Goal: Task Accomplishment & Management: Manage account settings

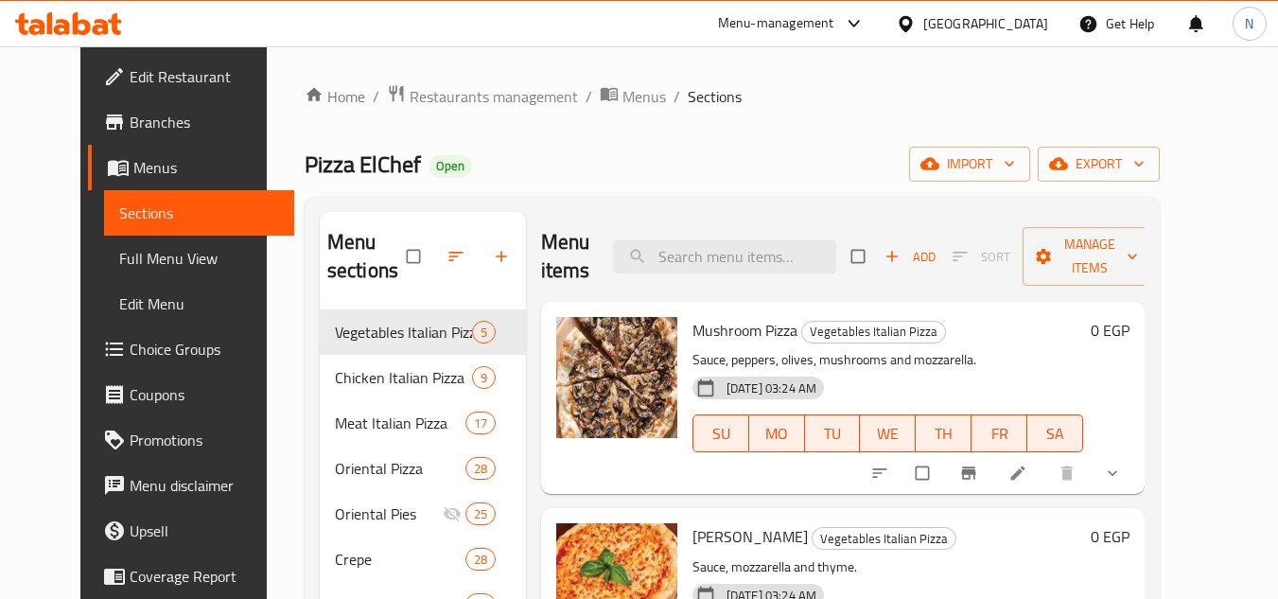
click at [1028, 26] on div "Egypt" at bounding box center [985, 23] width 125 height 21
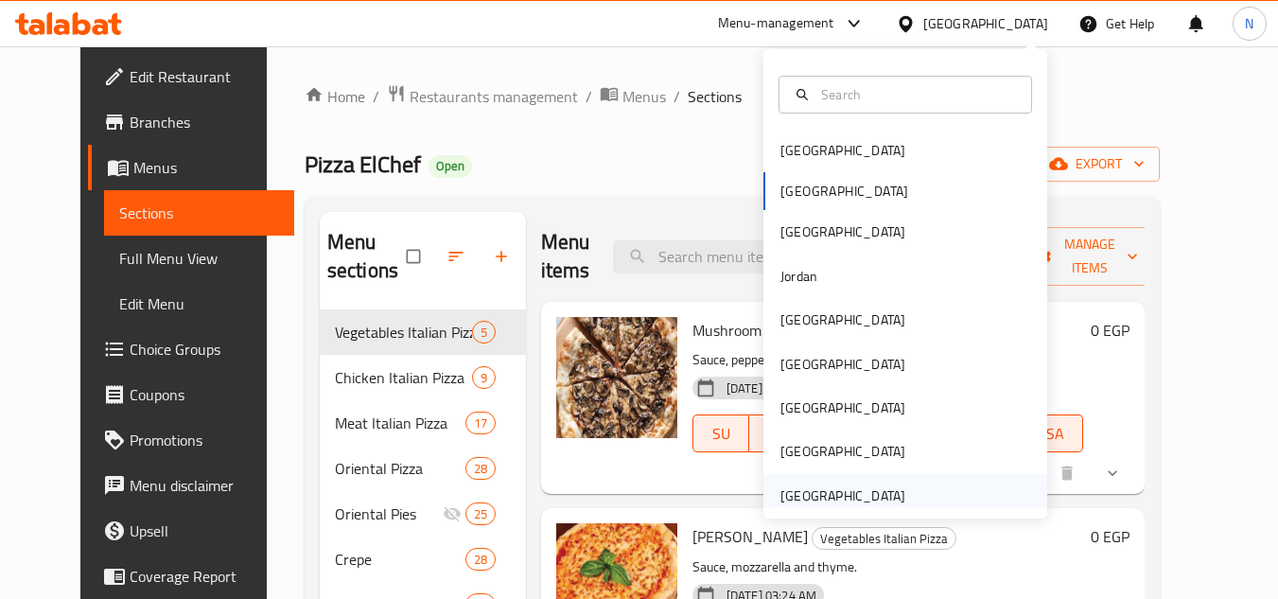
click at [833, 489] on div "[GEOGRAPHIC_DATA]" at bounding box center [842, 495] width 125 height 21
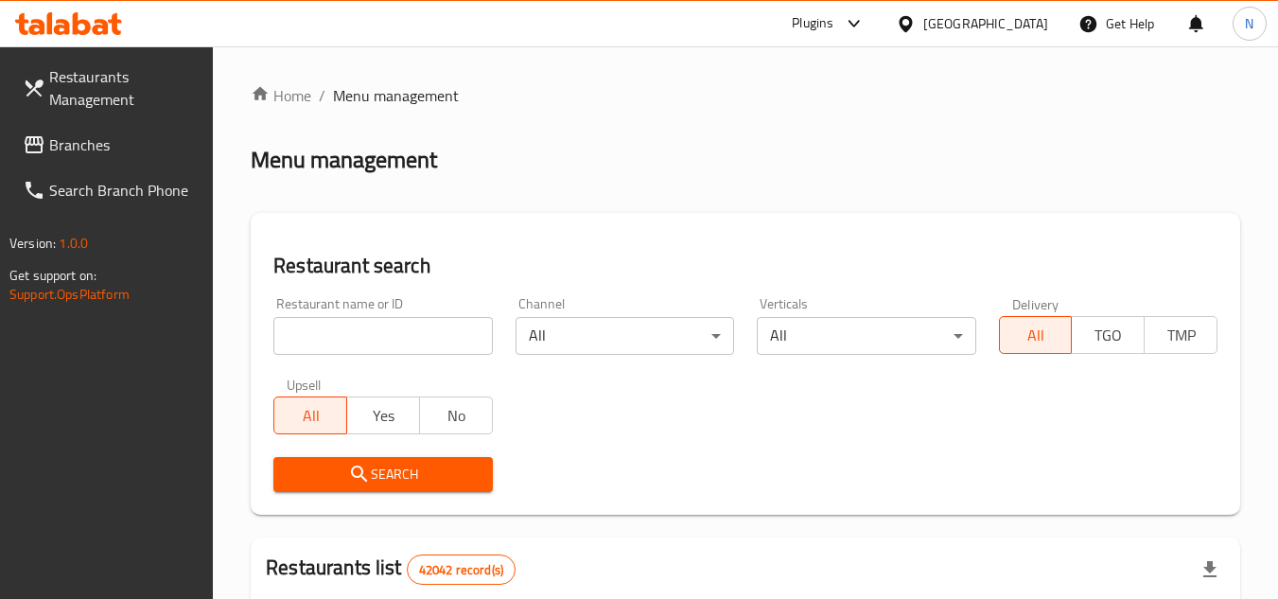
click at [406, 341] on input "search" at bounding box center [382, 336] width 218 height 38
paste input "80s Chkn"
type input "80s Chkn"
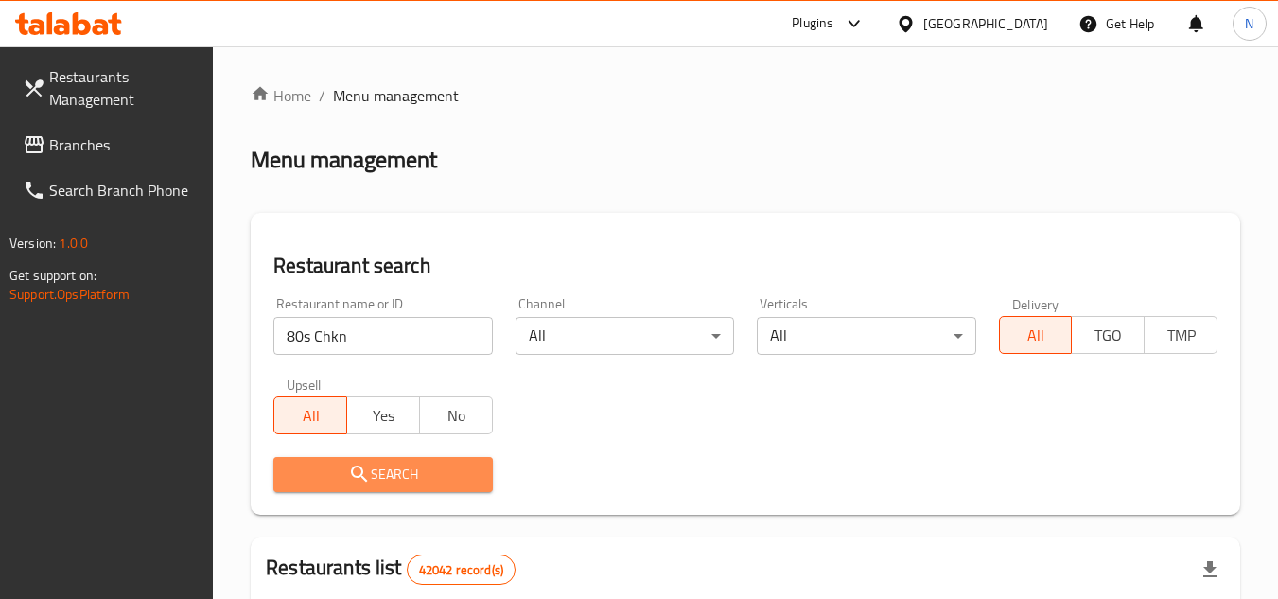
click at [430, 481] on span "Search" at bounding box center [382, 475] width 188 height 24
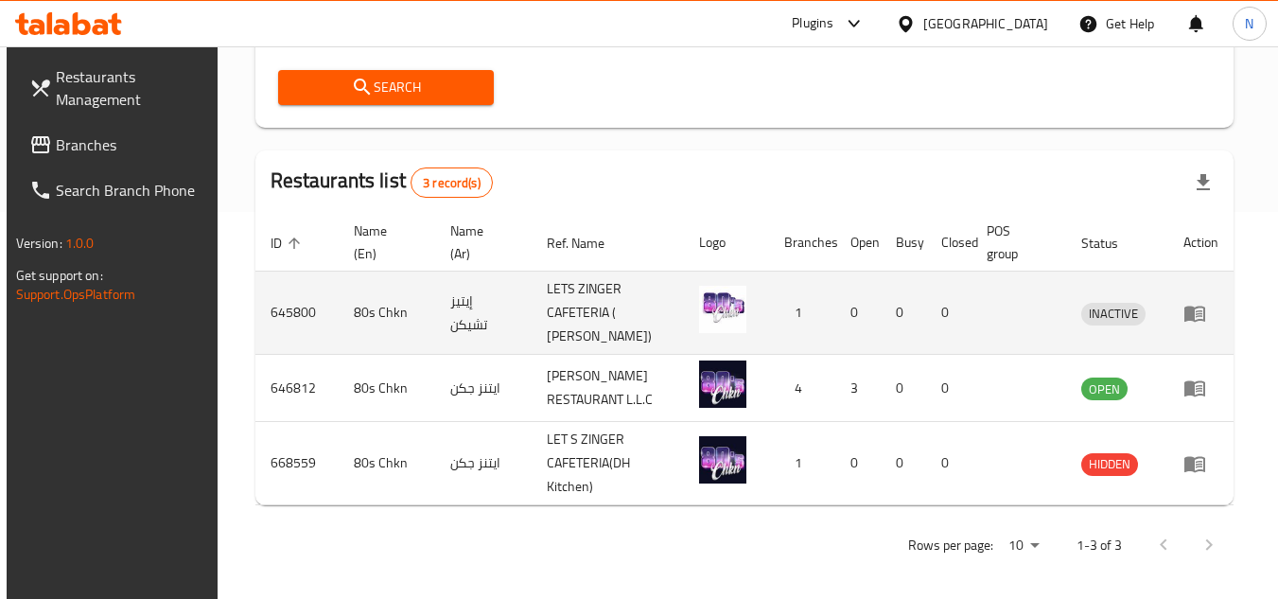
scroll to position [395, 0]
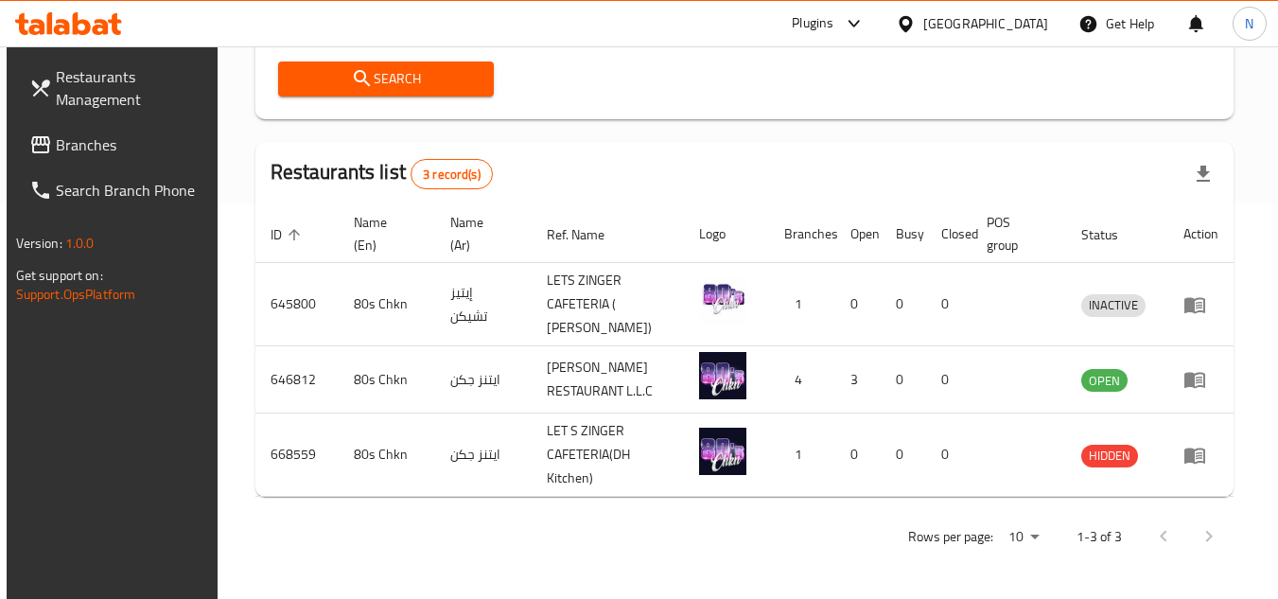
click at [94, 142] on span "Branches" at bounding box center [130, 144] width 149 height 23
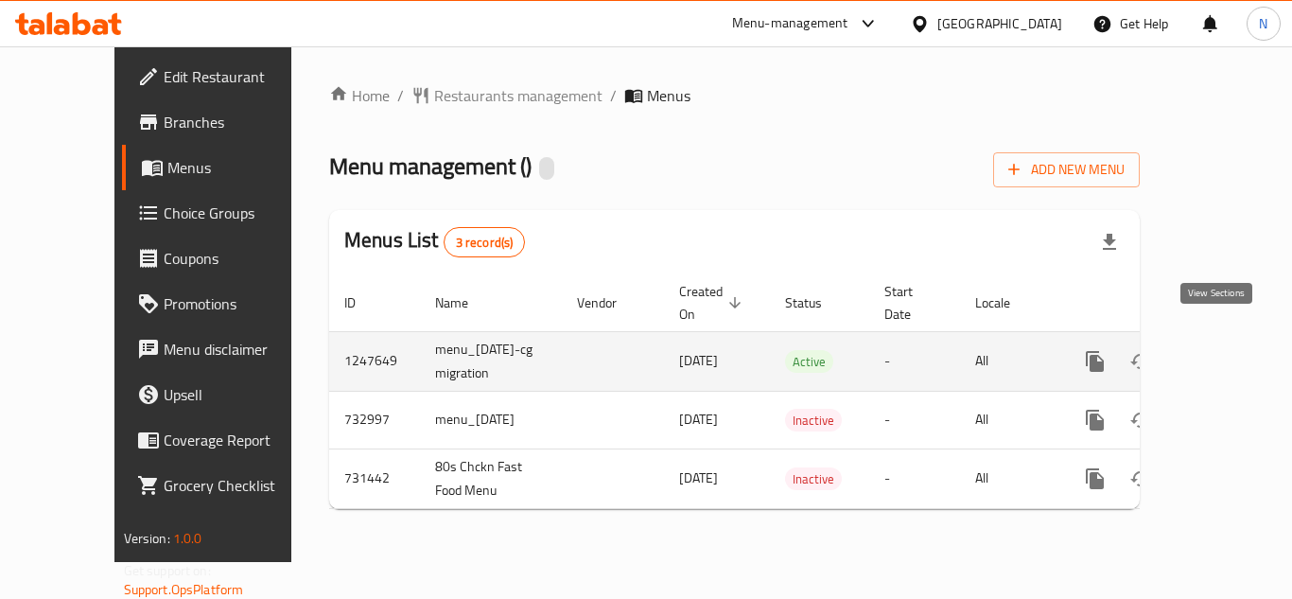
click at [1222, 350] on icon "enhanced table" at bounding box center [1231, 361] width 23 height 23
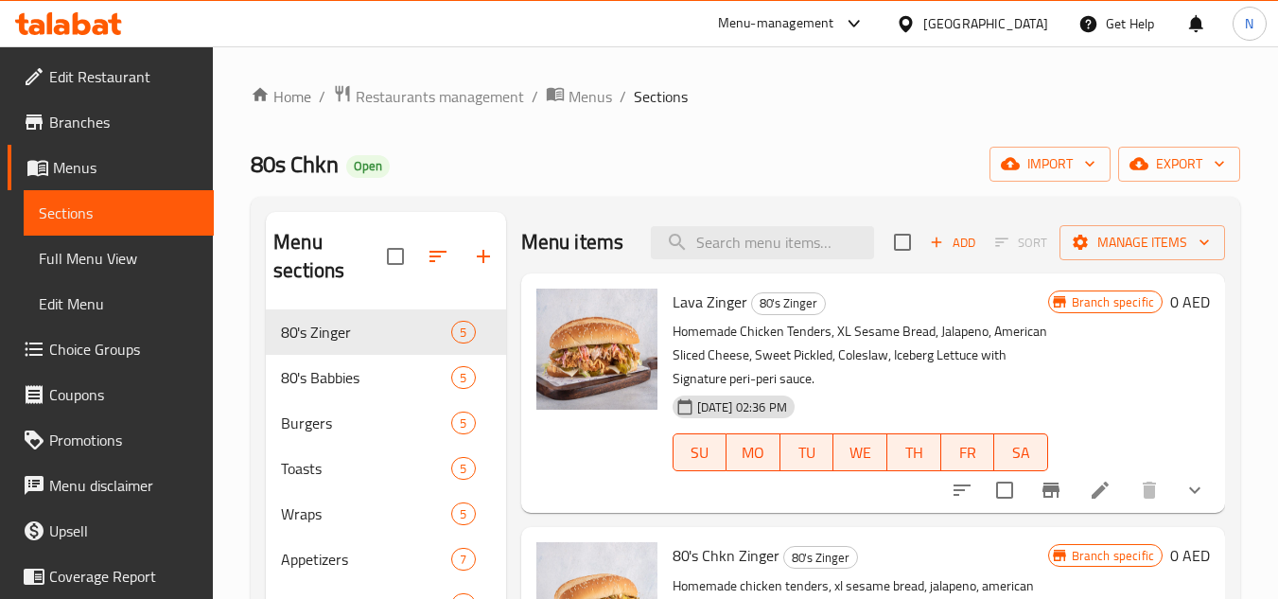
click at [118, 265] on span "Full Menu View" at bounding box center [119, 258] width 160 height 23
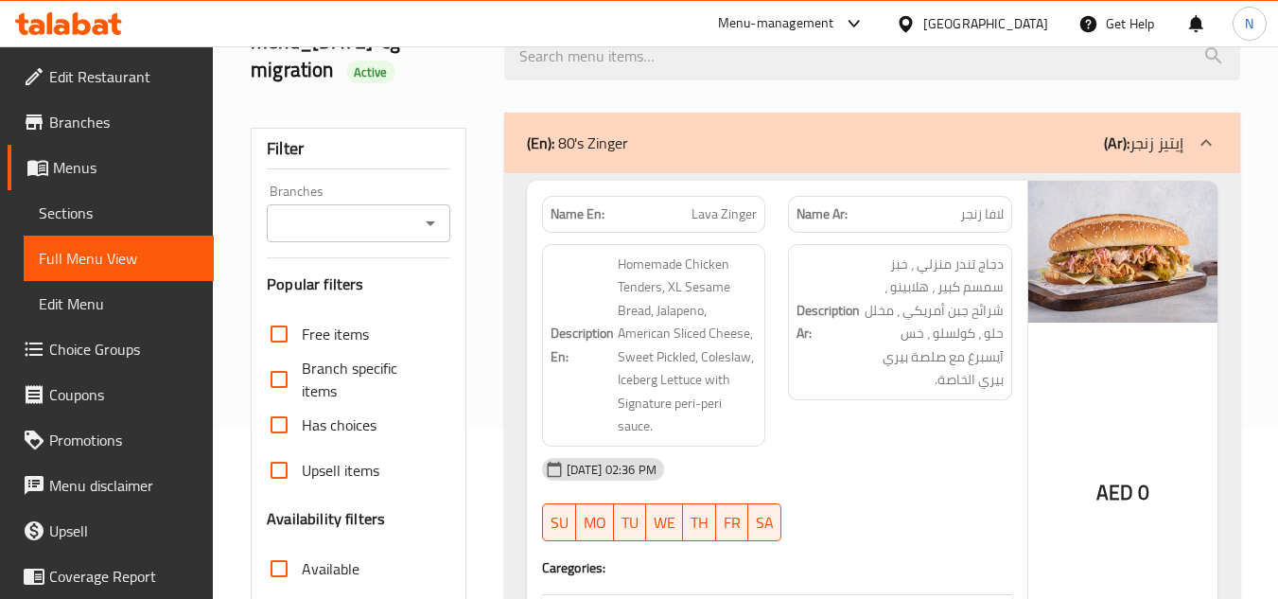
scroll to position [378, 0]
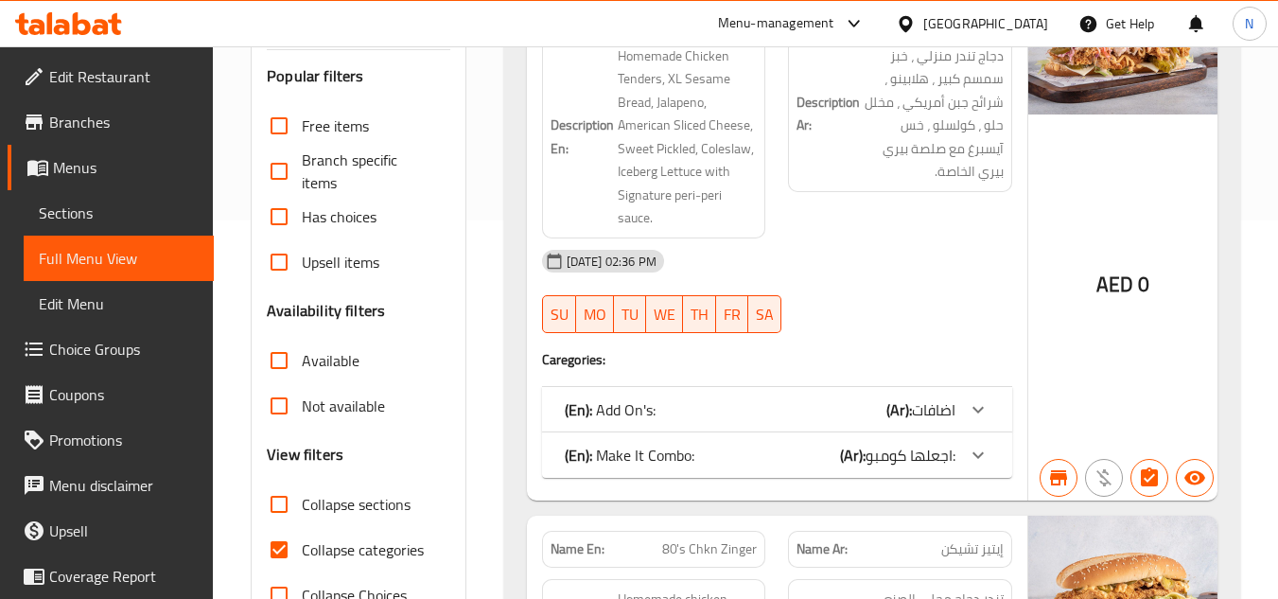
drag, startPoint x: 288, startPoint y: 552, endPoint x: 474, endPoint y: 481, distance: 198.5
click at [288, 550] on input "Collapse categories" at bounding box center [278, 549] width 45 height 45
checkbox input "false"
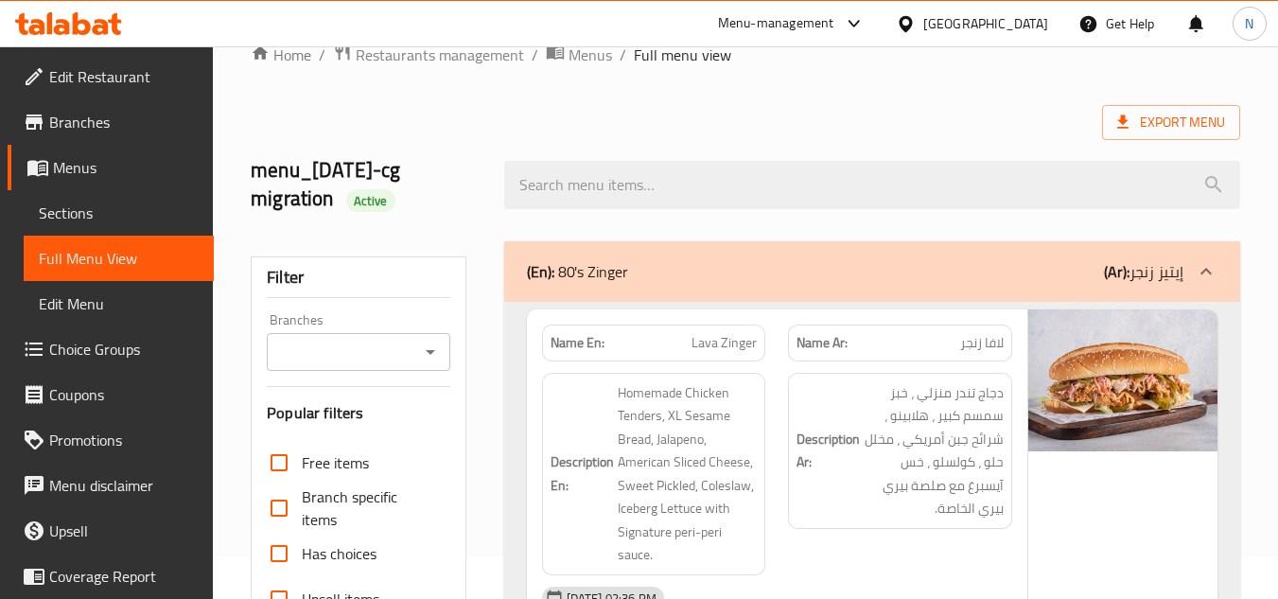
scroll to position [0, 0]
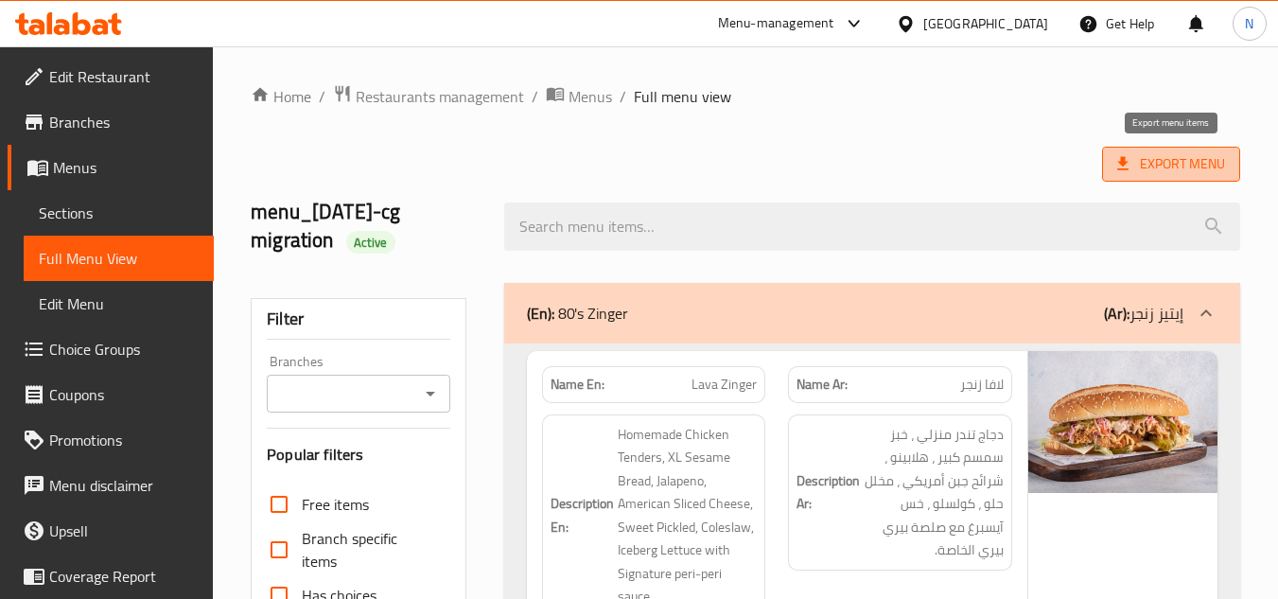
click at [1174, 166] on span "Export Menu" at bounding box center [1171, 164] width 108 height 24
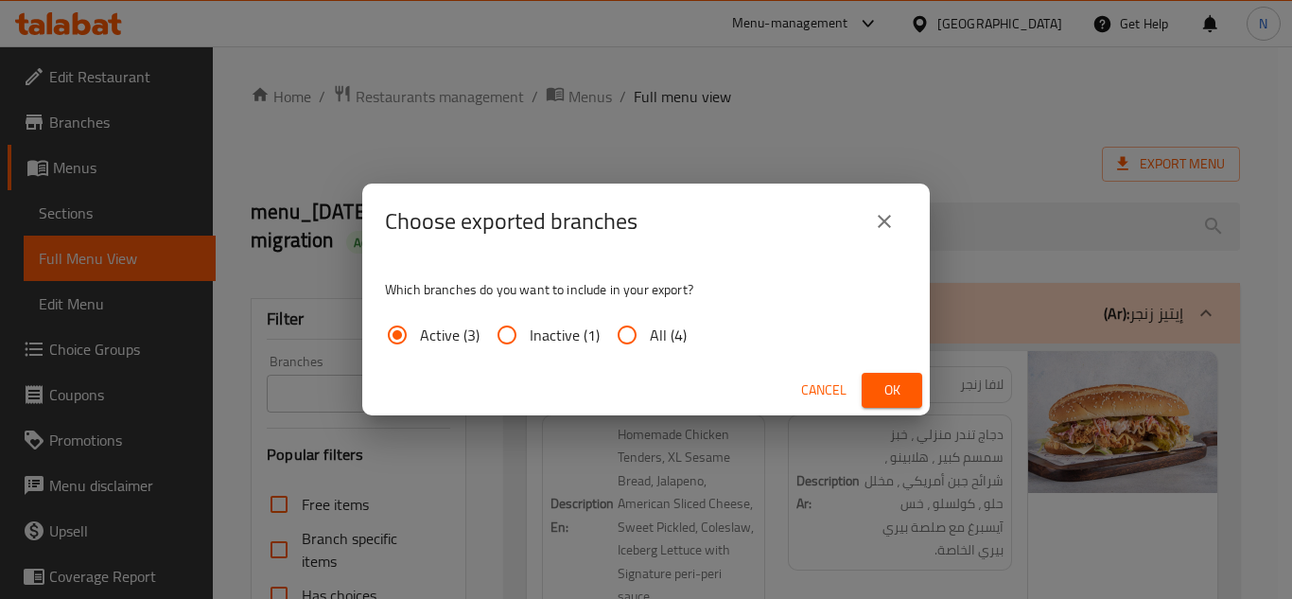
click at [650, 338] on span "All (4)" at bounding box center [668, 334] width 37 height 23
click at [650, 338] on input "All (4)" at bounding box center [626, 334] width 45 height 45
radio input "true"
click at [873, 384] on button "Ok" at bounding box center [892, 390] width 61 height 35
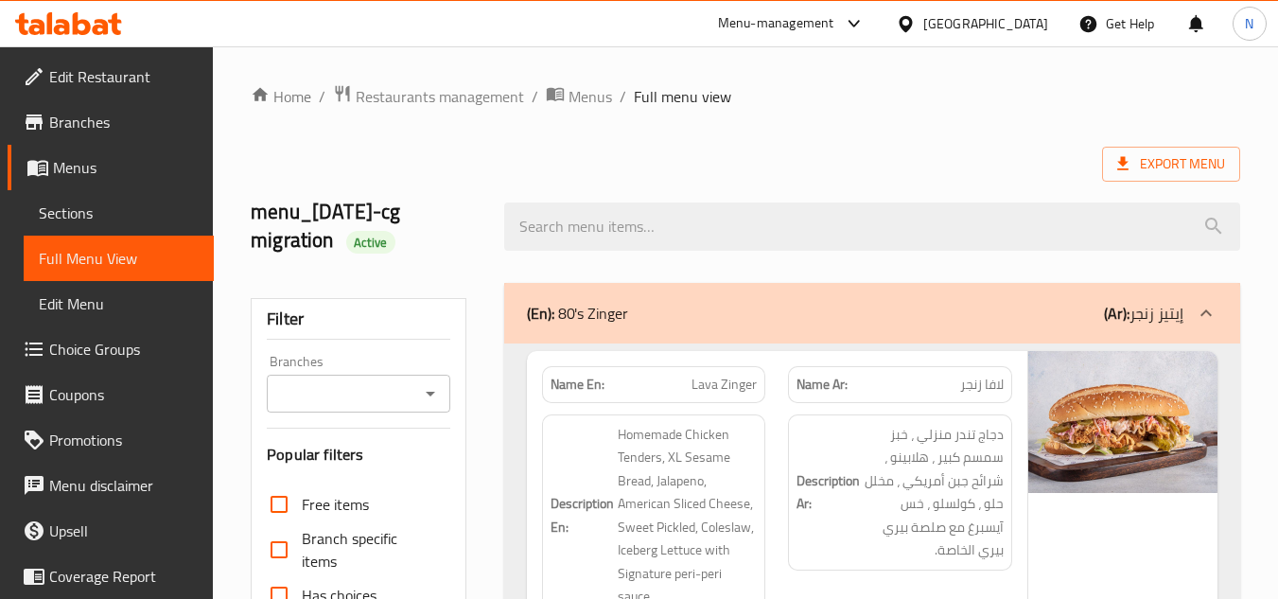
click at [102, 218] on span "Sections" at bounding box center [119, 212] width 160 height 23
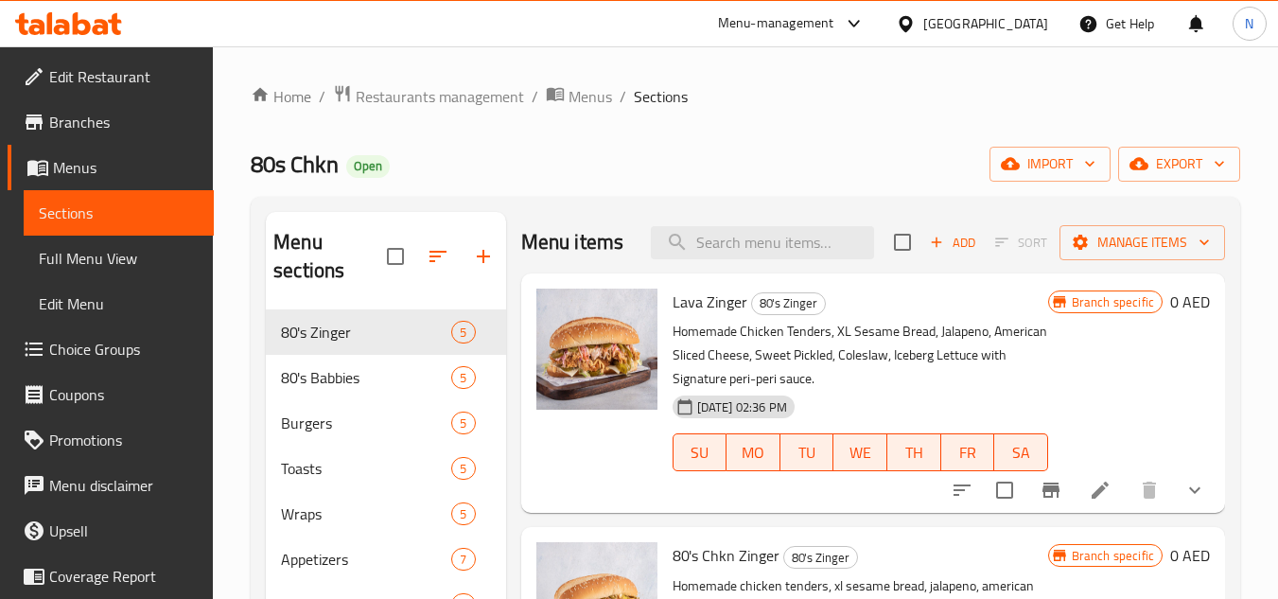
click at [691, 140] on div "Home / Restaurants management / Menus / Sections 80s Chkn Open import export Me…" at bounding box center [745, 455] width 989 height 742
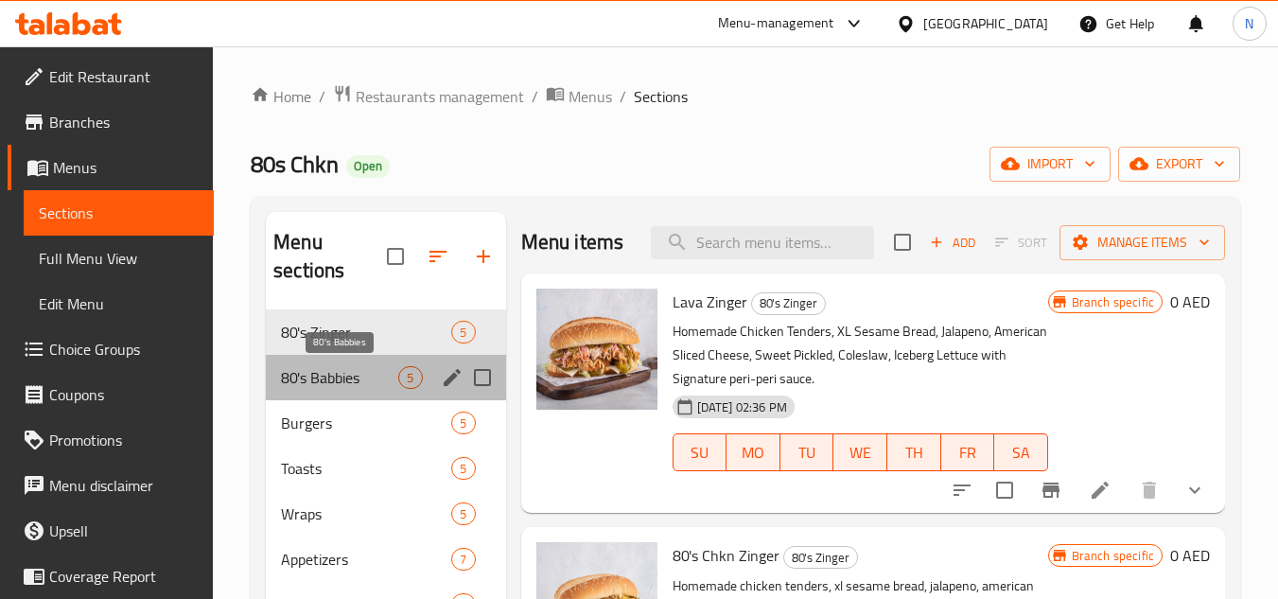
click at [360, 380] on span "80's Babbies" at bounding box center [339, 377] width 117 height 23
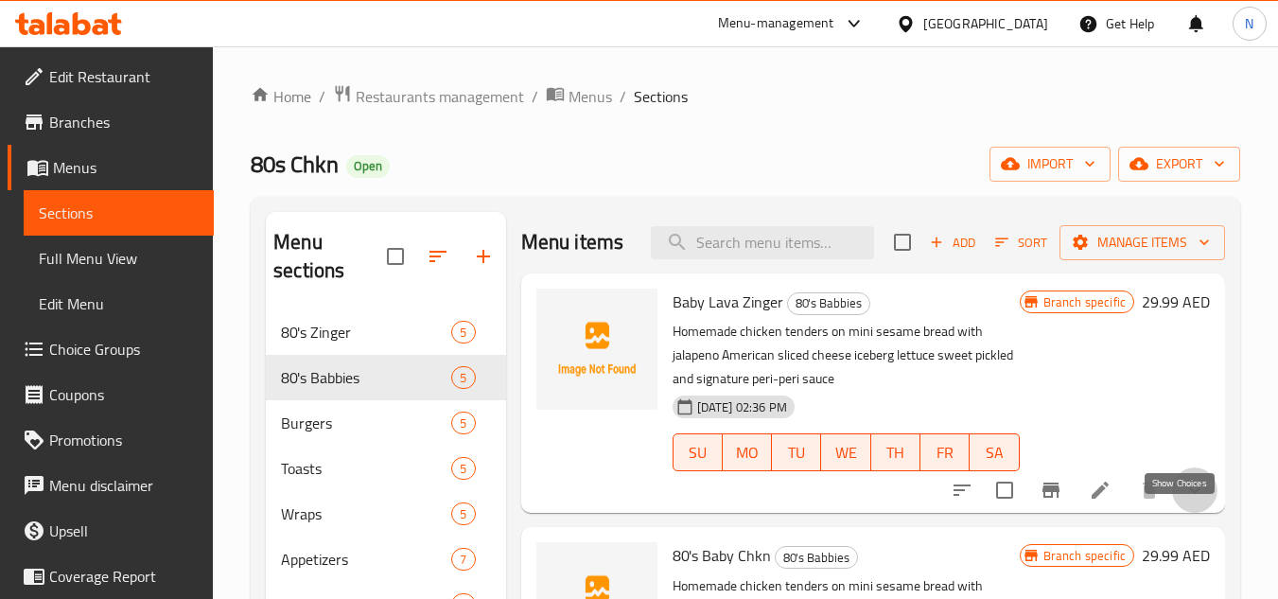
click at [1188, 501] on icon "show more" at bounding box center [1194, 490] width 23 height 23
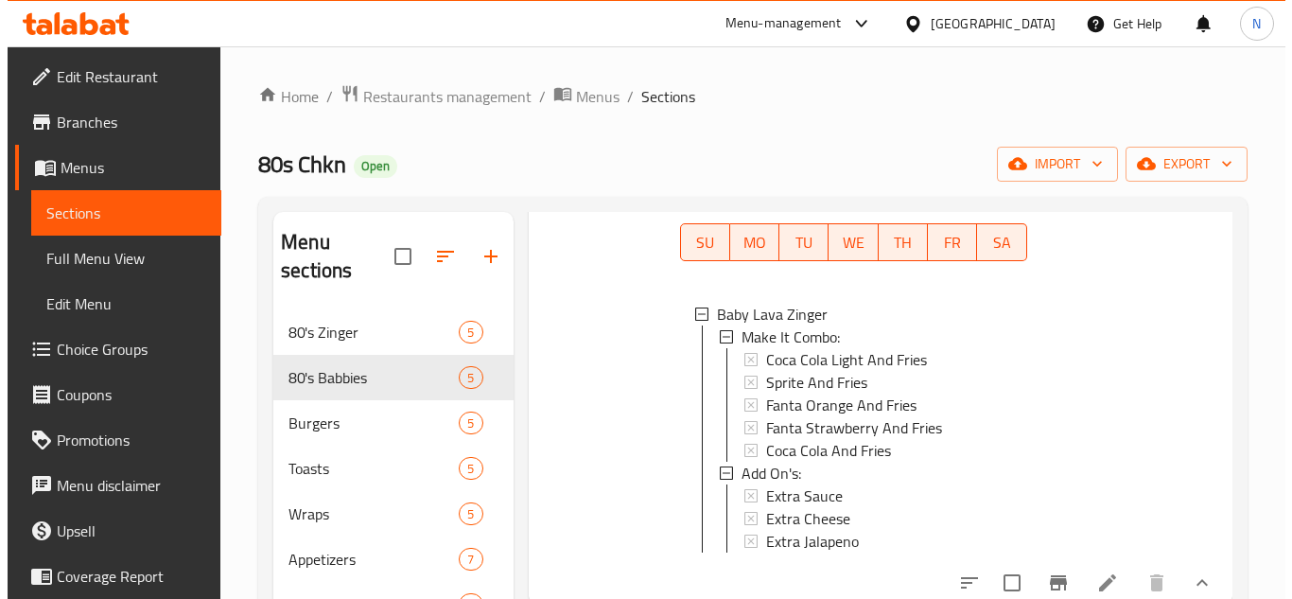
scroll to position [189, 0]
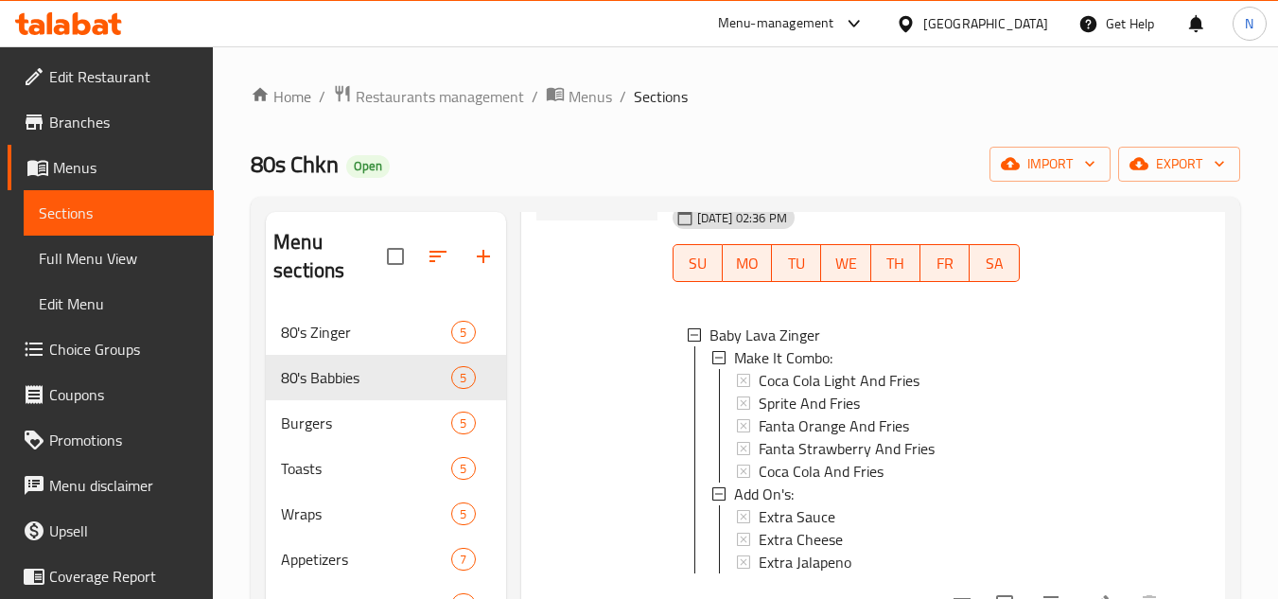
click at [1138, 332] on div "Branch specific 29.99 AED" at bounding box center [1115, 355] width 190 height 512
click at [908, 340] on div "Baby Lava Zinger Make It Combo: Coca Cola Light And Fries Sprite And Fries Fant…" at bounding box center [845, 452] width 347 height 288
click at [870, 346] on div "Baby Lava Zinger" at bounding box center [856, 334] width 295 height 23
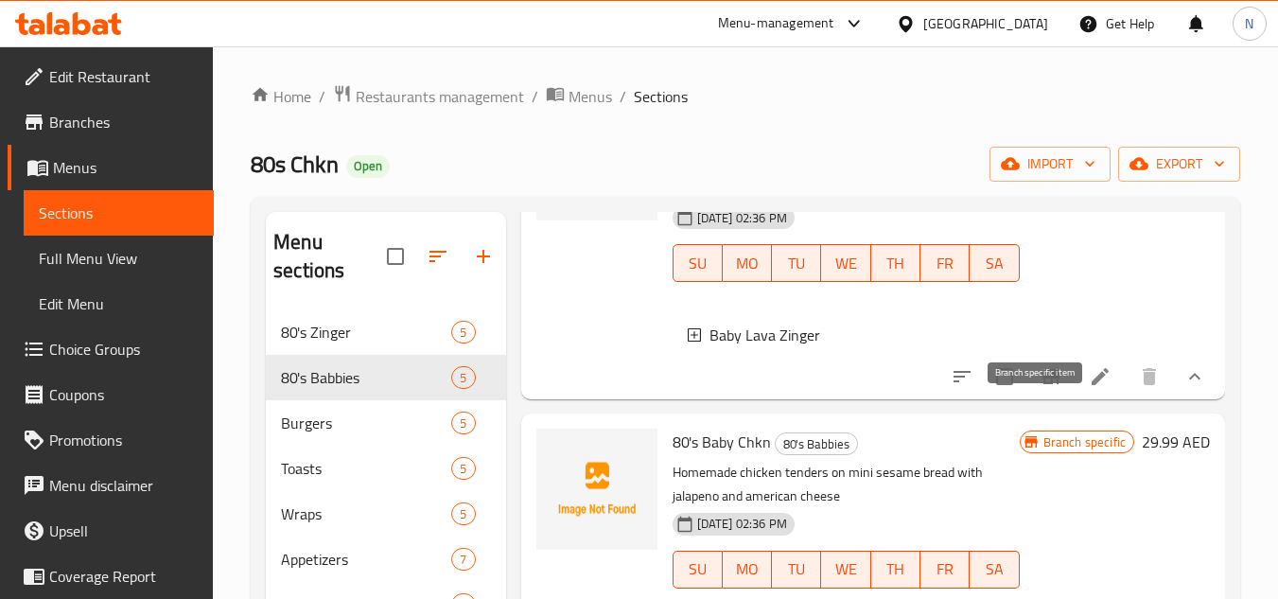
click at [1046, 388] on icon "Branch-specific-item" at bounding box center [1050, 376] width 23 height 23
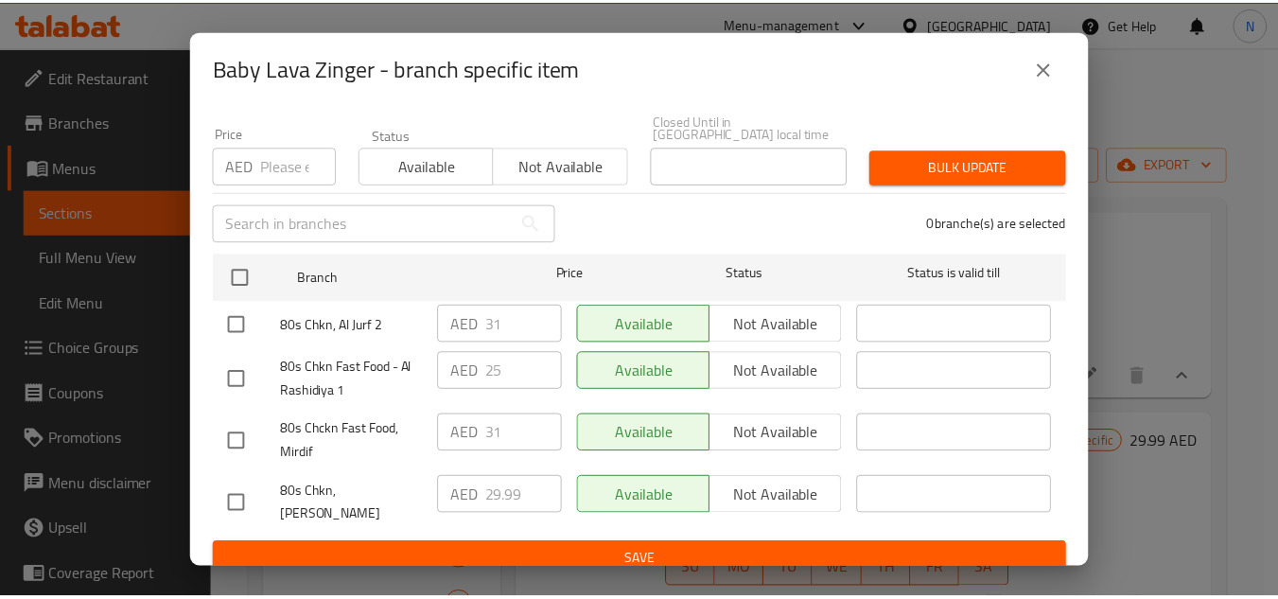
scroll to position [164, 0]
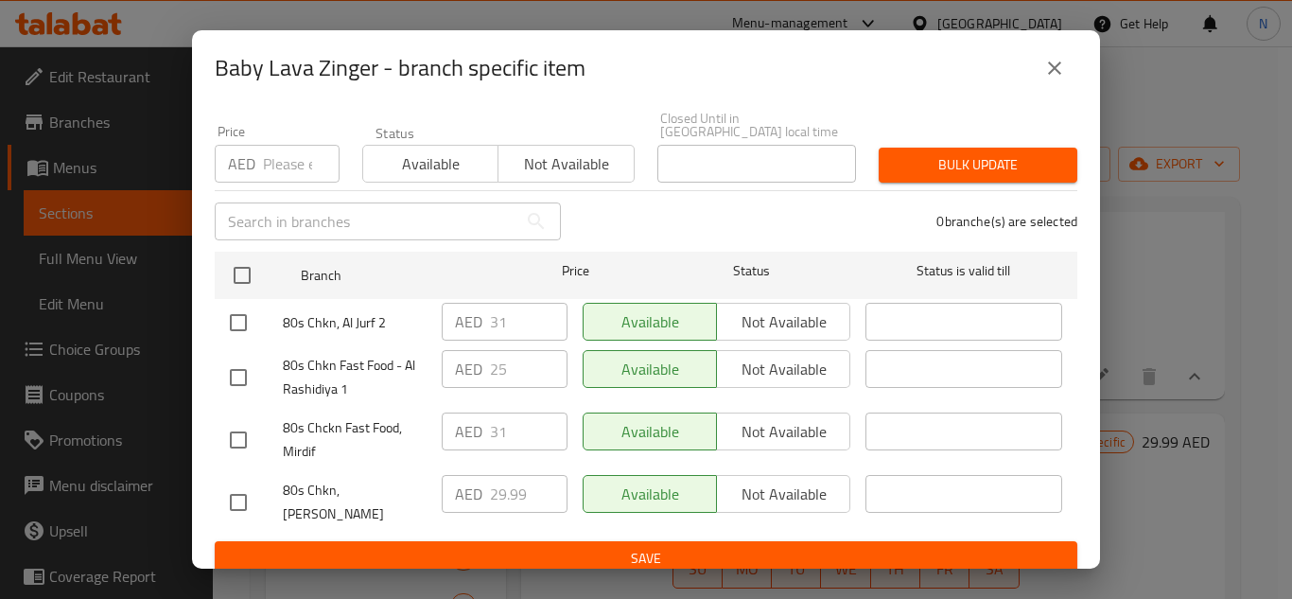
drag, startPoint x: 248, startPoint y: 317, endPoint x: 243, endPoint y: 347, distance: 30.6
click at [247, 320] on input "checkbox" at bounding box center [238, 323] width 40 height 40
checkbox input "true"
click at [242, 374] on input "checkbox" at bounding box center [238, 378] width 40 height 40
checkbox input "true"
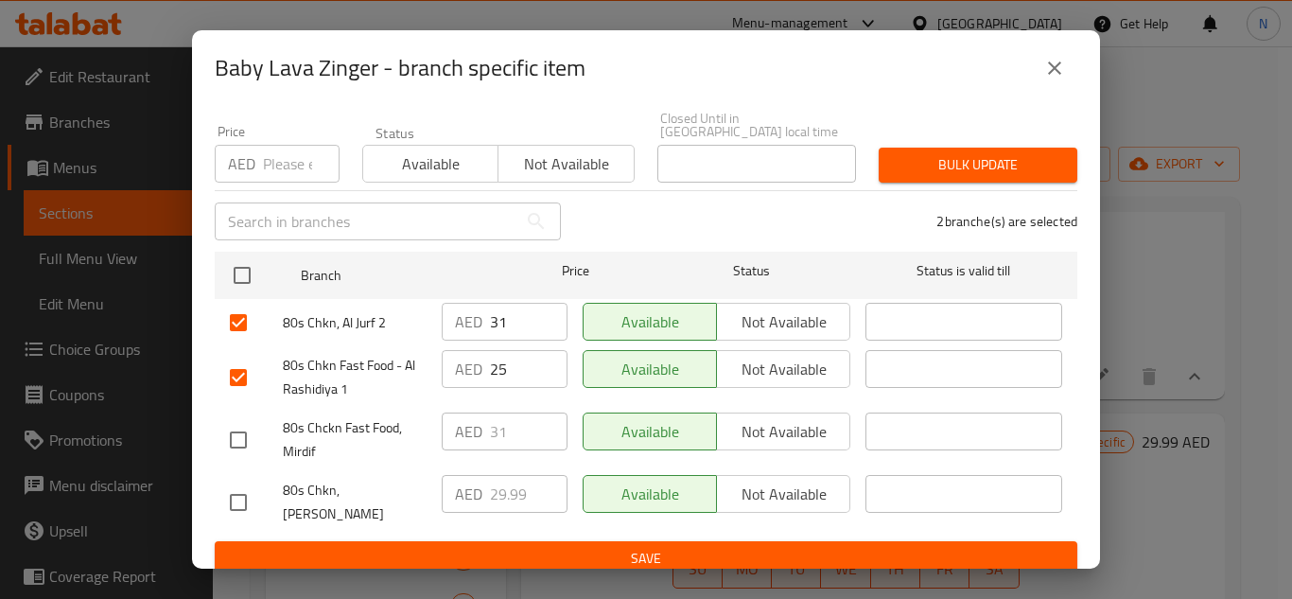
click at [236, 436] on input "checkbox" at bounding box center [238, 440] width 40 height 40
checkbox input "true"
click at [492, 324] on input "31" at bounding box center [529, 322] width 78 height 38
paste input "29.99"
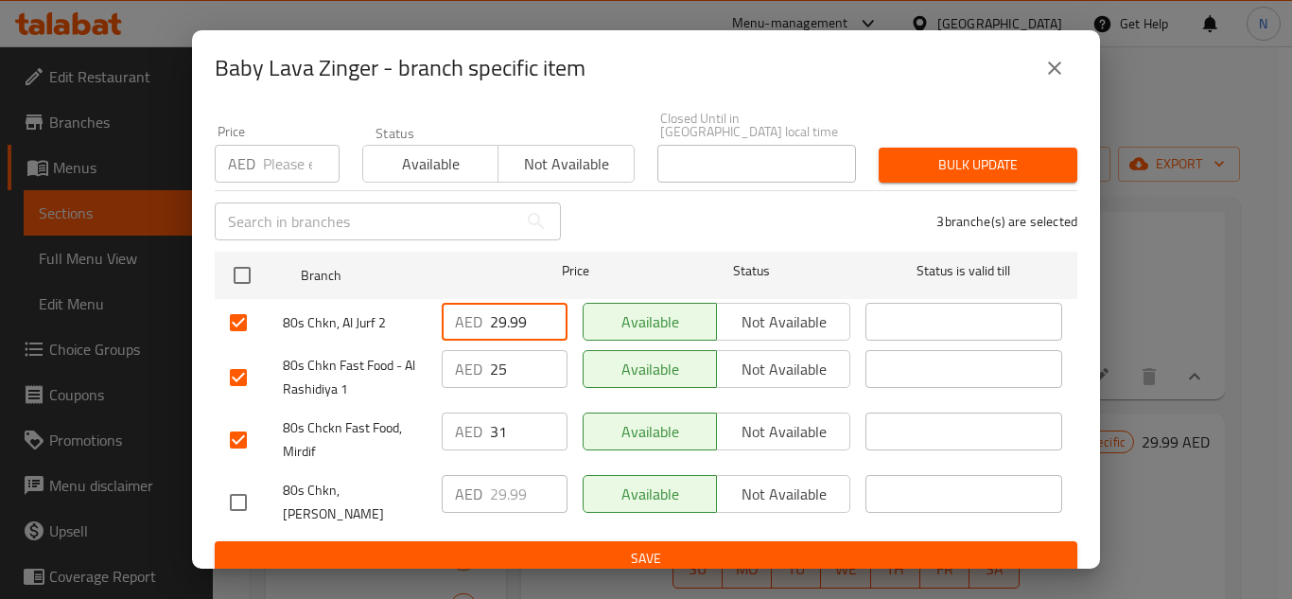
type input "29.99"
click at [497, 369] on input "25" at bounding box center [529, 369] width 78 height 38
paste input "9.99"
type input "29.99"
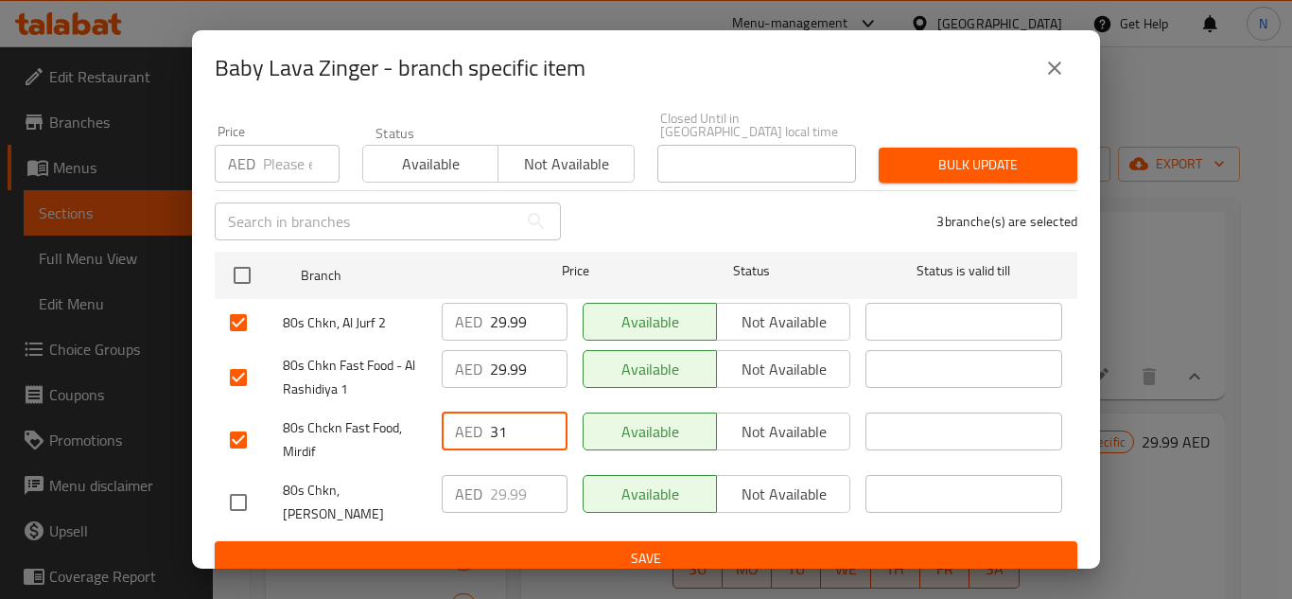
click at [516, 412] on input "31" at bounding box center [529, 431] width 78 height 38
paste input "29.99"
type input "29.99"
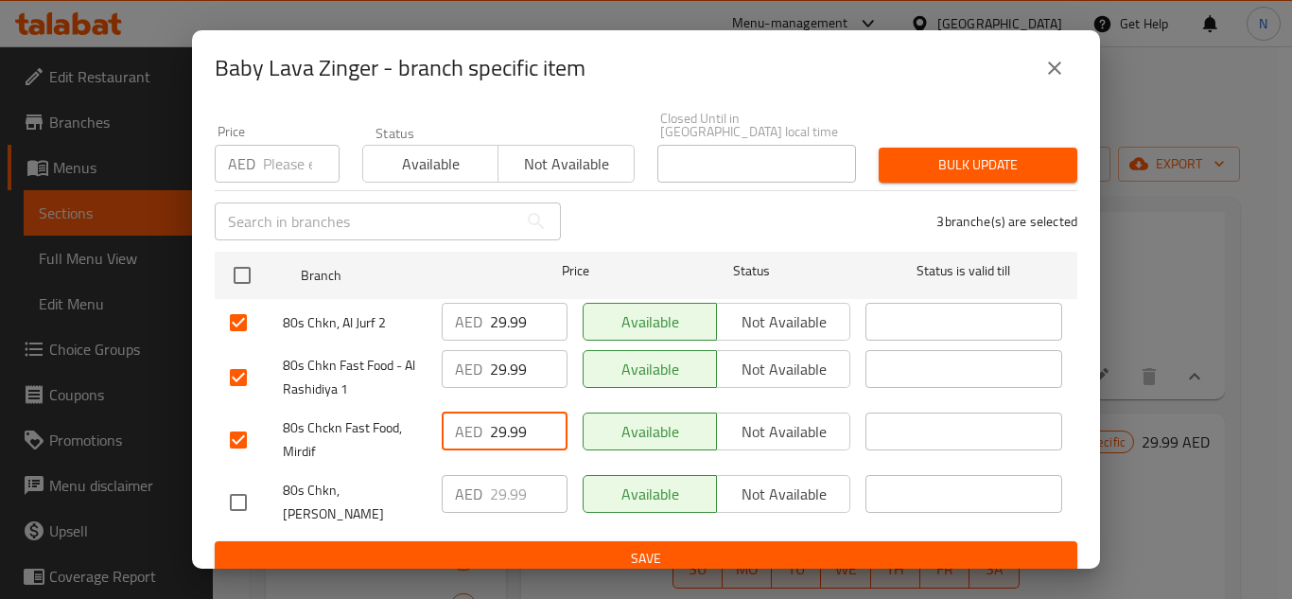
click at [596, 547] on span "Save" at bounding box center [646, 559] width 832 height 24
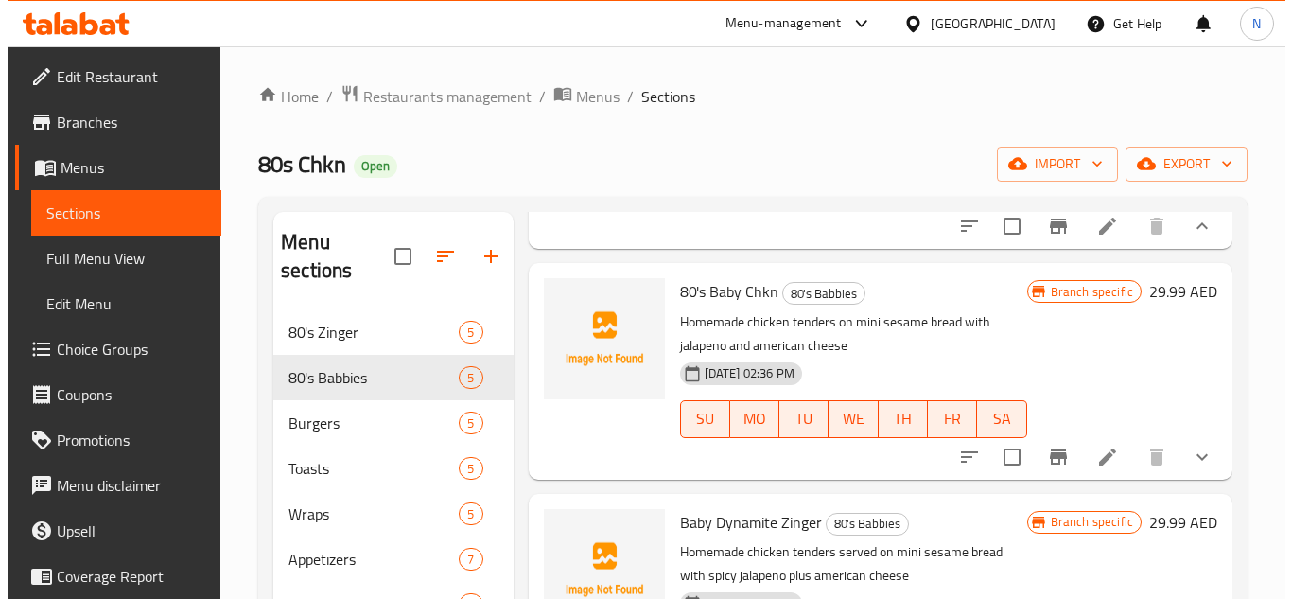
scroll to position [473, 0]
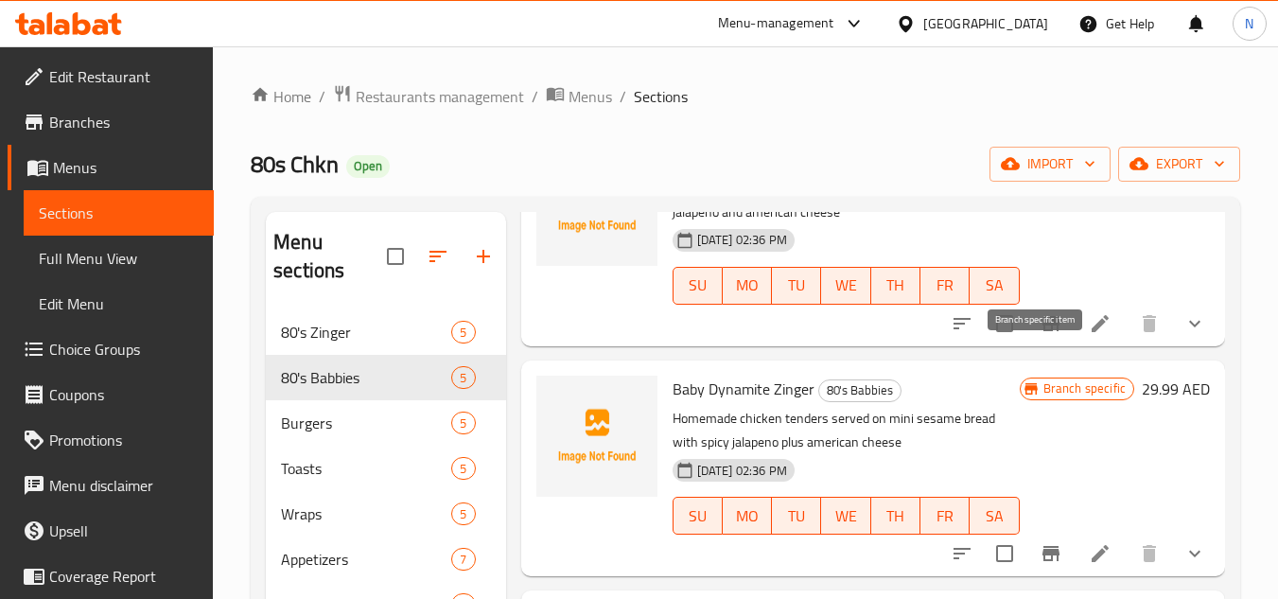
click at [1042, 331] on icon "Branch-specific-item" at bounding box center [1050, 323] width 17 height 15
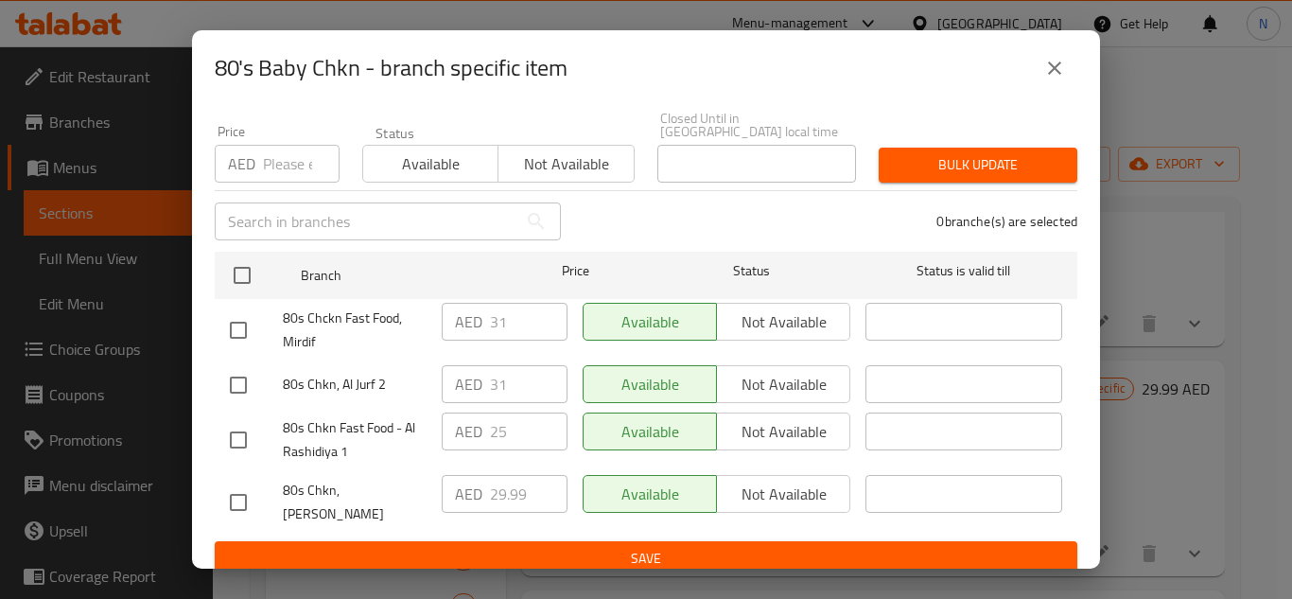
scroll to position [0, 0]
click at [236, 320] on input "checkbox" at bounding box center [238, 330] width 40 height 40
checkbox input "true"
click at [243, 389] on input "checkbox" at bounding box center [238, 385] width 40 height 40
checkbox input "true"
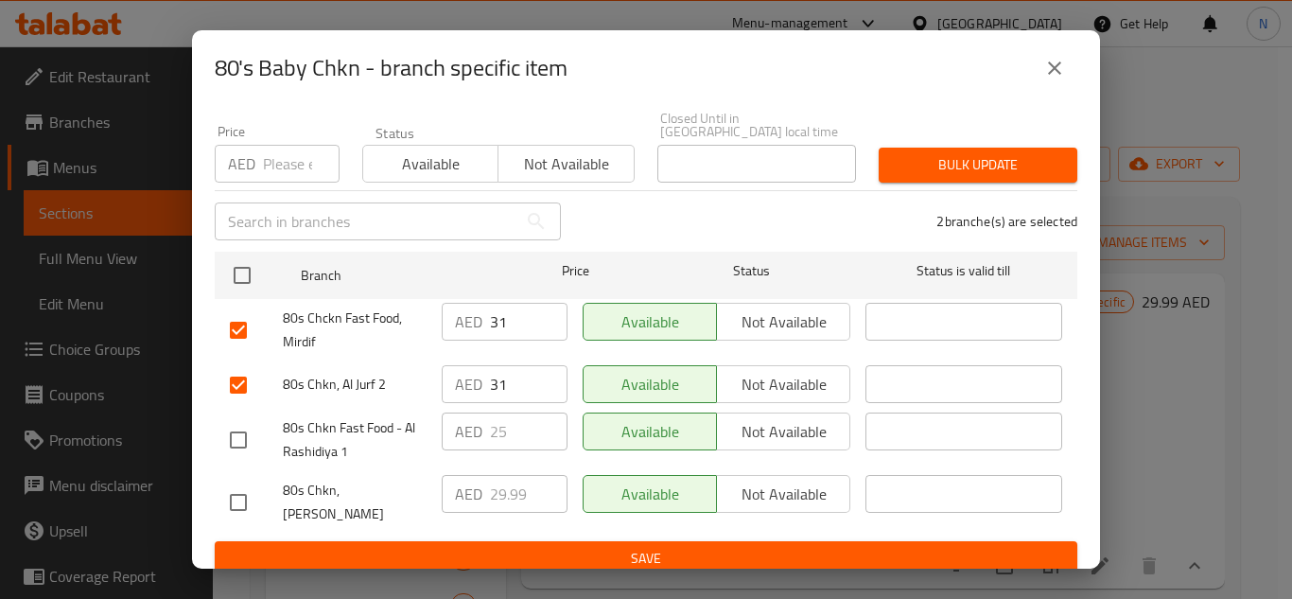
click at [233, 444] on input "checkbox" at bounding box center [238, 440] width 40 height 40
checkbox input "true"
click at [490, 323] on input "31" at bounding box center [529, 322] width 78 height 38
paste input "29.99"
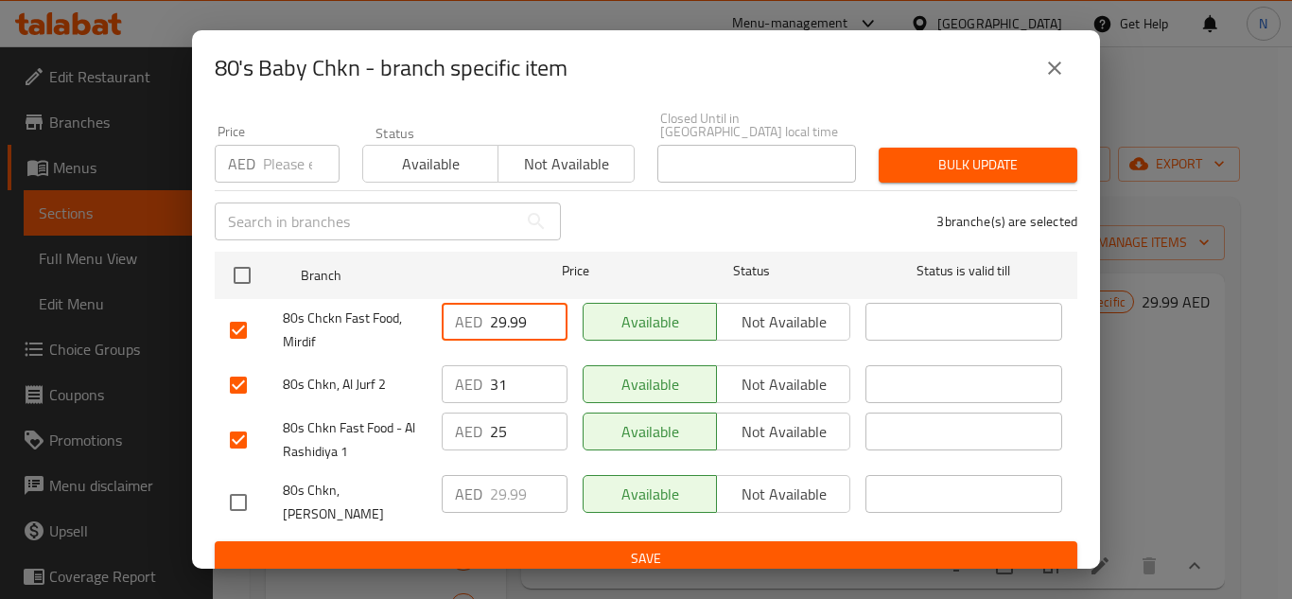
type input "29.99"
click at [498, 394] on input "31" at bounding box center [529, 384] width 78 height 38
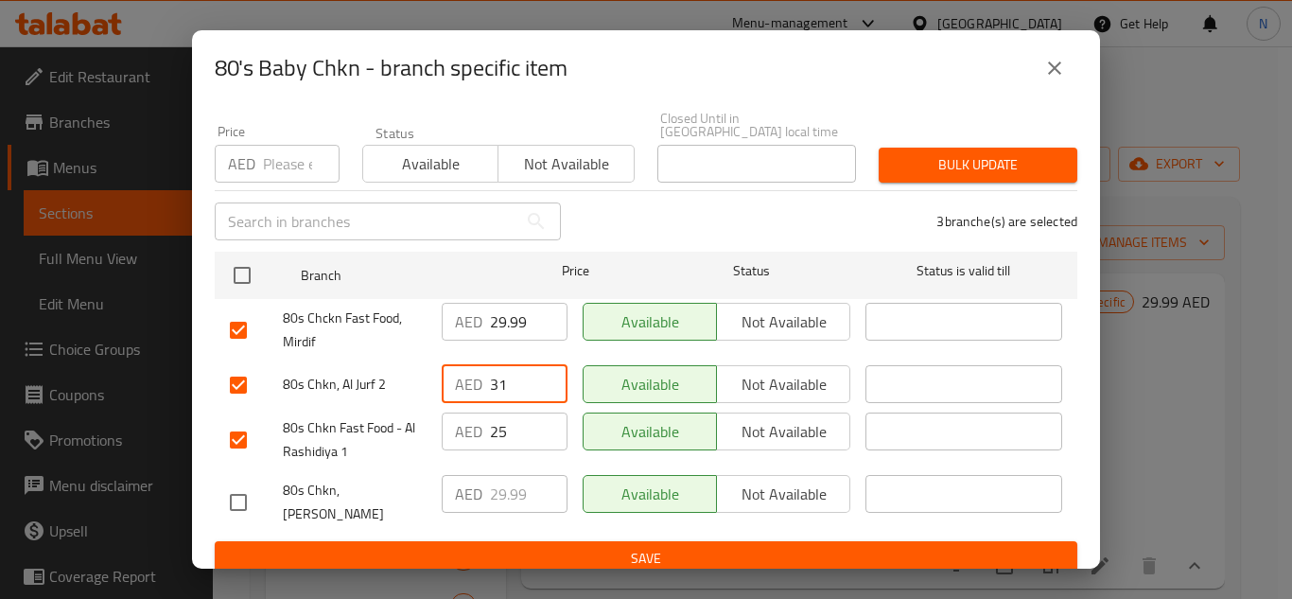
paste input "29.99"
type input "29.99"
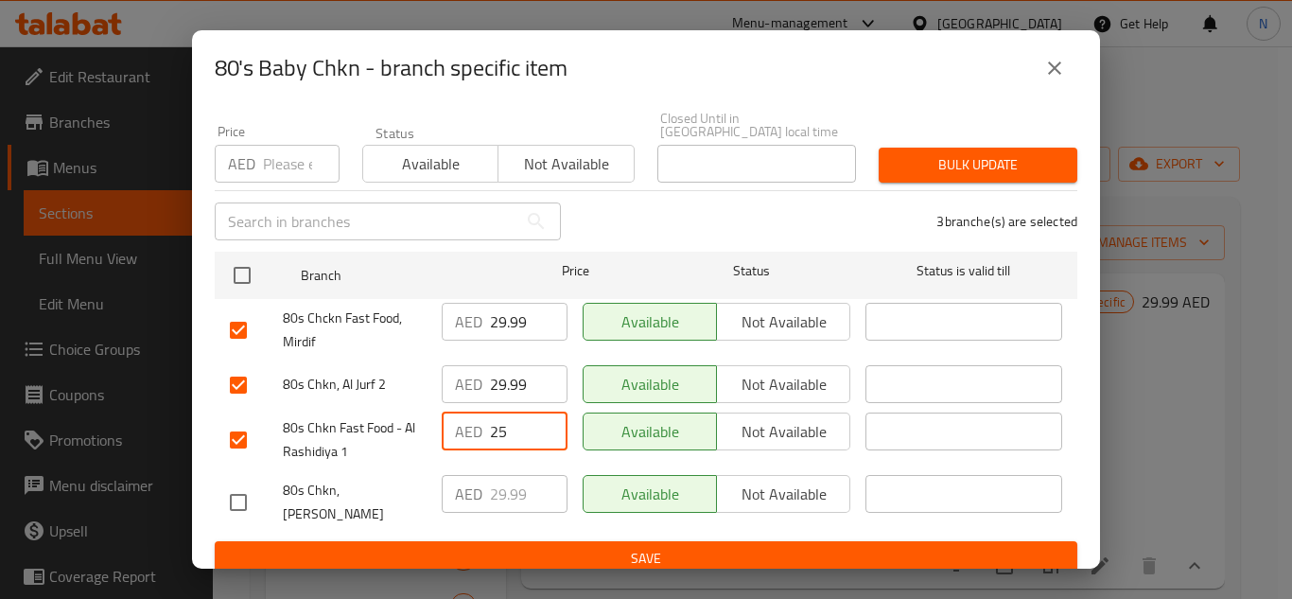
click at [499, 437] on input "25" at bounding box center [529, 431] width 78 height 38
paste input "9.99"
type input "29.99"
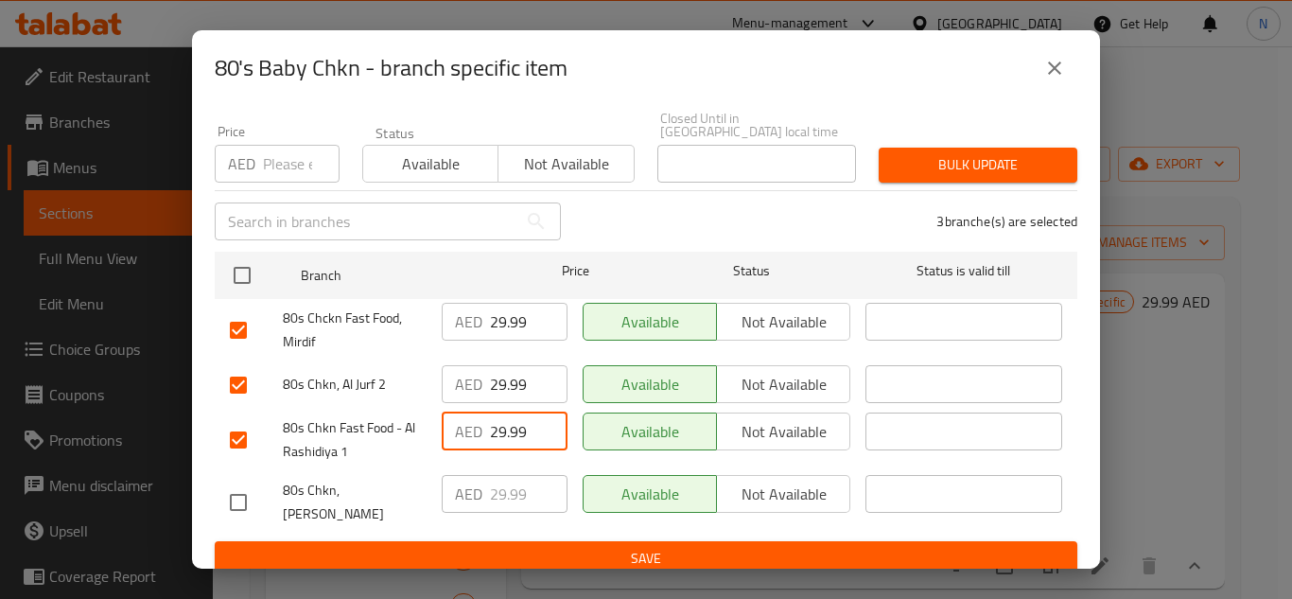
click at [549, 548] on span "Save" at bounding box center [646, 559] width 832 height 24
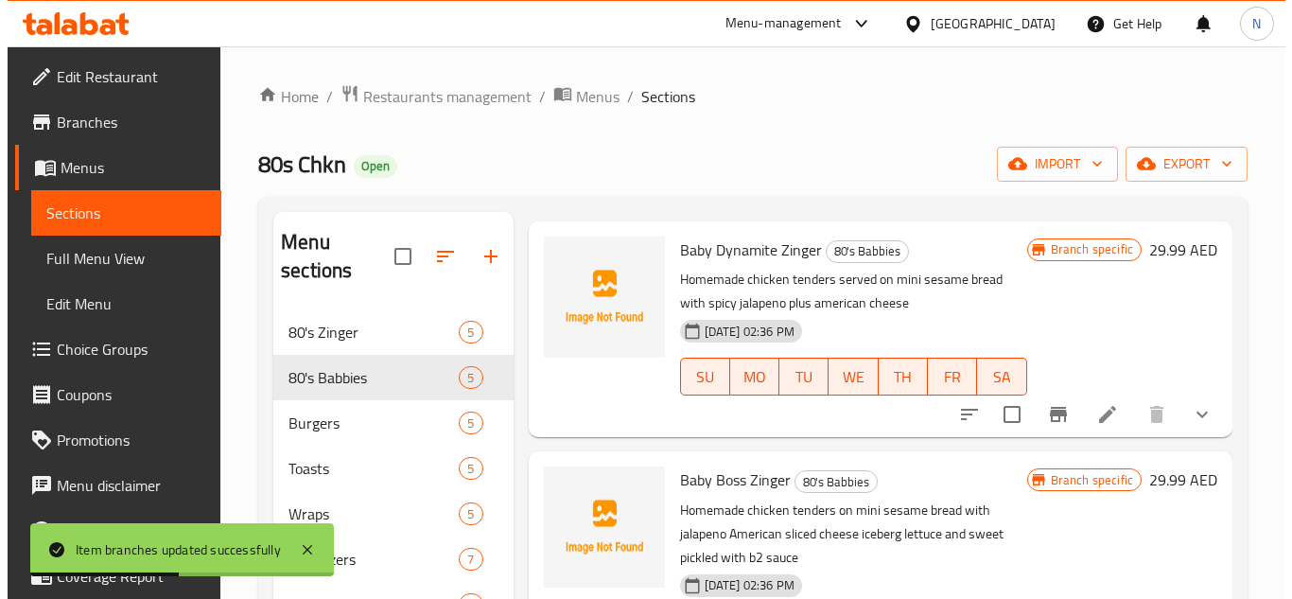
scroll to position [611, 0]
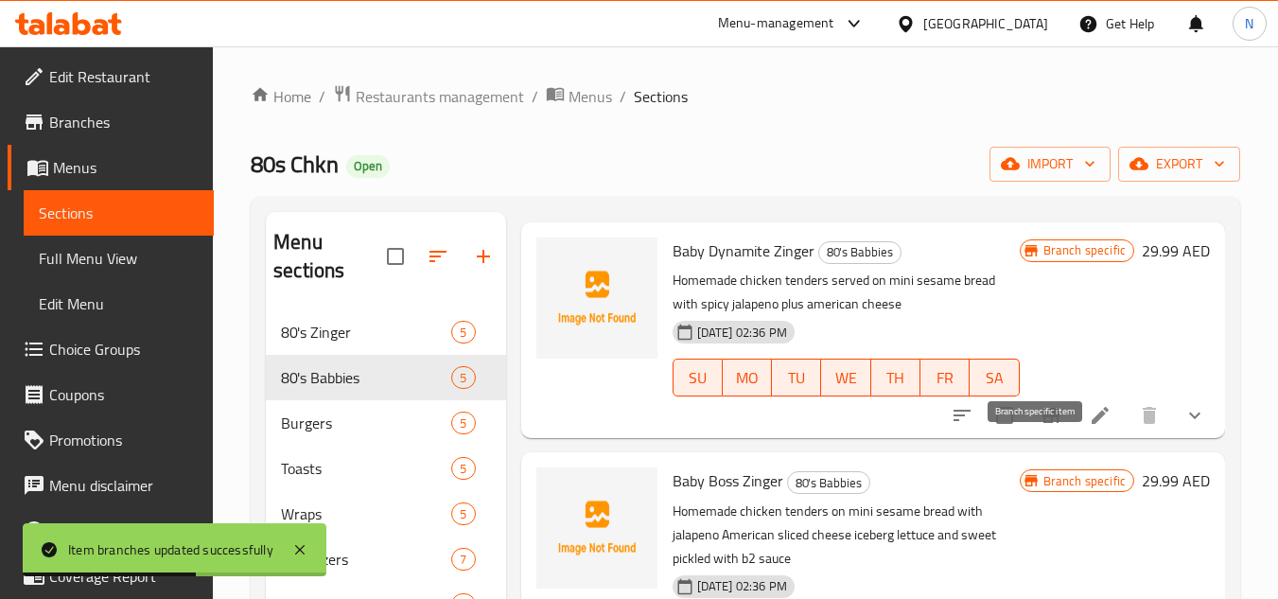
click at [1042, 423] on icon "Branch-specific-item" at bounding box center [1050, 415] width 17 height 15
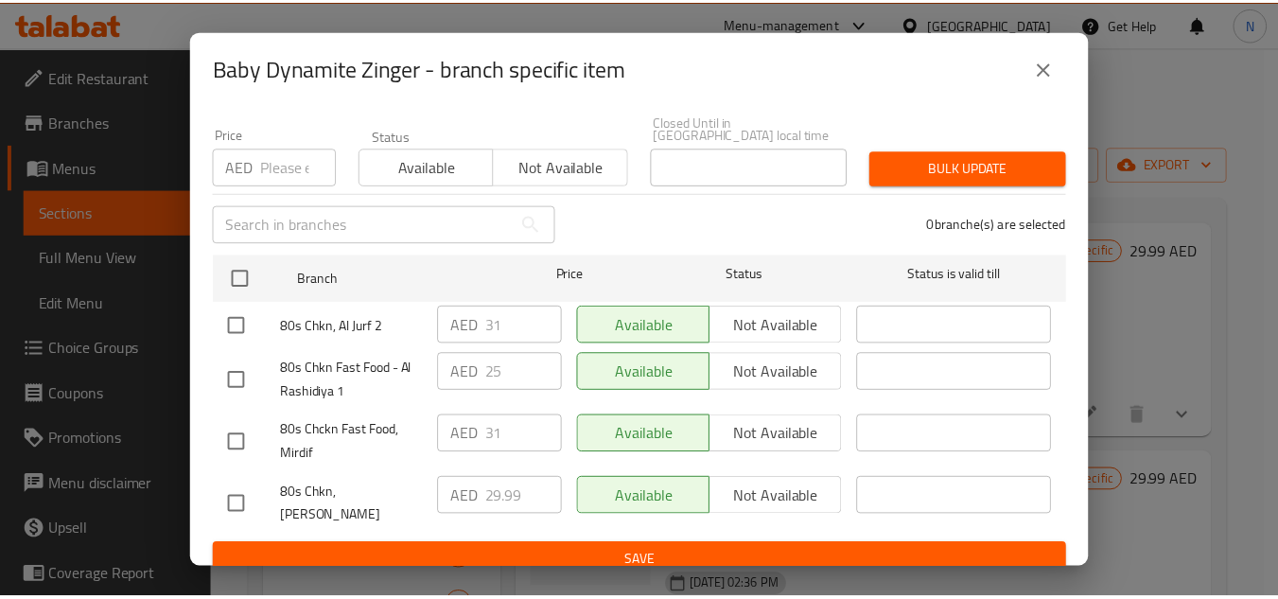
scroll to position [164, 0]
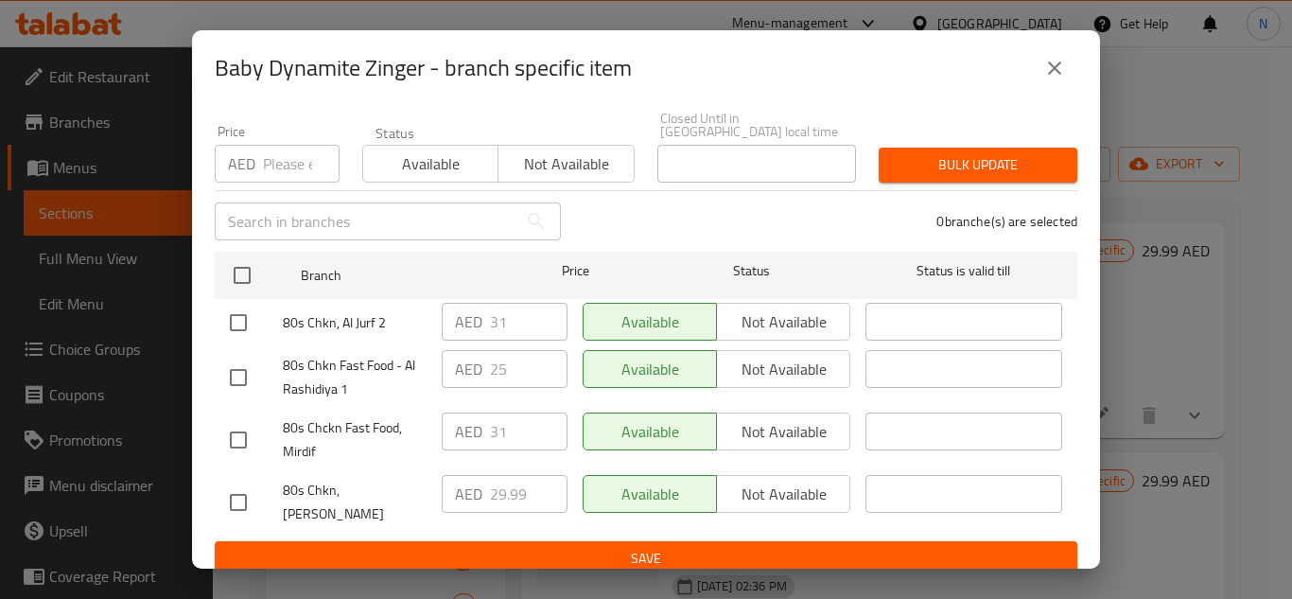
click at [240, 320] on input "checkbox" at bounding box center [238, 323] width 40 height 40
checkbox input "true"
click at [241, 386] on input "checkbox" at bounding box center [238, 378] width 40 height 40
checkbox input "true"
click at [241, 443] on input "checkbox" at bounding box center [238, 440] width 40 height 40
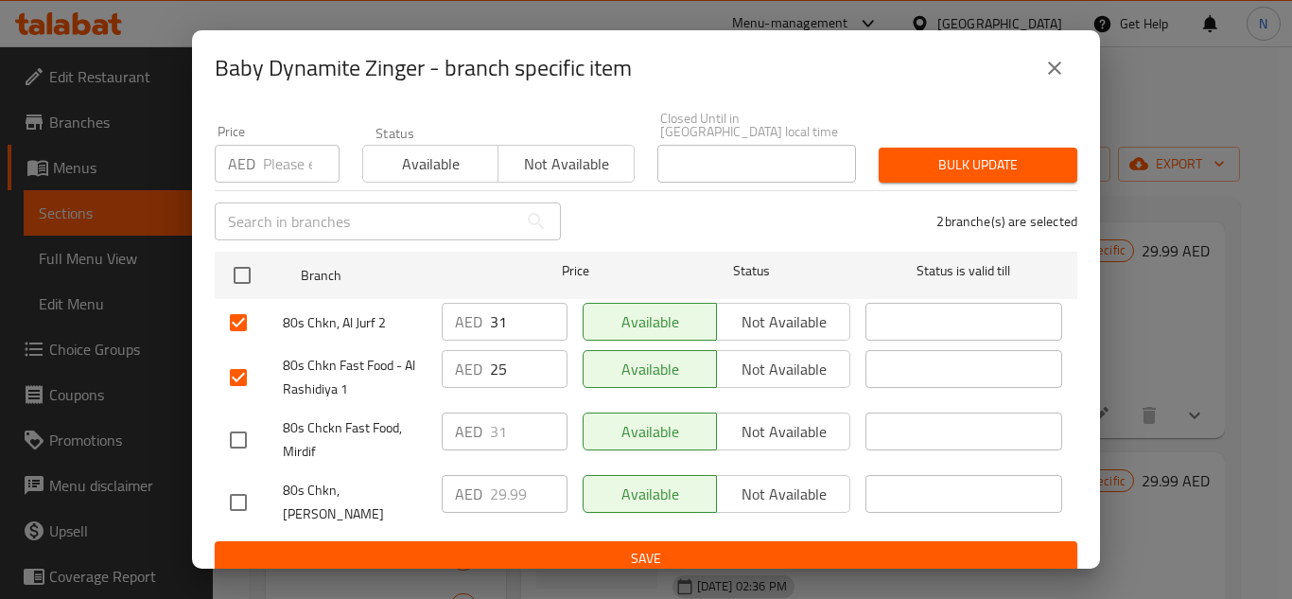
checkbox input "true"
click at [497, 335] on input "31" at bounding box center [529, 322] width 78 height 38
paste input "29.99"
type input "29.99"
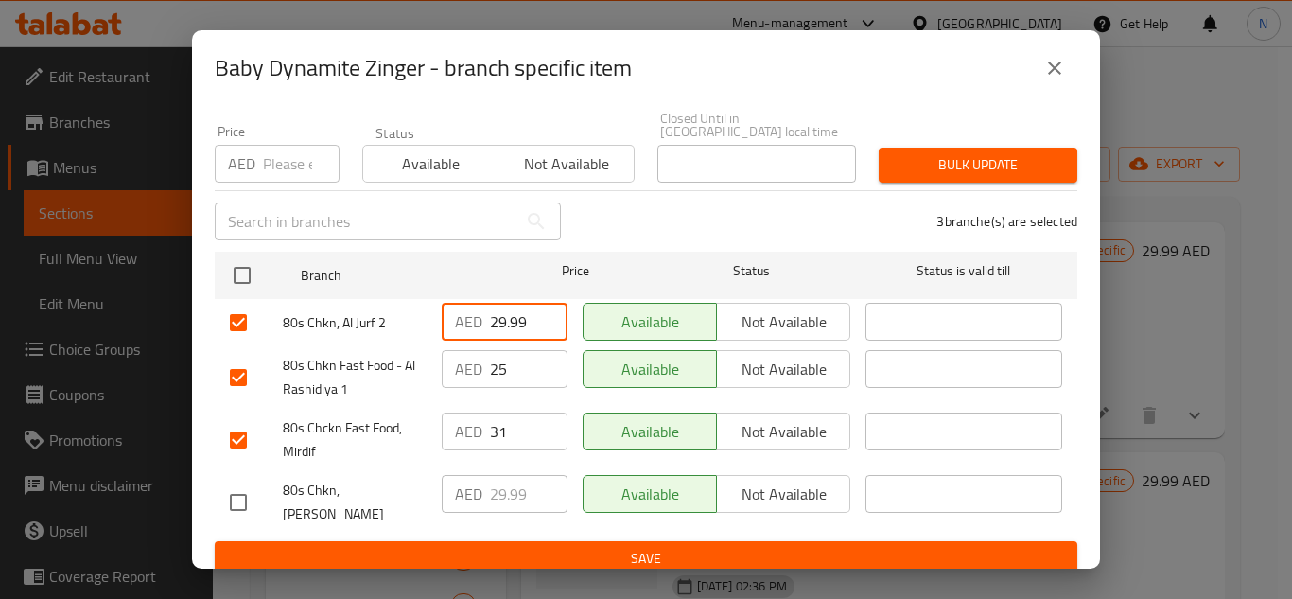
click at [494, 363] on input "25" at bounding box center [529, 369] width 78 height 38
paste input "9.99"
type input "29.99"
click at [500, 427] on input "31" at bounding box center [529, 431] width 78 height 38
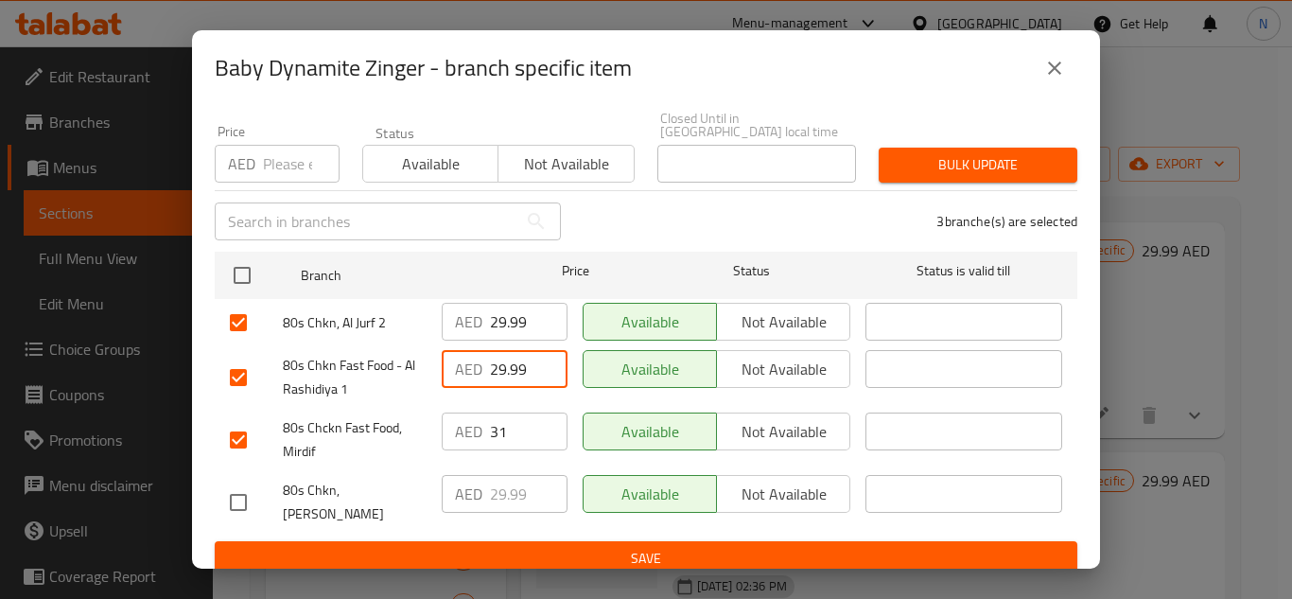
click at [500, 427] on input "31" at bounding box center [529, 431] width 78 height 38
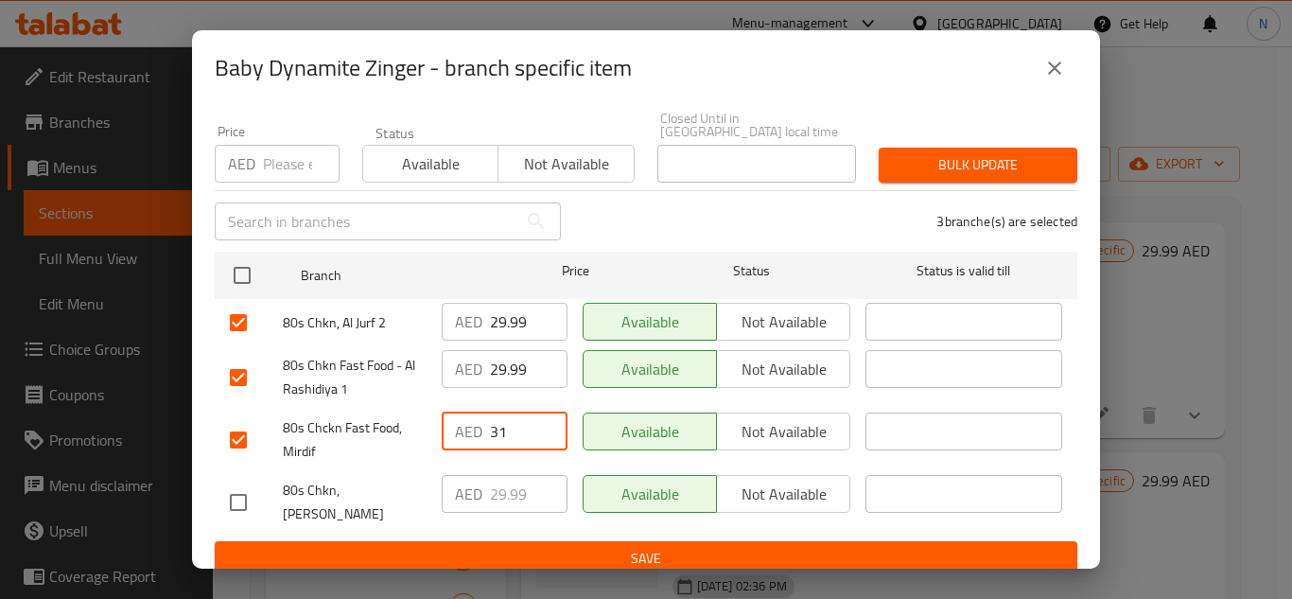
click at [500, 426] on input "31" at bounding box center [529, 431] width 78 height 38
paste input "29.99"
type input "29.99"
click at [675, 548] on span "Save" at bounding box center [646, 559] width 832 height 24
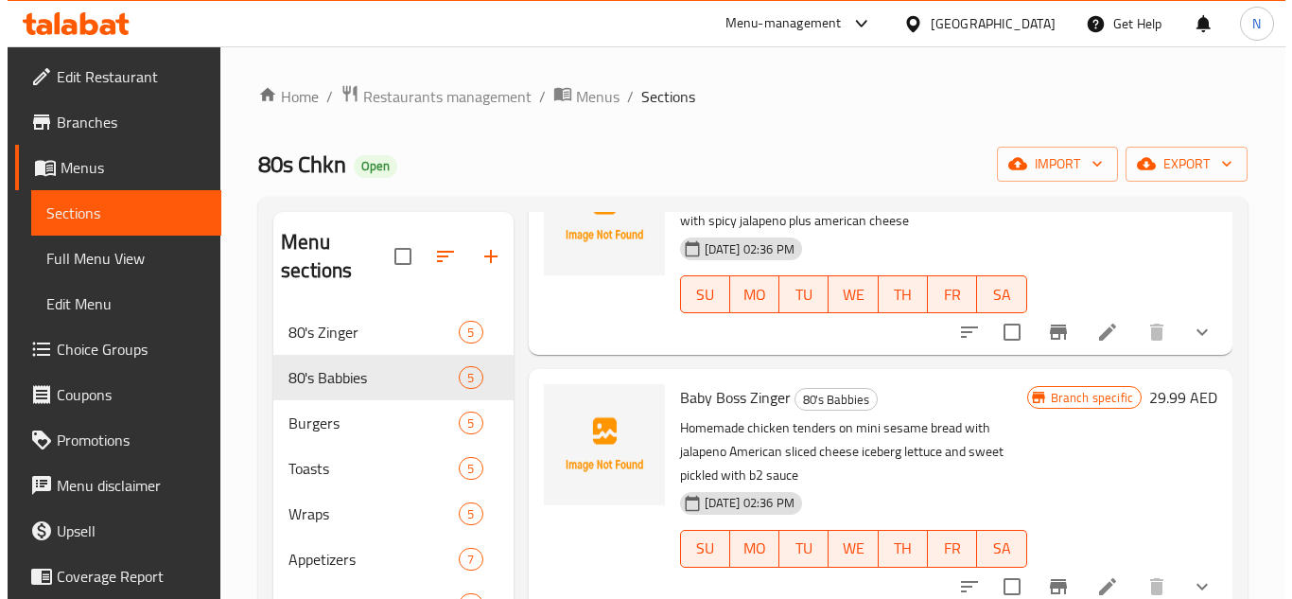
scroll to position [789, 0]
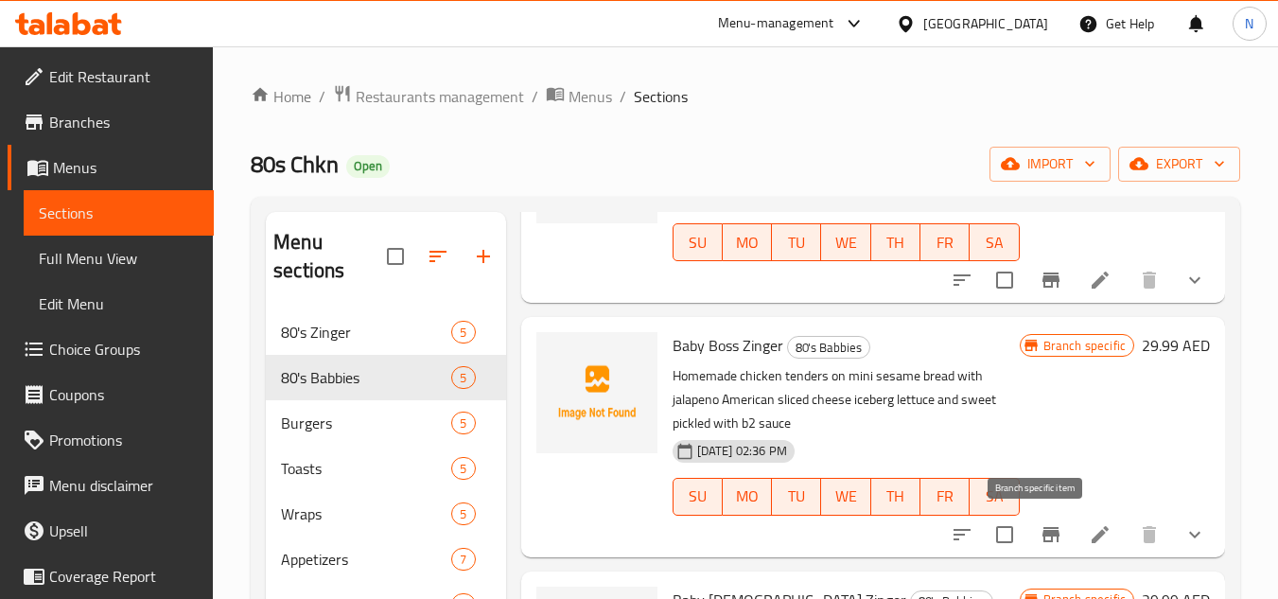
click at [1041, 541] on icon "Branch-specific-item" at bounding box center [1050, 534] width 23 height 23
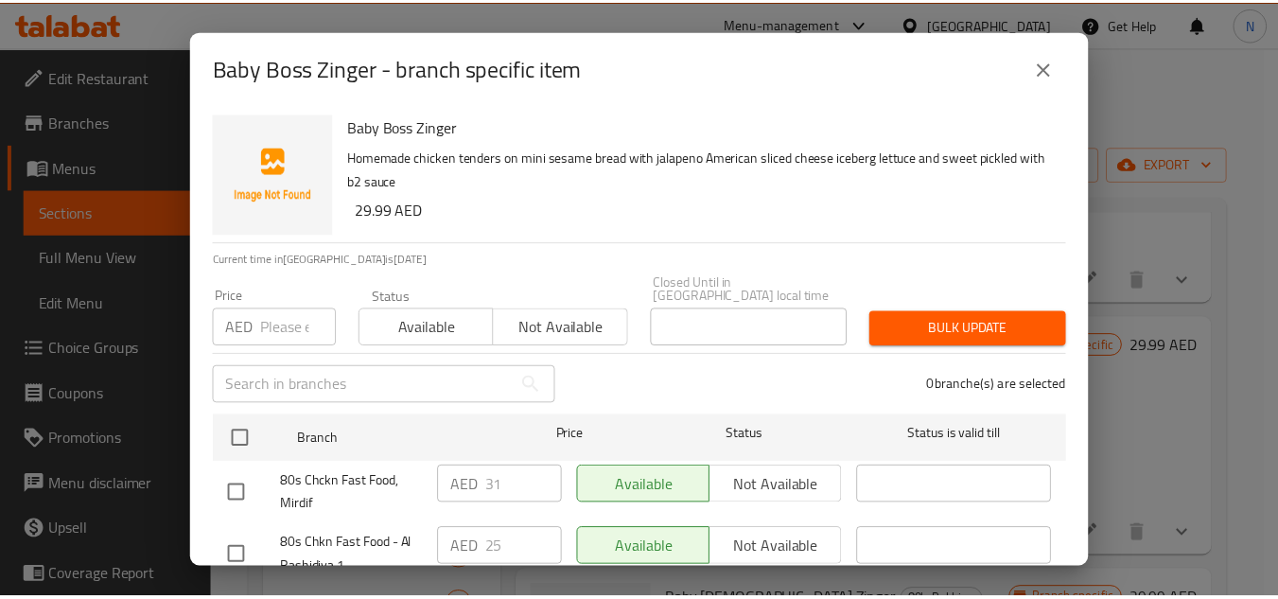
scroll to position [164, 0]
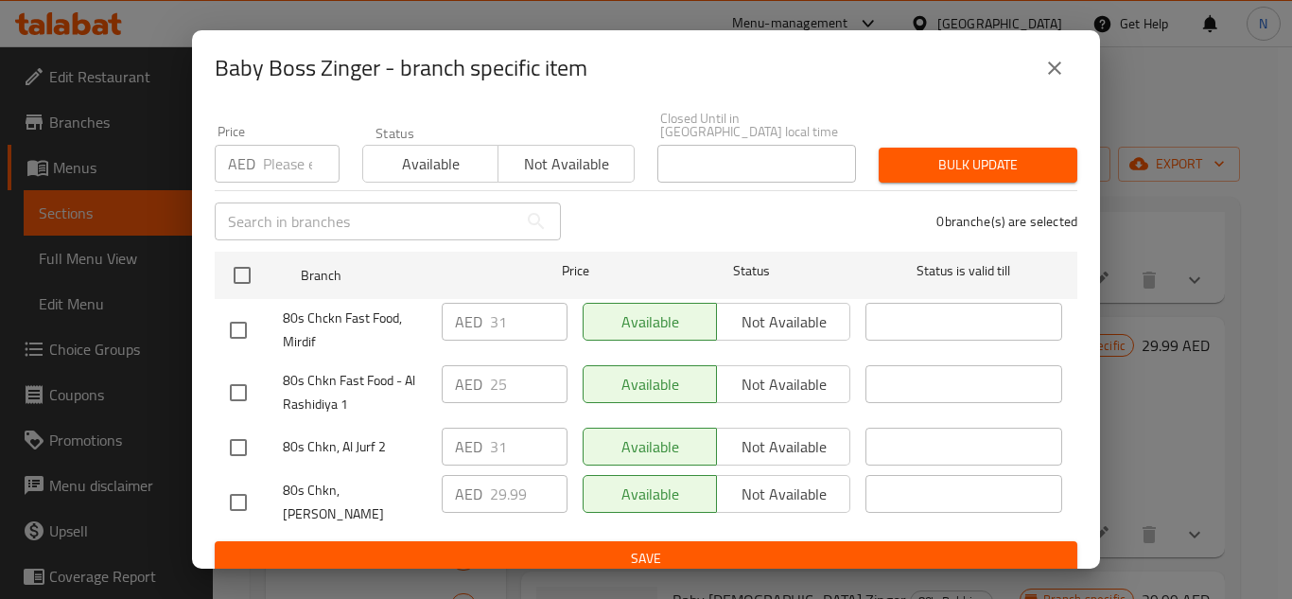
click at [248, 332] on input "checkbox" at bounding box center [238, 330] width 40 height 40
checkbox input "true"
click at [244, 396] on input "checkbox" at bounding box center [238, 393] width 40 height 40
checkbox input "true"
drag, startPoint x: 228, startPoint y: 453, endPoint x: 424, endPoint y: 324, distance: 234.3
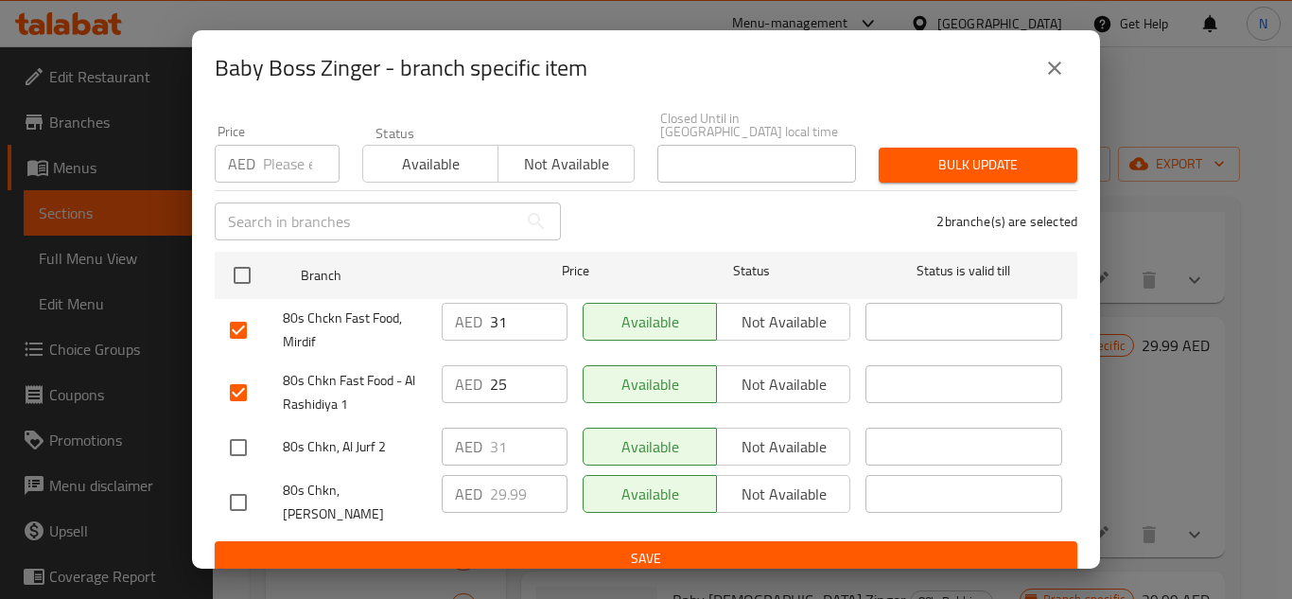
click at [229, 453] on input "checkbox" at bounding box center [238, 448] width 40 height 40
checkbox input "true"
click at [501, 332] on input "31" at bounding box center [529, 322] width 78 height 38
click at [501, 331] on input "31" at bounding box center [529, 322] width 78 height 38
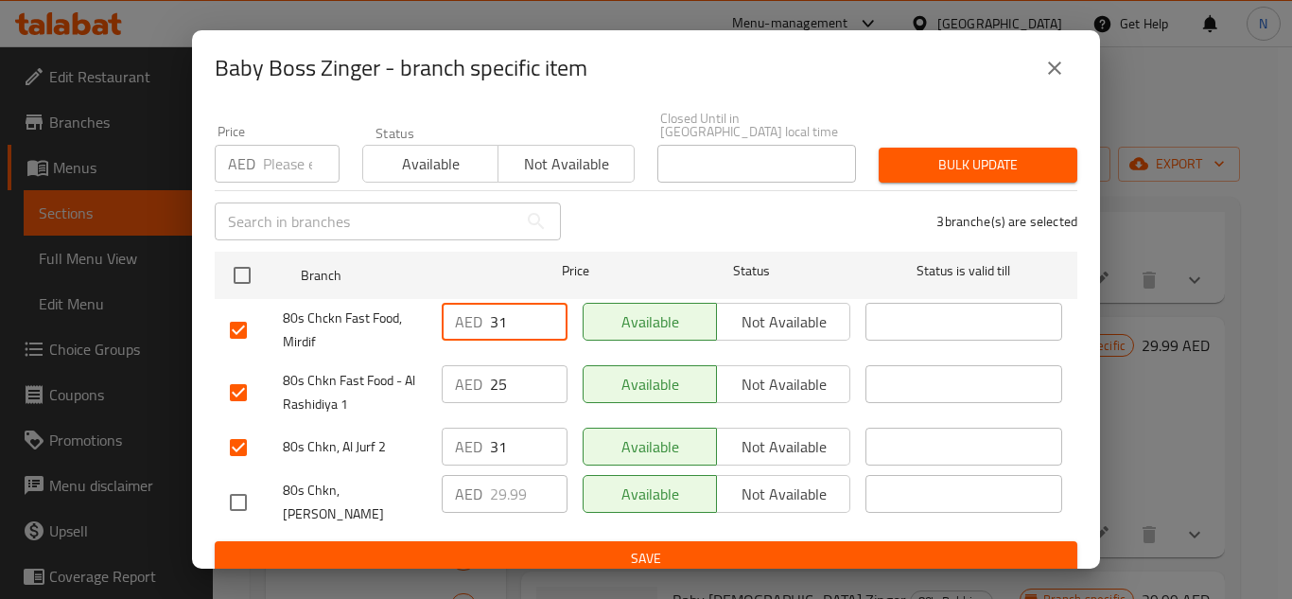
paste input "29.99"
type input "29.99"
click at [511, 373] on input "25" at bounding box center [529, 384] width 78 height 38
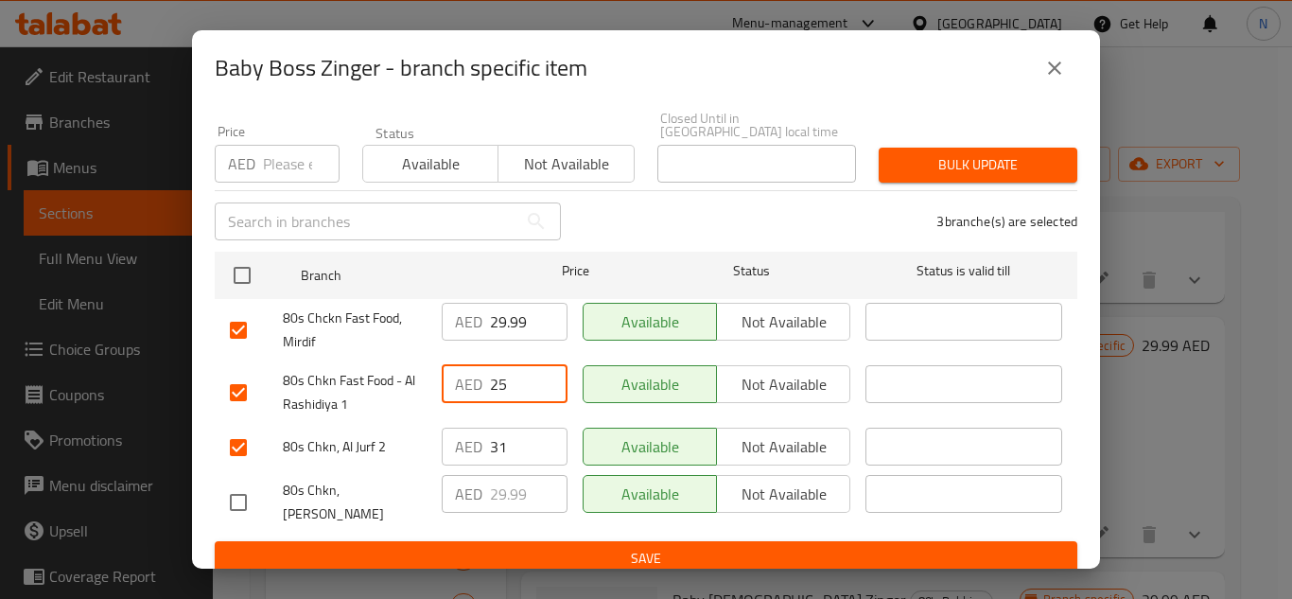
click at [511, 373] on input "25" at bounding box center [529, 384] width 78 height 38
paste input "9.99"
type input "29.99"
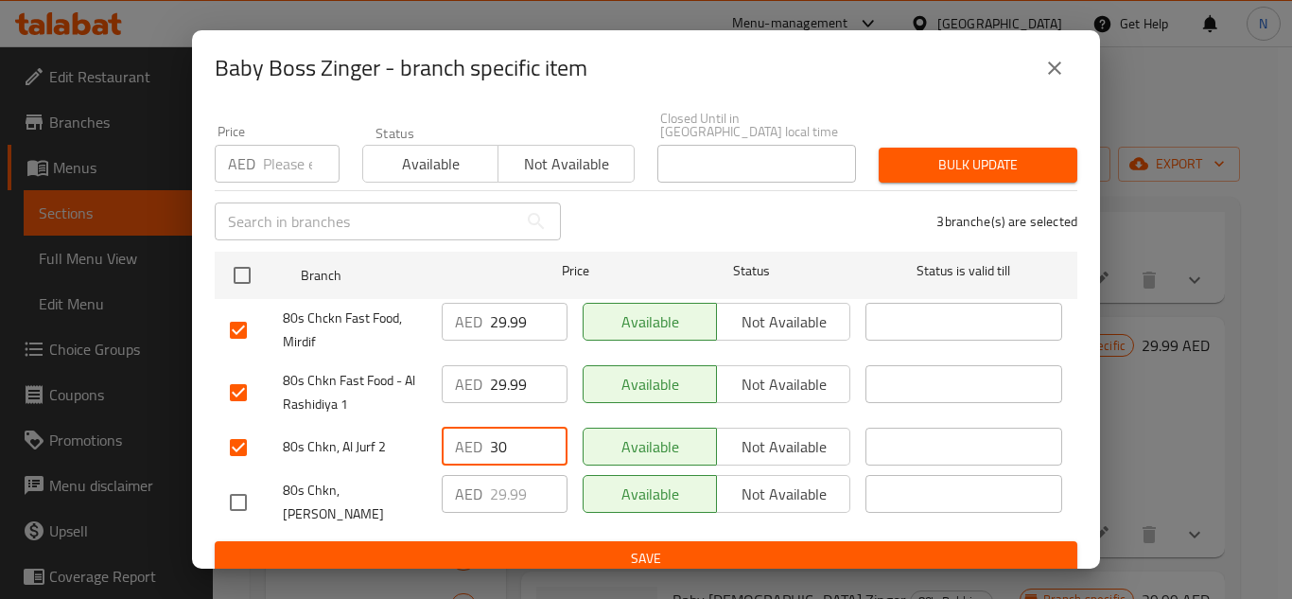
click at [540, 447] on input "30" at bounding box center [529, 447] width 78 height 38
click at [510, 446] on input "30" at bounding box center [529, 447] width 78 height 38
paste input "29.99"
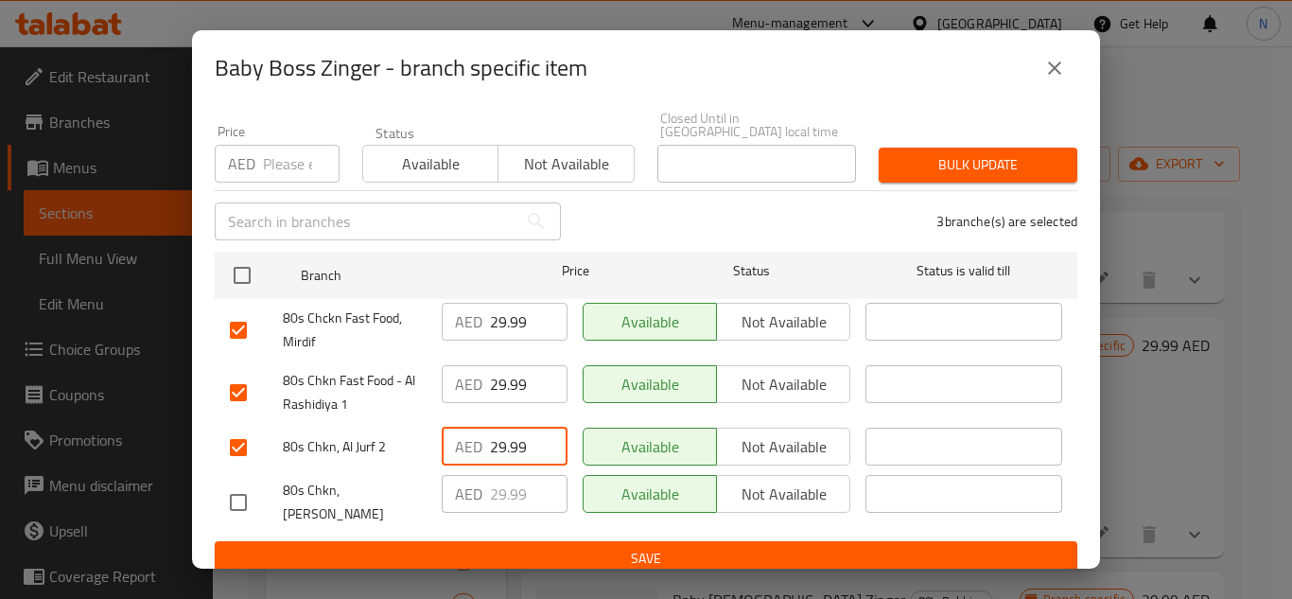
type input "29.99"
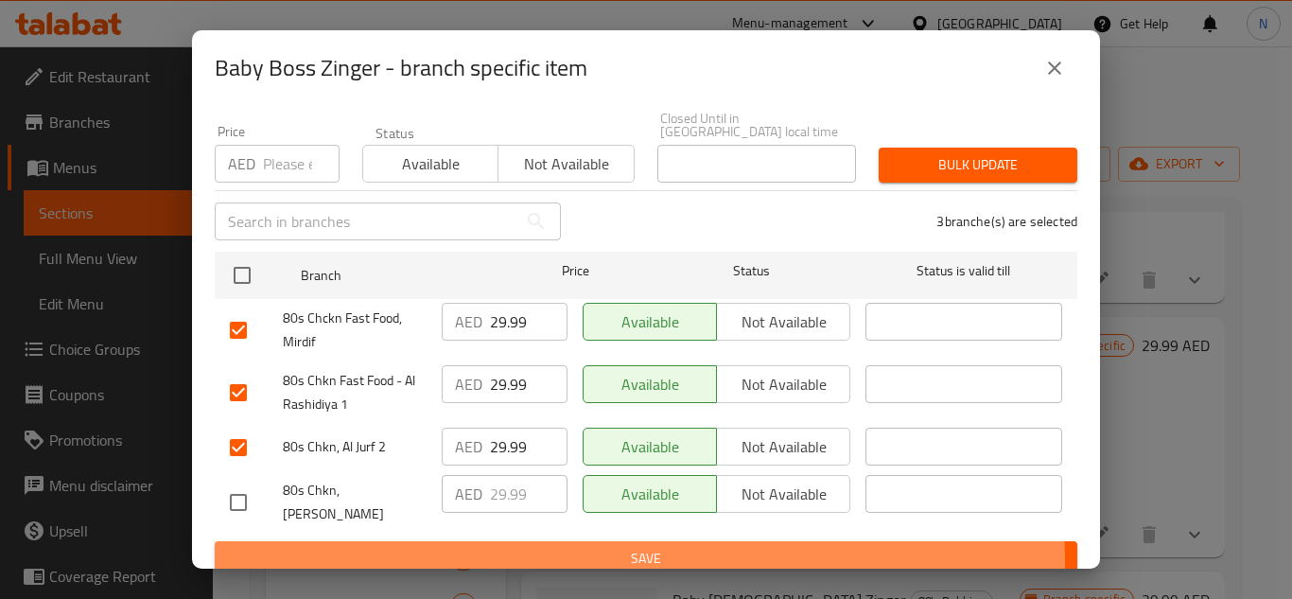
click at [572, 549] on span "Save" at bounding box center [646, 559] width 832 height 24
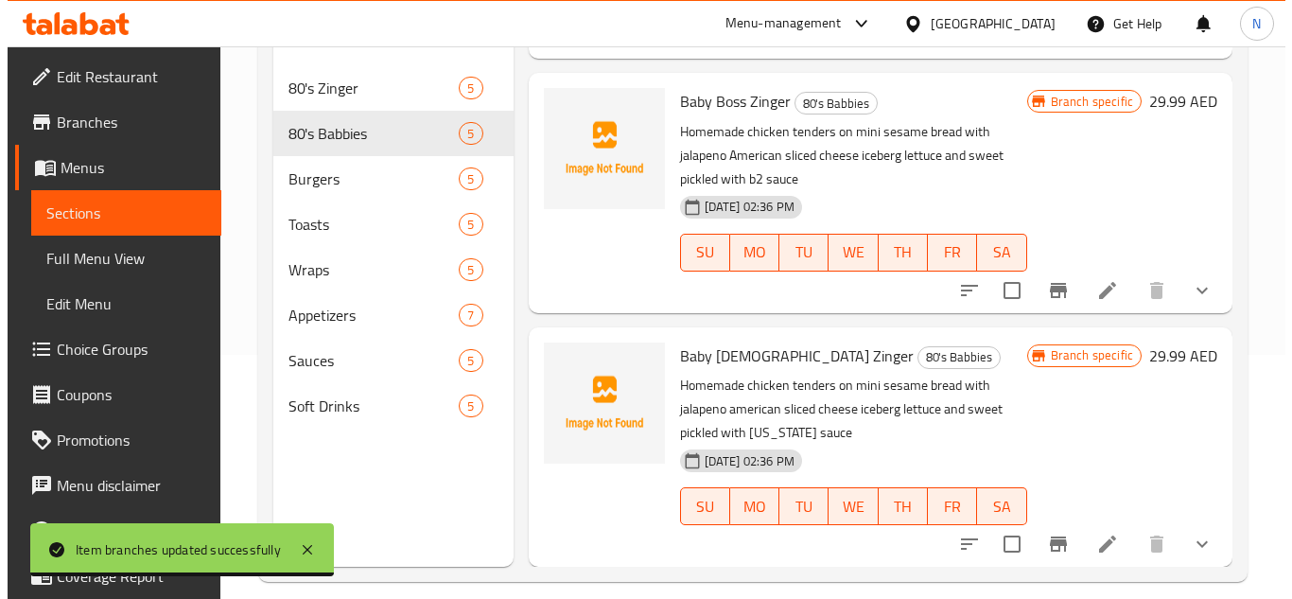
scroll to position [265, 0]
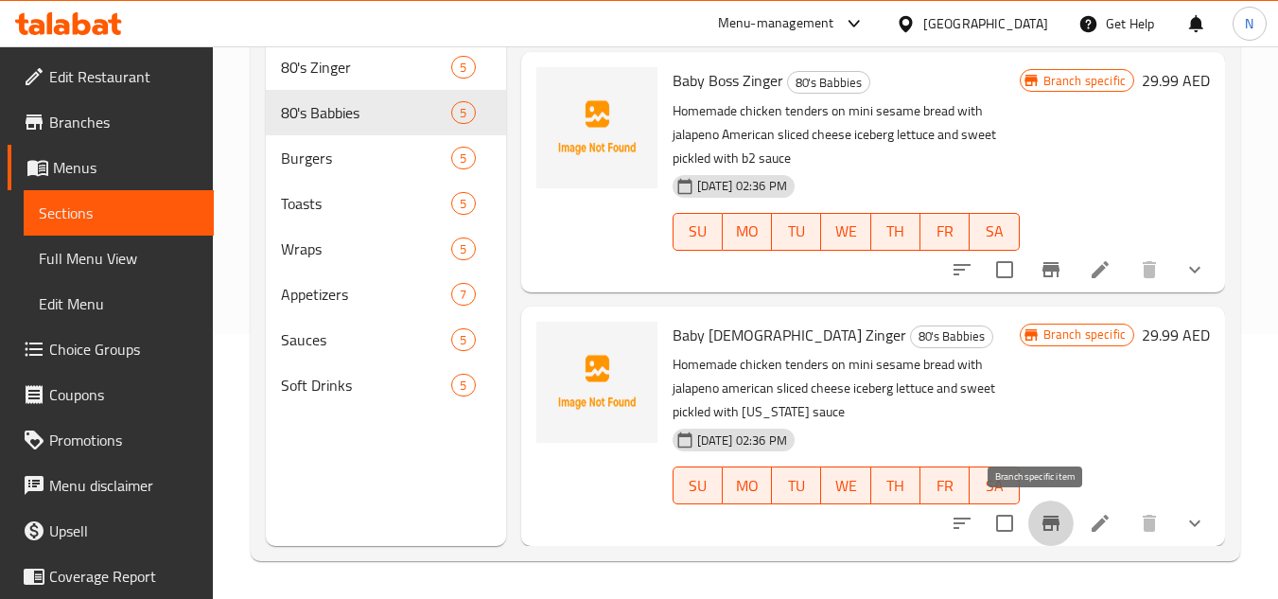
click at [1039, 532] on icon "Branch-specific-item" at bounding box center [1050, 523] width 23 height 23
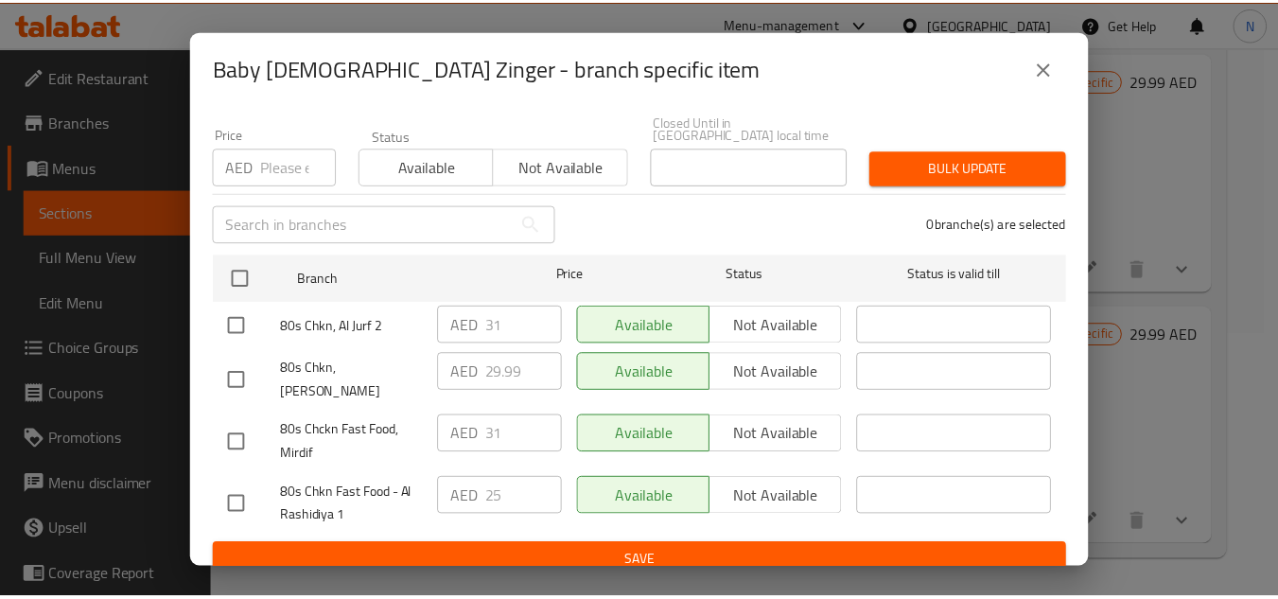
scroll to position [164, 0]
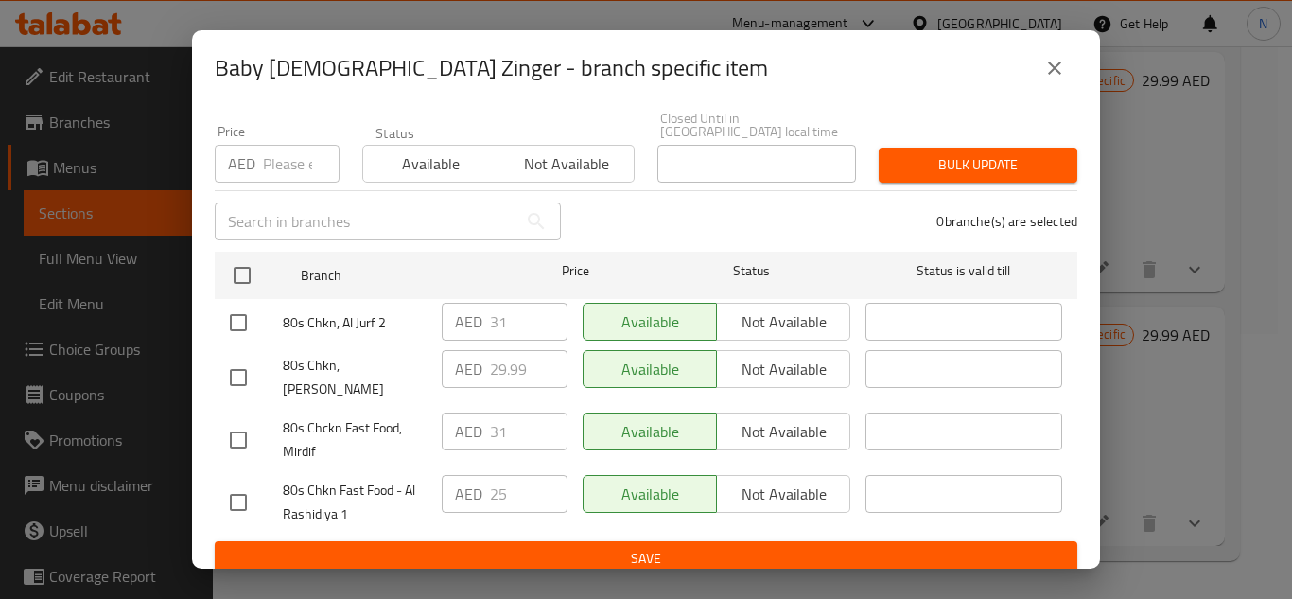
drag, startPoint x: 242, startPoint y: 325, endPoint x: 246, endPoint y: 373, distance: 47.4
click at [242, 326] on input "checkbox" at bounding box center [238, 323] width 40 height 40
checkbox input "true"
click at [240, 420] on input "checkbox" at bounding box center [238, 440] width 40 height 40
checkbox input "true"
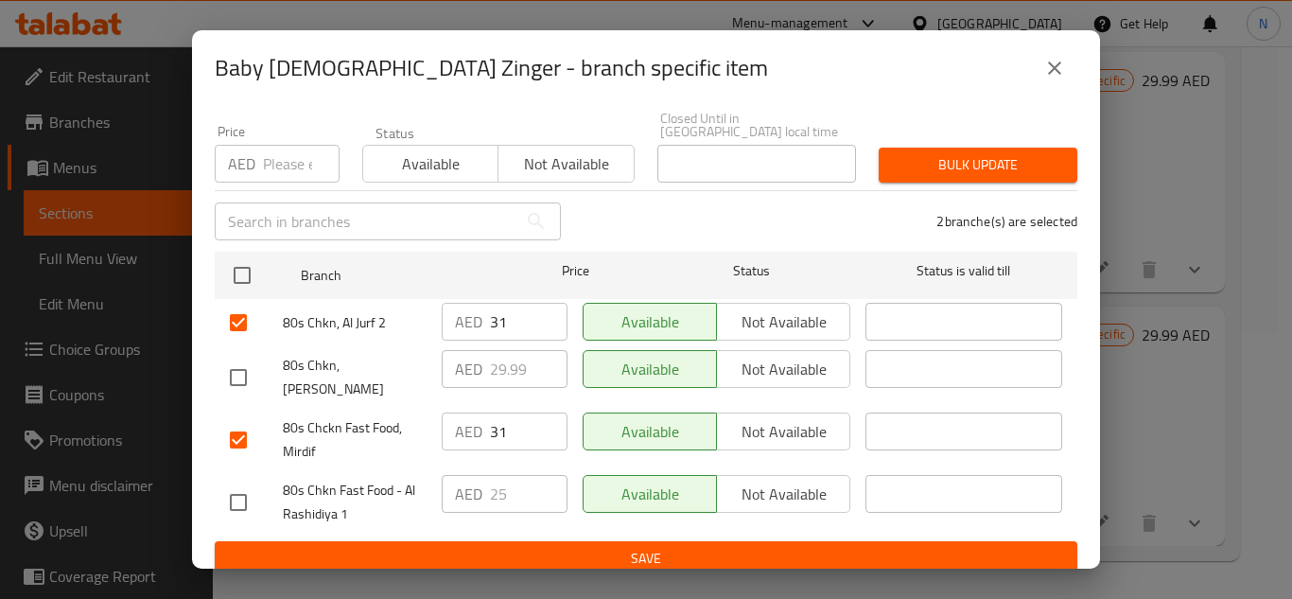
click at [240, 482] on input "checkbox" at bounding box center [238, 502] width 40 height 40
checkbox input "true"
click at [501, 322] on input "31" at bounding box center [529, 322] width 78 height 38
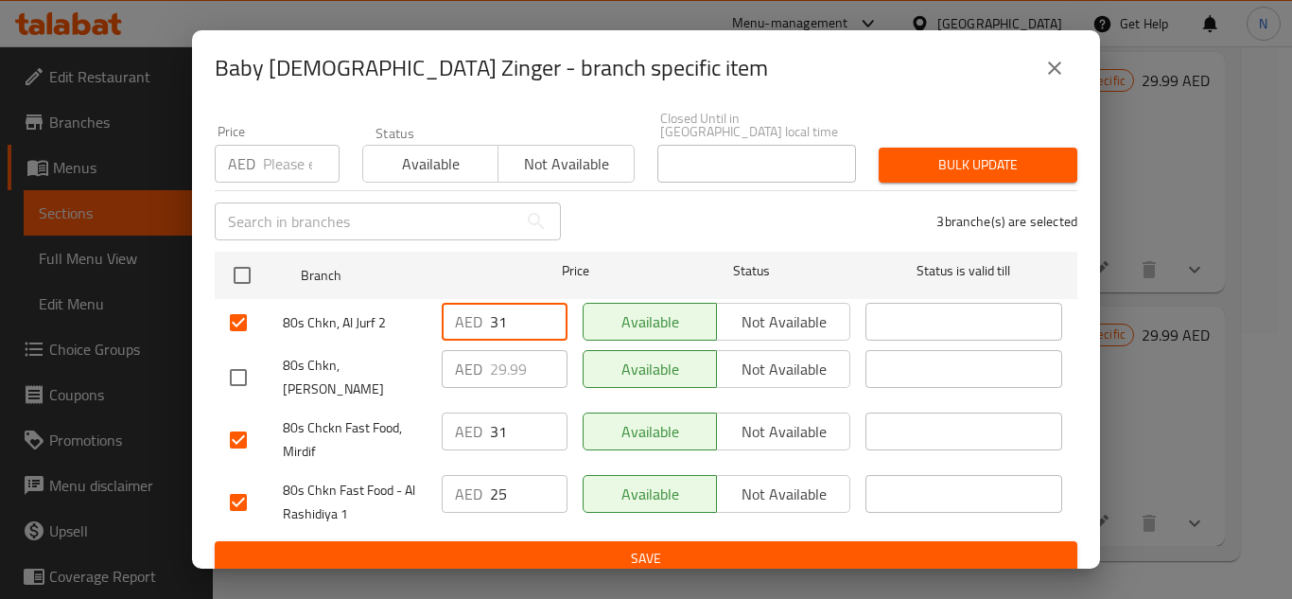
paste input "29.99"
type input "29.99"
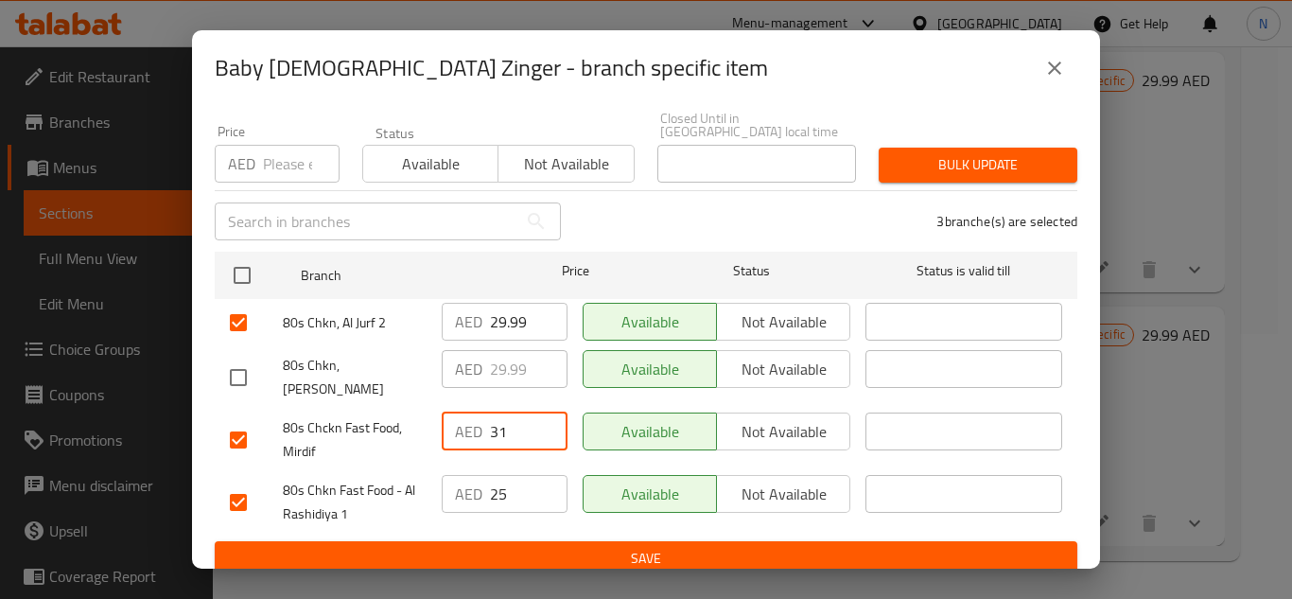
click at [493, 416] on input "31" at bounding box center [529, 431] width 78 height 38
click at [494, 415] on input "31" at bounding box center [529, 431] width 78 height 38
paste input "29.99"
type input "29.99"
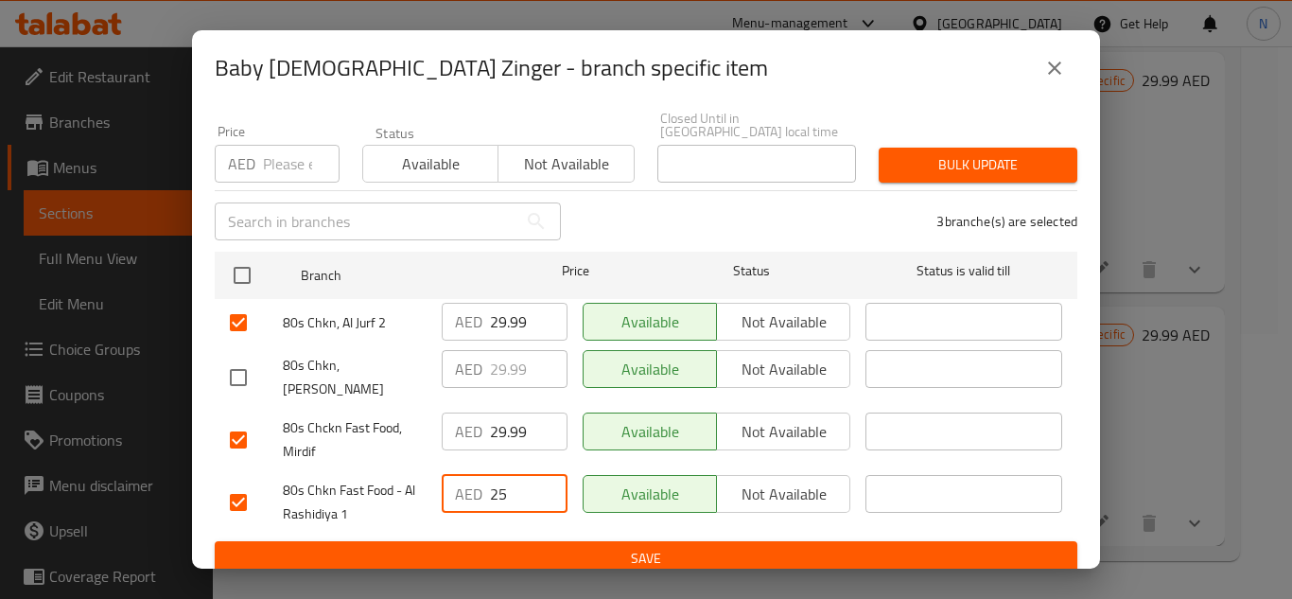
click at [518, 475] on input "25" at bounding box center [529, 494] width 78 height 38
paste input "9.99"
type input "29.99"
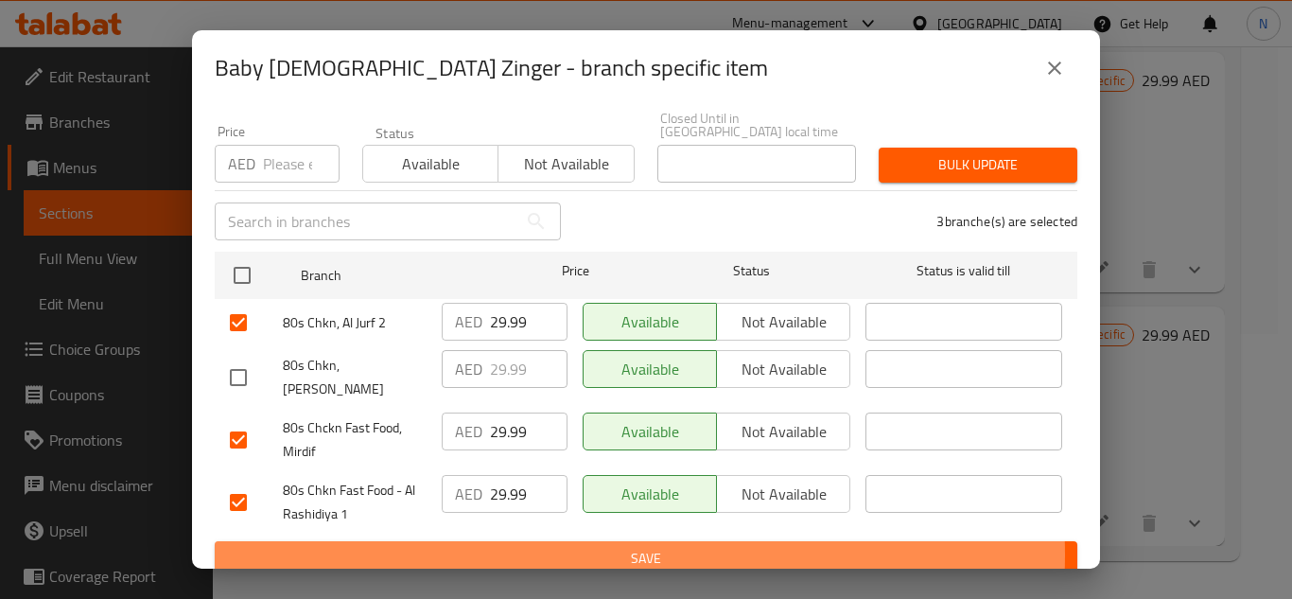
click at [582, 547] on span "Save" at bounding box center [646, 559] width 832 height 24
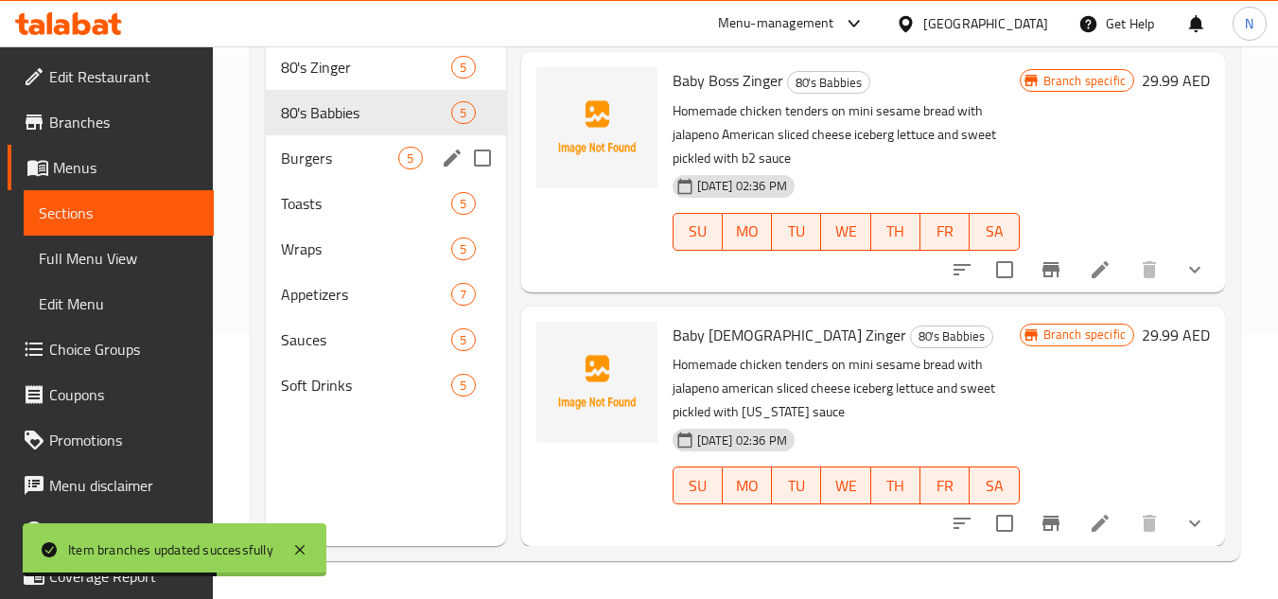
click at [299, 145] on div "Burgers 5" at bounding box center [385, 157] width 239 height 45
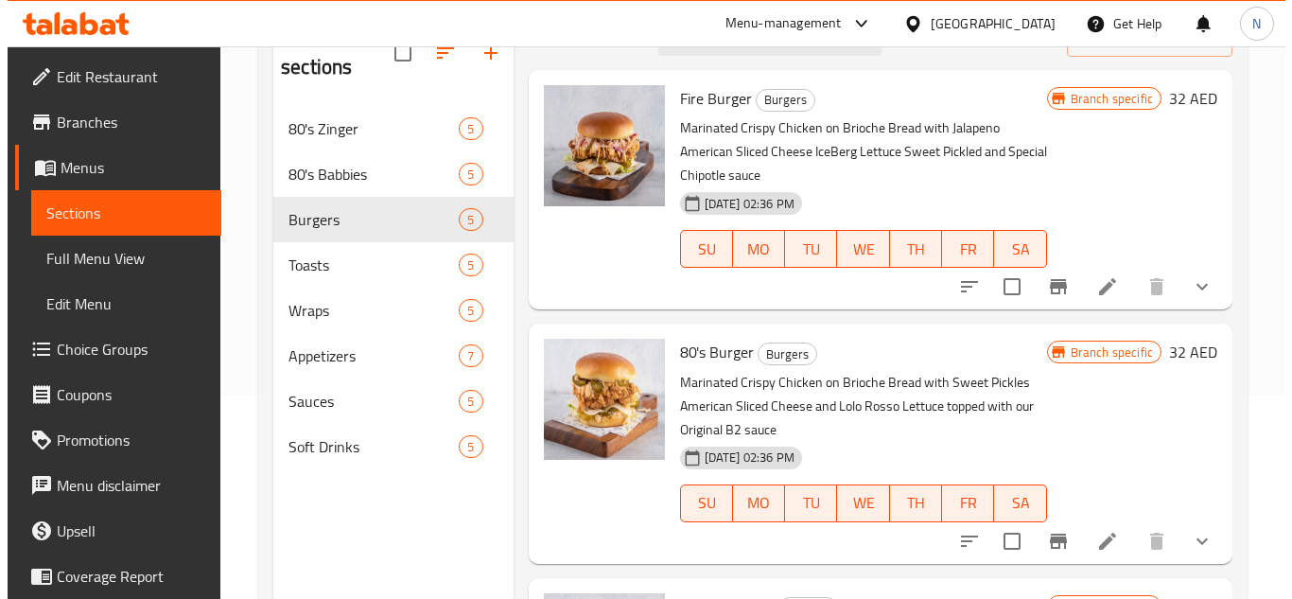
scroll to position [170, 0]
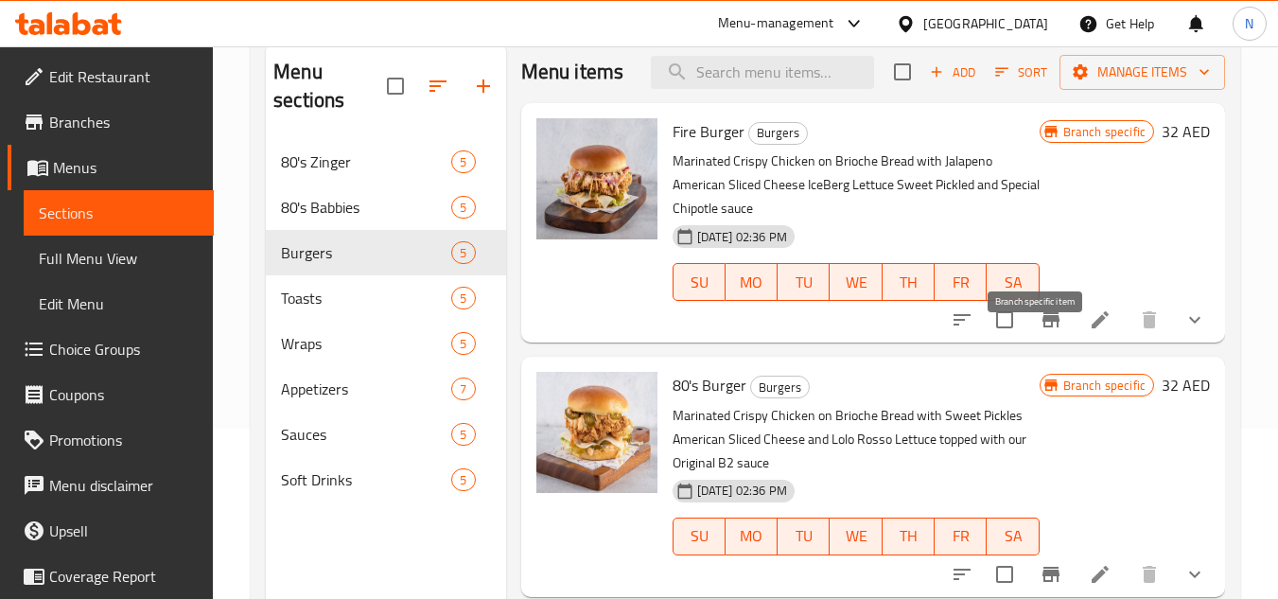
click at [1039, 331] on icon "Branch-specific-item" at bounding box center [1050, 319] width 23 height 23
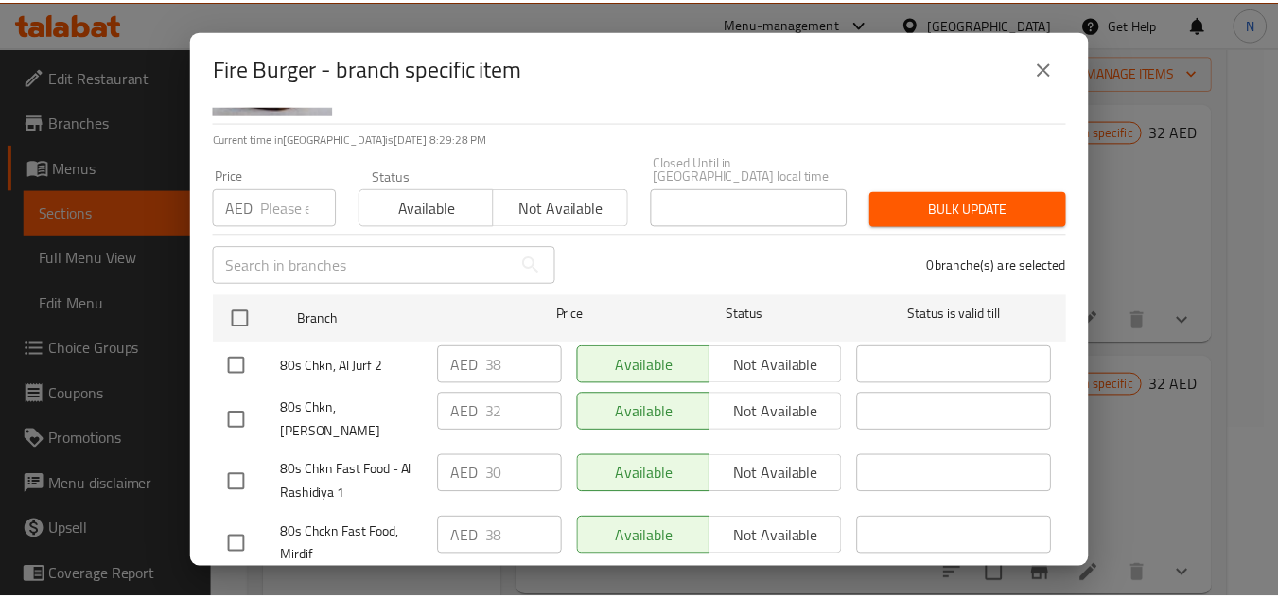
scroll to position [164, 0]
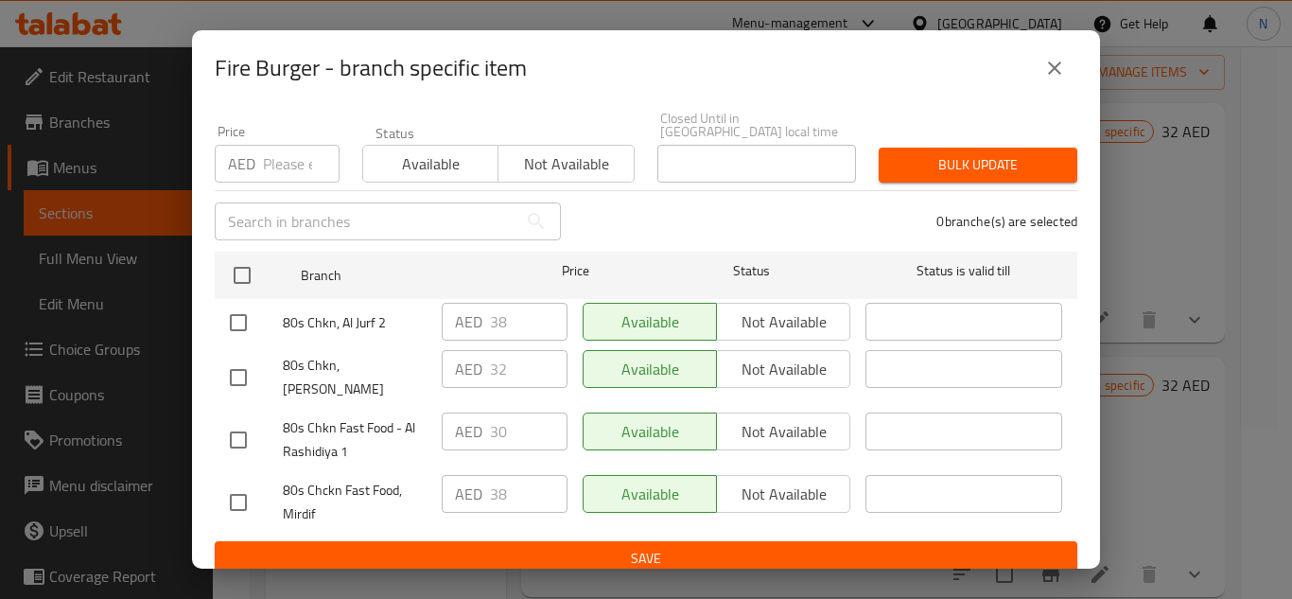
click at [233, 329] on input "checkbox" at bounding box center [238, 323] width 40 height 40
checkbox input "true"
click at [232, 426] on input "checkbox" at bounding box center [238, 440] width 40 height 40
checkbox input "true"
click at [237, 482] on input "checkbox" at bounding box center [238, 502] width 40 height 40
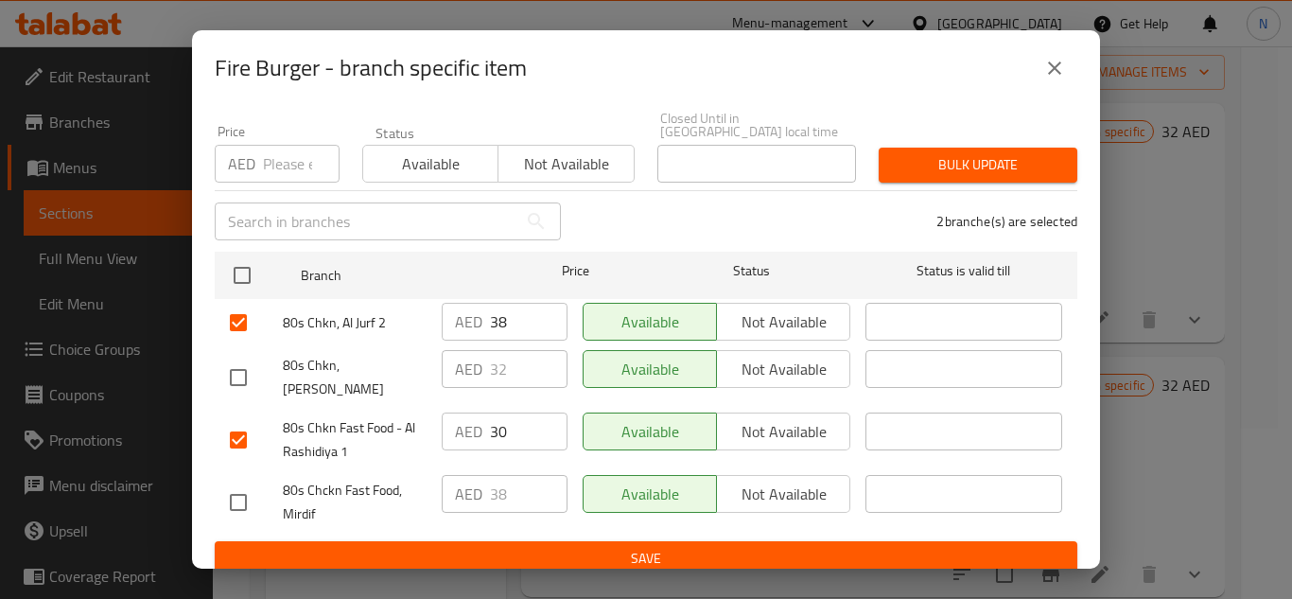
checkbox input "true"
click at [503, 328] on input "38" at bounding box center [529, 322] width 78 height 38
click at [502, 329] on input "38" at bounding box center [529, 322] width 78 height 38
paste input "2"
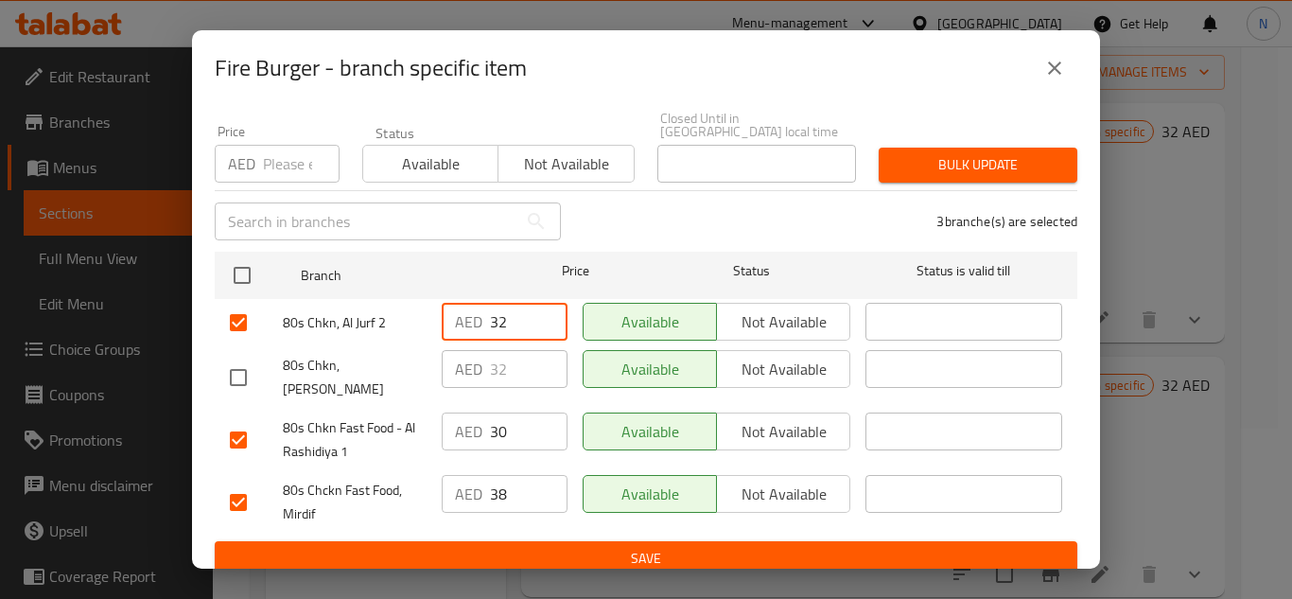
type input "32"
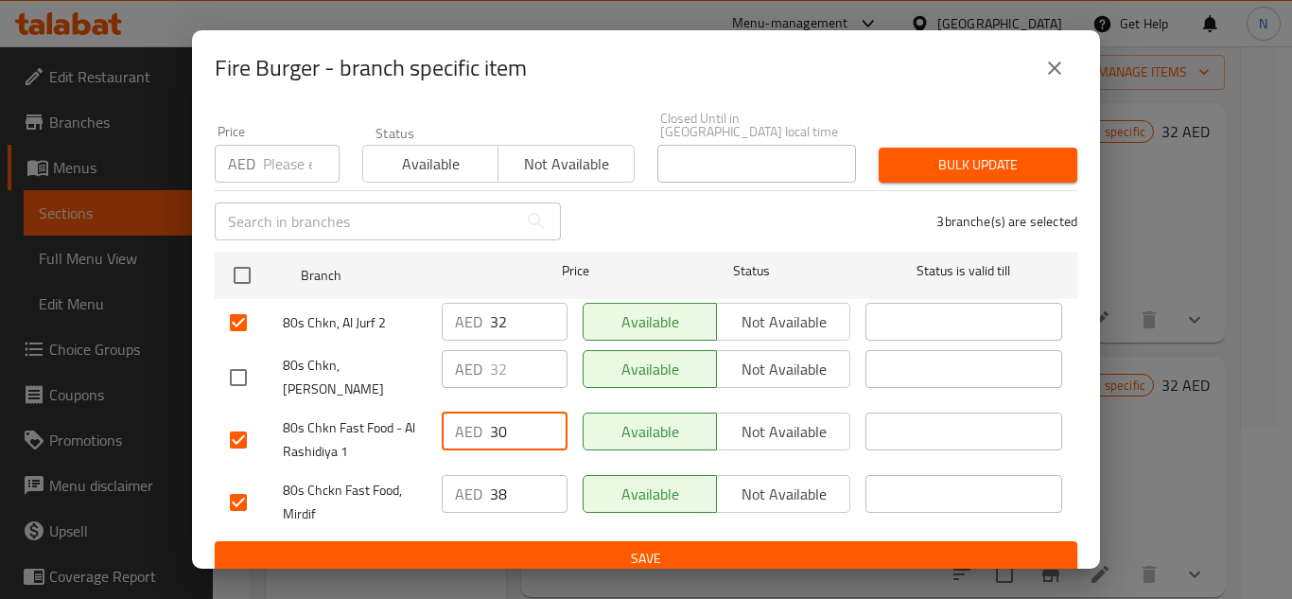
click at [505, 412] on input "30" at bounding box center [529, 431] width 78 height 38
click at [504, 412] on input "30" at bounding box center [529, 431] width 78 height 38
paste input "2"
type input "32"
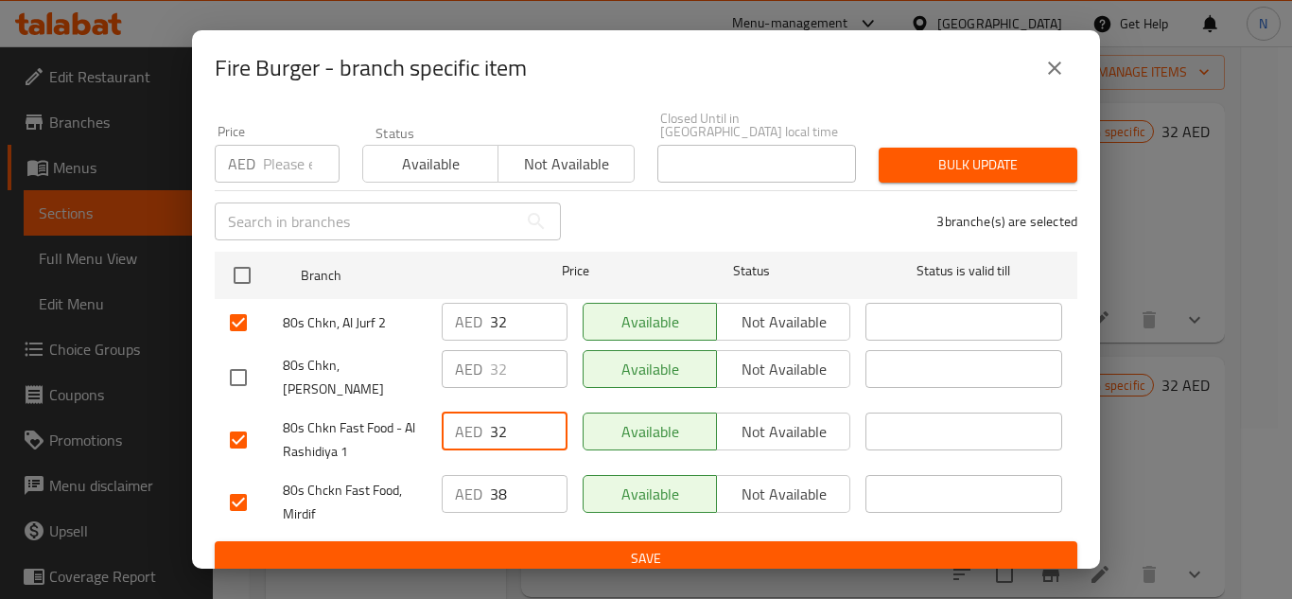
click at [513, 480] on input "38" at bounding box center [529, 494] width 78 height 38
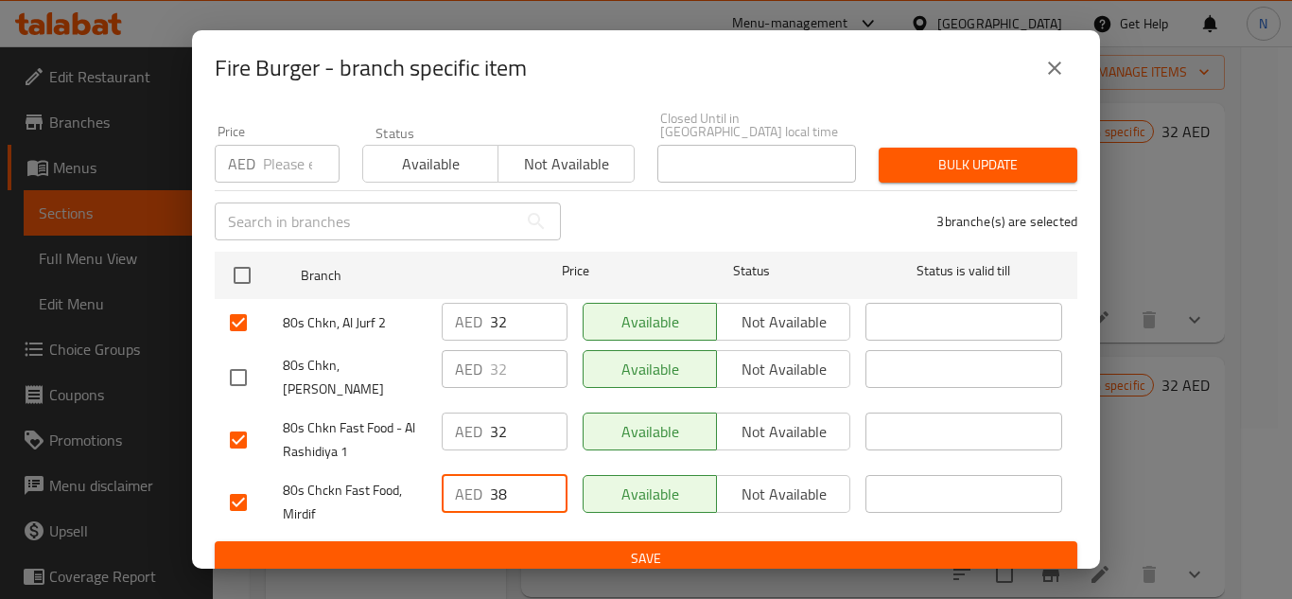
click at [513, 480] on input "38" at bounding box center [529, 494] width 78 height 38
paste input "2"
type input "32"
click at [547, 547] on span "Save" at bounding box center [646, 559] width 832 height 24
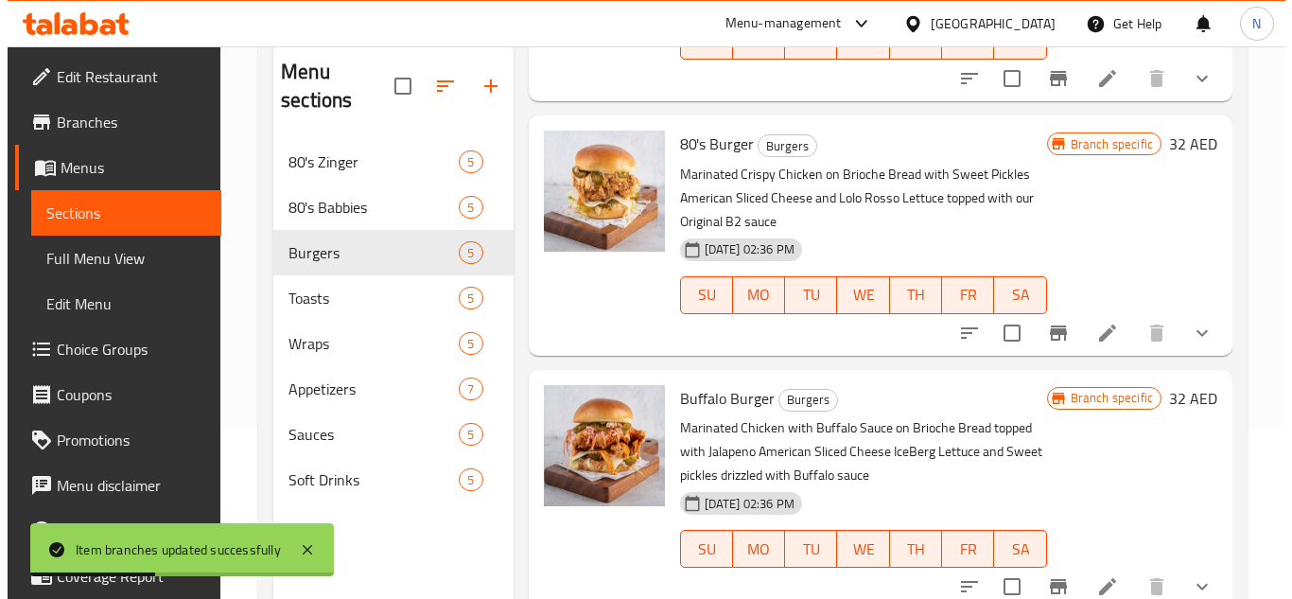
scroll to position [284, 0]
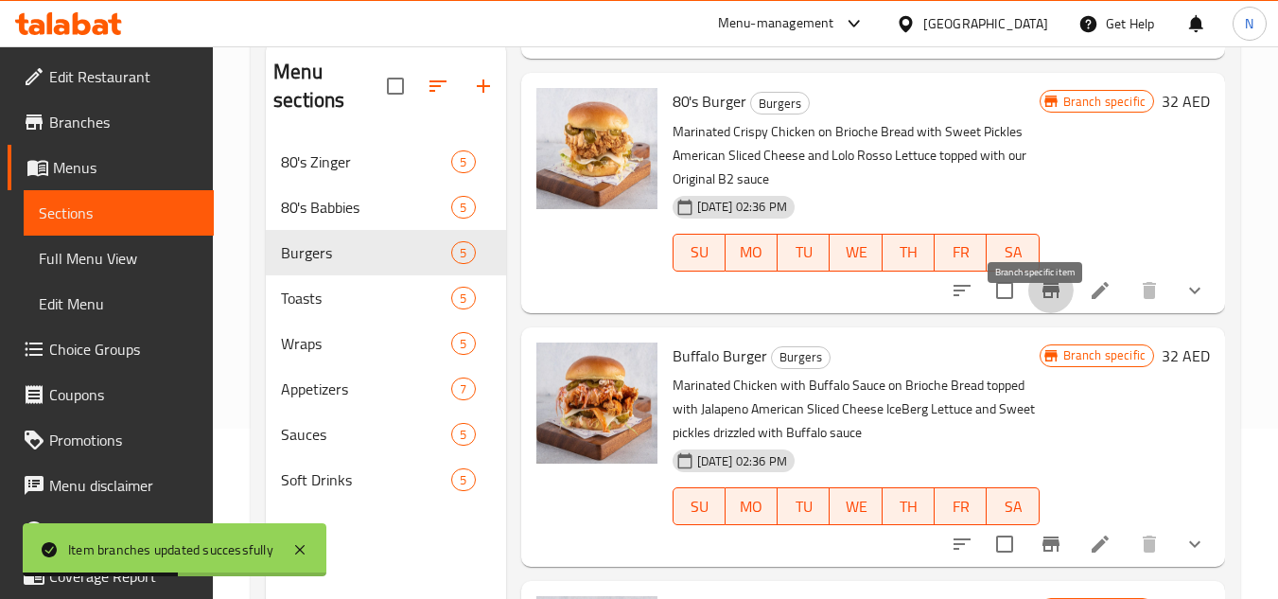
click at [1042, 298] on icon "Branch-specific-item" at bounding box center [1050, 290] width 17 height 15
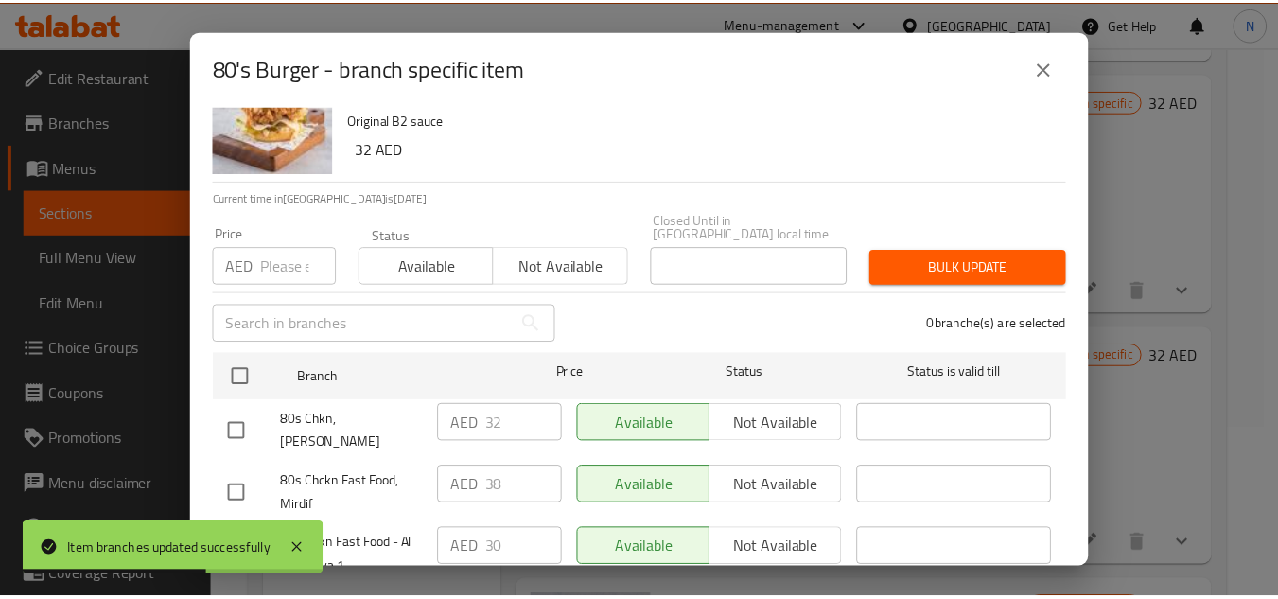
scroll to position [164, 0]
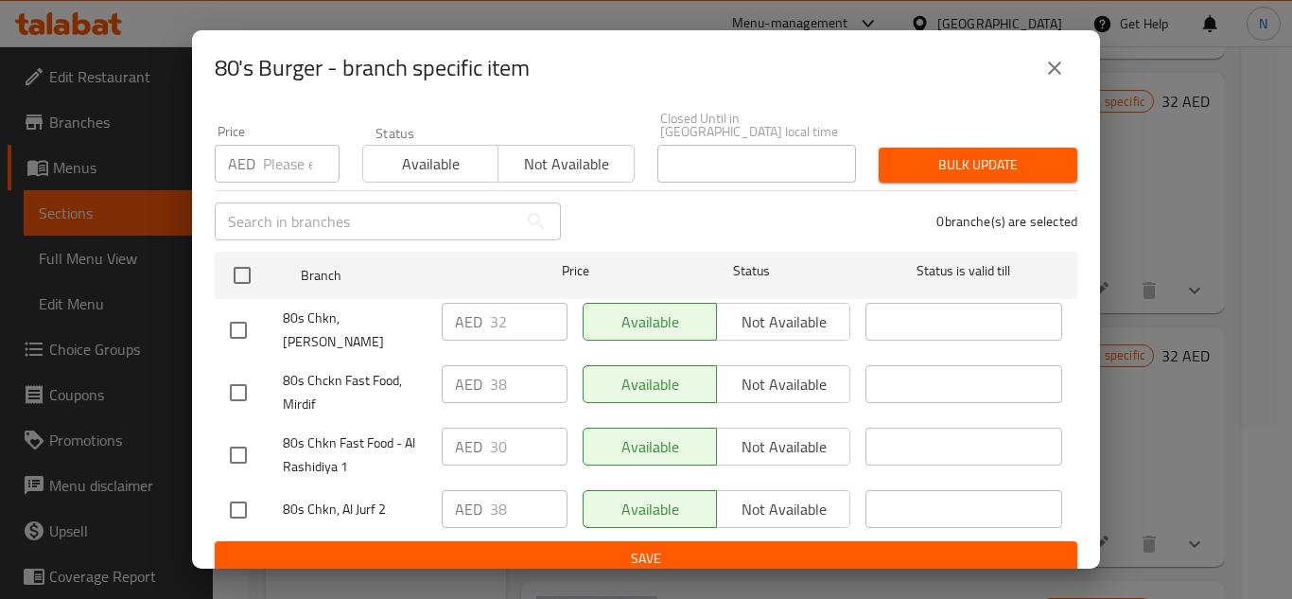
click at [234, 384] on input "checkbox" at bounding box center [238, 393] width 40 height 40
checkbox input "true"
click at [231, 440] on input "checkbox" at bounding box center [238, 455] width 40 height 40
checkbox input "true"
click at [242, 493] on input "checkbox" at bounding box center [238, 510] width 40 height 40
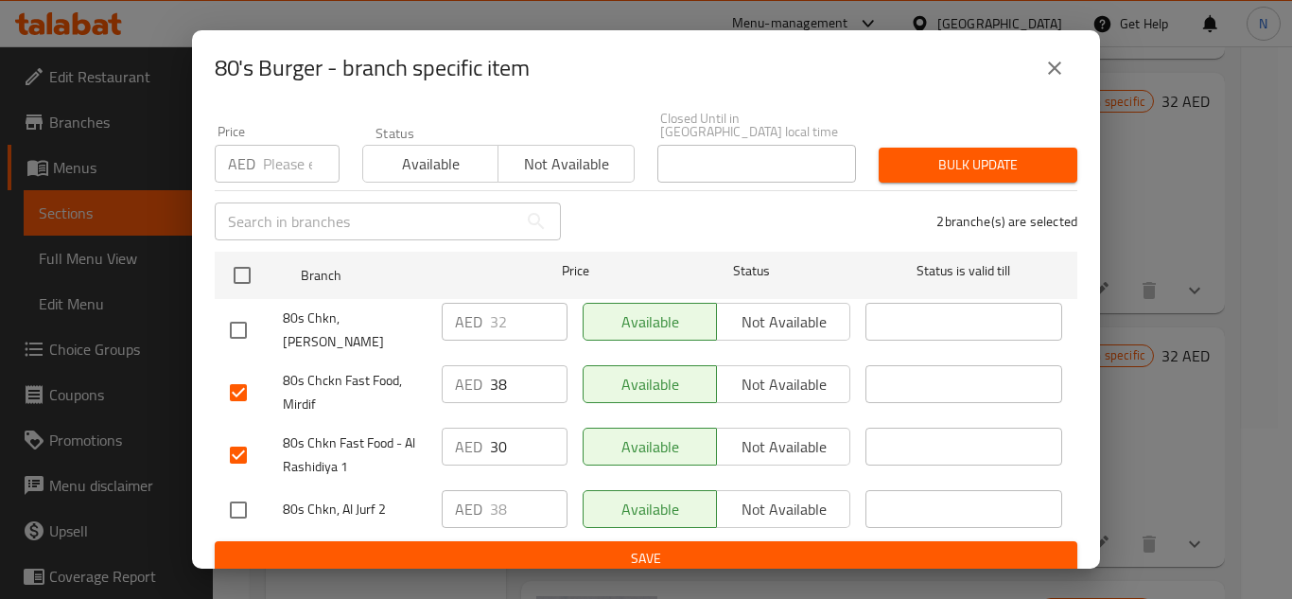
checkbox input "true"
click at [492, 371] on input "38" at bounding box center [529, 384] width 78 height 38
paste input "2"
type input "32"
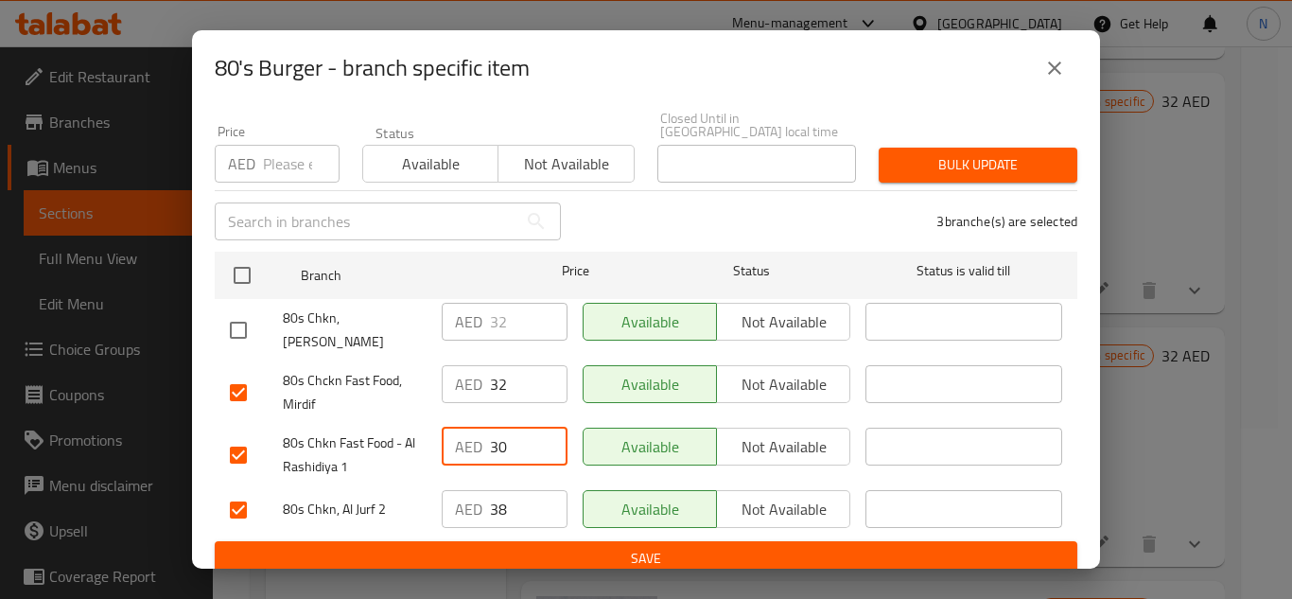
click at [497, 428] on input "30" at bounding box center [529, 447] width 78 height 38
paste input "2"
type input "32"
click at [505, 499] on input "38" at bounding box center [529, 509] width 78 height 38
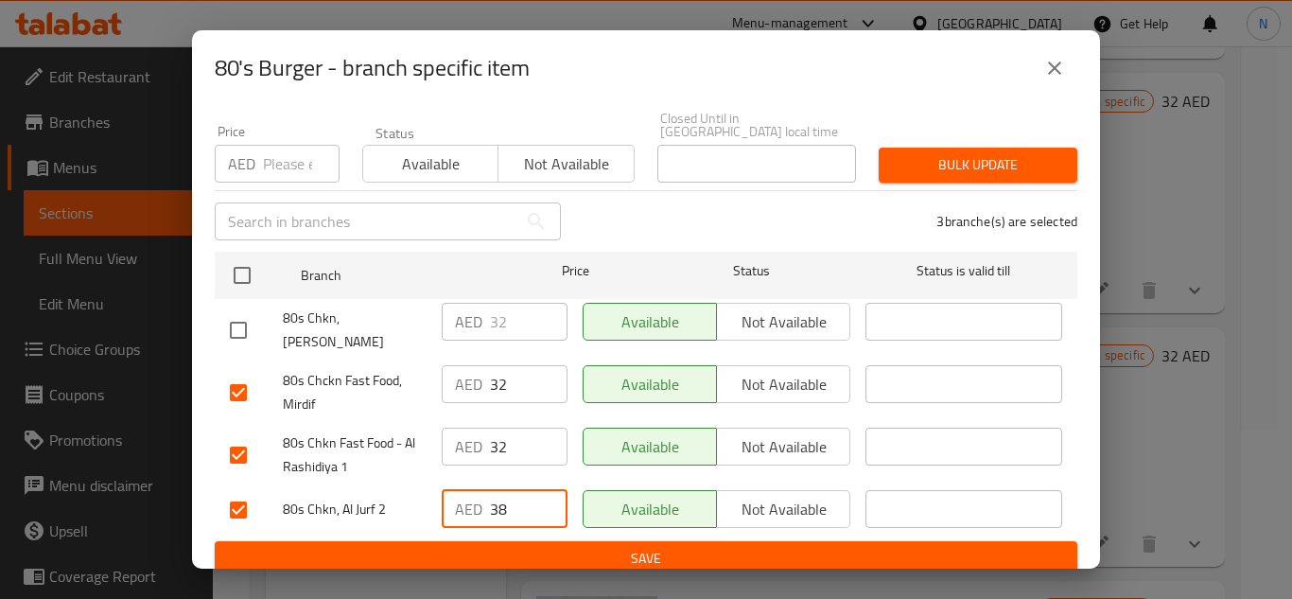
click at [505, 499] on input "38" at bounding box center [529, 509] width 78 height 38
click at [505, 498] on input "38" at bounding box center [529, 509] width 78 height 38
paste input "2"
type input "32"
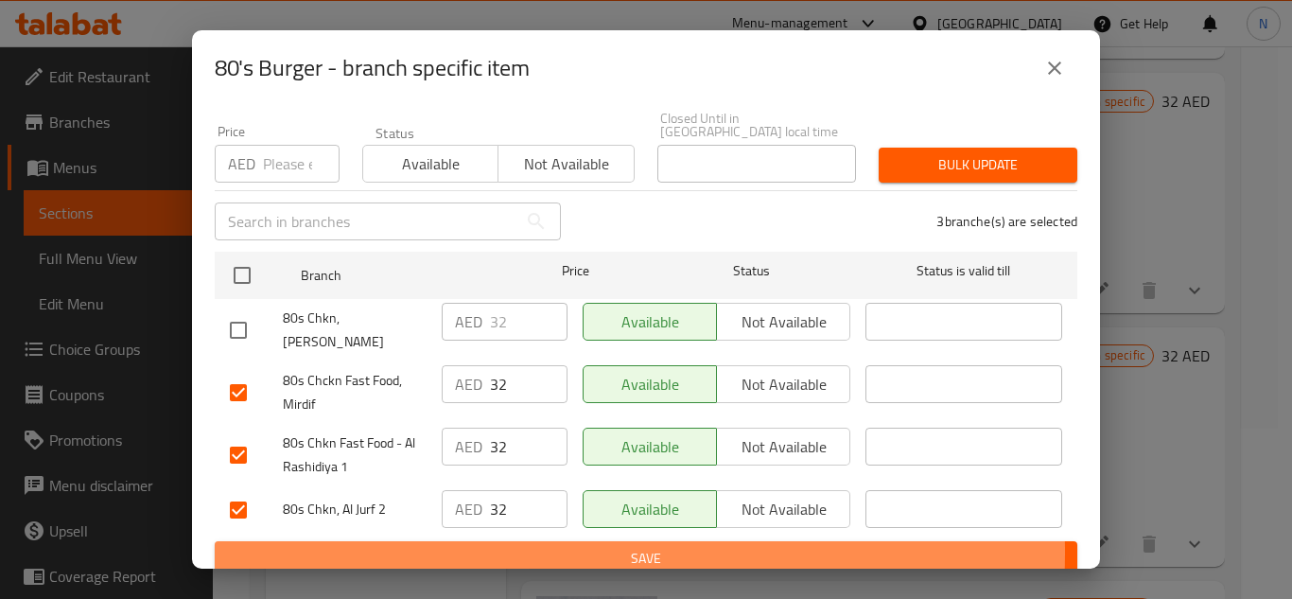
click at [531, 547] on span "Save" at bounding box center [646, 559] width 832 height 24
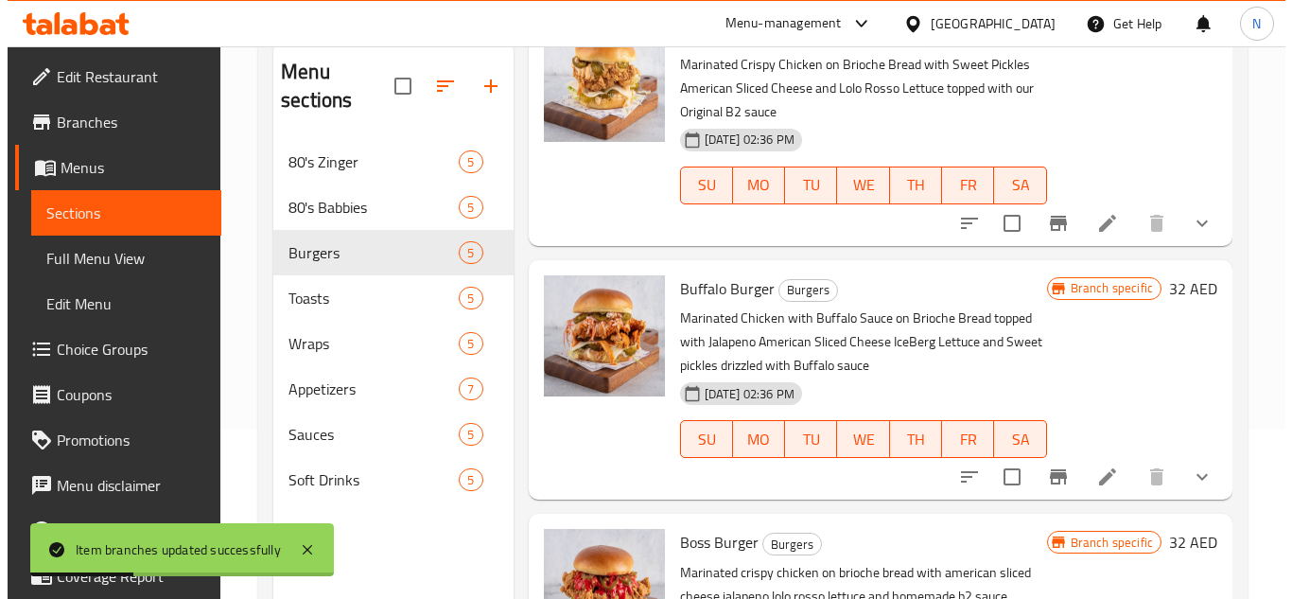
scroll to position [378, 0]
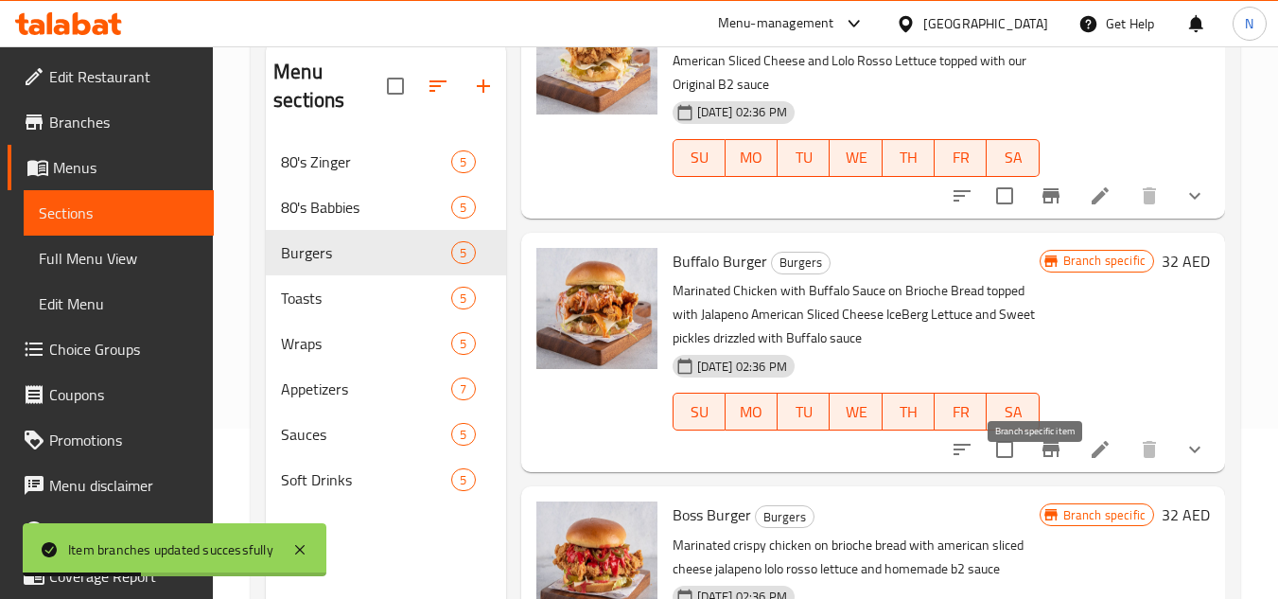
click at [1042, 457] on icon "Branch-specific-item" at bounding box center [1050, 449] width 17 height 15
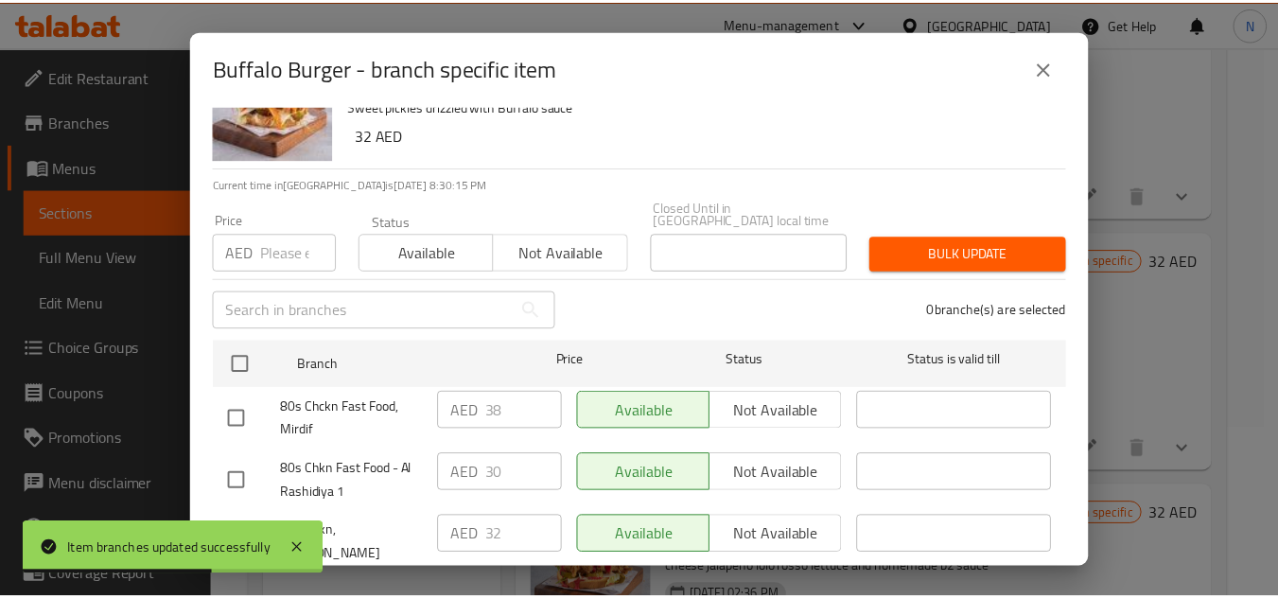
scroll to position [164, 0]
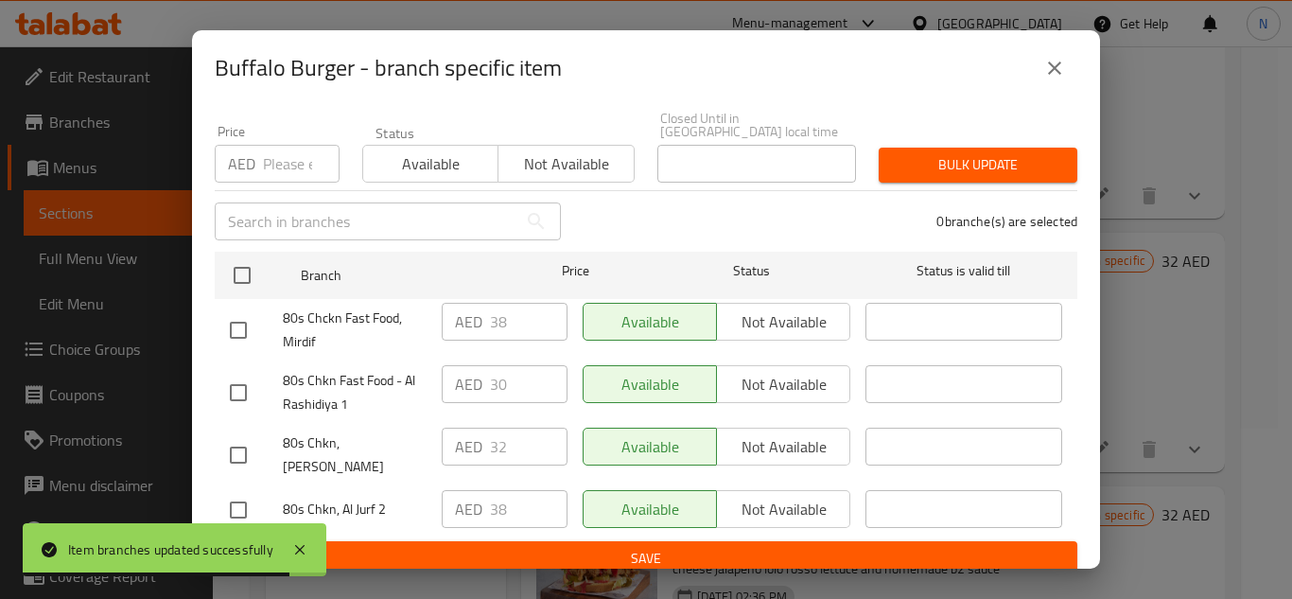
drag, startPoint x: 236, startPoint y: 489, endPoint x: 243, endPoint y: 462, distance: 28.2
click at [237, 490] on input "checkbox" at bounding box center [238, 510] width 40 height 40
checkbox input "true"
click at [242, 401] on input "checkbox" at bounding box center [238, 393] width 40 height 40
checkbox input "true"
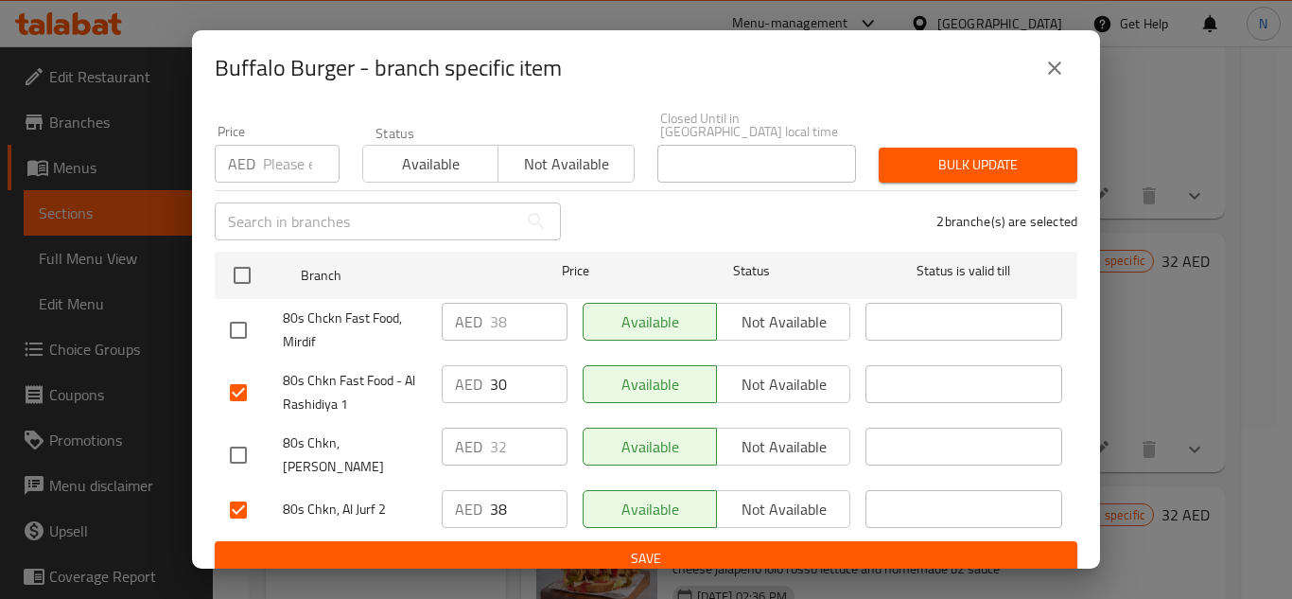
click at [241, 333] on input "checkbox" at bounding box center [238, 330] width 40 height 40
checkbox input "true"
click at [494, 319] on input "38" at bounding box center [529, 322] width 78 height 38
drag, startPoint x: 494, startPoint y: 319, endPoint x: 498, endPoint y: 327, distance: 9.7
click at [493, 321] on input "38" at bounding box center [529, 322] width 78 height 38
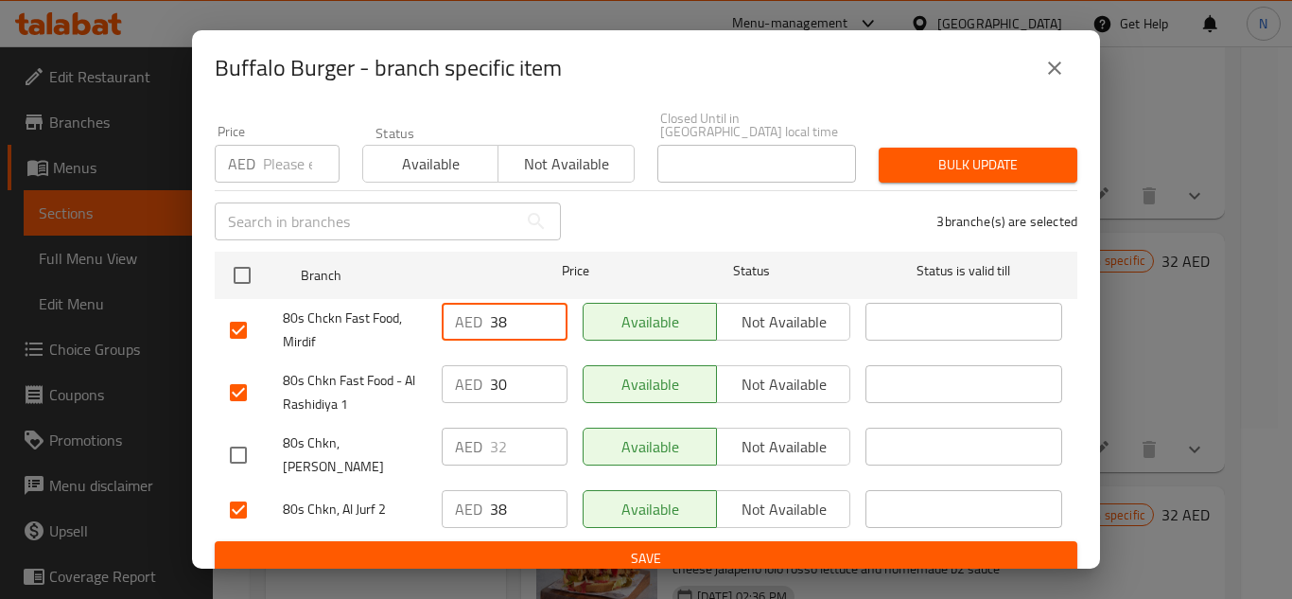
paste input "2"
type input "32"
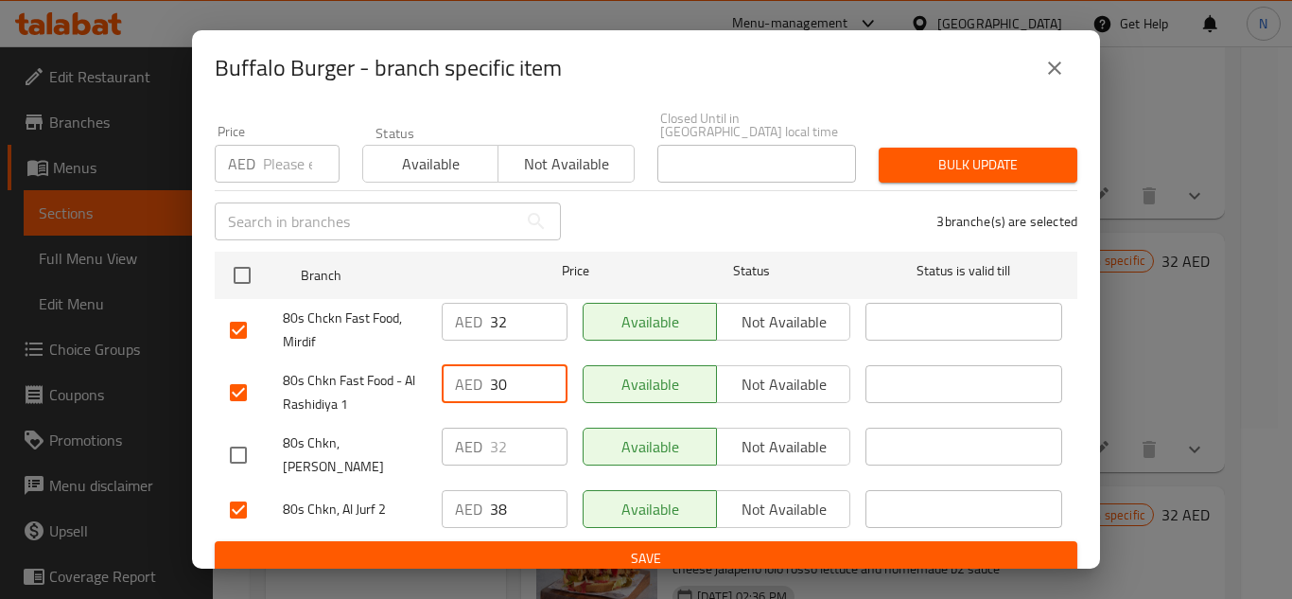
click at [496, 393] on input "30" at bounding box center [529, 384] width 78 height 38
click at [495, 393] on input "30" at bounding box center [529, 384] width 78 height 38
paste input "2"
type input "32"
click at [497, 509] on input "38" at bounding box center [529, 509] width 78 height 38
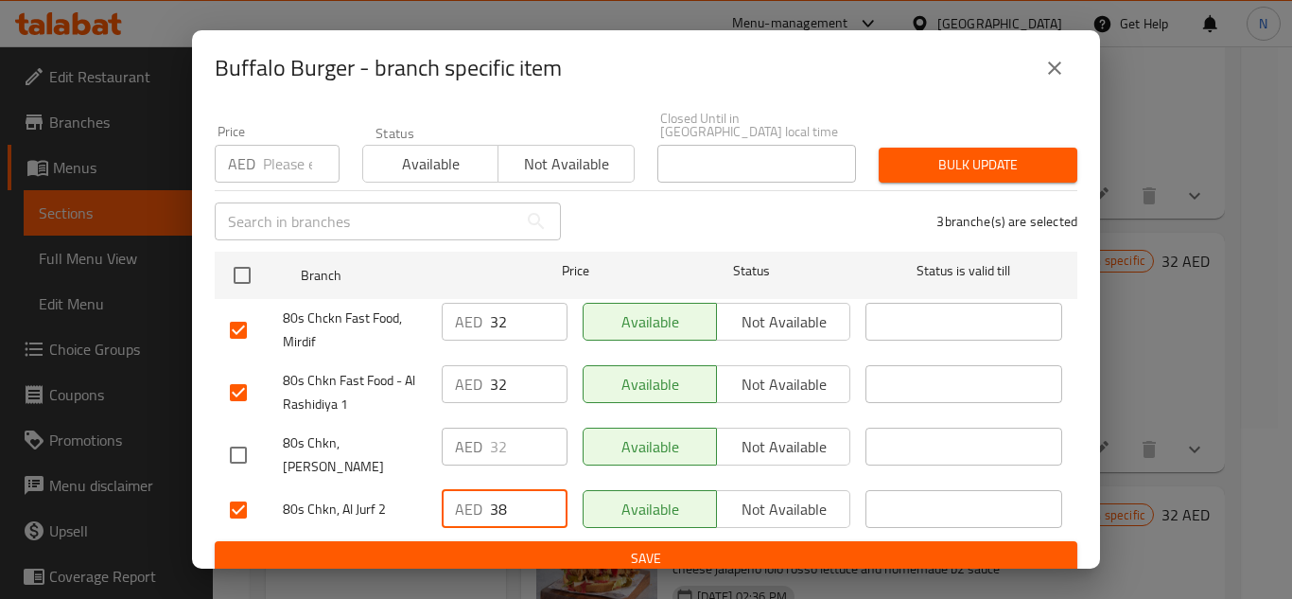
click at [497, 509] on input "38" at bounding box center [529, 509] width 78 height 38
paste input "2"
type input "32"
drag, startPoint x: 529, startPoint y: 547, endPoint x: 584, endPoint y: 551, distance: 55.1
click at [529, 548] on span "Save" at bounding box center [646, 559] width 832 height 24
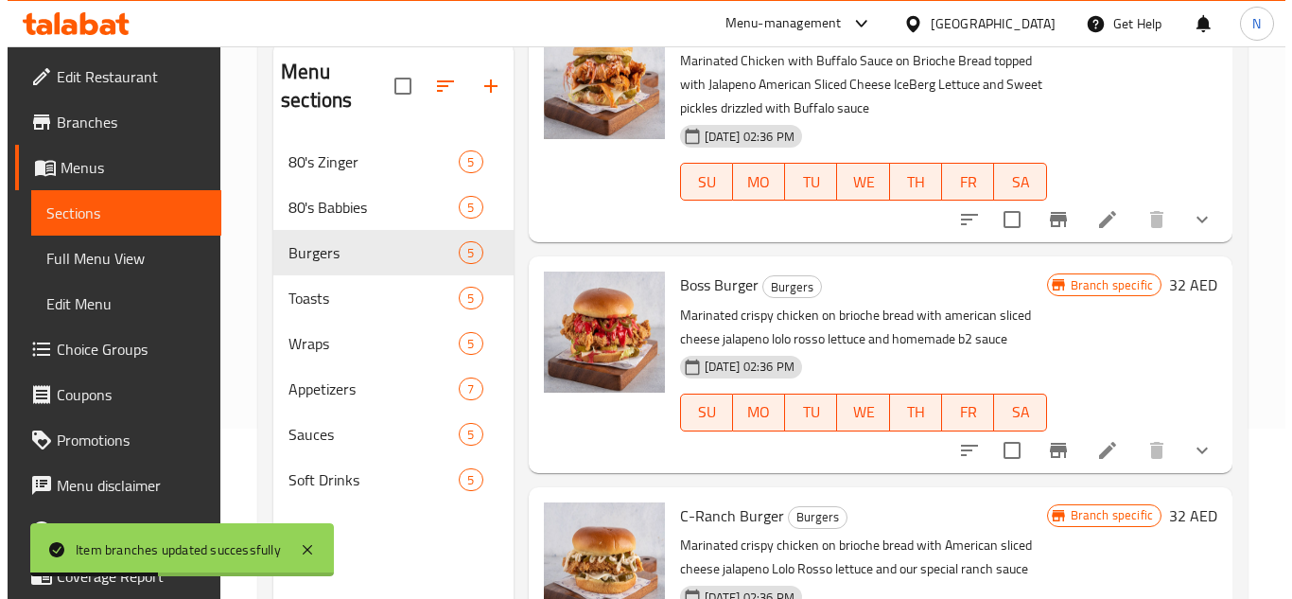
scroll to position [662, 0]
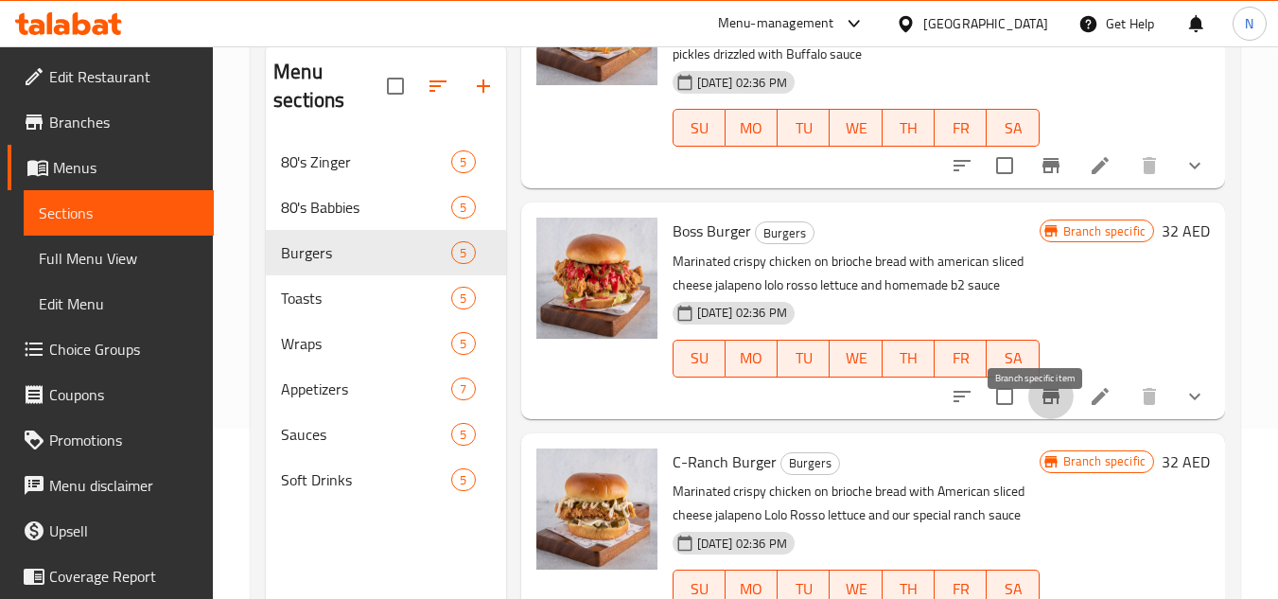
click at [1042, 404] on icon "Branch-specific-item" at bounding box center [1050, 396] width 17 height 15
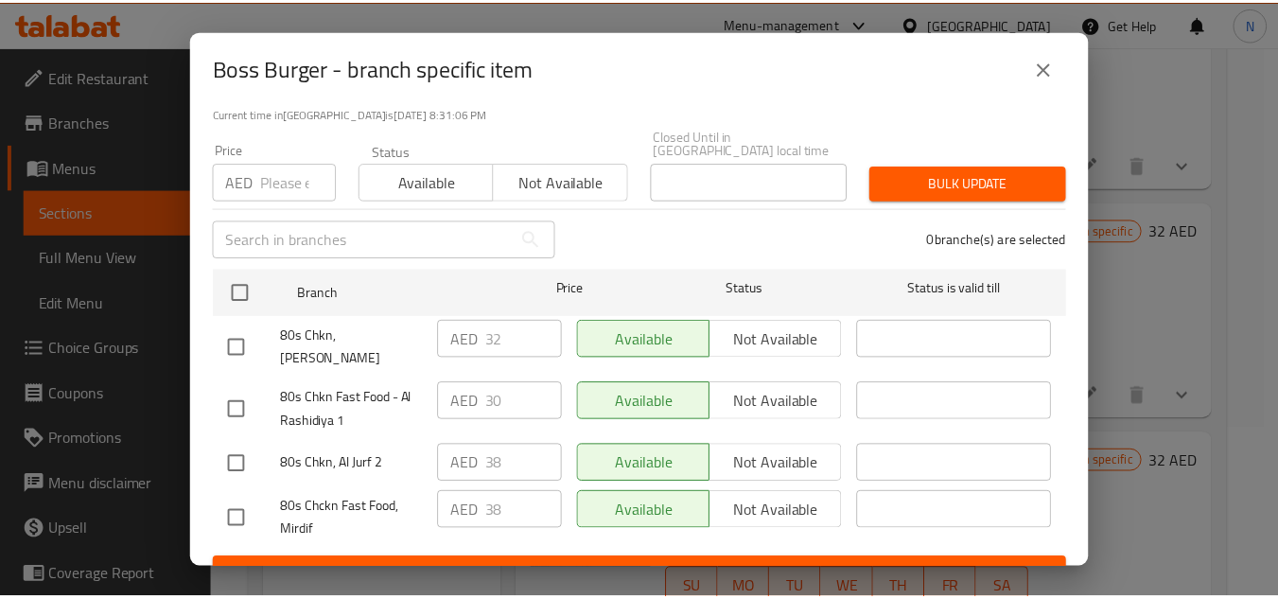
scroll to position [164, 0]
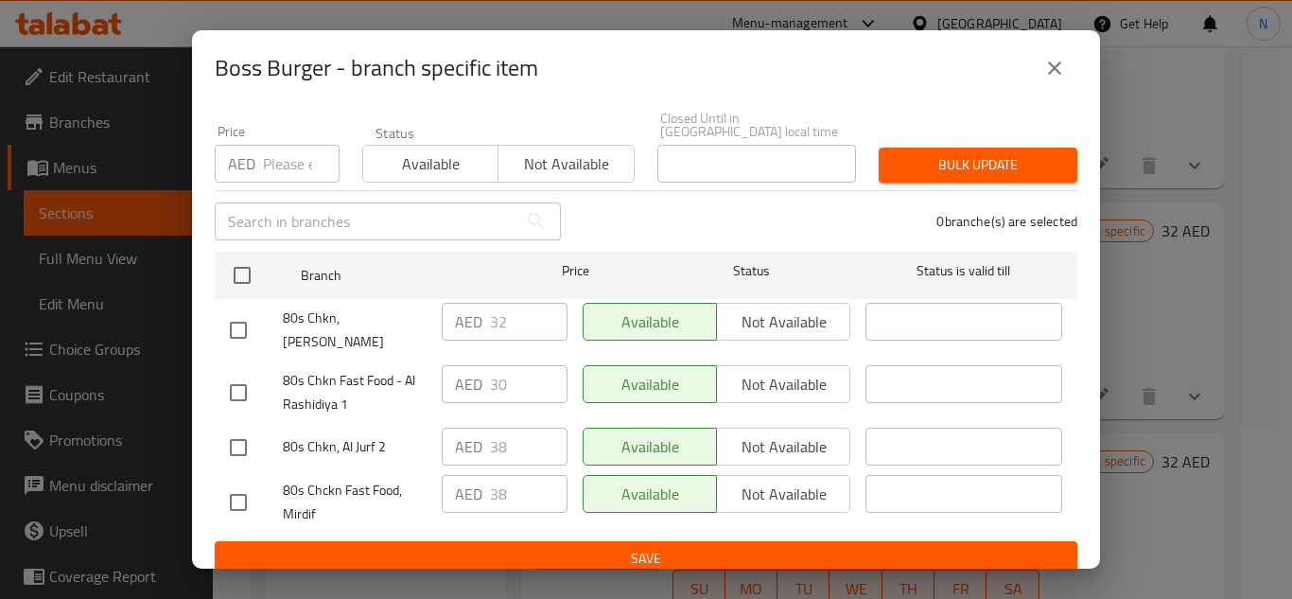
click at [238, 383] on input "checkbox" at bounding box center [238, 393] width 40 height 40
checkbox input "true"
click at [233, 436] on input "checkbox" at bounding box center [238, 448] width 40 height 40
checkbox input "true"
drag, startPoint x: 232, startPoint y: 488, endPoint x: 437, endPoint y: 374, distance: 235.0
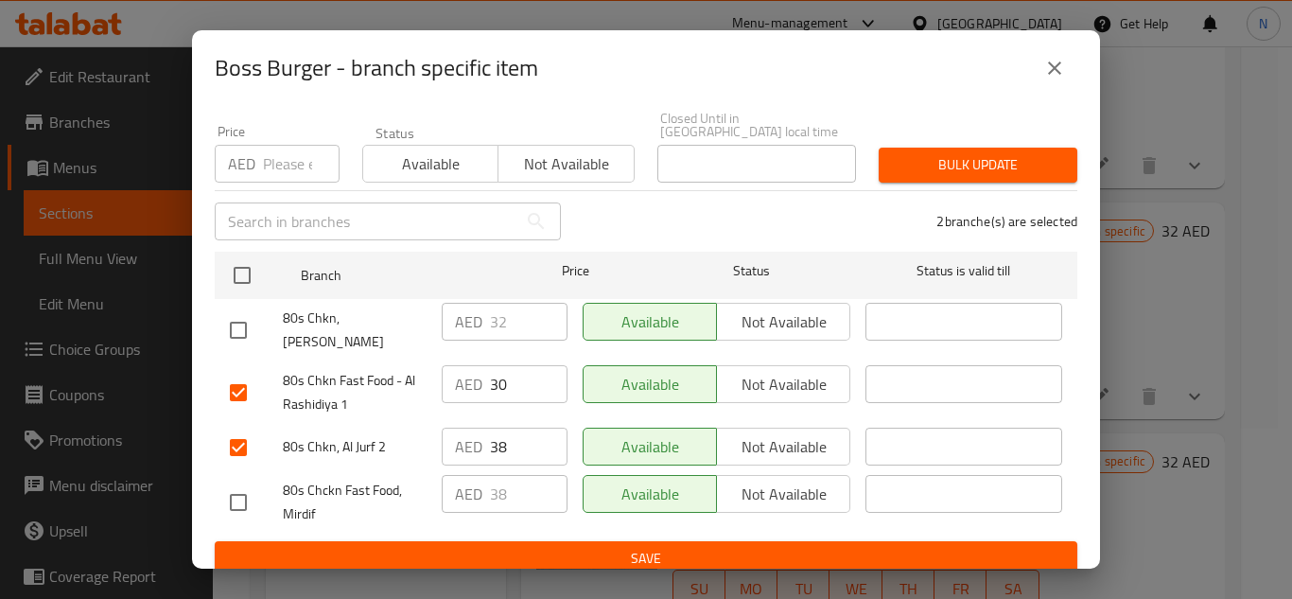
click at [232, 489] on input "checkbox" at bounding box center [238, 502] width 40 height 40
checkbox input "true"
click at [496, 379] on input "30" at bounding box center [529, 384] width 78 height 38
paste input "2"
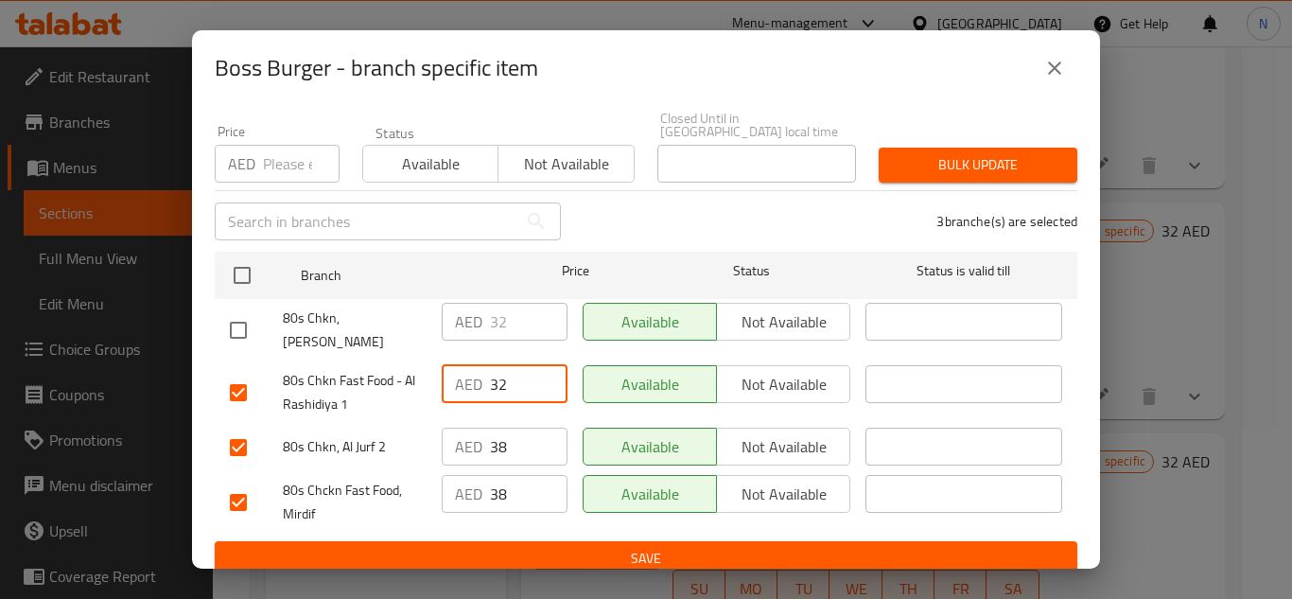
type input "32"
click at [496, 435] on input "38" at bounding box center [529, 447] width 78 height 38
paste input "2"
type input "32"
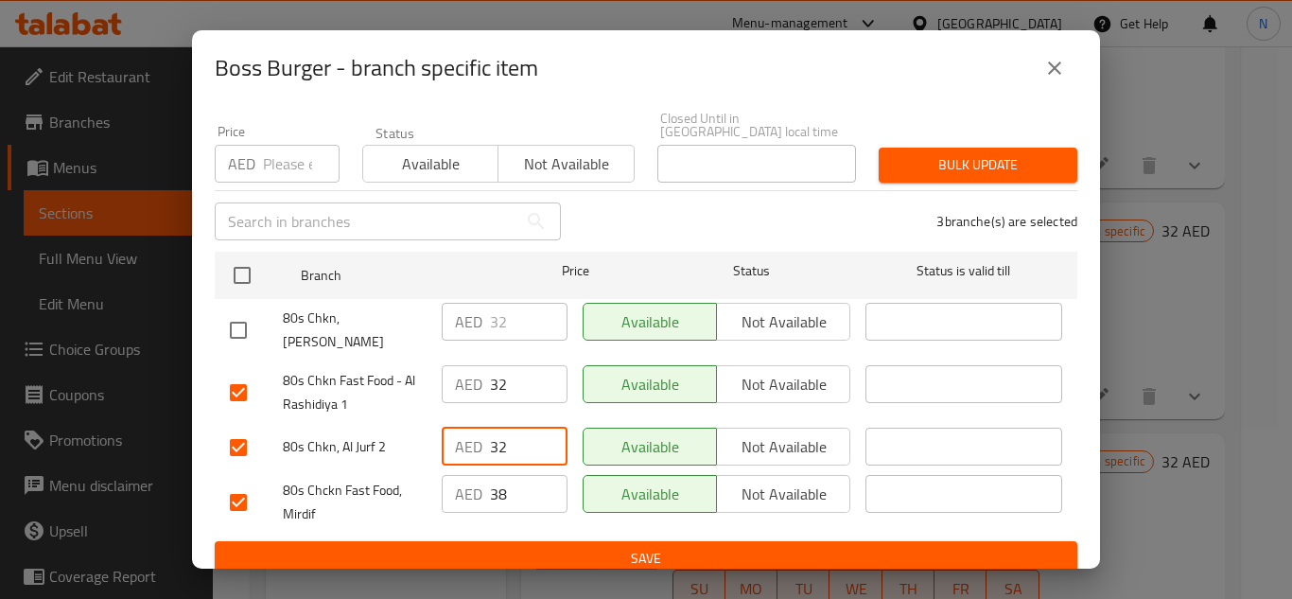
click at [499, 480] on input "38" at bounding box center [529, 494] width 78 height 38
paste input "2"
type input "32"
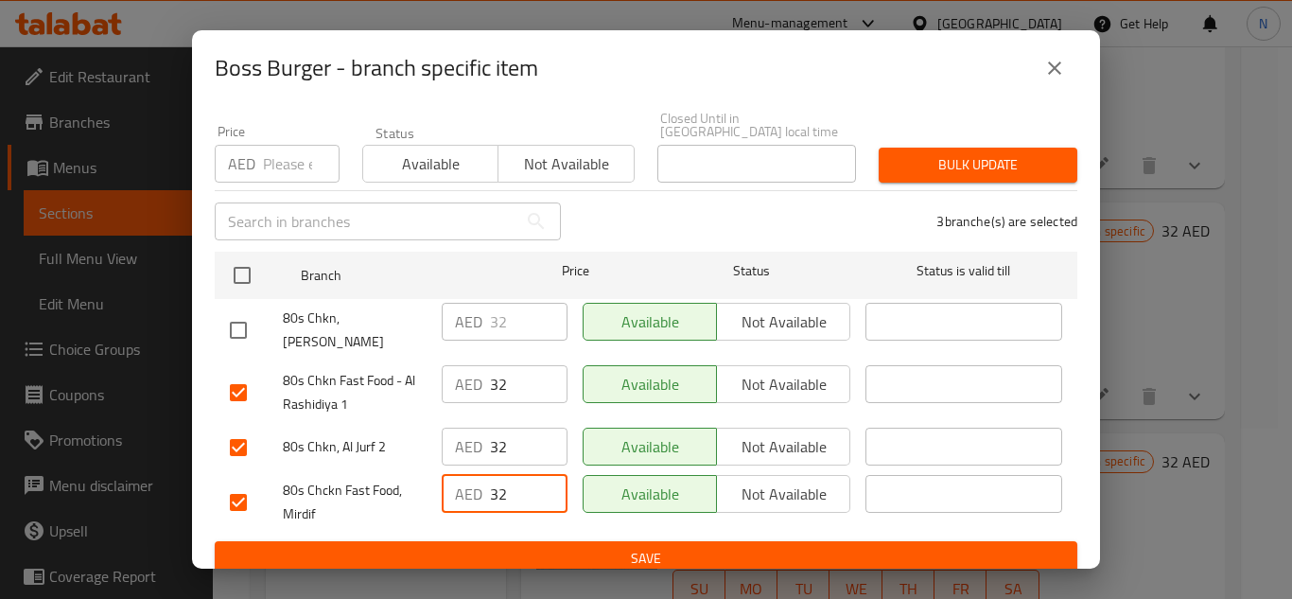
click at [577, 547] on span "Save" at bounding box center [646, 559] width 832 height 24
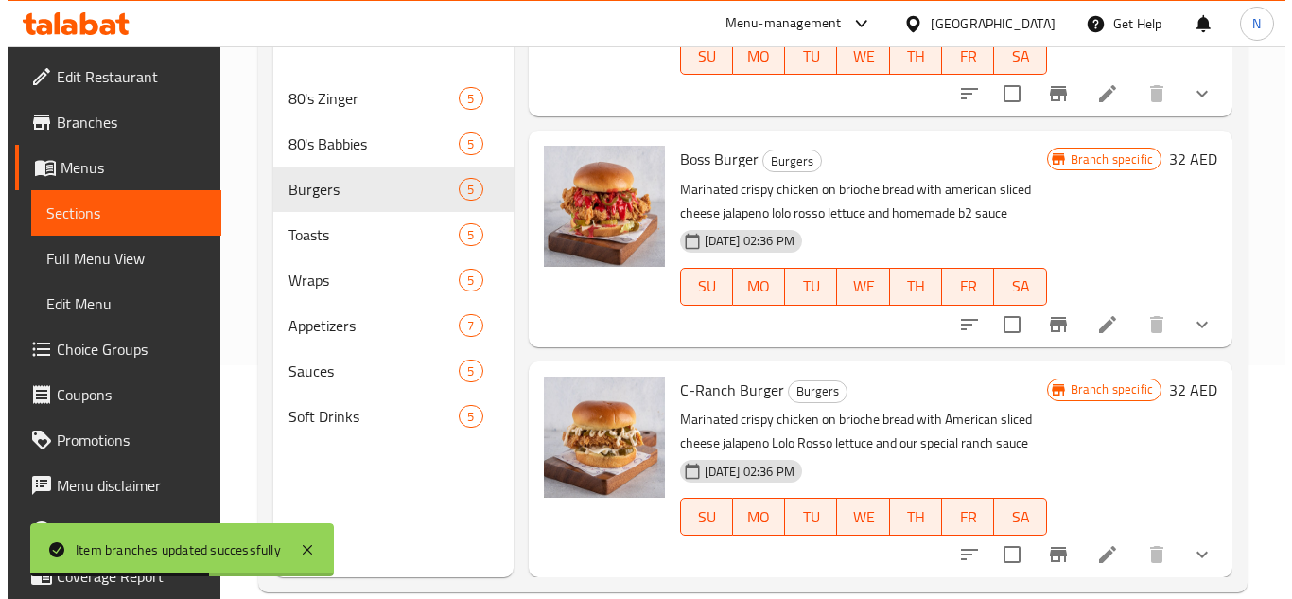
scroll to position [265, 0]
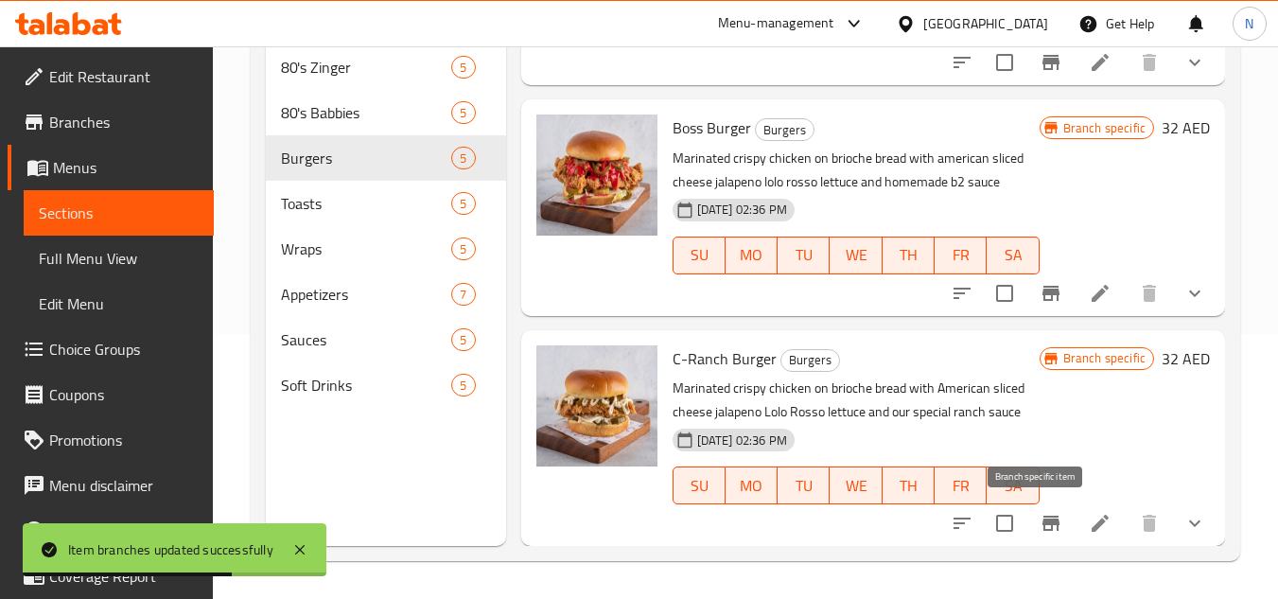
click at [1039, 533] on icon "Branch-specific-item" at bounding box center [1050, 523] width 23 height 23
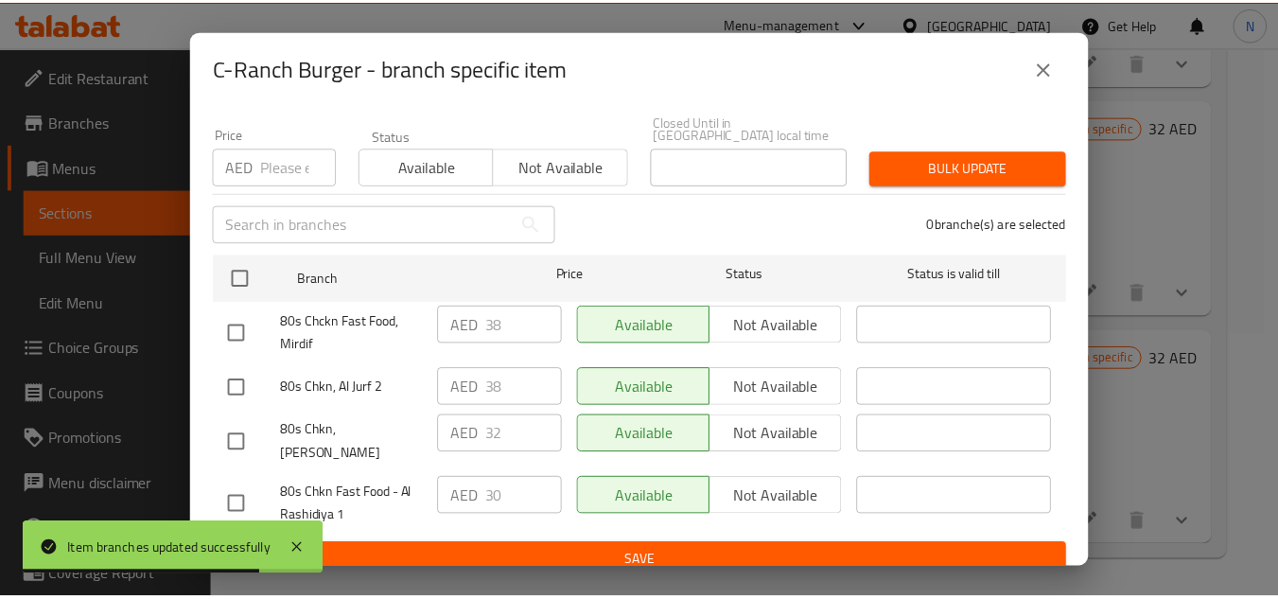
scroll to position [164, 0]
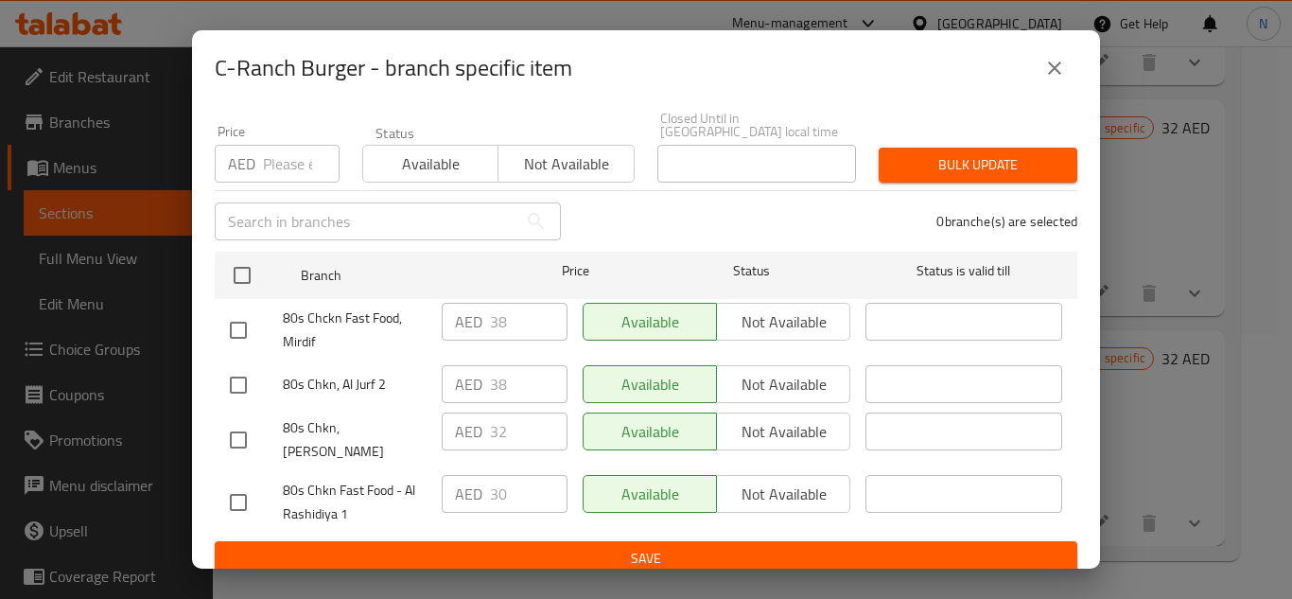
click at [240, 383] on input "checkbox" at bounding box center [238, 385] width 40 height 40
checkbox input "true"
click at [242, 332] on input "checkbox" at bounding box center [238, 330] width 40 height 40
checkbox input "true"
click at [490, 320] on input "38" at bounding box center [529, 322] width 78 height 38
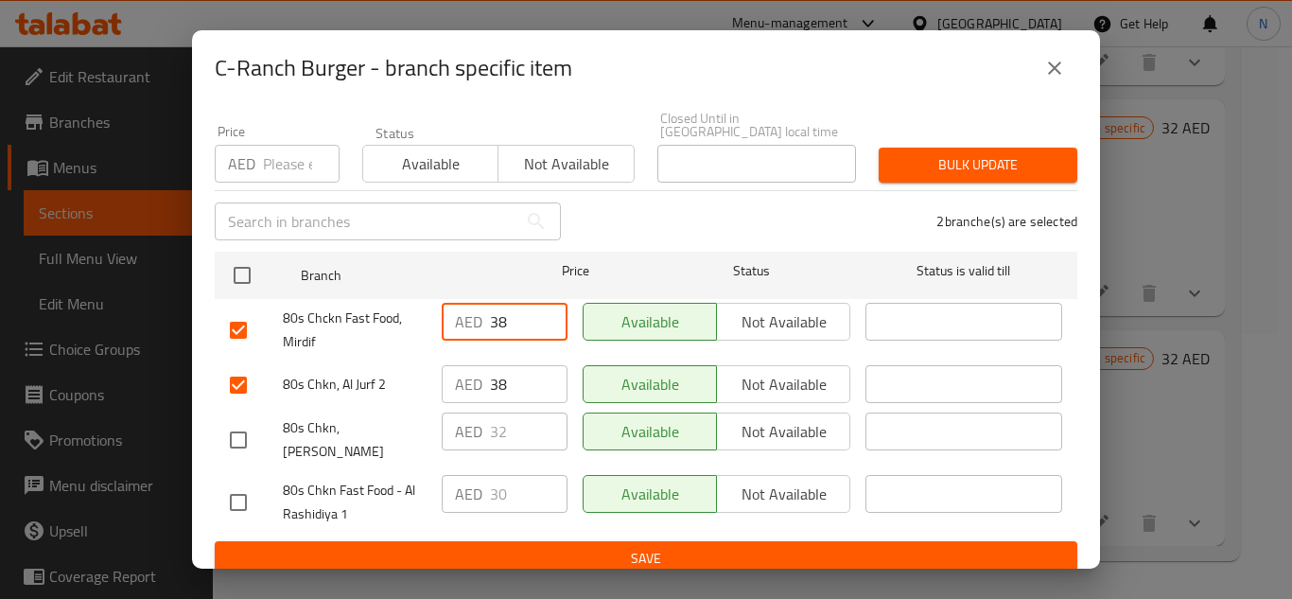
click at [490, 320] on input "38" at bounding box center [529, 322] width 78 height 38
paste input "2"
type input "32"
click at [491, 385] on input "38" at bounding box center [529, 384] width 78 height 38
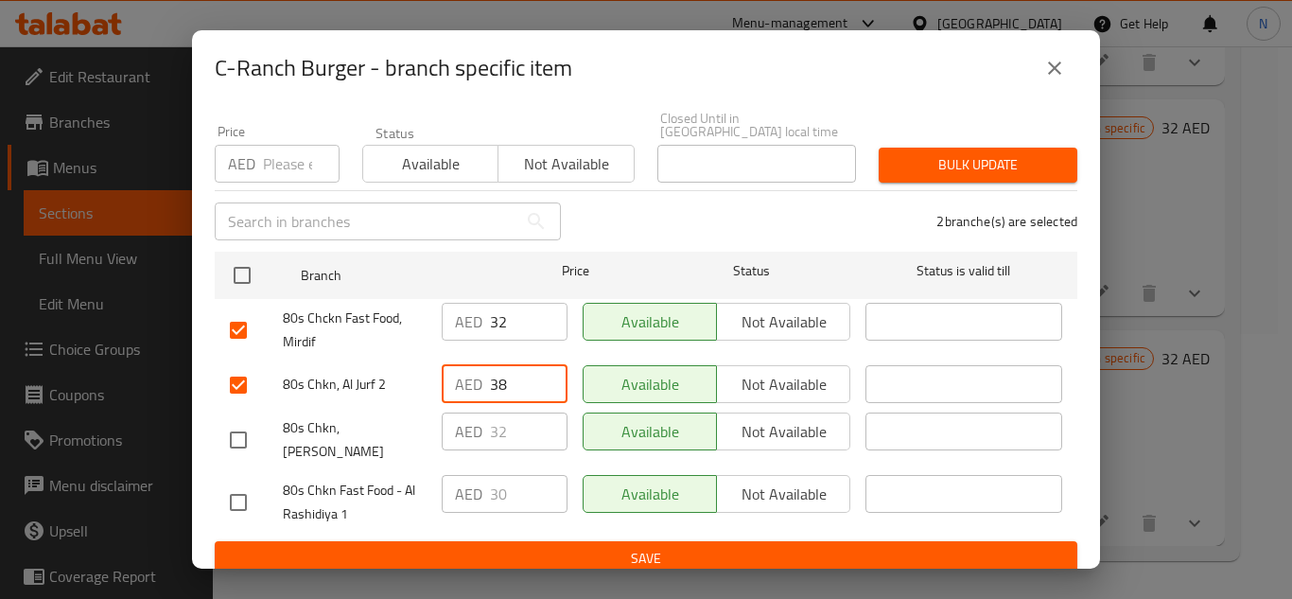
click at [491, 385] on input "38" at bounding box center [529, 384] width 78 height 38
paste input "2"
type input "32"
click at [239, 488] on input "checkbox" at bounding box center [238, 502] width 40 height 40
checkbox input "true"
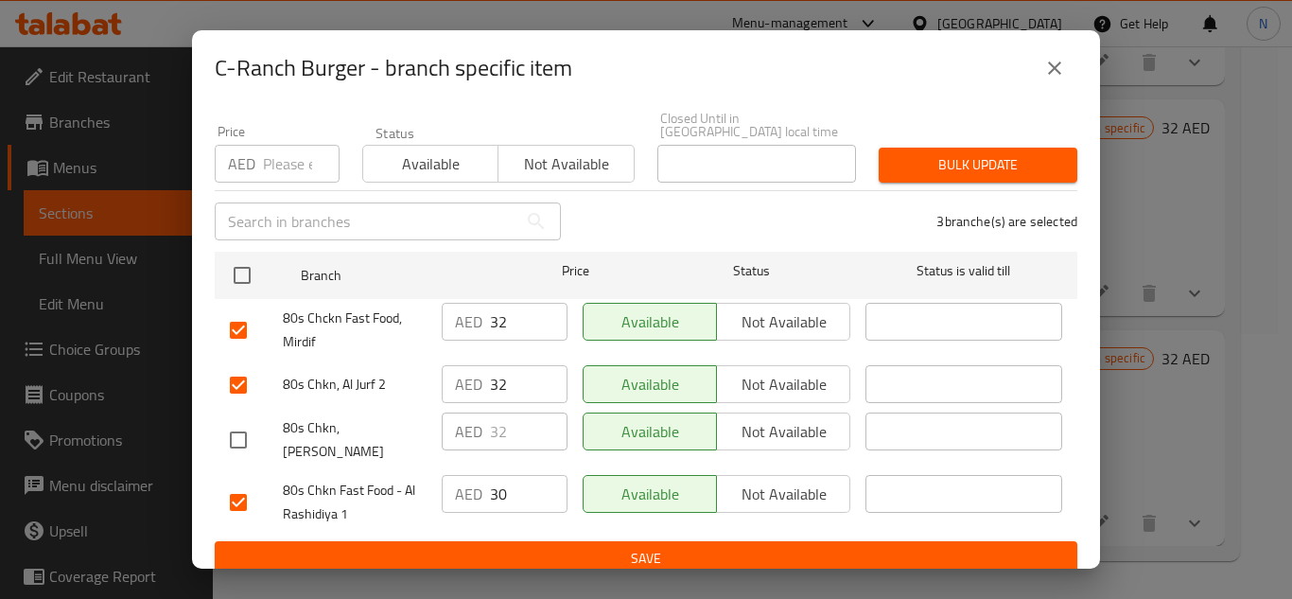
click at [498, 480] on input "30" at bounding box center [529, 494] width 78 height 38
paste input "2"
type input "32"
click at [526, 547] on span "Save" at bounding box center [646, 559] width 832 height 24
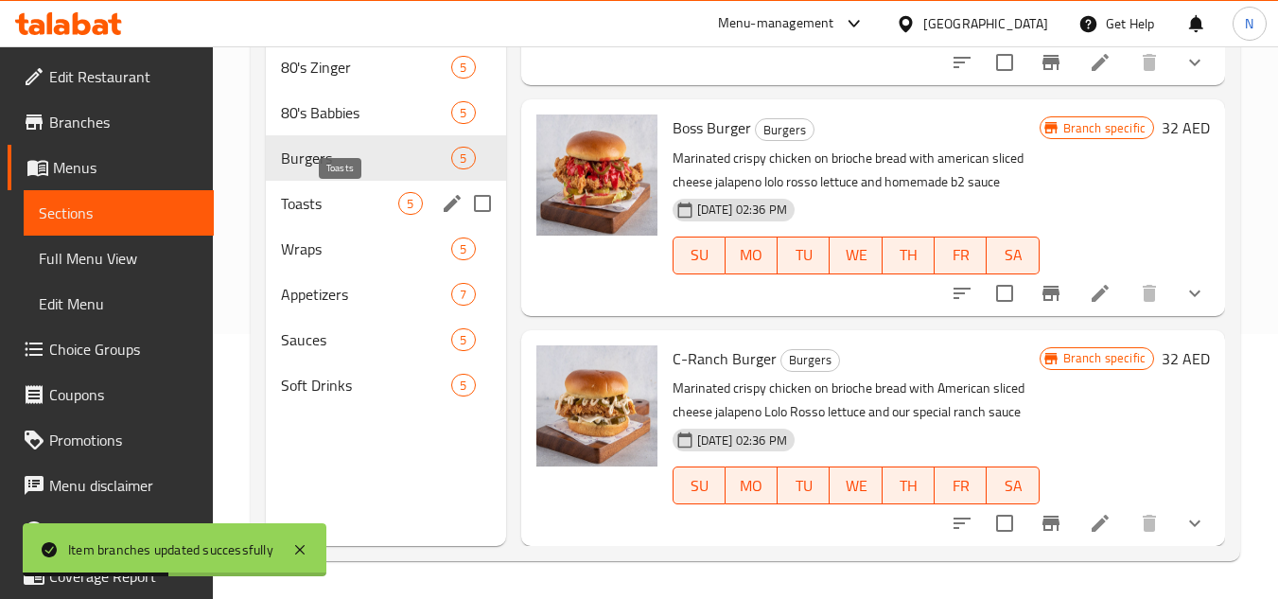
click at [296, 205] on span "Toasts" at bounding box center [339, 203] width 117 height 23
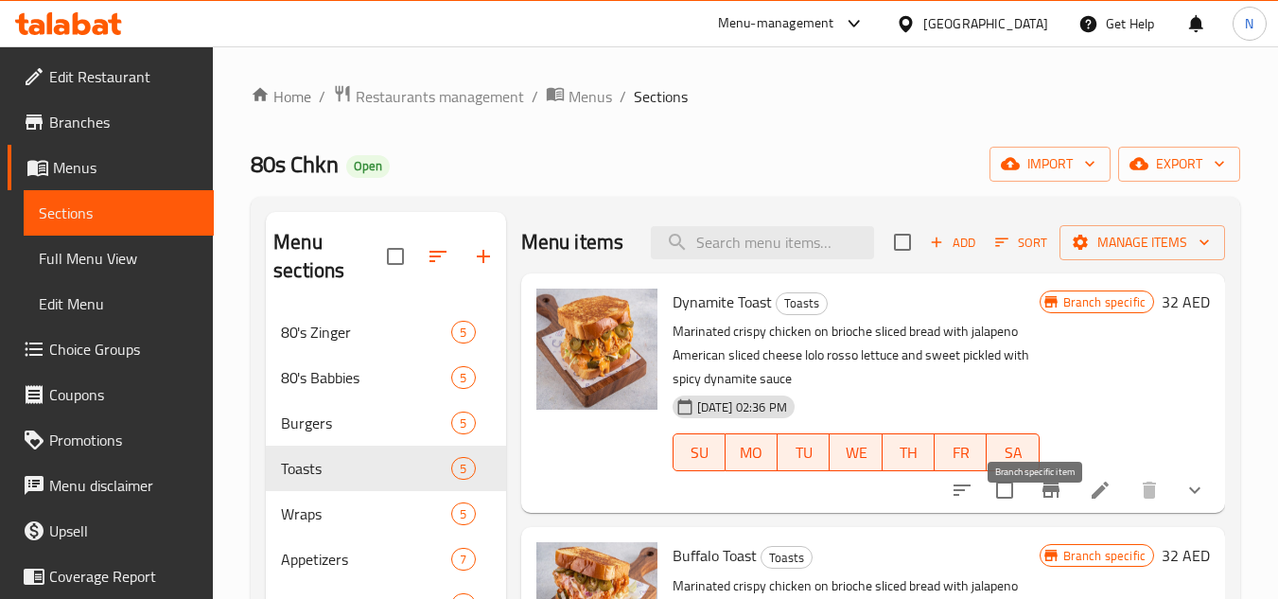
click at [1042, 498] on icon "Branch-specific-item" at bounding box center [1050, 489] width 17 height 15
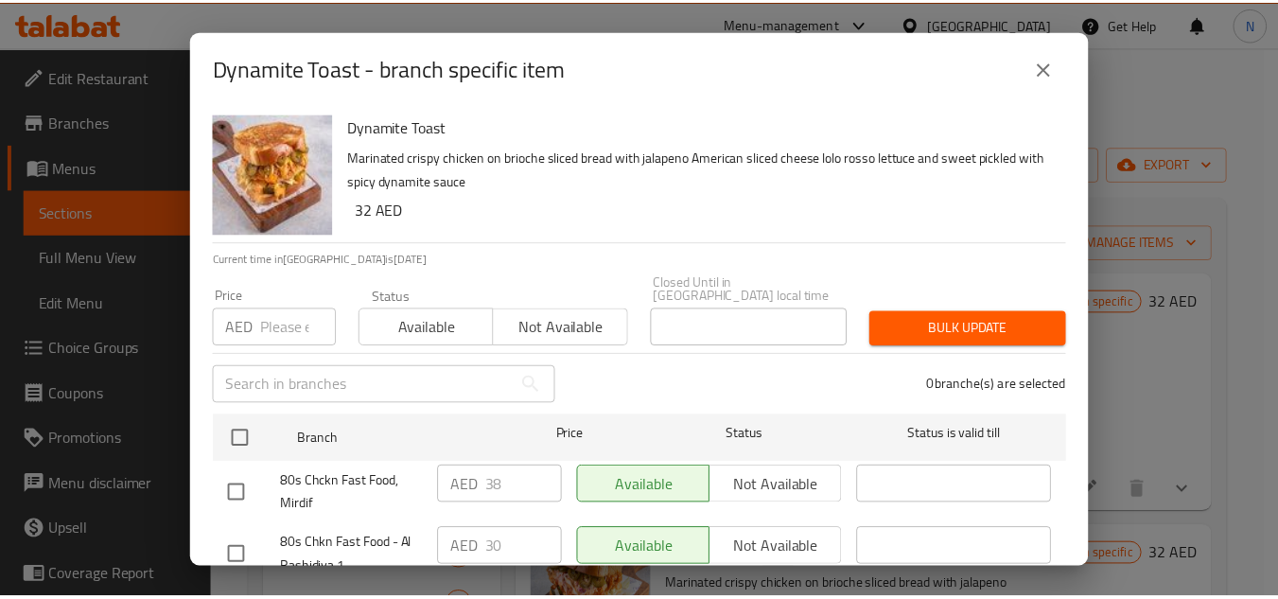
scroll to position [164, 0]
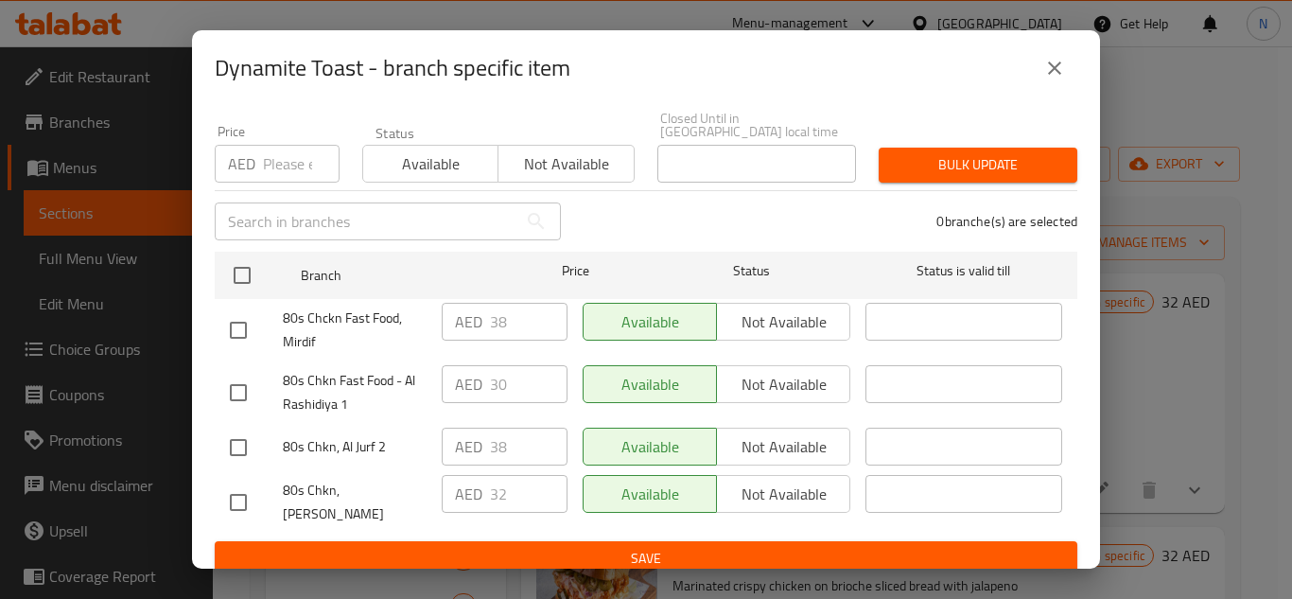
drag, startPoint x: 234, startPoint y: 452, endPoint x: 236, endPoint y: 394, distance: 57.8
click at [235, 451] on input "checkbox" at bounding box center [238, 448] width 40 height 40
checkbox input "true"
drag, startPoint x: 238, startPoint y: 377, endPoint x: 252, endPoint y: 340, distance: 40.1
click at [239, 377] on input "checkbox" at bounding box center [238, 393] width 40 height 40
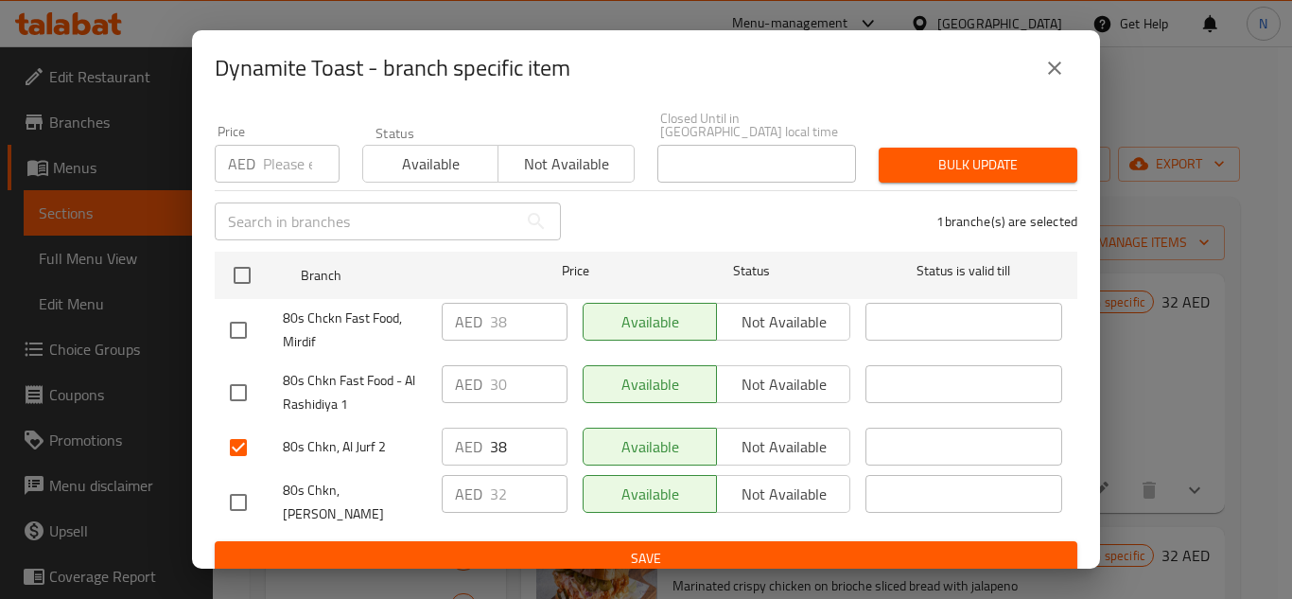
checkbox input "true"
click at [231, 320] on input "checkbox" at bounding box center [238, 330] width 40 height 40
checkbox input "true"
click at [490, 322] on input "38" at bounding box center [529, 322] width 78 height 38
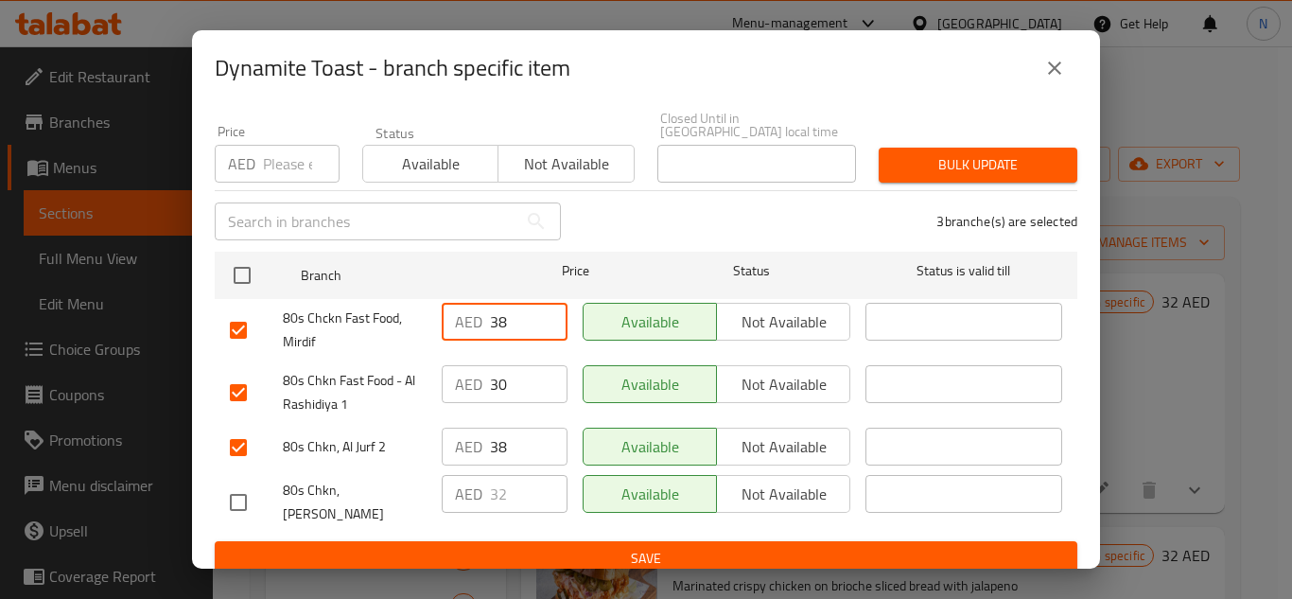
paste input "2"
type input "32"
click at [493, 385] on input "30" at bounding box center [529, 384] width 78 height 38
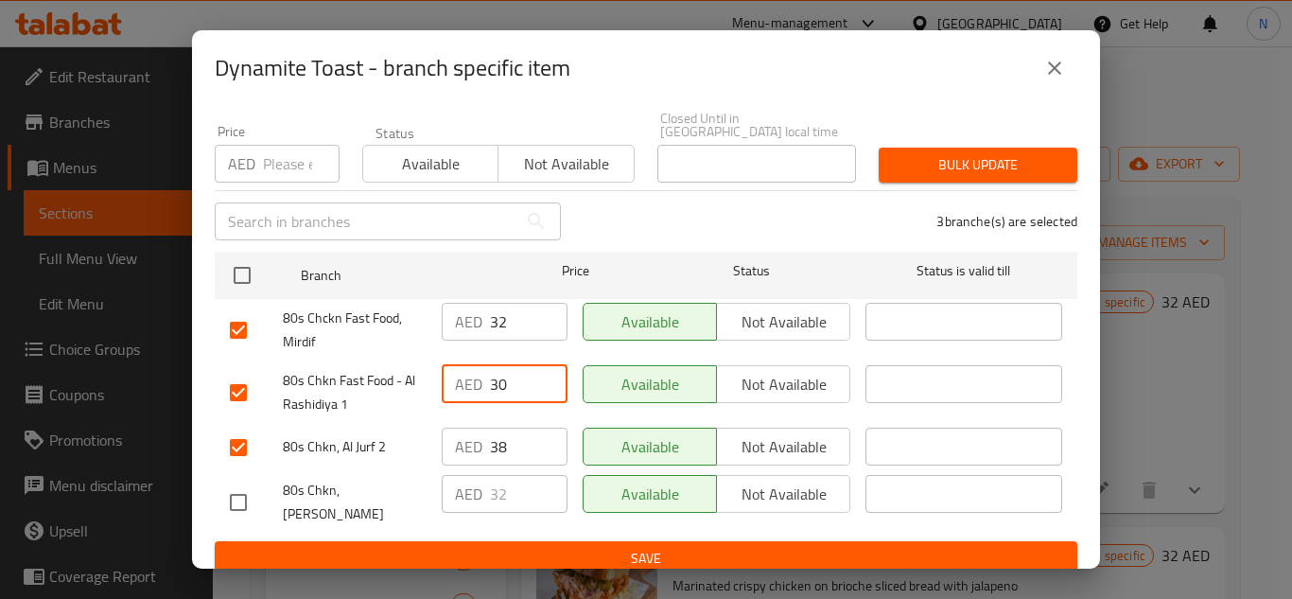
click at [493, 385] on input "30" at bounding box center [529, 384] width 78 height 38
paste input "2"
type input "32"
click at [492, 432] on input "38" at bounding box center [529, 447] width 78 height 38
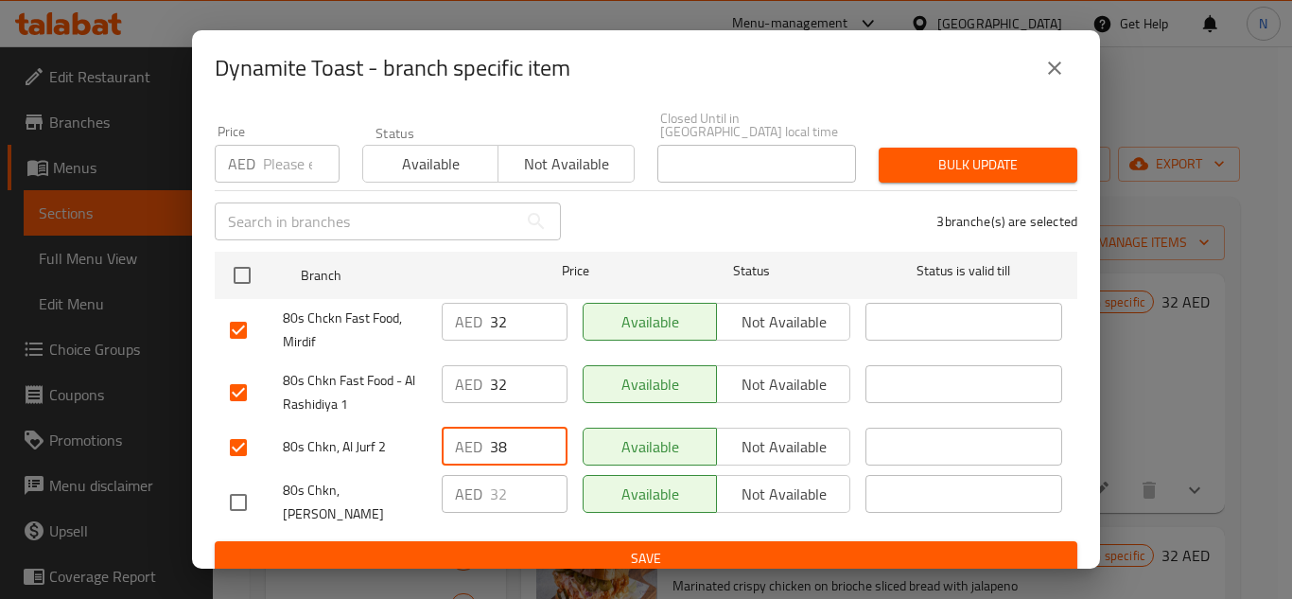
paste input "2"
type input "32"
click at [559, 547] on span "Save" at bounding box center [646, 559] width 832 height 24
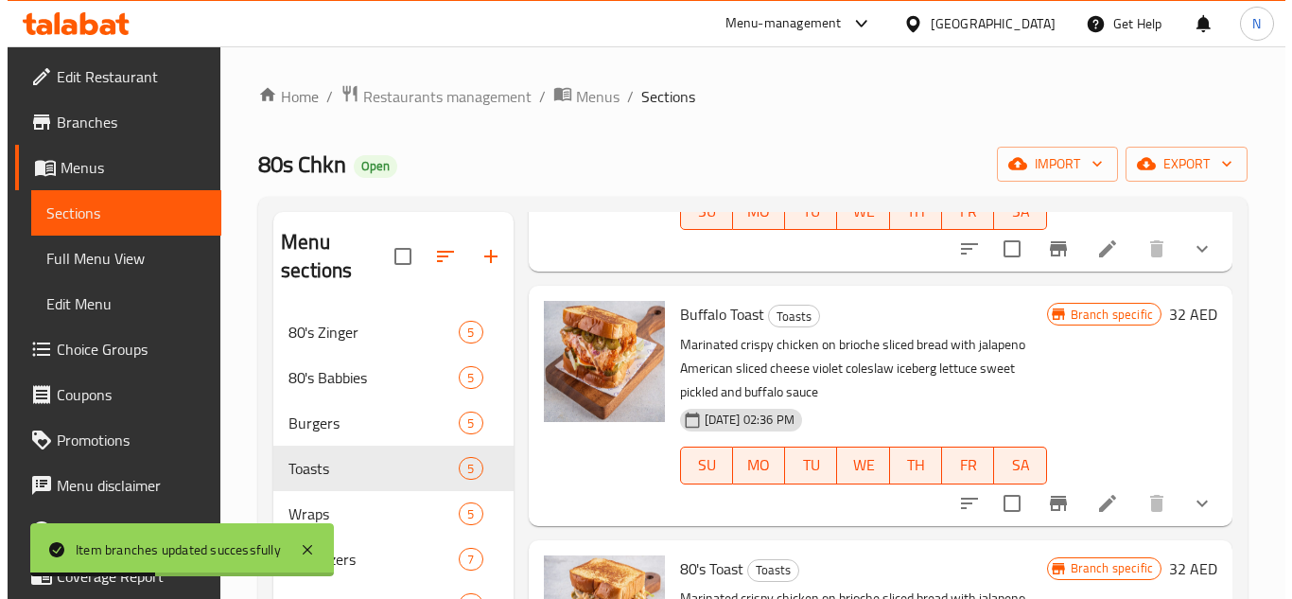
scroll to position [378, 0]
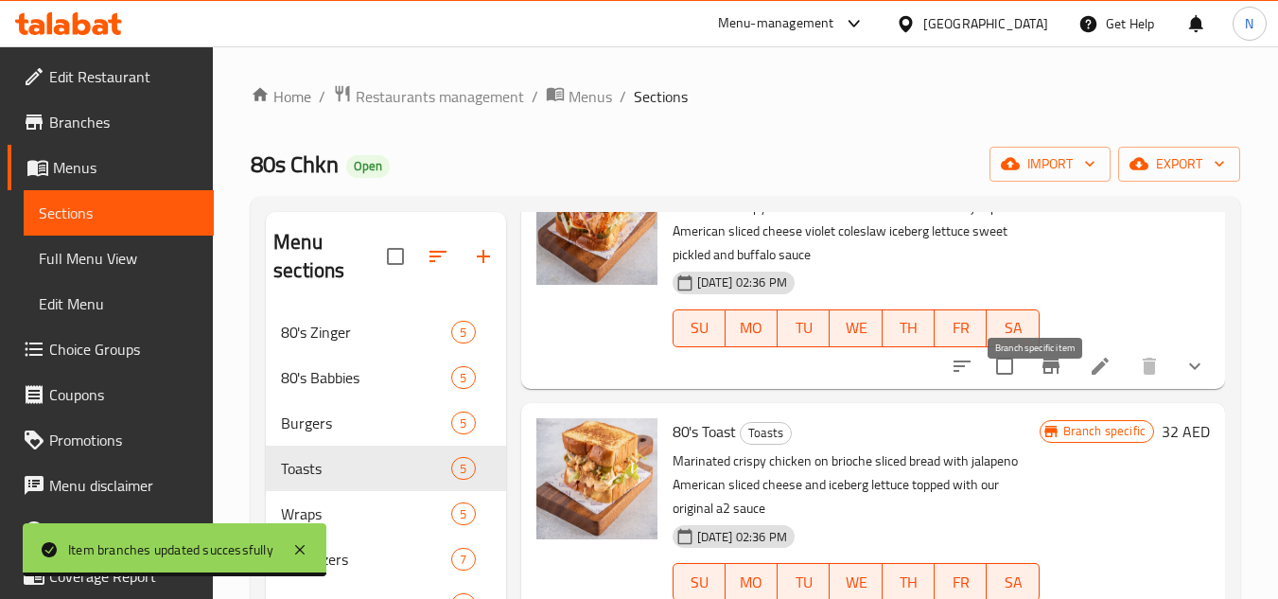
click at [1042, 374] on icon "Branch-specific-item" at bounding box center [1050, 365] width 17 height 15
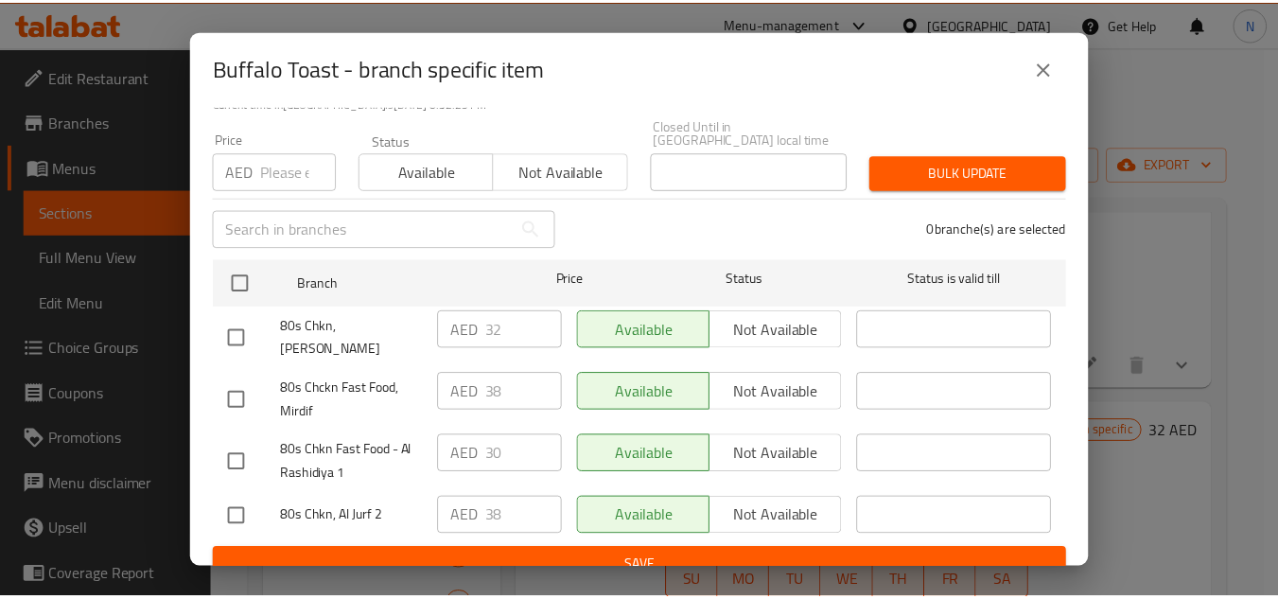
scroll to position [164, 0]
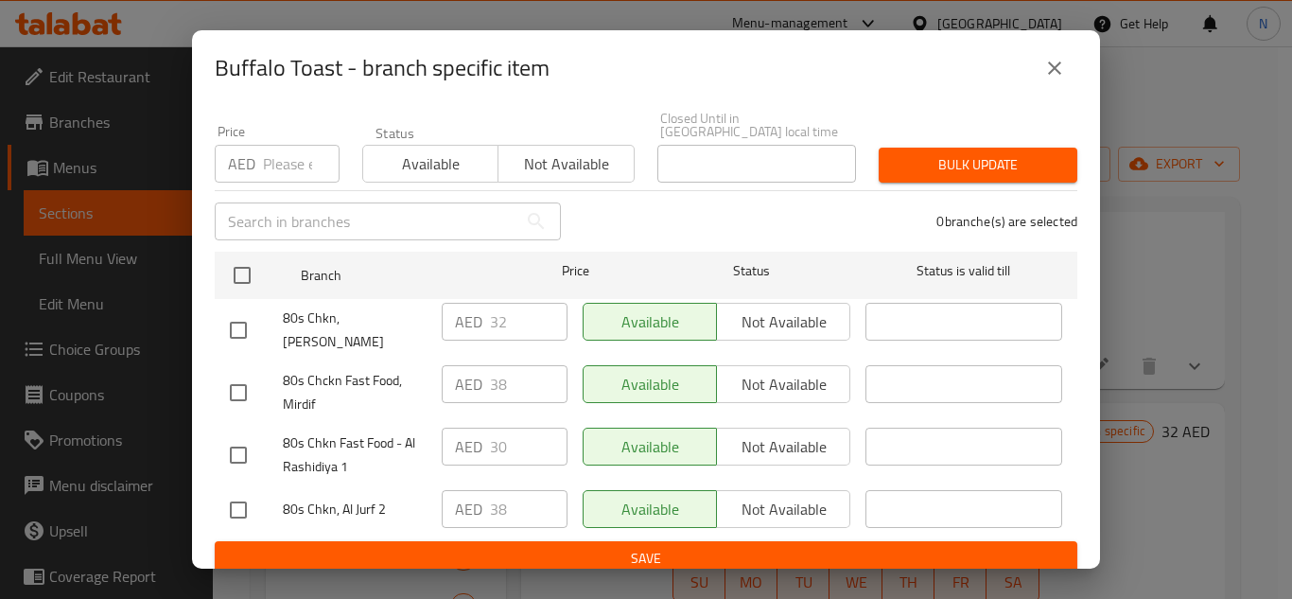
click at [237, 380] on input "checkbox" at bounding box center [238, 393] width 40 height 40
checkbox input "true"
click at [490, 369] on input "38" at bounding box center [529, 384] width 78 height 38
paste input "2"
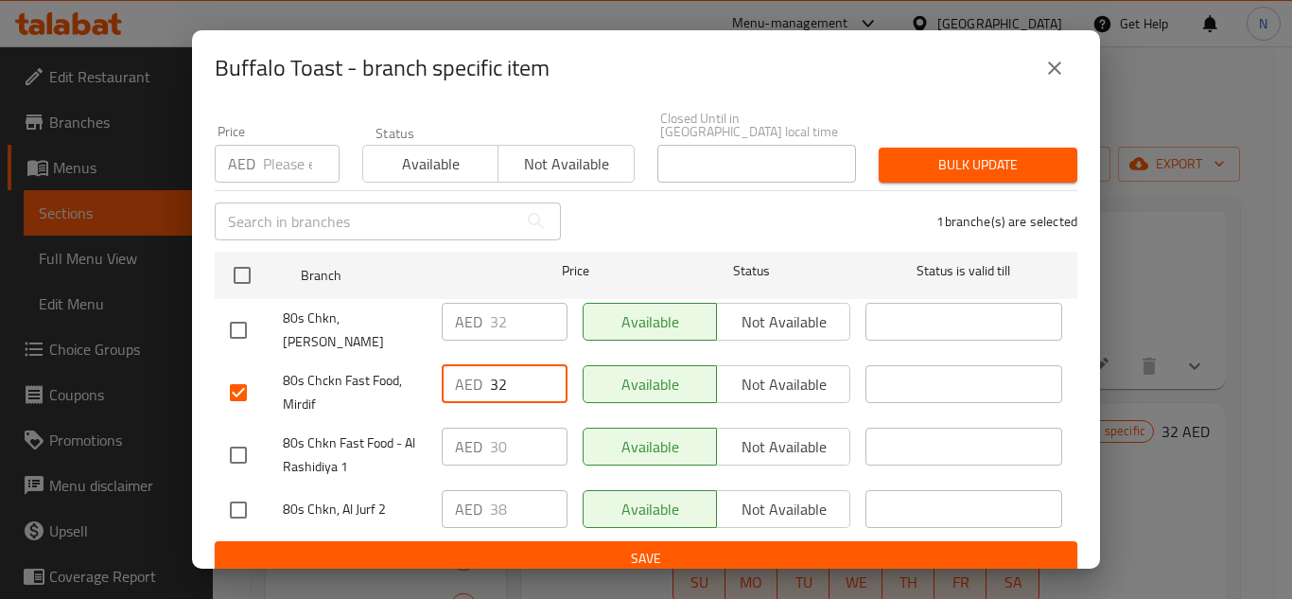
type input "32"
click at [244, 448] on input "checkbox" at bounding box center [238, 455] width 40 height 40
checkbox input "true"
click at [498, 446] on input "30" at bounding box center [529, 447] width 78 height 38
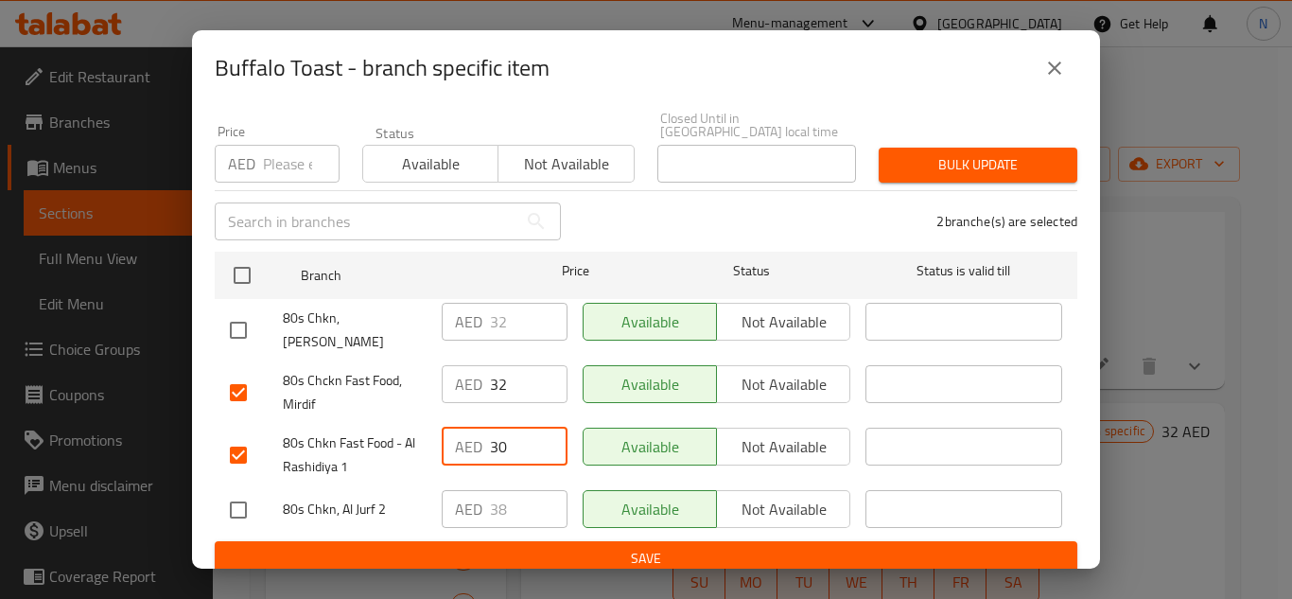
paste input "2"
type input "32"
click at [231, 490] on input "checkbox" at bounding box center [238, 510] width 40 height 40
checkbox input "true"
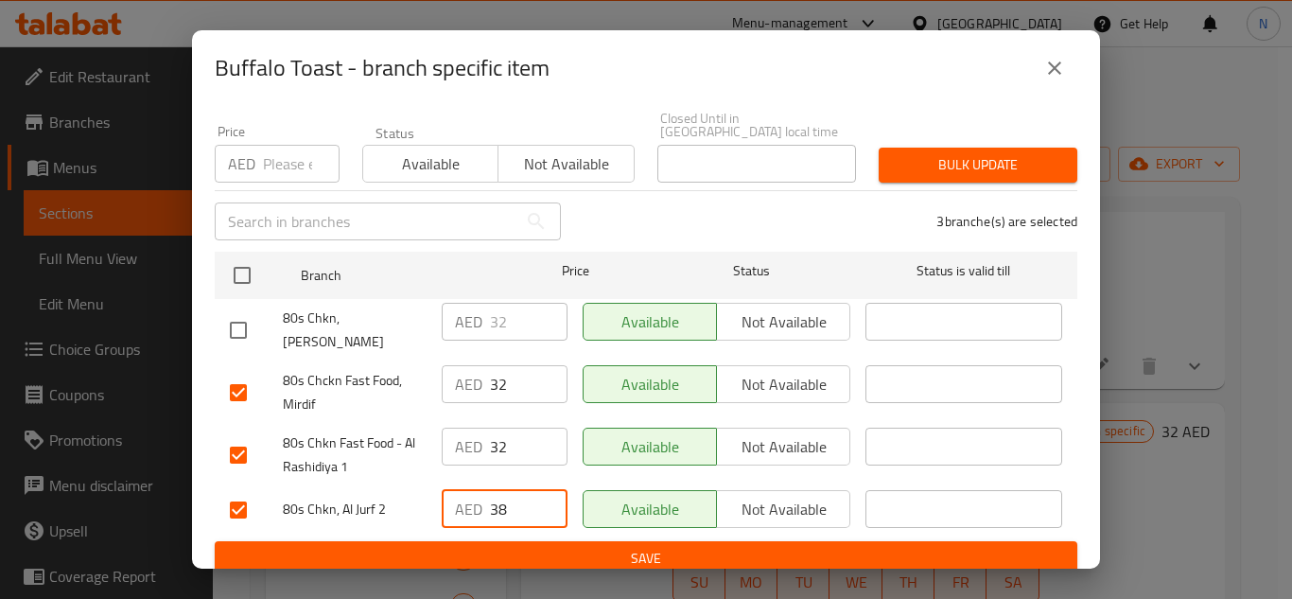
click at [498, 500] on input "38" at bounding box center [529, 509] width 78 height 38
paste input "2"
type input "32"
click at [529, 547] on span "Save" at bounding box center [646, 559] width 832 height 24
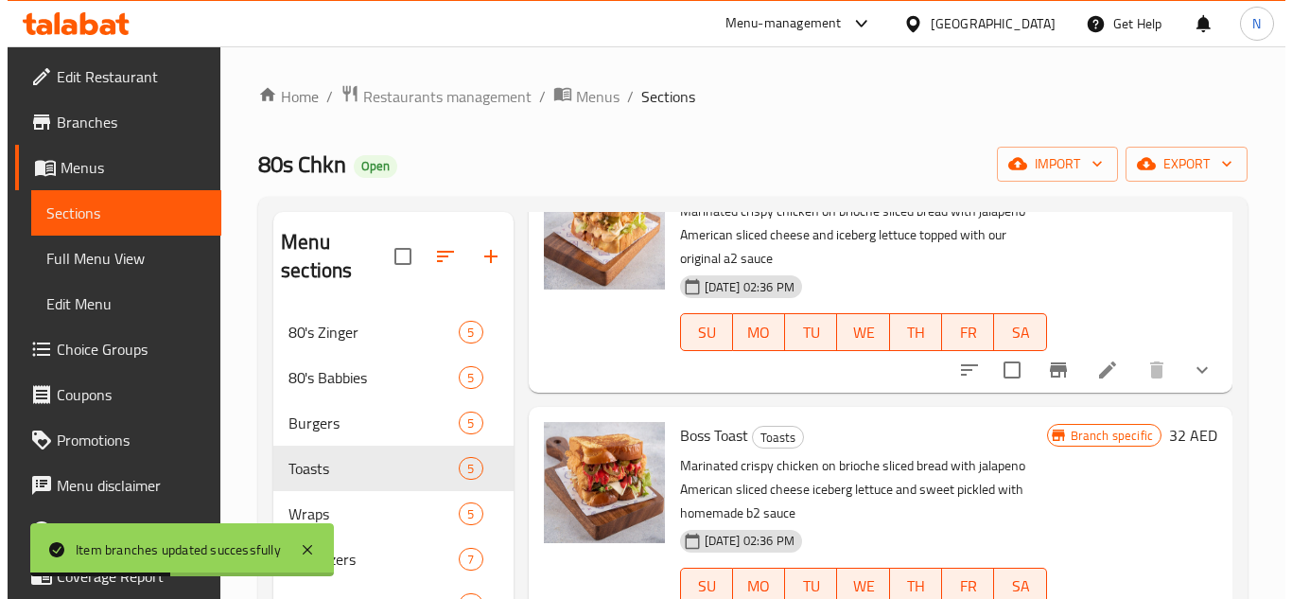
scroll to position [662, 0]
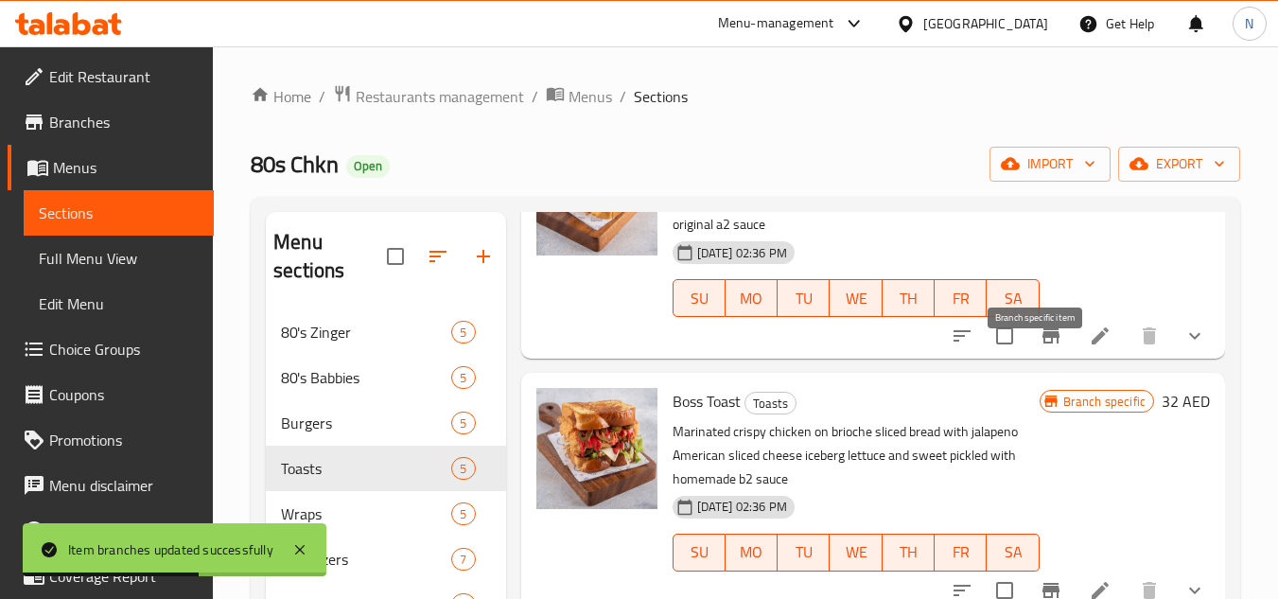
click at [1042, 343] on icon "Branch-specific-item" at bounding box center [1050, 335] width 17 height 15
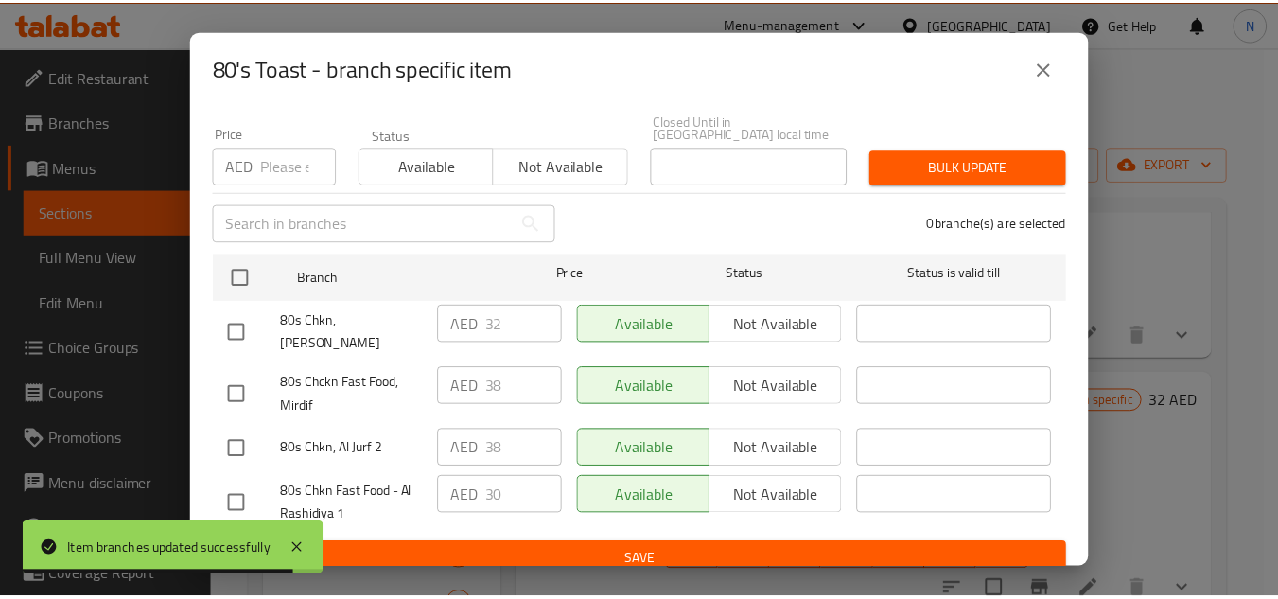
scroll to position [164, 0]
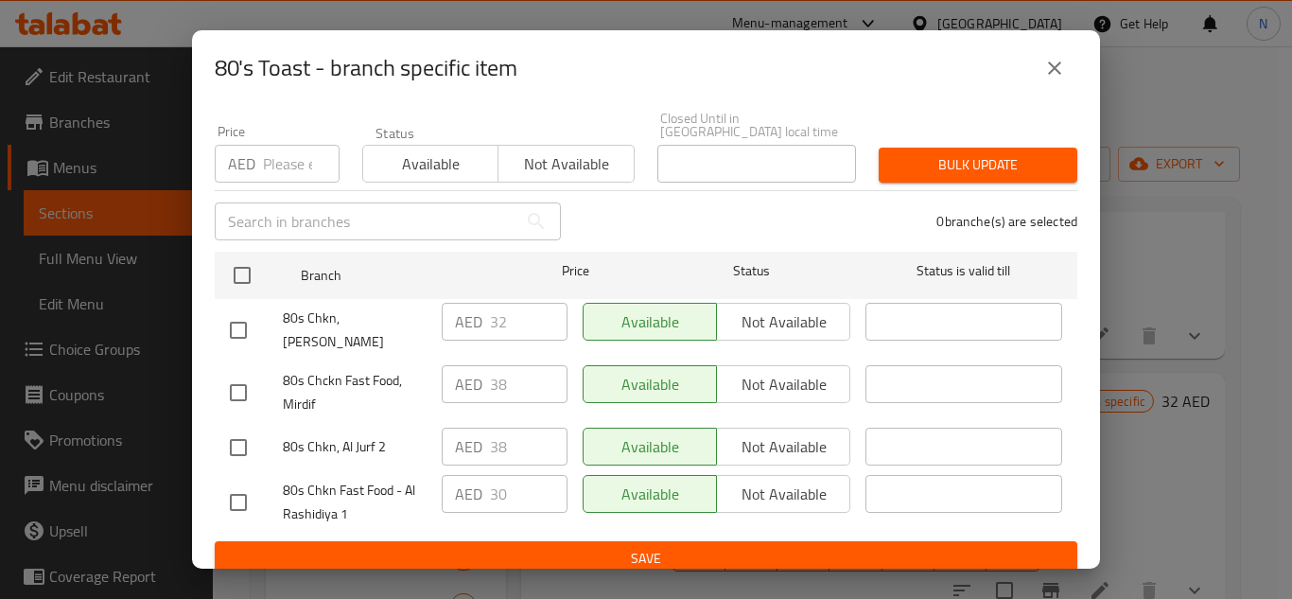
click at [241, 383] on input "checkbox" at bounding box center [238, 393] width 40 height 40
checkbox input "true"
click at [236, 436] on input "checkbox" at bounding box center [238, 448] width 40 height 40
checkbox input "true"
click at [235, 493] on input "checkbox" at bounding box center [238, 502] width 40 height 40
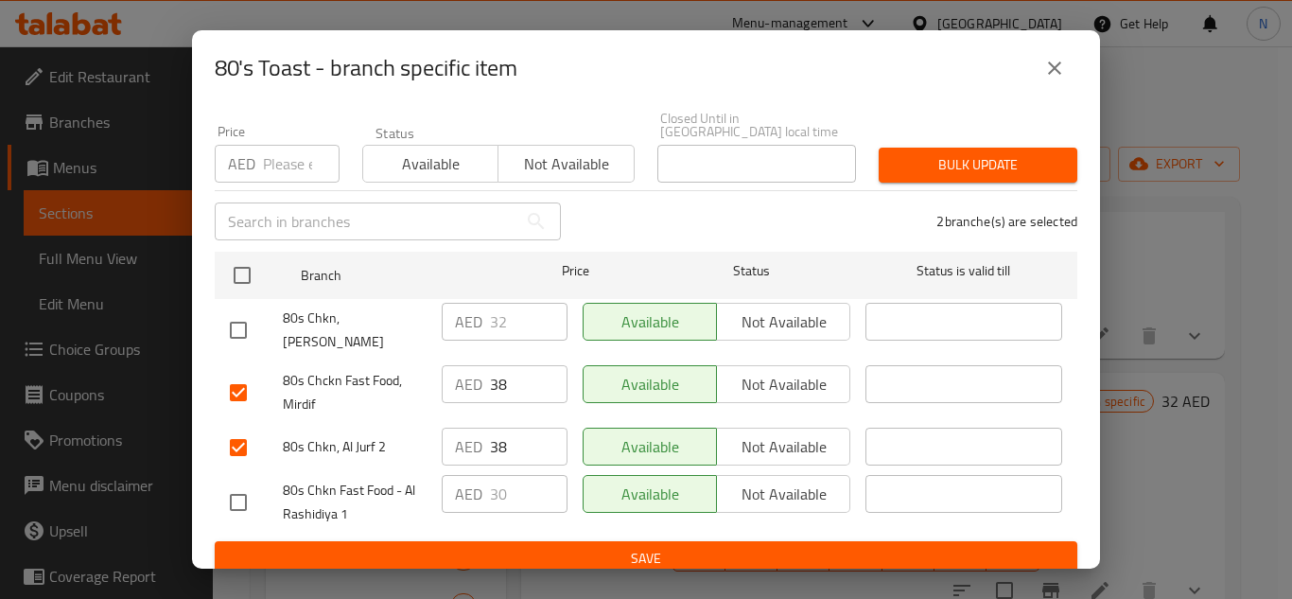
checkbox input "true"
click at [498, 371] on input "38" at bounding box center [529, 384] width 78 height 38
paste input "2"
type input "32"
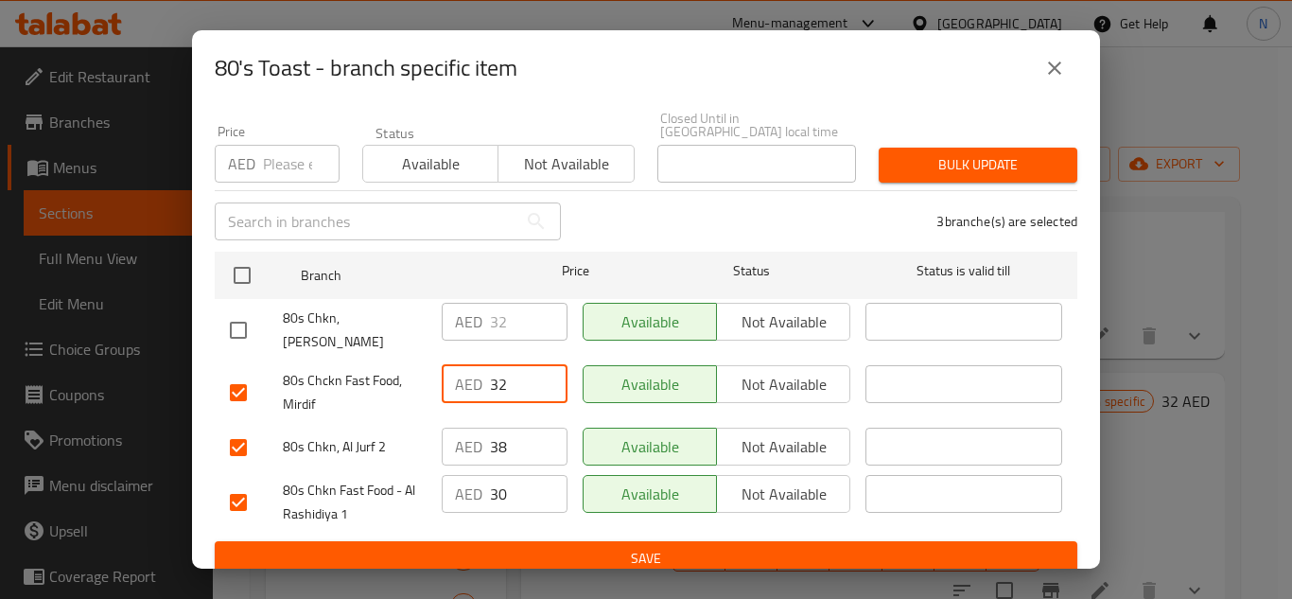
click at [496, 428] on input "38" at bounding box center [529, 447] width 78 height 38
paste input "2"
type input "32"
click at [503, 482] on input "30" at bounding box center [529, 494] width 78 height 38
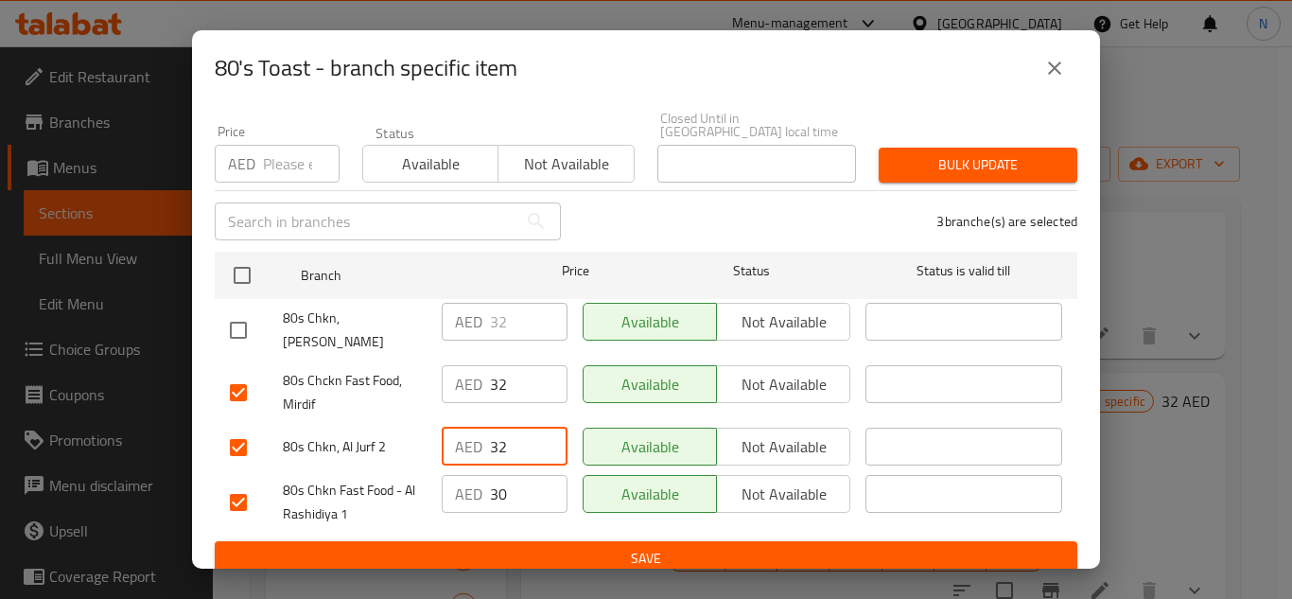
click at [503, 482] on input "30" at bounding box center [529, 494] width 78 height 38
paste input "2"
type input "32"
click at [571, 547] on span "Save" at bounding box center [646, 559] width 832 height 24
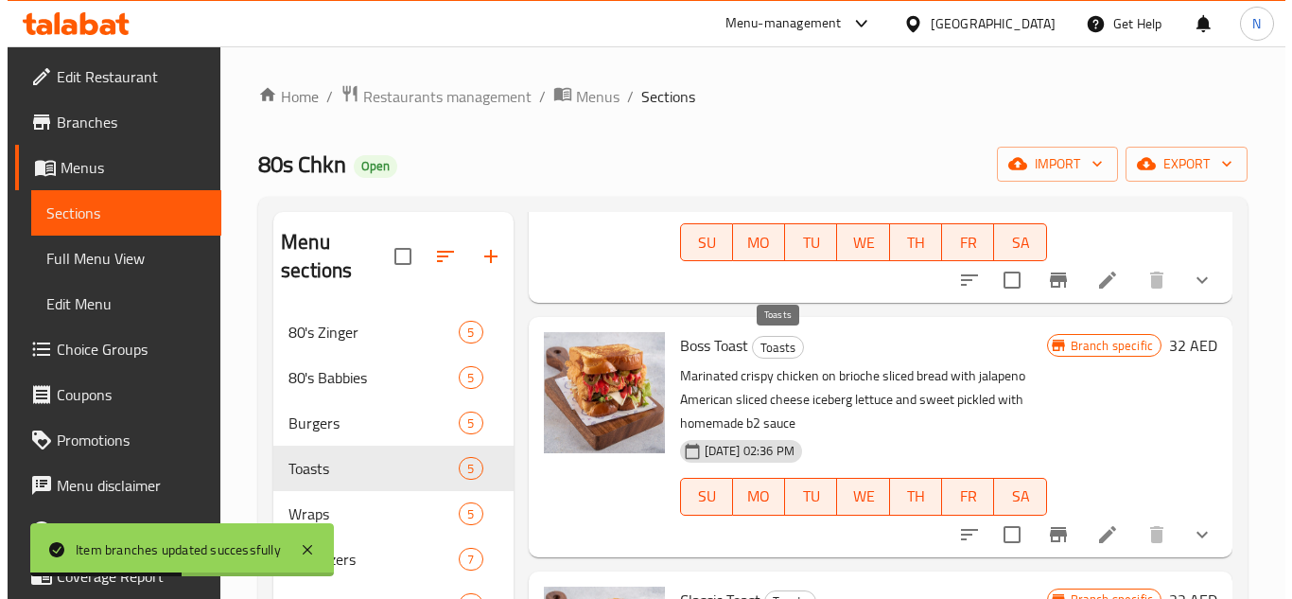
scroll to position [746, 0]
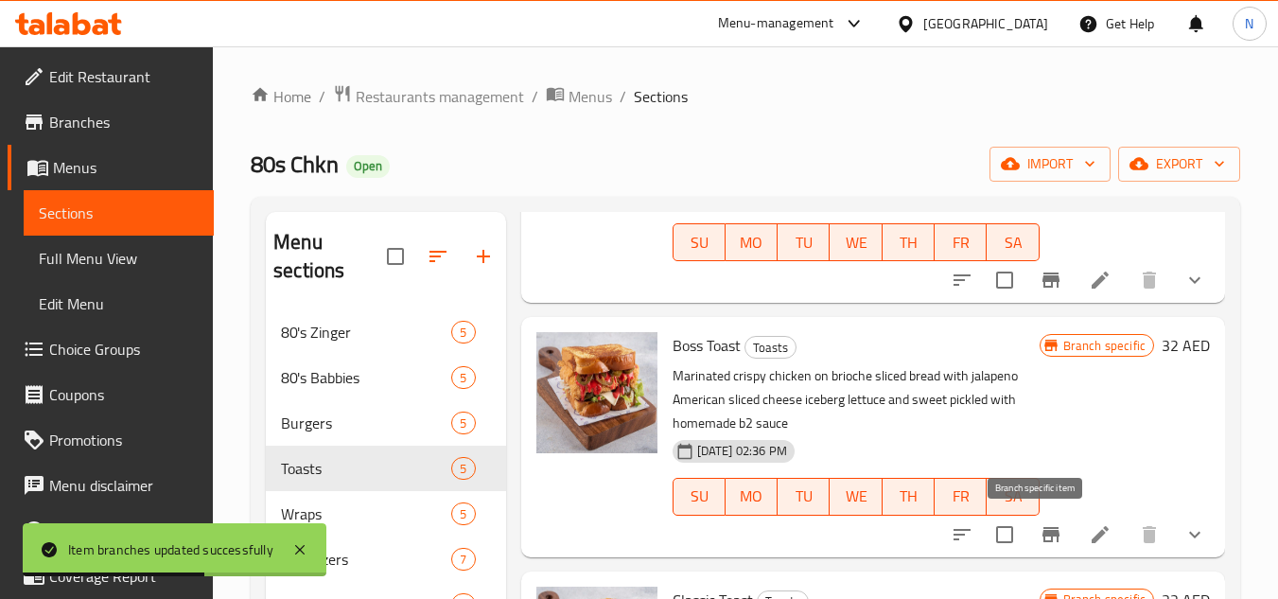
click at [1040, 537] on icon "Branch-specific-item" at bounding box center [1050, 534] width 23 height 23
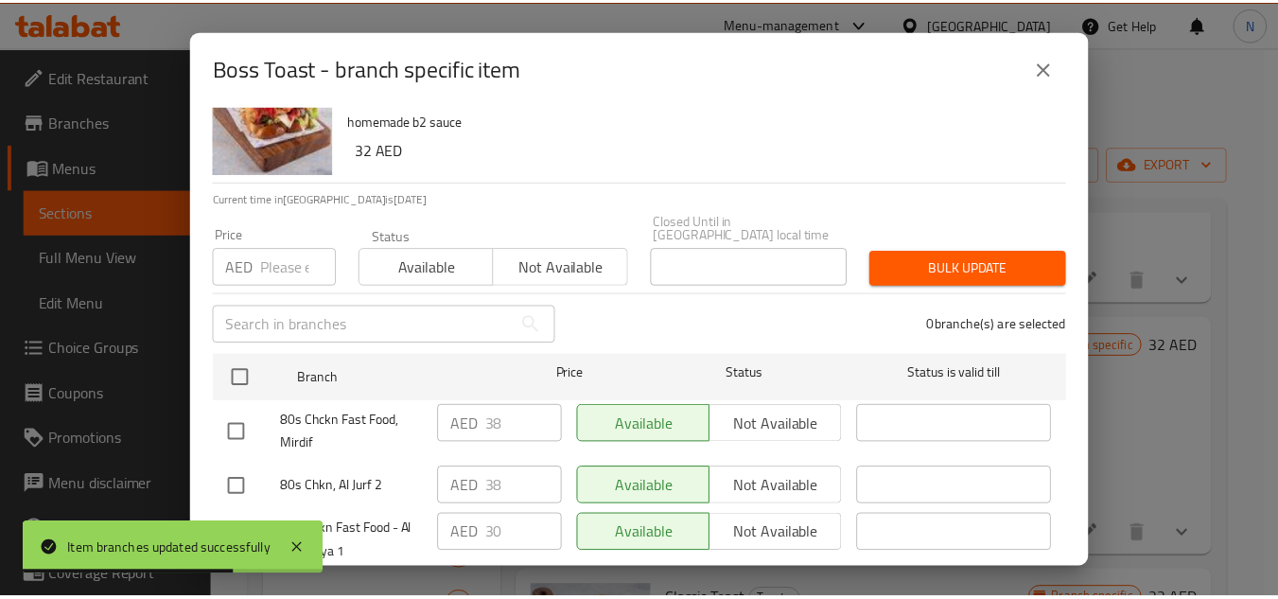
scroll to position [164, 0]
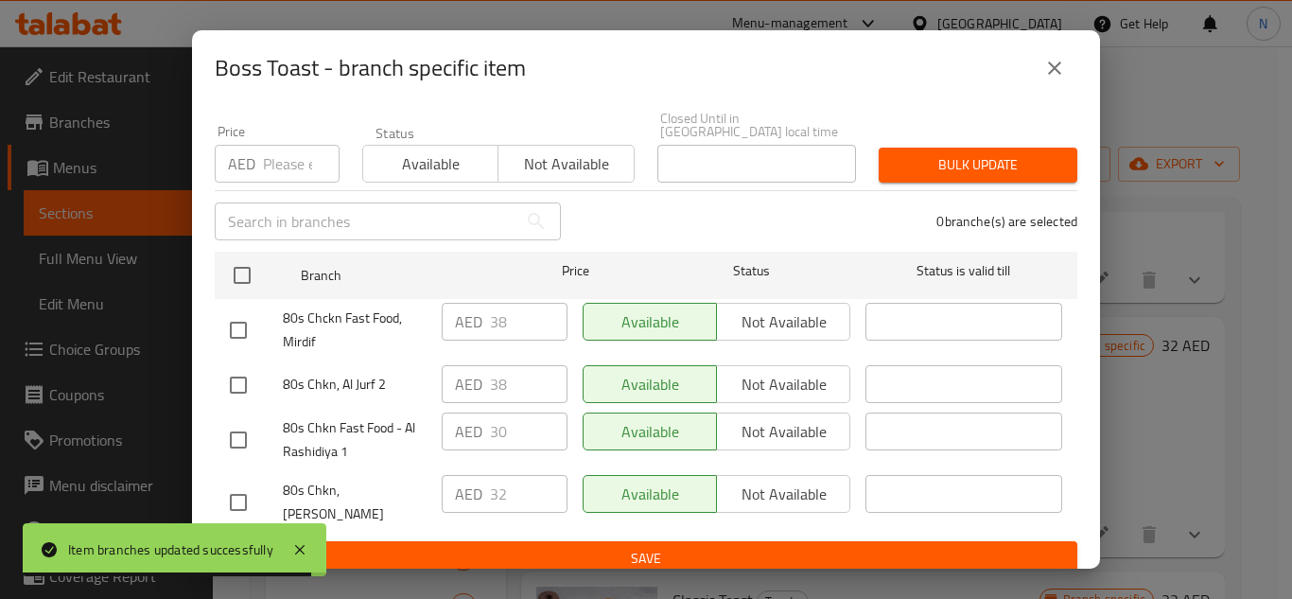
click at [237, 443] on input "checkbox" at bounding box center [238, 440] width 40 height 40
checkbox input "true"
click at [237, 377] on input "checkbox" at bounding box center [238, 385] width 40 height 40
checkbox input "true"
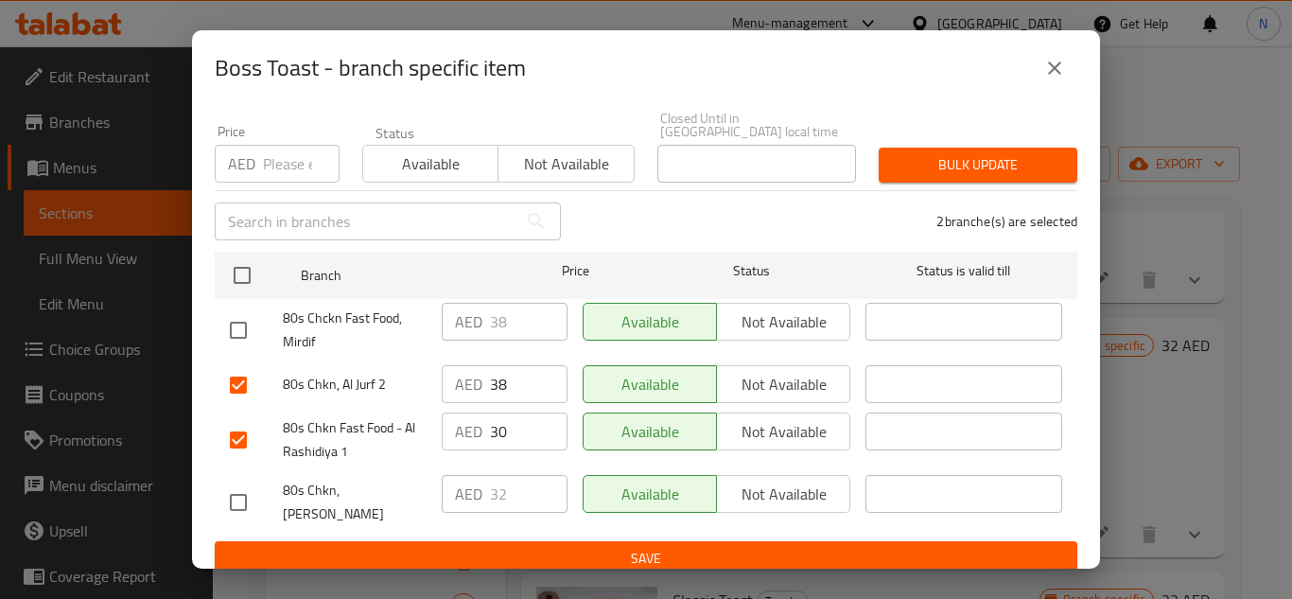
click at [244, 332] on input "checkbox" at bounding box center [238, 330] width 40 height 40
checkbox input "true"
click at [490, 329] on input "38" at bounding box center [529, 322] width 78 height 38
paste input "2"
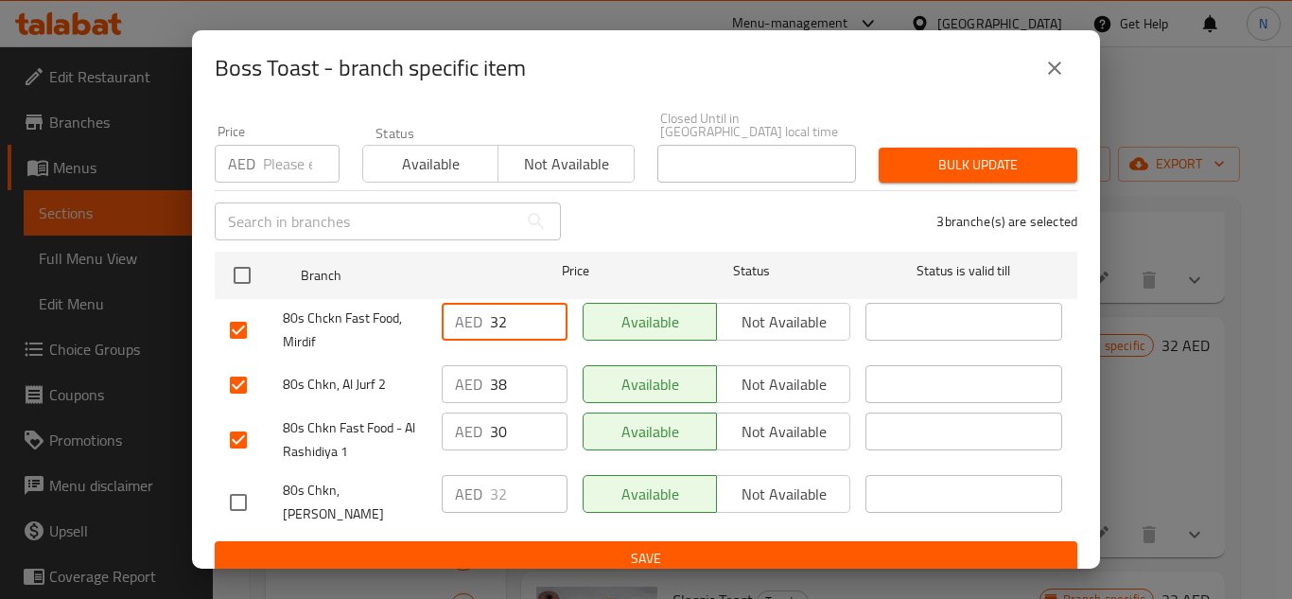
type input "32"
click at [498, 391] on input "38" at bounding box center [529, 384] width 78 height 38
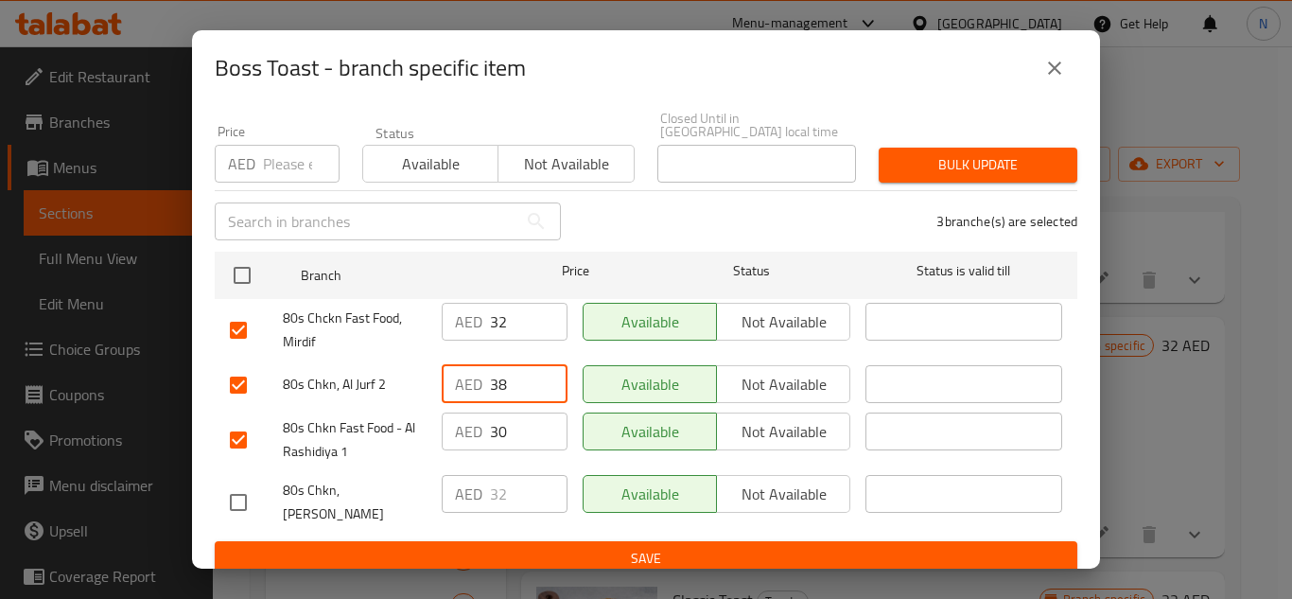
click at [498, 391] on input "38" at bounding box center [529, 384] width 78 height 38
paste input "2"
type input "32"
click at [497, 425] on input "30" at bounding box center [529, 431] width 78 height 38
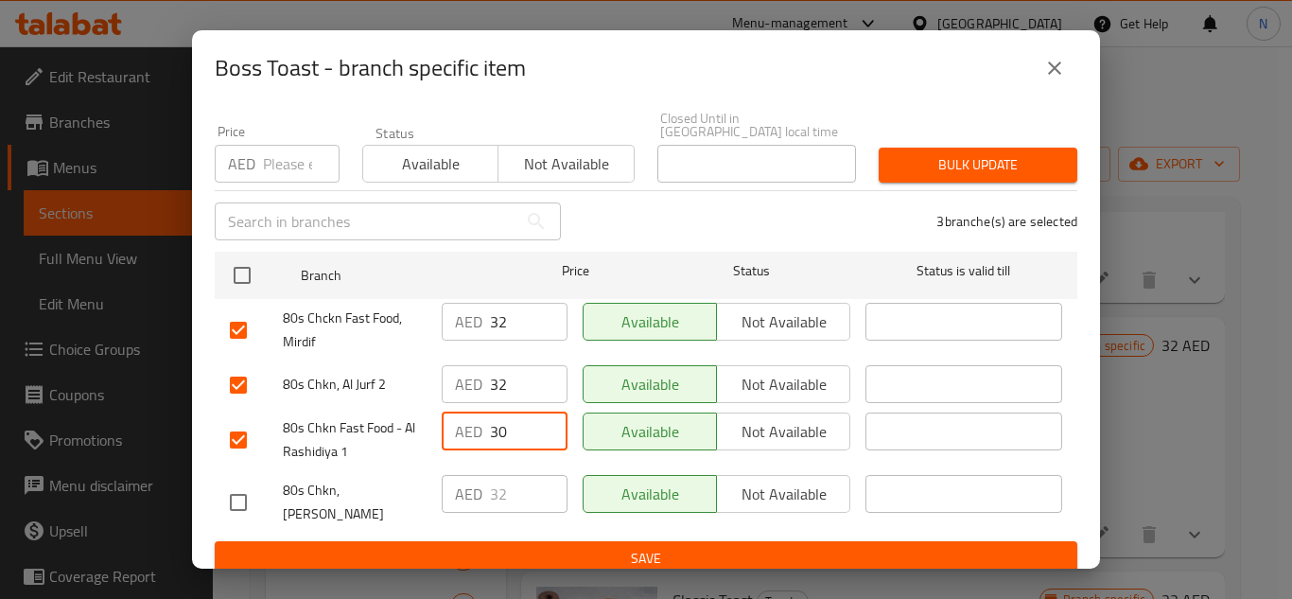
click at [497, 425] on input "30" at bounding box center [529, 431] width 78 height 38
paste input "2"
type input "32"
click at [513, 547] on span "Save" at bounding box center [646, 559] width 832 height 24
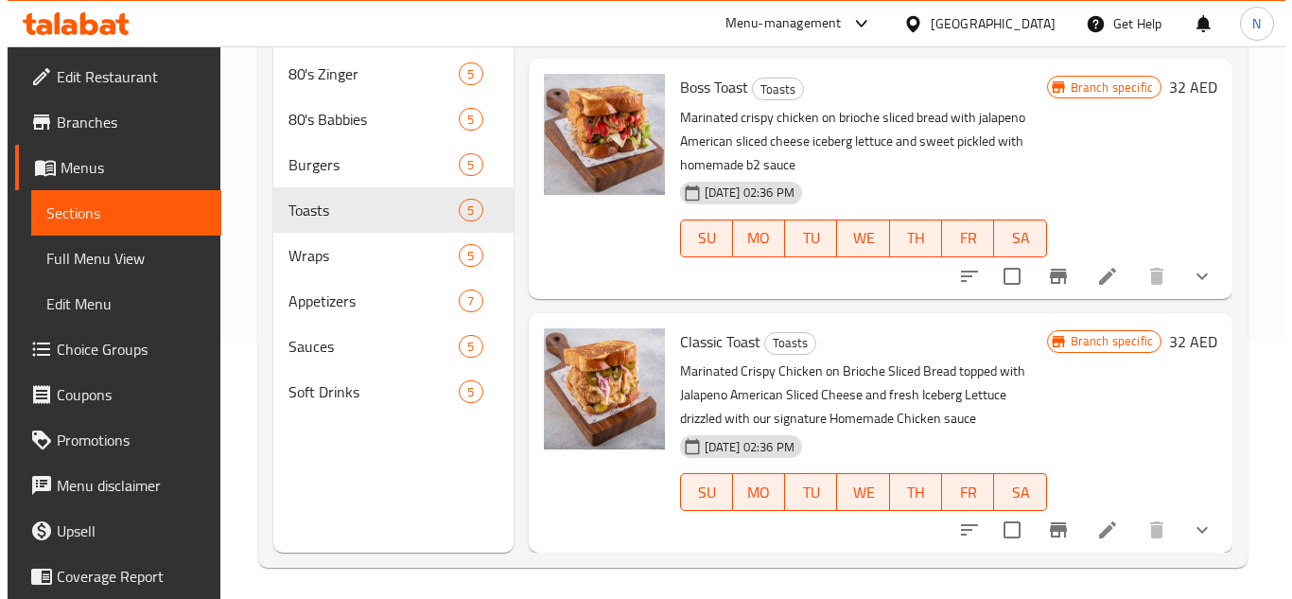
scroll to position [265, 0]
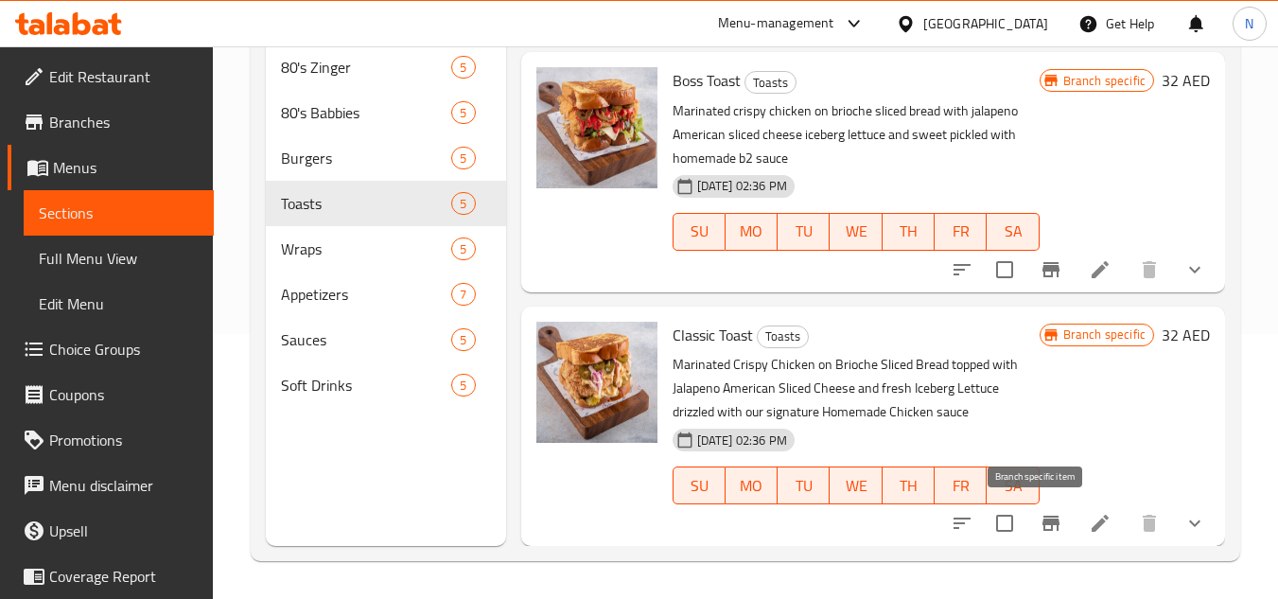
click at [1039, 532] on icon "Branch-specific-item" at bounding box center [1050, 523] width 23 height 23
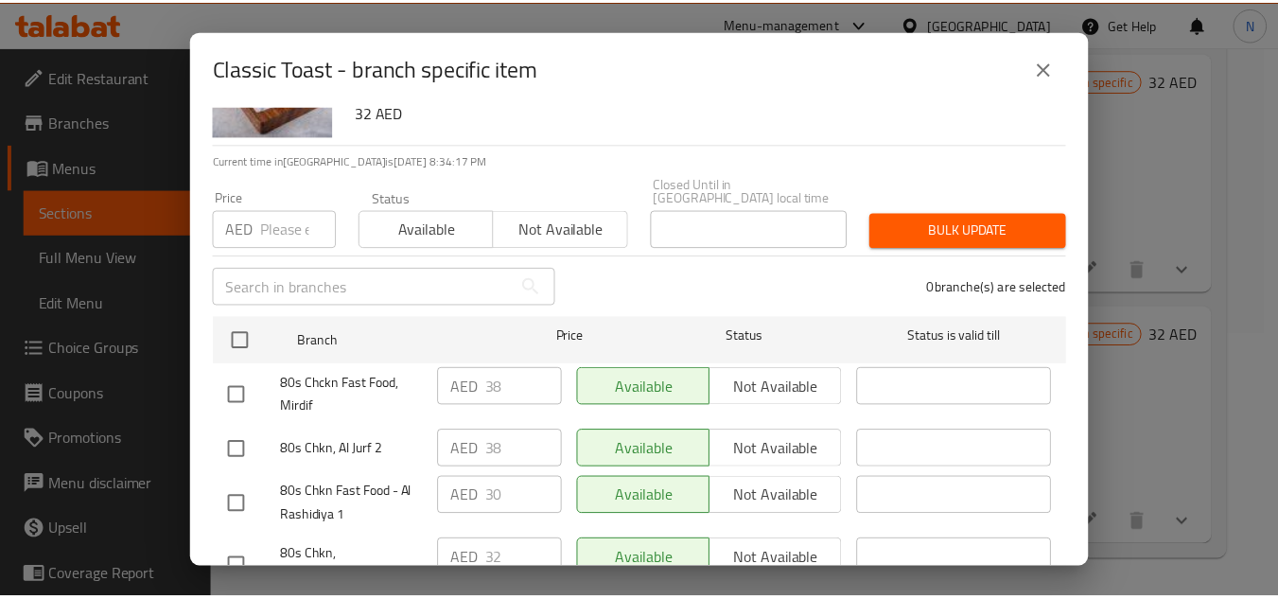
scroll to position [164, 0]
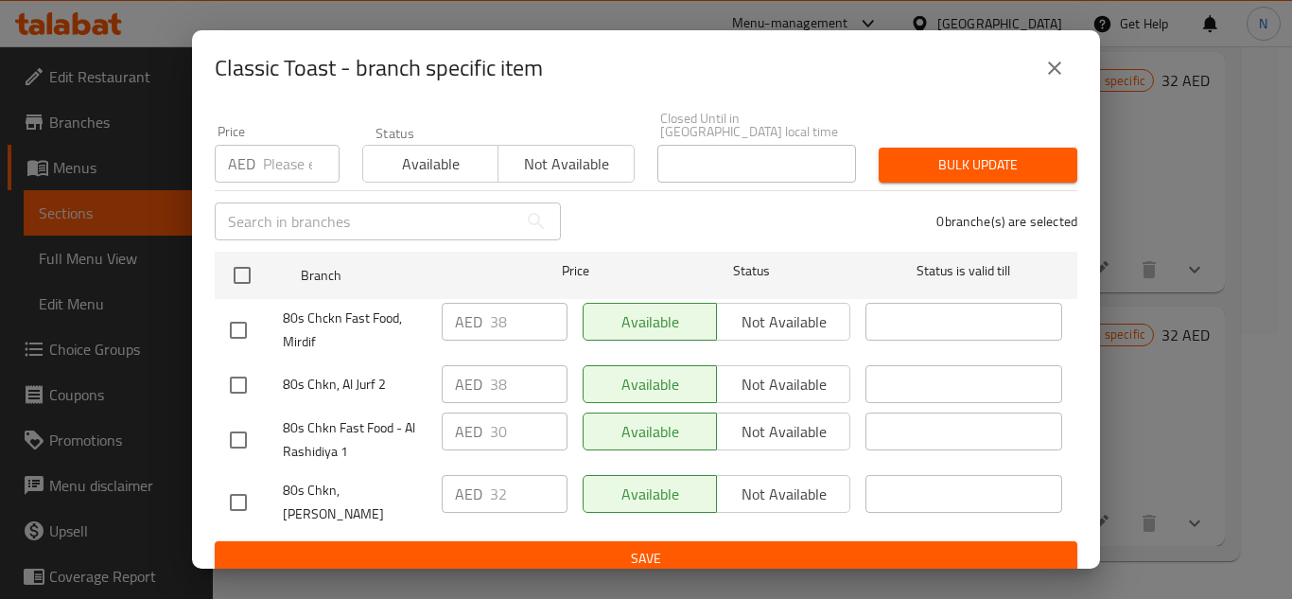
click at [236, 452] on input "checkbox" at bounding box center [238, 440] width 40 height 40
checkbox input "true"
click at [234, 379] on input "checkbox" at bounding box center [238, 385] width 40 height 40
checkbox input "true"
click at [239, 327] on input "checkbox" at bounding box center [238, 330] width 40 height 40
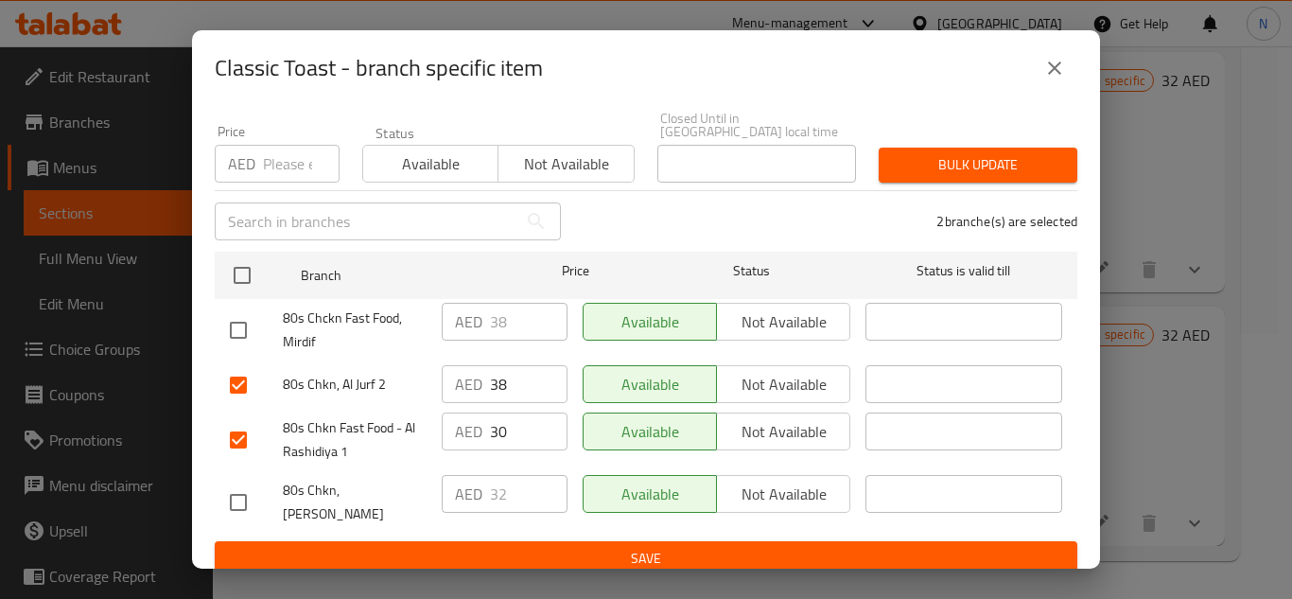
checkbox input "true"
click at [501, 331] on input "38" at bounding box center [529, 322] width 78 height 38
click at [502, 332] on input "38" at bounding box center [529, 322] width 78 height 38
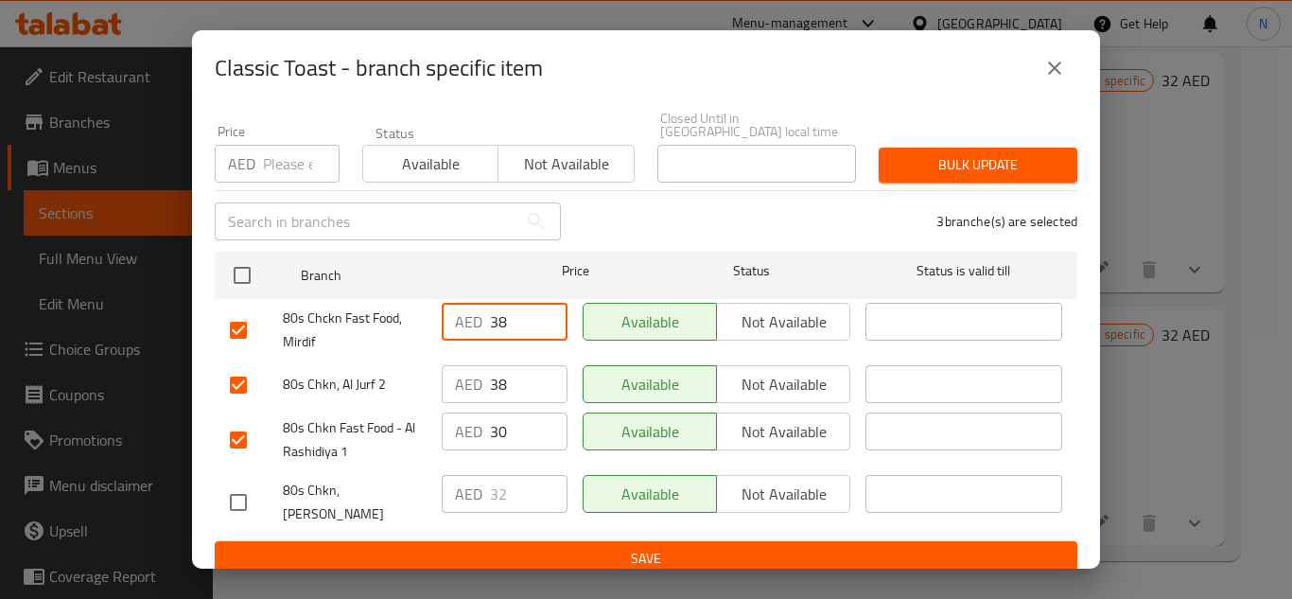
paste input "2"
type input "32"
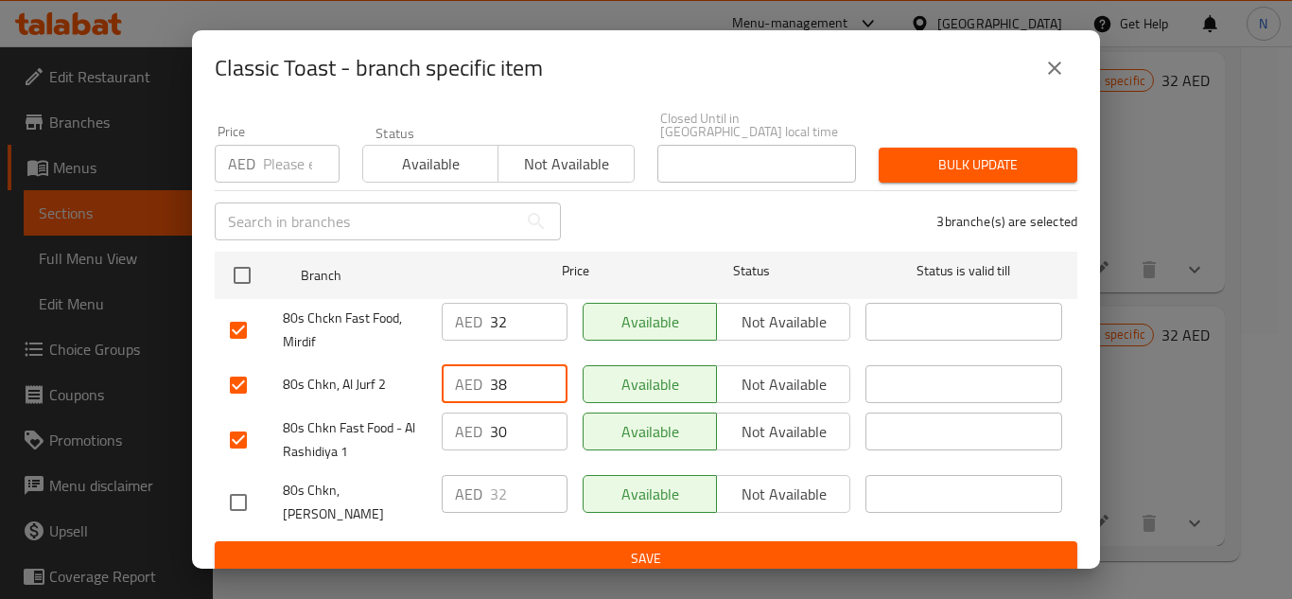
click at [512, 384] on input "38" at bounding box center [529, 384] width 78 height 38
paste input "2"
type input "32"
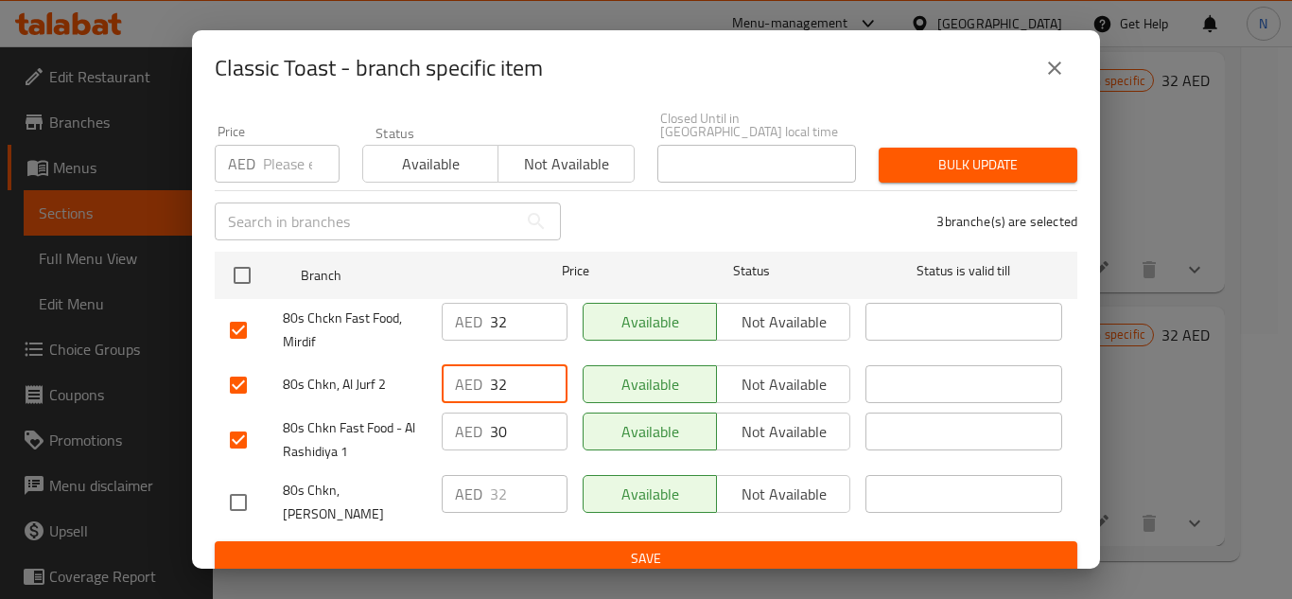
click at [518, 437] on input "30" at bounding box center [529, 431] width 78 height 38
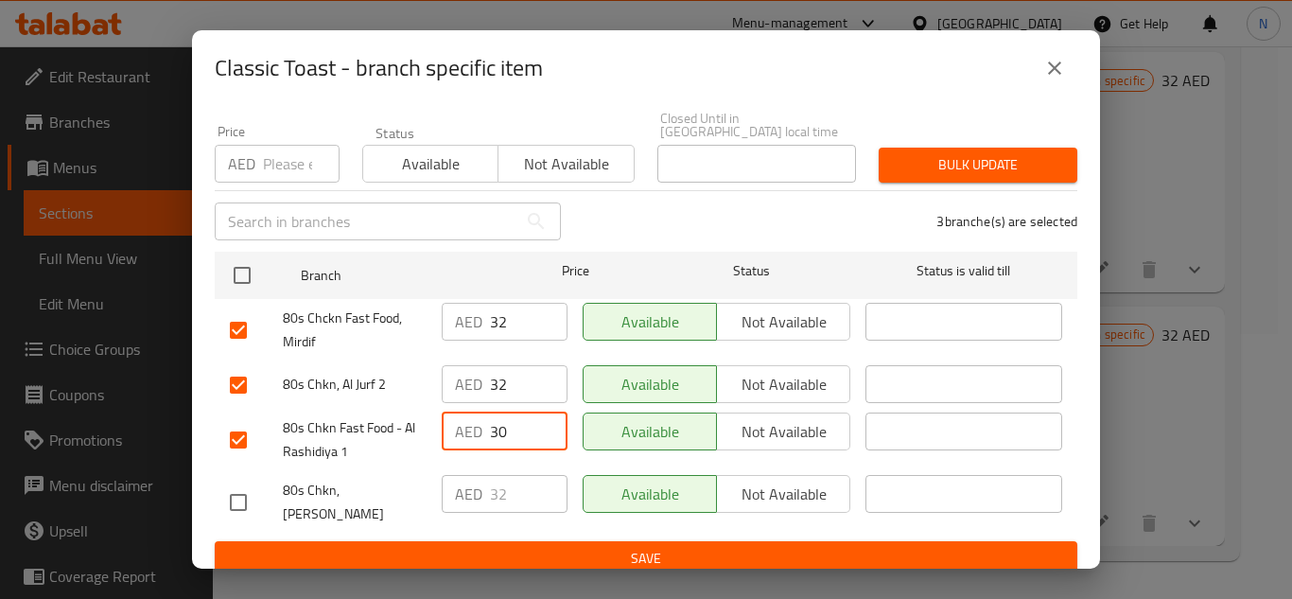
click at [518, 437] on input "30" at bounding box center [529, 431] width 78 height 38
paste input "2"
type input "32"
click at [647, 548] on span "Save" at bounding box center [646, 559] width 832 height 24
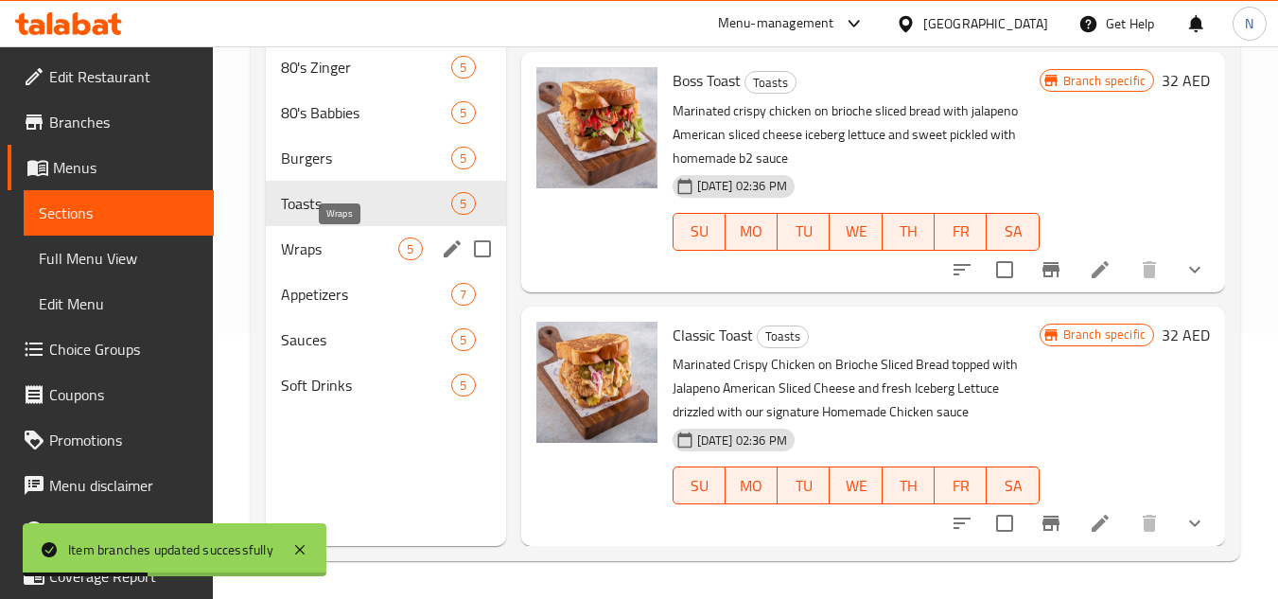
click at [358, 253] on span "Wraps" at bounding box center [339, 248] width 117 height 23
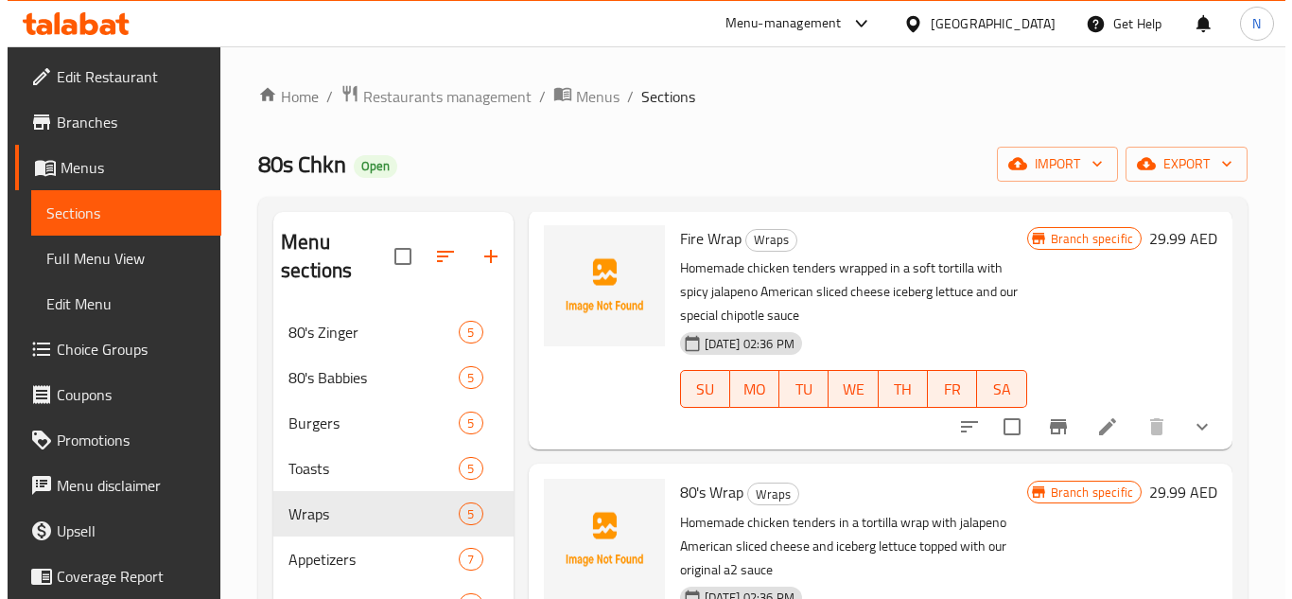
scroll to position [95, 0]
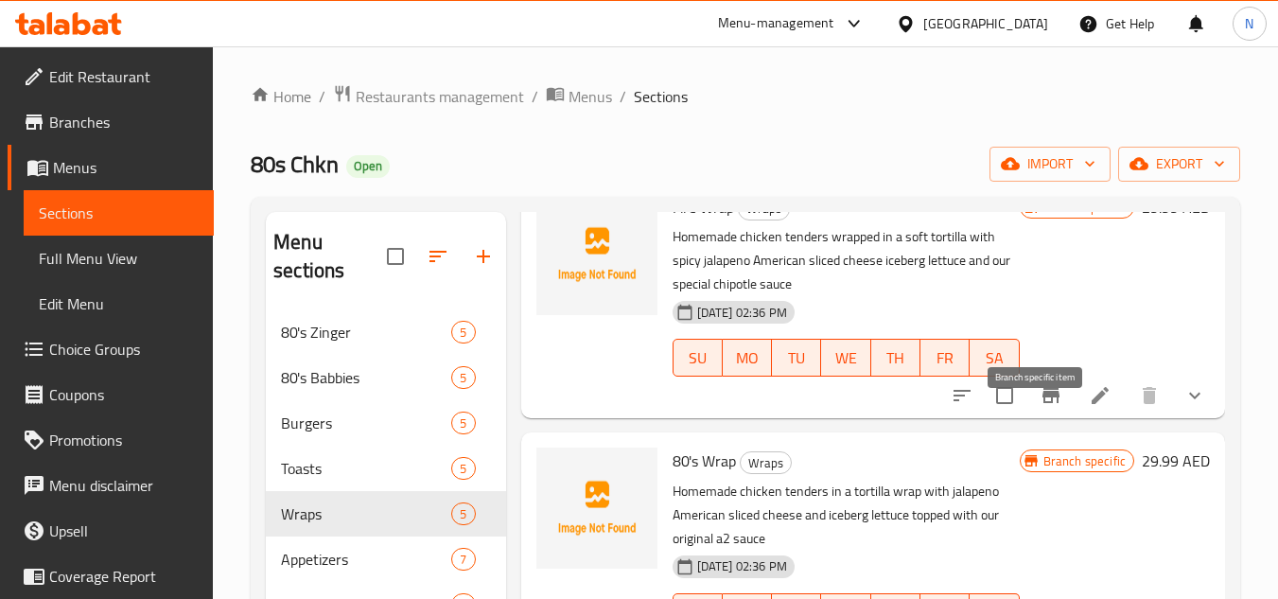
click at [1047, 407] on icon "Branch-specific-item" at bounding box center [1050, 395] width 23 height 23
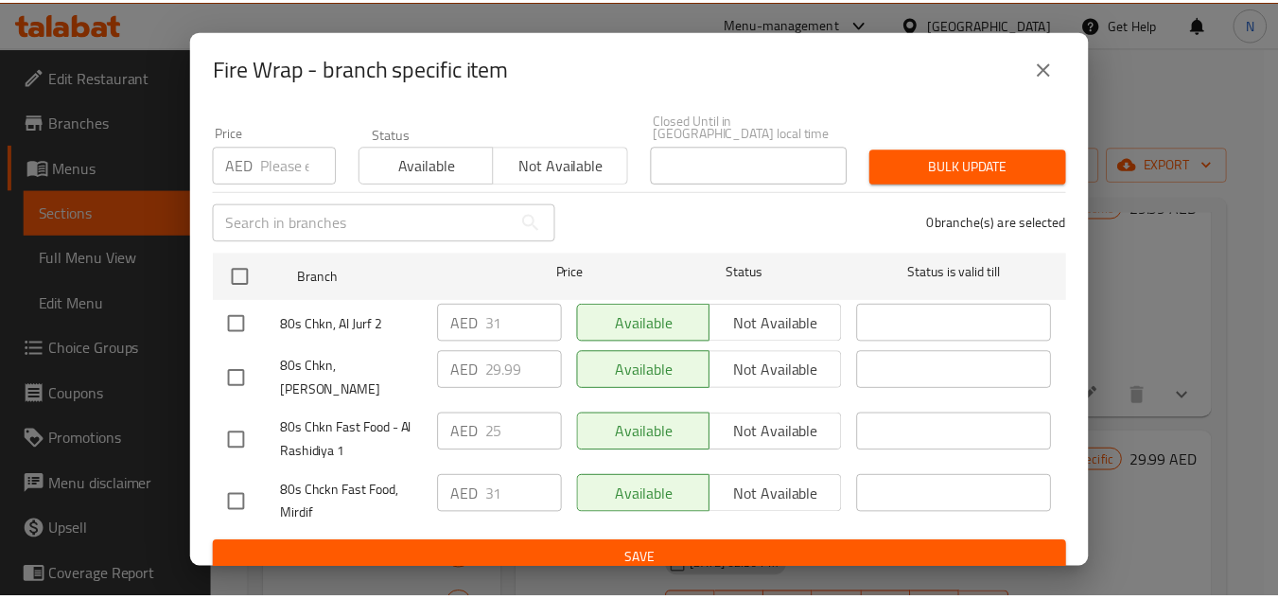
scroll to position [164, 0]
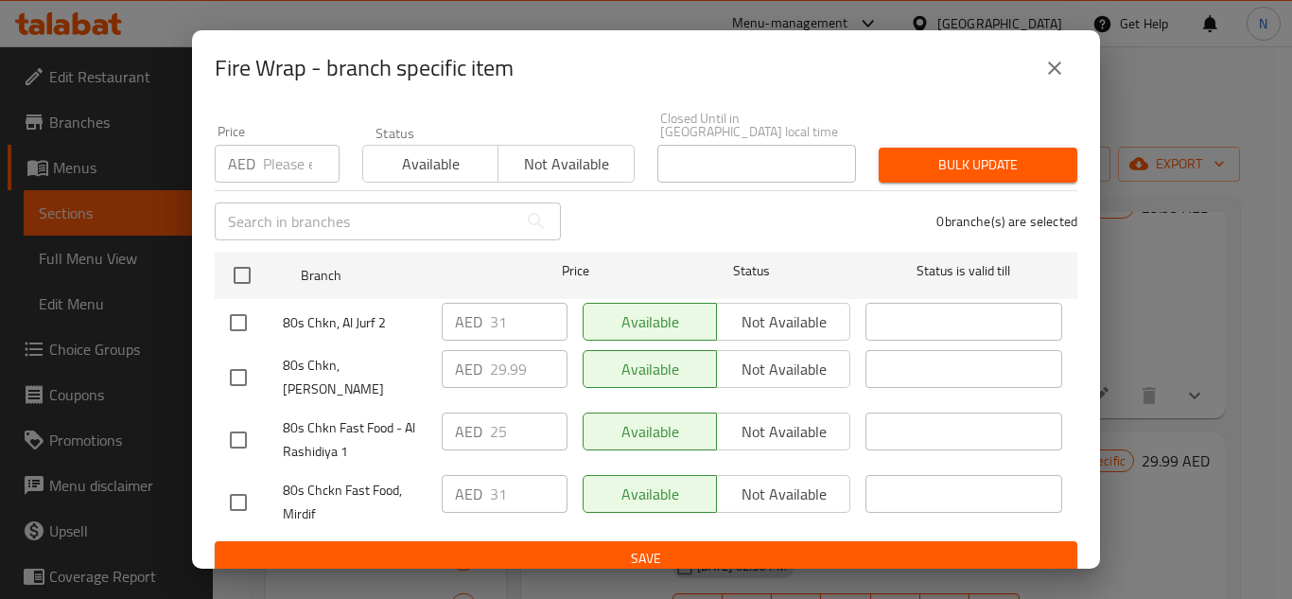
click at [236, 323] on input "checkbox" at bounding box center [238, 323] width 40 height 40
checkbox input "true"
click at [232, 428] on input "checkbox" at bounding box center [238, 440] width 40 height 40
checkbox input "true"
click at [242, 482] on input "checkbox" at bounding box center [238, 502] width 40 height 40
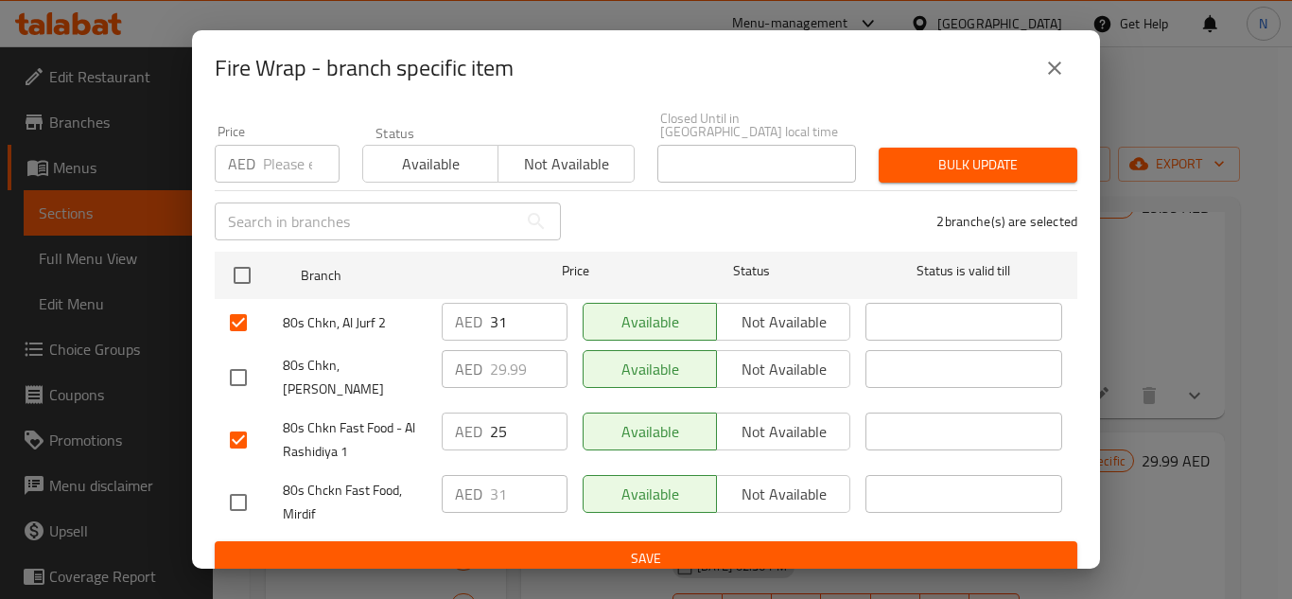
checkbox input "true"
click at [498, 322] on input "31" at bounding box center [529, 322] width 78 height 38
paste input "29.99"
type input "29.99"
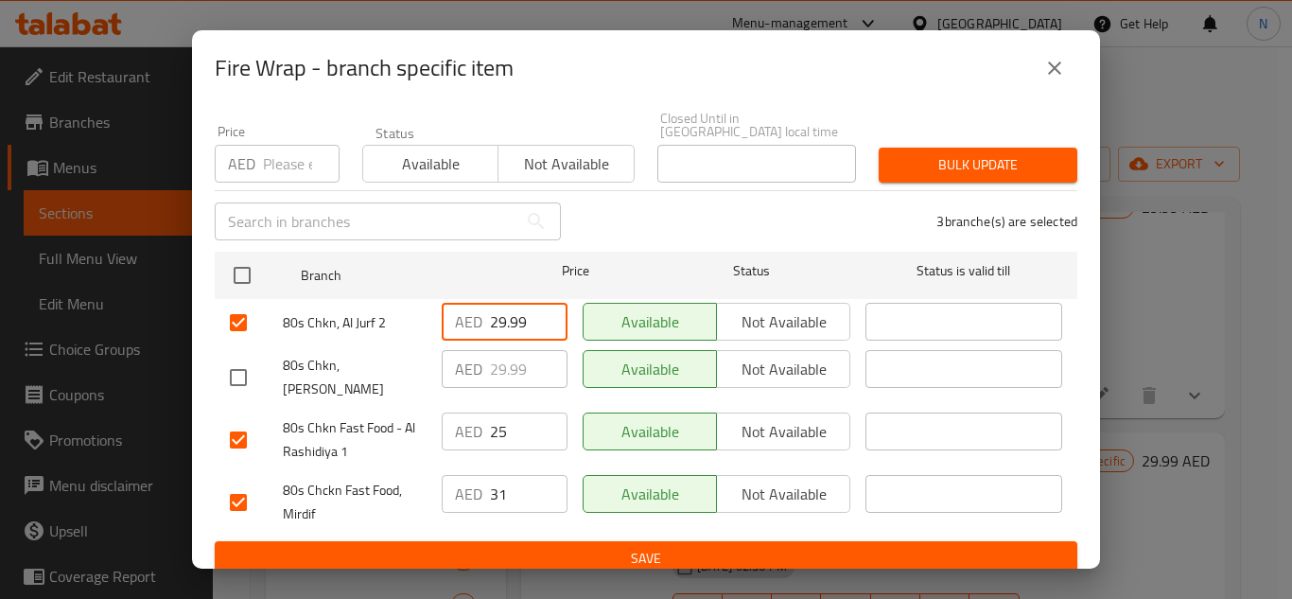
click at [517, 413] on input "25" at bounding box center [529, 431] width 78 height 38
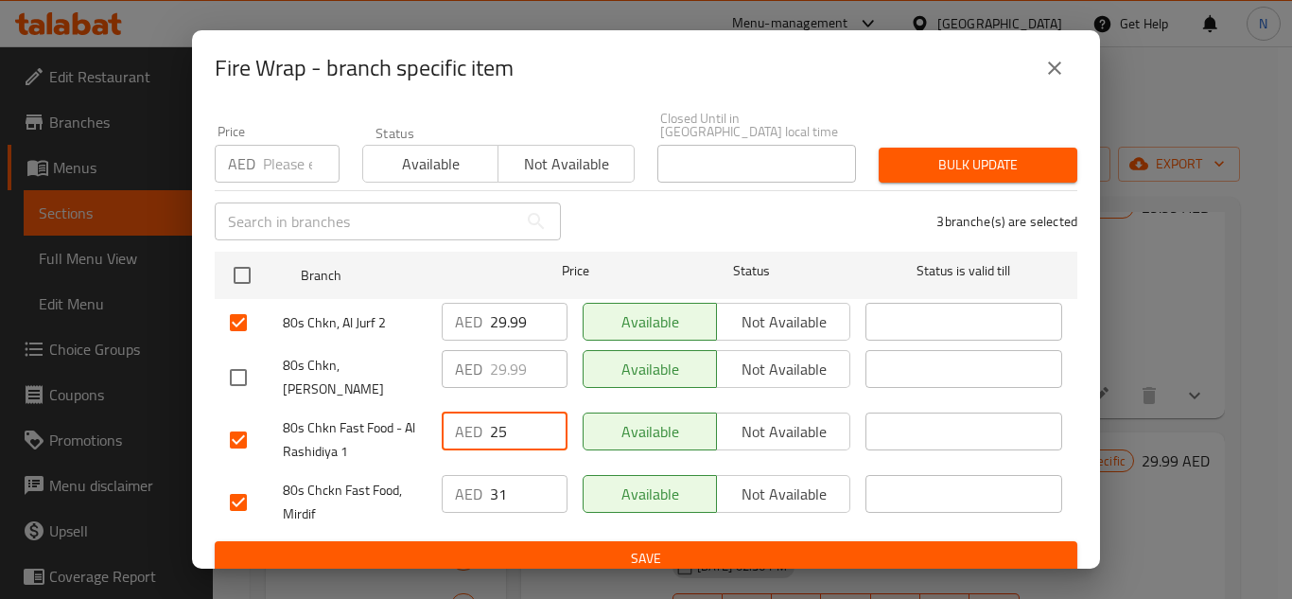
click at [517, 413] on input "25" at bounding box center [529, 431] width 78 height 38
paste input "9.99"
type input "29.99"
click at [503, 485] on input "31" at bounding box center [529, 494] width 78 height 38
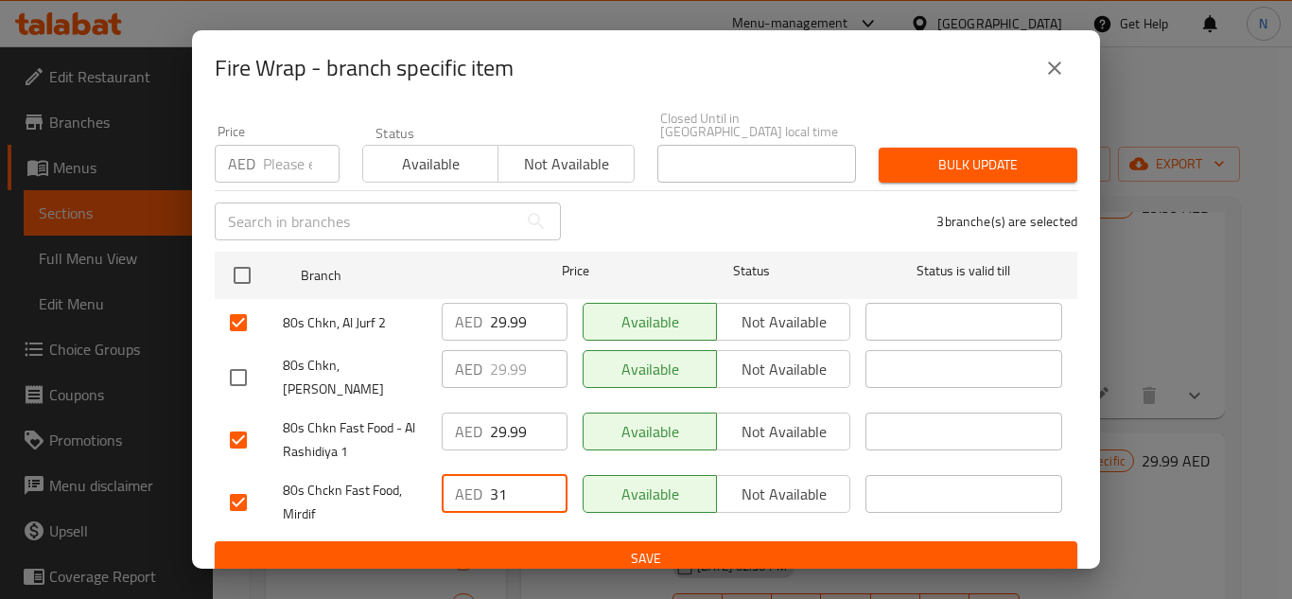
click at [503, 485] on input "31" at bounding box center [529, 494] width 78 height 38
paste input "29.99"
type input "29.99"
click at [648, 550] on span "Save" at bounding box center [646, 559] width 832 height 24
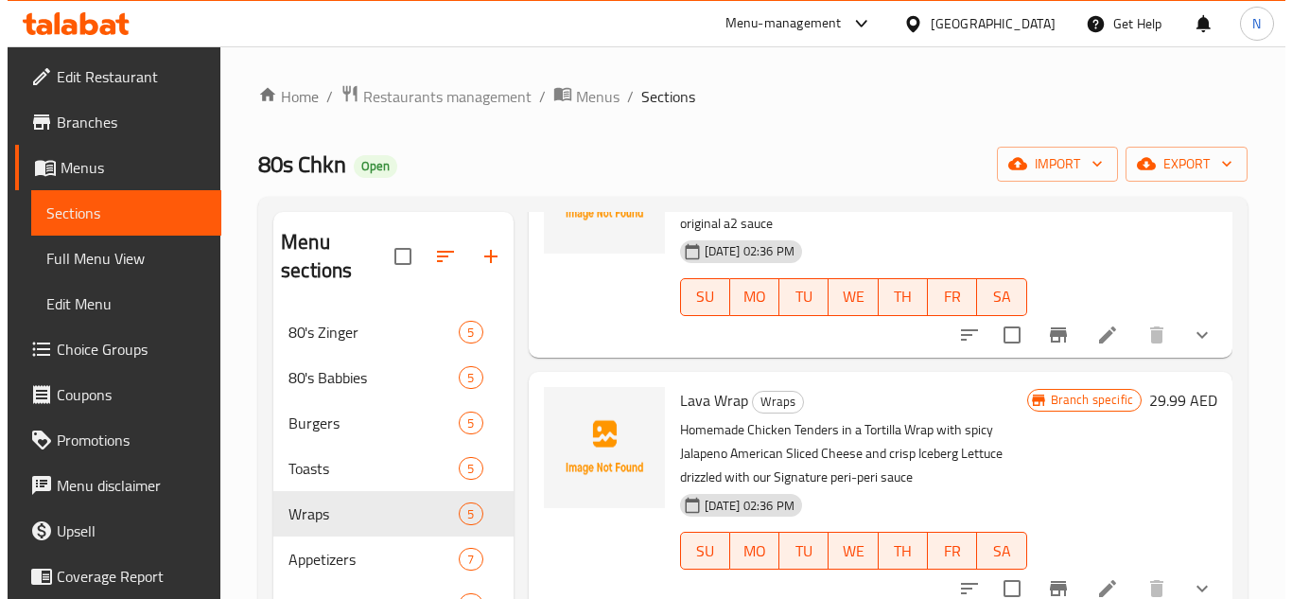
scroll to position [378, 0]
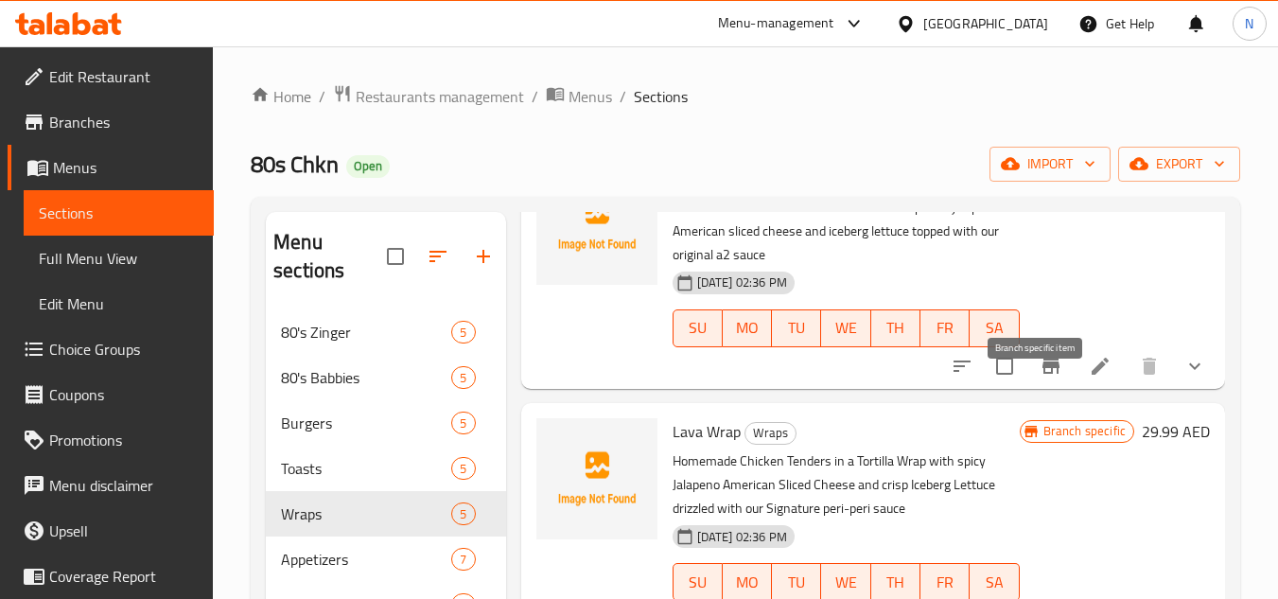
click at [1042, 374] on icon "Branch-specific-item" at bounding box center [1050, 365] width 17 height 15
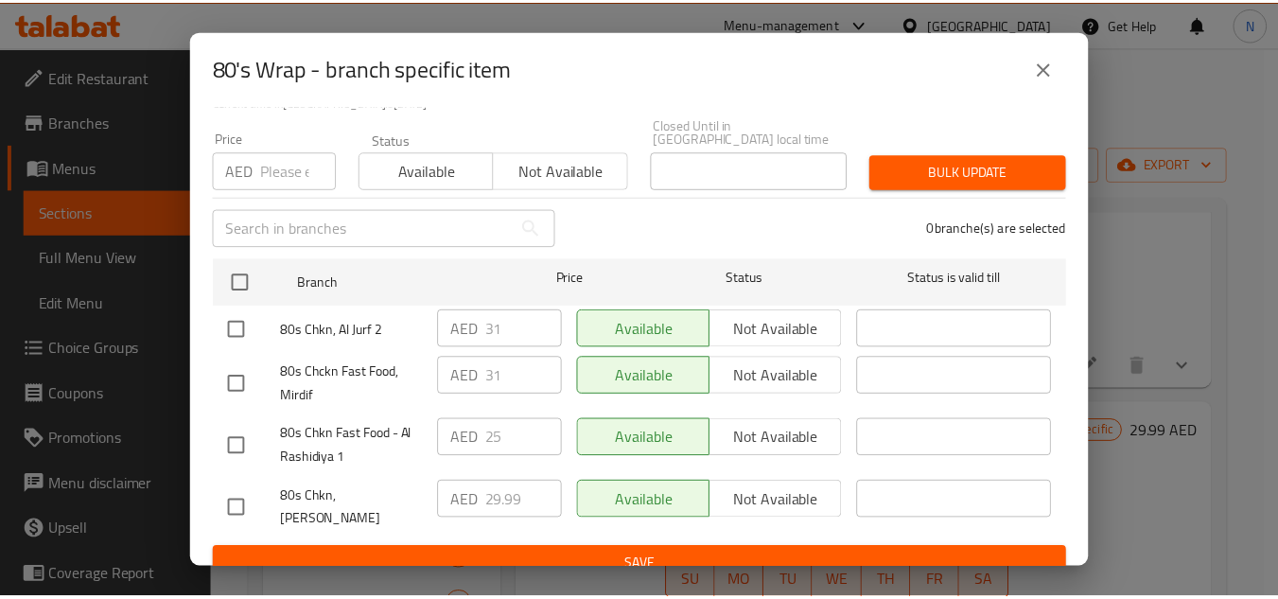
scroll to position [164, 0]
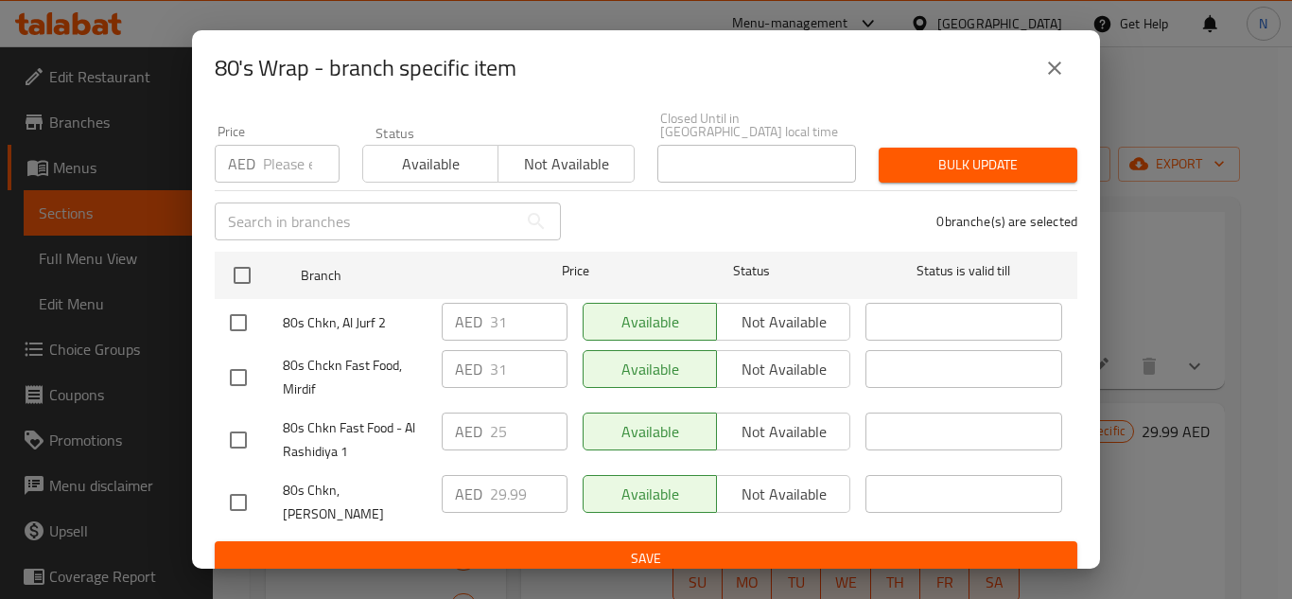
click at [239, 430] on input "checkbox" at bounding box center [238, 440] width 40 height 40
checkbox input "true"
click at [236, 376] on input "checkbox" at bounding box center [238, 378] width 40 height 40
checkbox input "true"
click at [240, 323] on input "checkbox" at bounding box center [238, 323] width 40 height 40
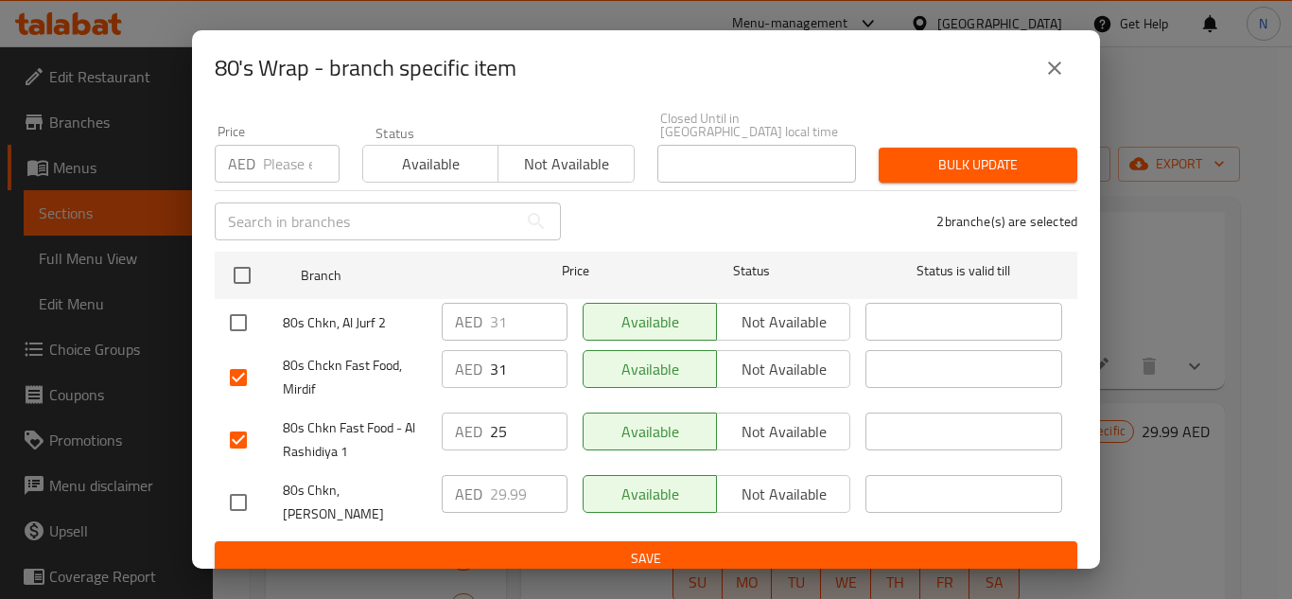
checkbox input "true"
click at [494, 332] on input "31" at bounding box center [529, 322] width 78 height 38
paste input "29.99"
type input "29.99"
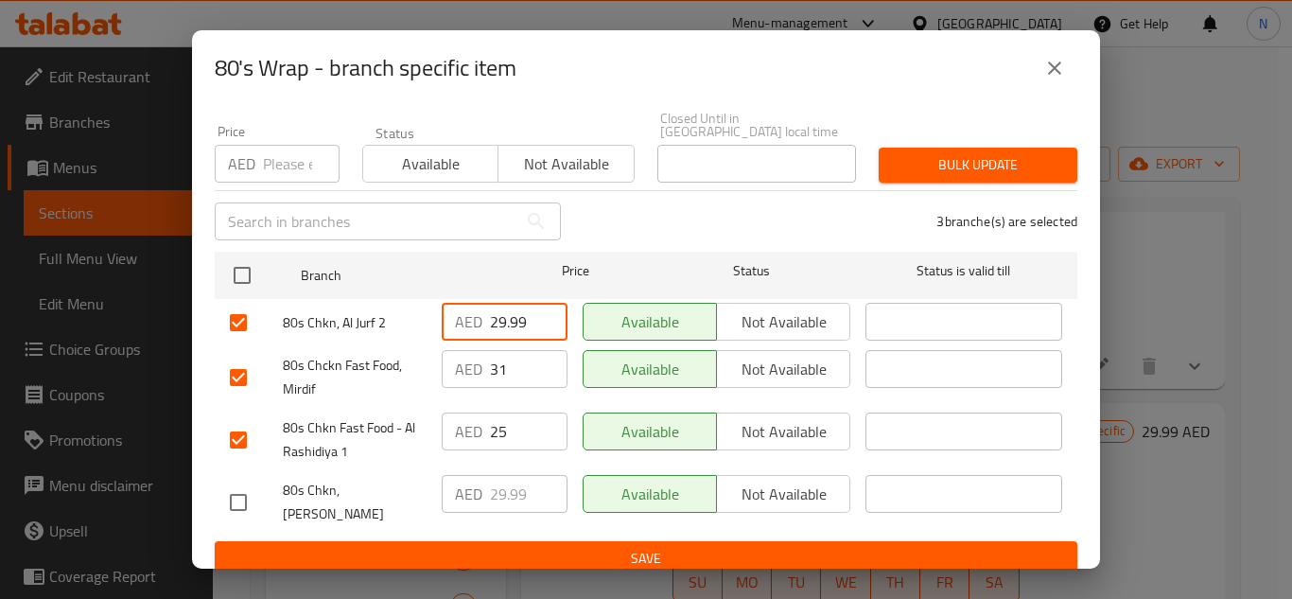
click at [494, 366] on input "31" at bounding box center [529, 369] width 78 height 38
paste input "29.99"
type input "29.99"
click at [514, 423] on input "25" at bounding box center [529, 431] width 78 height 38
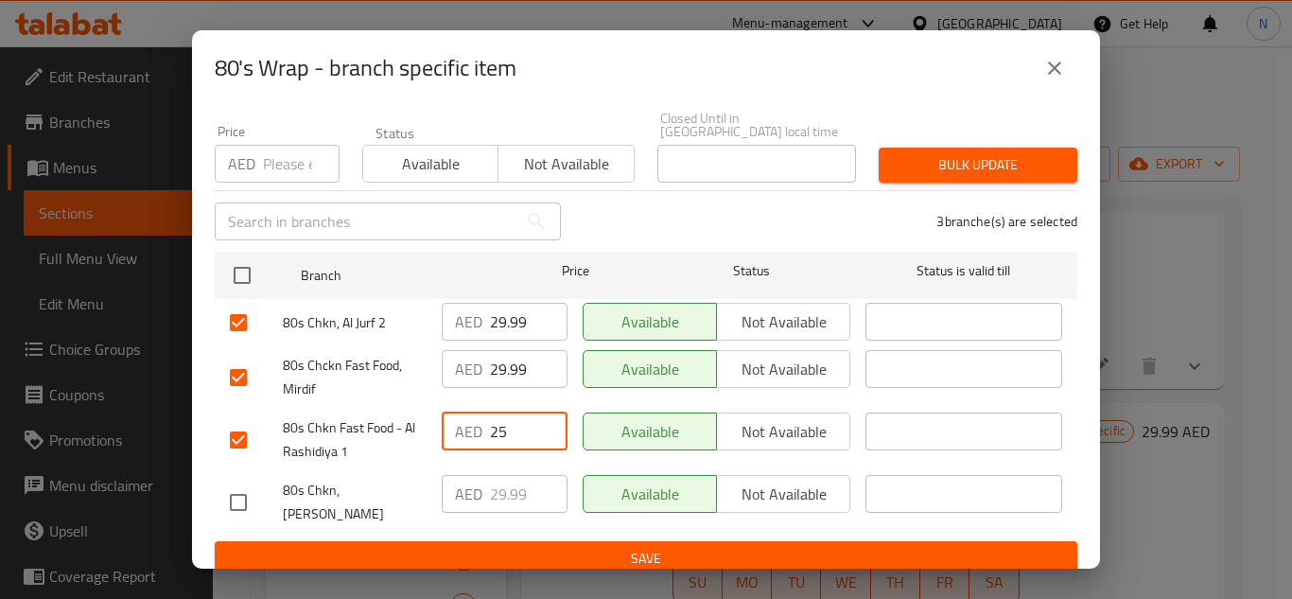
click at [514, 423] on input "25" at bounding box center [529, 431] width 78 height 38
paste input "9.99"
type input "29.99"
click at [592, 547] on span "Save" at bounding box center [646, 559] width 832 height 24
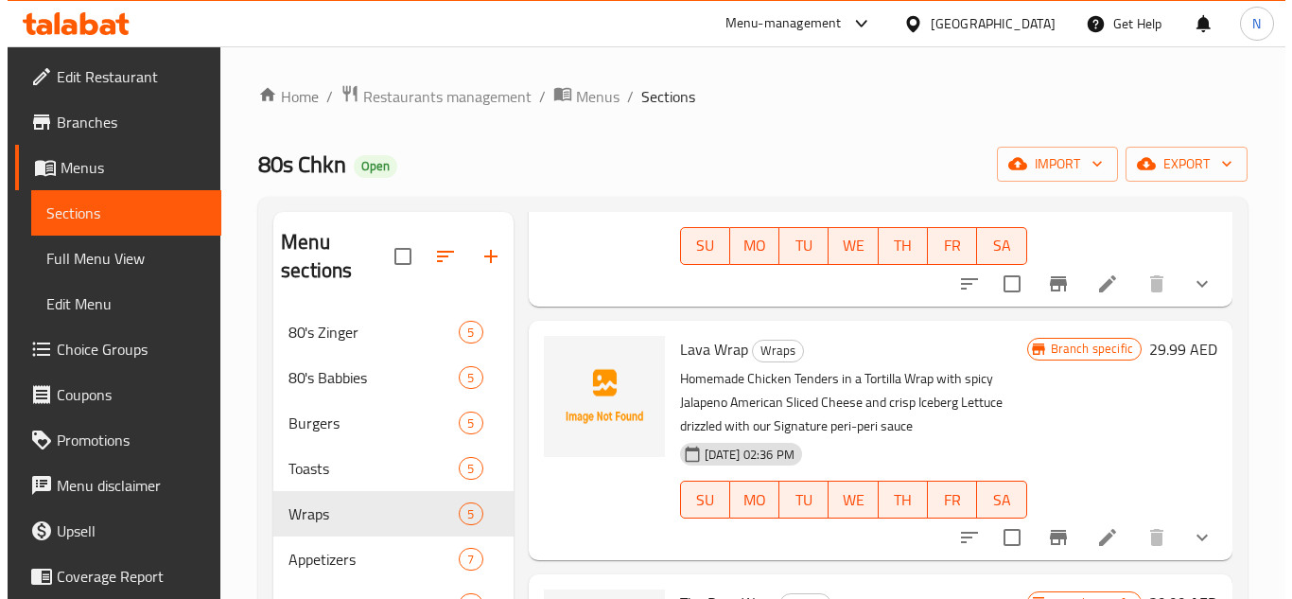
scroll to position [568, 0]
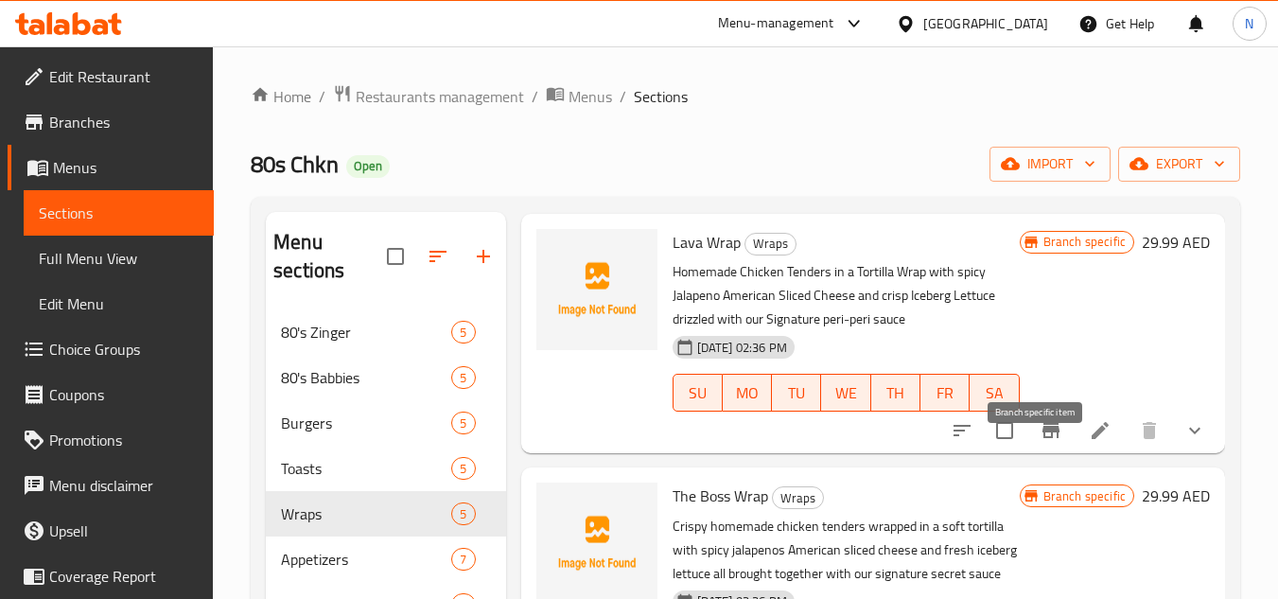
click at [1042, 438] on icon "Branch-specific-item" at bounding box center [1050, 430] width 17 height 15
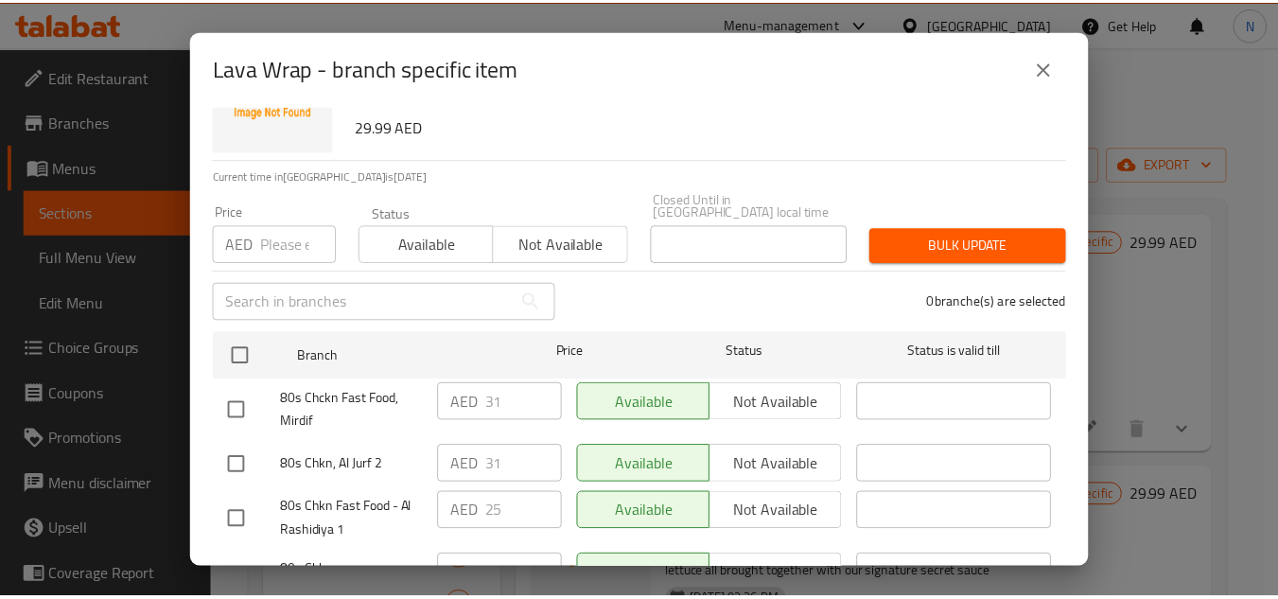
scroll to position [164, 0]
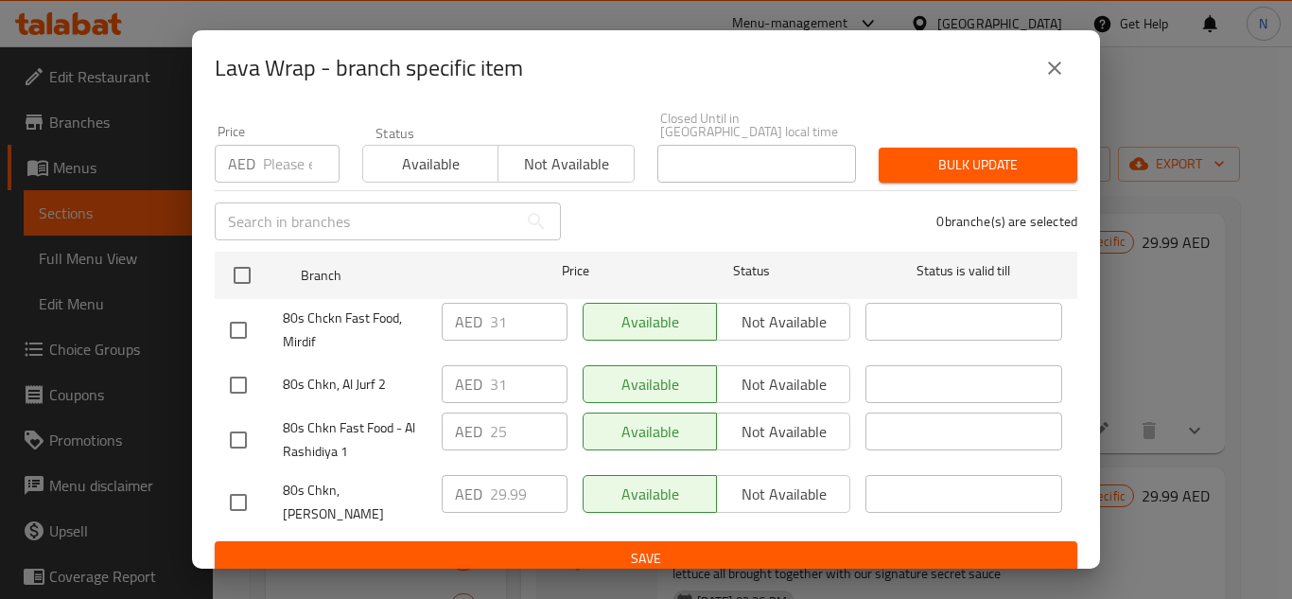
click at [243, 444] on input "checkbox" at bounding box center [238, 440] width 40 height 40
checkbox input "true"
click at [241, 382] on input "checkbox" at bounding box center [238, 385] width 40 height 40
checkbox input "true"
click at [240, 323] on input "checkbox" at bounding box center [238, 330] width 40 height 40
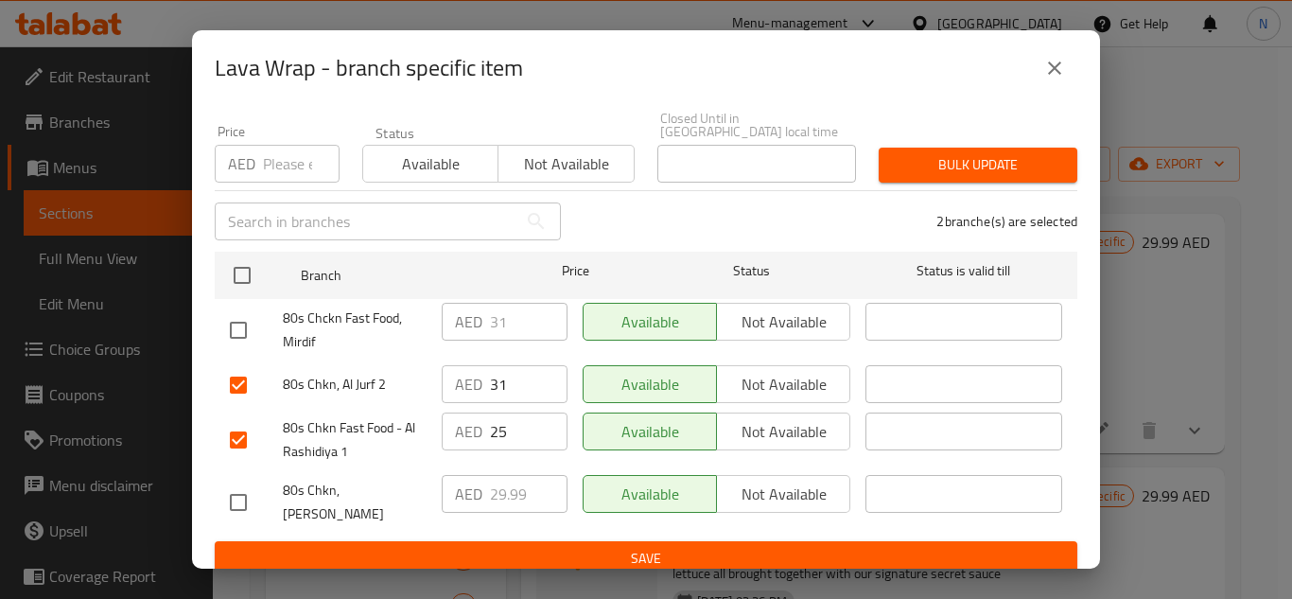
checkbox input "true"
click at [498, 324] on input "31" at bounding box center [529, 322] width 78 height 38
click at [496, 325] on input "31" at bounding box center [529, 322] width 78 height 38
paste input "29.99"
type input "29.99"
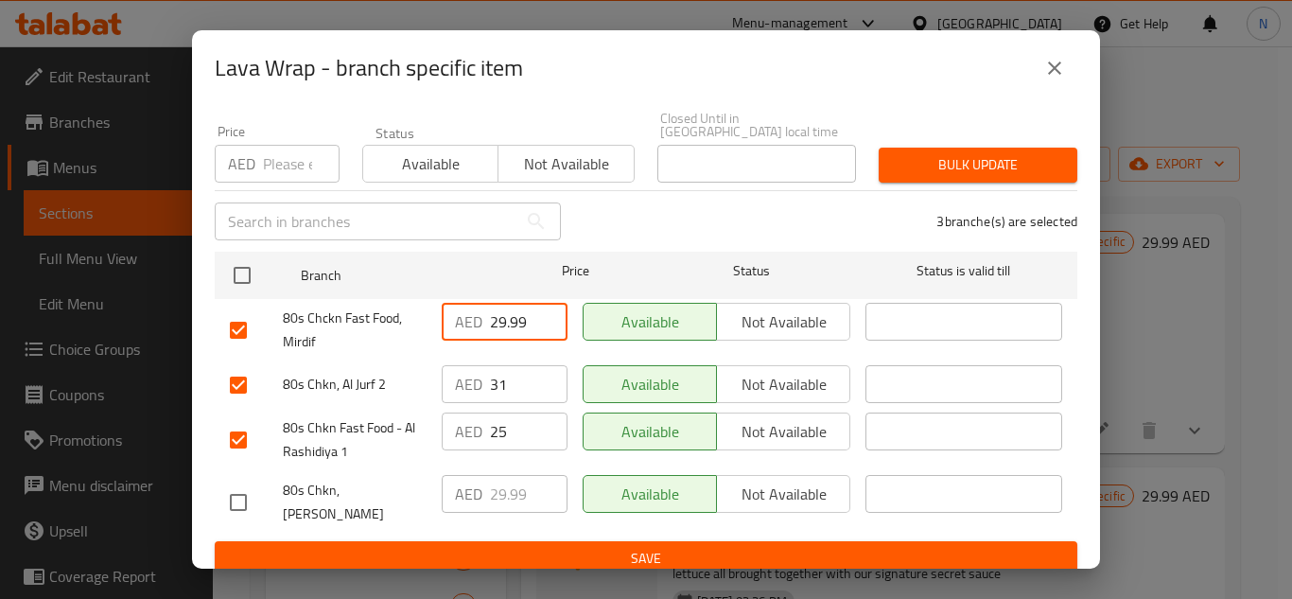
click at [490, 381] on input "31" at bounding box center [529, 384] width 78 height 38
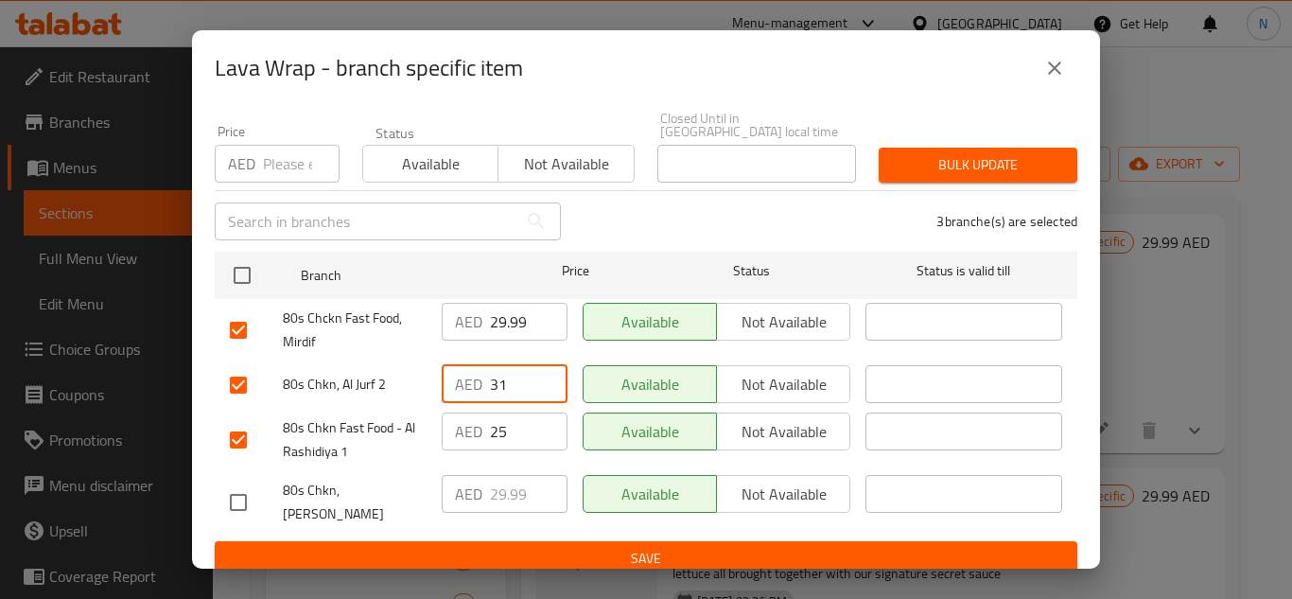
paste input "29.99"
type input "29.99"
click at [499, 429] on input "25" at bounding box center [529, 431] width 78 height 38
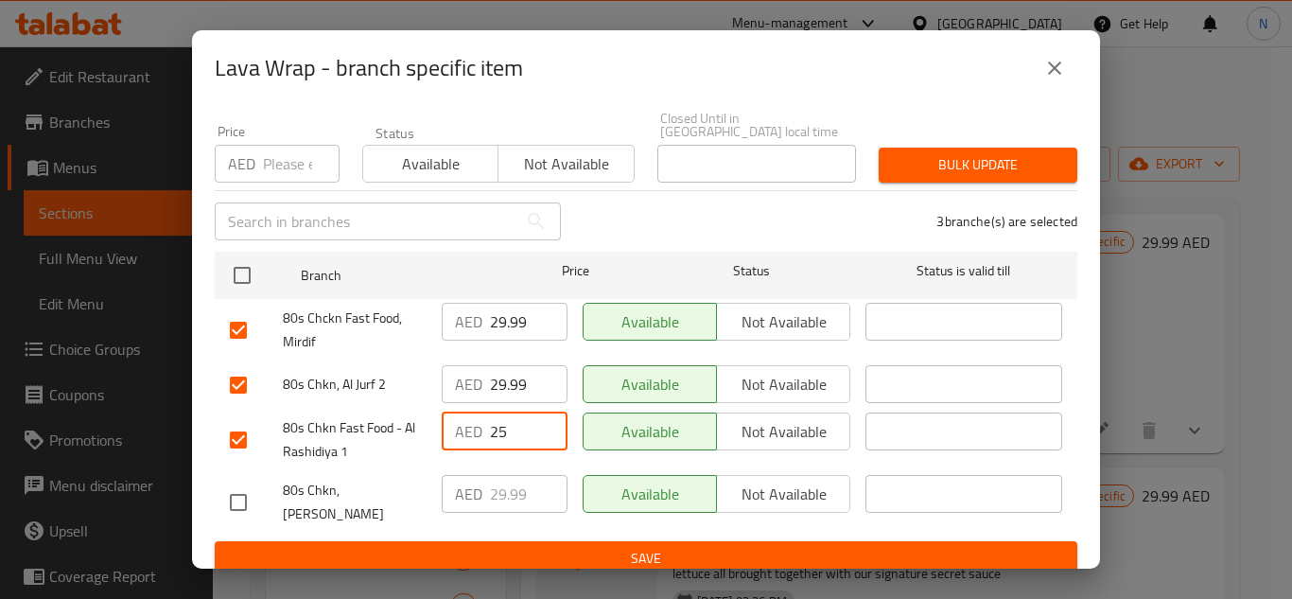
click at [499, 429] on input "25" at bounding box center [529, 431] width 78 height 38
click at [498, 431] on input "25" at bounding box center [529, 431] width 78 height 38
paste input "9.99"
type input "29.99"
click at [561, 556] on button "Save" at bounding box center [646, 558] width 863 height 35
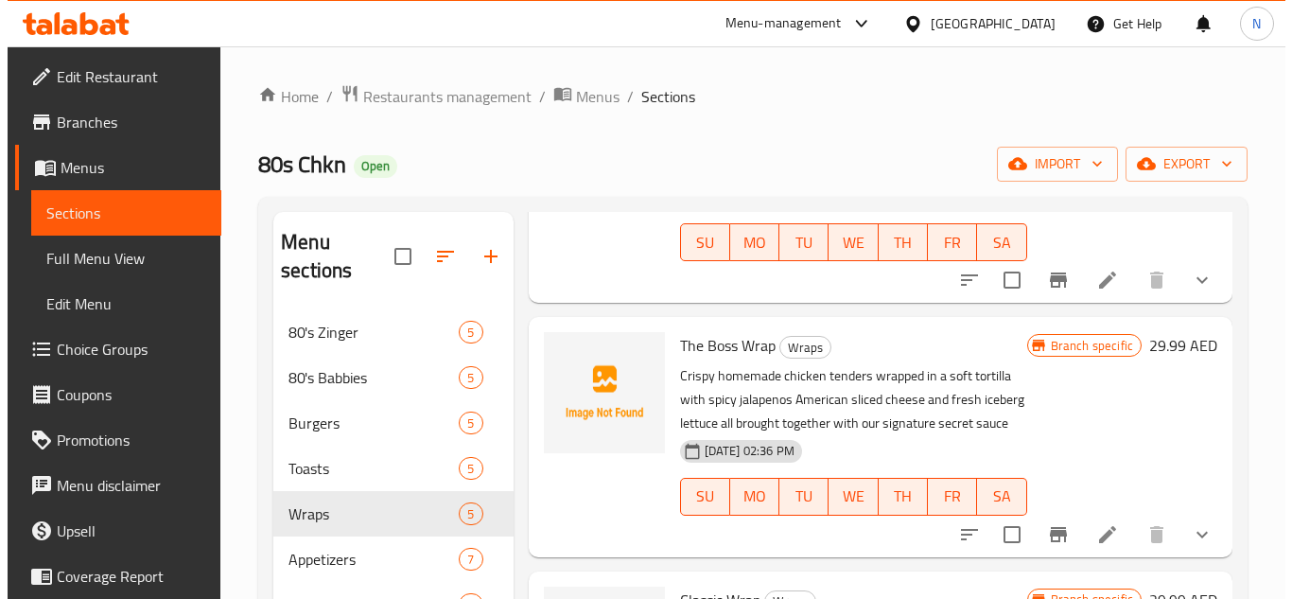
scroll to position [770, 0]
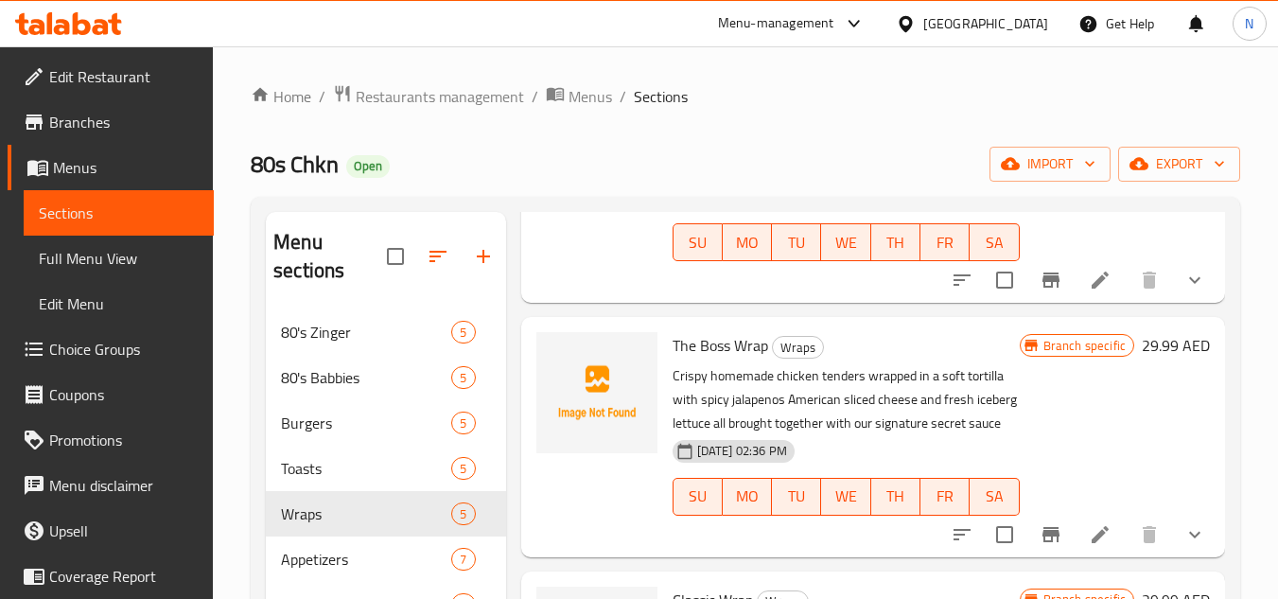
click at [1043, 538] on icon "Branch-specific-item" at bounding box center [1050, 534] width 17 height 15
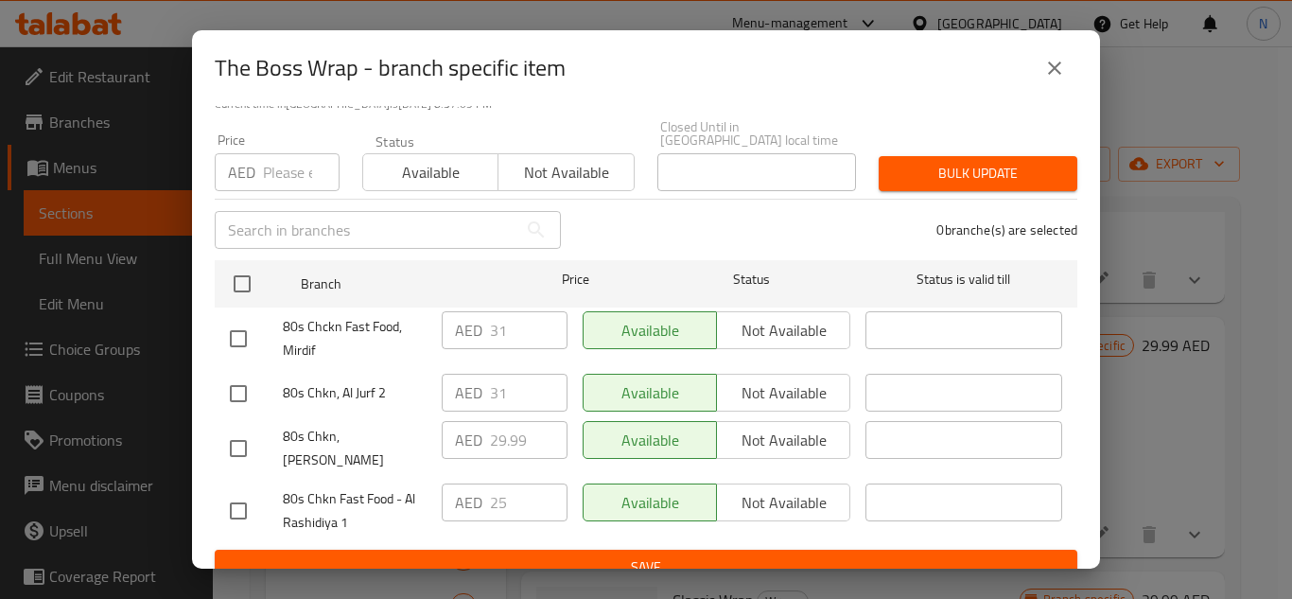
scroll to position [164, 0]
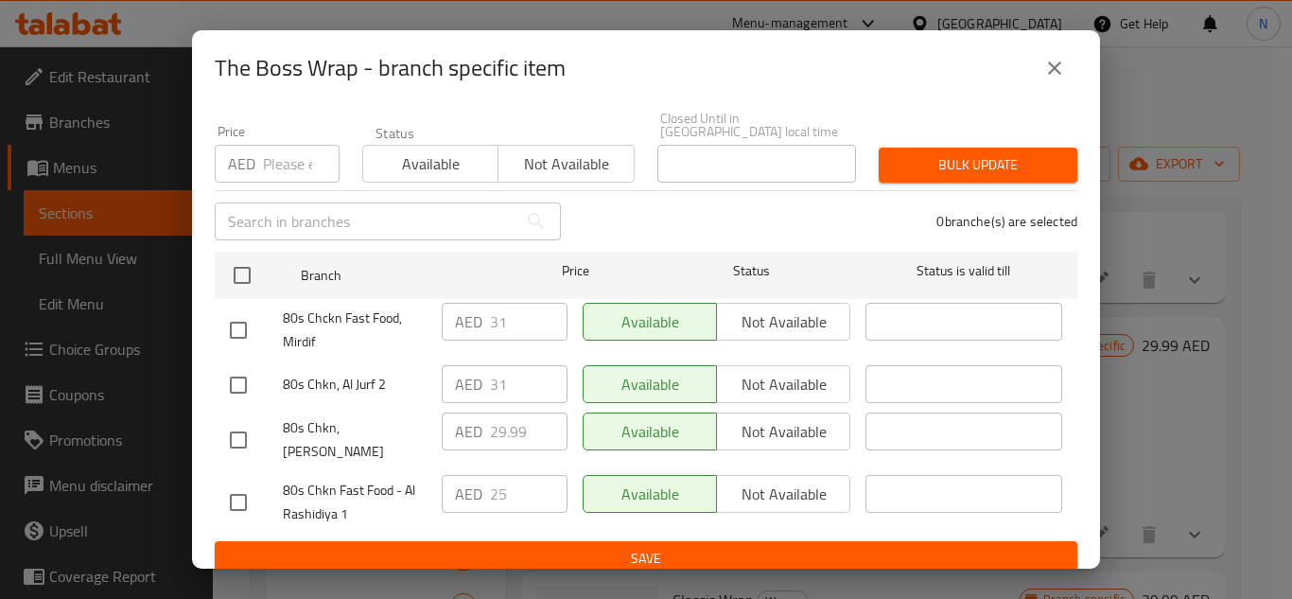
click at [231, 380] on input "checkbox" at bounding box center [238, 385] width 40 height 40
checkbox input "true"
click at [236, 338] on input "checkbox" at bounding box center [238, 330] width 40 height 40
checkbox input "true"
click at [235, 498] on input "checkbox" at bounding box center [238, 502] width 40 height 40
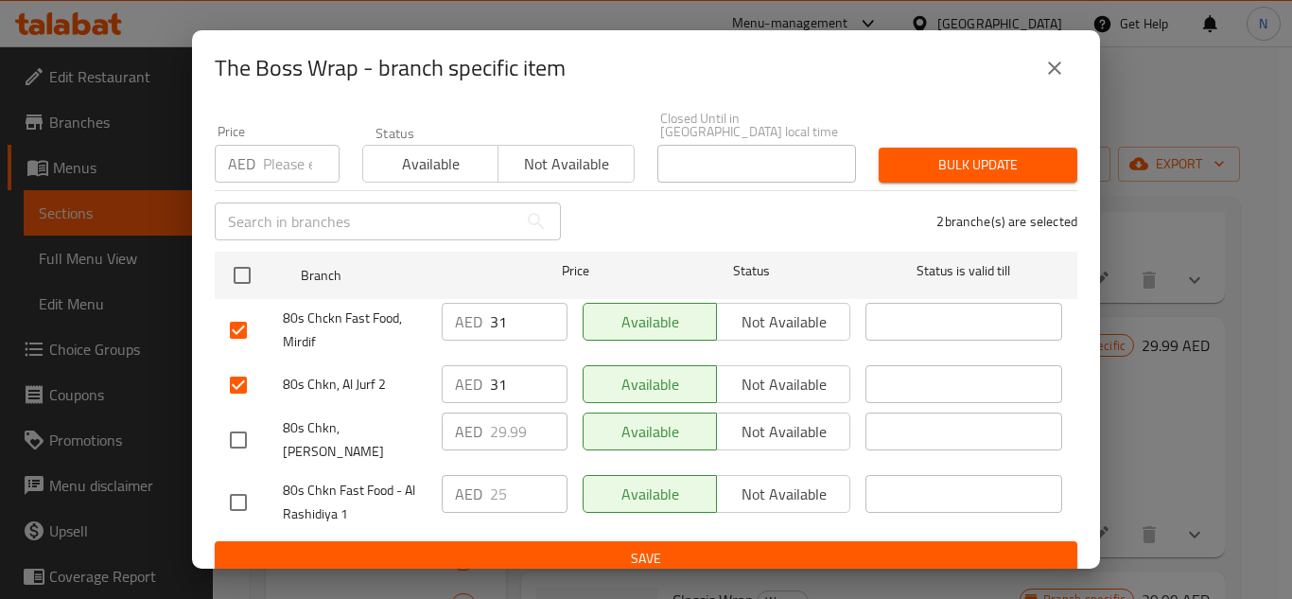
checkbox input "true"
click at [498, 328] on input "31" at bounding box center [529, 322] width 78 height 38
drag, startPoint x: 498, startPoint y: 328, endPoint x: 498, endPoint y: 359, distance: 31.2
click at [498, 329] on input "31" at bounding box center [529, 322] width 78 height 38
paste input "29.99"
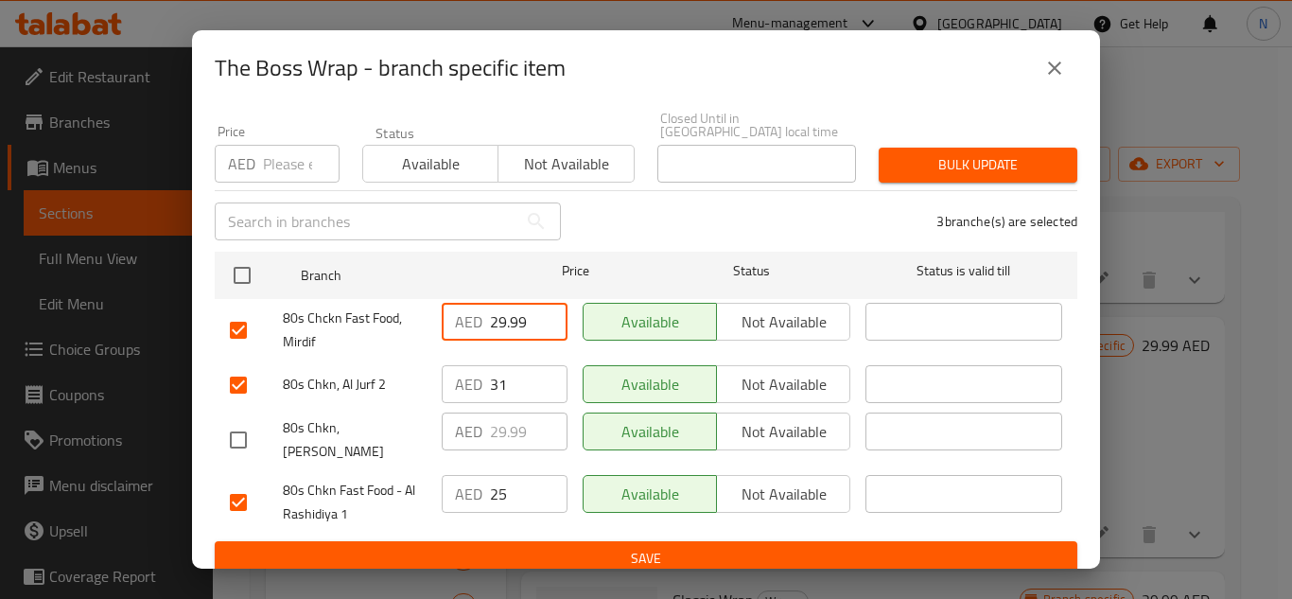
type input "29.99"
click at [498, 394] on input "31" at bounding box center [529, 384] width 78 height 38
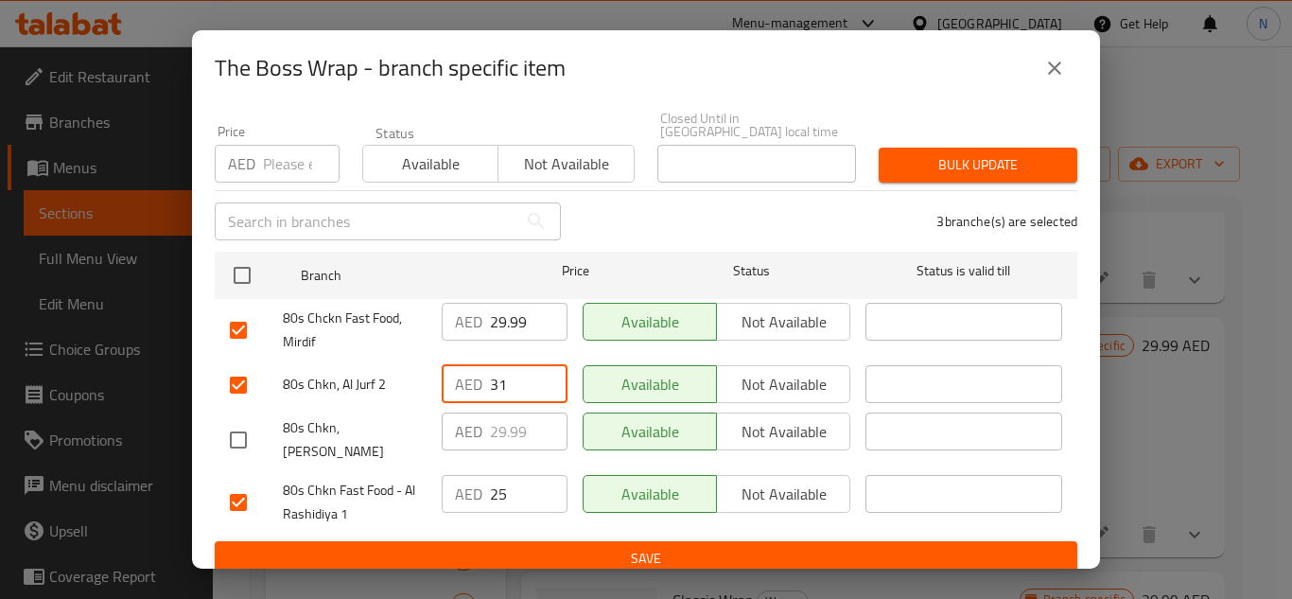
click at [498, 394] on input "31" at bounding box center [529, 384] width 78 height 38
paste input "29.99"
type input "29.99"
click at [513, 485] on input "25" at bounding box center [529, 494] width 78 height 38
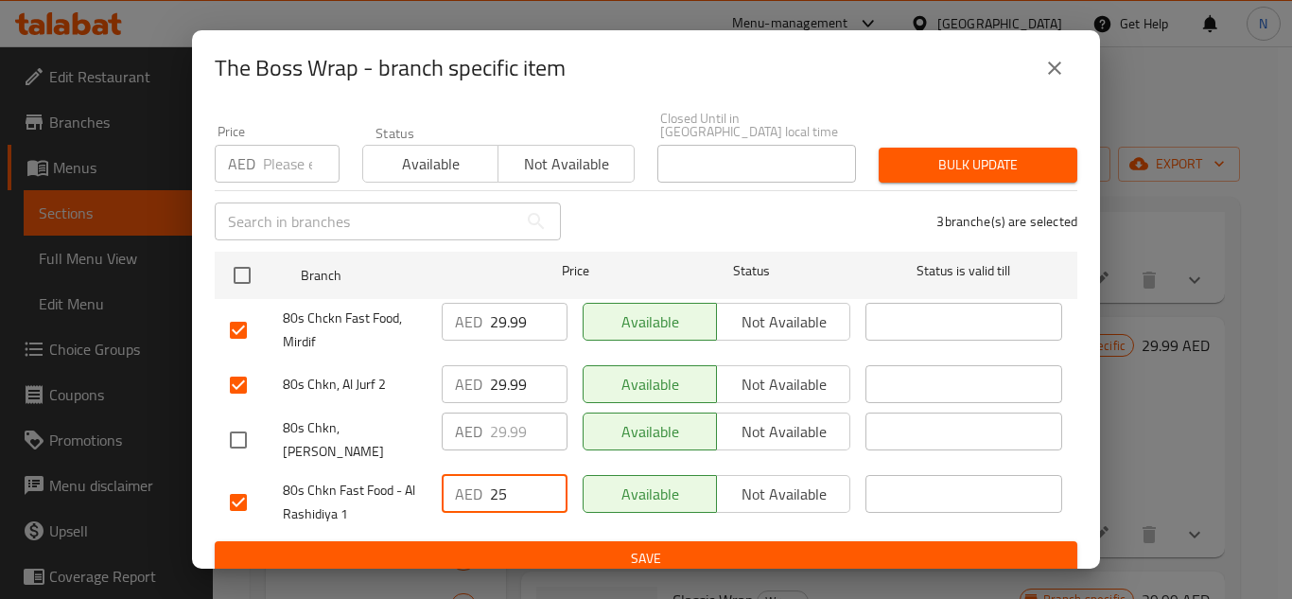
click at [513, 485] on input "25" at bounding box center [529, 494] width 78 height 38
click at [513, 486] on input "25" at bounding box center [529, 494] width 78 height 38
paste input "9.99"
type input "29.99"
click at [531, 554] on span "Save" at bounding box center [646, 559] width 832 height 24
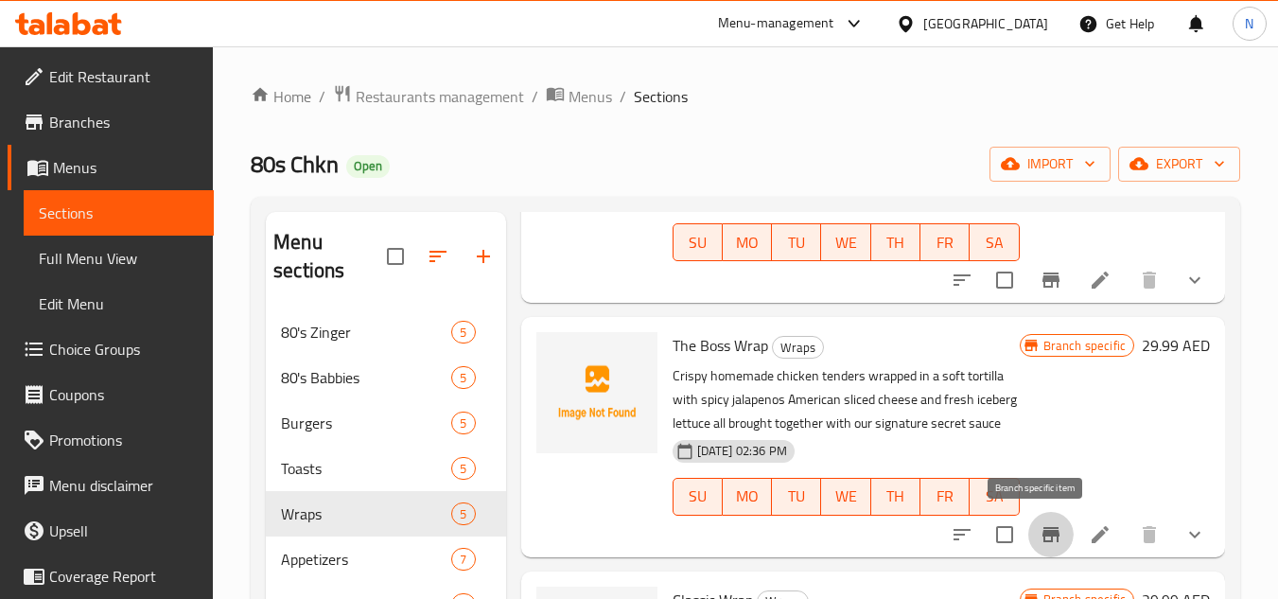
click at [1044, 538] on icon "Branch-specific-item" at bounding box center [1050, 534] width 23 height 23
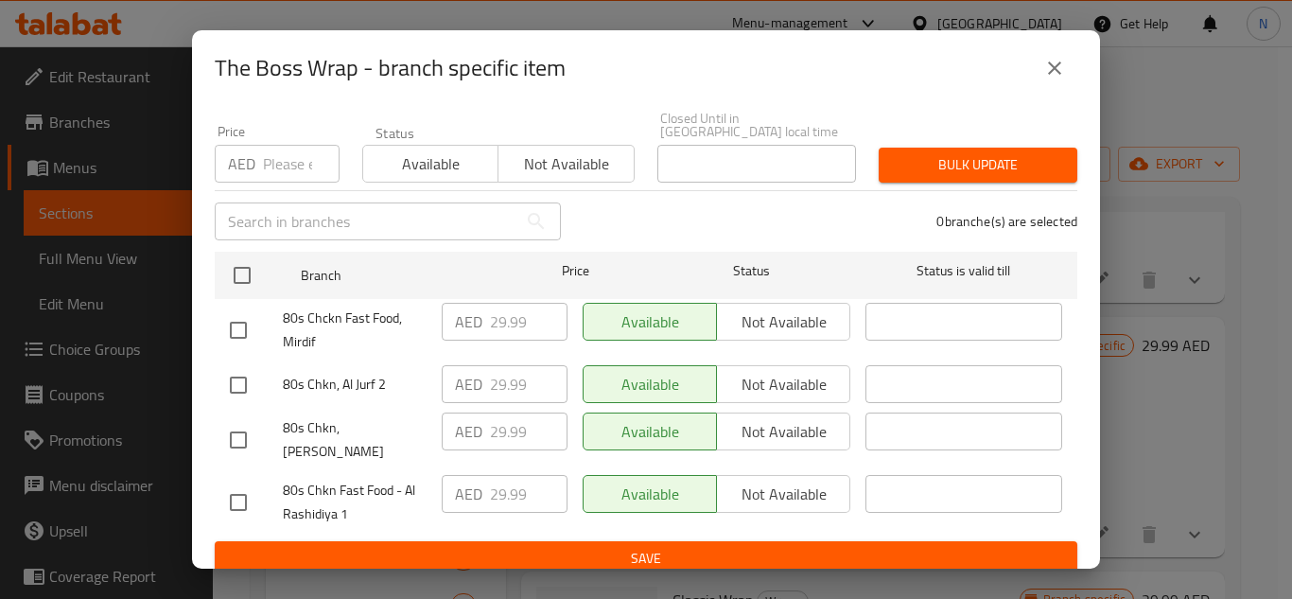
click at [1057, 77] on icon "close" at bounding box center [1054, 68] width 23 height 23
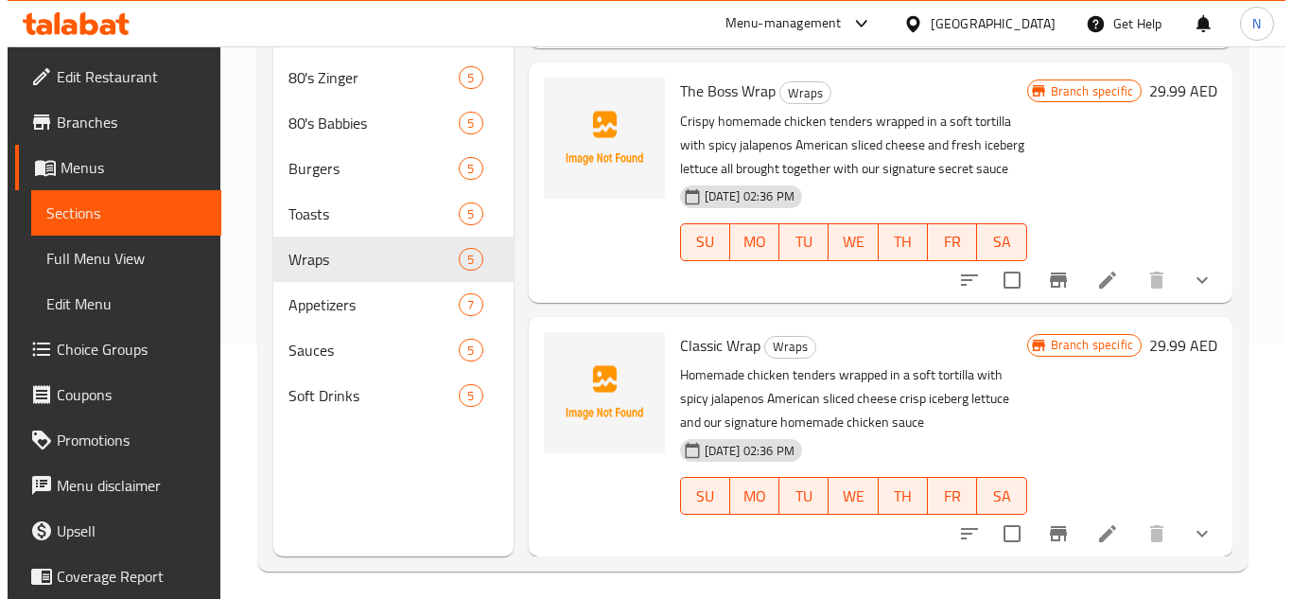
scroll to position [265, 0]
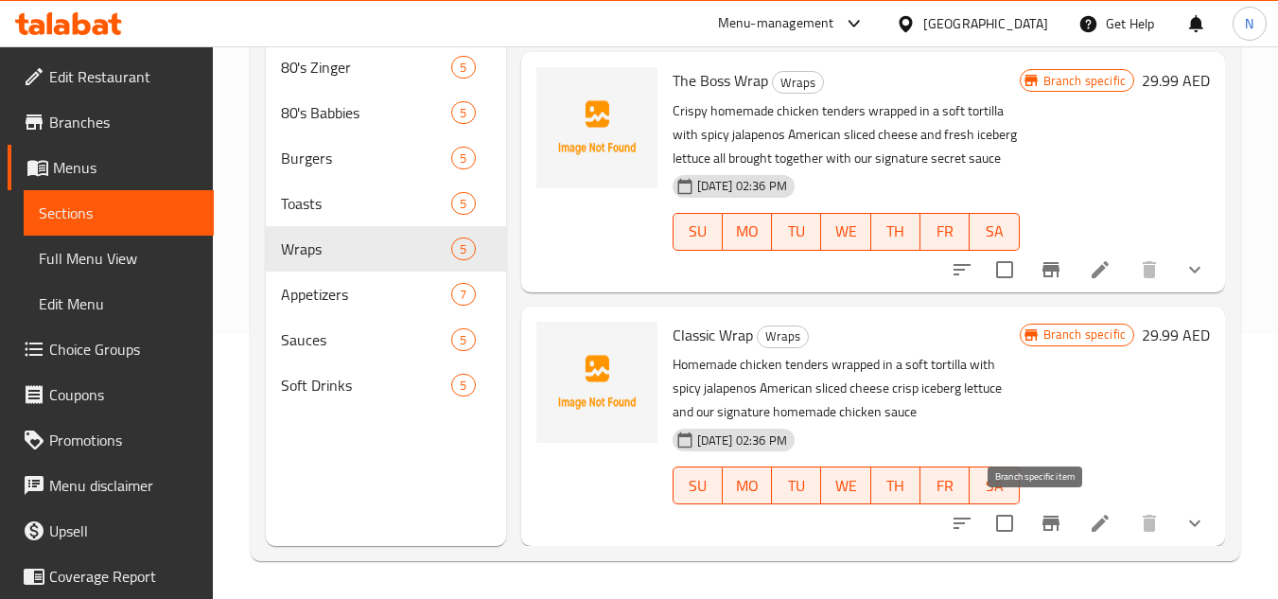
click at [1039, 533] on icon "Branch-specific-item" at bounding box center [1050, 523] width 23 height 23
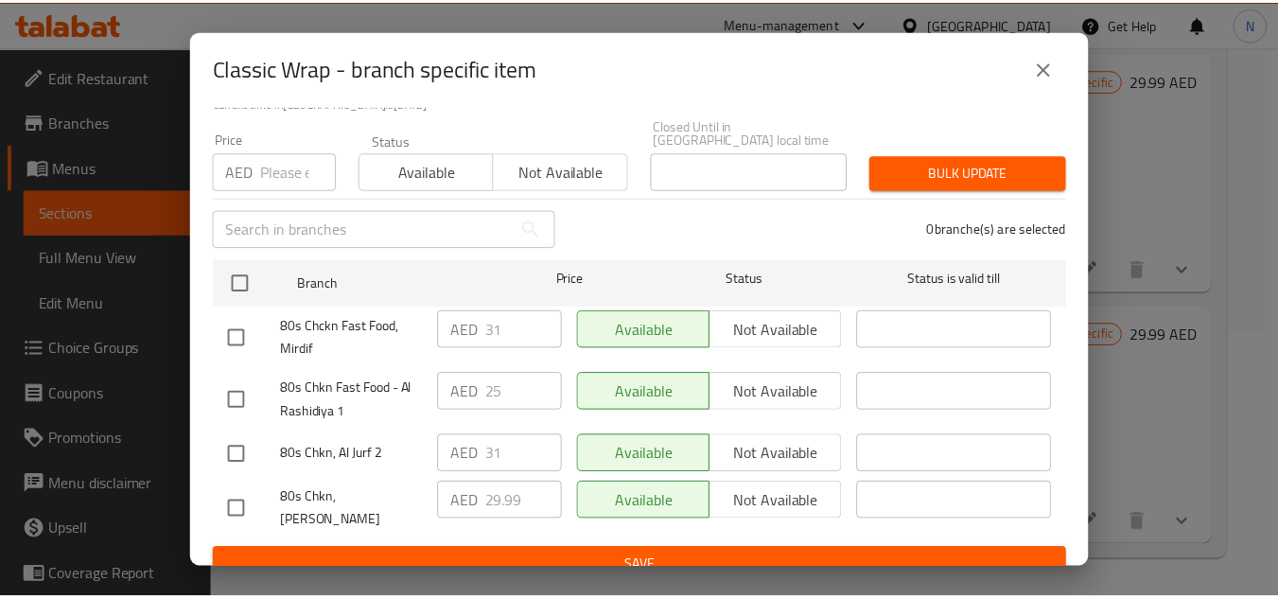
scroll to position [164, 0]
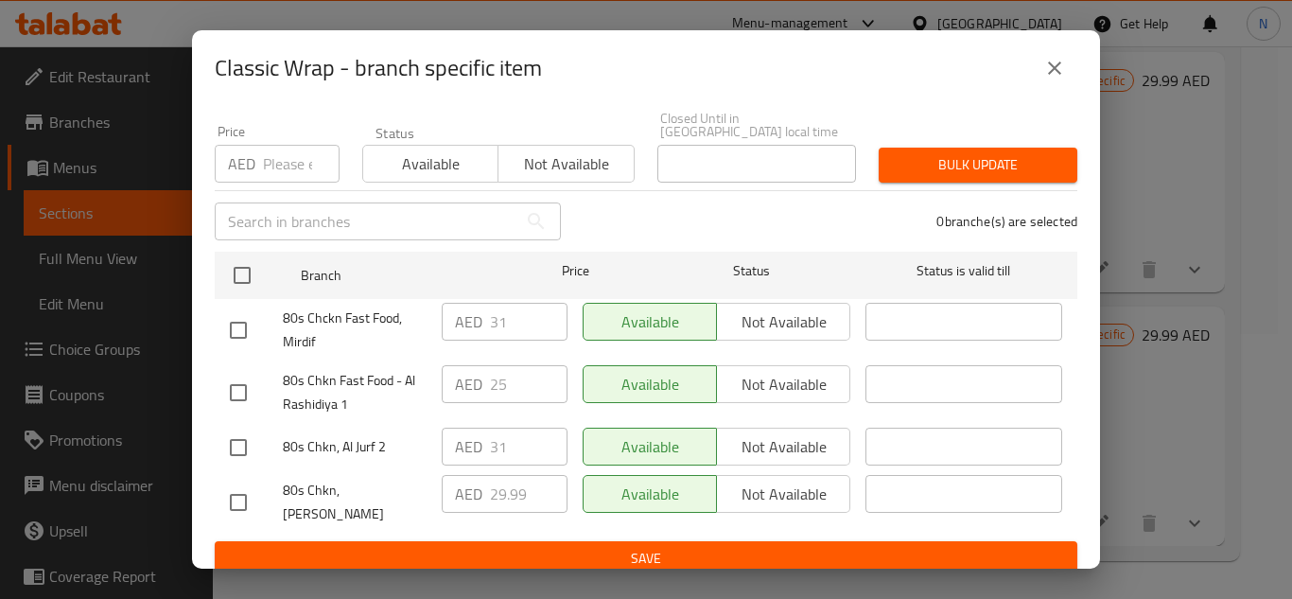
click at [239, 442] on input "checkbox" at bounding box center [238, 448] width 40 height 40
checkbox input "true"
click at [238, 398] on input "checkbox" at bounding box center [238, 393] width 40 height 40
checkbox input "true"
click at [240, 336] on input "checkbox" at bounding box center [238, 330] width 40 height 40
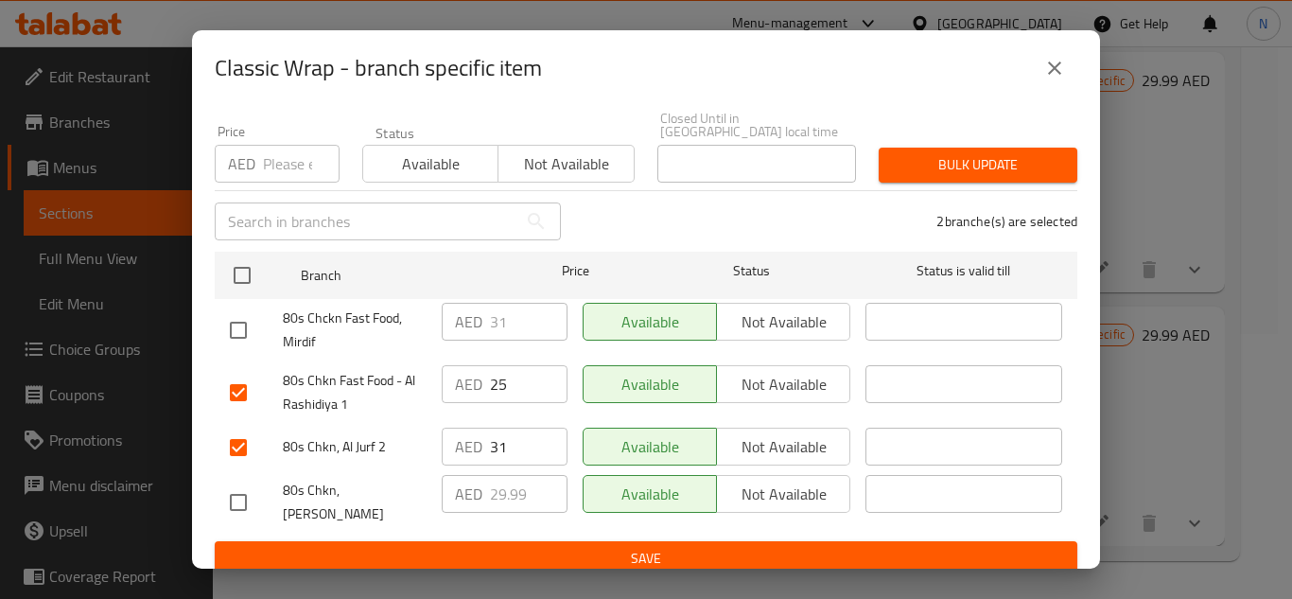
checkbox input "true"
click at [491, 324] on input "31" at bounding box center [529, 322] width 78 height 38
paste input "29.99"
type input "29.99"
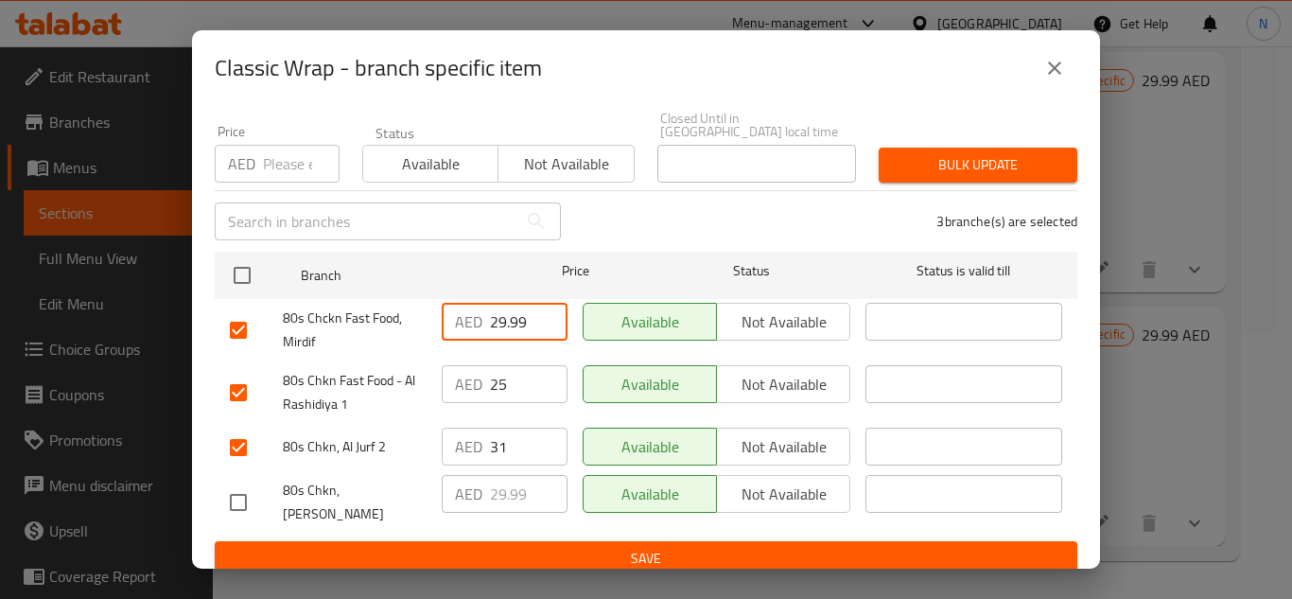
click at [493, 387] on input "25" at bounding box center [529, 384] width 78 height 38
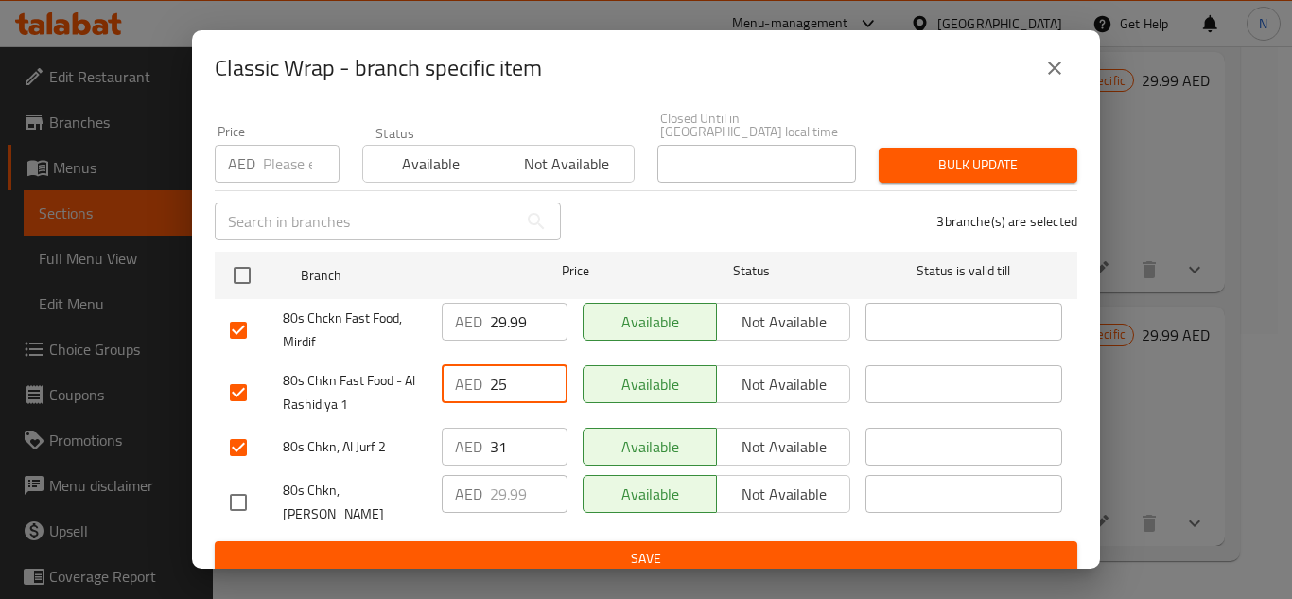
click at [493, 387] on input "25" at bounding box center [529, 384] width 78 height 38
paste input "9.99"
type input "29.99"
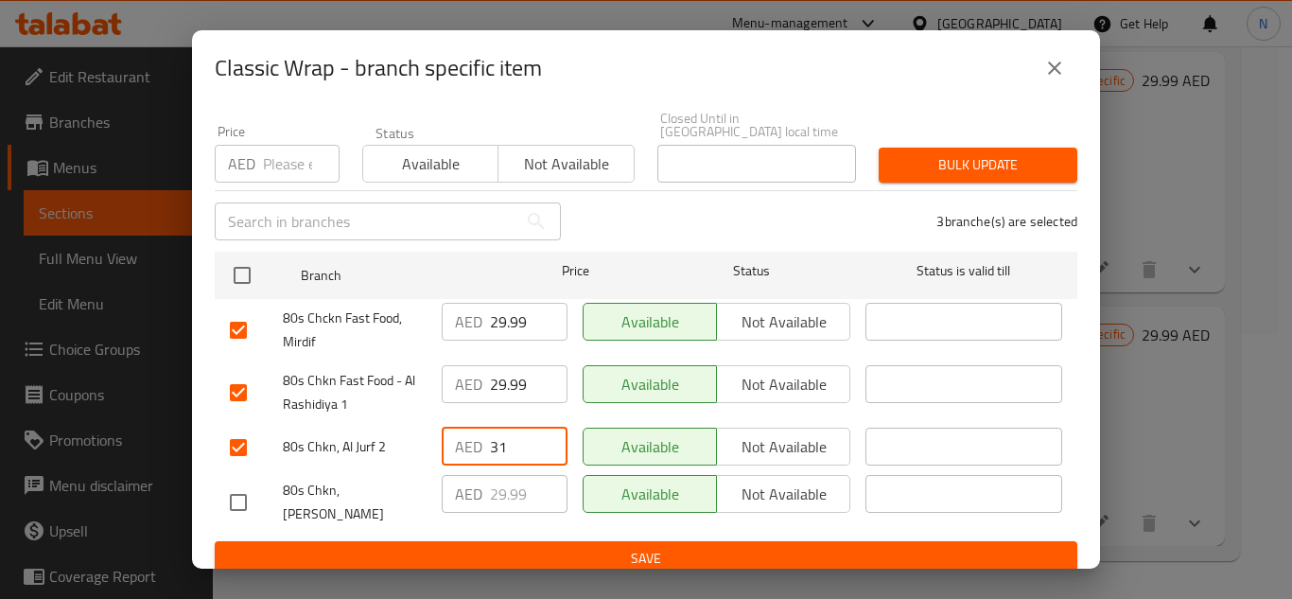
click at [516, 446] on input "31" at bounding box center [529, 447] width 78 height 38
paste input "29.99"
type input "29.99"
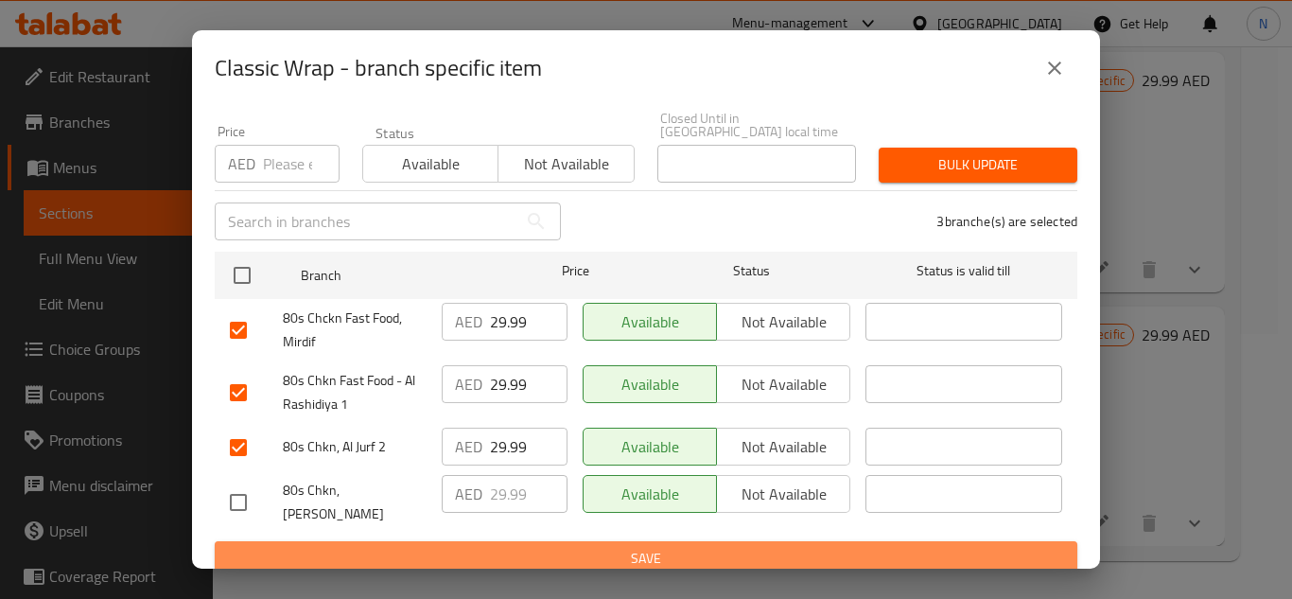
click at [655, 549] on span "Save" at bounding box center [646, 559] width 832 height 24
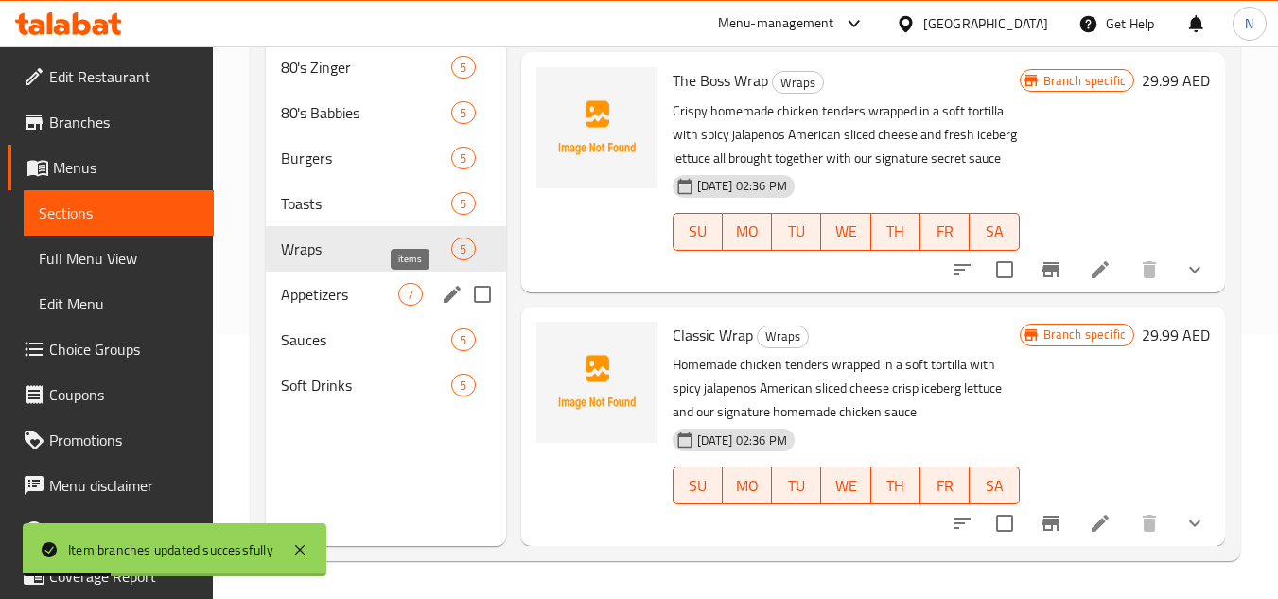
click at [402, 290] on span "7" at bounding box center [410, 295] width 22 height 18
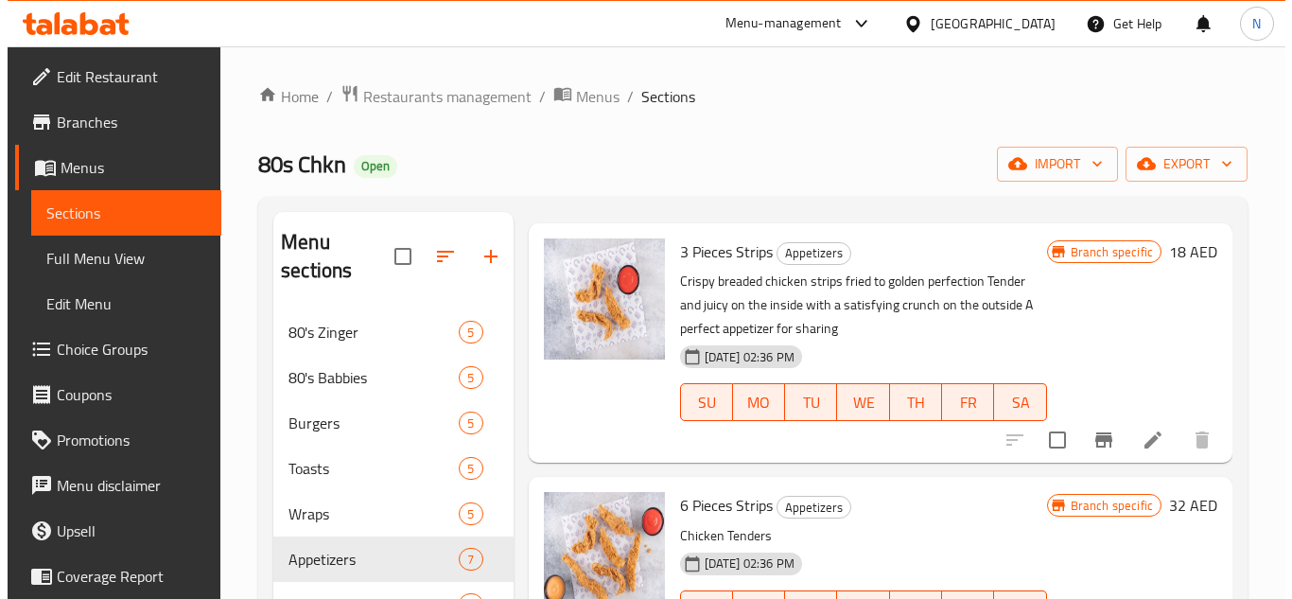
scroll to position [95, 0]
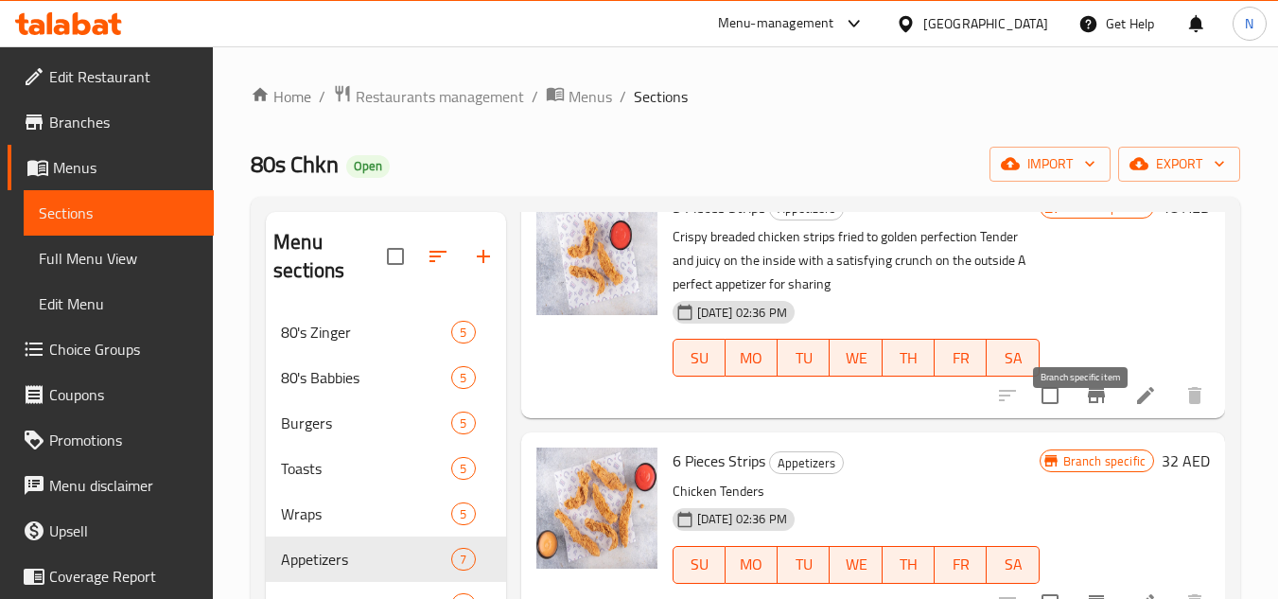
click at [1092, 407] on icon "Branch-specific-item" at bounding box center [1096, 395] width 23 height 23
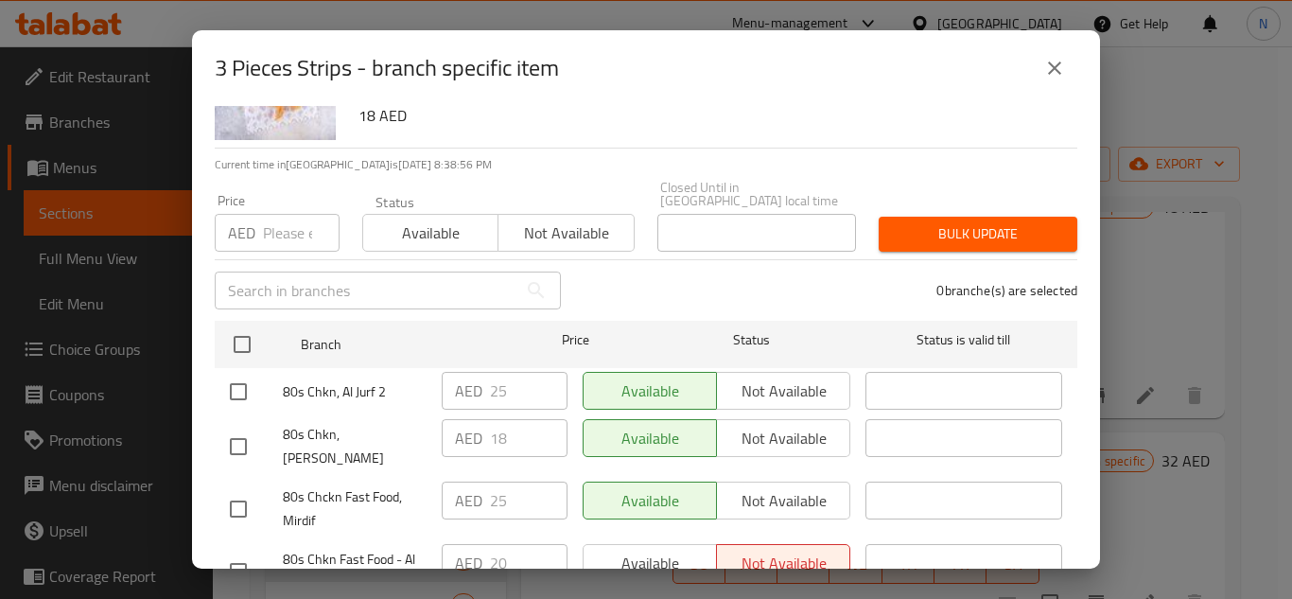
click at [241, 394] on input "checkbox" at bounding box center [238, 392] width 40 height 40
checkbox input "true"
click at [248, 498] on input "checkbox" at bounding box center [238, 509] width 40 height 40
checkbox input "true"
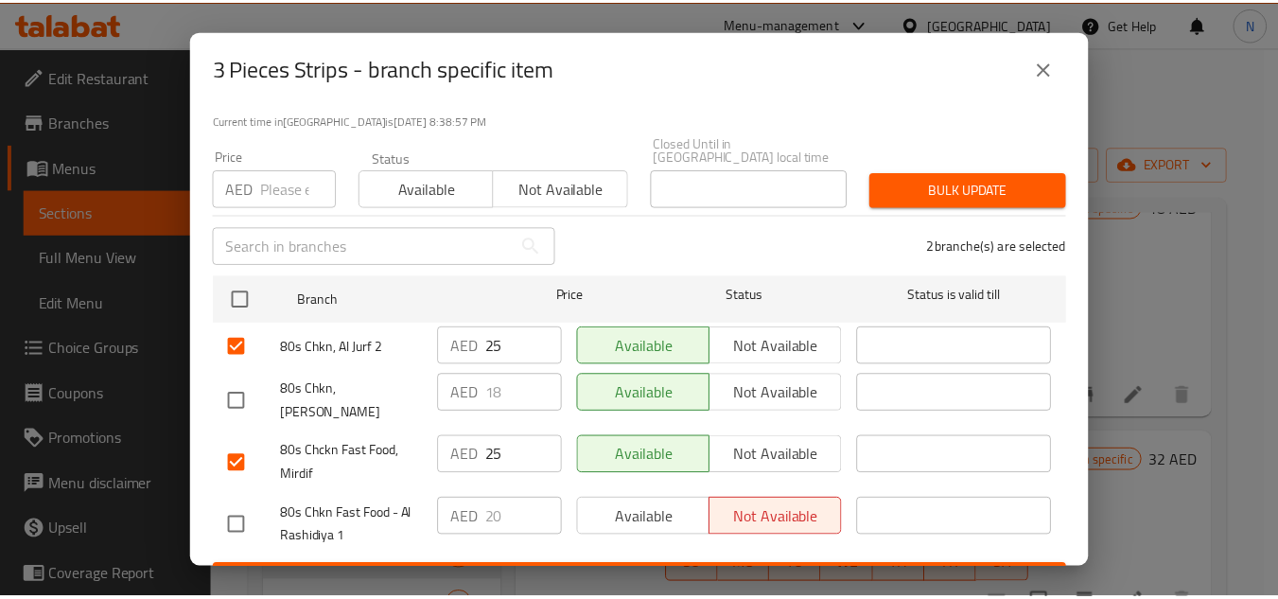
scroll to position [164, 0]
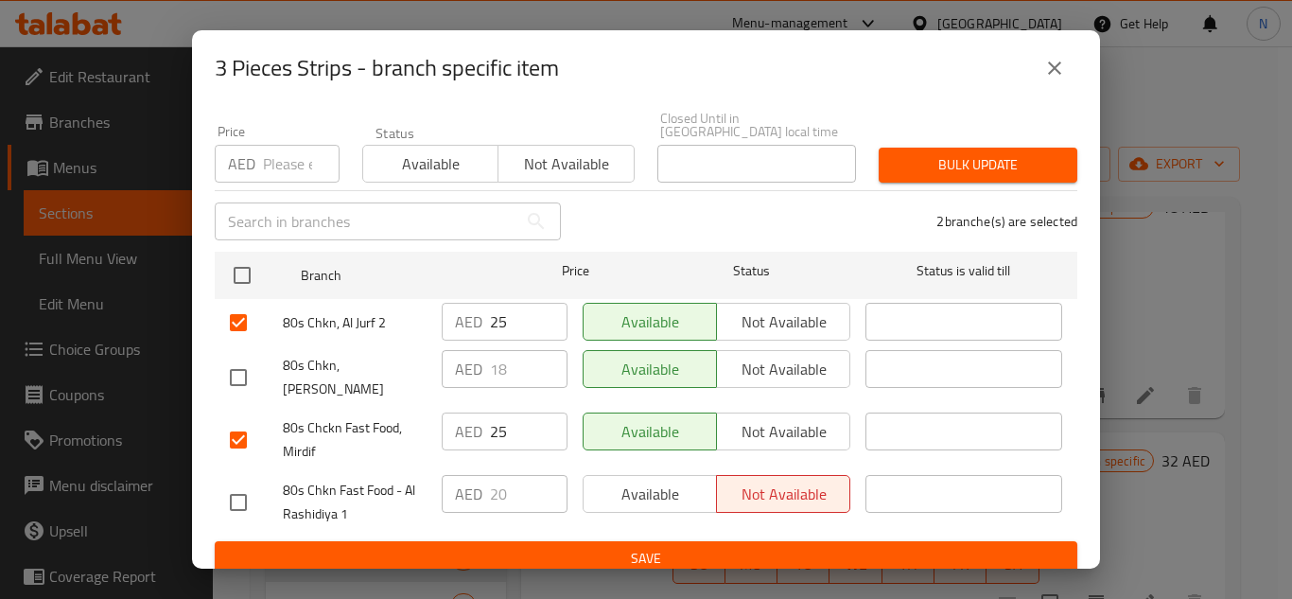
drag, startPoint x: 237, startPoint y: 483, endPoint x: 510, endPoint y: 425, distance: 278.6
click at [237, 484] on input "checkbox" at bounding box center [238, 502] width 40 height 40
checkbox input "true"
click at [491, 320] on input "25" at bounding box center [529, 322] width 78 height 38
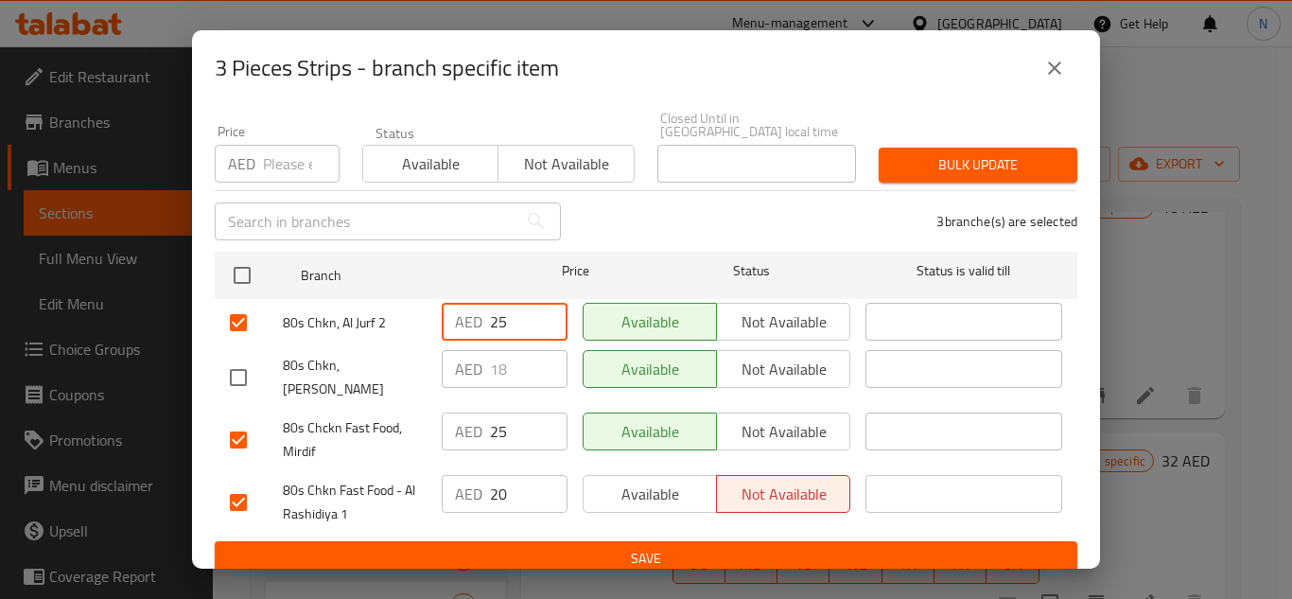
paste input "18"
type input "18"
click at [492, 412] on input "25" at bounding box center [529, 431] width 78 height 38
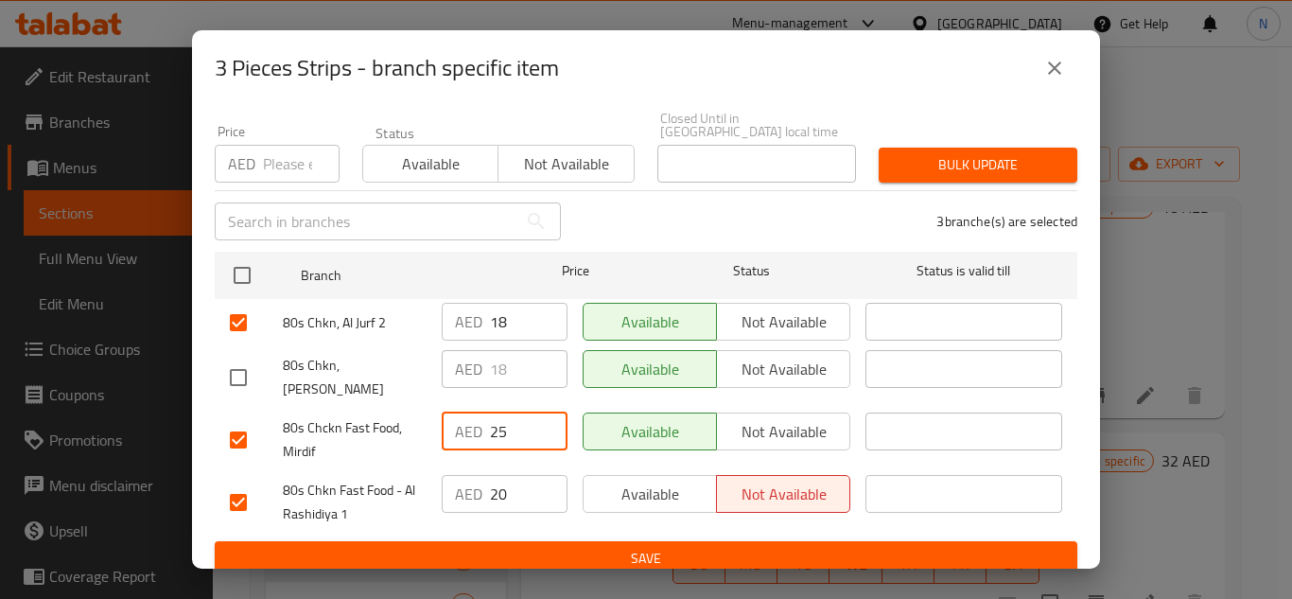
click at [492, 412] on input "25" at bounding box center [529, 431] width 78 height 38
paste input "18"
type input "18"
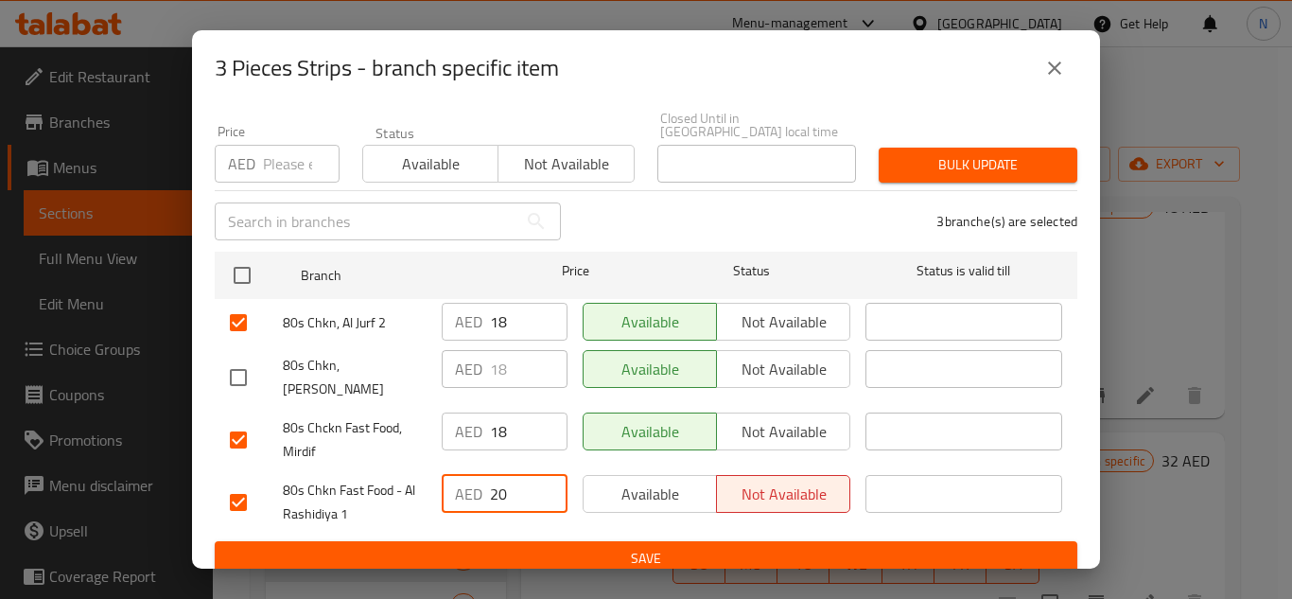
click at [503, 480] on input "20" at bounding box center [529, 494] width 78 height 38
paste input "18"
type input "18"
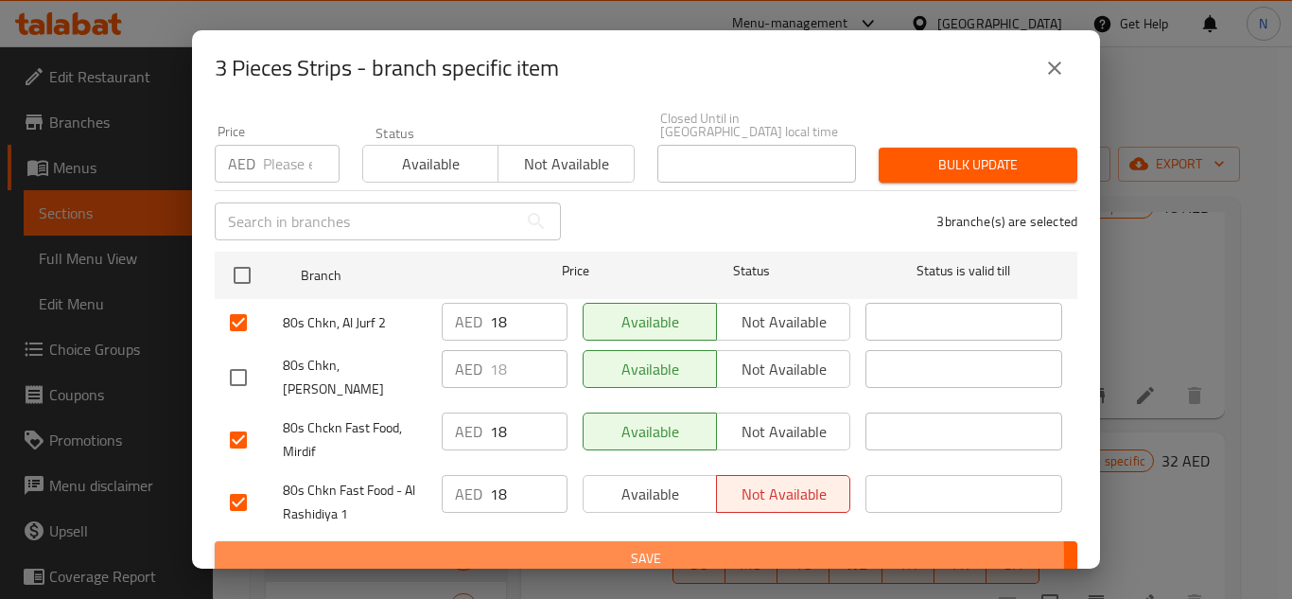
click at [533, 549] on span "Save" at bounding box center [646, 559] width 832 height 24
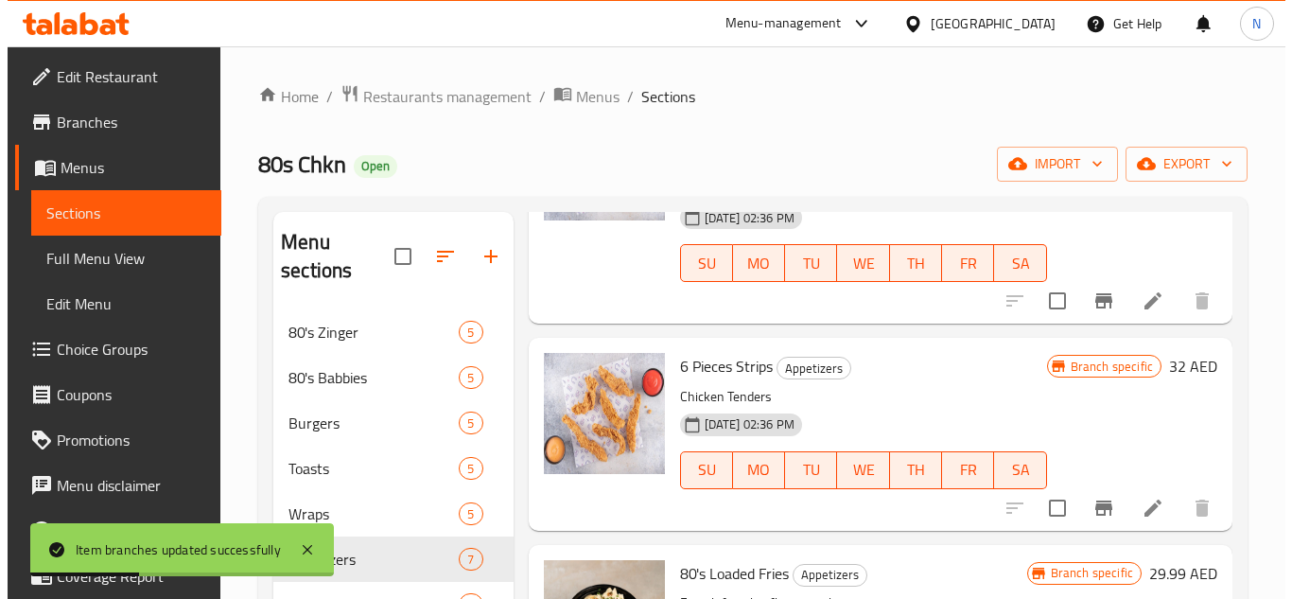
scroll to position [284, 0]
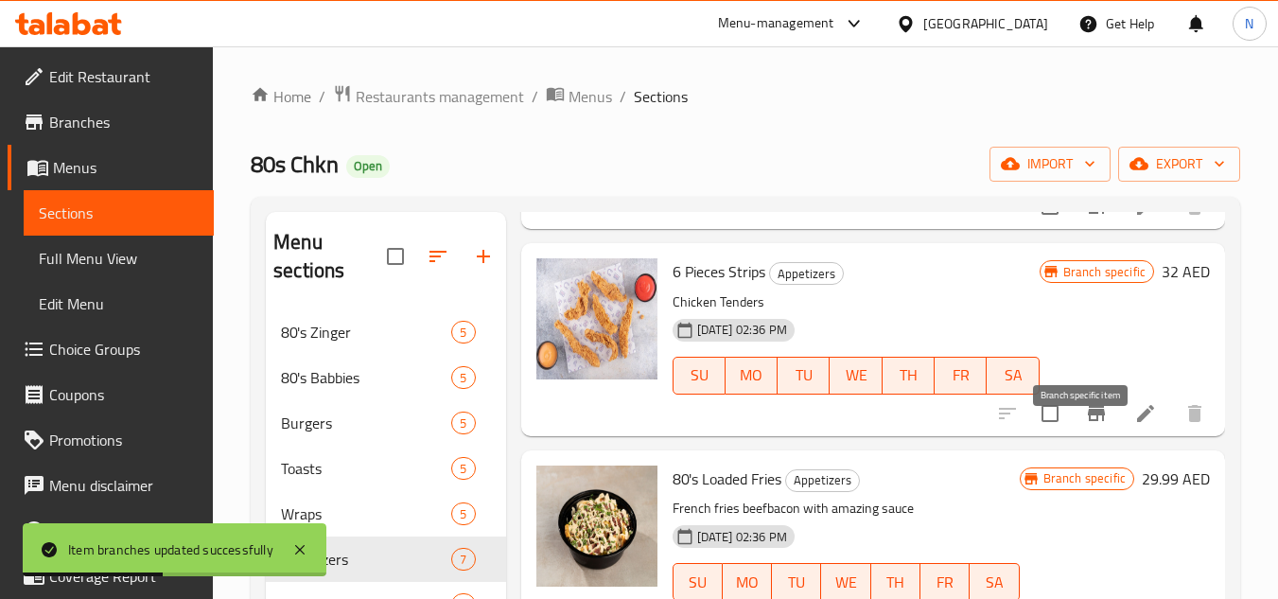
click at [1088, 421] on icon "Branch-specific-item" at bounding box center [1096, 413] width 17 height 15
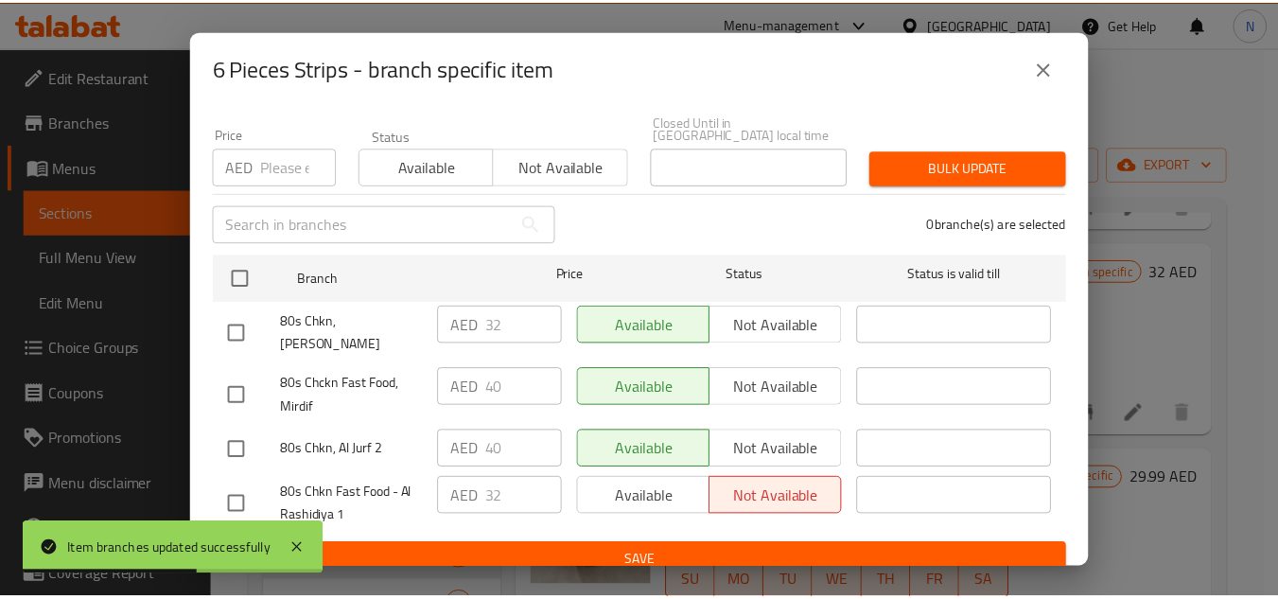
scroll to position [164, 0]
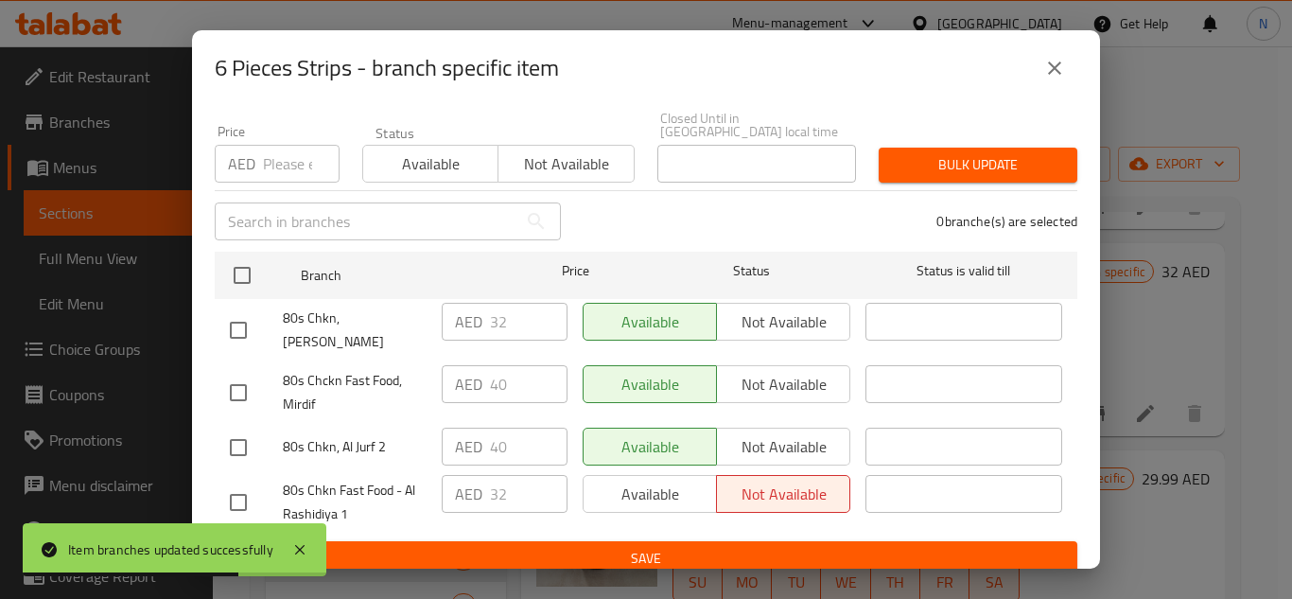
click at [239, 380] on input "checkbox" at bounding box center [238, 393] width 40 height 40
checkbox input "true"
click at [498, 382] on input "40" at bounding box center [529, 384] width 78 height 38
paste input "number"
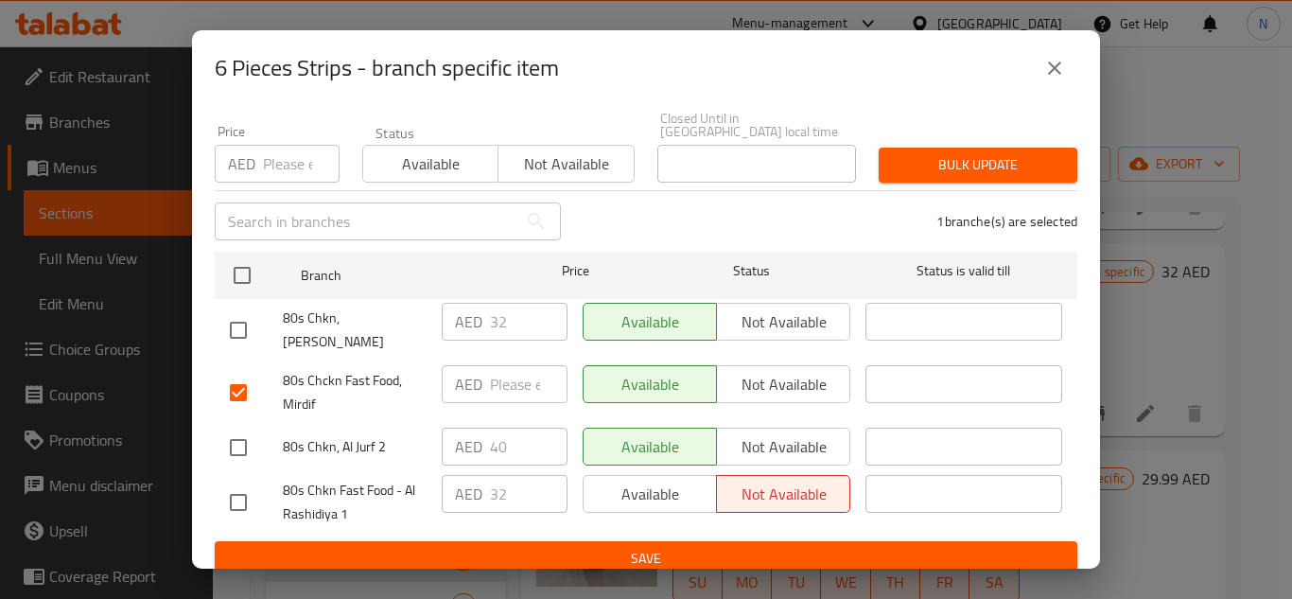
click at [513, 375] on input "number" at bounding box center [529, 384] width 78 height 38
click at [513, 376] on input "number" at bounding box center [529, 384] width 78 height 38
paste input "32"
type input "32"
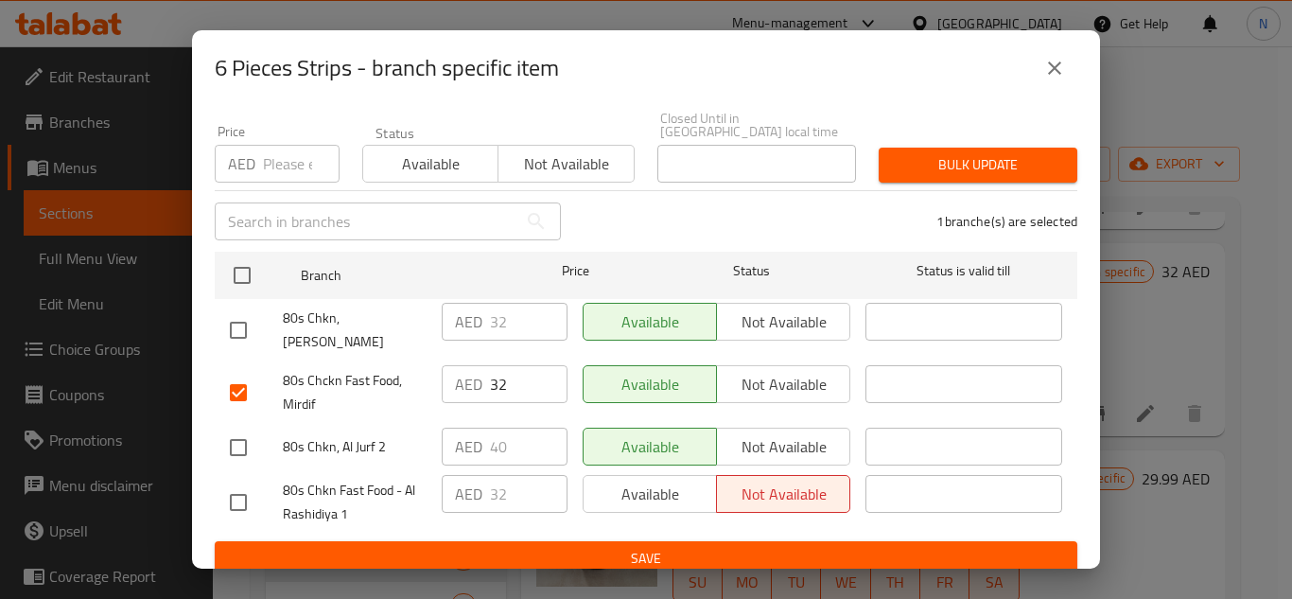
drag, startPoint x: 233, startPoint y: 437, endPoint x: 243, endPoint y: 515, distance: 78.3
click at [234, 437] on input "checkbox" at bounding box center [238, 448] width 40 height 40
checkbox input "true"
click at [498, 438] on input "40" at bounding box center [529, 447] width 78 height 38
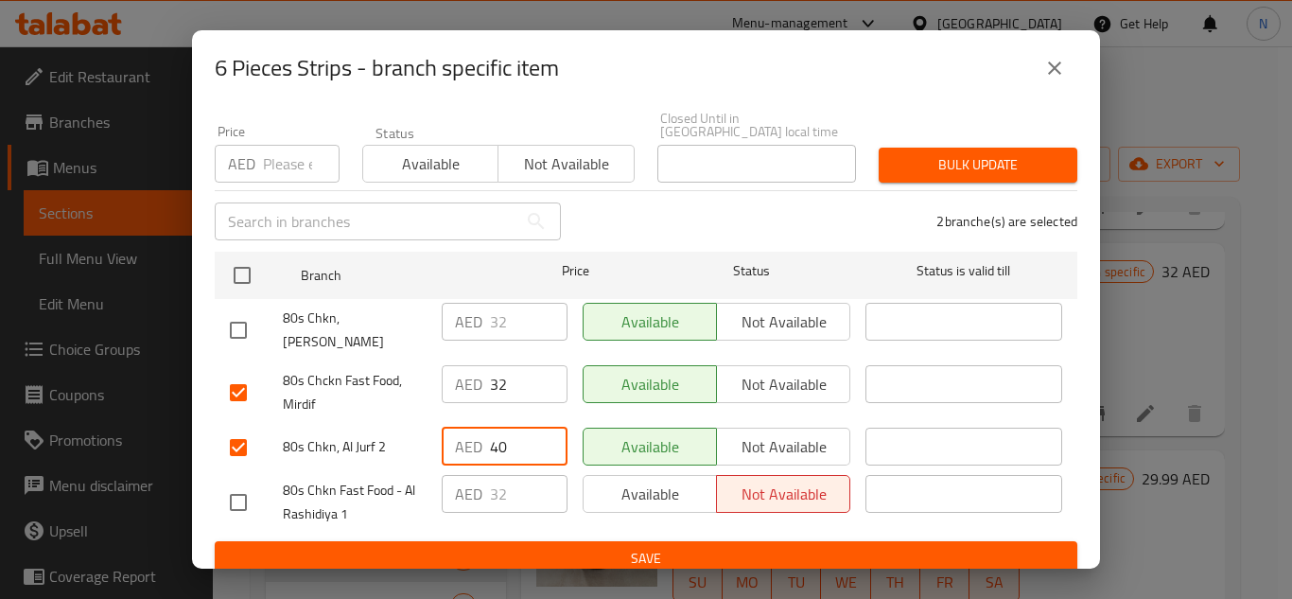
paste input "32"
type input "32"
click at [566, 547] on span "Save" at bounding box center [646, 559] width 832 height 24
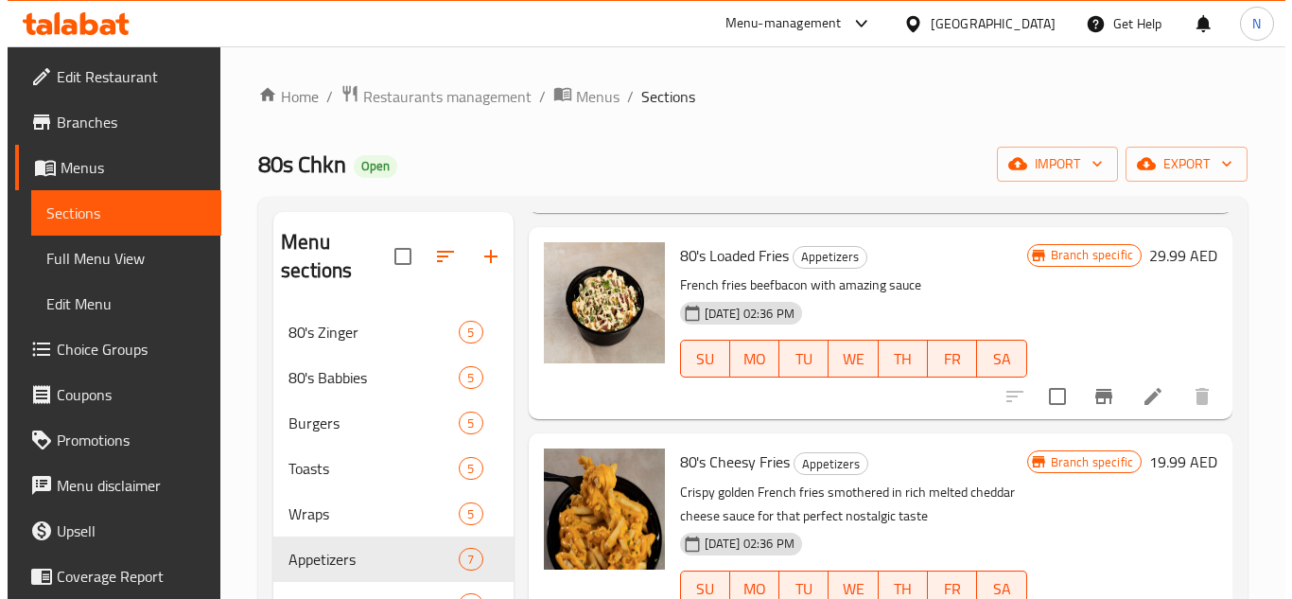
scroll to position [568, 0]
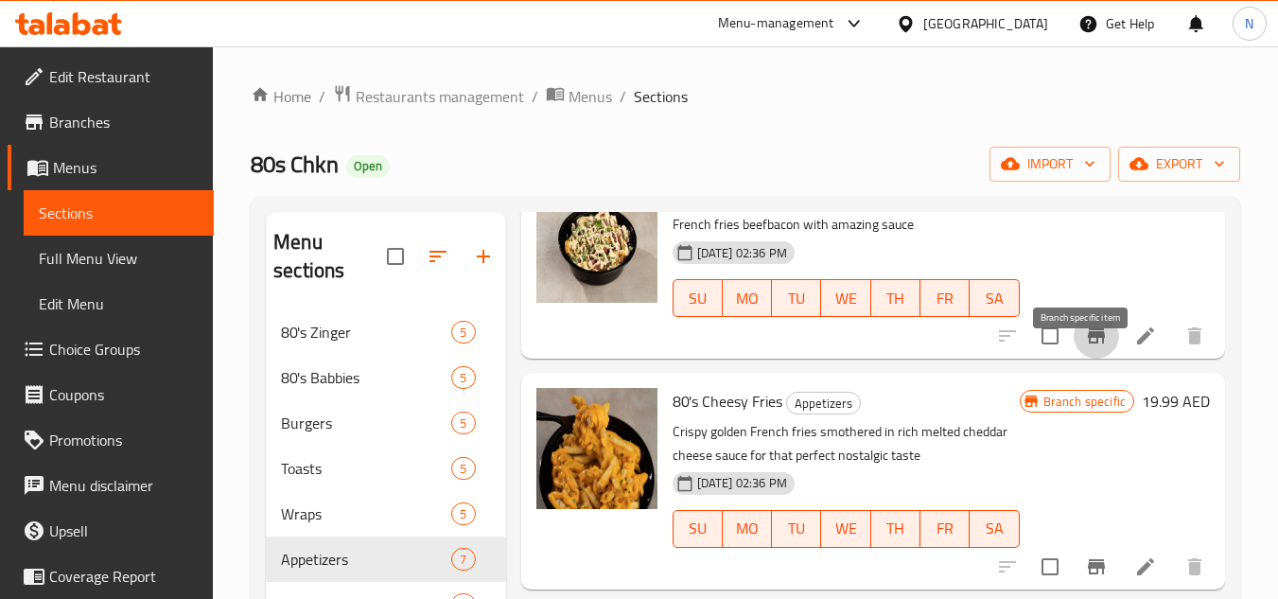
click at [1085, 347] on icon "Branch-specific-item" at bounding box center [1096, 335] width 23 height 23
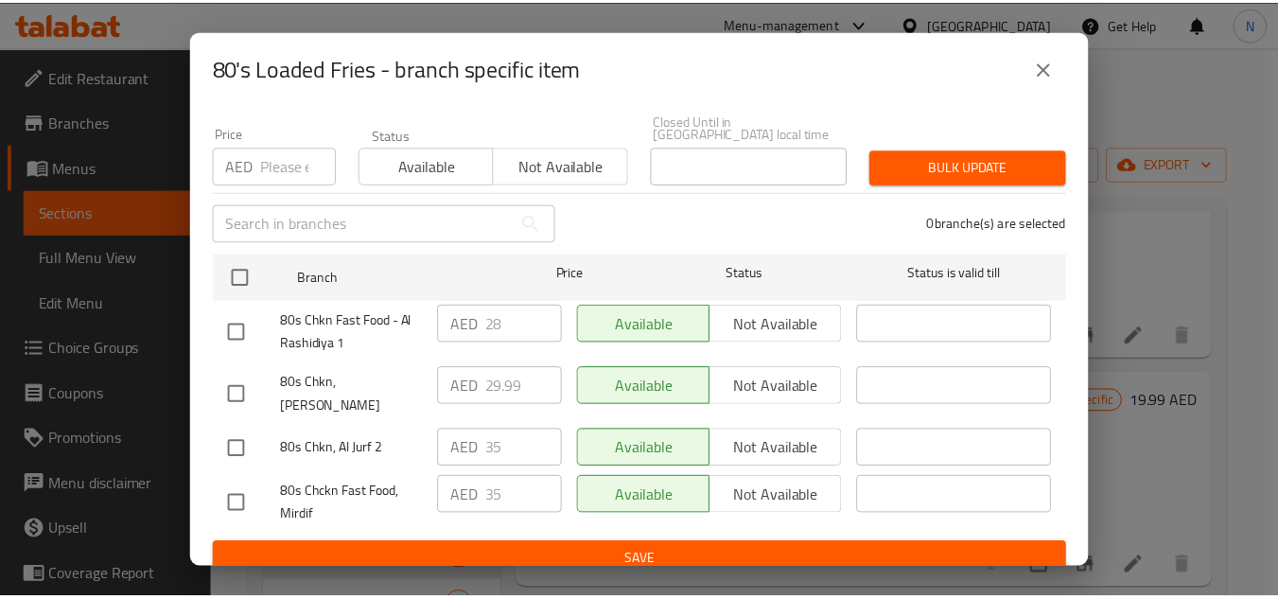
scroll to position [164, 0]
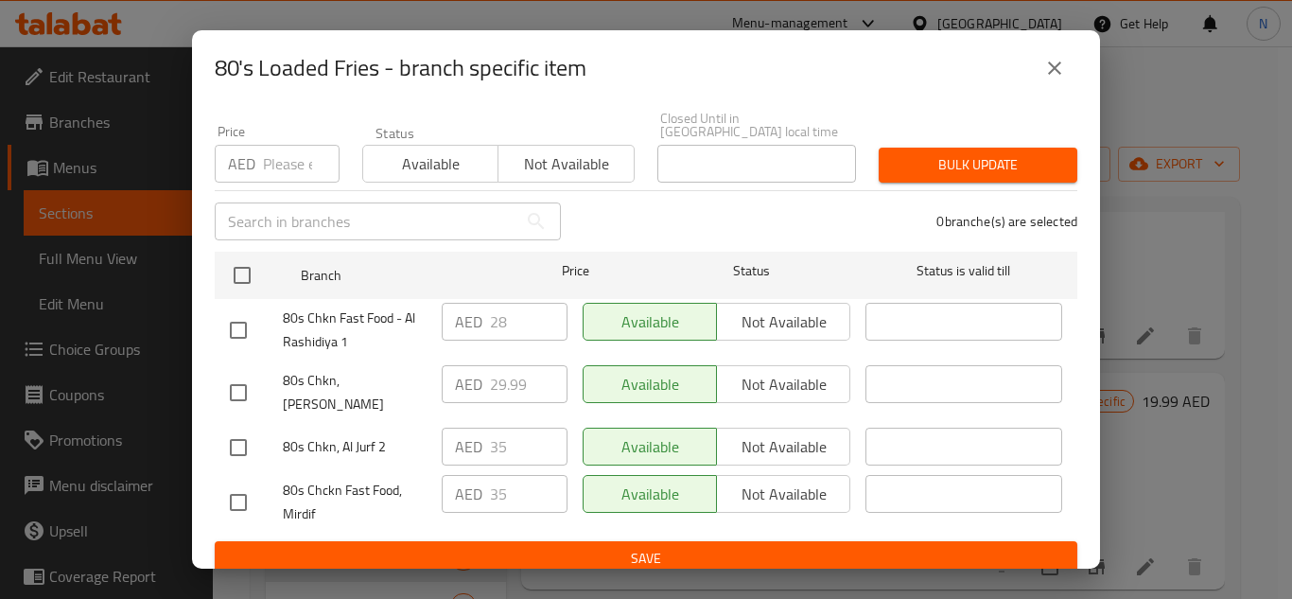
click at [232, 330] on input "checkbox" at bounding box center [238, 330] width 40 height 40
checkbox input "true"
click at [231, 433] on input "checkbox" at bounding box center [238, 448] width 40 height 40
checkbox input "true"
click at [230, 485] on input "checkbox" at bounding box center [238, 502] width 40 height 40
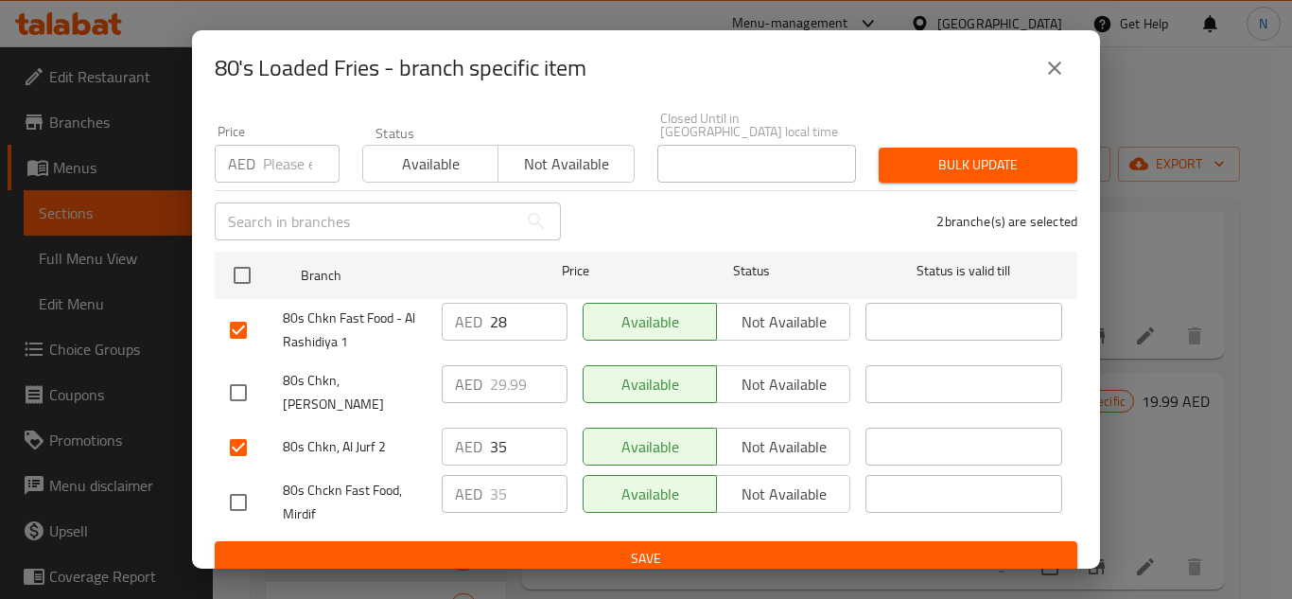
checkbox input "true"
click at [494, 321] on input "28" at bounding box center [529, 322] width 78 height 38
paste input "9.99"
type input "29.99"
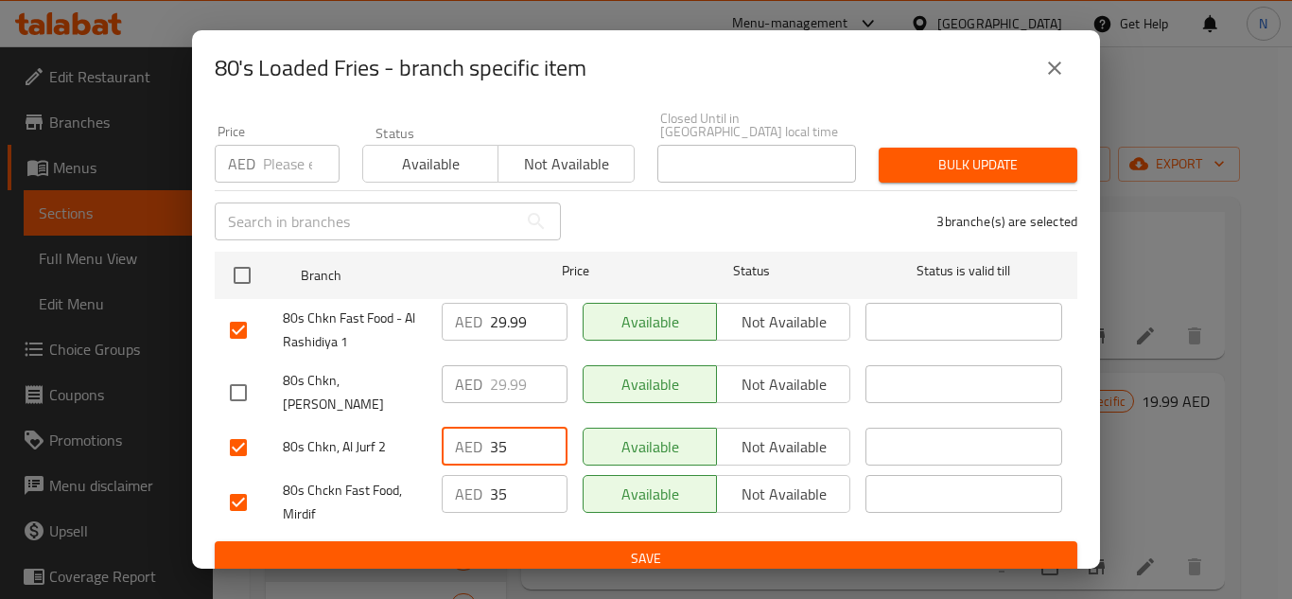
click at [490, 429] on input "35" at bounding box center [529, 447] width 78 height 38
paste input "29.99"
type input "29.99"
click at [515, 489] on input "35" at bounding box center [529, 494] width 78 height 38
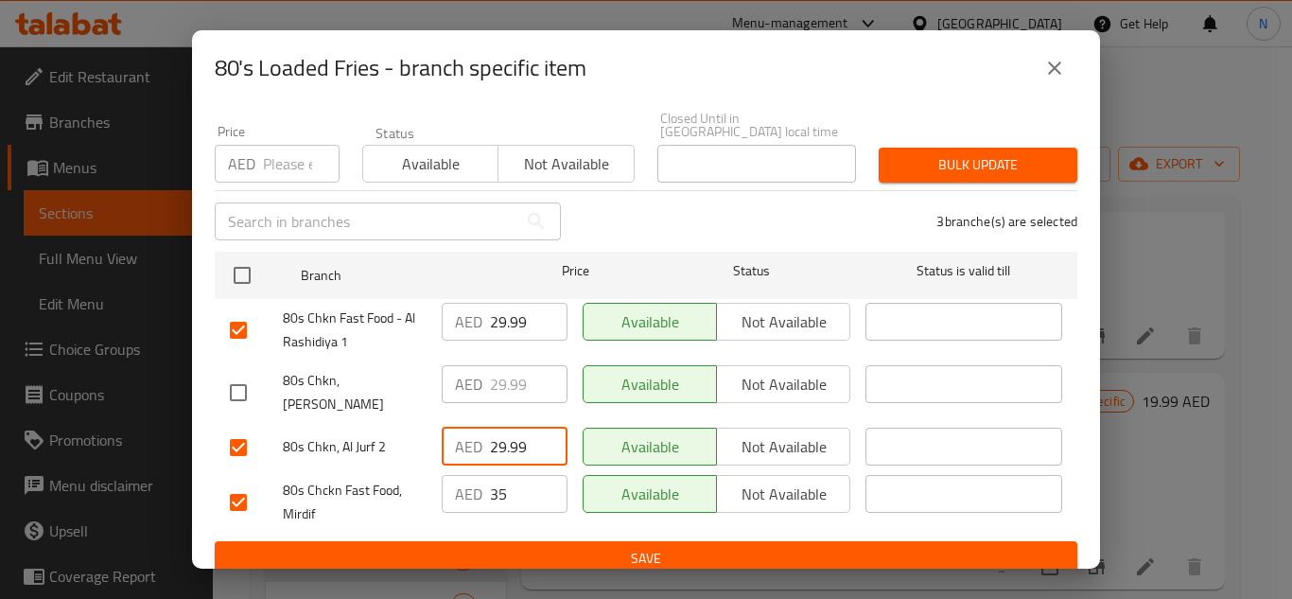
click at [515, 489] on input "35" at bounding box center [529, 494] width 78 height 38
paste input "29.99"
type input "29.99"
click at [552, 547] on span "Save" at bounding box center [646, 559] width 832 height 24
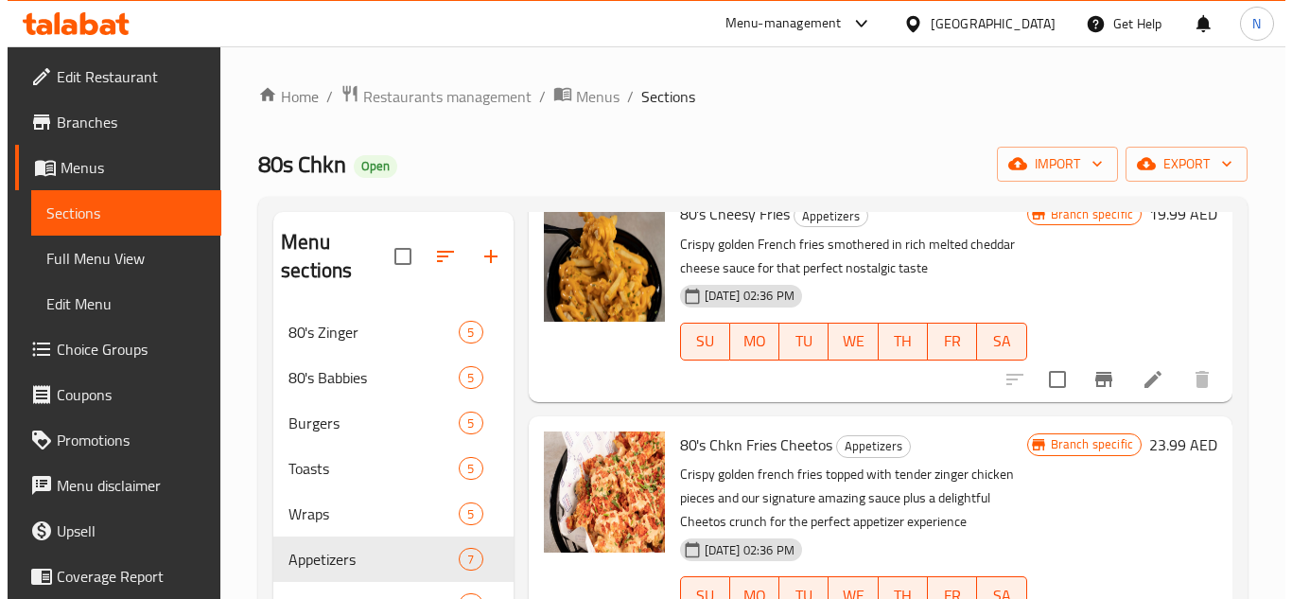
scroll to position [757, 0]
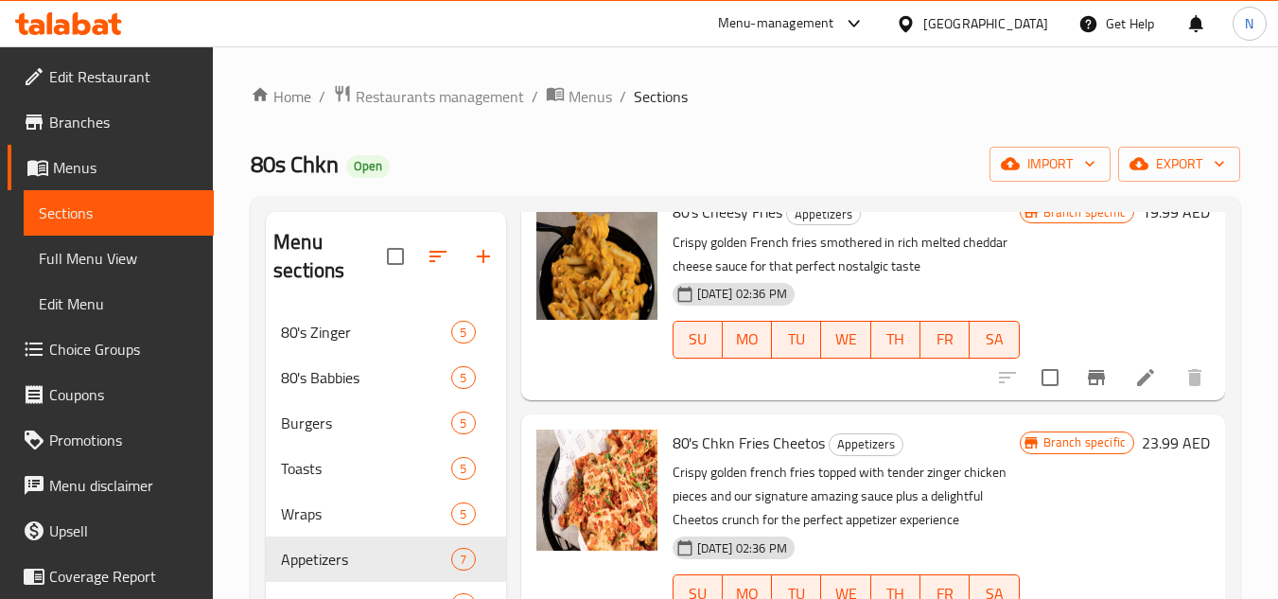
click at [1088, 385] on icon "Branch-specific-item" at bounding box center [1096, 377] width 17 height 15
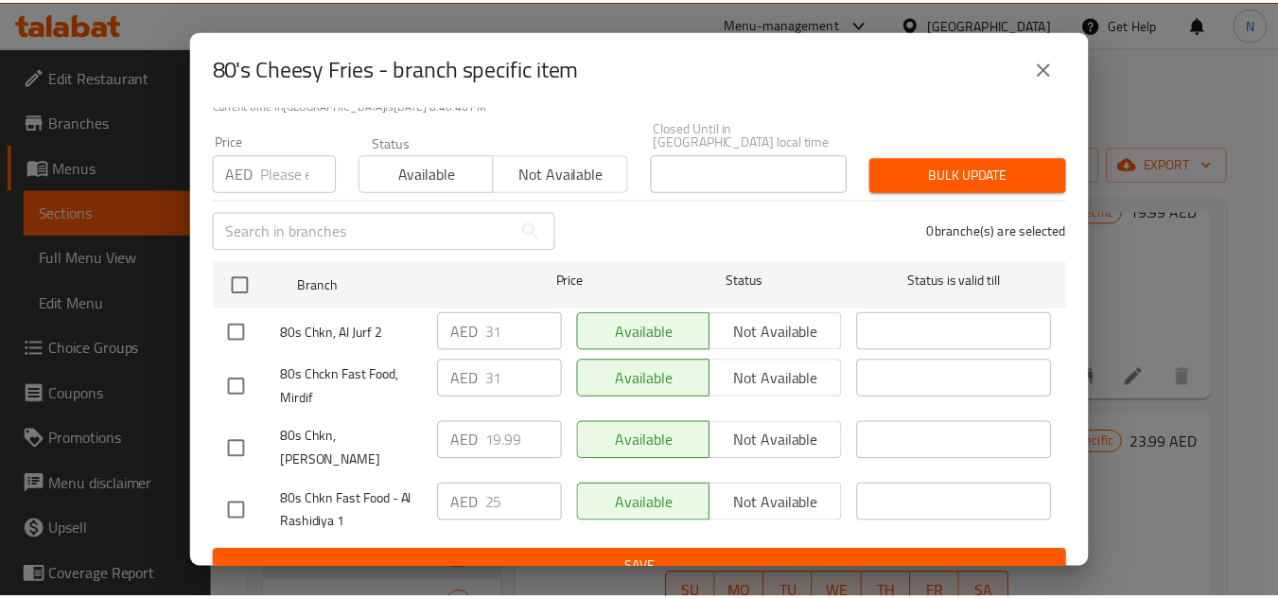
scroll to position [164, 0]
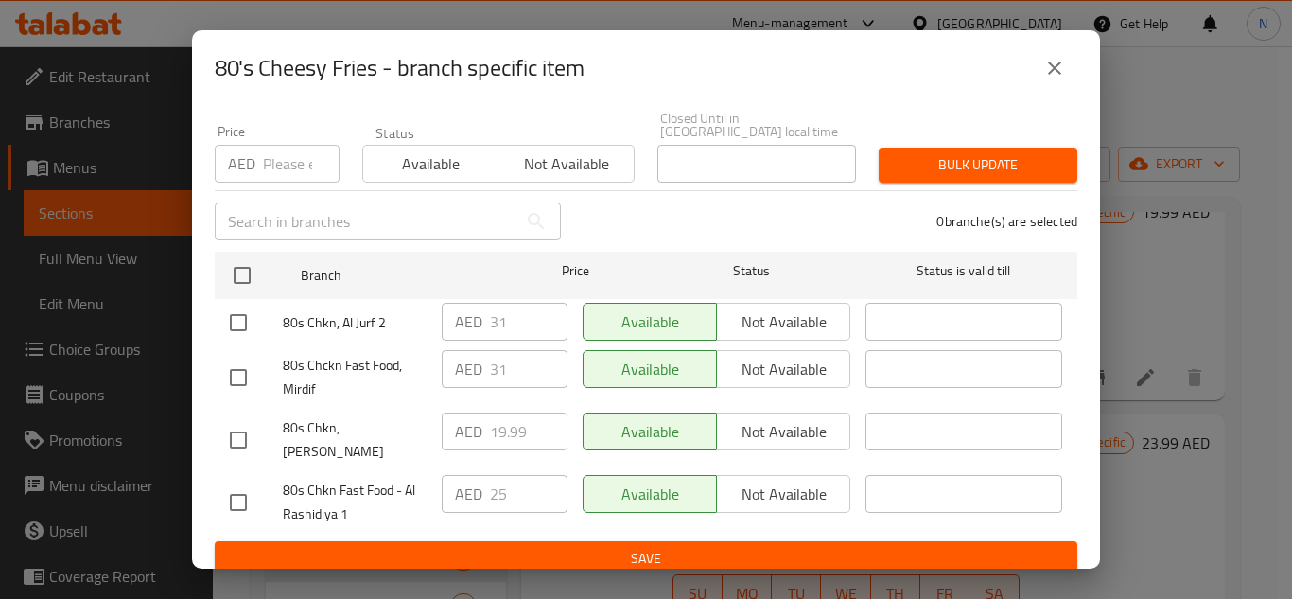
click at [239, 387] on input "checkbox" at bounding box center [238, 378] width 40 height 40
checkbox input "true"
click at [243, 321] on input "checkbox" at bounding box center [238, 323] width 40 height 40
checkbox input "true"
click at [247, 492] on input "checkbox" at bounding box center [238, 502] width 40 height 40
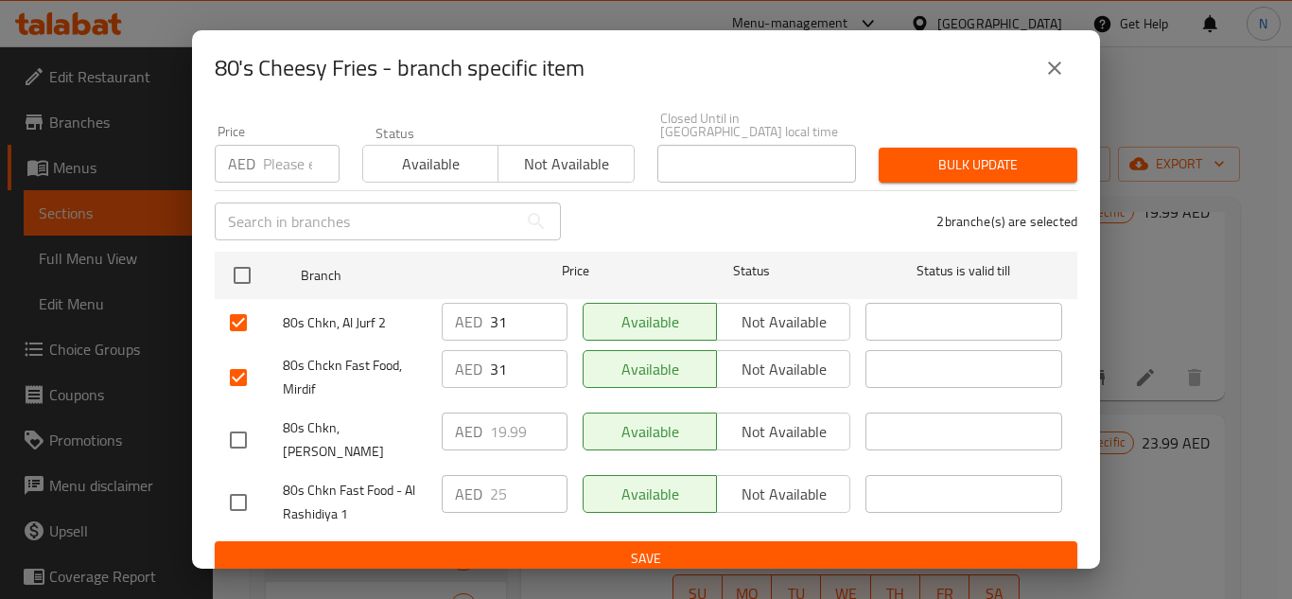
checkbox input "true"
click at [502, 486] on input "25" at bounding box center [529, 494] width 78 height 38
paste input "19.99"
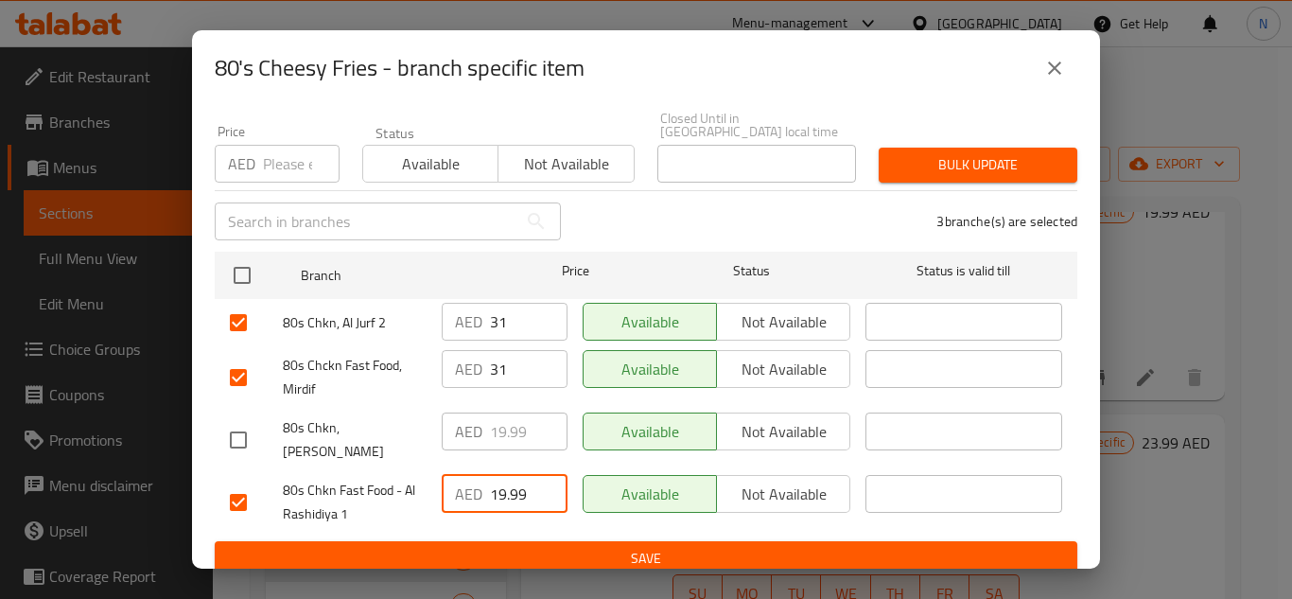
type input "19.99"
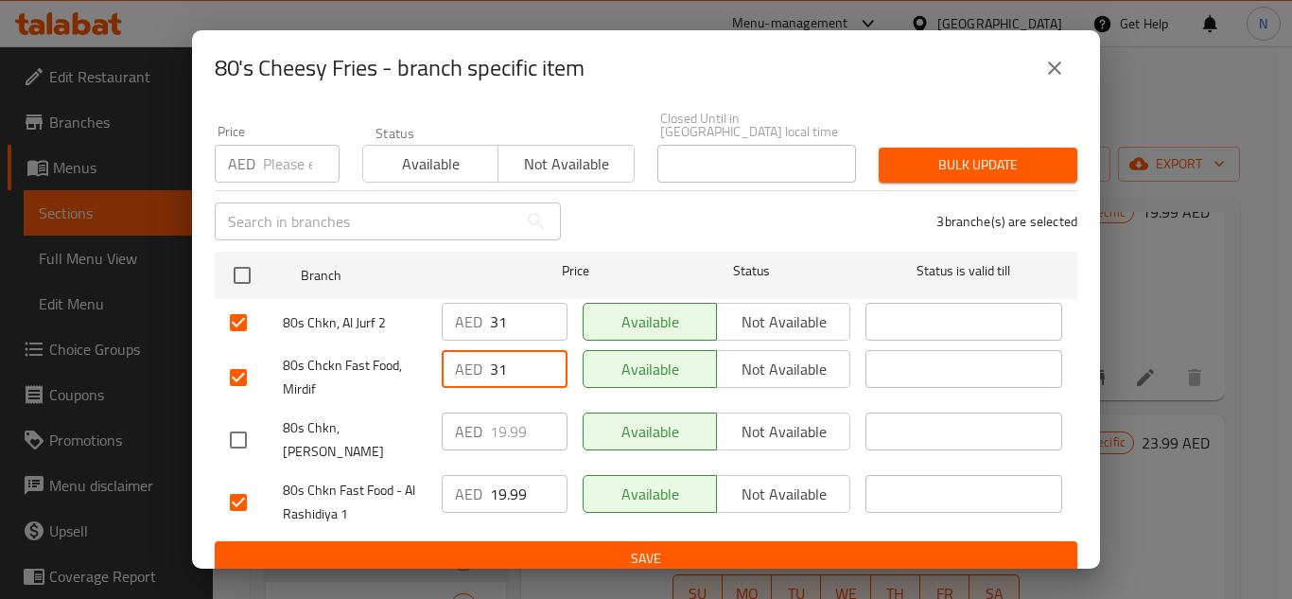
click at [496, 376] on input "31" at bounding box center [529, 369] width 78 height 38
paste input "19.99"
type input "19.99"
click at [490, 329] on input "31" at bounding box center [529, 322] width 78 height 38
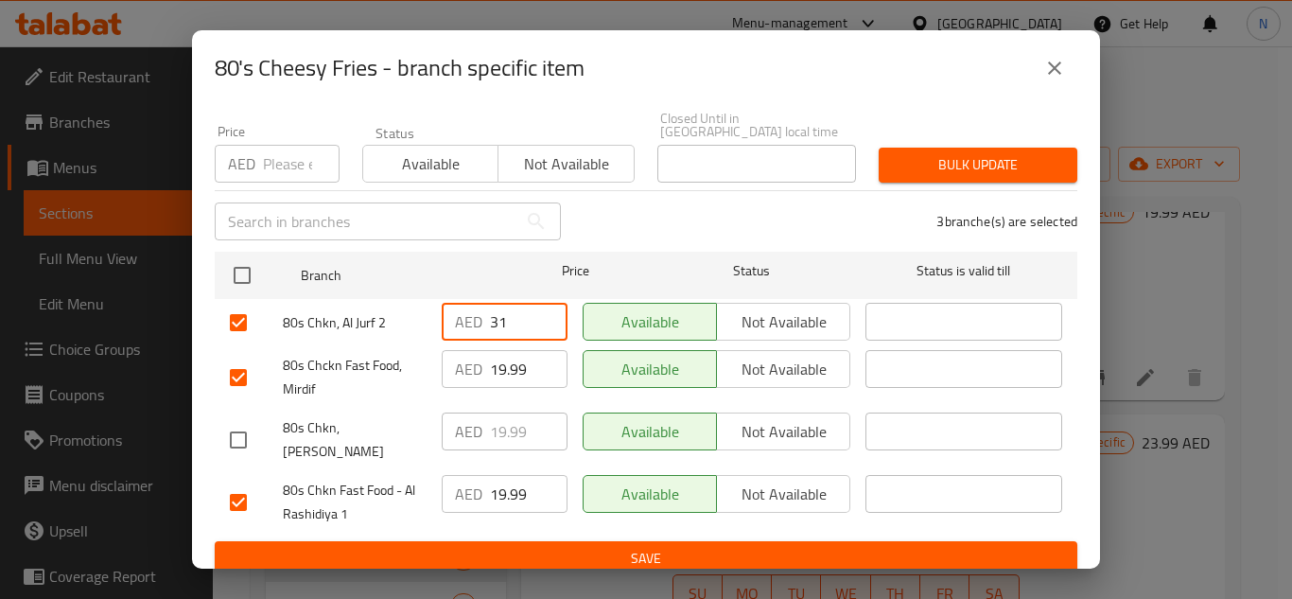
click at [490, 329] on input "31" at bounding box center [529, 322] width 78 height 38
paste input "19.99"
type input "19.99"
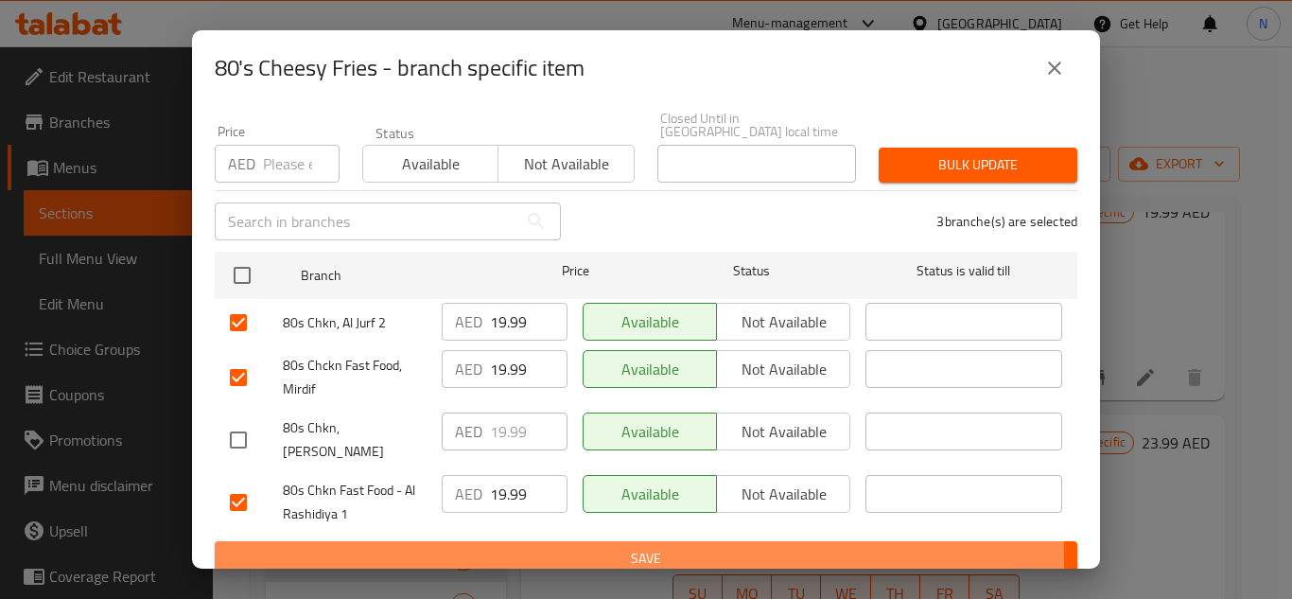
click at [573, 547] on span "Save" at bounding box center [646, 559] width 832 height 24
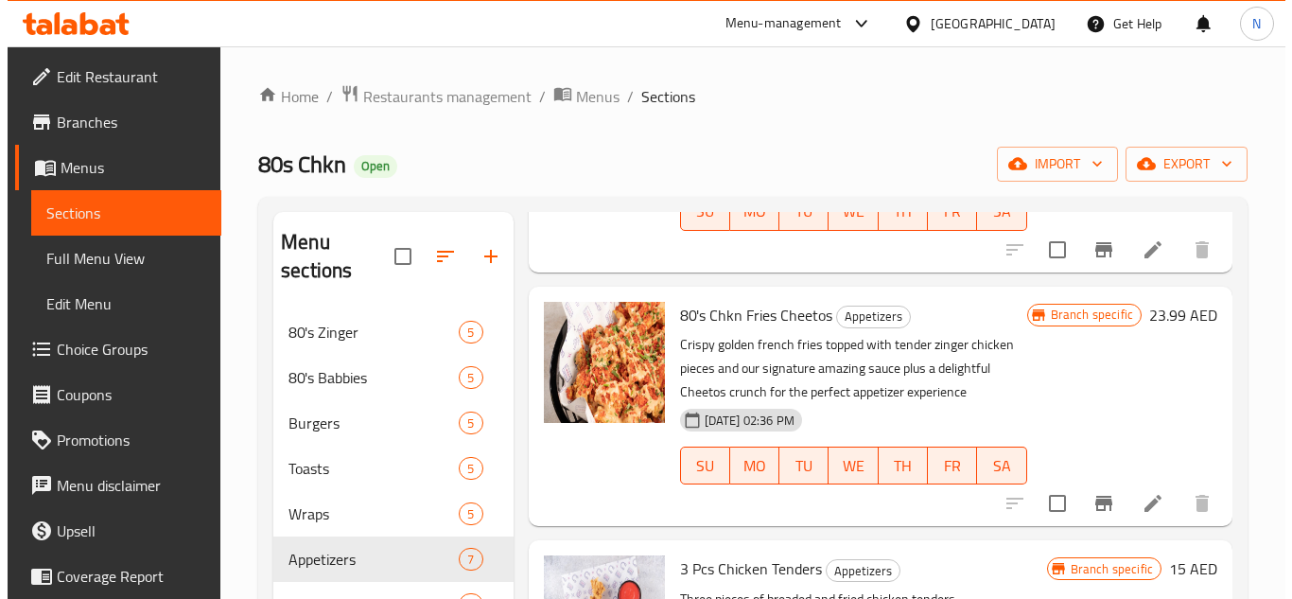
scroll to position [946, 0]
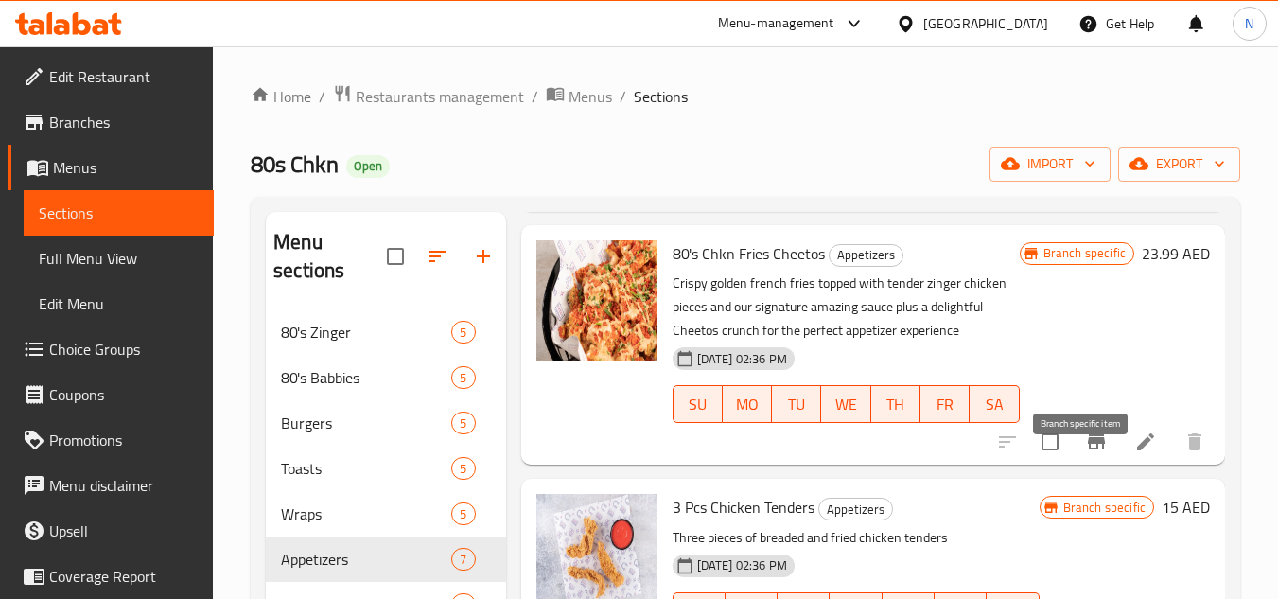
click at [1088, 449] on icon "Branch-specific-item" at bounding box center [1096, 441] width 17 height 15
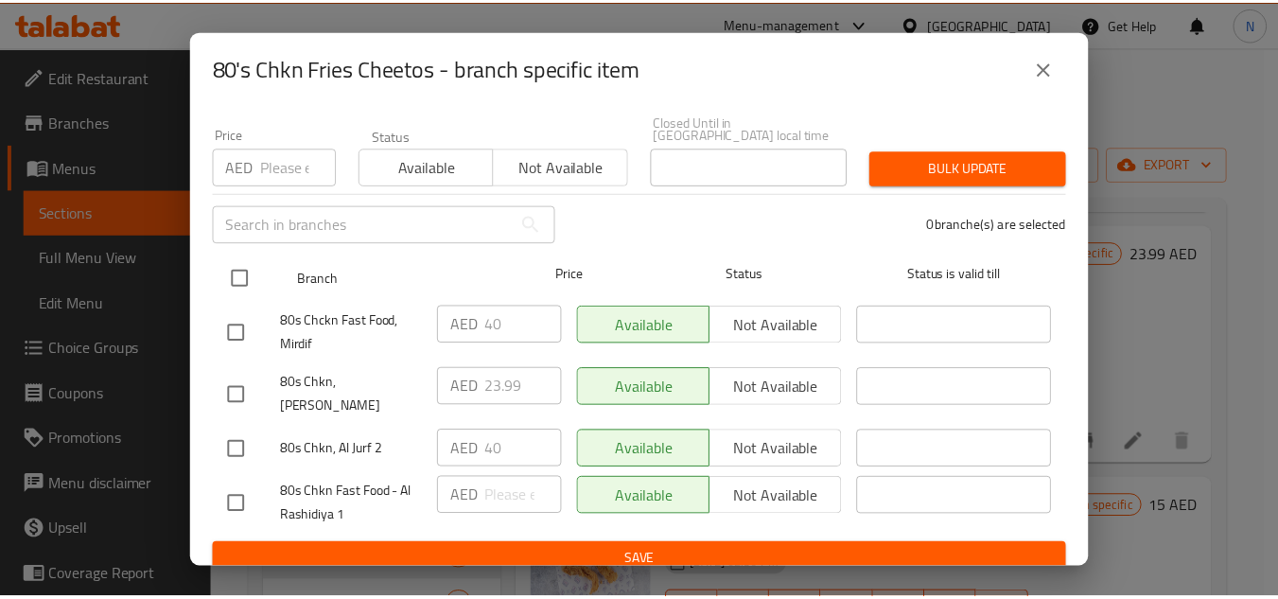
scroll to position [164, 0]
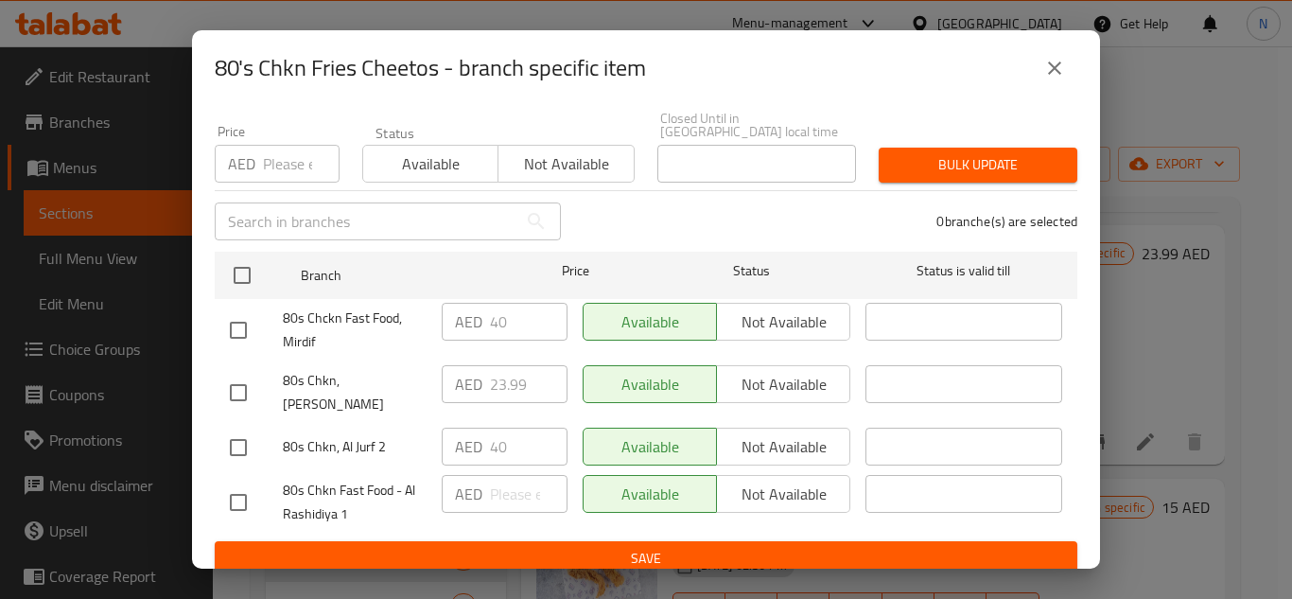
click at [240, 337] on input "checkbox" at bounding box center [238, 330] width 40 height 40
checkbox input "true"
click at [232, 437] on input "checkbox" at bounding box center [238, 448] width 40 height 40
checkbox input "true"
click at [223, 482] on input "checkbox" at bounding box center [238, 502] width 40 height 40
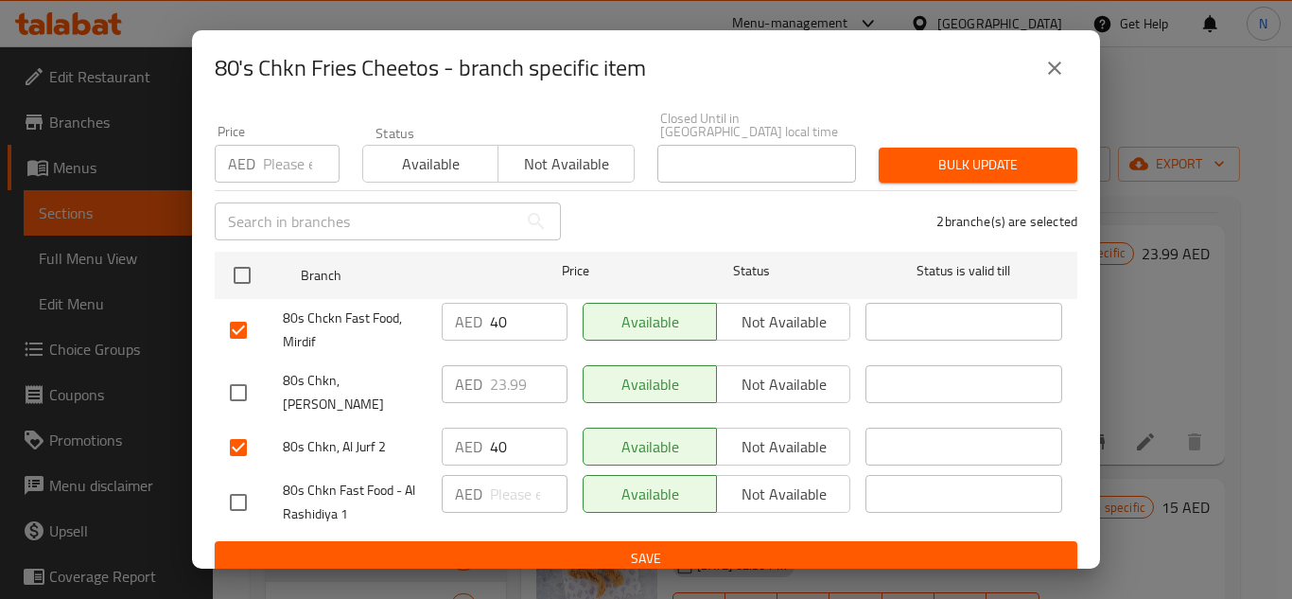
checkbox input "true"
click at [498, 331] on input "40" at bounding box center [529, 322] width 78 height 38
click at [497, 332] on input "40" at bounding box center [529, 322] width 78 height 38
paste input "23.99"
type input "23.99"
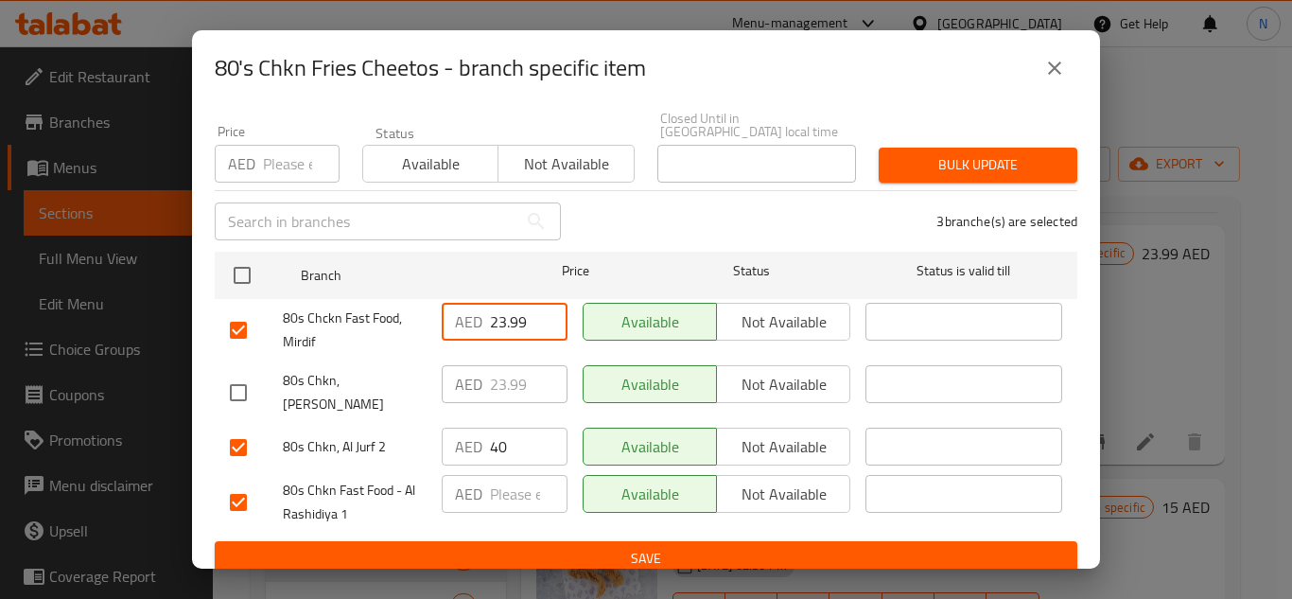
click at [496, 434] on input "40" at bounding box center [529, 447] width 78 height 38
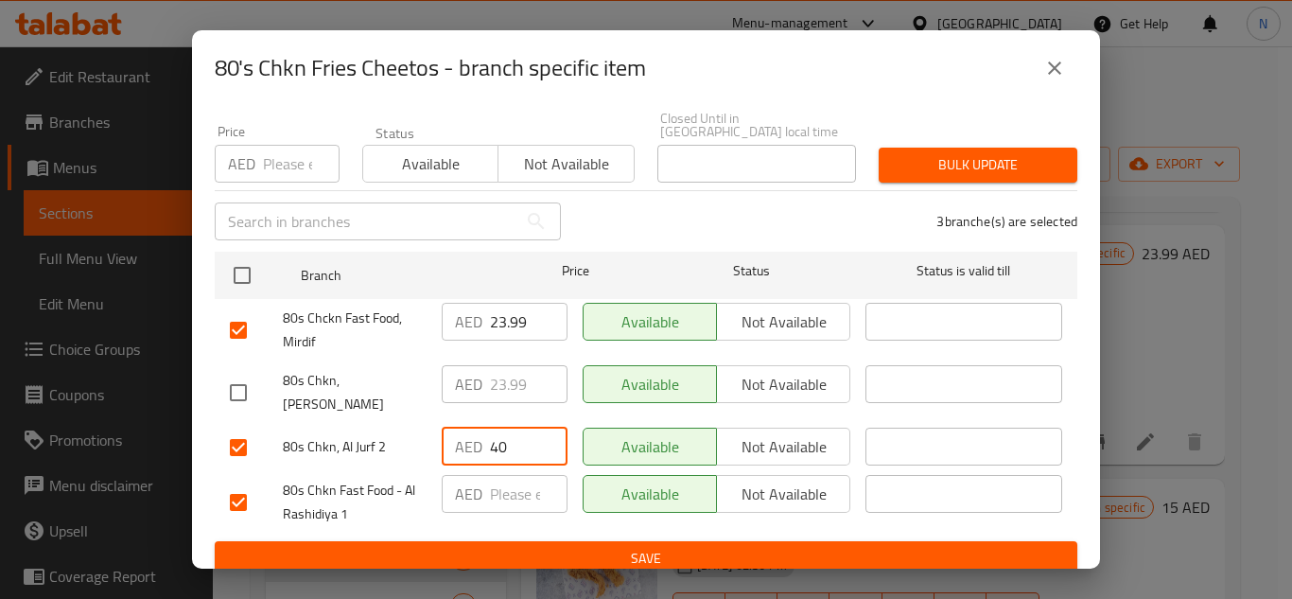
click at [496, 435] on input "40" at bounding box center [529, 447] width 78 height 38
paste input "23.99"
type input "23.99"
click at [520, 482] on input "number" at bounding box center [529, 494] width 78 height 38
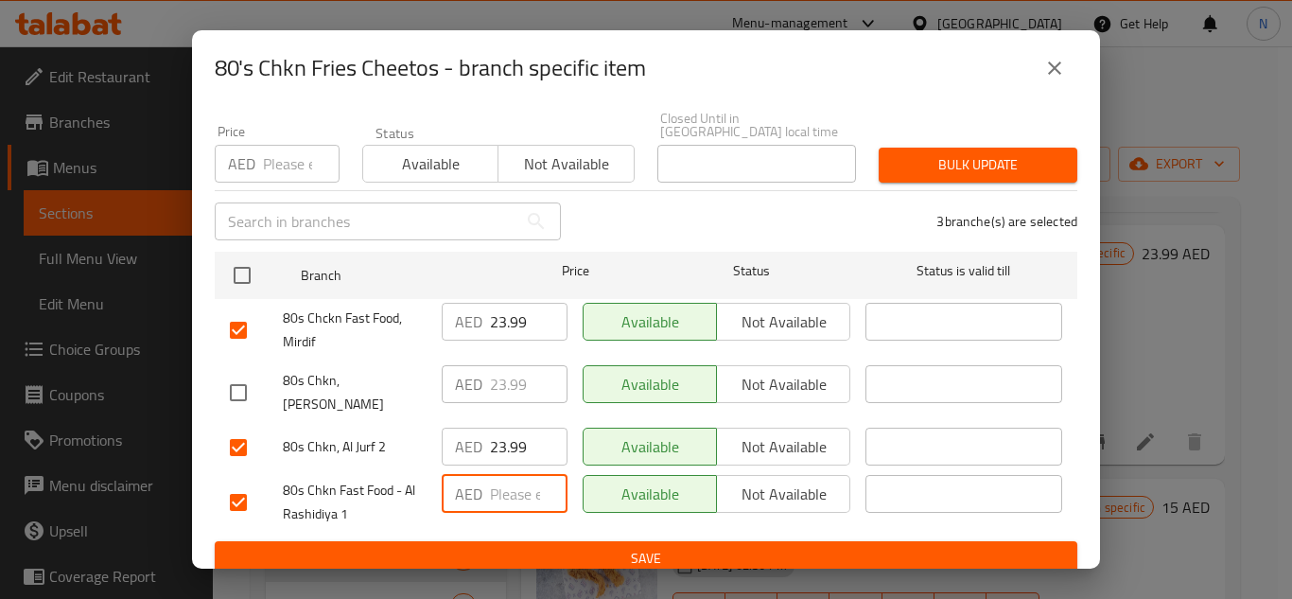
paste input "23.99"
type input "23.99"
click at [547, 547] on span "Save" at bounding box center [646, 559] width 832 height 24
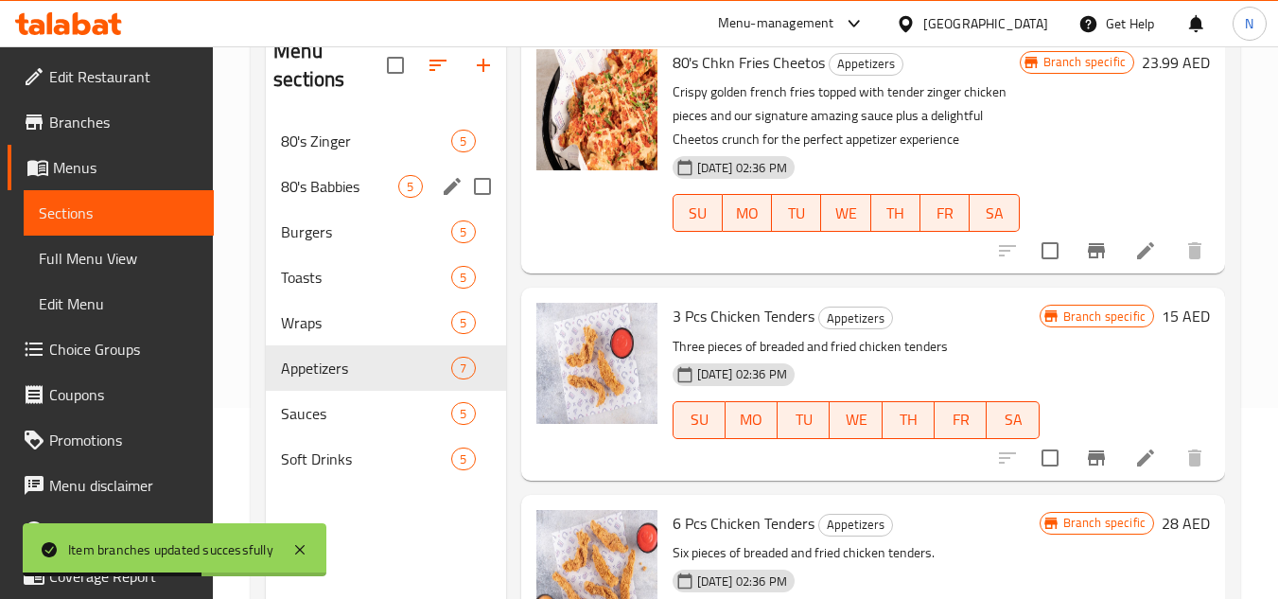
scroll to position [170, 0]
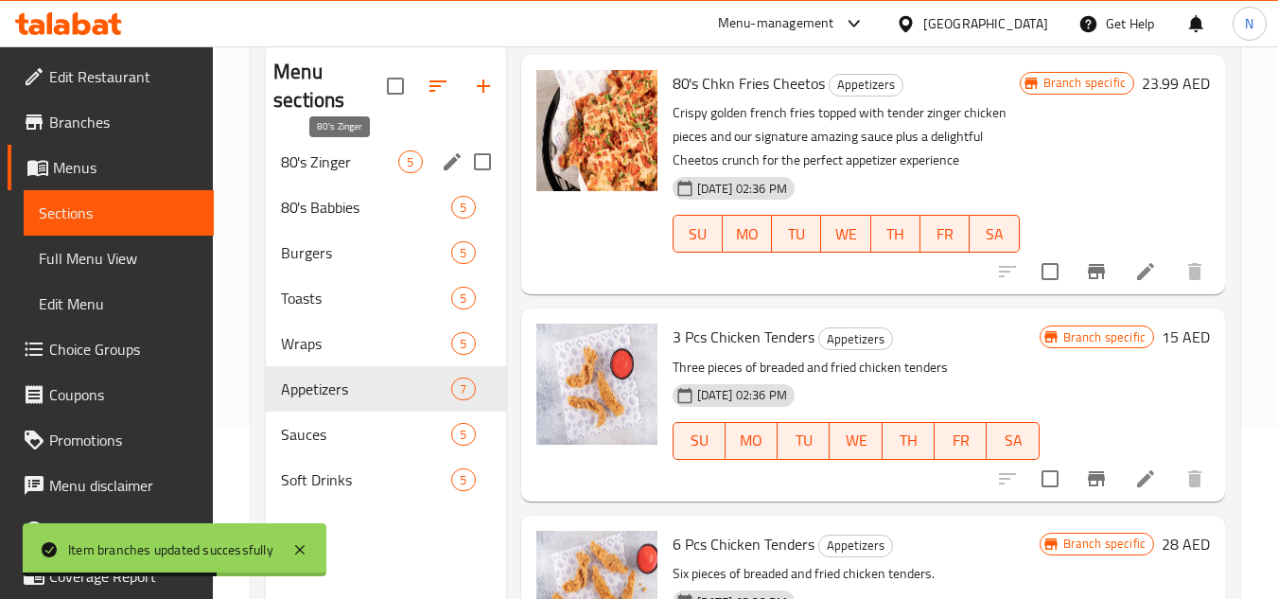
click at [333, 165] on span "80's Zinger" at bounding box center [339, 161] width 117 height 23
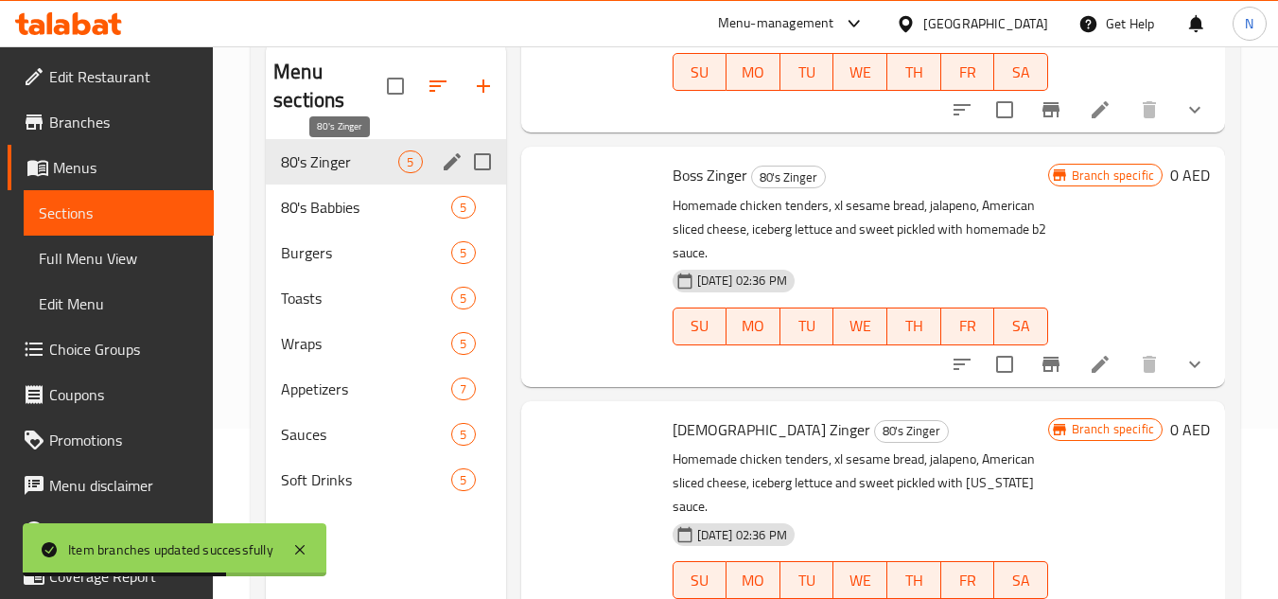
scroll to position [746, 0]
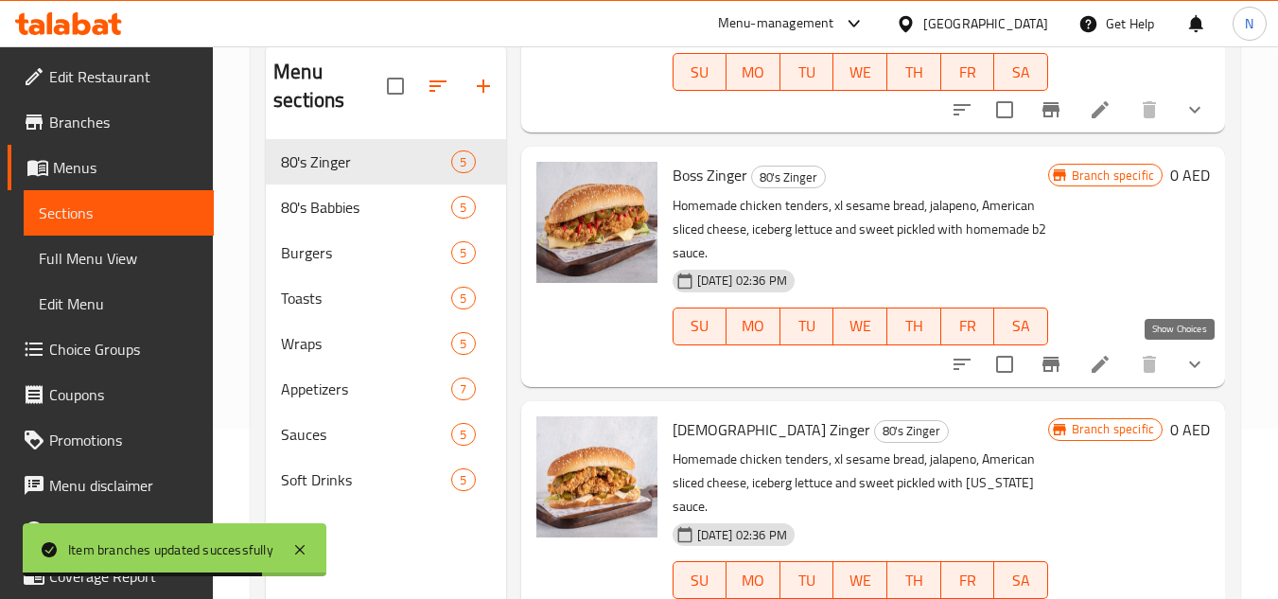
click at [1184, 374] on icon "show more" at bounding box center [1194, 364] width 23 height 23
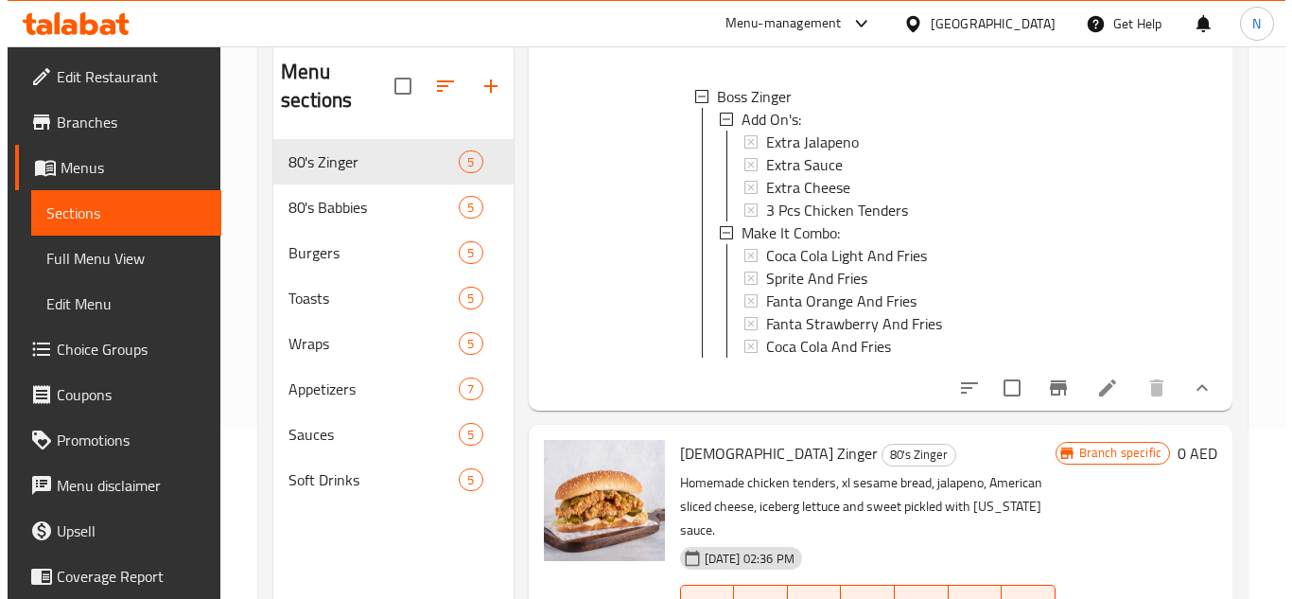
scroll to position [1030, 0]
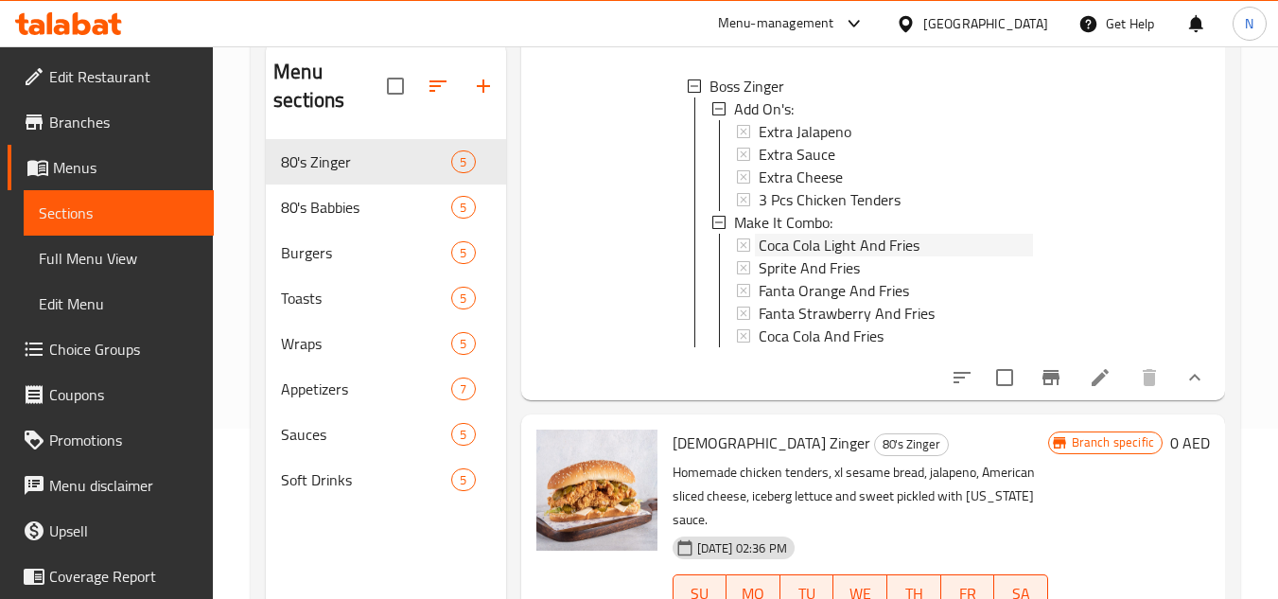
click at [832, 256] on span "Coca Cola Light And Fries" at bounding box center [839, 245] width 161 height 23
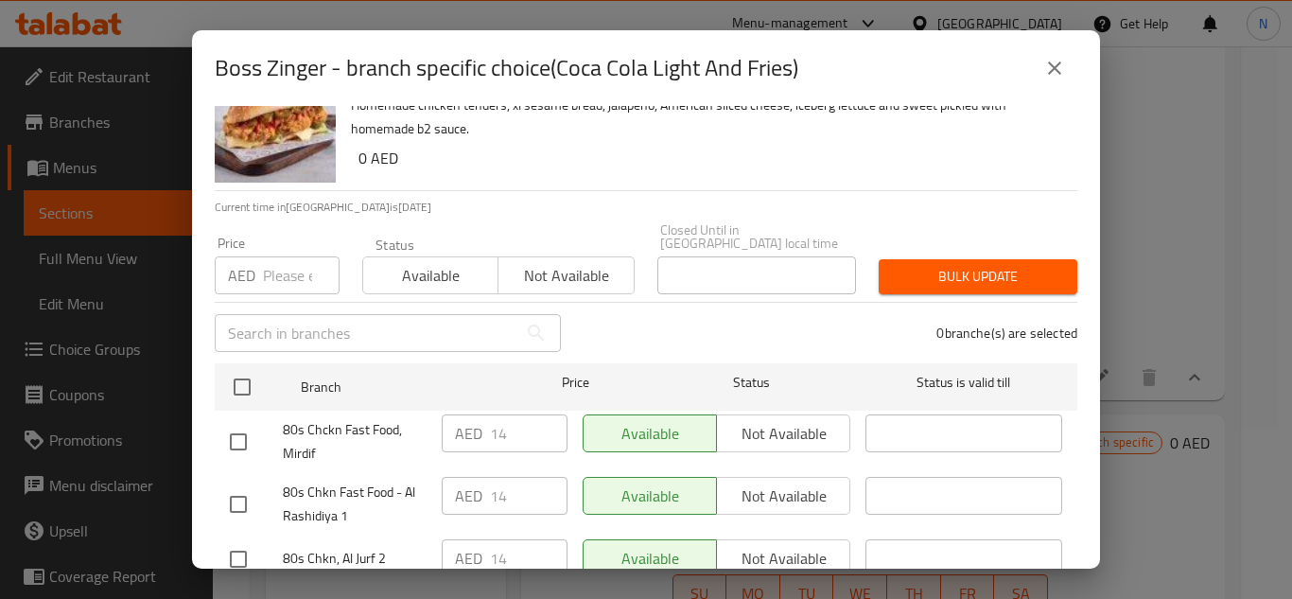
scroll to position [164, 0]
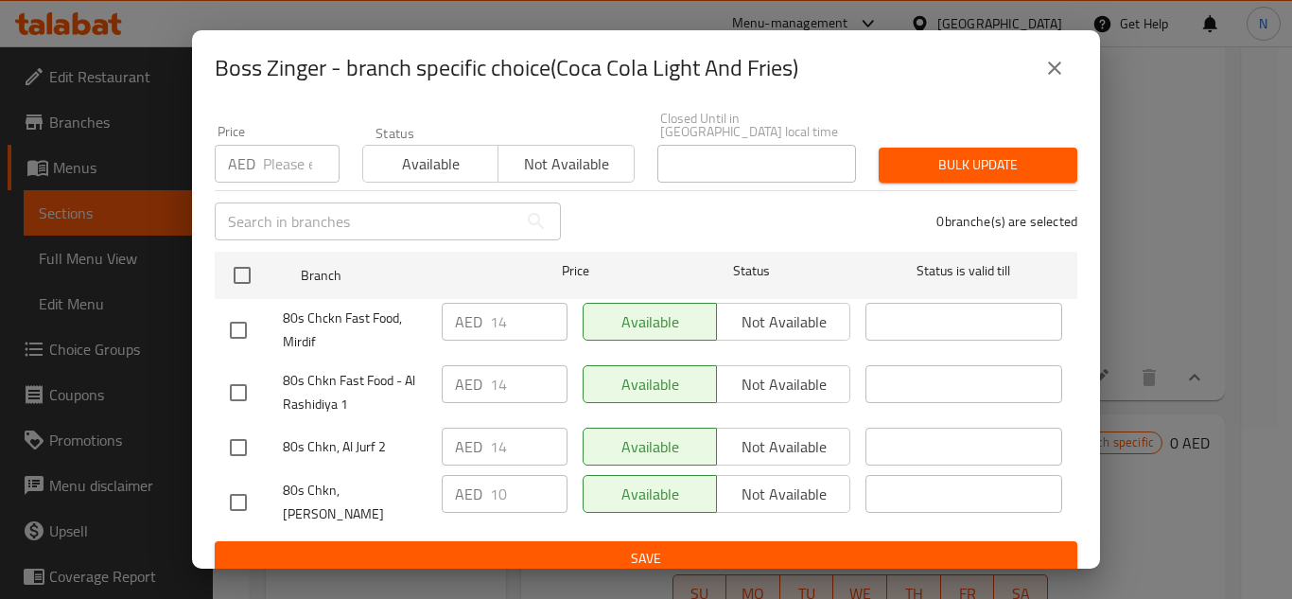
click at [1064, 61] on icon "close" at bounding box center [1054, 68] width 23 height 23
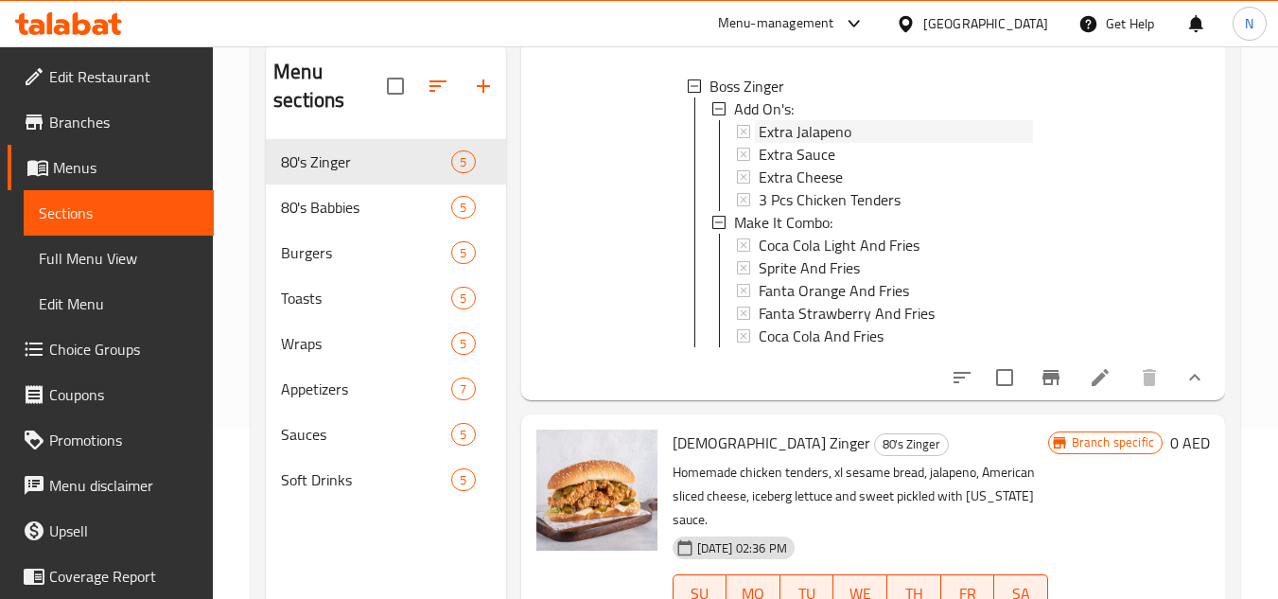
click at [851, 143] on div "Extra Jalapeno" at bounding box center [896, 131] width 274 height 23
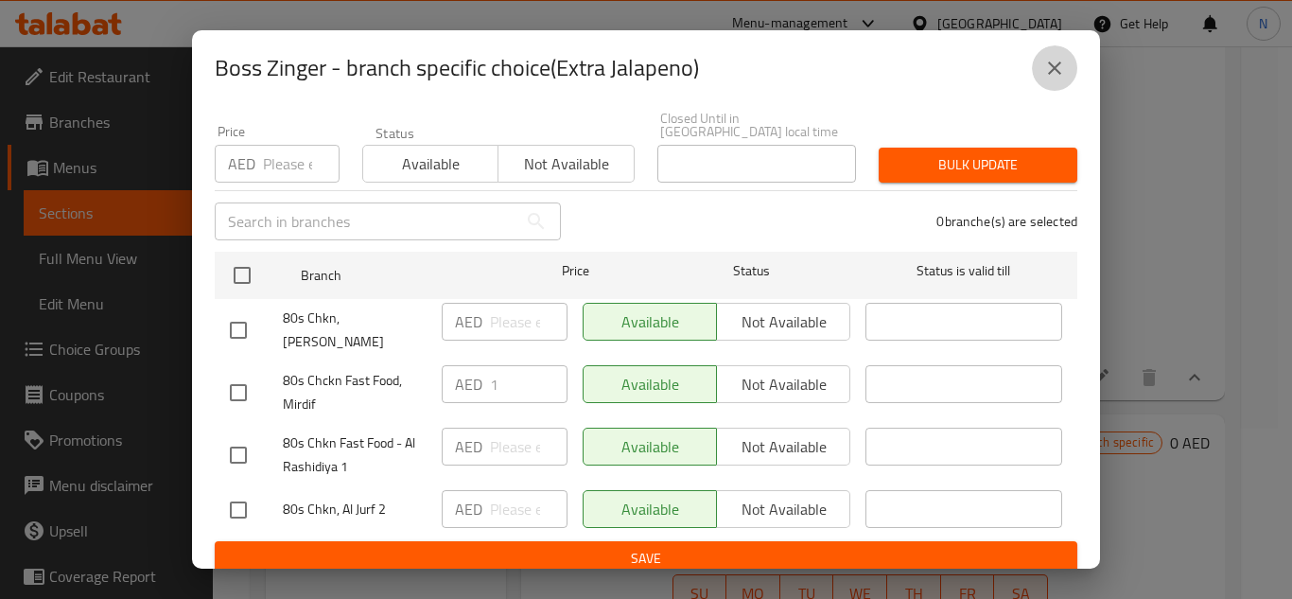
click at [1055, 71] on icon "close" at bounding box center [1054, 68] width 23 height 23
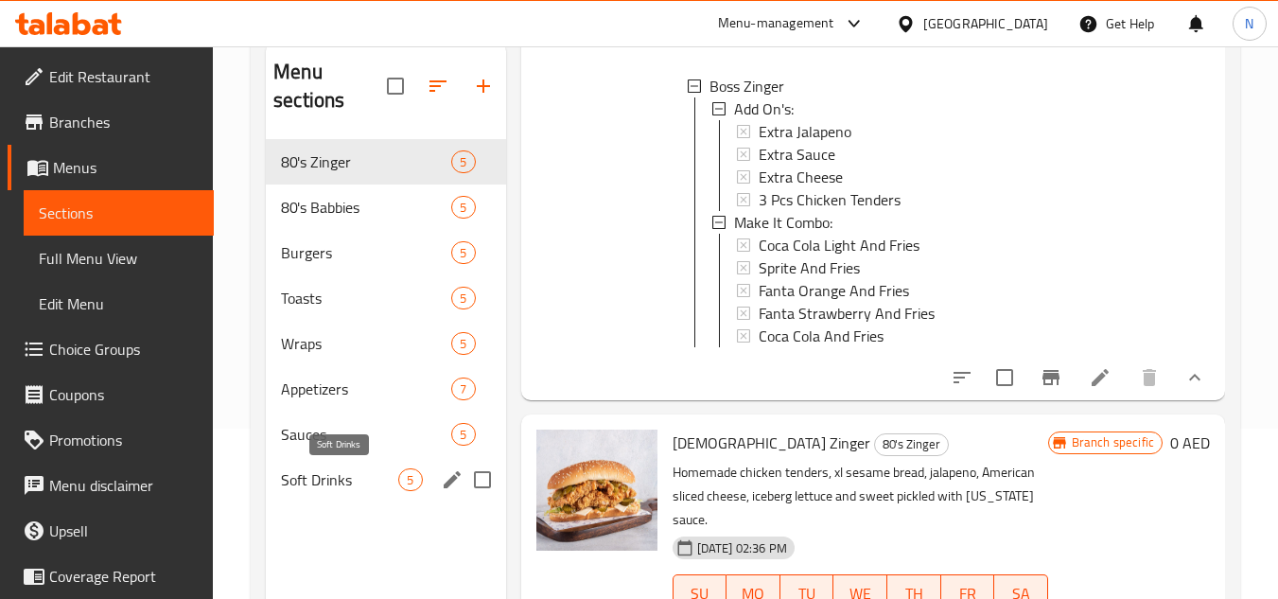
click at [334, 485] on span "Soft Drinks" at bounding box center [339, 479] width 117 height 23
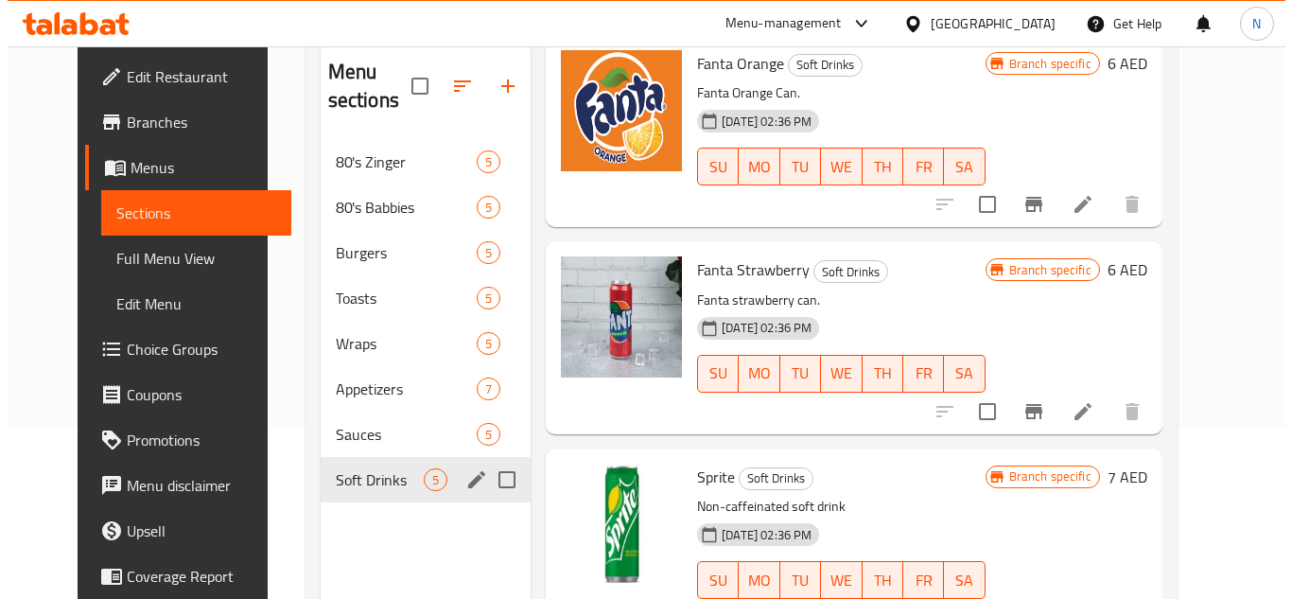
scroll to position [510, 0]
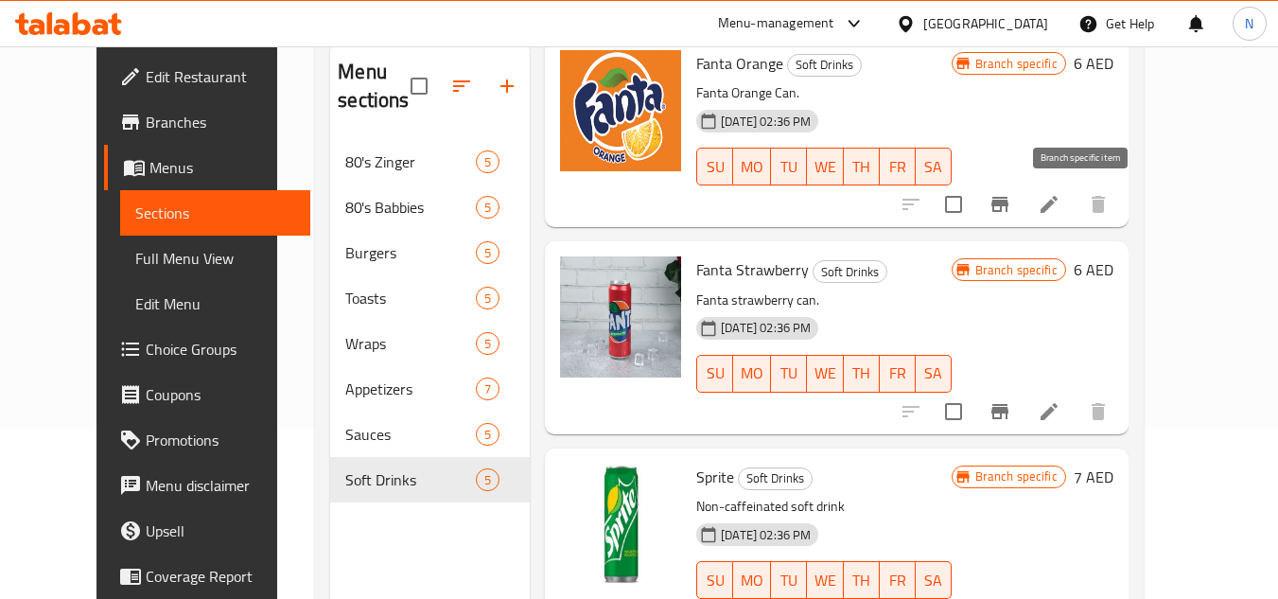
click at [1008, 201] on icon "Branch-specific-item" at bounding box center [999, 204] width 17 height 15
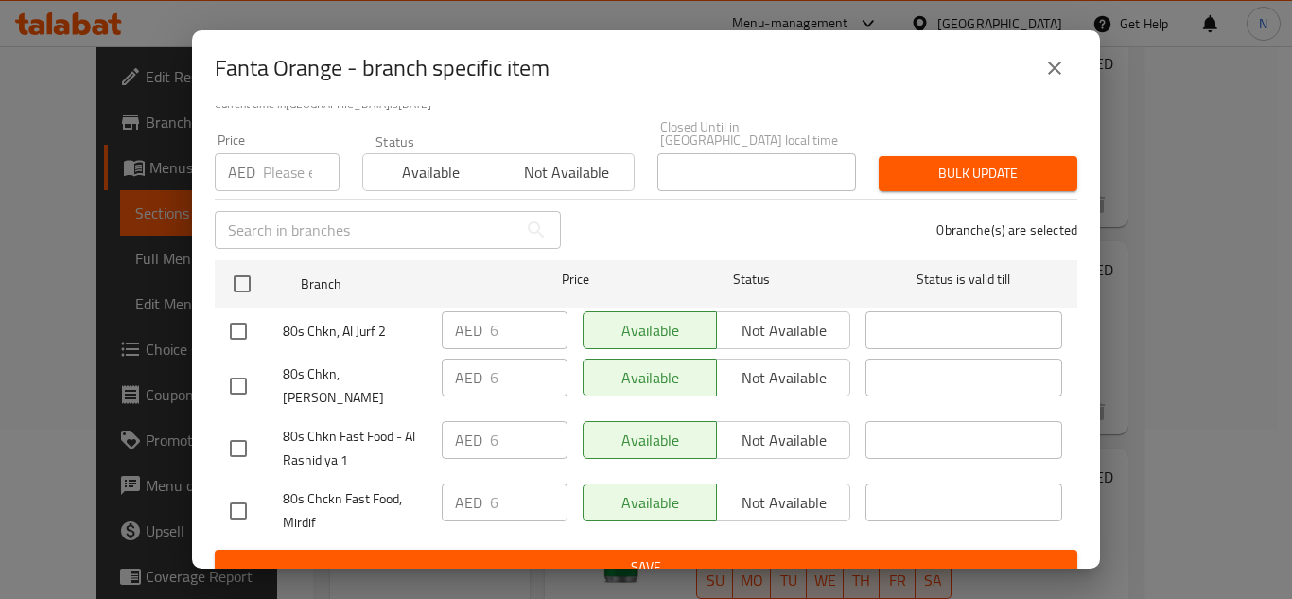
scroll to position [164, 0]
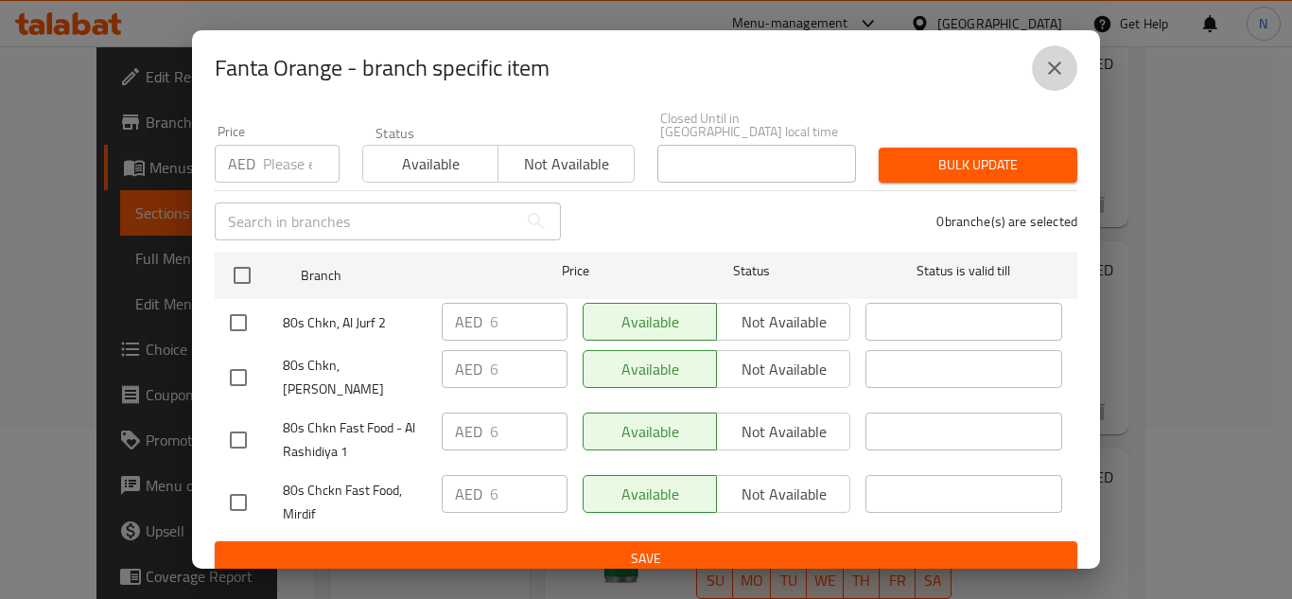
click at [1049, 63] on icon "close" at bounding box center [1054, 67] width 13 height 13
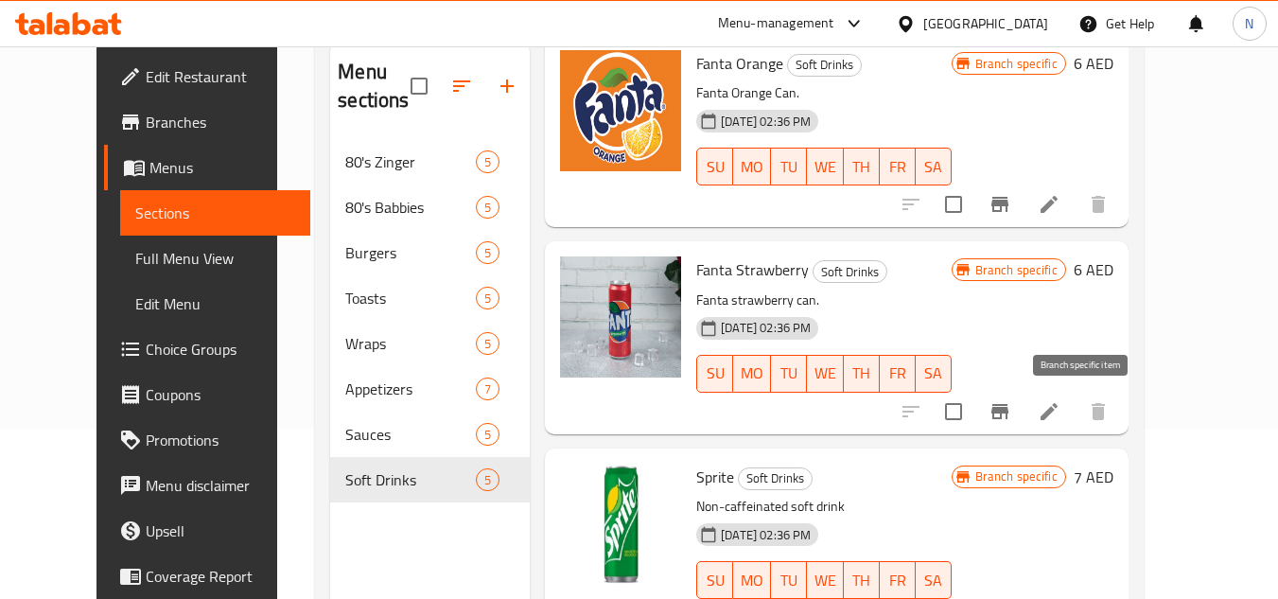
click at [1008, 412] on icon "Branch-specific-item" at bounding box center [999, 411] width 17 height 15
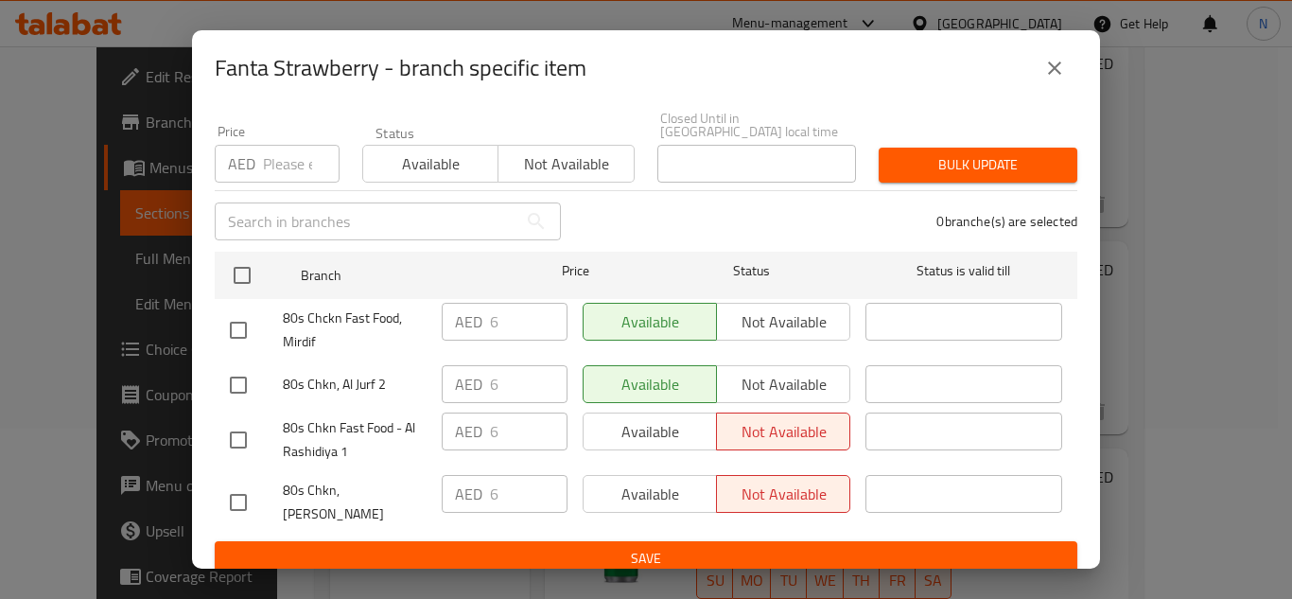
click at [1056, 78] on icon "close" at bounding box center [1054, 68] width 23 height 23
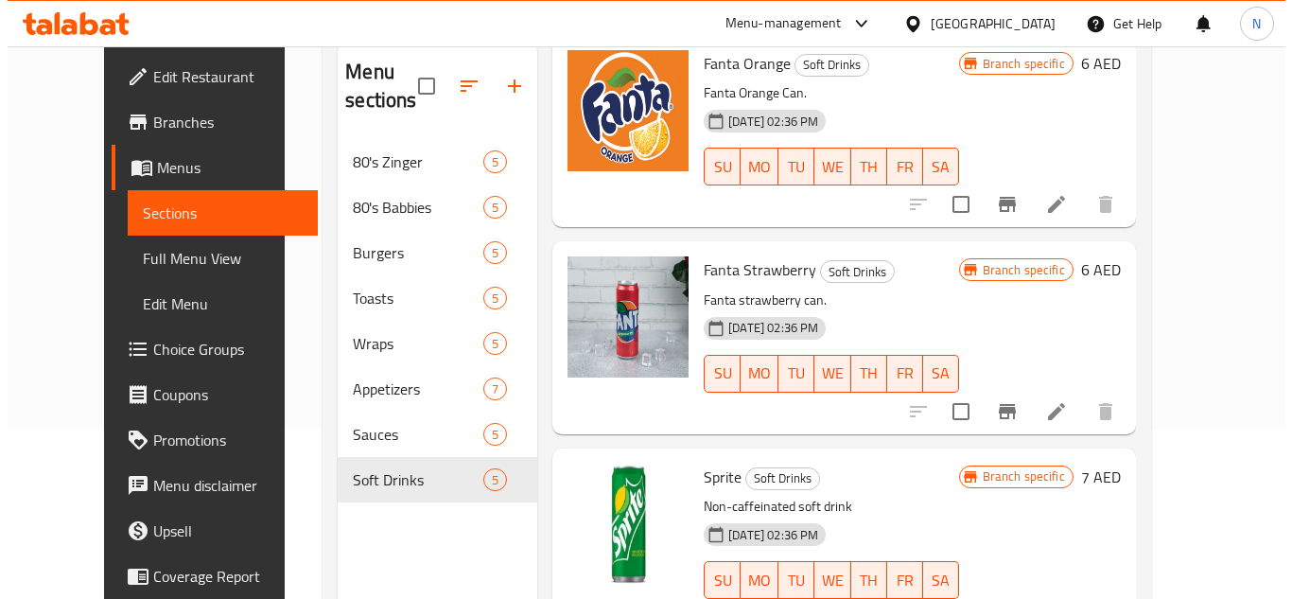
scroll to position [265, 0]
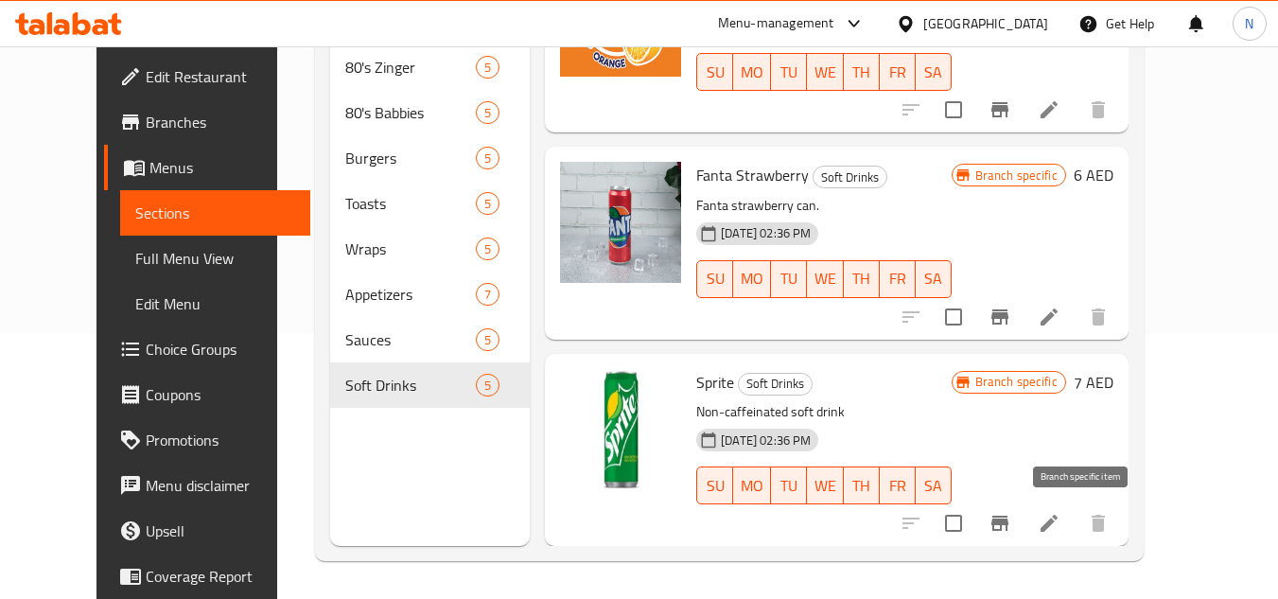
click at [1008, 527] on icon "Branch-specific-item" at bounding box center [999, 522] width 17 height 15
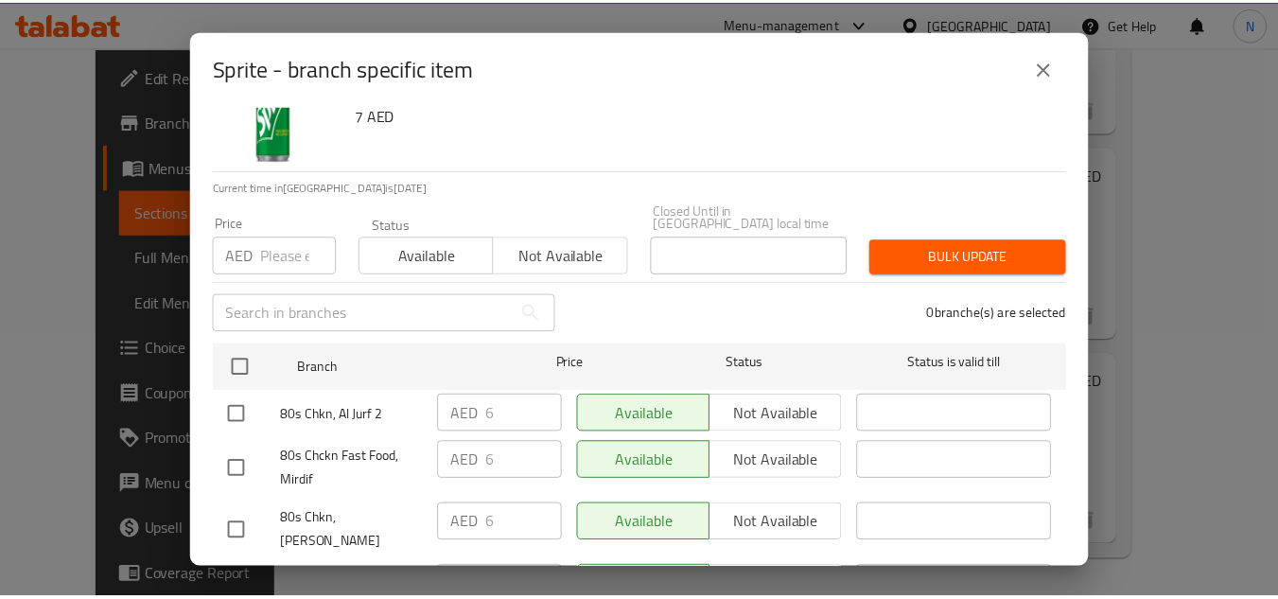
scroll to position [164, 0]
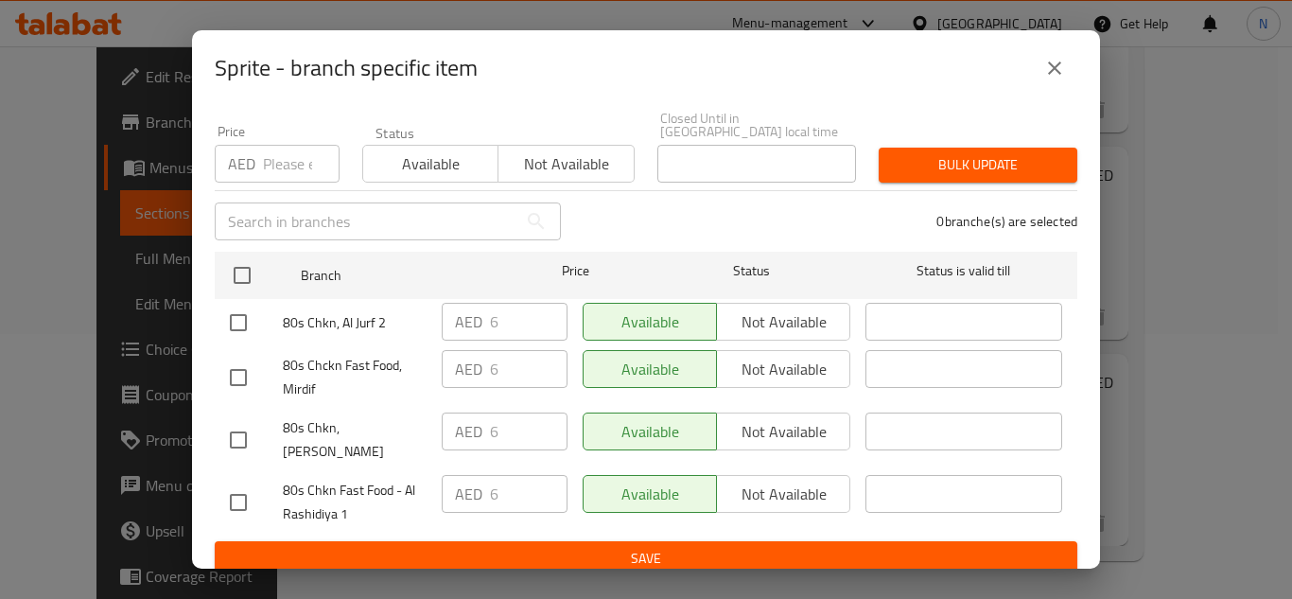
click at [1062, 78] on icon "close" at bounding box center [1054, 68] width 23 height 23
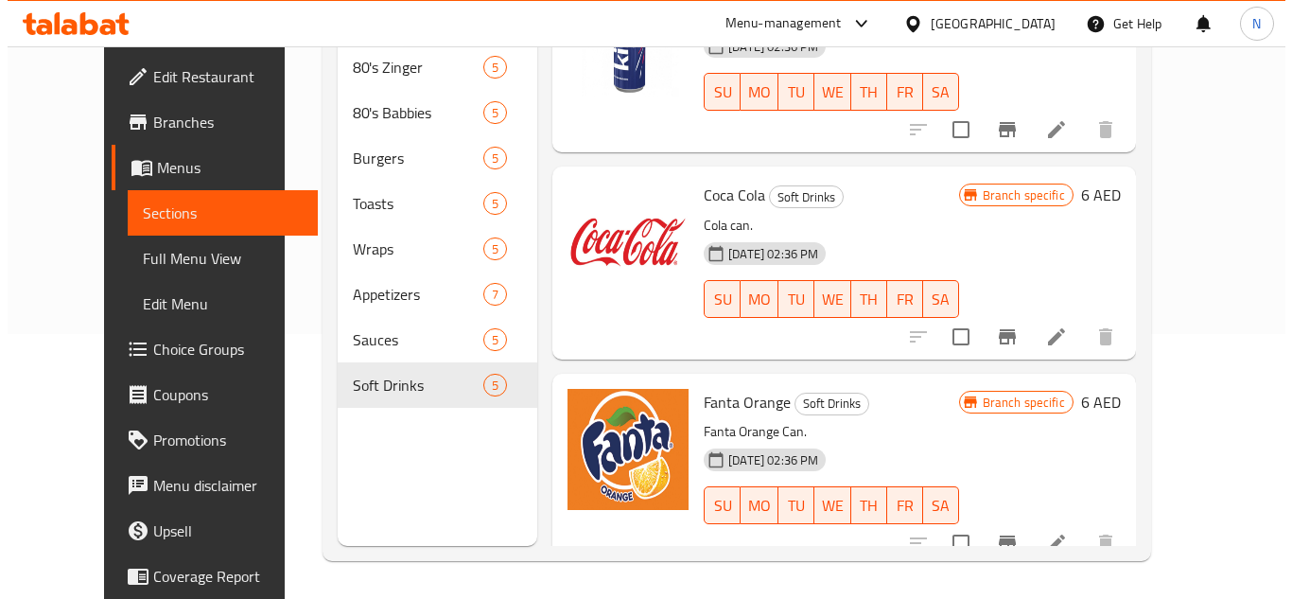
scroll to position [37, 0]
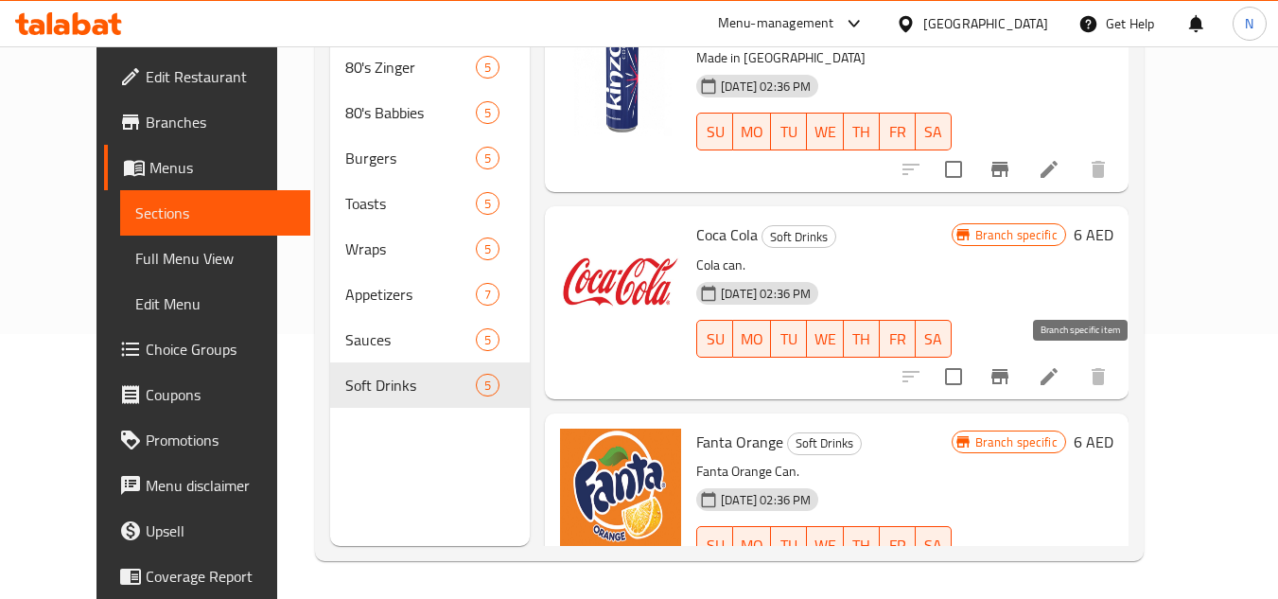
click at [1011, 378] on icon "Branch-specific-item" at bounding box center [999, 376] width 23 height 23
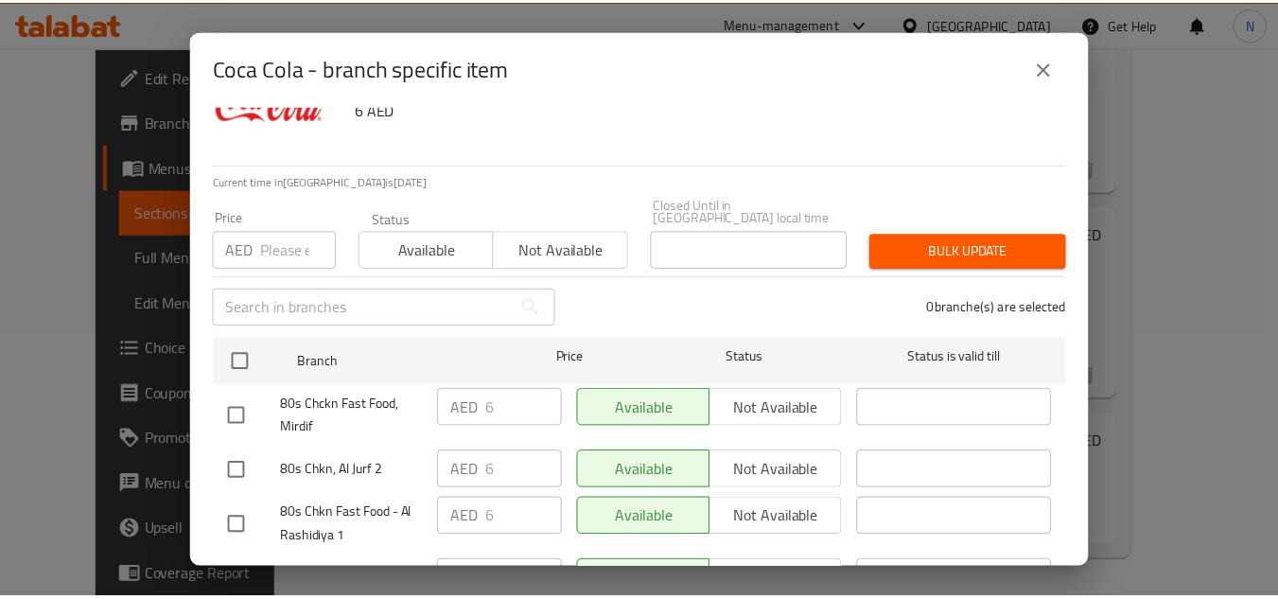
scroll to position [164, 0]
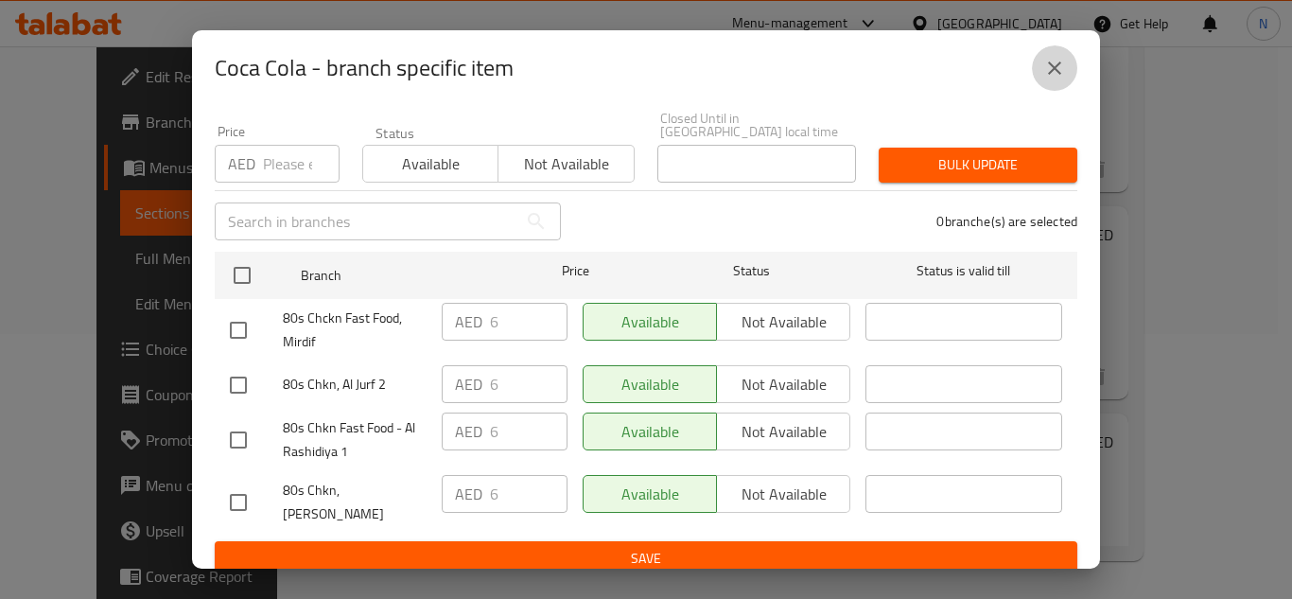
click at [1053, 66] on icon "close" at bounding box center [1054, 67] width 13 height 13
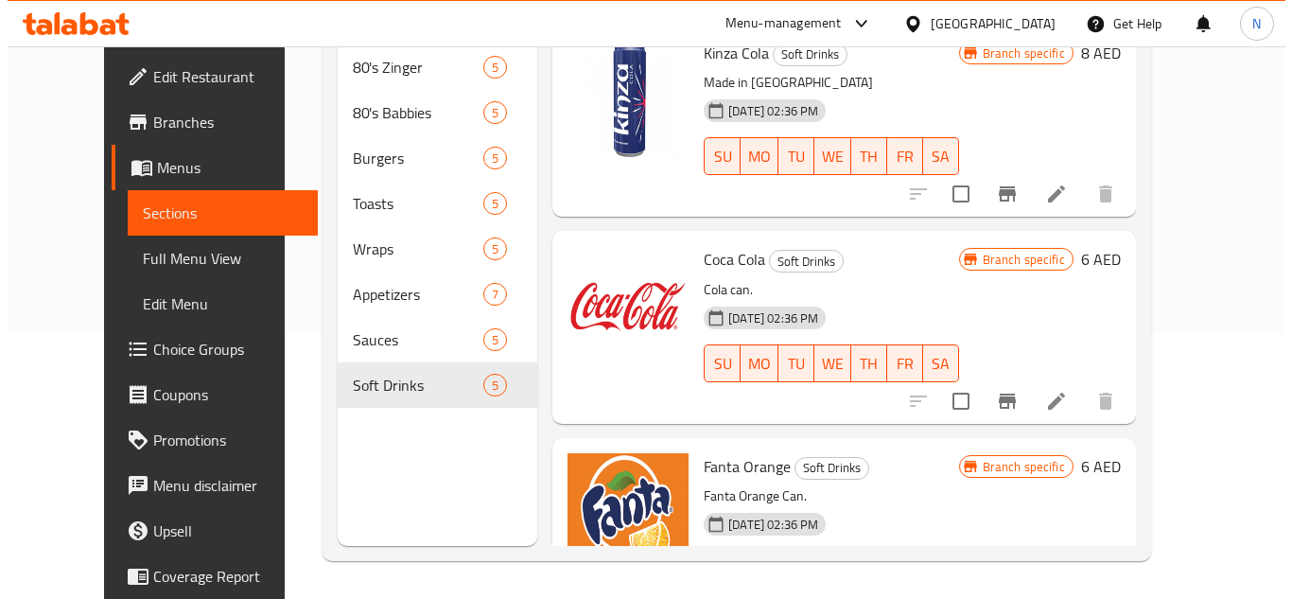
scroll to position [0, 0]
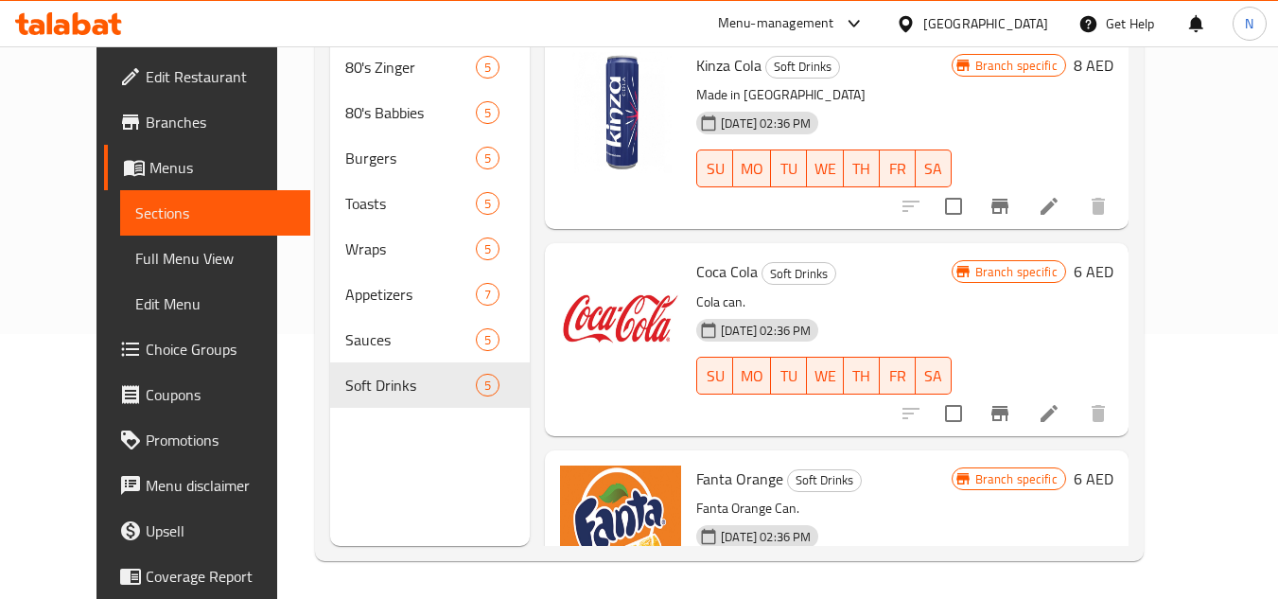
click at [1011, 213] on icon "Branch-specific-item" at bounding box center [999, 206] width 23 height 23
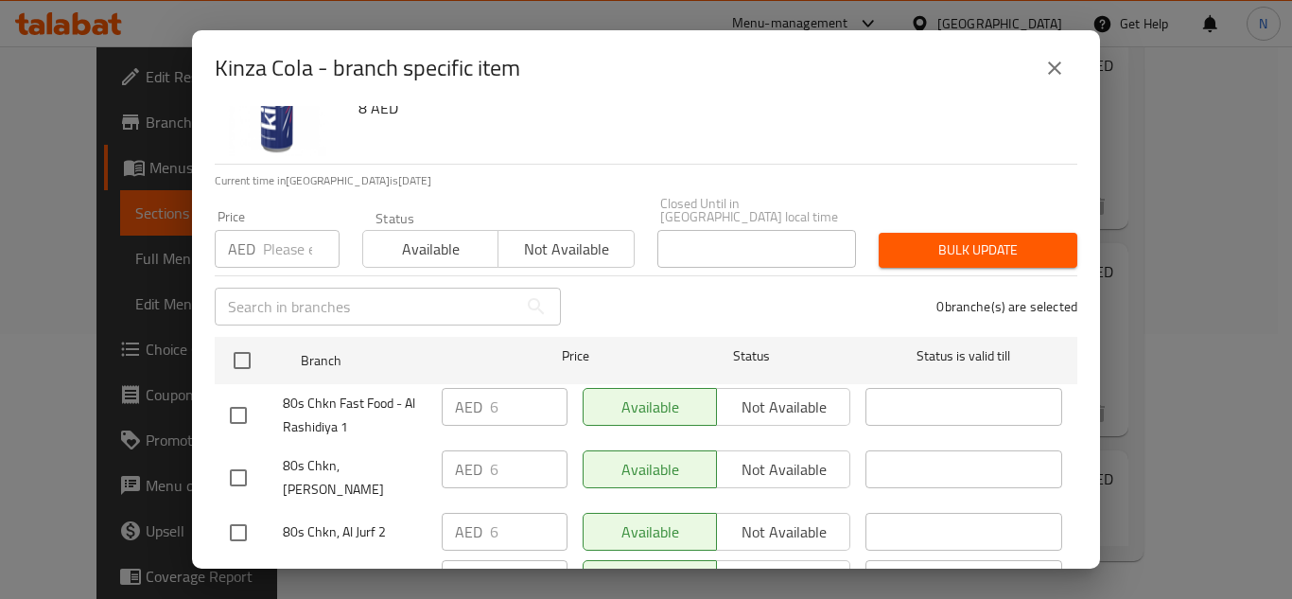
scroll to position [164, 0]
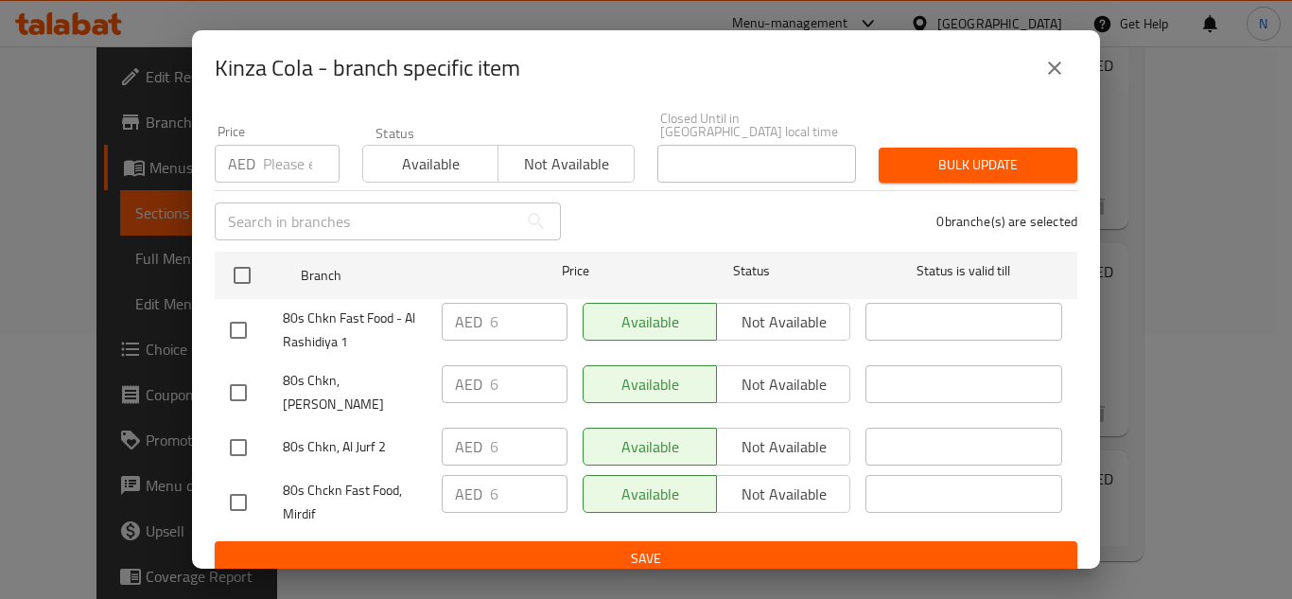
click at [1065, 70] on icon "close" at bounding box center [1054, 68] width 23 height 23
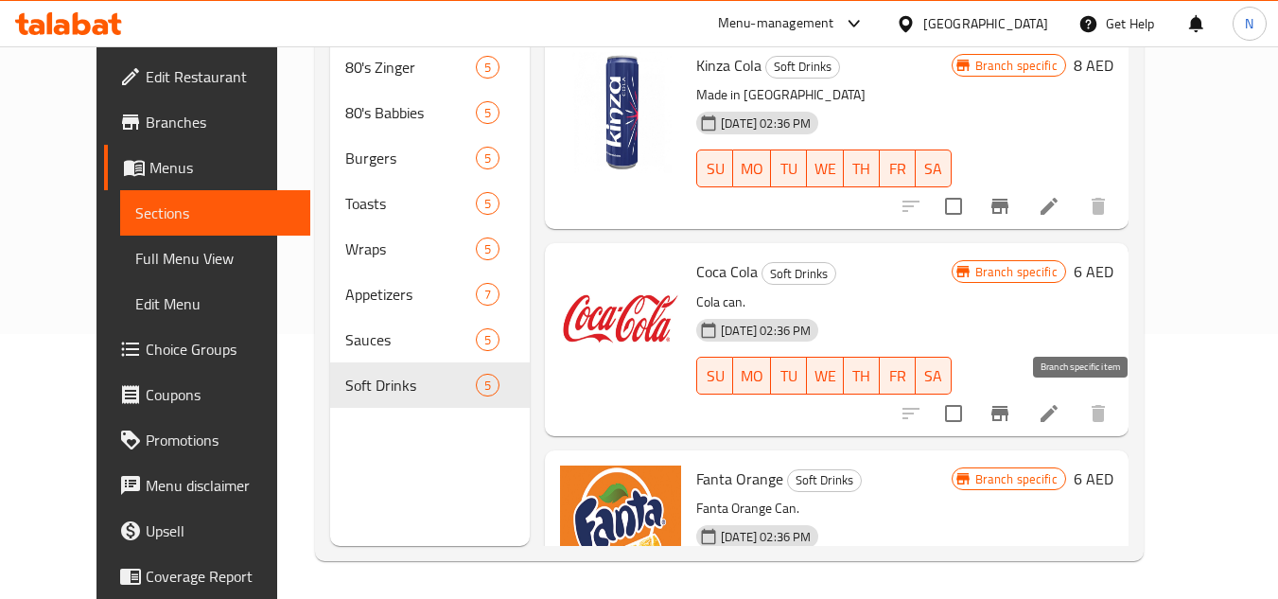
click at [1011, 422] on icon "Branch-specific-item" at bounding box center [999, 413] width 23 height 23
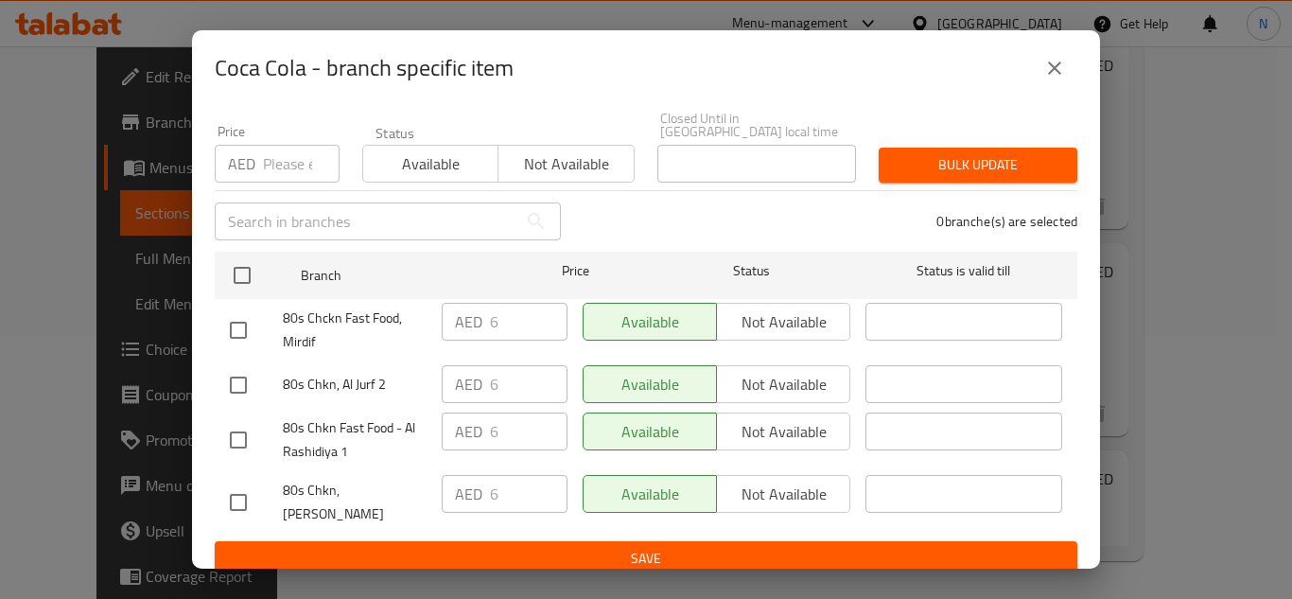
click at [1044, 66] on icon "close" at bounding box center [1054, 68] width 23 height 23
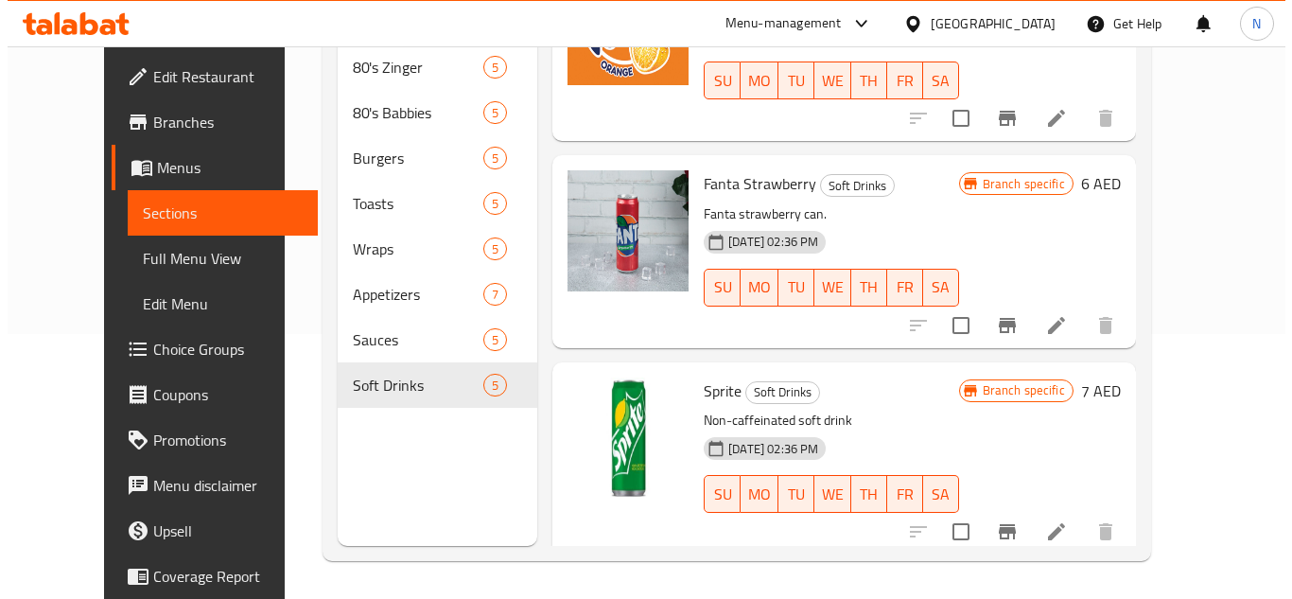
scroll to position [510, 0]
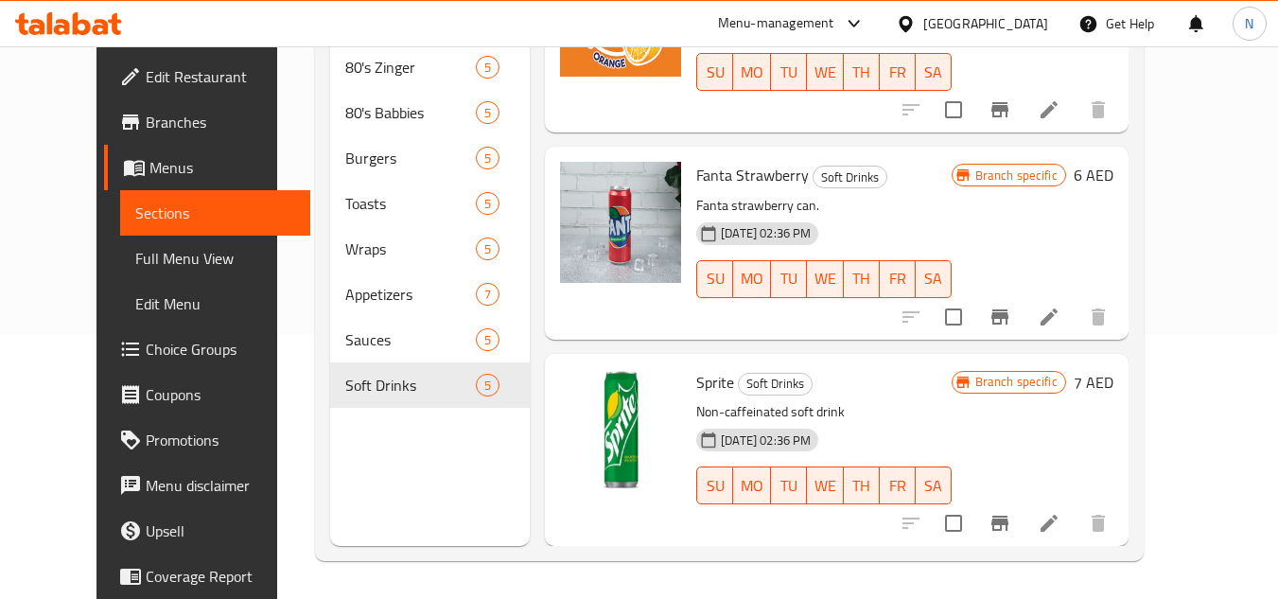
click at [1008, 111] on icon "Branch-specific-item" at bounding box center [999, 109] width 17 height 15
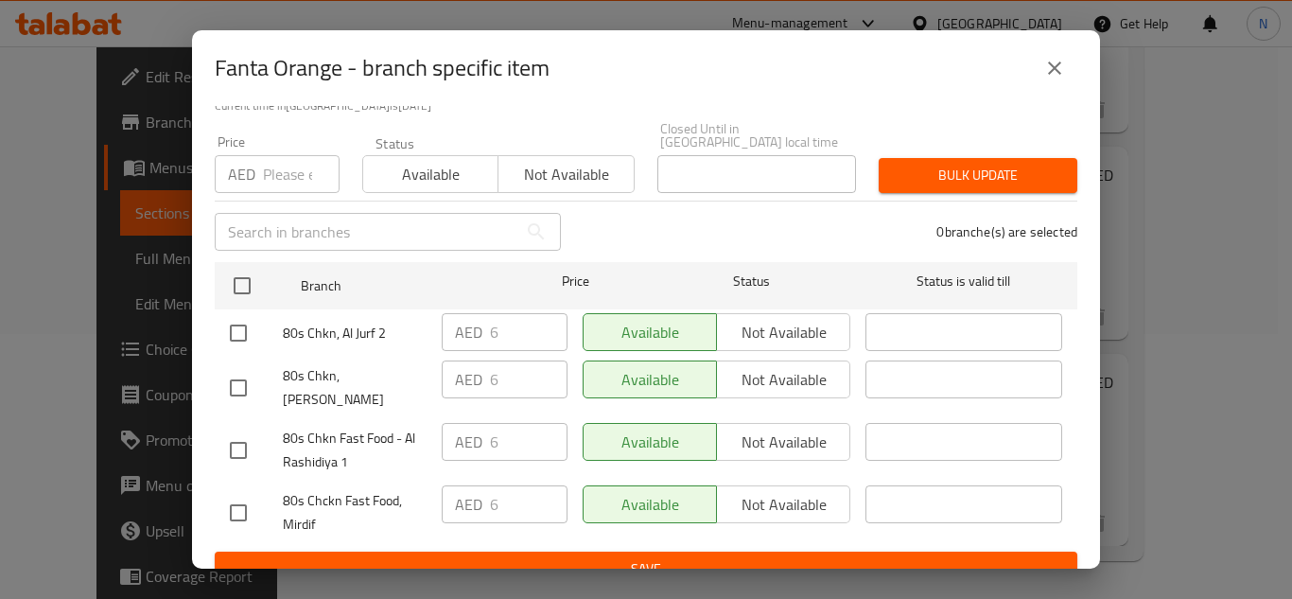
scroll to position [164, 0]
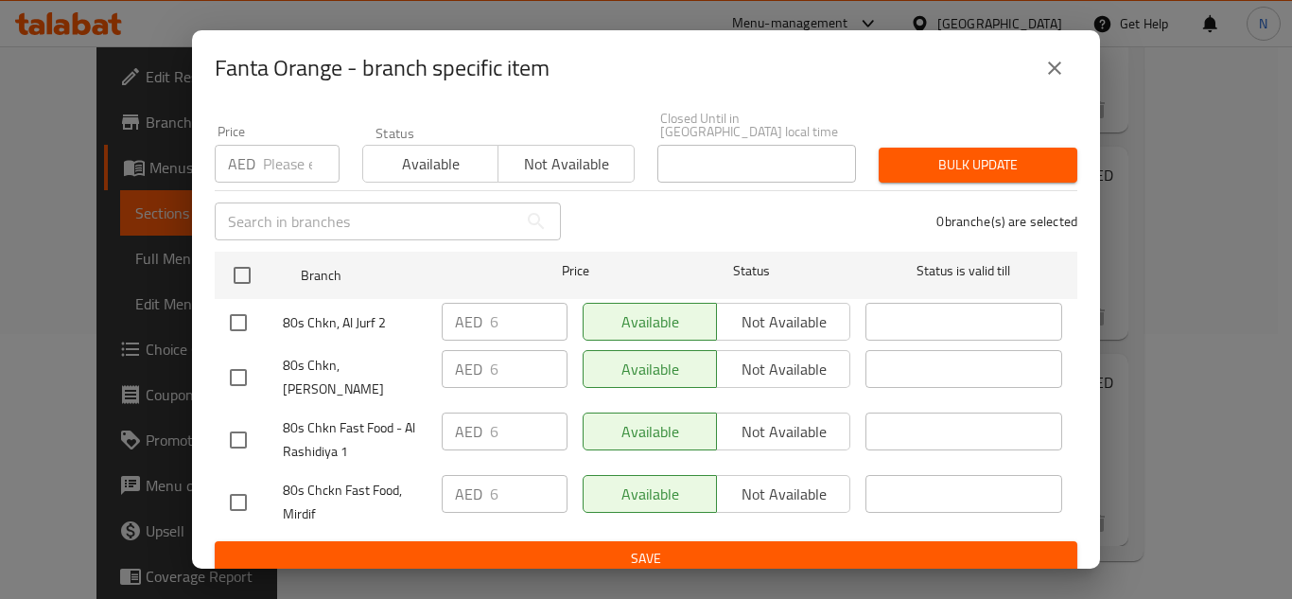
click at [1048, 61] on icon "close" at bounding box center [1054, 68] width 23 height 23
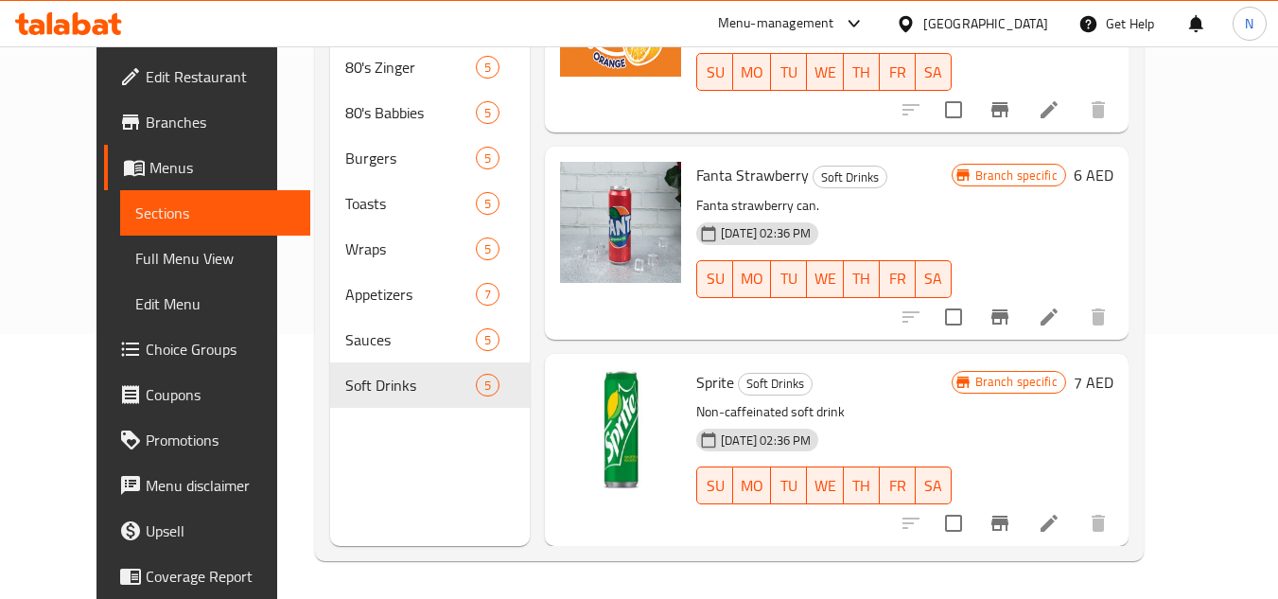
click at [1022, 300] on button "Branch-specific-item" at bounding box center [999, 316] width 45 height 45
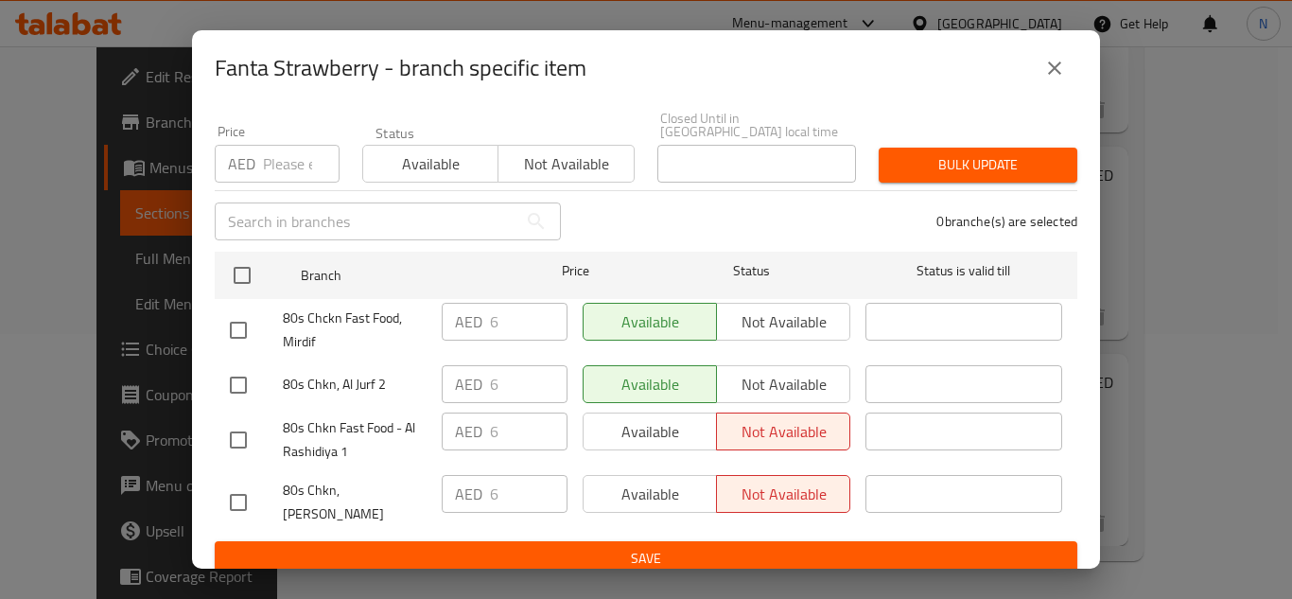
click at [1050, 68] on icon "close" at bounding box center [1054, 68] width 23 height 23
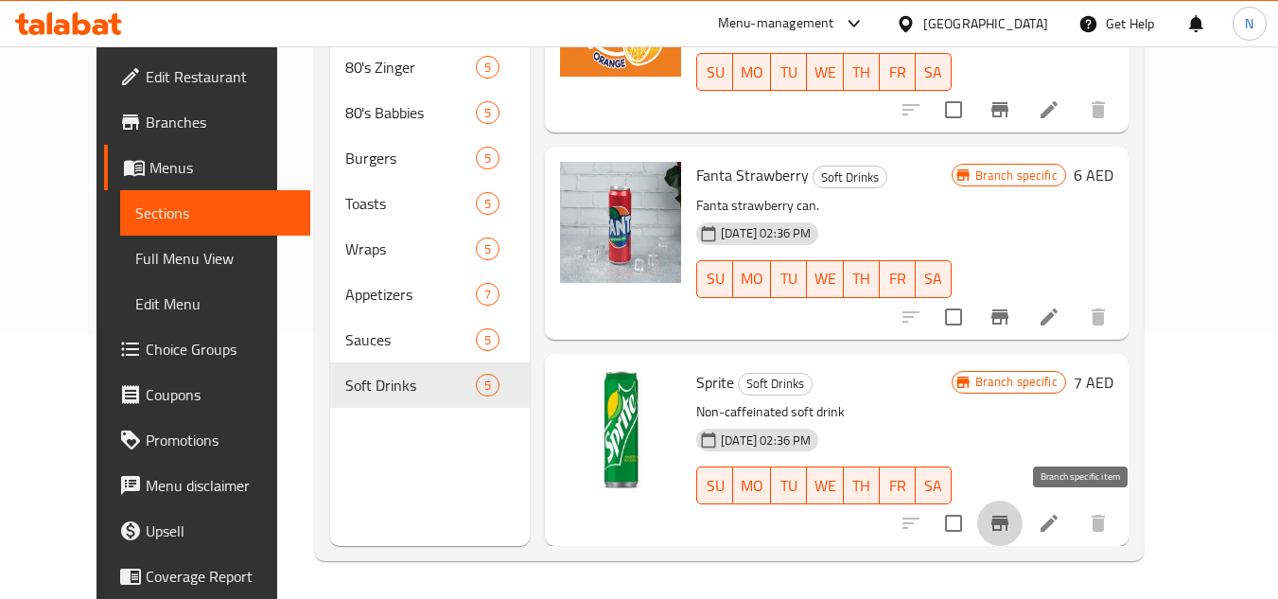
click at [1011, 529] on icon "Branch-specific-item" at bounding box center [999, 523] width 23 height 23
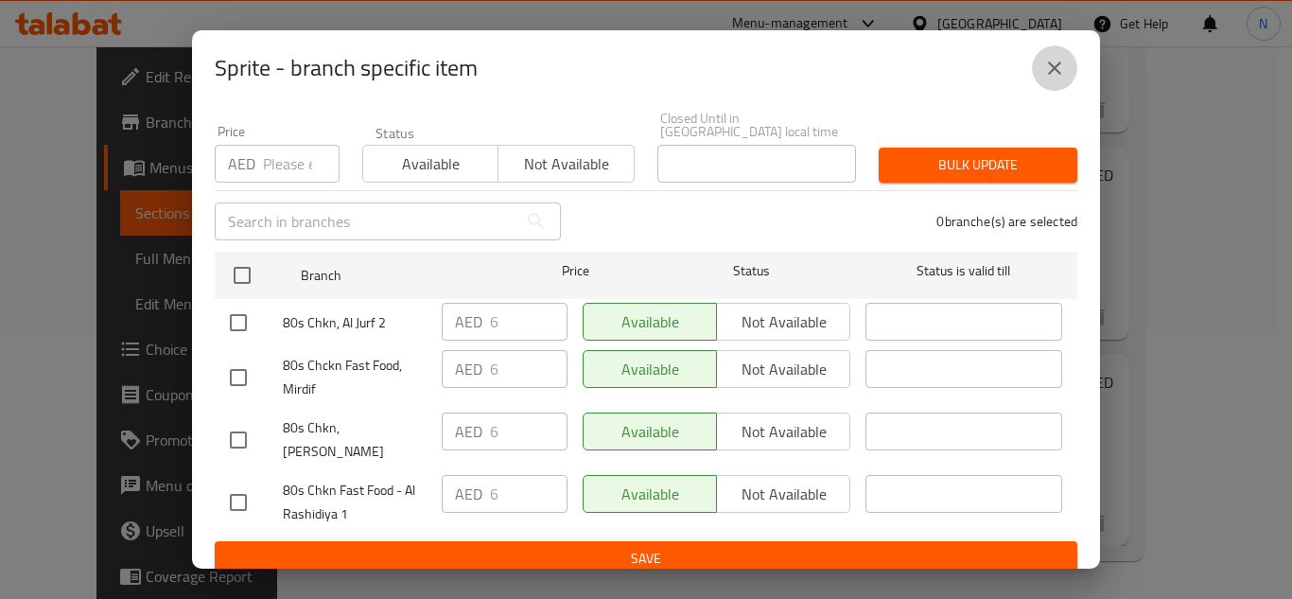
click at [1074, 63] on button "close" at bounding box center [1054, 67] width 45 height 45
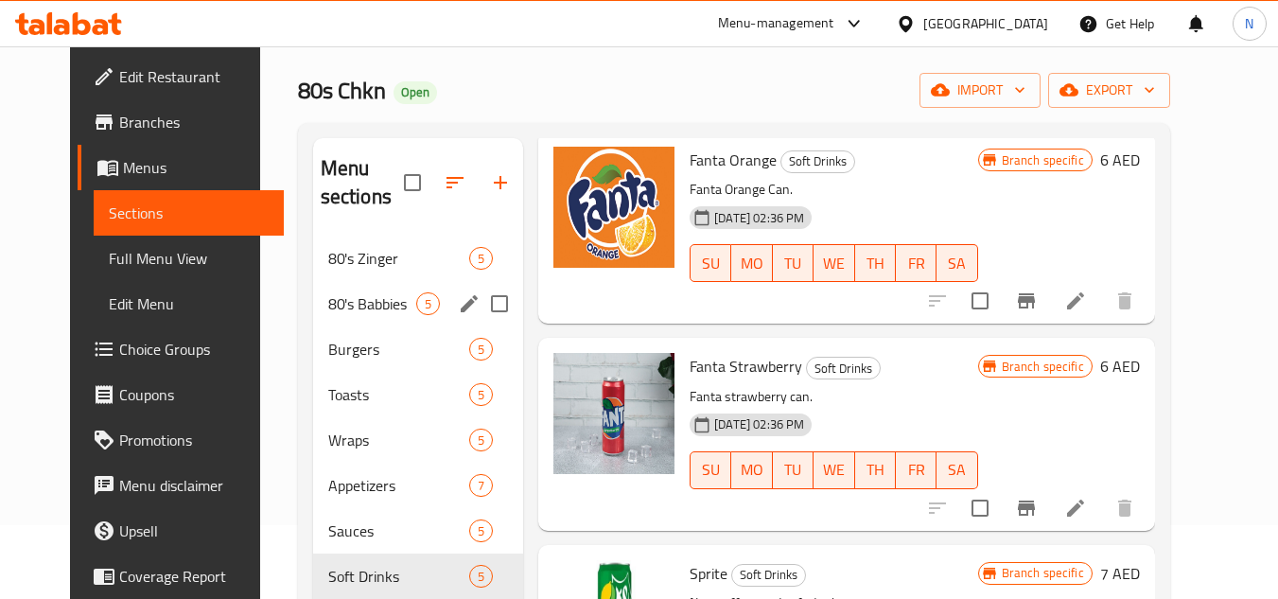
scroll to position [0, 0]
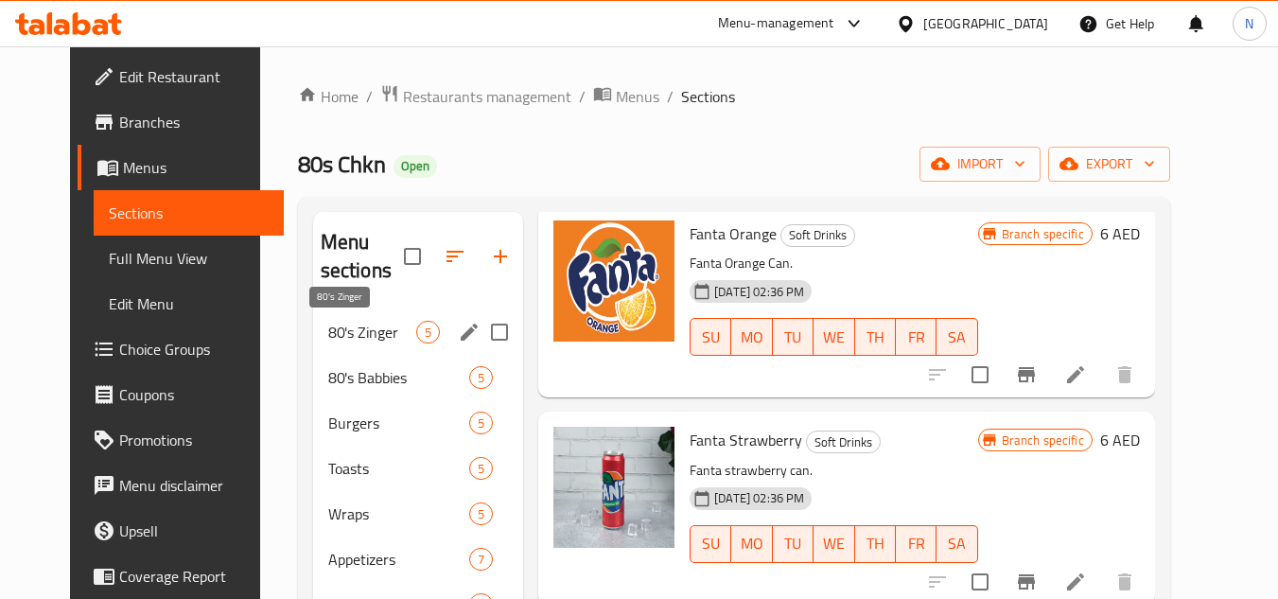
click at [352, 339] on span "80's Zinger" at bounding box center [372, 332] width 88 height 23
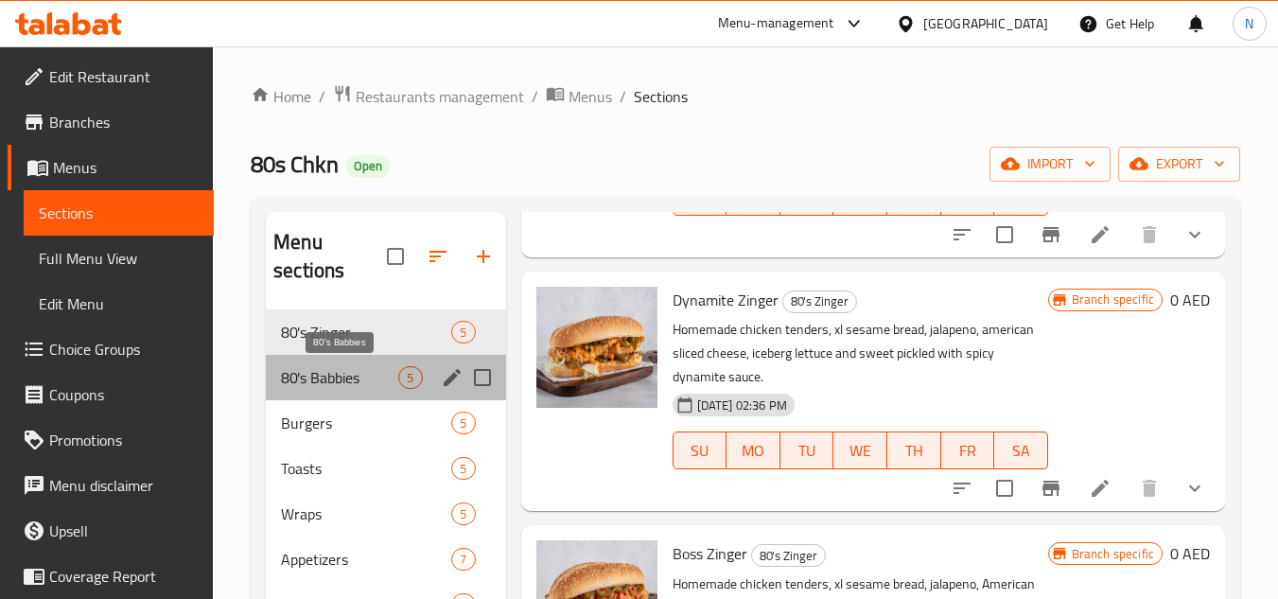
click at [355, 378] on span "80's Babbies" at bounding box center [339, 377] width 117 height 23
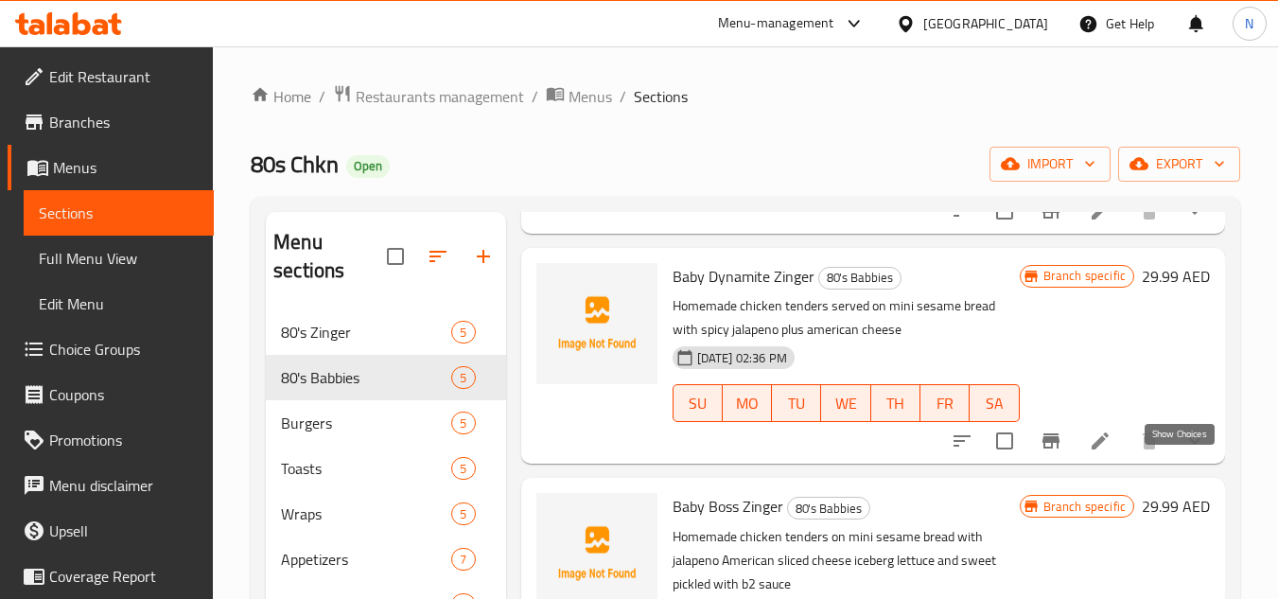
click at [1189, 445] on icon "show more" at bounding box center [1194, 441] width 11 height 7
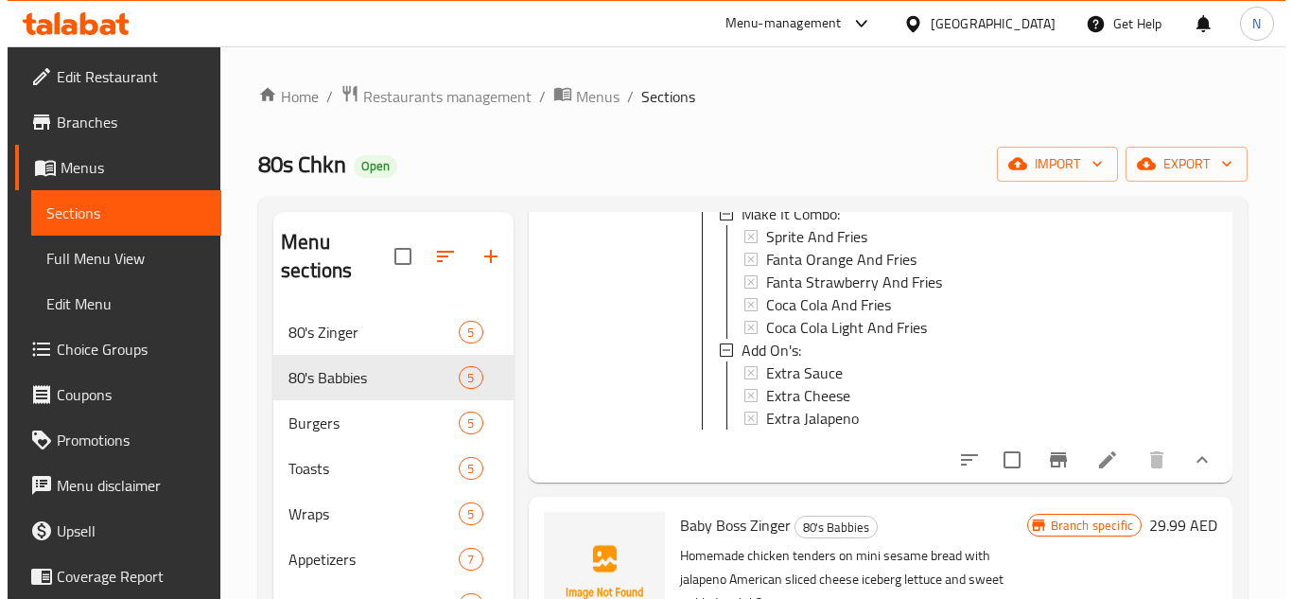
scroll to position [3, 0]
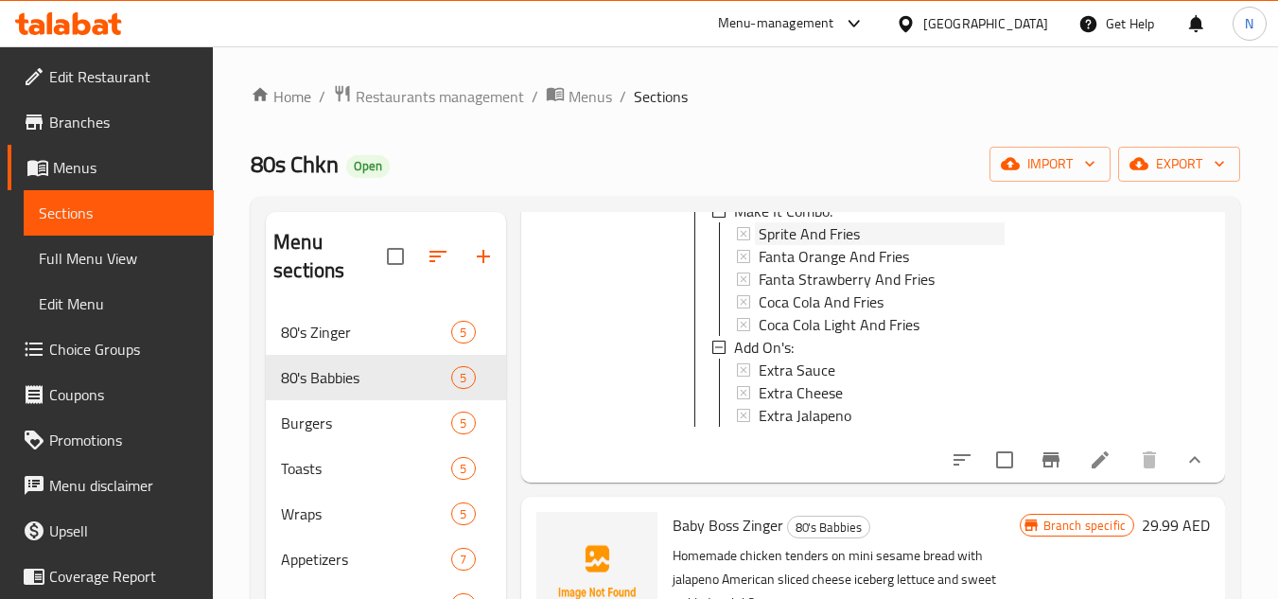
click at [819, 245] on span "Sprite And Fries" at bounding box center [809, 233] width 101 height 23
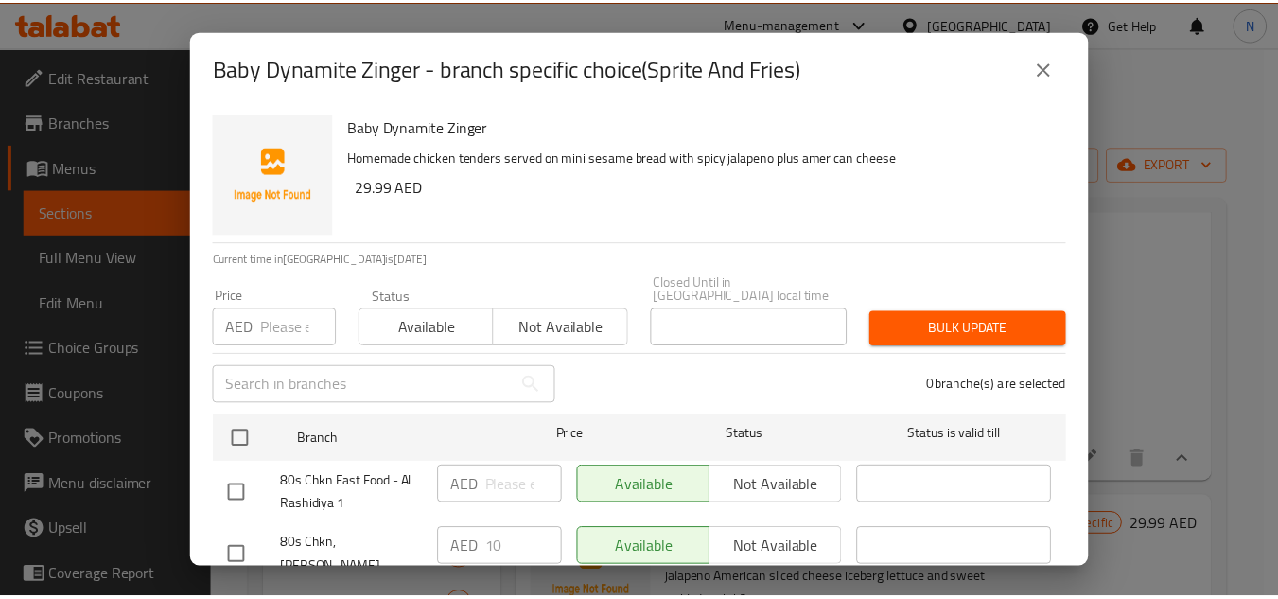
scroll to position [164, 0]
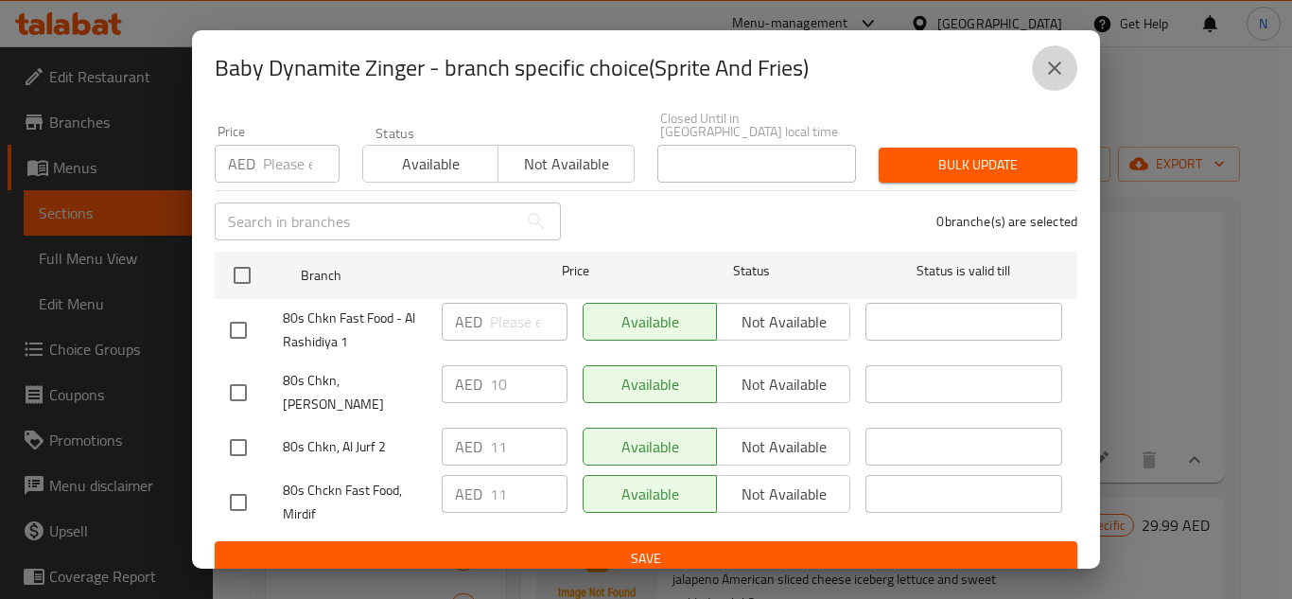
click at [1049, 73] on icon "close" at bounding box center [1054, 68] width 23 height 23
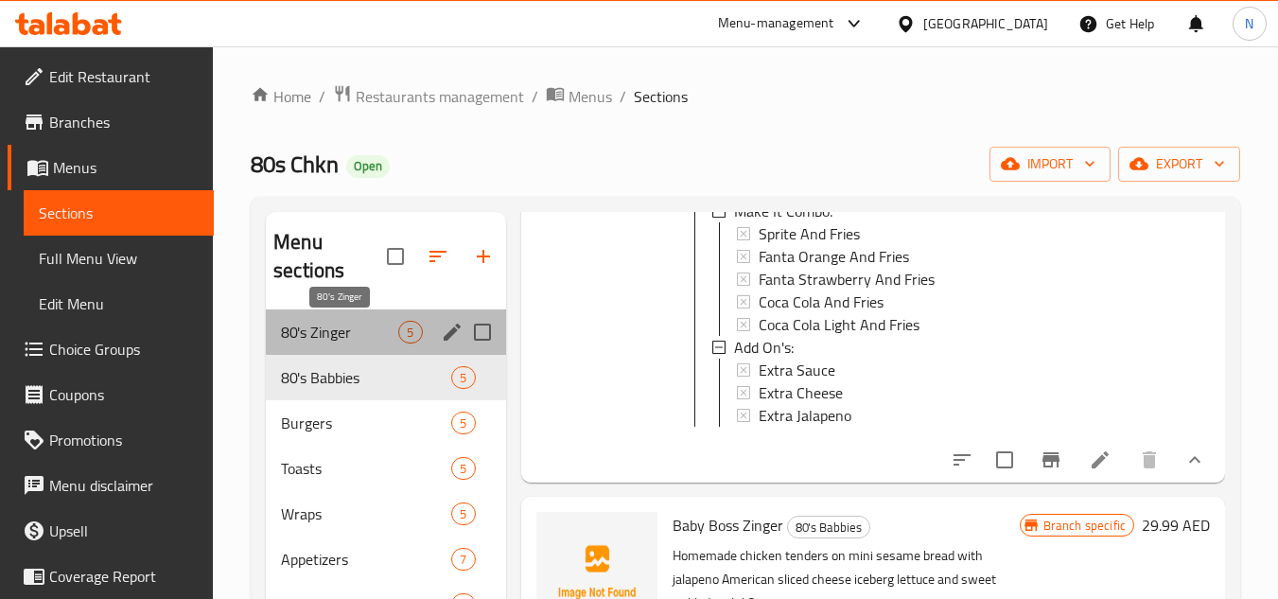
click at [325, 331] on span "80's Zinger" at bounding box center [339, 332] width 117 height 23
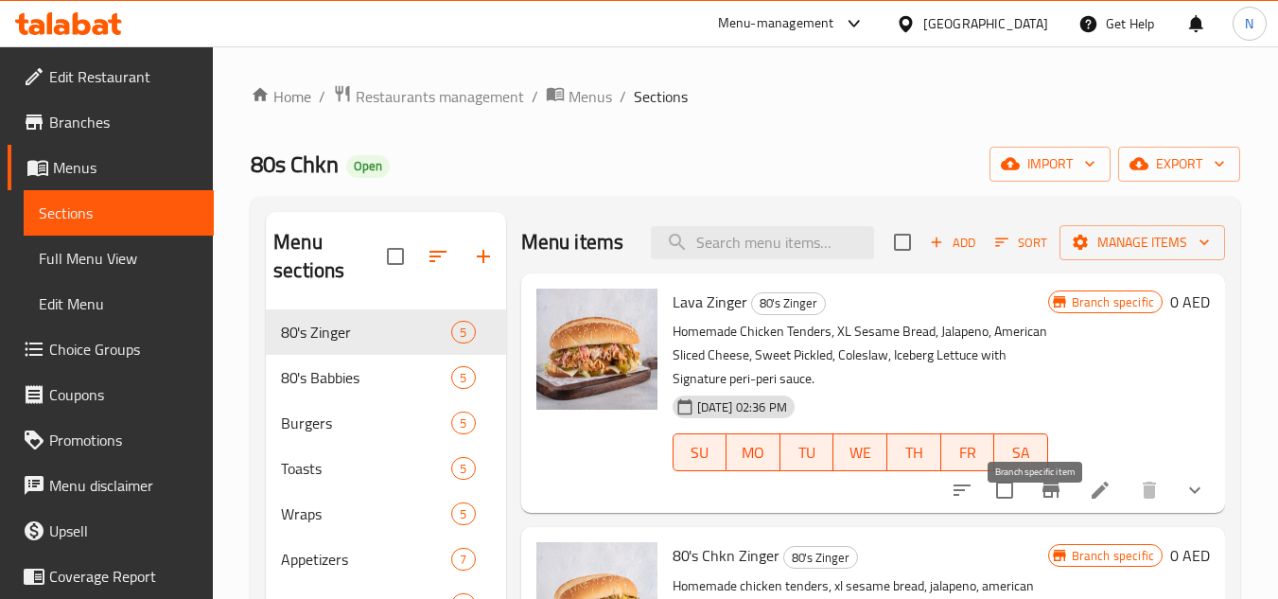
click at [1045, 501] on icon "Branch-specific-item" at bounding box center [1050, 490] width 23 height 23
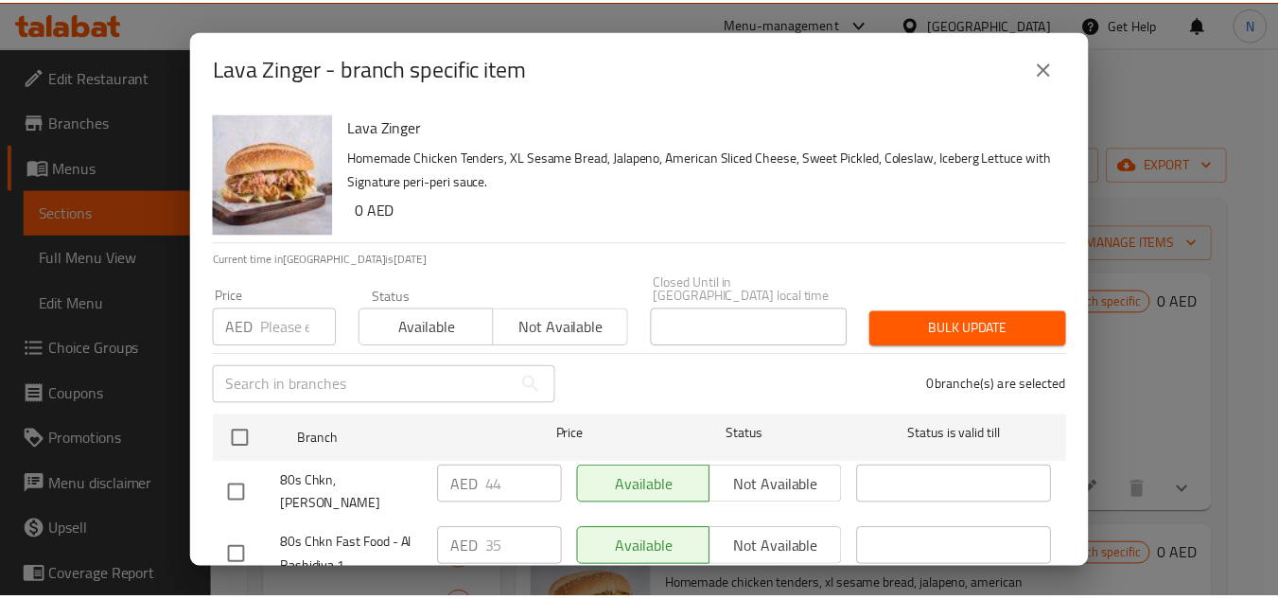
scroll to position [164, 0]
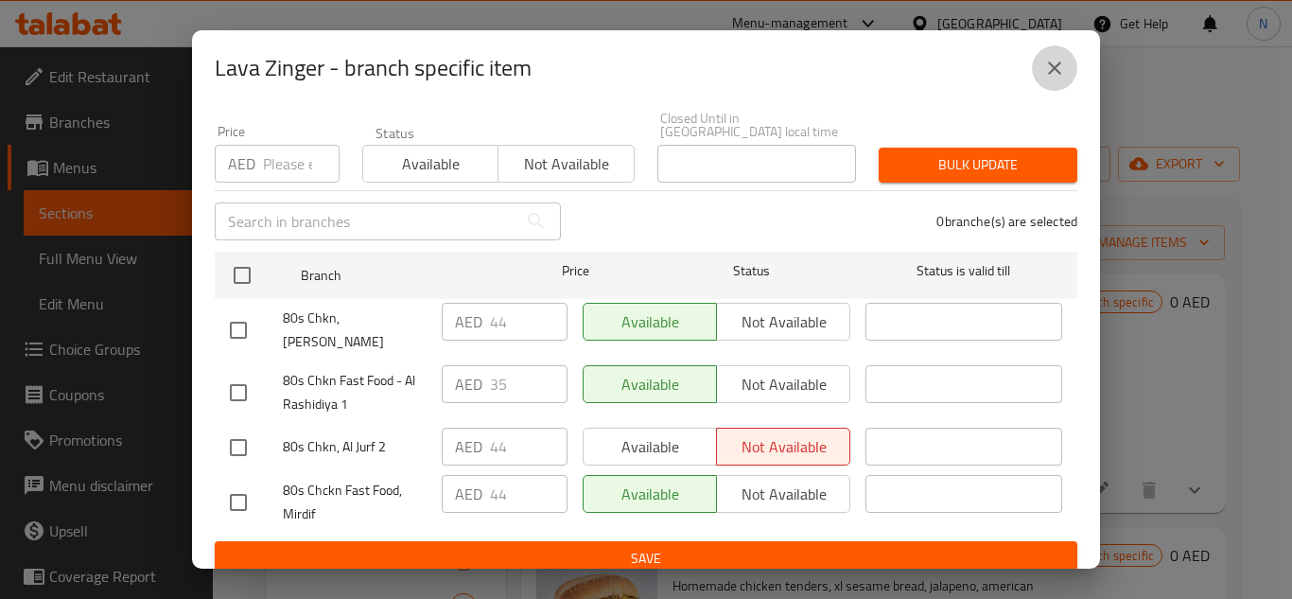
click at [1048, 69] on icon "close" at bounding box center [1054, 68] width 23 height 23
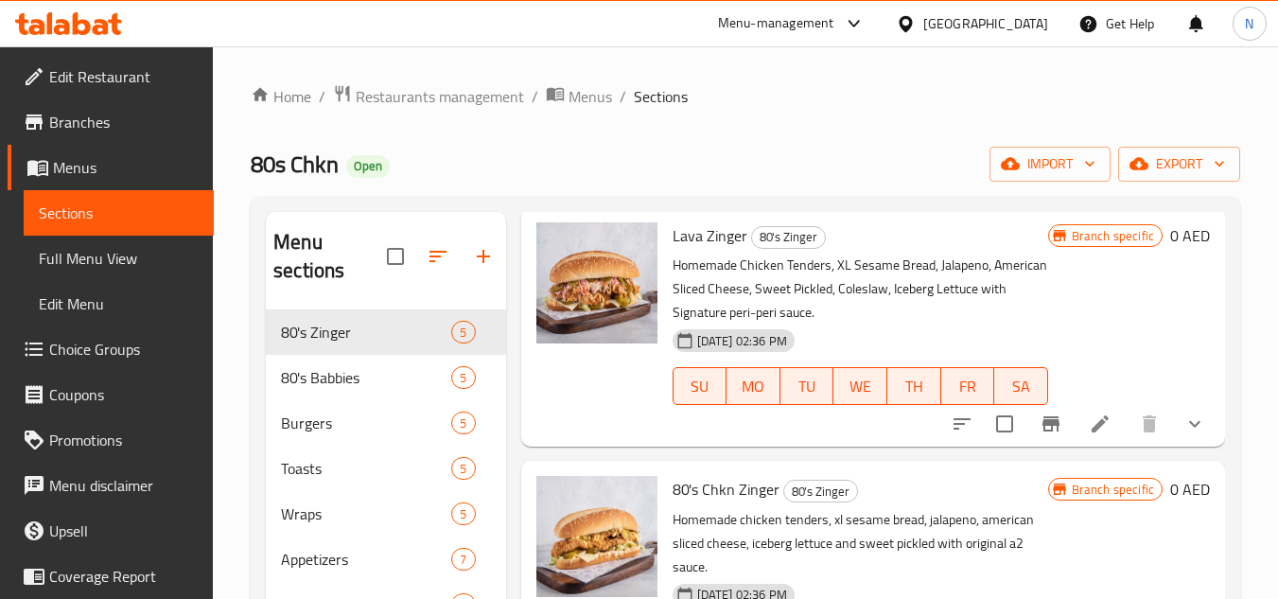
scroll to position [95, 0]
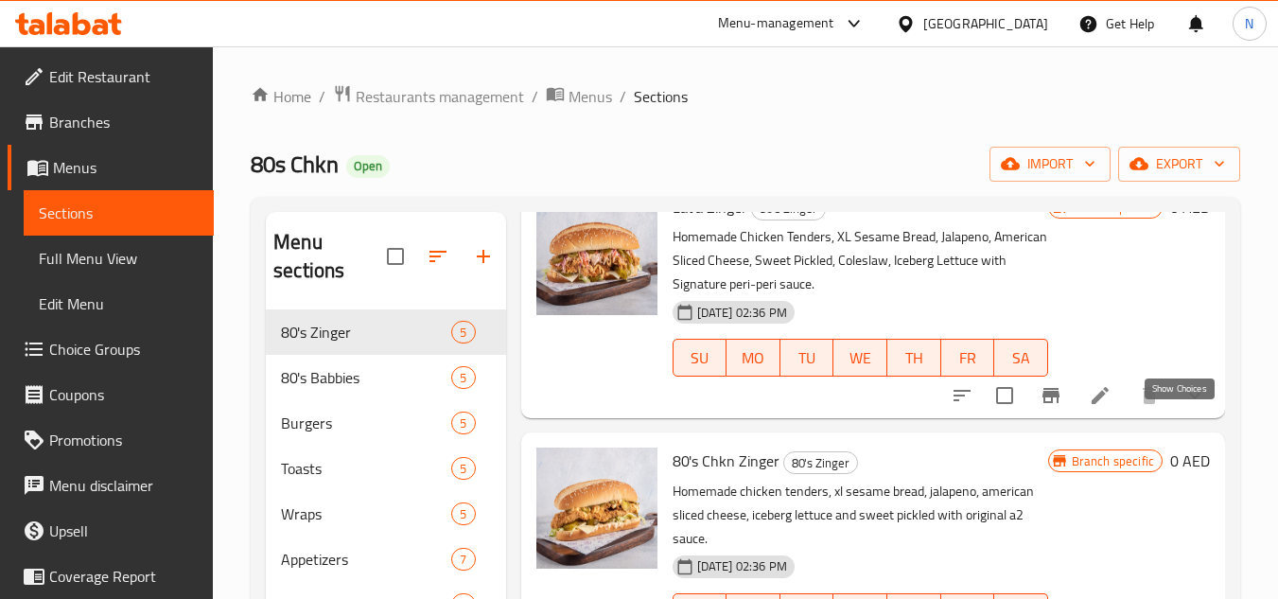
click at [1181, 418] on button "show more" at bounding box center [1194, 395] width 45 height 45
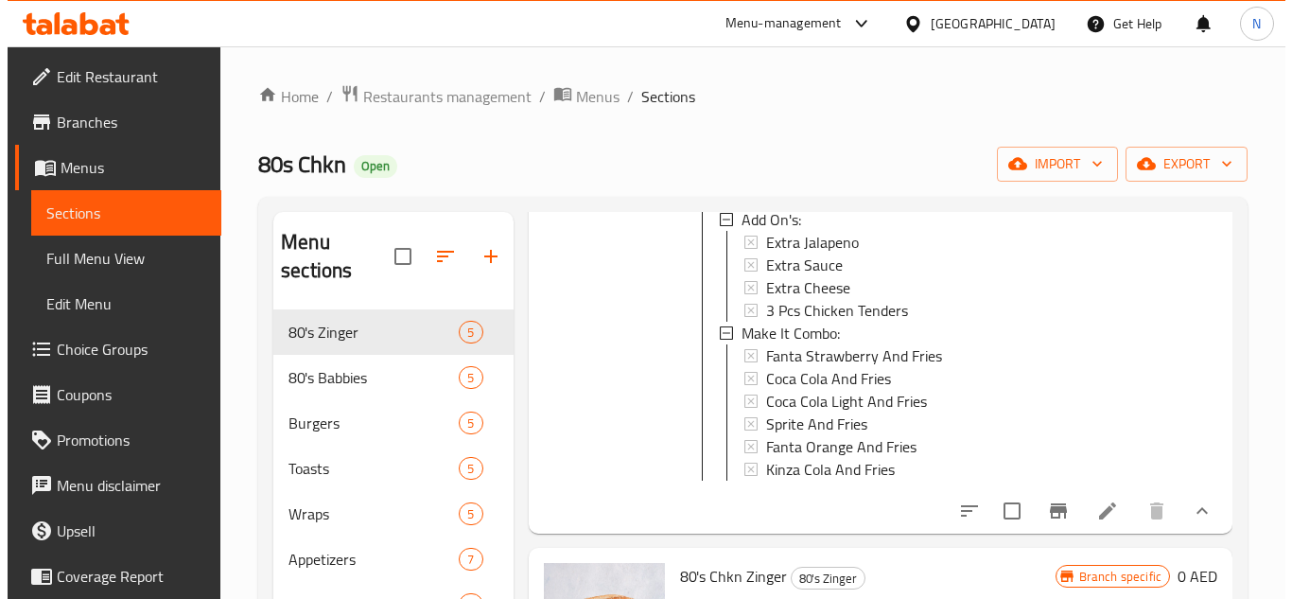
scroll to position [284, 0]
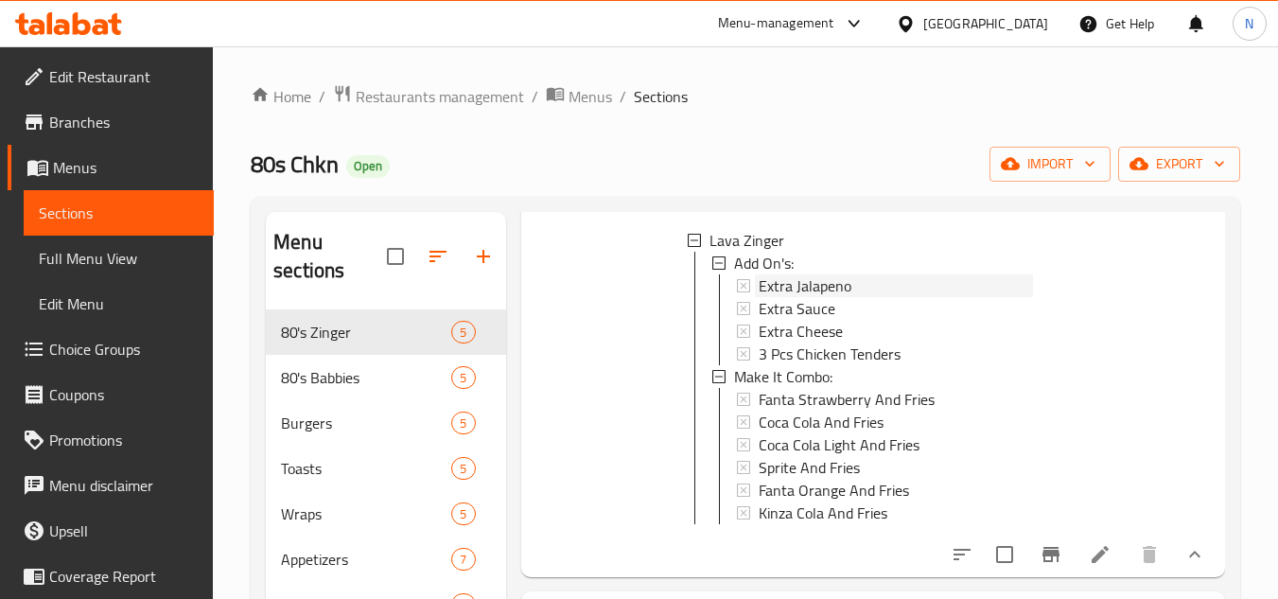
click at [827, 297] on span "Extra Jalapeno" at bounding box center [805, 285] width 93 height 23
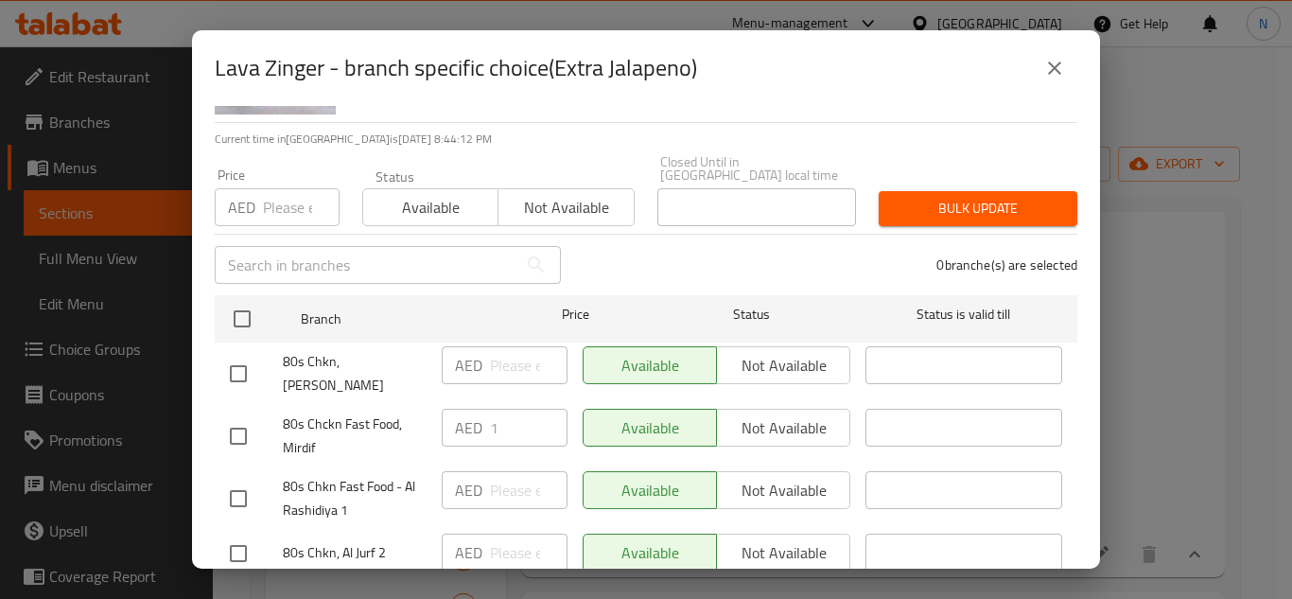
scroll to position [164, 0]
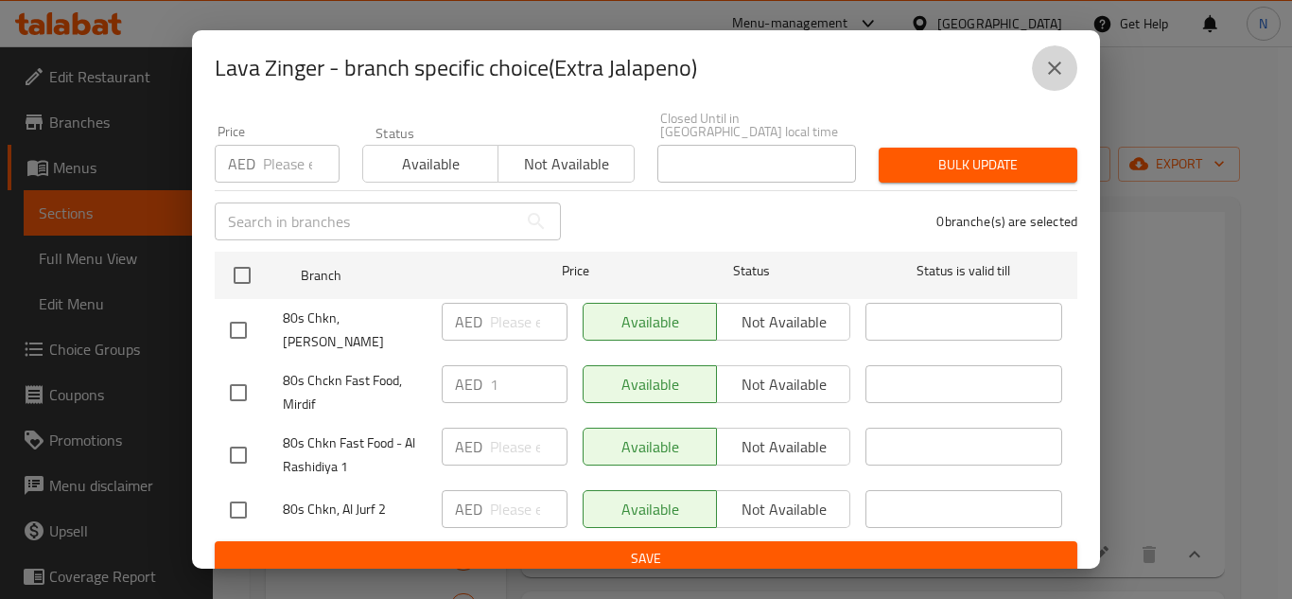
click at [1064, 79] on icon "close" at bounding box center [1054, 68] width 23 height 23
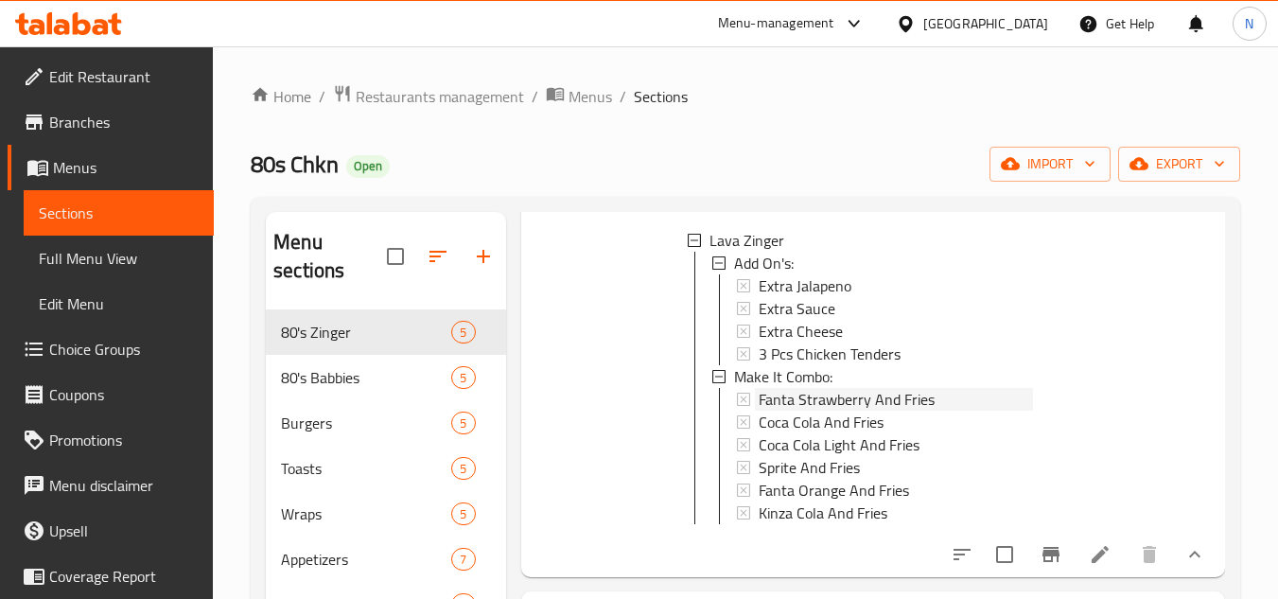
click at [812, 410] on span "Fanta Strawberry And Fries" at bounding box center [847, 399] width 176 height 23
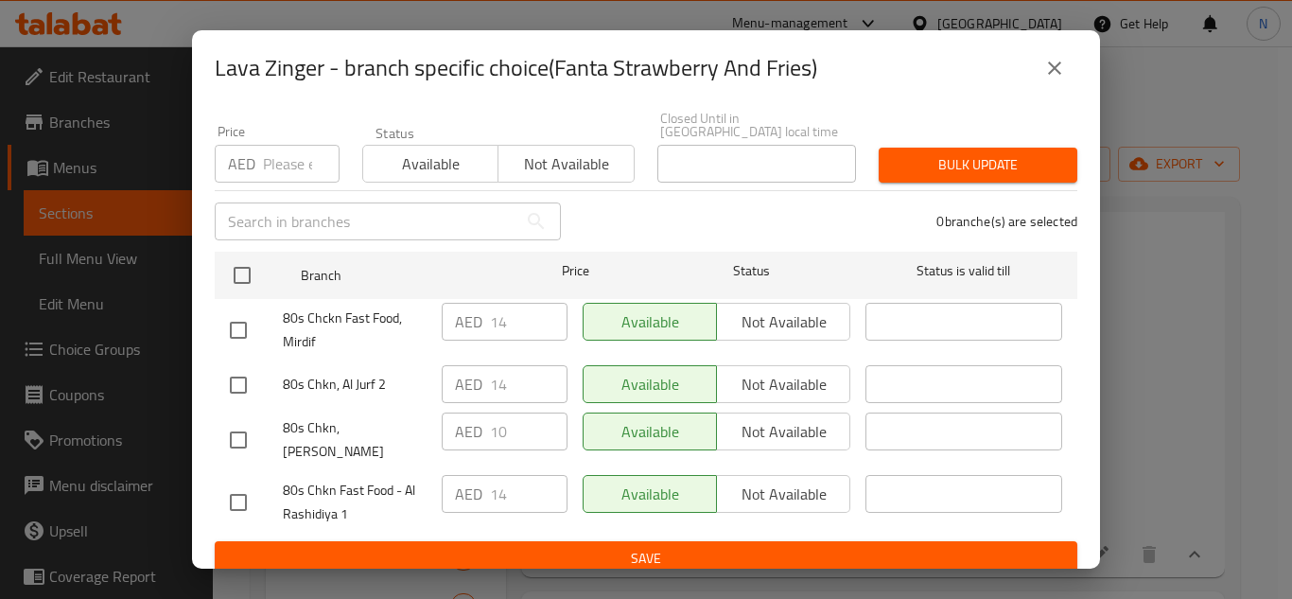
click at [233, 382] on input "checkbox" at bounding box center [238, 385] width 40 height 40
checkbox input "true"
drag, startPoint x: 248, startPoint y: 330, endPoint x: 225, endPoint y: 430, distance: 102.8
click at [247, 330] on input "checkbox" at bounding box center [238, 330] width 40 height 40
checkbox input "true"
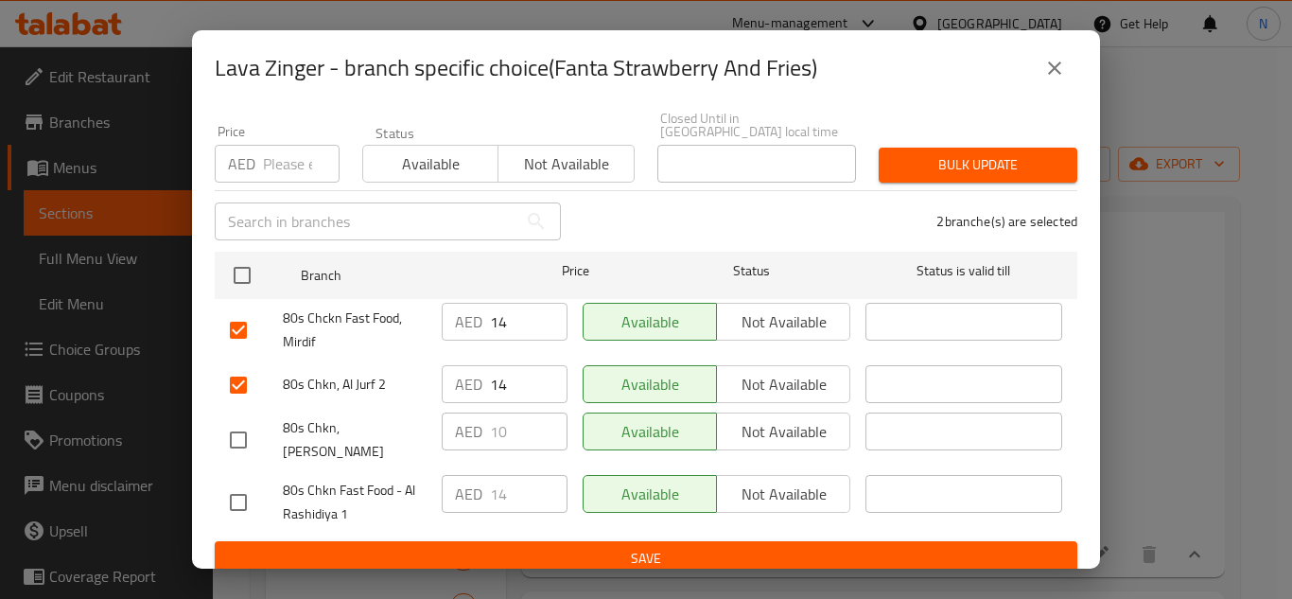
click at [234, 482] on input "checkbox" at bounding box center [238, 502] width 40 height 40
checkbox input "true"
click at [492, 320] on input "14" at bounding box center [529, 322] width 78 height 38
paste input "0"
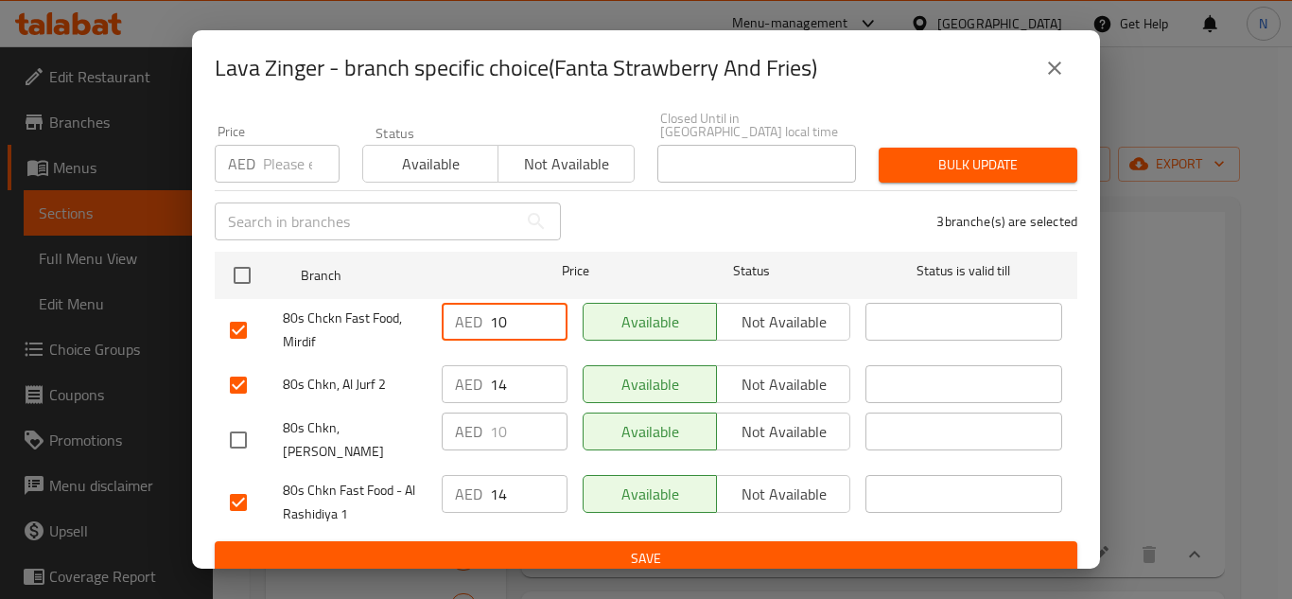
type input "10"
click at [504, 389] on input "14" at bounding box center [529, 384] width 78 height 38
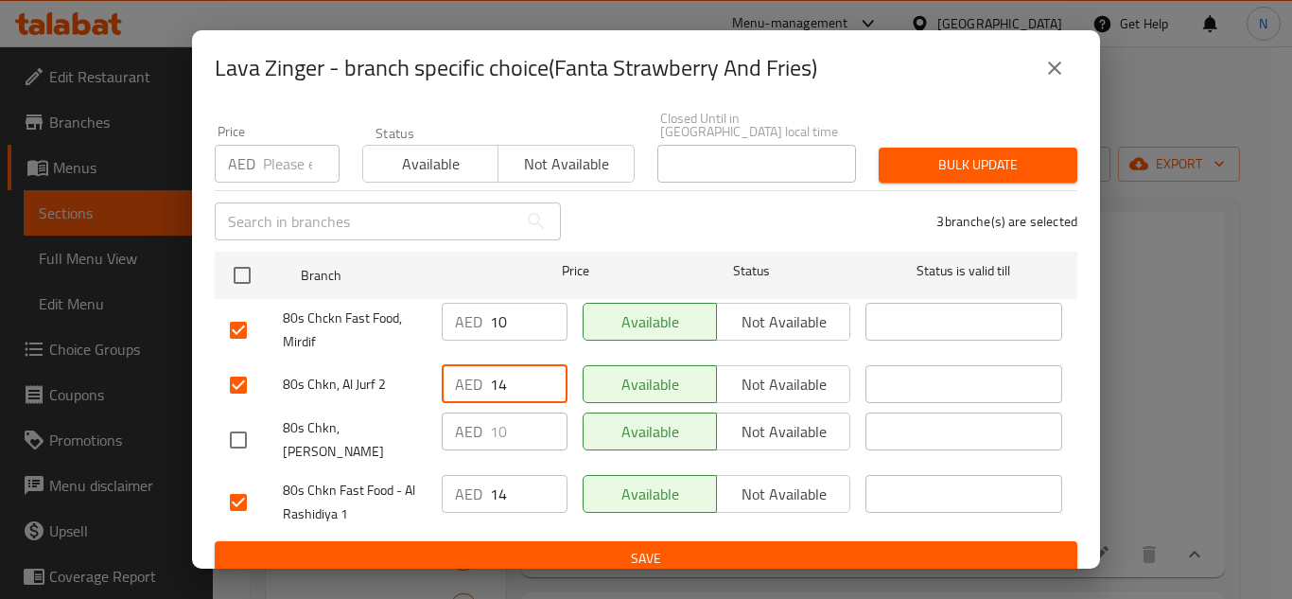
click at [503, 389] on input "14" at bounding box center [529, 384] width 78 height 38
paste input "0"
type input "10"
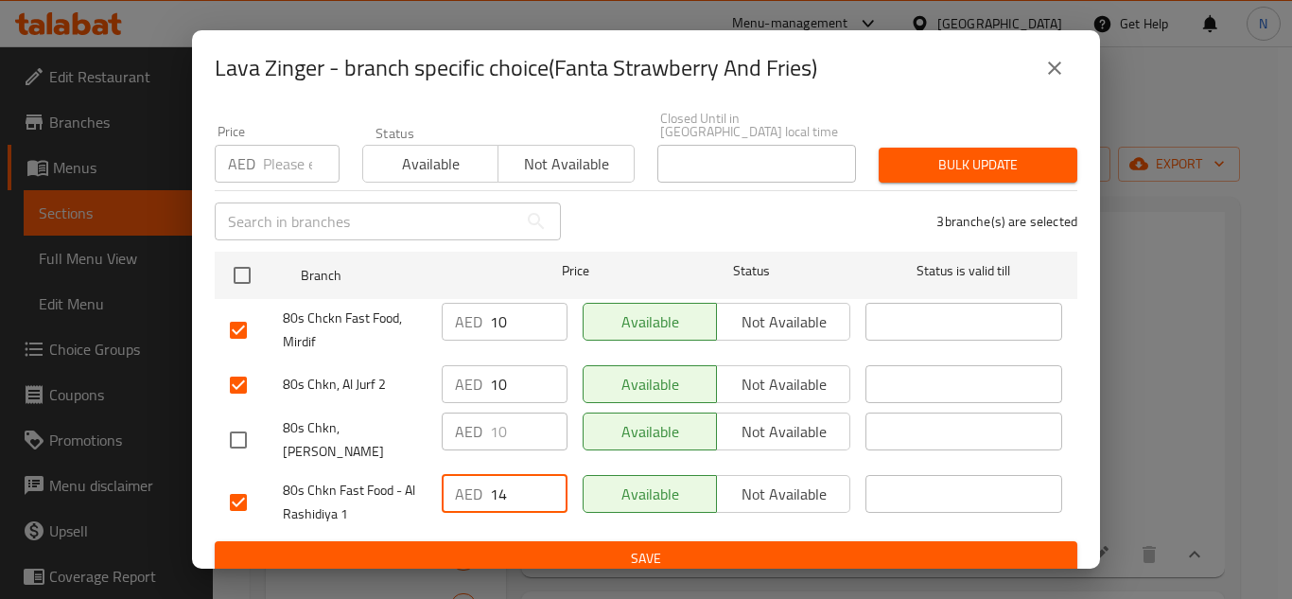
click at [505, 475] on input "14" at bounding box center [529, 494] width 78 height 38
paste input "0"
type input "10"
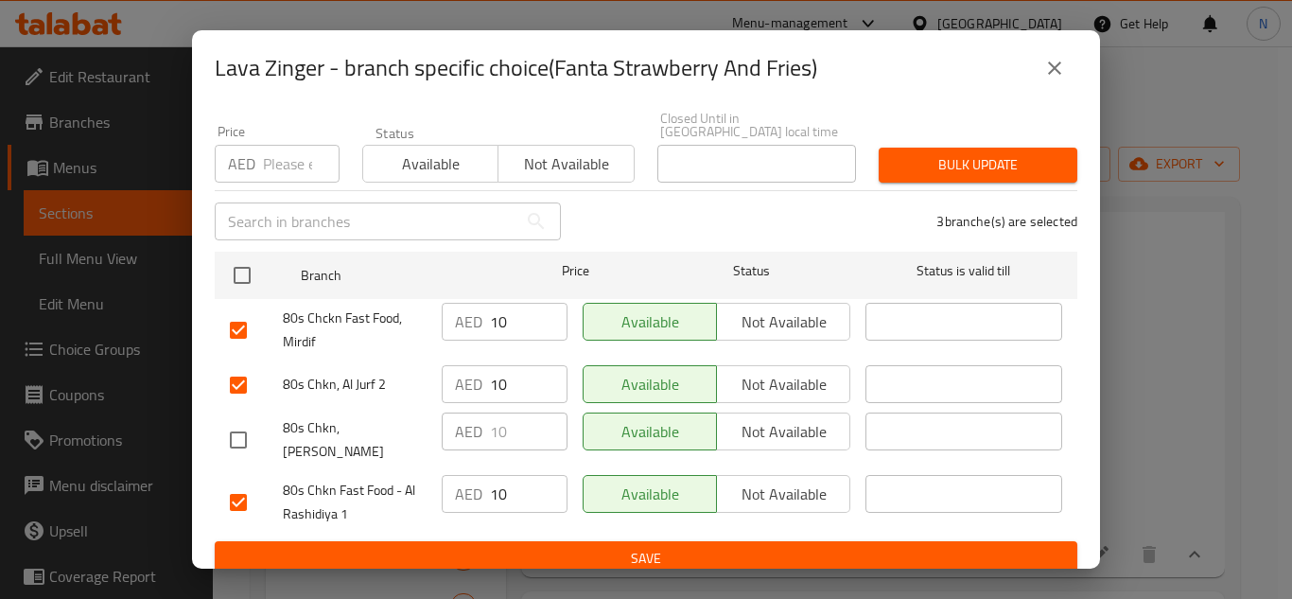
click at [530, 523] on ul "Branch Price Status Status is valid till 80s Chckn Fast Food, Mirdif AED 10 ​ A…" at bounding box center [646, 392] width 863 height 297
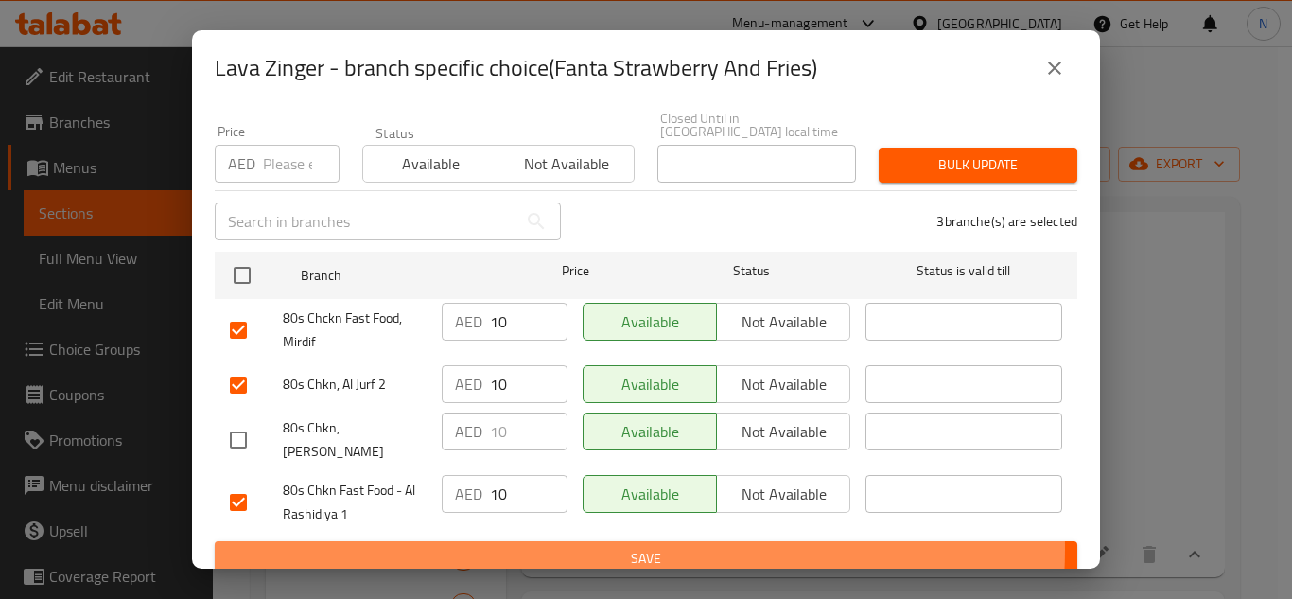
click at [584, 547] on span "Save" at bounding box center [646, 559] width 832 height 24
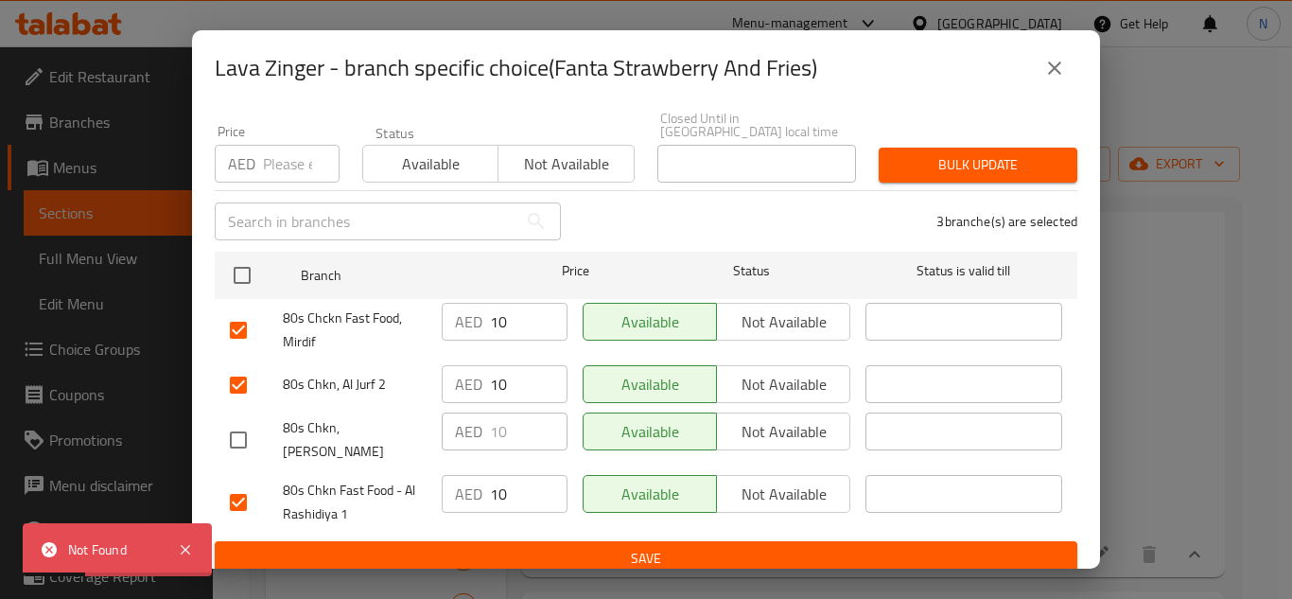
click at [1061, 76] on icon "close" at bounding box center [1054, 68] width 23 height 23
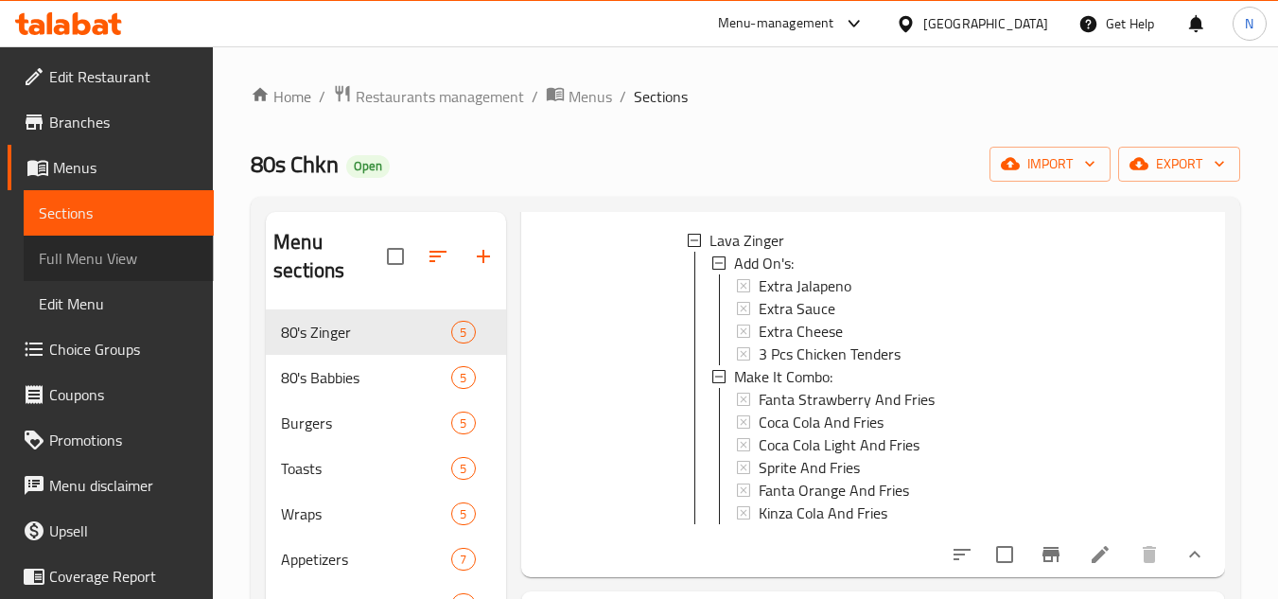
click at [126, 262] on span "Full Menu View" at bounding box center [119, 258] width 160 height 23
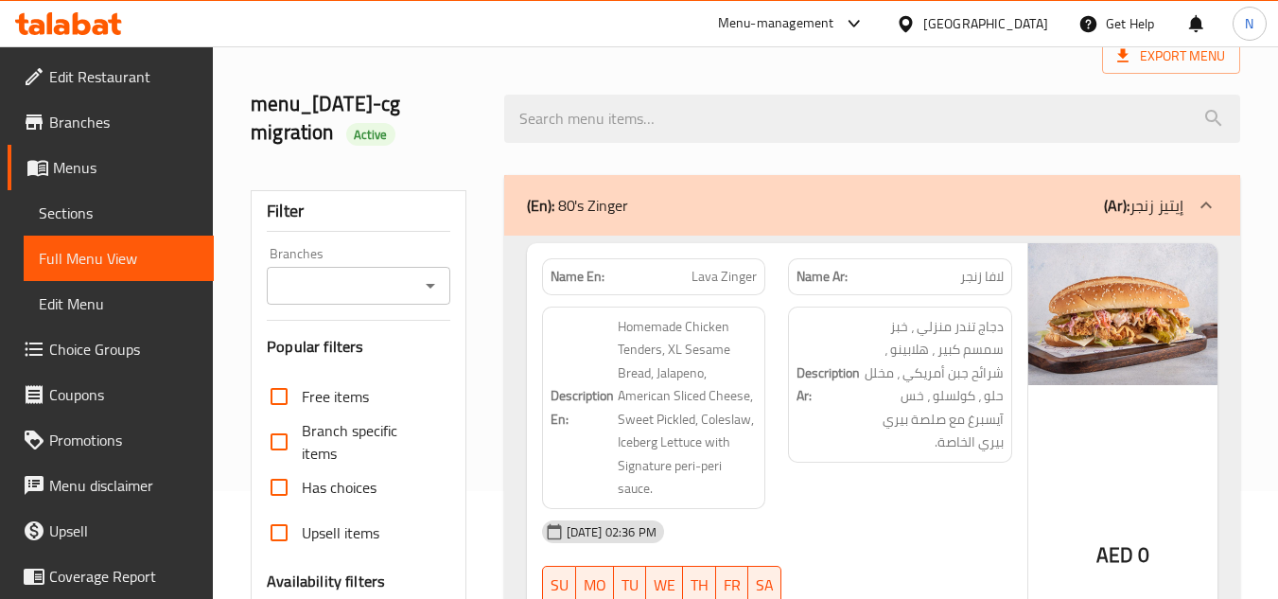
scroll to position [378, 0]
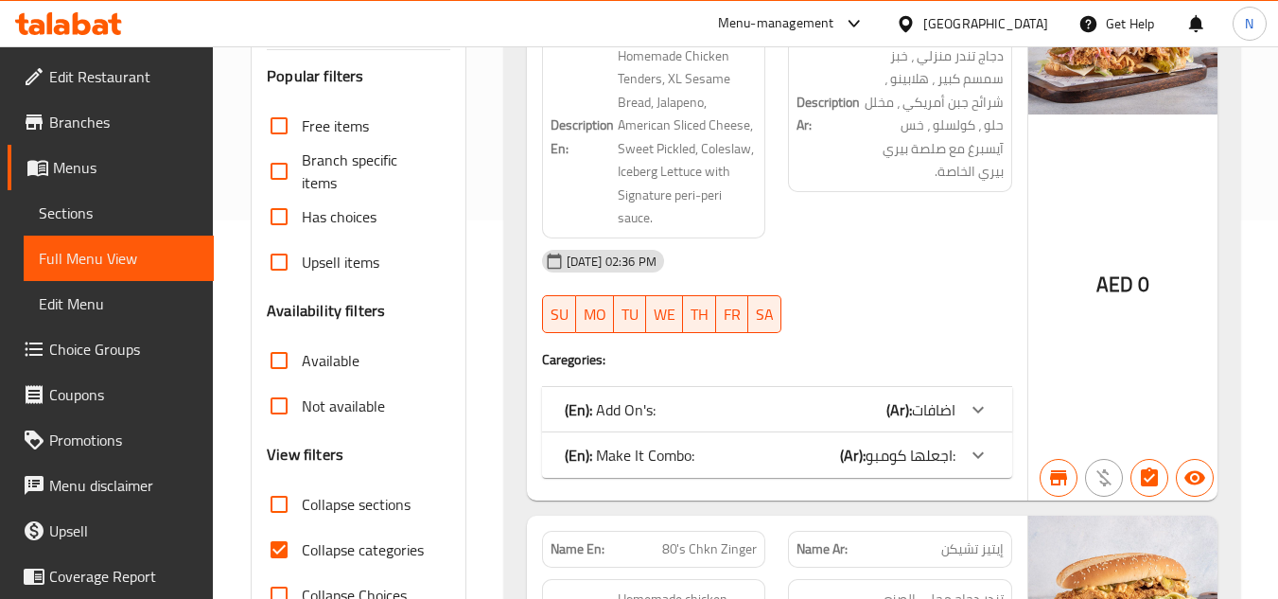
click at [271, 545] on input "Collapse categories" at bounding box center [278, 549] width 45 height 45
checkbox input "false"
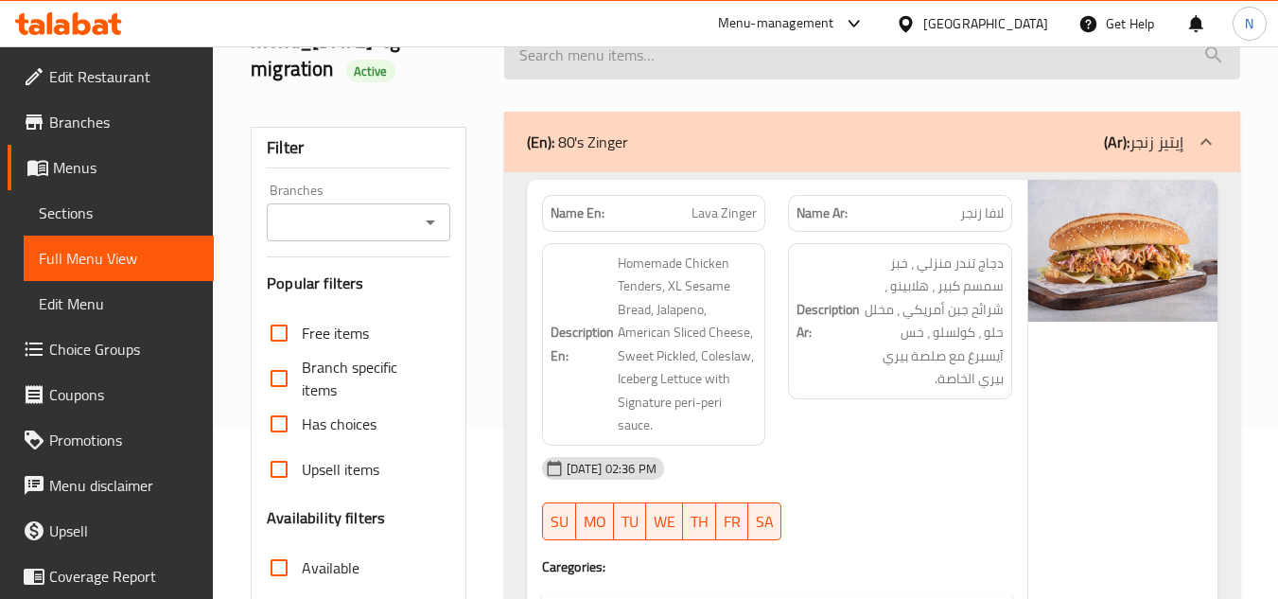
scroll to position [95, 0]
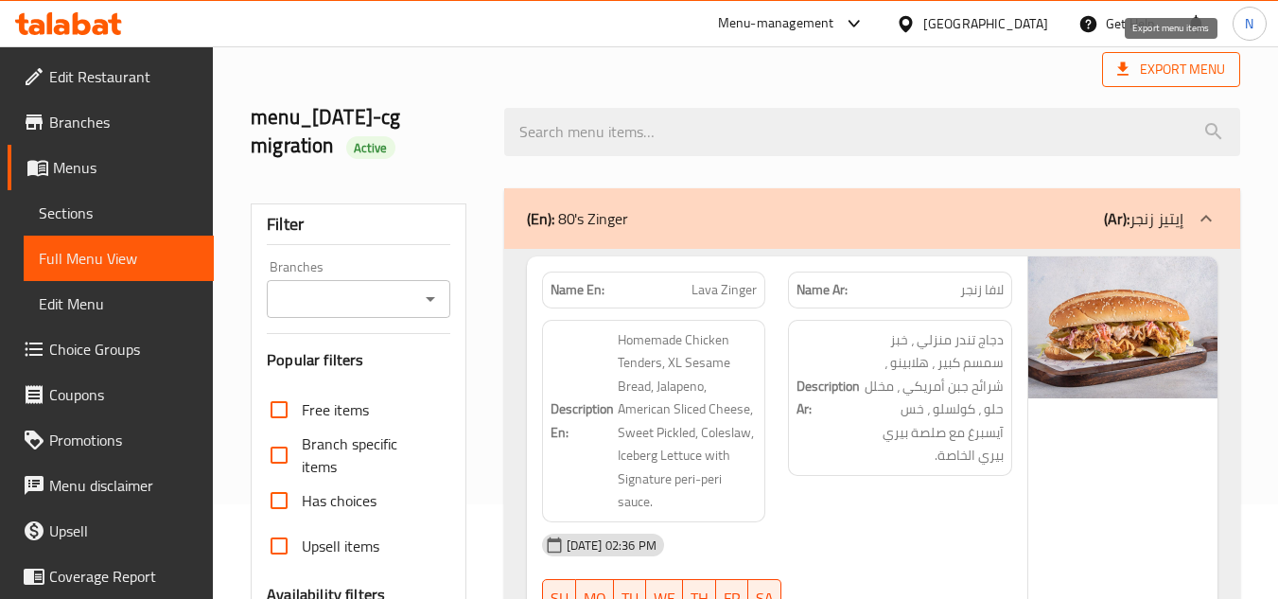
click at [1191, 68] on span "Export Menu" at bounding box center [1171, 70] width 108 height 24
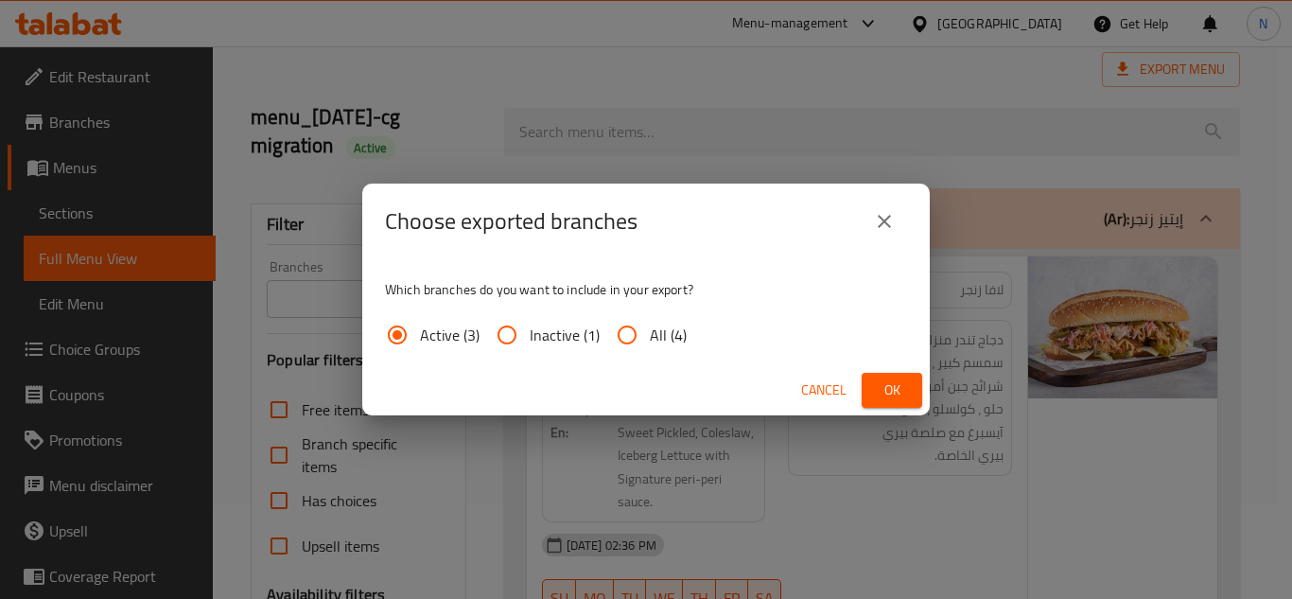
click at [670, 337] on span "All (4)" at bounding box center [668, 334] width 37 height 23
click at [650, 337] on input "All (4)" at bounding box center [626, 334] width 45 height 45
radio input "true"
click at [883, 388] on span "Ok" at bounding box center [892, 390] width 30 height 24
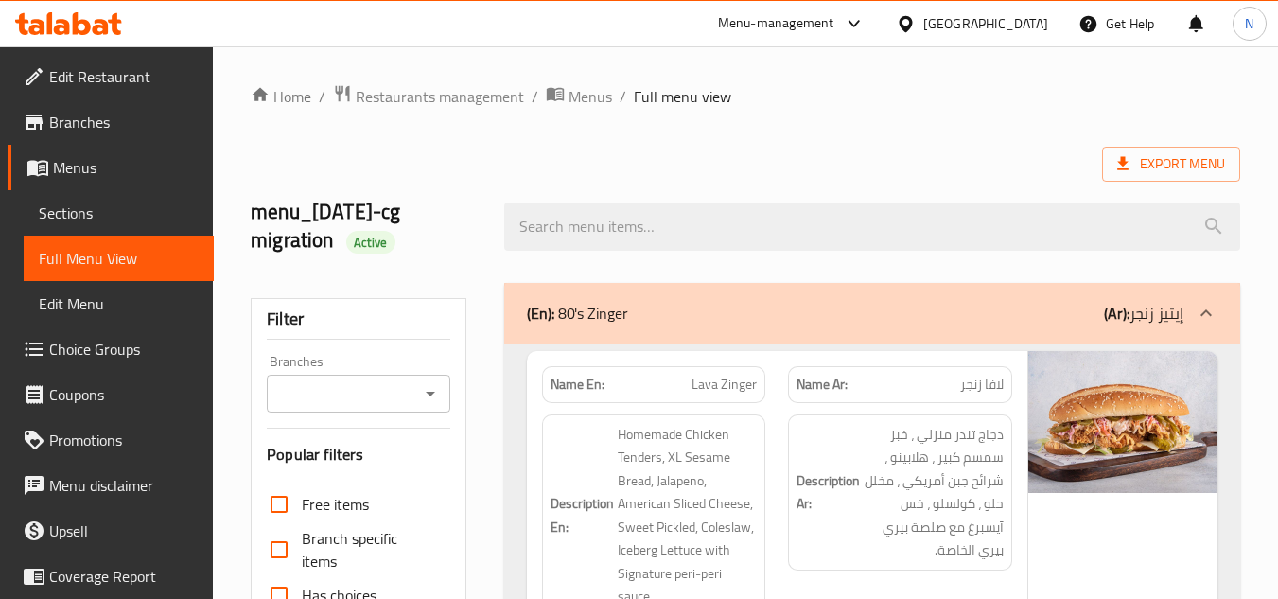
click at [100, 115] on span "Branches" at bounding box center [123, 122] width 149 height 23
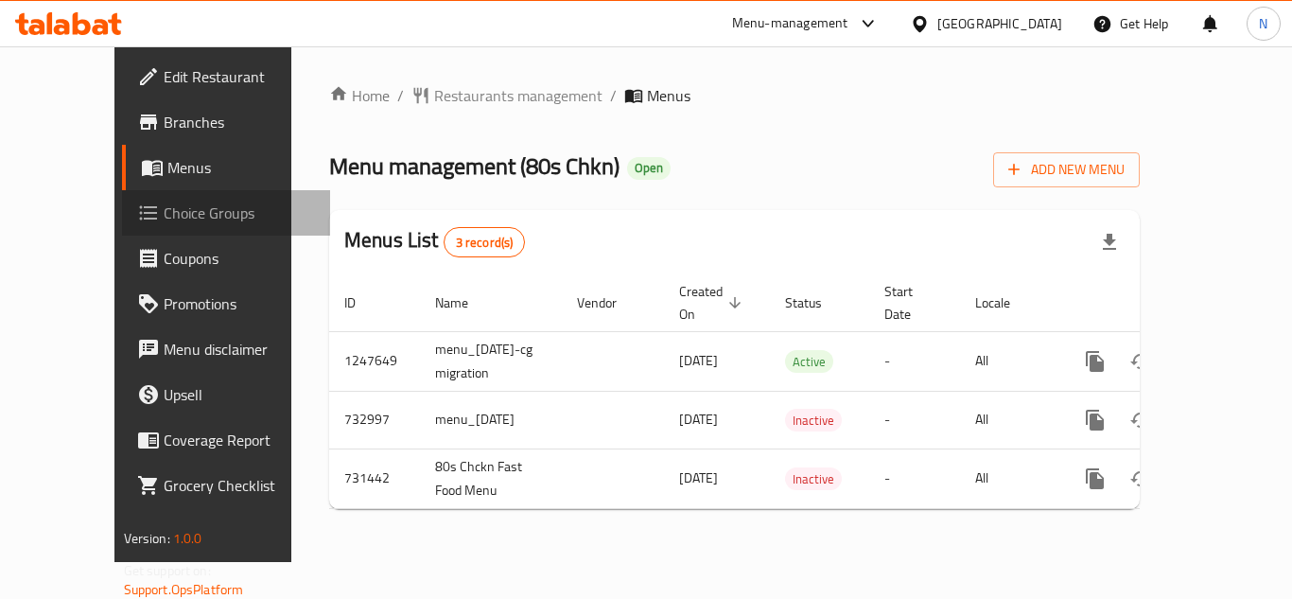
click at [164, 216] on span "Choice Groups" at bounding box center [239, 212] width 151 height 23
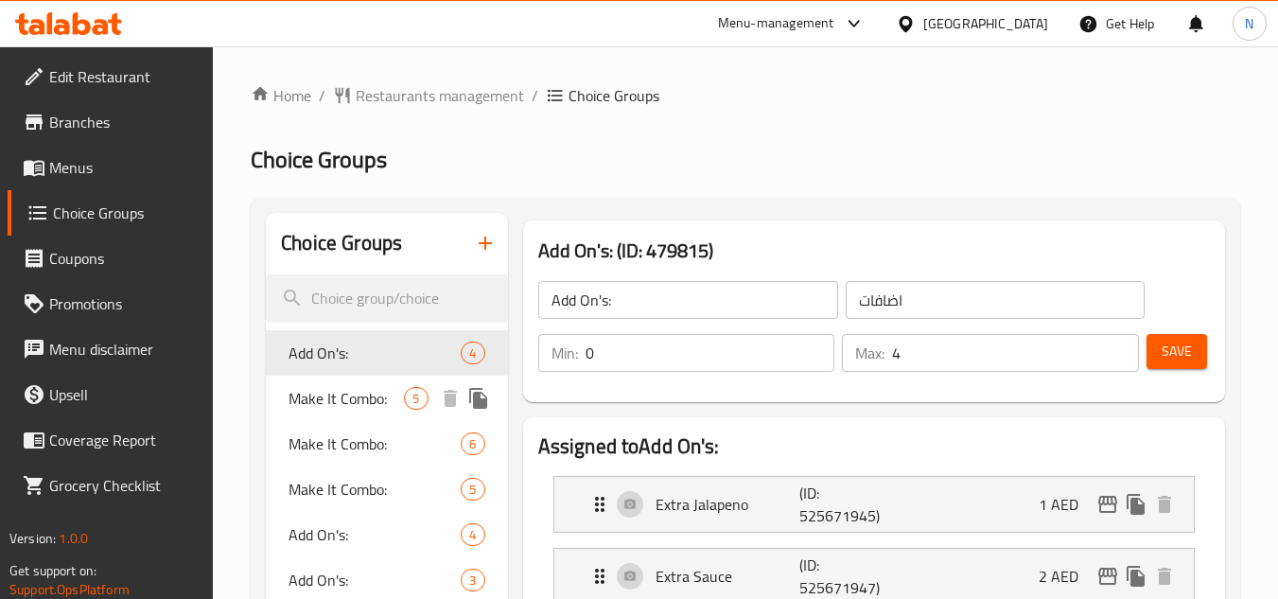
click at [343, 390] on span "Make It Combo:" at bounding box center [345, 398] width 115 height 23
type input "Make It Combo:"
type input "اجعلها كومبو:"
type input "1"
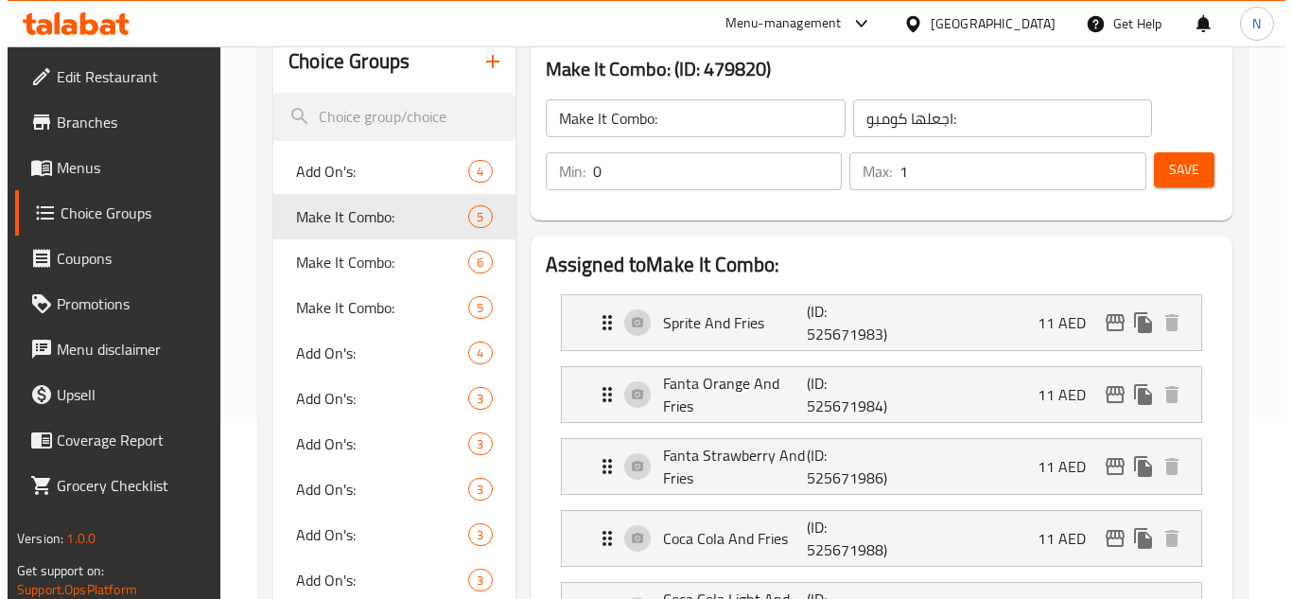
scroll to position [189, 0]
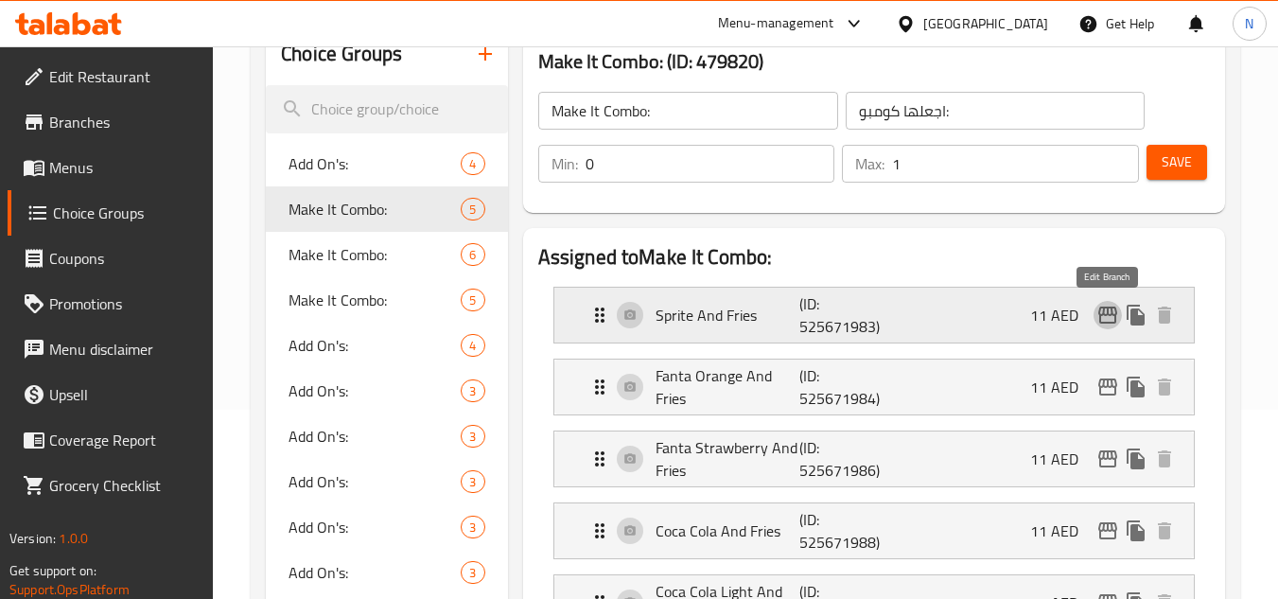
click at [1108, 327] on button "edit" at bounding box center [1107, 315] width 28 height 28
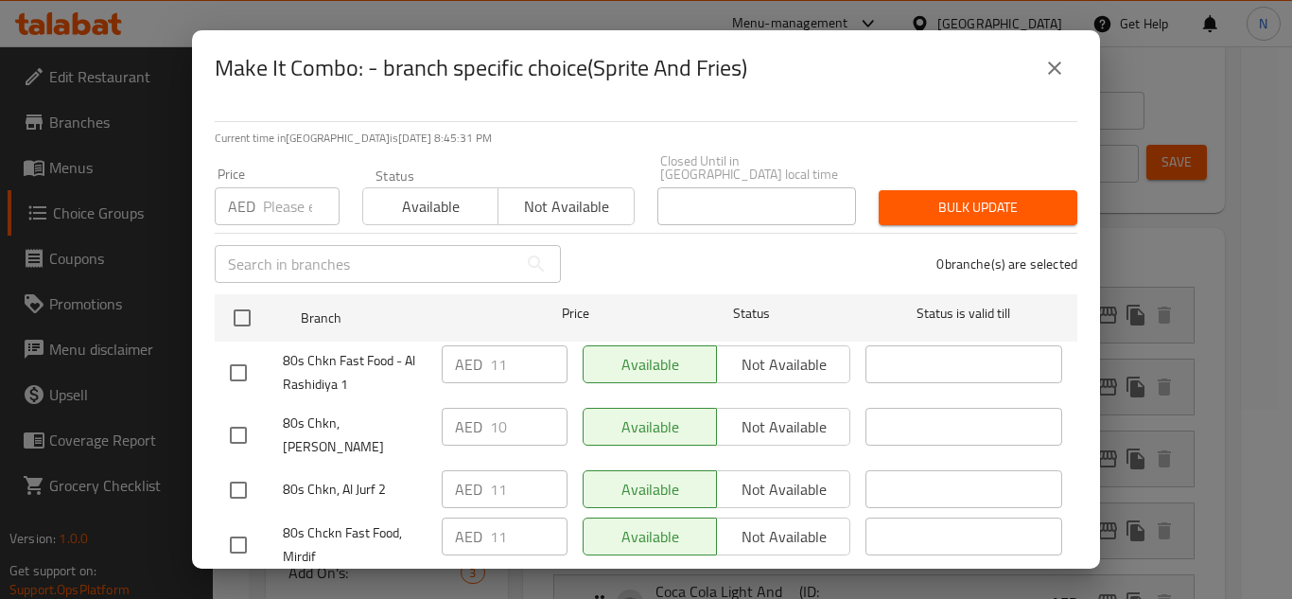
click at [244, 368] on input "checkbox" at bounding box center [238, 373] width 40 height 40
checkbox input "true"
click at [244, 477] on input "checkbox" at bounding box center [238, 490] width 40 height 40
checkbox input "true"
click at [241, 528] on input "checkbox" at bounding box center [238, 545] width 40 height 40
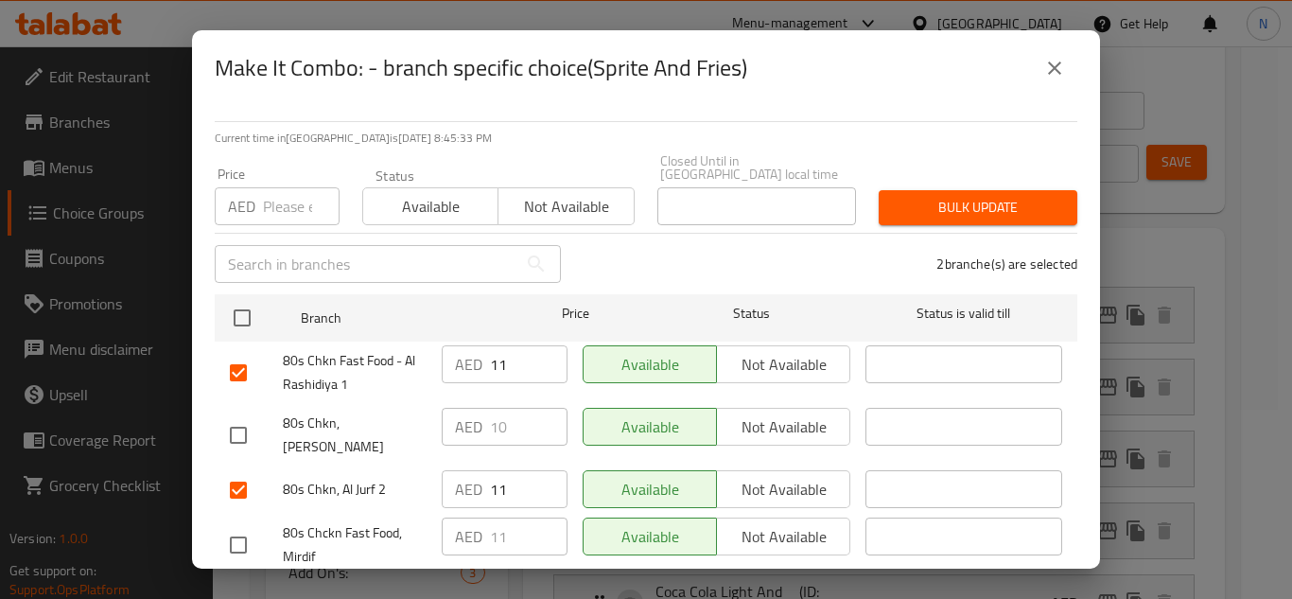
checkbox input "true"
click at [496, 376] on input "11" at bounding box center [529, 364] width 78 height 38
paste input "0"
type input "10"
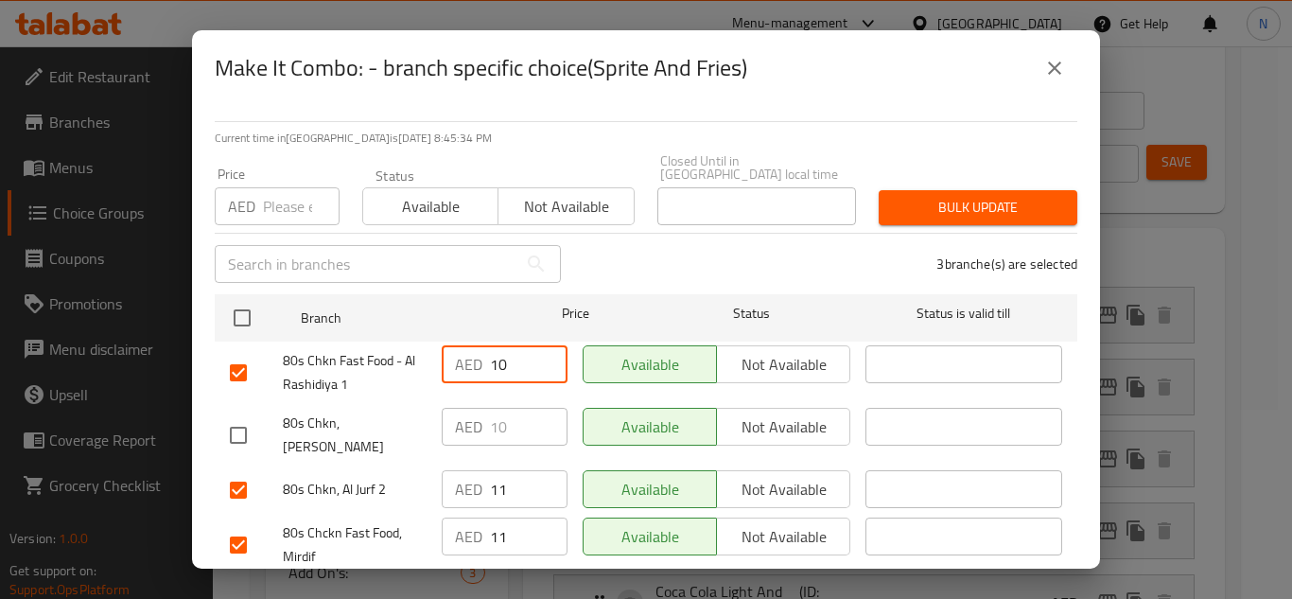
click at [494, 474] on input "11" at bounding box center [529, 489] width 78 height 38
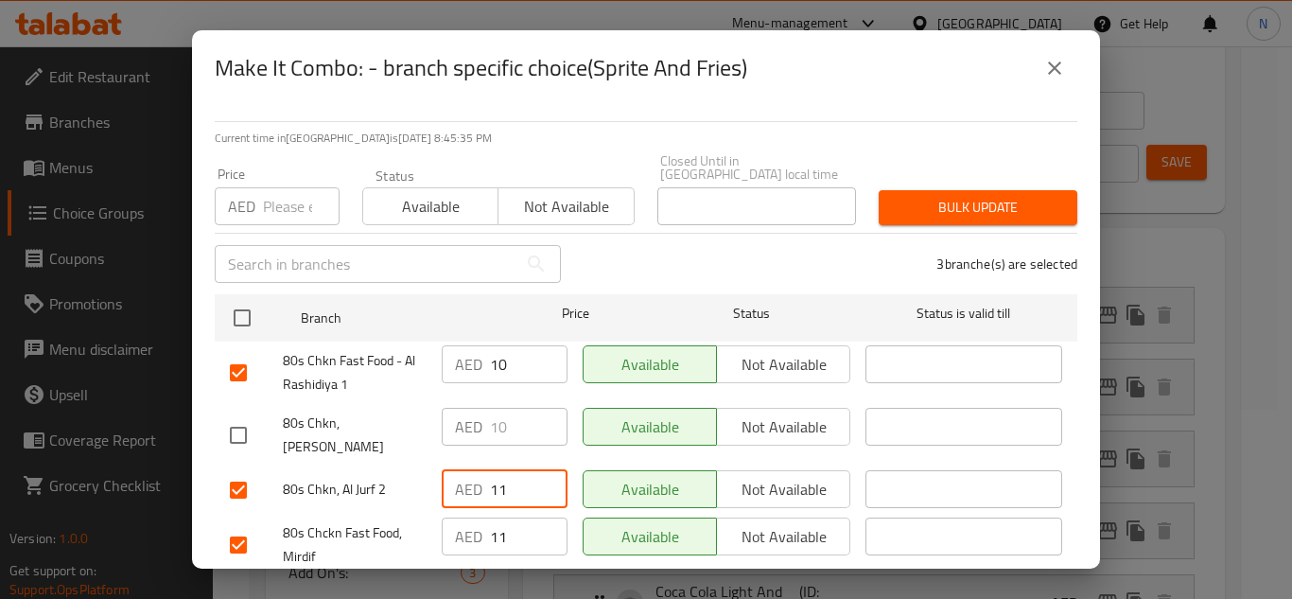
click at [494, 474] on input "11" at bounding box center [529, 489] width 78 height 38
paste input "0"
type input "10"
click at [497, 525] on input "11" at bounding box center [529, 536] width 78 height 38
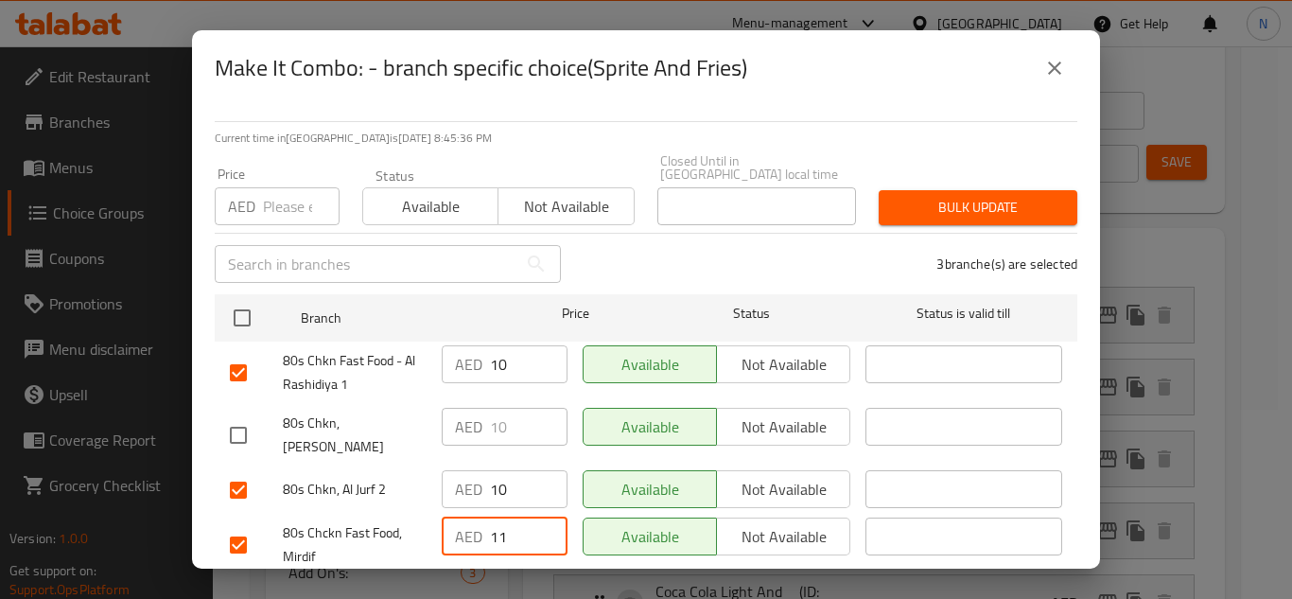
paste input "0"
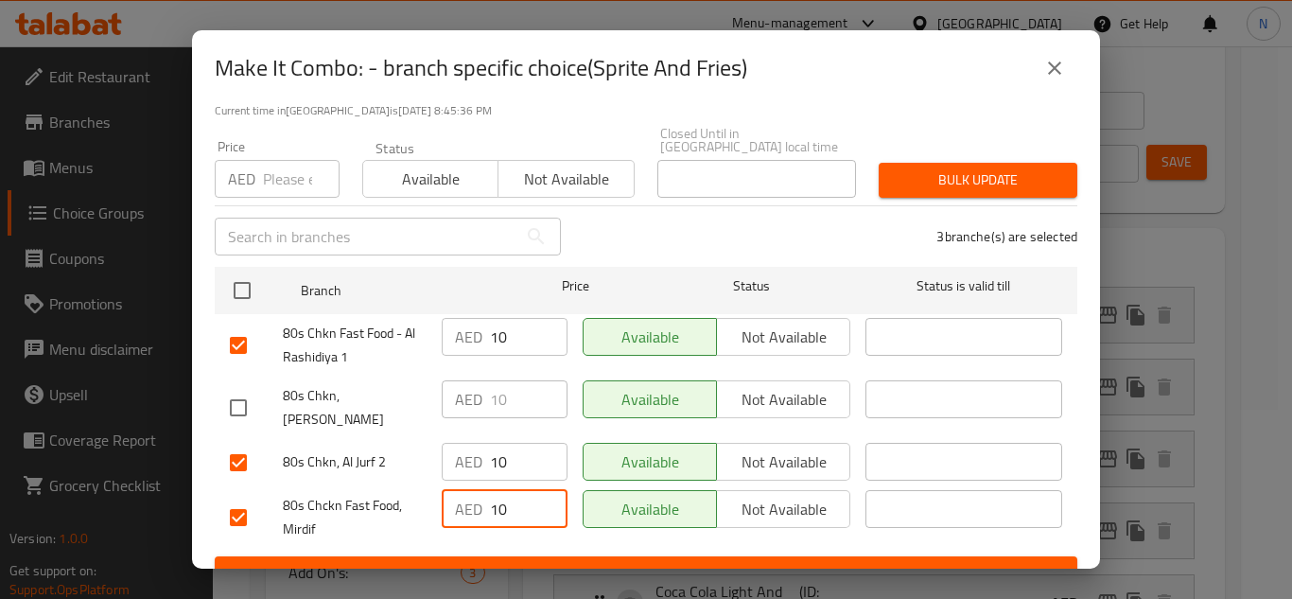
scroll to position [43, 0]
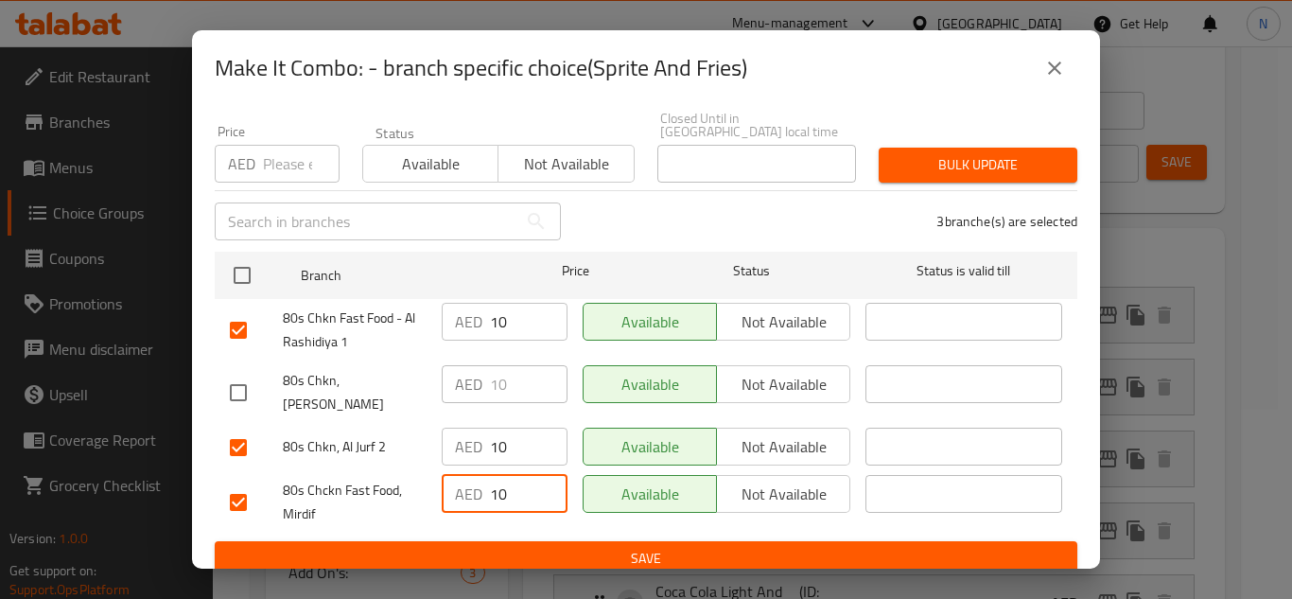
type input "10"
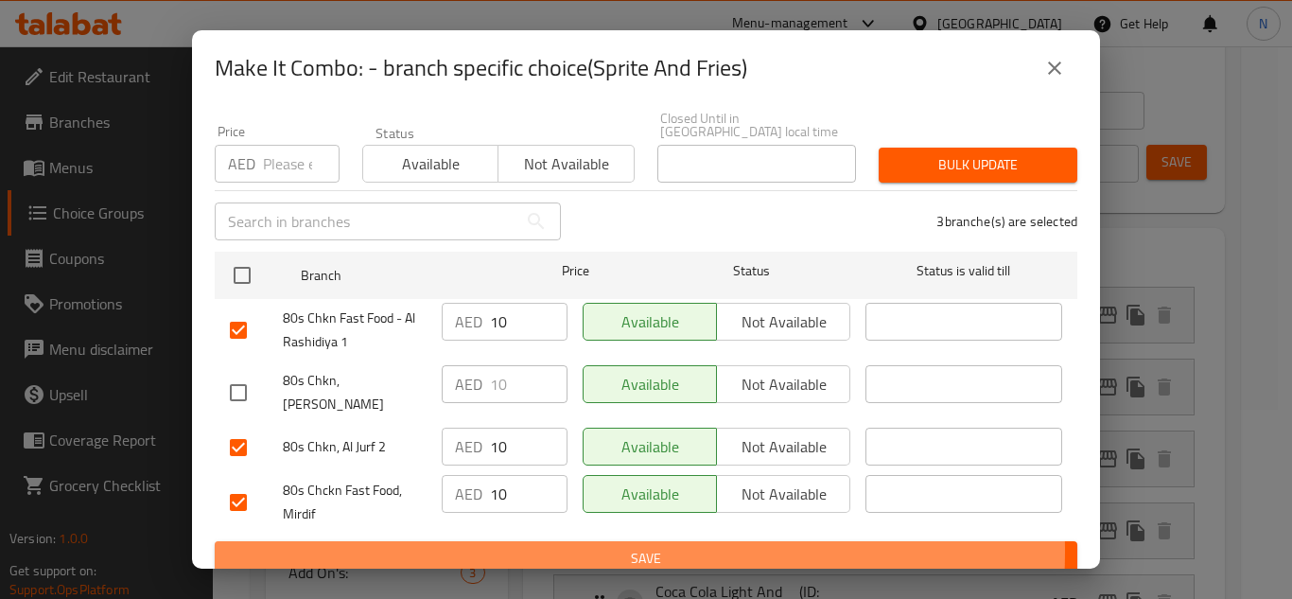
click at [567, 547] on span "Save" at bounding box center [646, 559] width 832 height 24
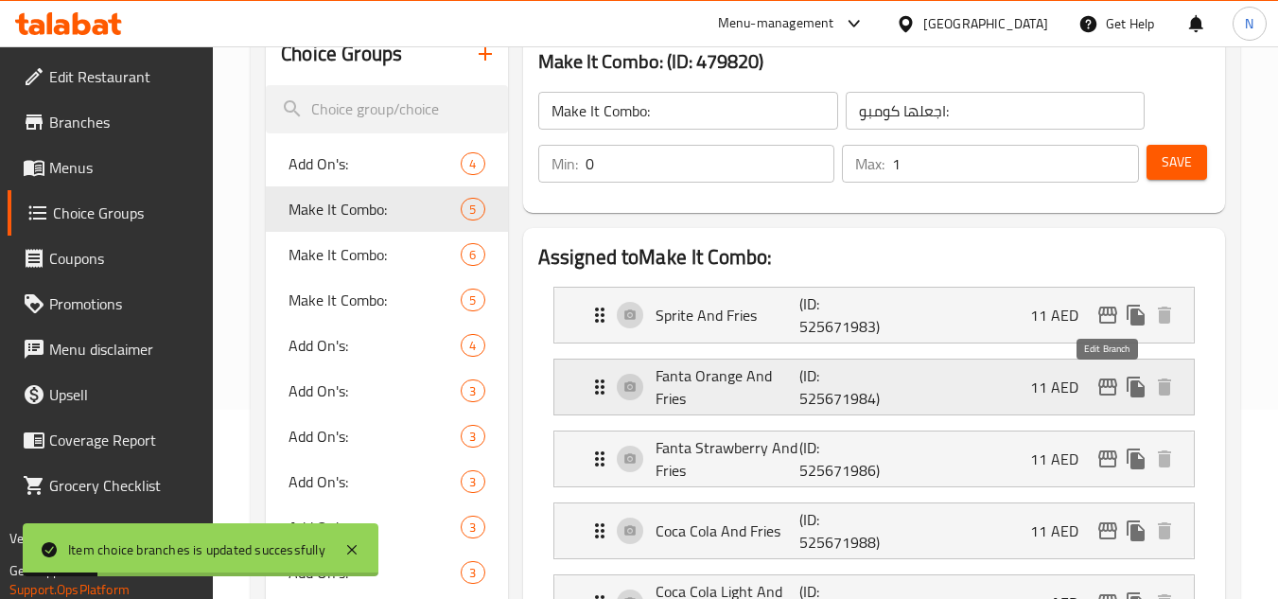
click at [1114, 392] on icon "edit" at bounding box center [1107, 386] width 19 height 17
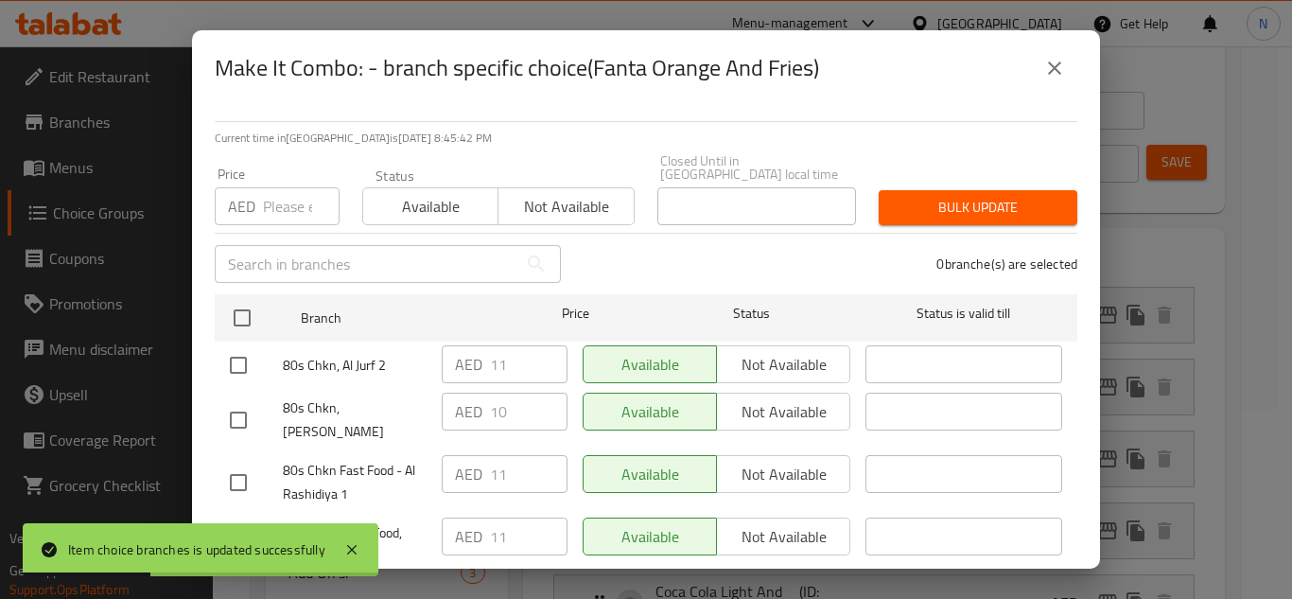
drag, startPoint x: 241, startPoint y: 366, endPoint x: 240, endPoint y: 410, distance: 44.5
click at [242, 366] on input "checkbox" at bounding box center [238, 365] width 40 height 40
checkbox input "true"
click at [230, 463] on input "checkbox" at bounding box center [238, 483] width 40 height 40
checkbox input "true"
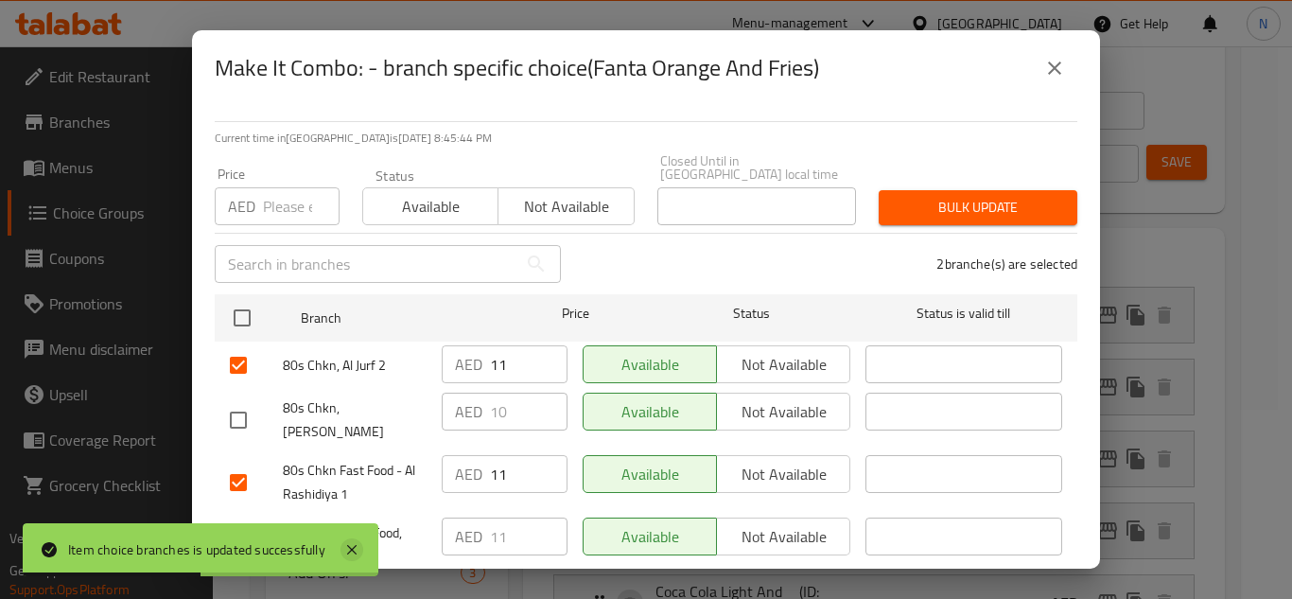
click at [350, 552] on icon at bounding box center [351, 549] width 9 height 9
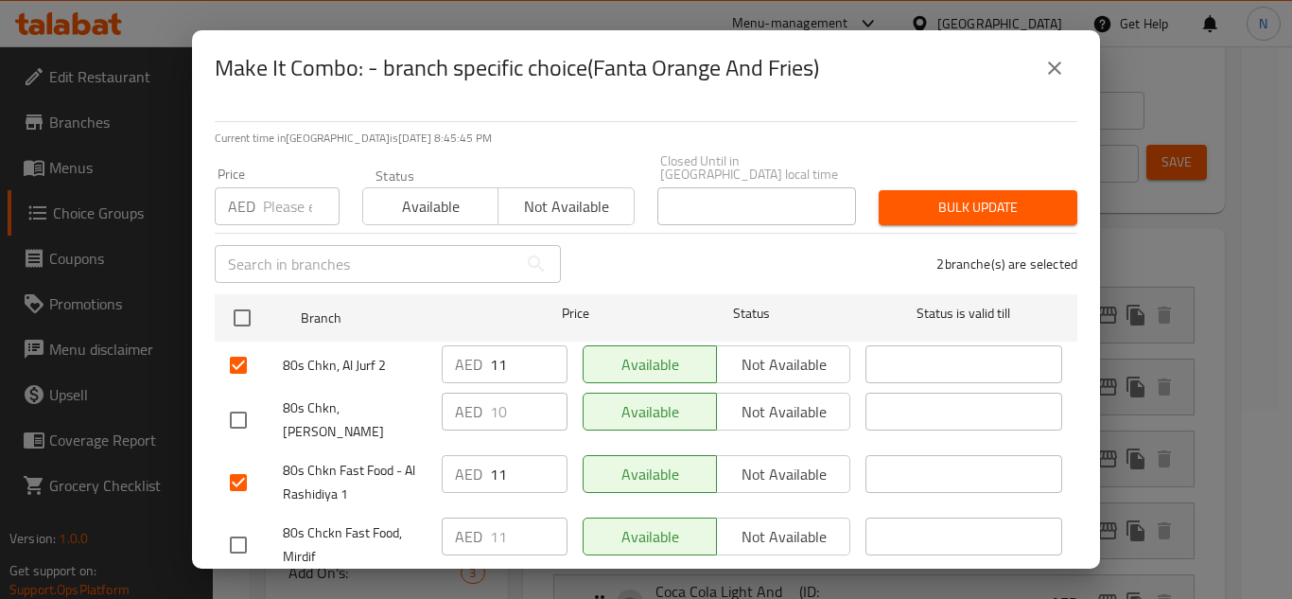
click at [236, 538] on input "checkbox" at bounding box center [238, 545] width 40 height 40
checkbox input "true"
click at [496, 369] on input "11" at bounding box center [529, 364] width 78 height 38
paste input "0"
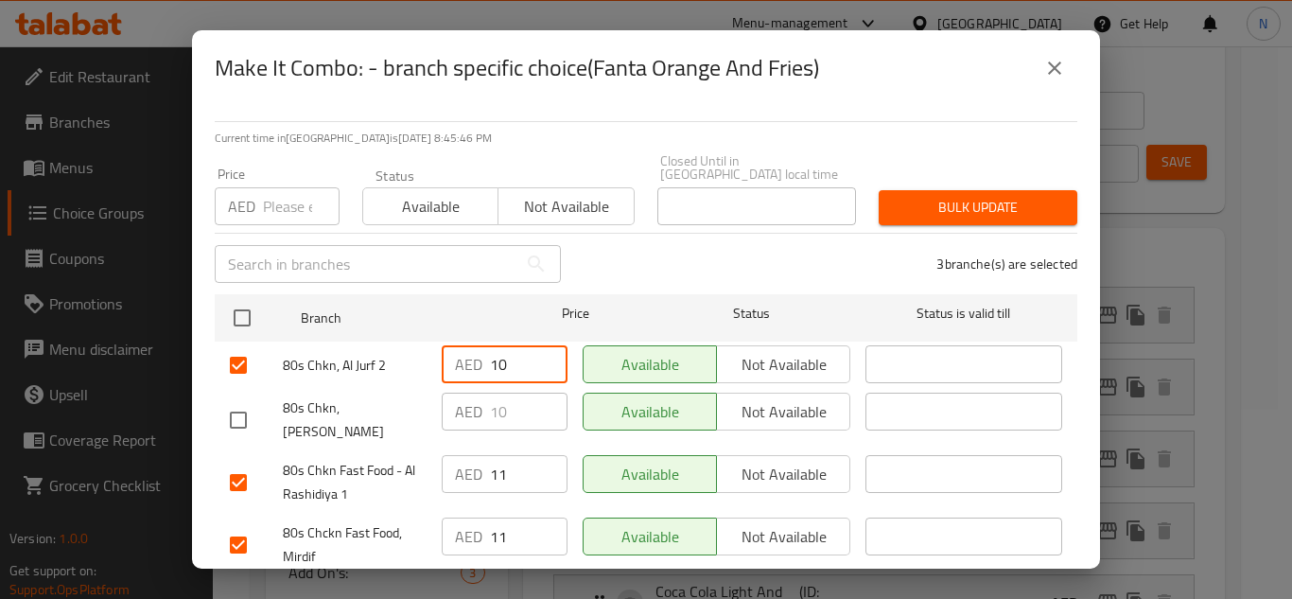
type input "10"
click at [490, 455] on input "11" at bounding box center [529, 474] width 78 height 38
paste input "0"
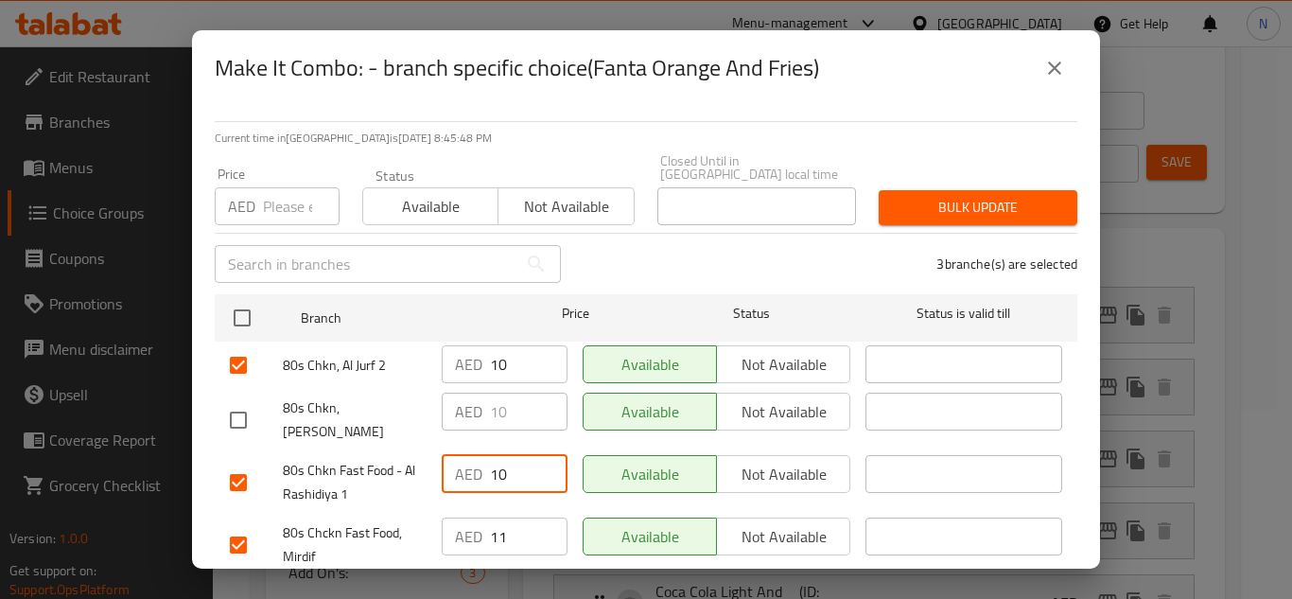
type input "10"
click at [496, 526] on input "11" at bounding box center [529, 536] width 78 height 38
paste input "0"
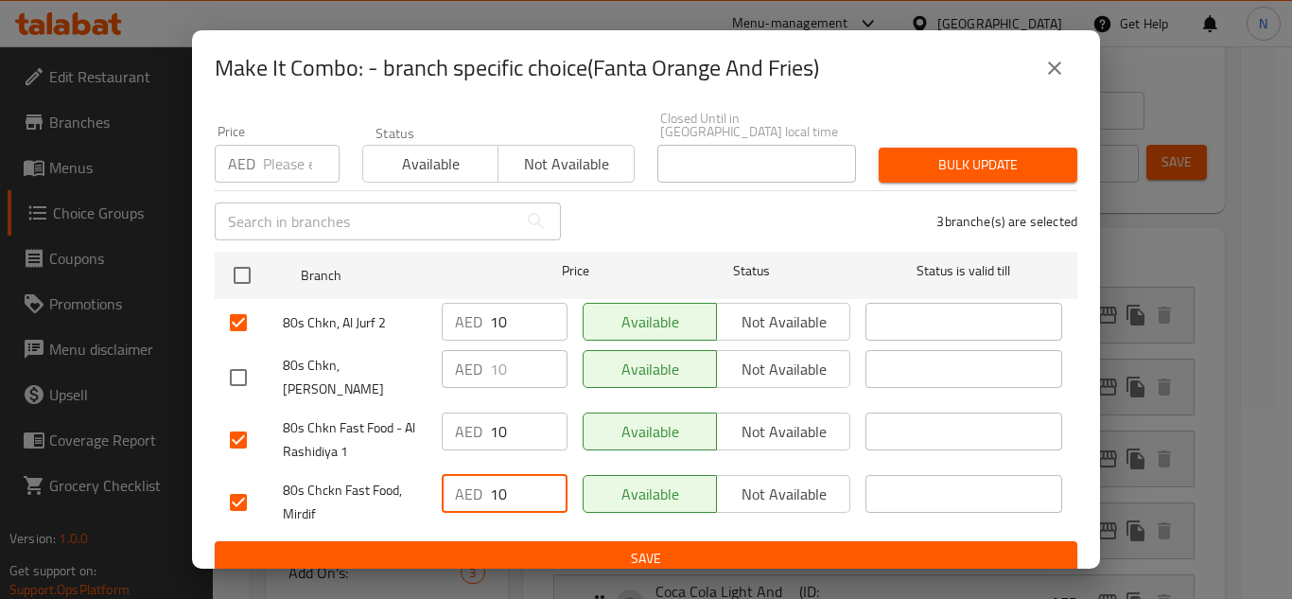
type input "10"
click at [605, 547] on span "Save" at bounding box center [646, 559] width 832 height 24
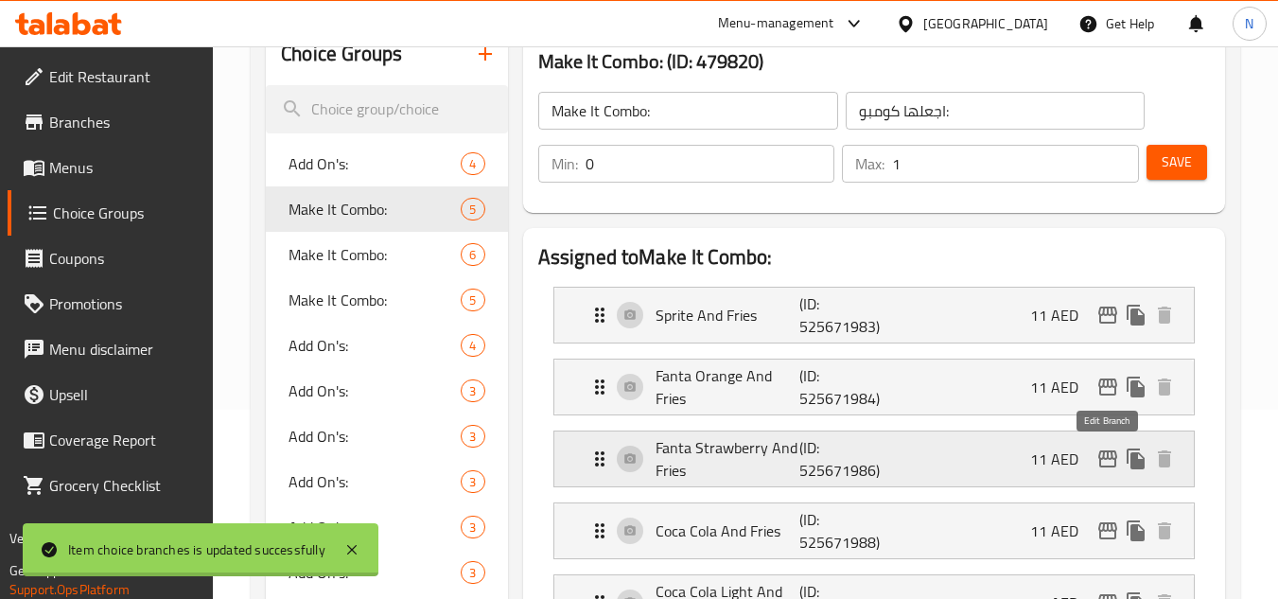
click at [1109, 453] on icon "edit" at bounding box center [1107, 458] width 23 height 23
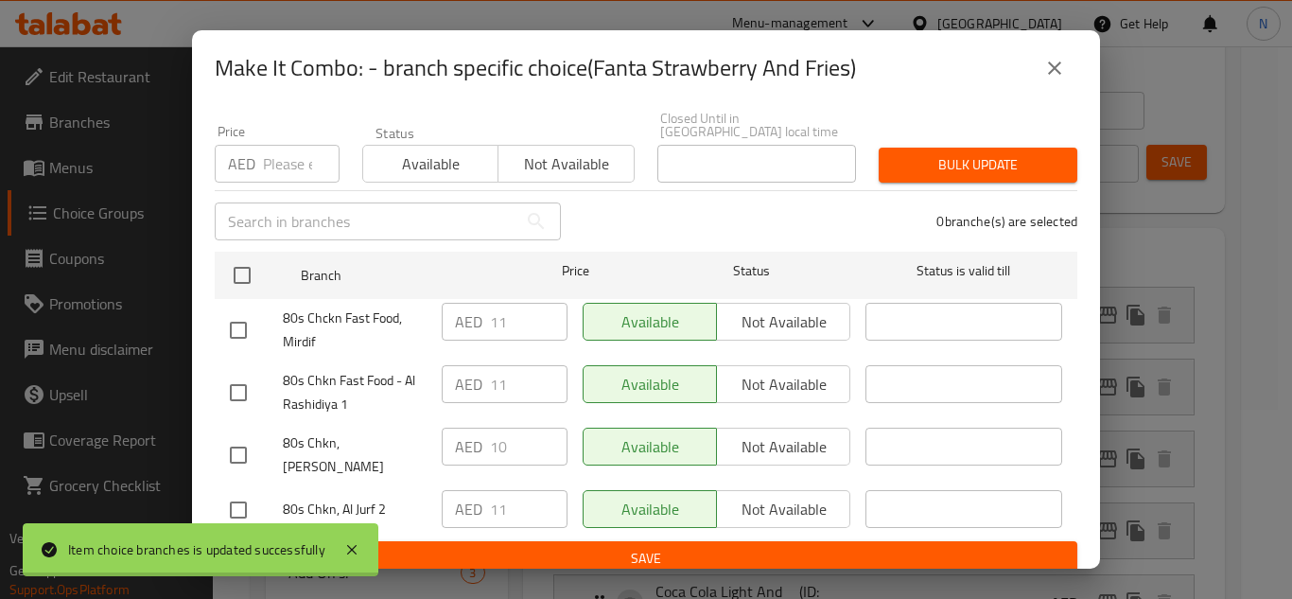
click at [230, 323] on input "checkbox" at bounding box center [238, 330] width 40 height 40
checkbox input "true"
click at [236, 400] on input "checkbox" at bounding box center [238, 393] width 40 height 40
checkbox input "true"
click at [235, 490] on input "checkbox" at bounding box center [238, 510] width 40 height 40
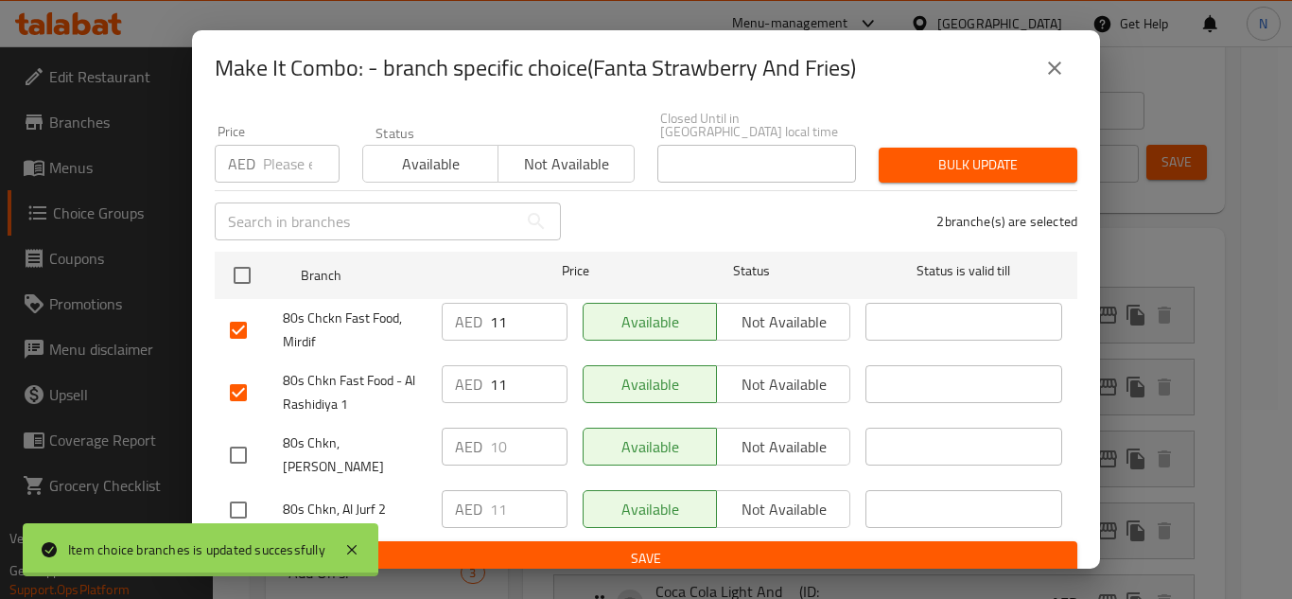
checkbox input "true"
click at [497, 327] on input "11" at bounding box center [529, 322] width 78 height 38
paste input "0"
type input "10"
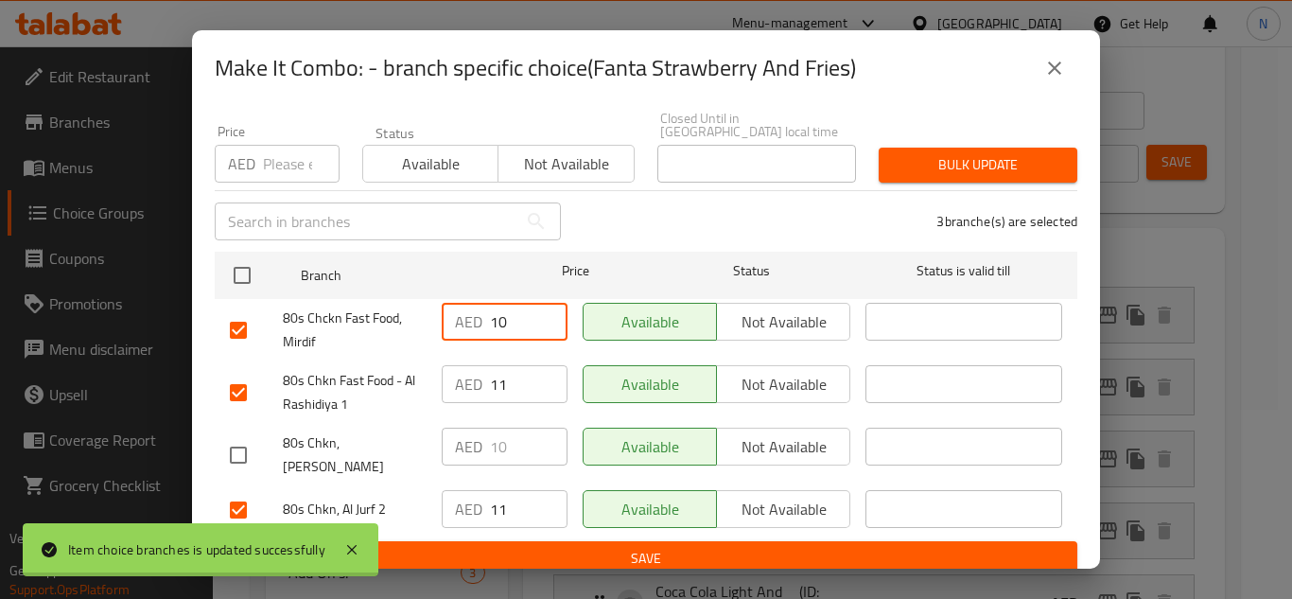
click at [495, 393] on input "11" at bounding box center [529, 384] width 78 height 38
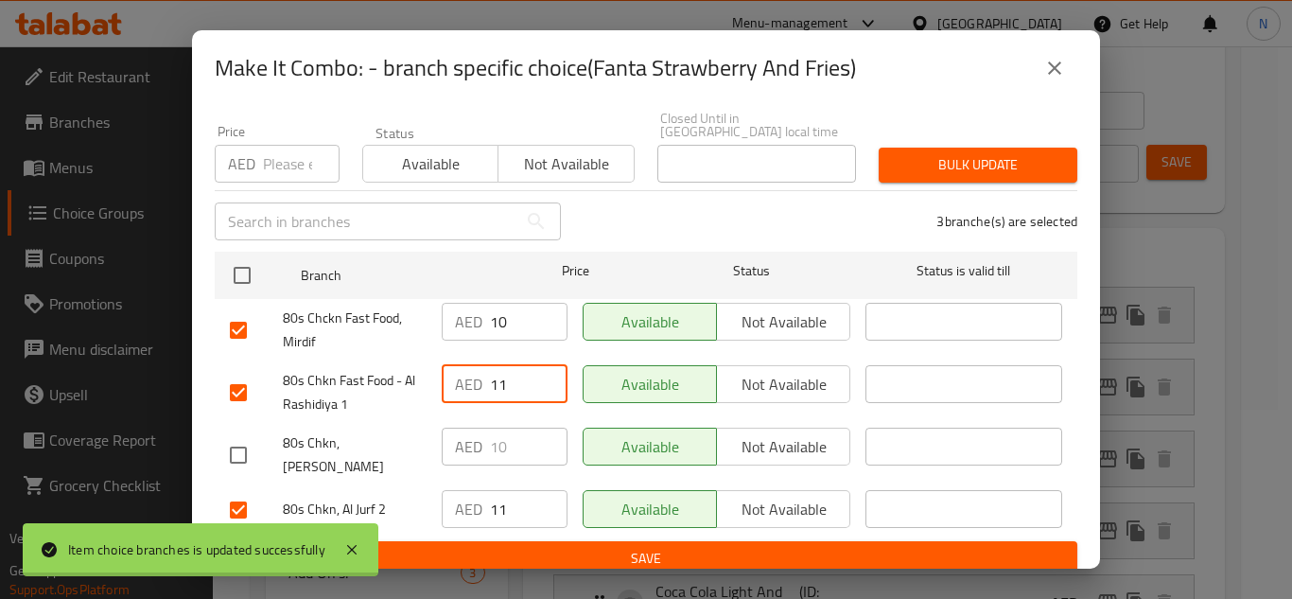
click at [495, 393] on input "11" at bounding box center [529, 384] width 78 height 38
paste input "0"
type input "10"
click at [498, 491] on input "11" at bounding box center [529, 509] width 78 height 38
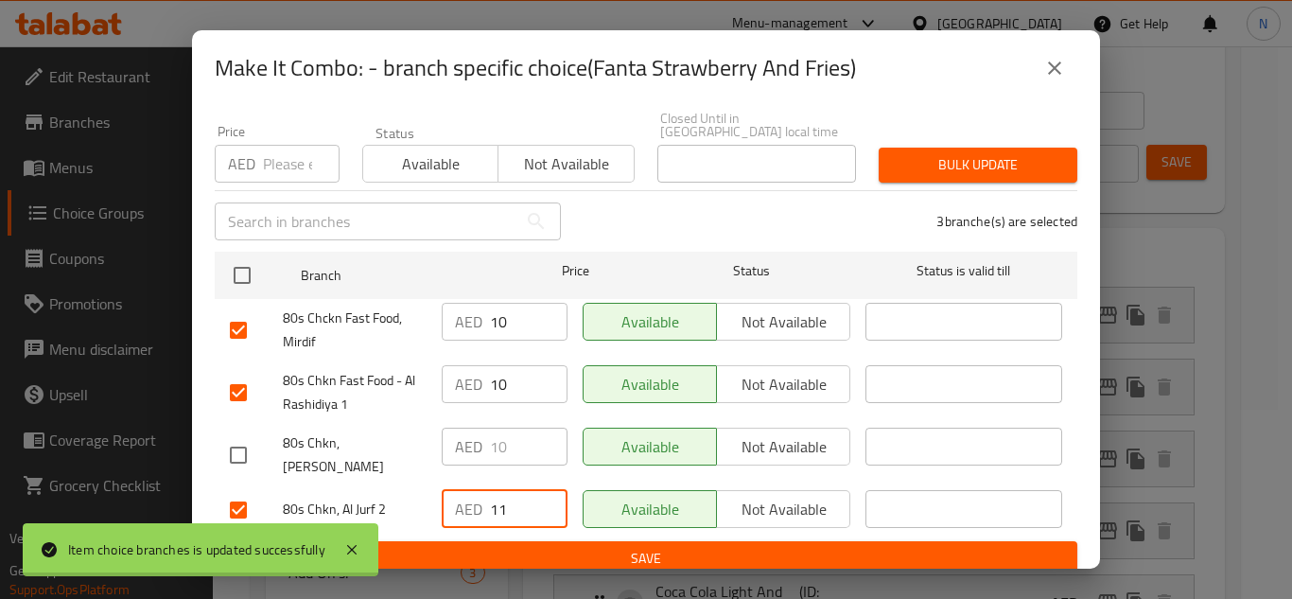
click at [498, 491] on input "11" at bounding box center [529, 509] width 78 height 38
paste input "0"
type input "10"
click at [529, 547] on span "Save" at bounding box center [646, 559] width 832 height 24
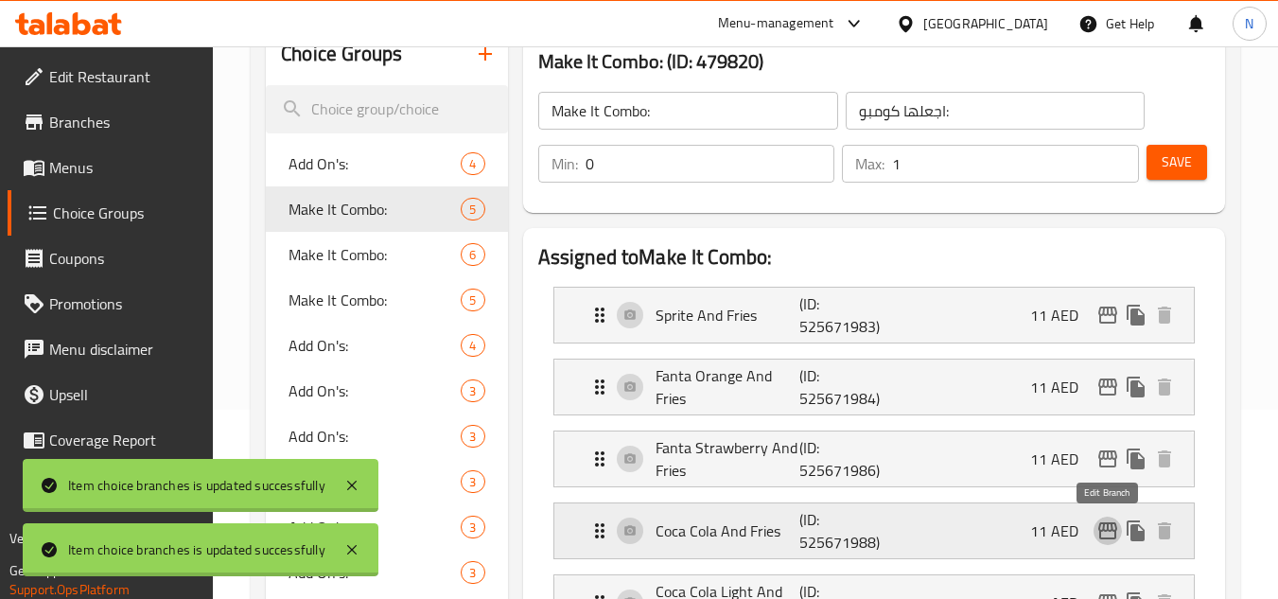
click at [1111, 535] on icon "edit" at bounding box center [1107, 530] width 23 height 23
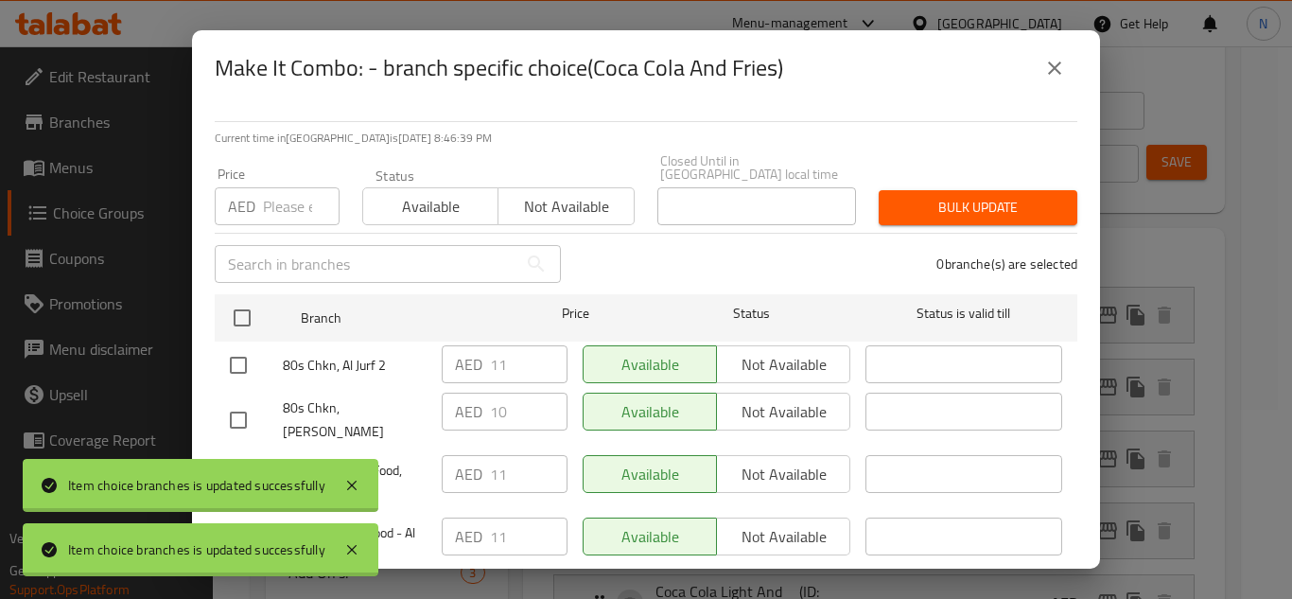
click at [251, 367] on input "checkbox" at bounding box center [238, 365] width 40 height 40
checkbox input "true"
click at [348, 480] on icon at bounding box center [352, 485] width 23 height 23
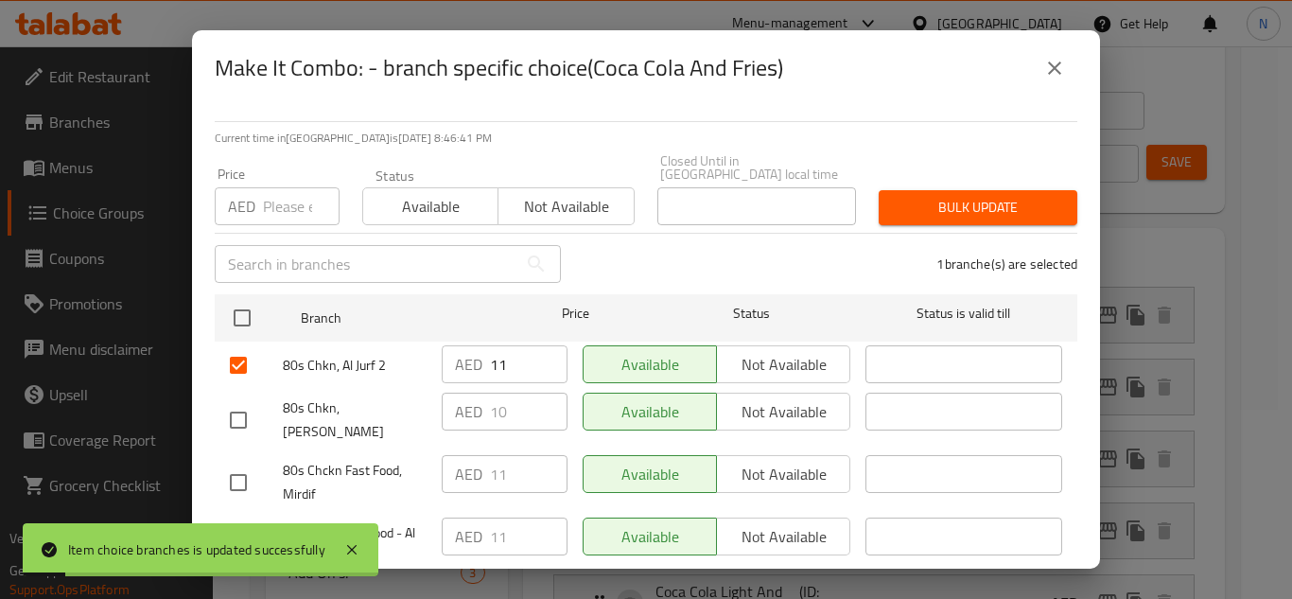
click at [244, 467] on input "checkbox" at bounding box center [238, 483] width 40 height 40
checkbox input "true"
click at [351, 554] on icon at bounding box center [352, 549] width 23 height 23
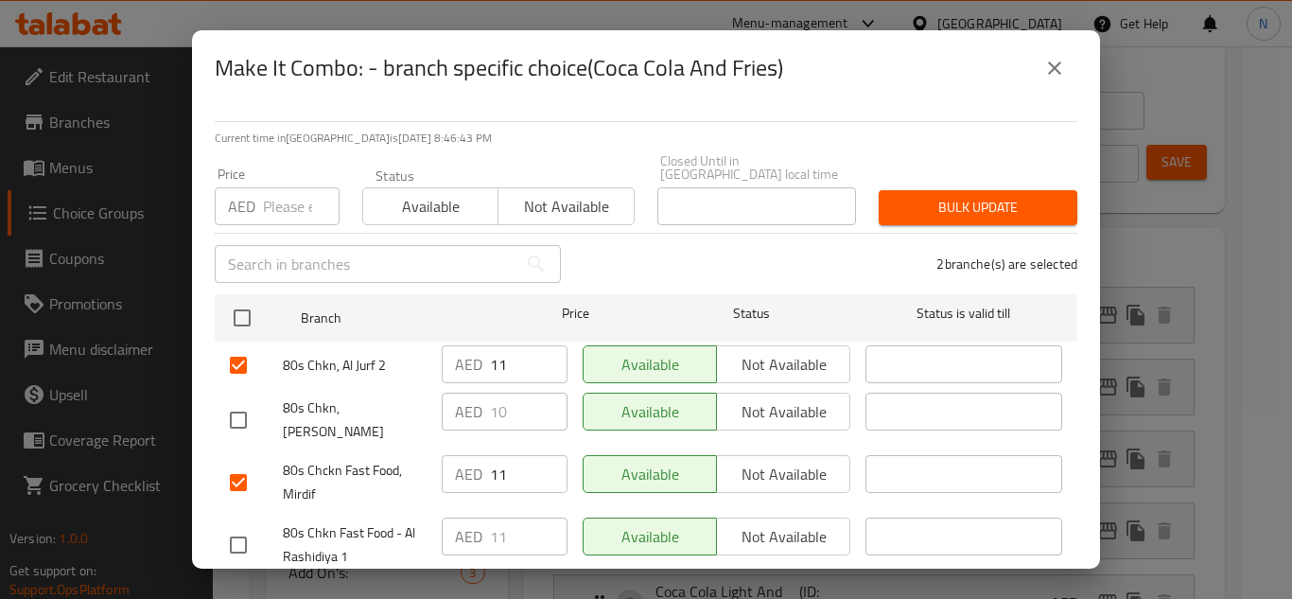
click at [234, 533] on input "checkbox" at bounding box center [238, 545] width 40 height 40
checkbox input "true"
click at [495, 366] on input "11" at bounding box center [529, 364] width 78 height 38
paste input "0"
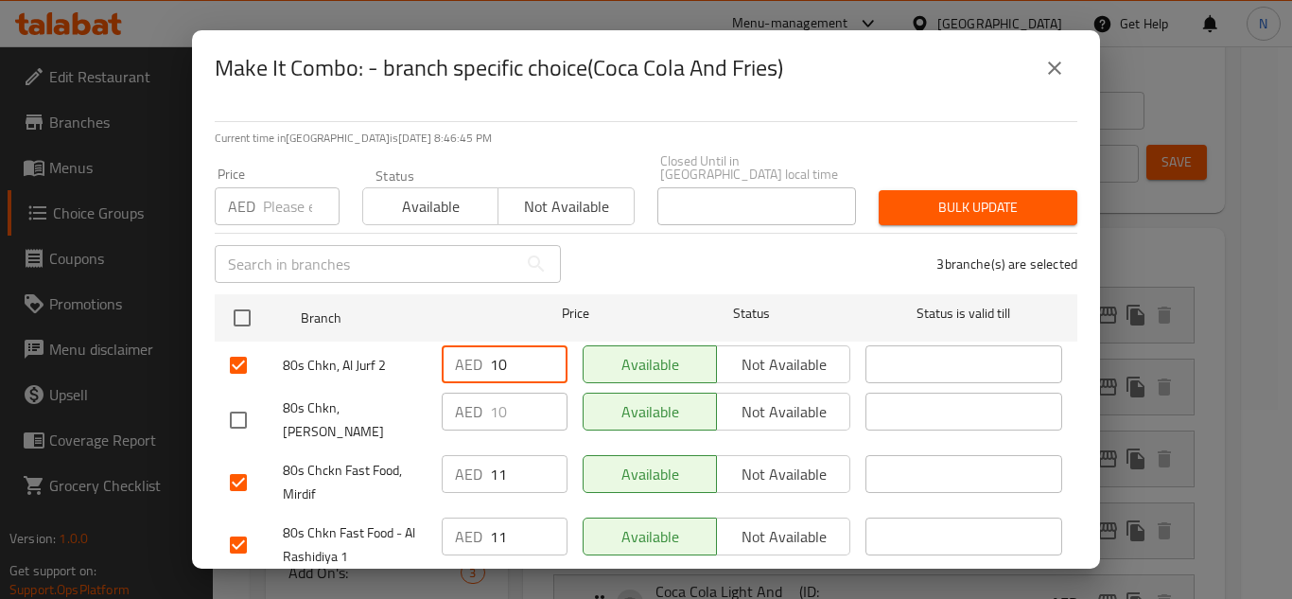
type input "10"
click at [495, 455] on input "11" at bounding box center [529, 474] width 78 height 38
click at [493, 455] on input "11" at bounding box center [529, 474] width 78 height 38
paste input "0"
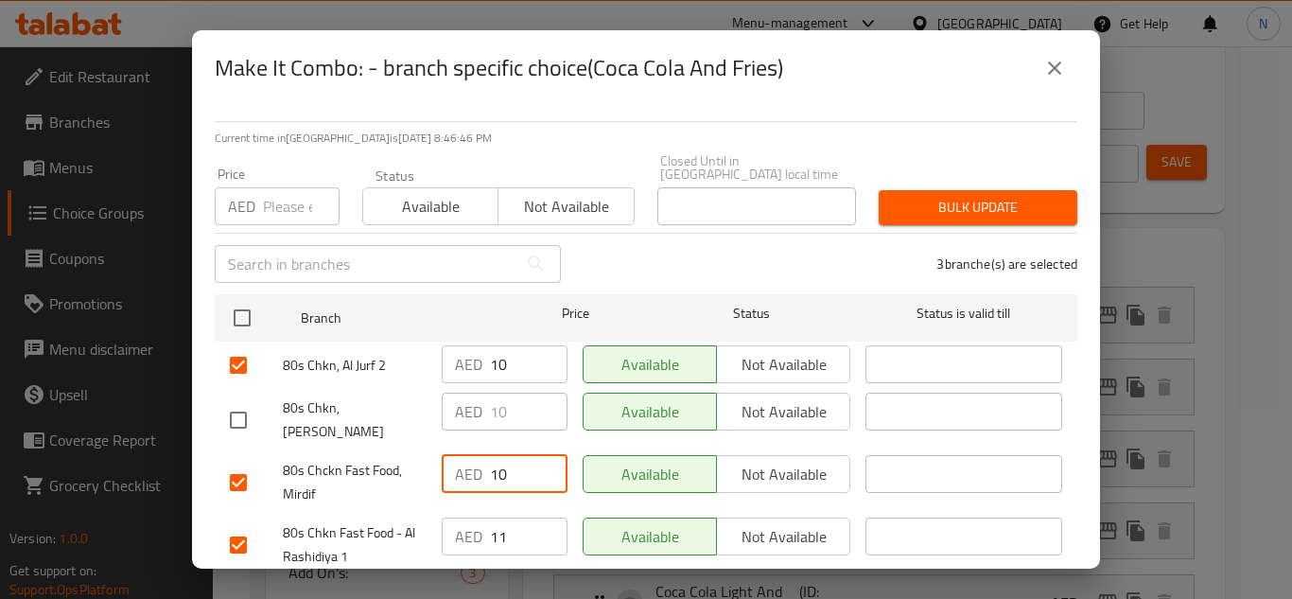
type input "10"
click at [508, 524] on input "11" at bounding box center [529, 536] width 78 height 38
click at [508, 525] on input "11" at bounding box center [529, 536] width 78 height 38
paste input "0"
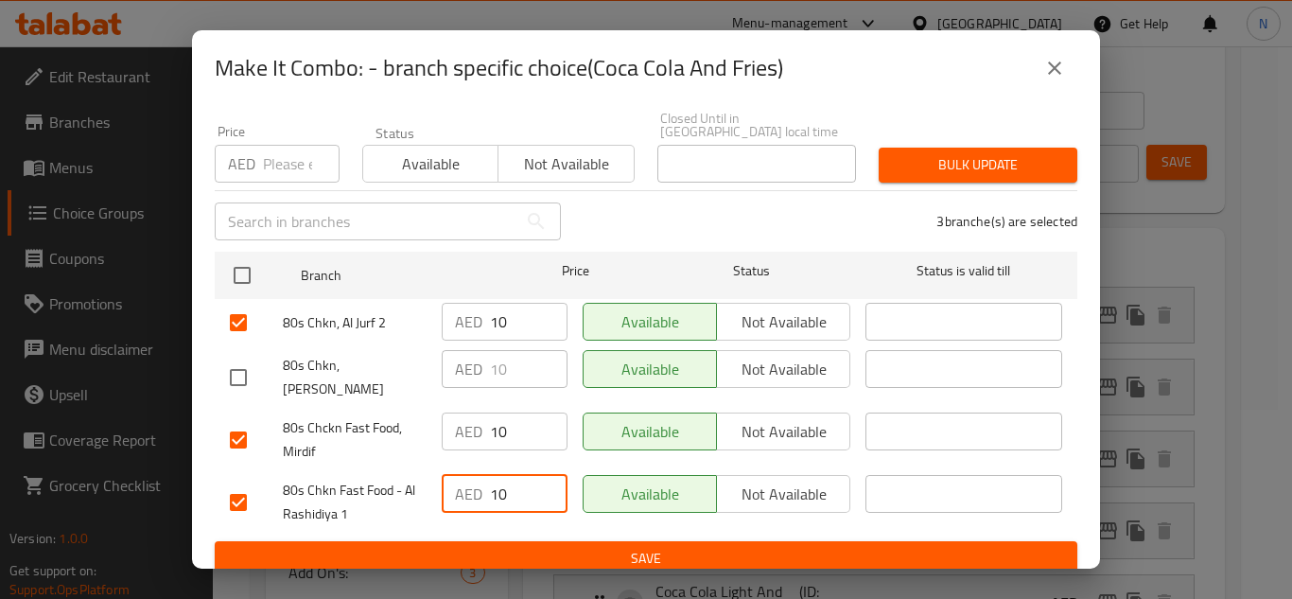
type input "10"
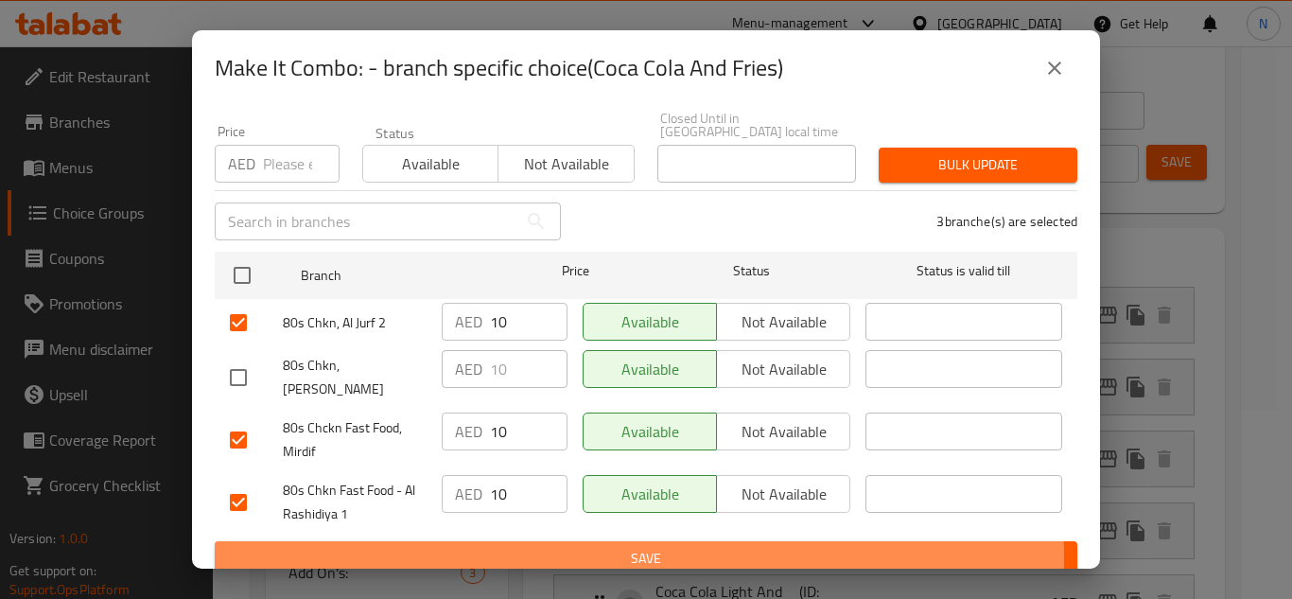
click at [546, 547] on span "Save" at bounding box center [646, 559] width 832 height 24
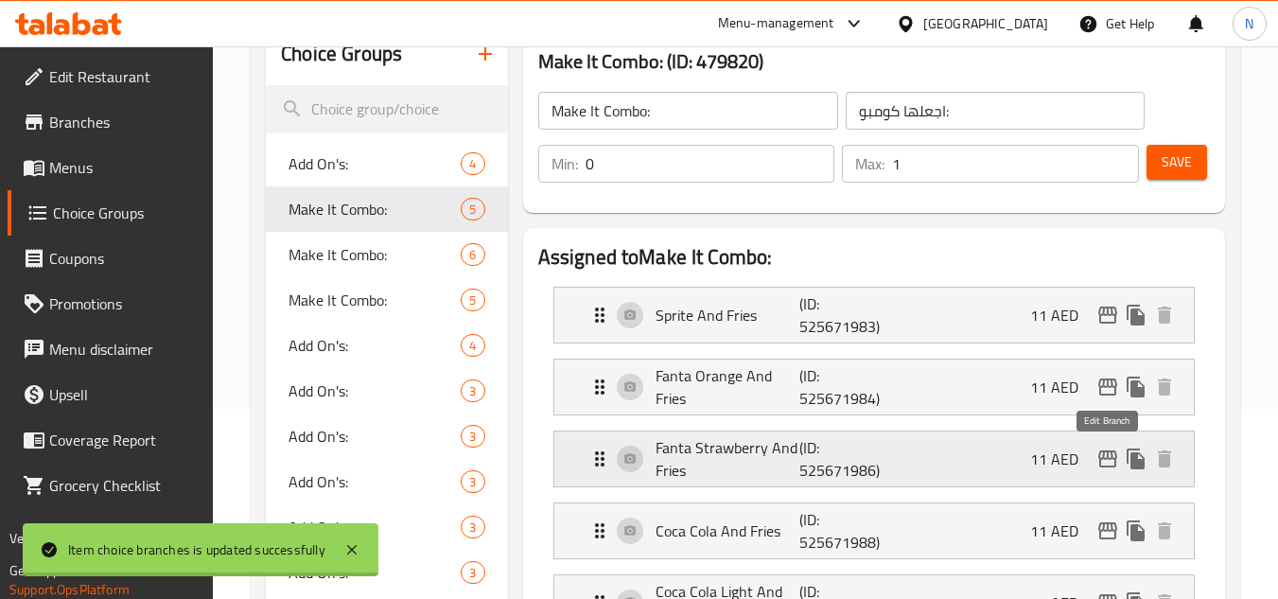
click at [1102, 465] on icon "edit" at bounding box center [1107, 458] width 19 height 17
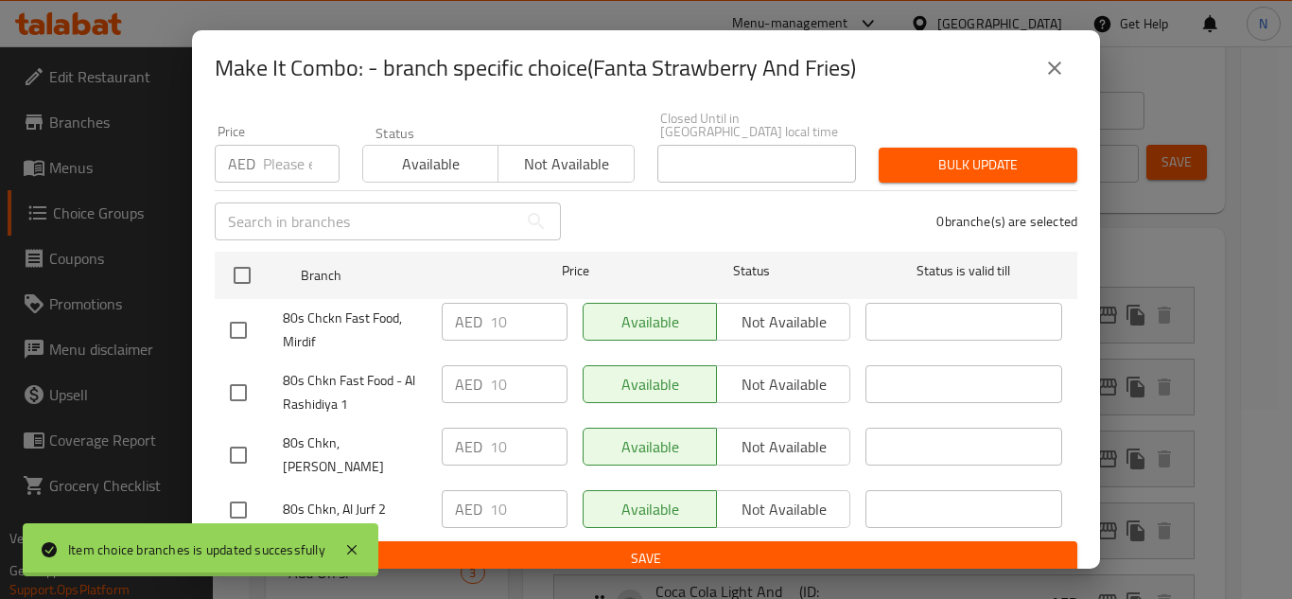
click at [1051, 79] on button "close" at bounding box center [1054, 67] width 45 height 45
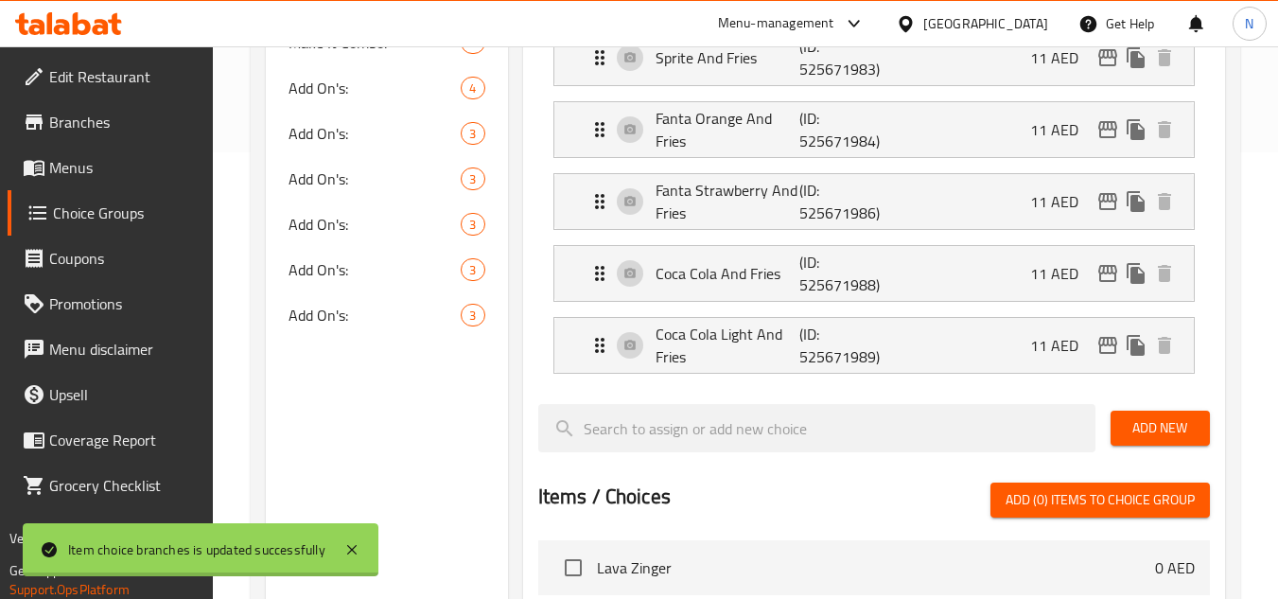
scroll to position [473, 0]
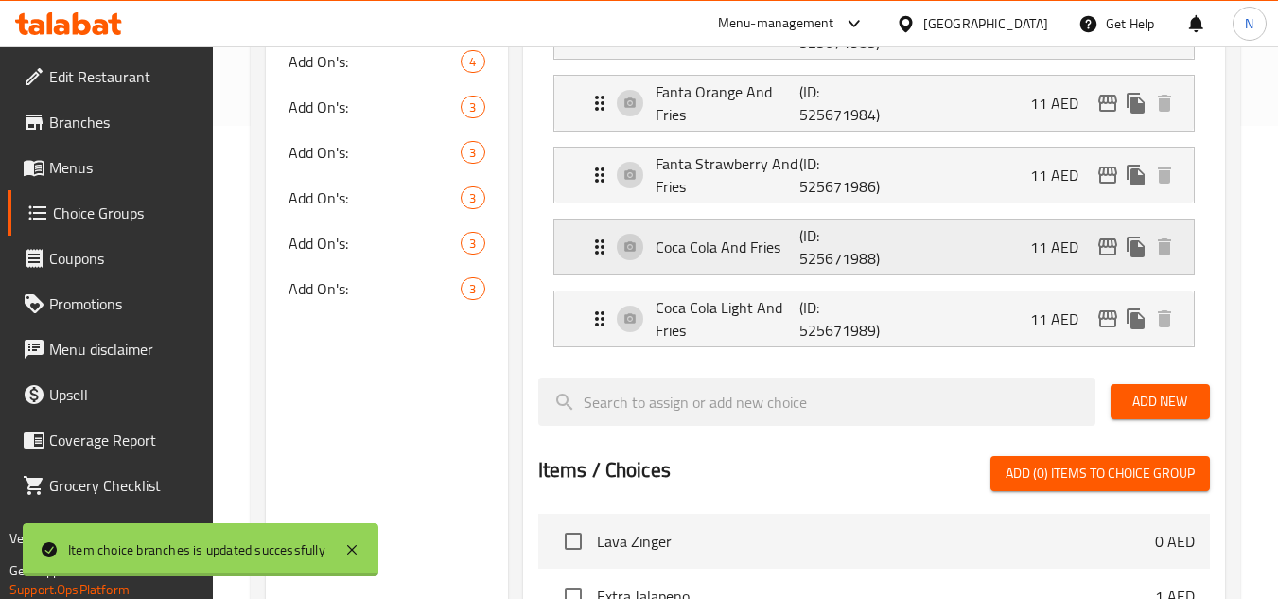
click at [1114, 262] on div "Coca Cola And Fries (ID: 525671988) 11 AED" at bounding box center [879, 246] width 583 height 55
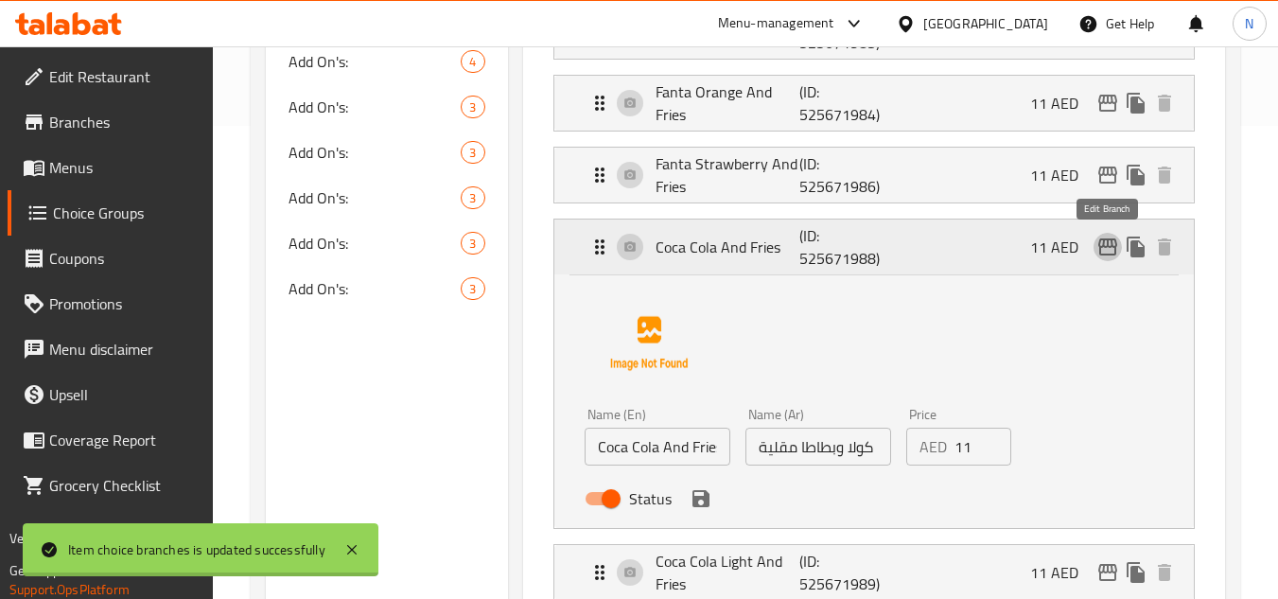
click at [1097, 242] on icon "edit" at bounding box center [1107, 247] width 23 height 23
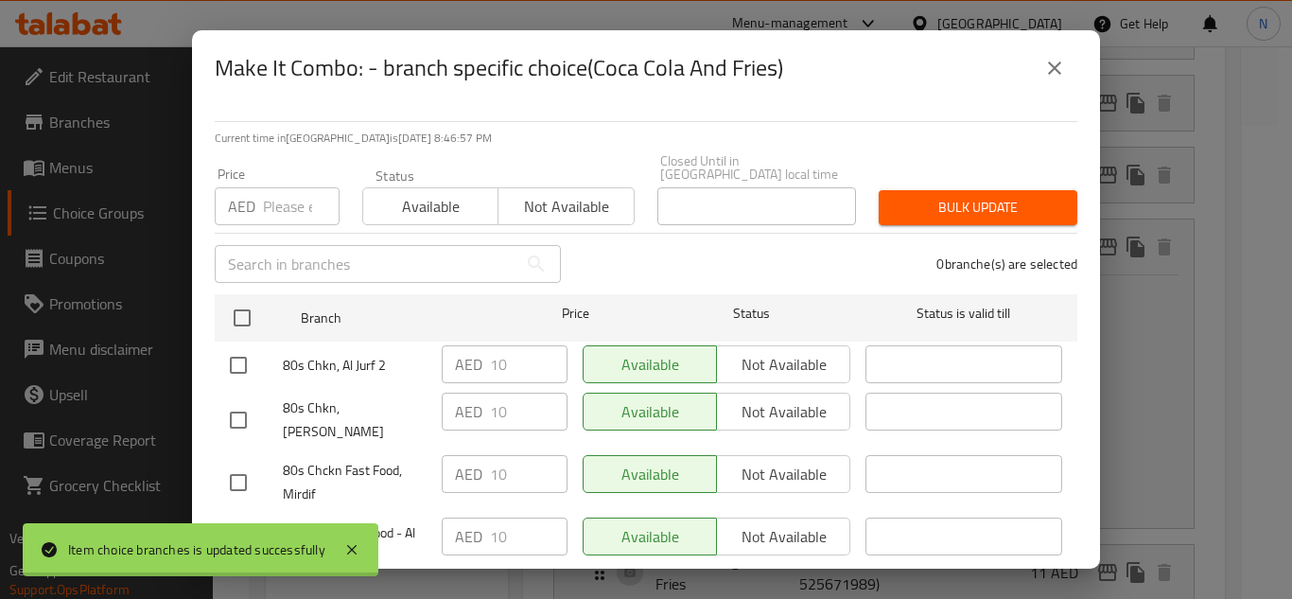
click at [1052, 73] on icon "close" at bounding box center [1054, 68] width 23 height 23
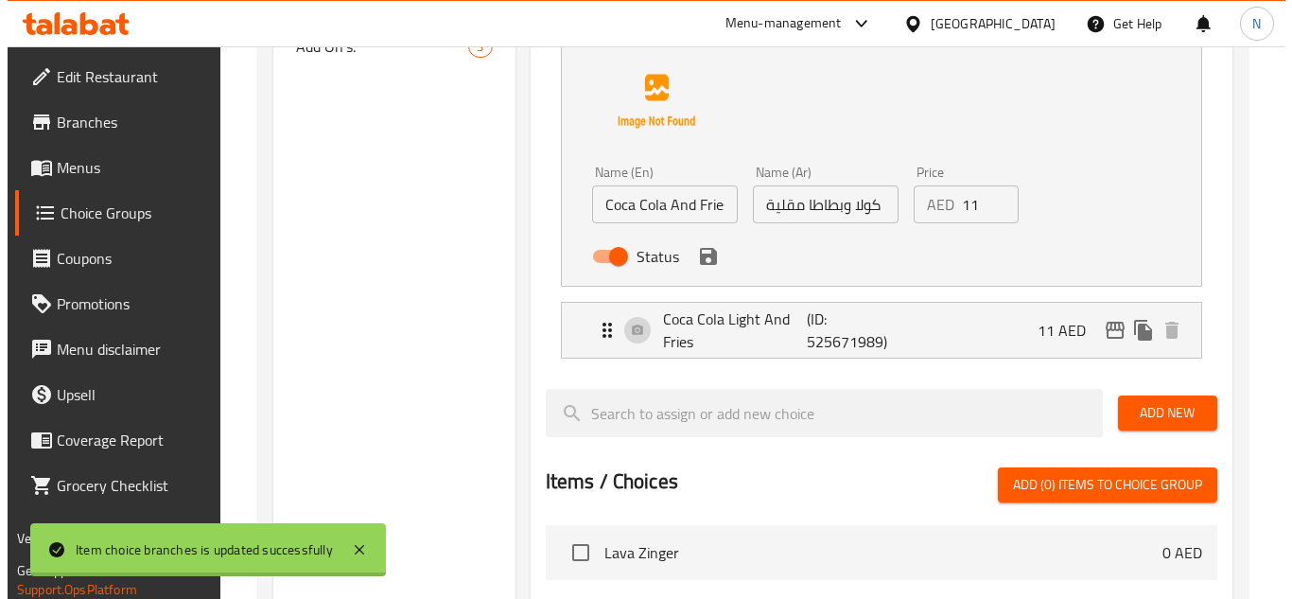
scroll to position [757, 0]
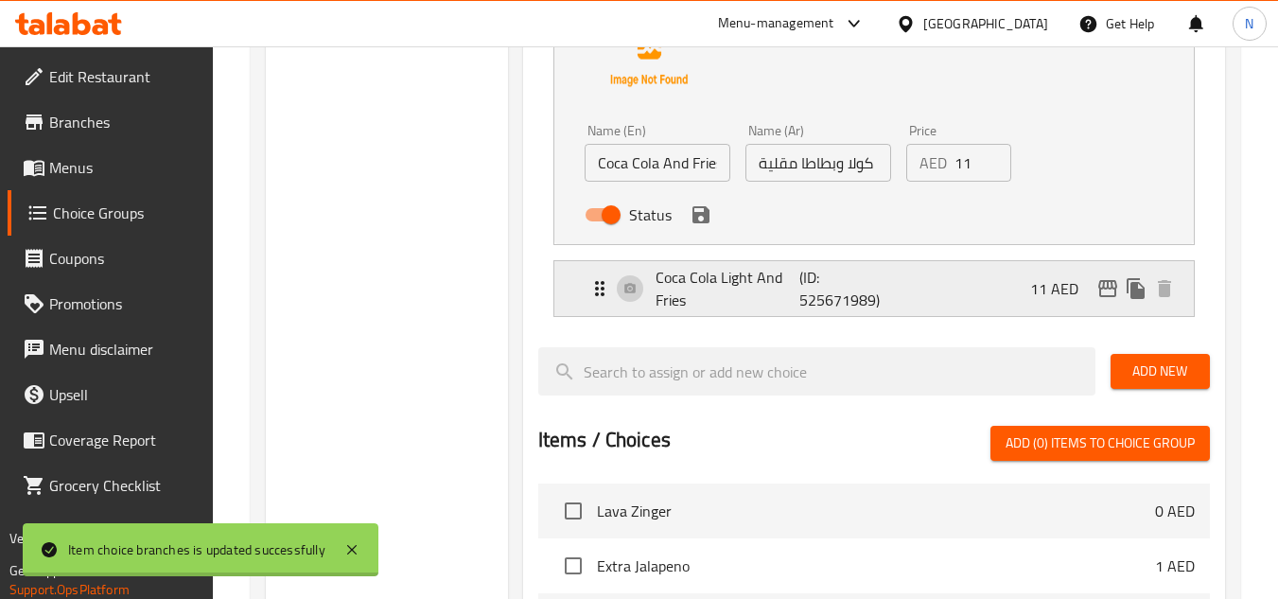
click at [1107, 290] on icon "edit" at bounding box center [1107, 288] width 23 height 23
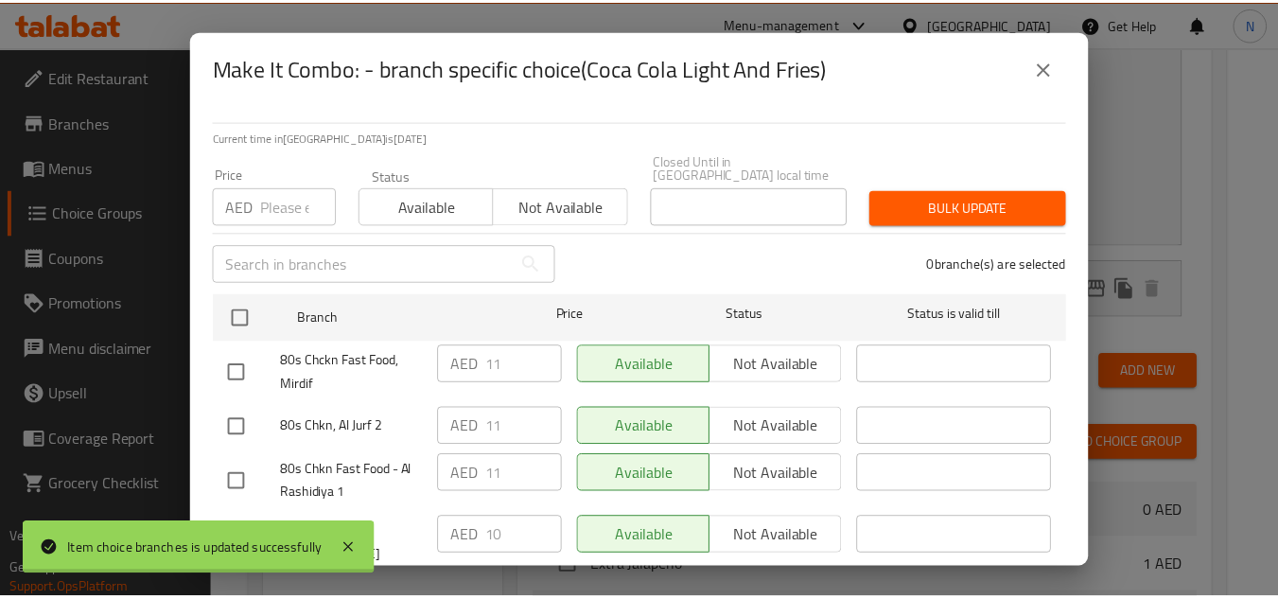
scroll to position [43, 0]
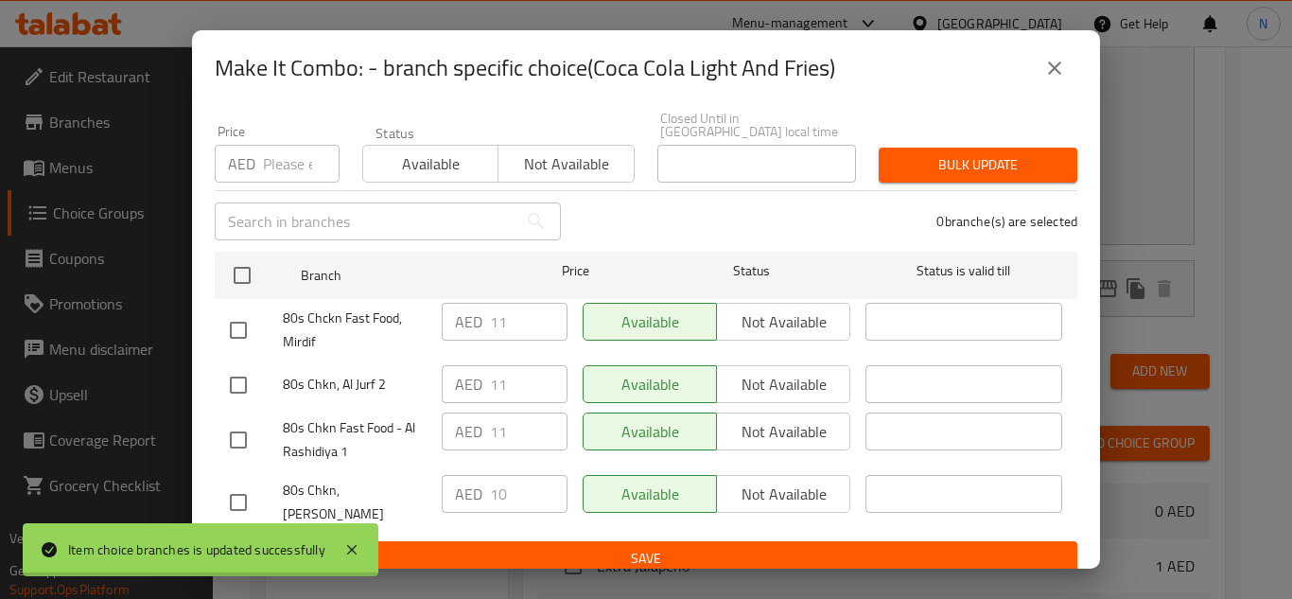
click at [239, 334] on input "checkbox" at bounding box center [238, 330] width 40 height 40
checkbox input "true"
drag, startPoint x: 240, startPoint y: 383, endPoint x: 243, endPoint y: 411, distance: 28.5
click at [240, 384] on input "checkbox" at bounding box center [238, 385] width 40 height 40
checkbox input "true"
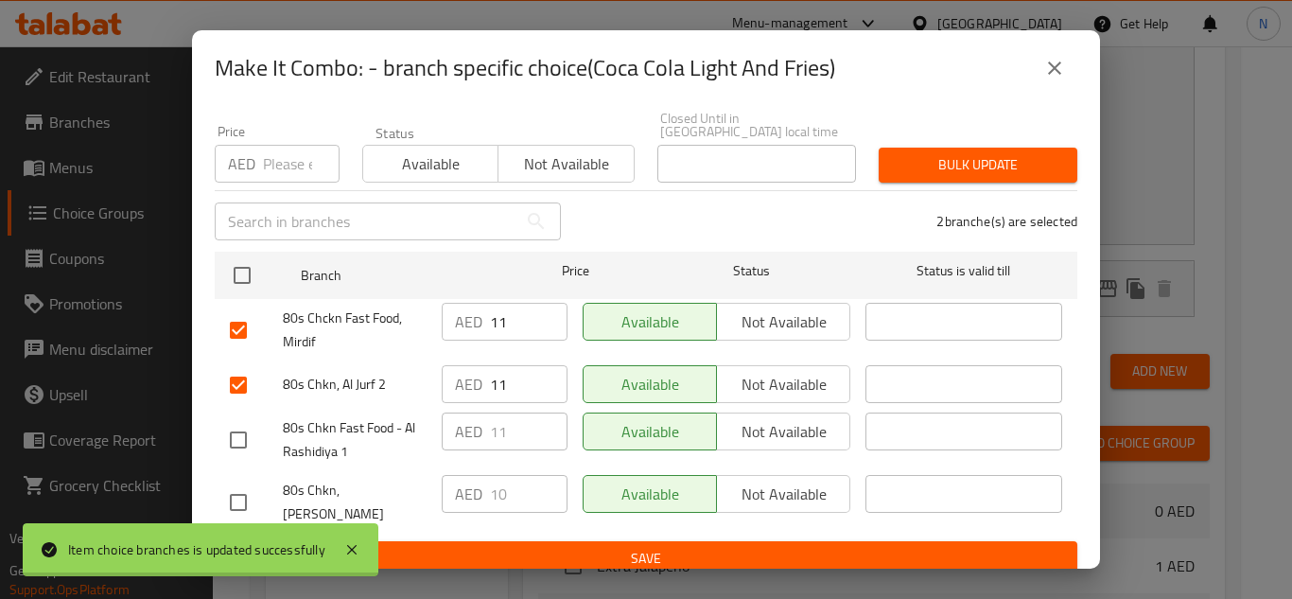
drag, startPoint x: 234, startPoint y: 444, endPoint x: 479, endPoint y: 342, distance: 265.1
click at [234, 443] on input "checkbox" at bounding box center [238, 440] width 40 height 40
checkbox input "true"
click at [493, 421] on input "11" at bounding box center [529, 431] width 78 height 38
click at [493, 422] on input "11" at bounding box center [529, 431] width 78 height 38
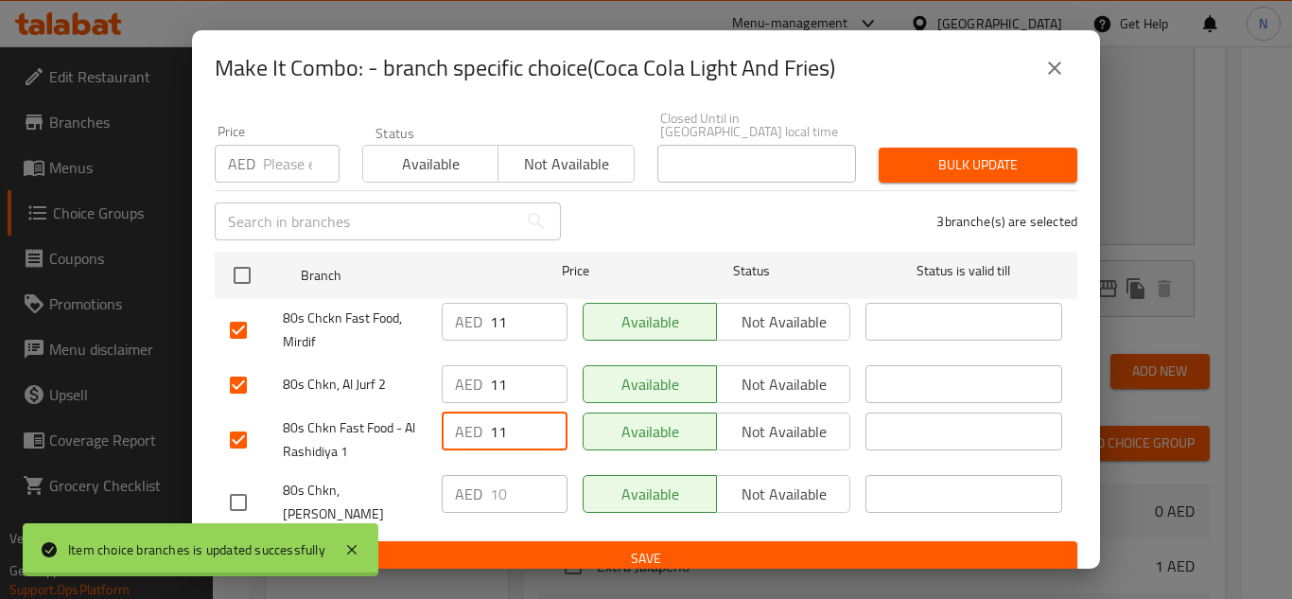
paste input "0"
type input "10"
click at [500, 385] on input "11" at bounding box center [529, 384] width 78 height 38
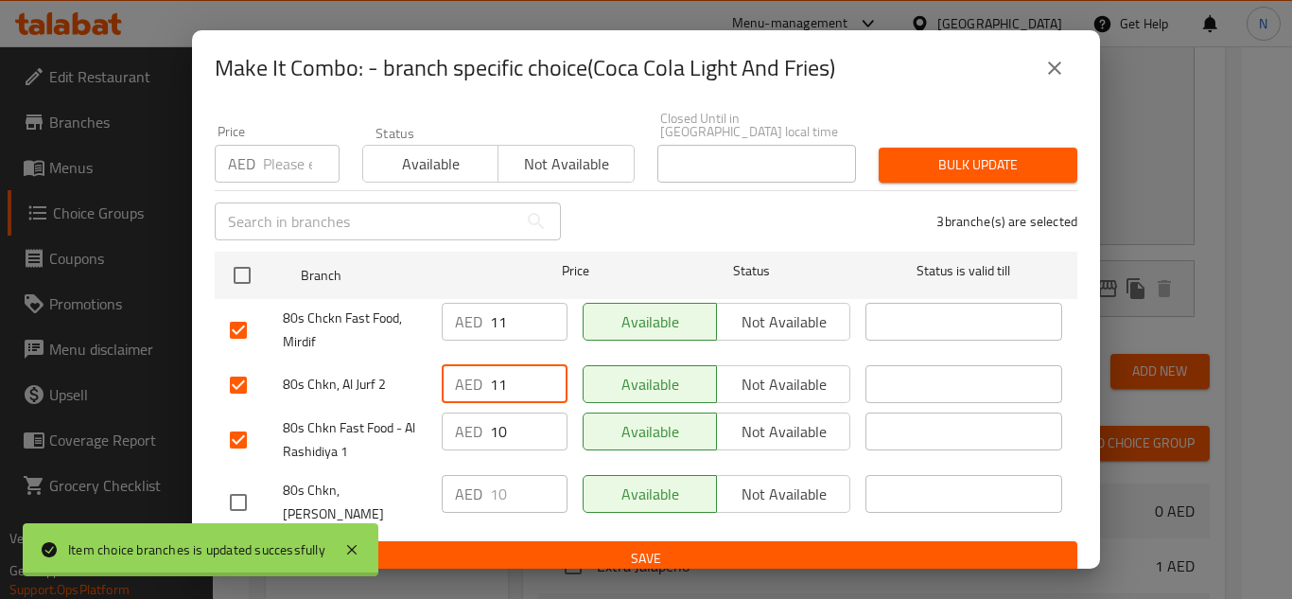
click at [500, 385] on input "11" at bounding box center [529, 384] width 78 height 38
paste input "0"
type input "10"
click at [499, 314] on input "11" at bounding box center [529, 322] width 78 height 38
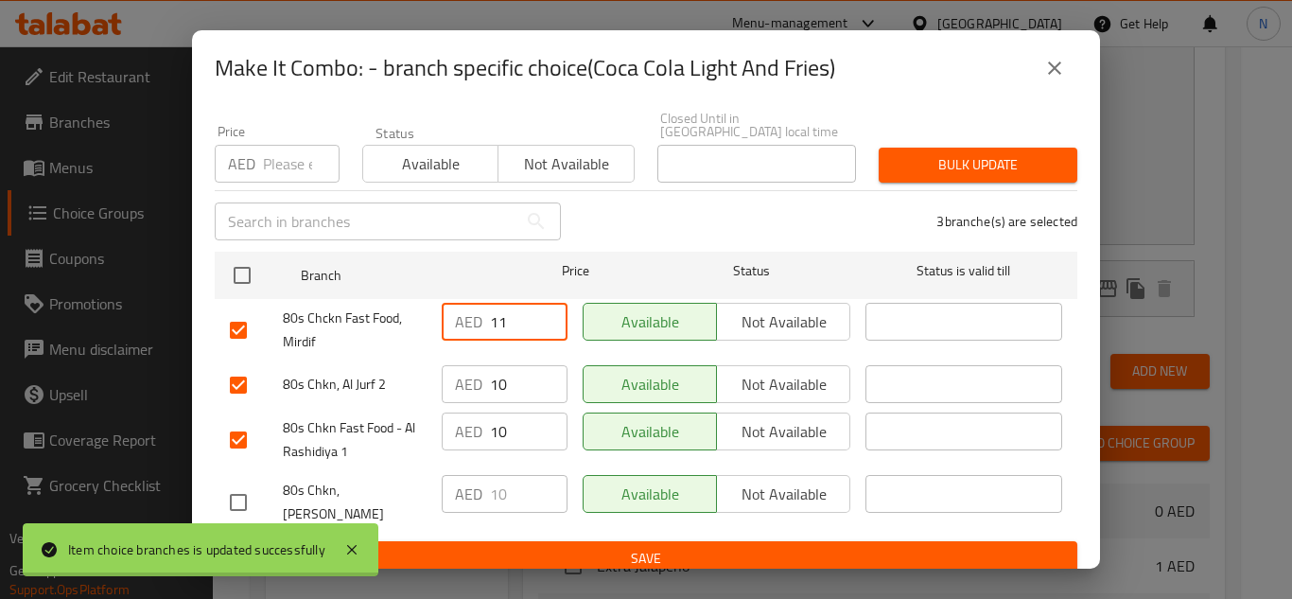
click at [499, 314] on input "11" at bounding box center [529, 322] width 78 height 38
paste input "0"
type input "10"
click at [554, 547] on span "Save" at bounding box center [646, 559] width 832 height 24
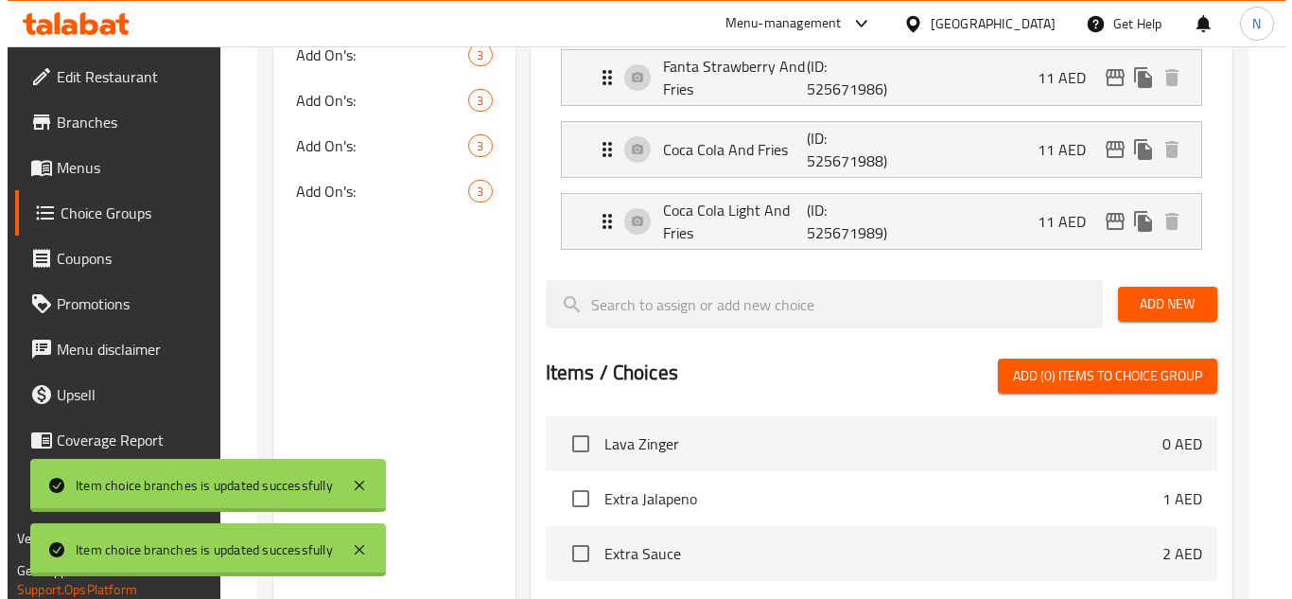
scroll to position [568, 0]
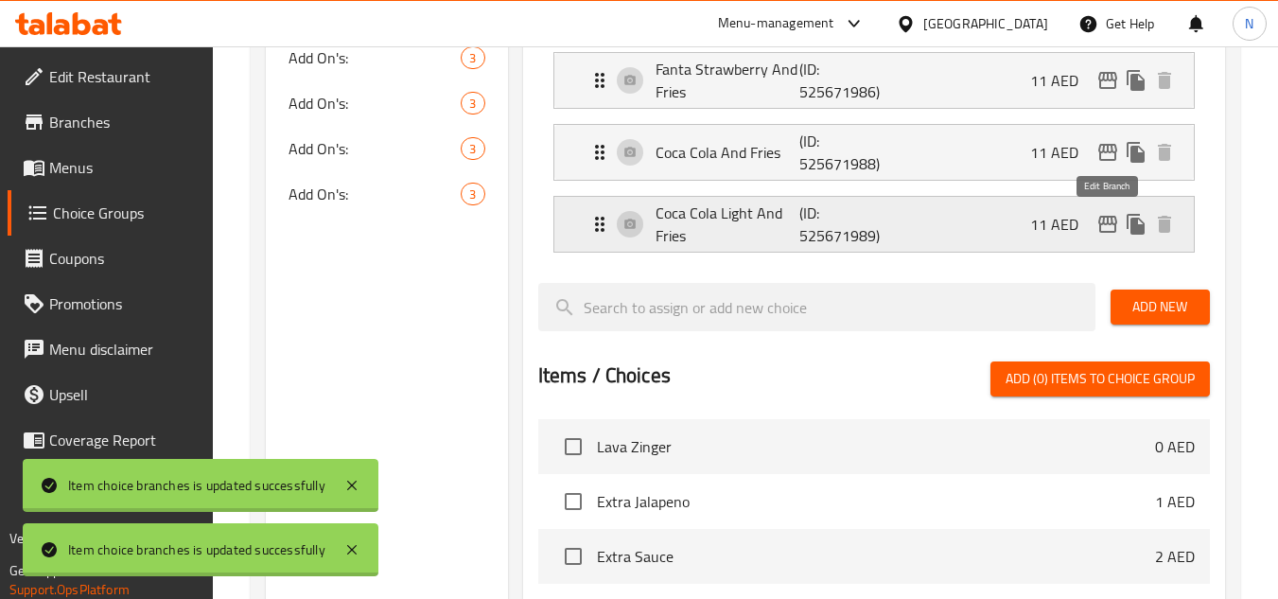
click at [1110, 226] on icon "edit" at bounding box center [1107, 224] width 23 height 23
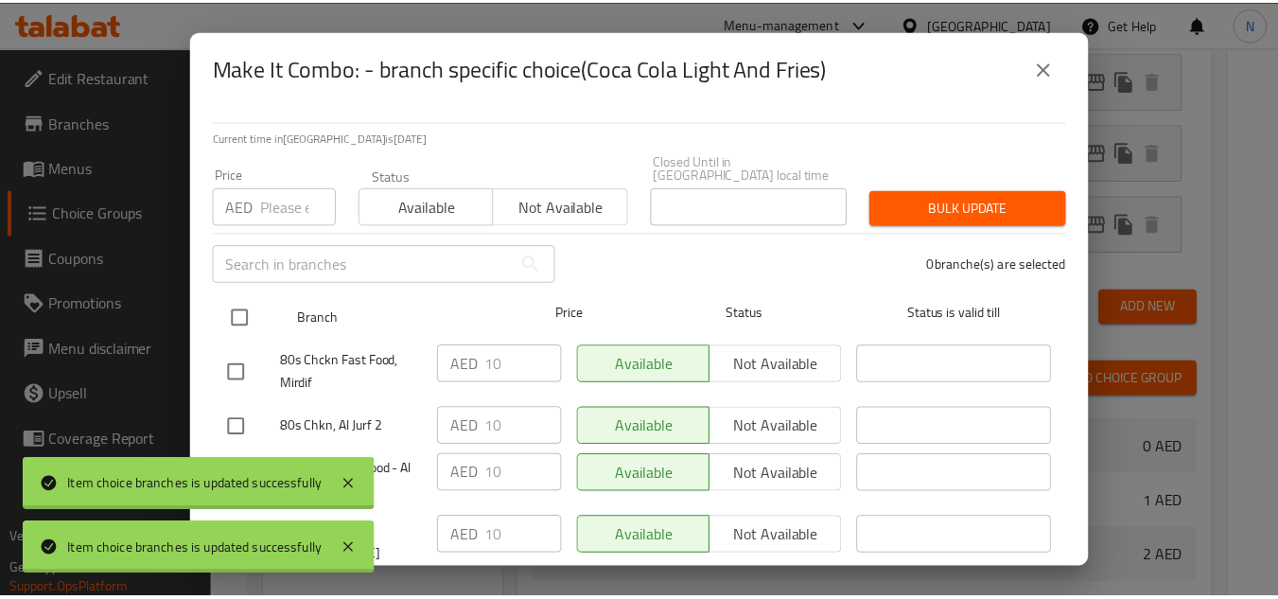
scroll to position [43, 0]
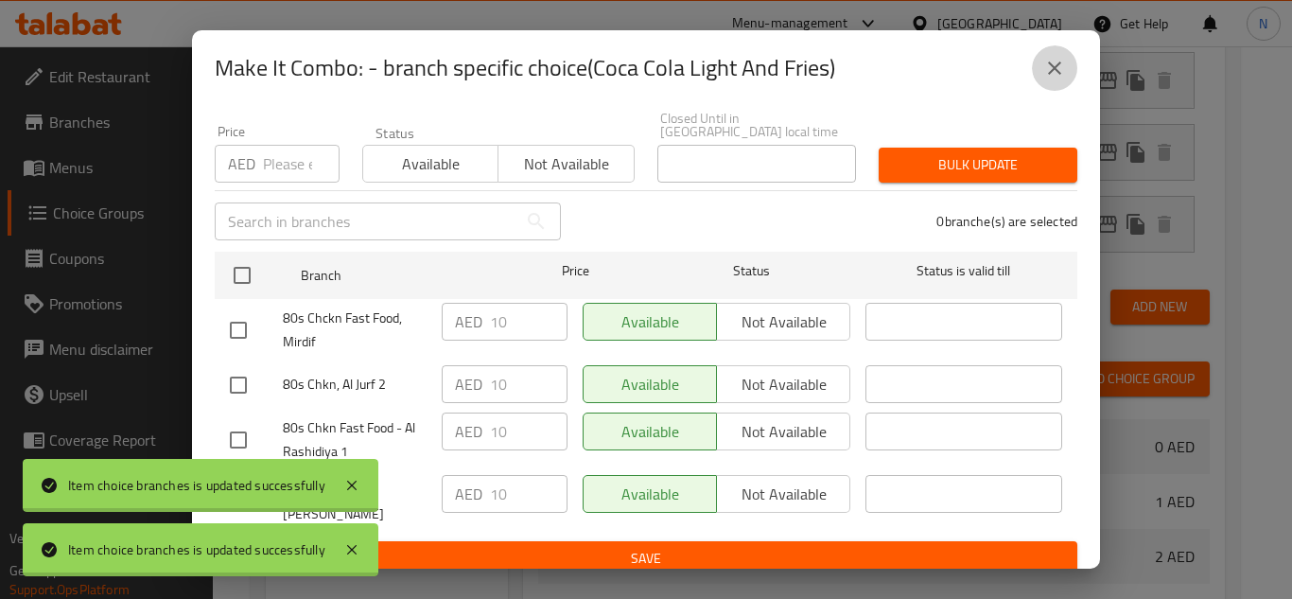
click at [1061, 79] on button "close" at bounding box center [1054, 67] width 45 height 45
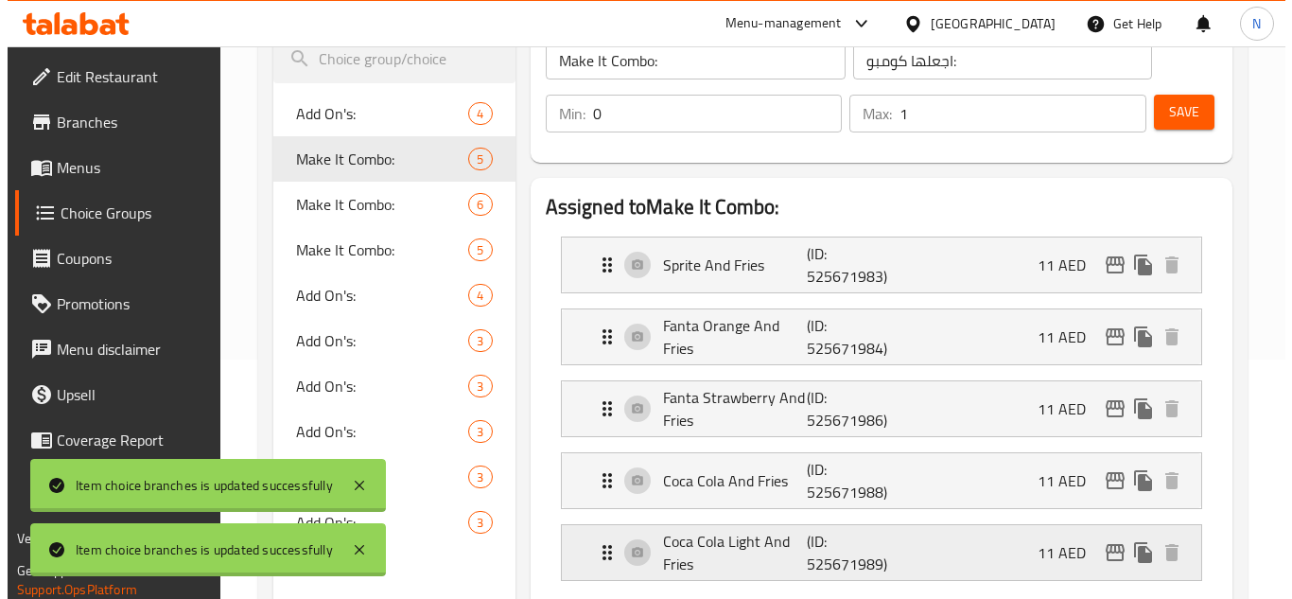
scroll to position [189, 0]
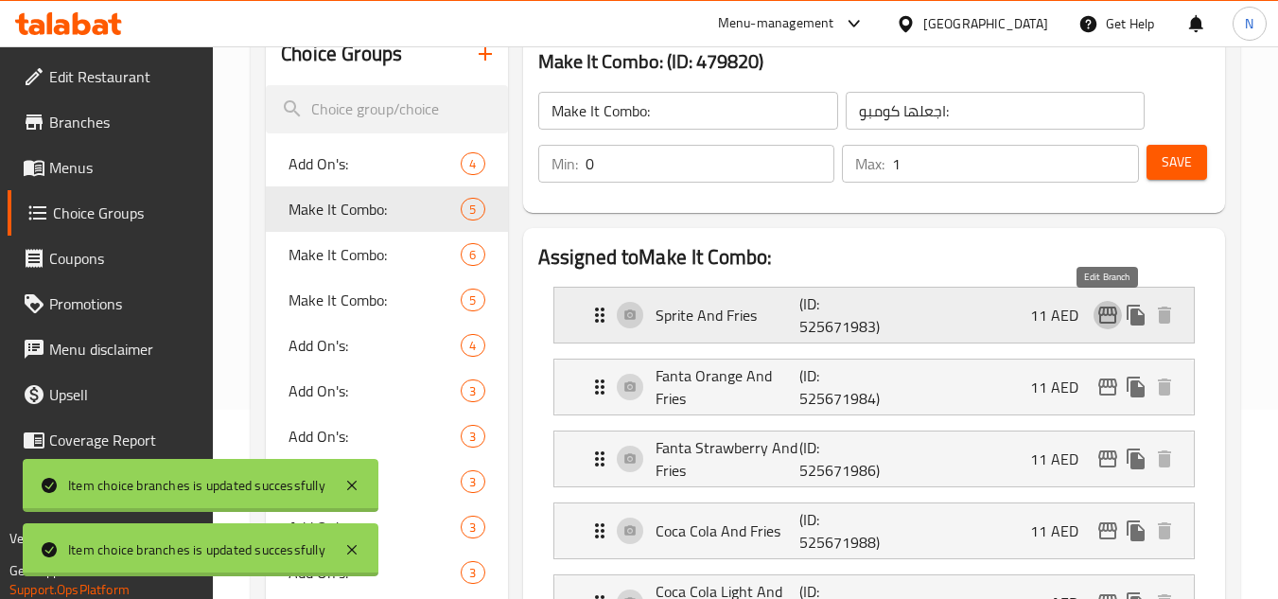
click at [1110, 323] on icon "edit" at bounding box center [1107, 314] width 19 height 17
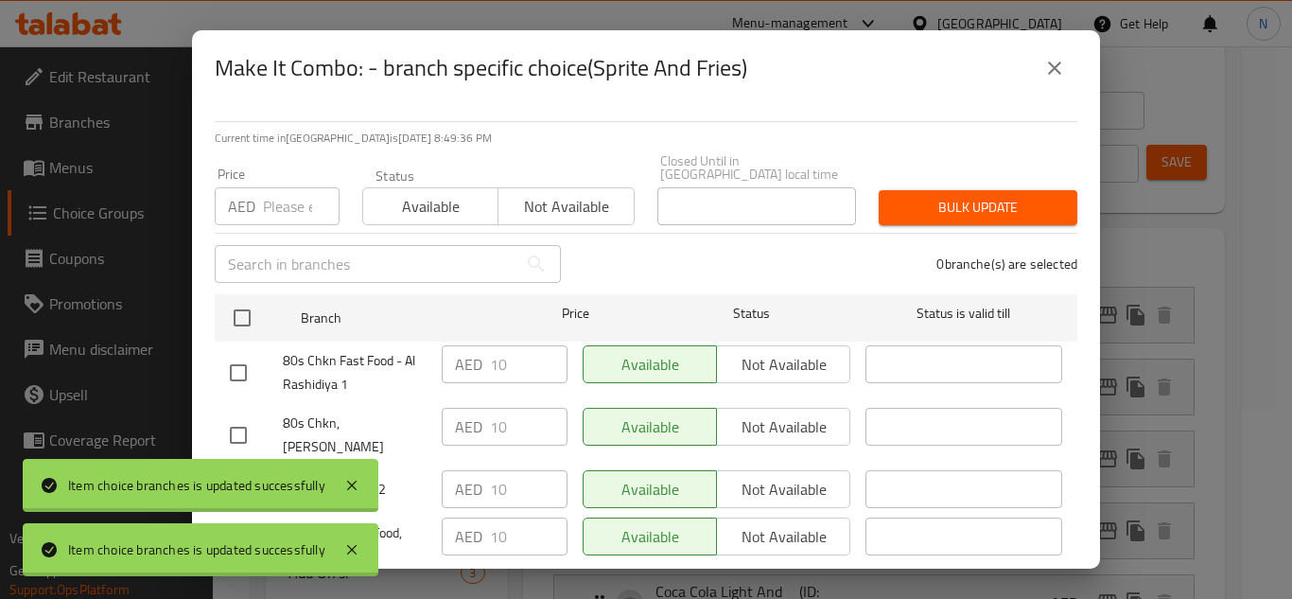
click at [1057, 56] on button "close" at bounding box center [1054, 67] width 45 height 45
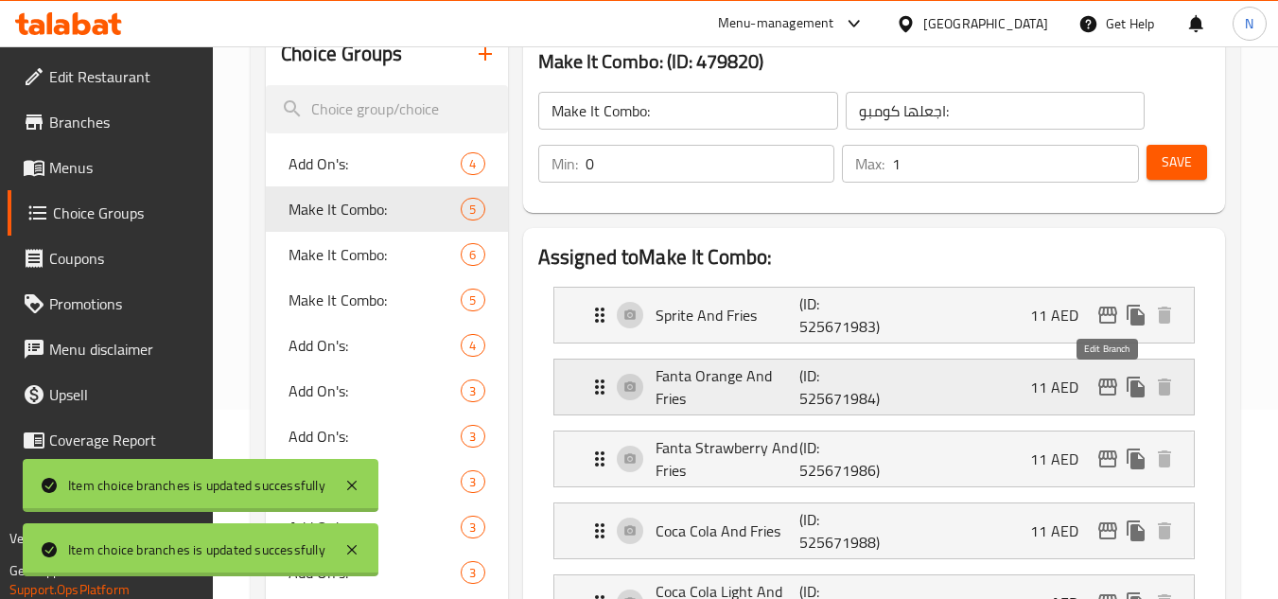
click at [1096, 395] on icon "edit" at bounding box center [1107, 387] width 23 height 23
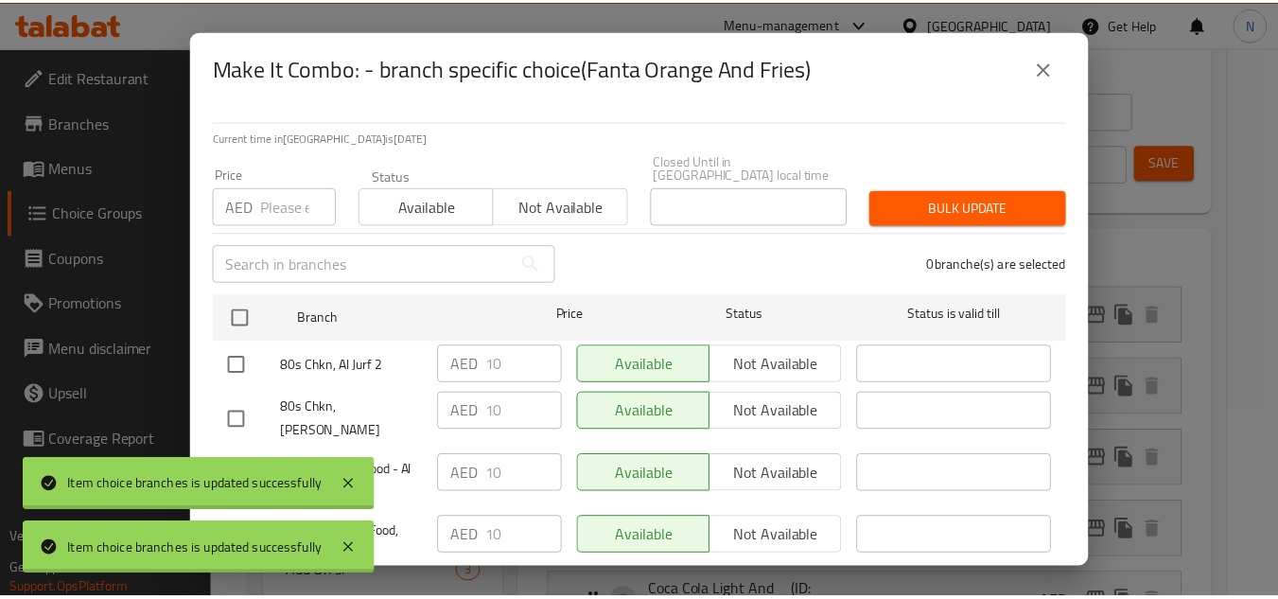
scroll to position [43, 0]
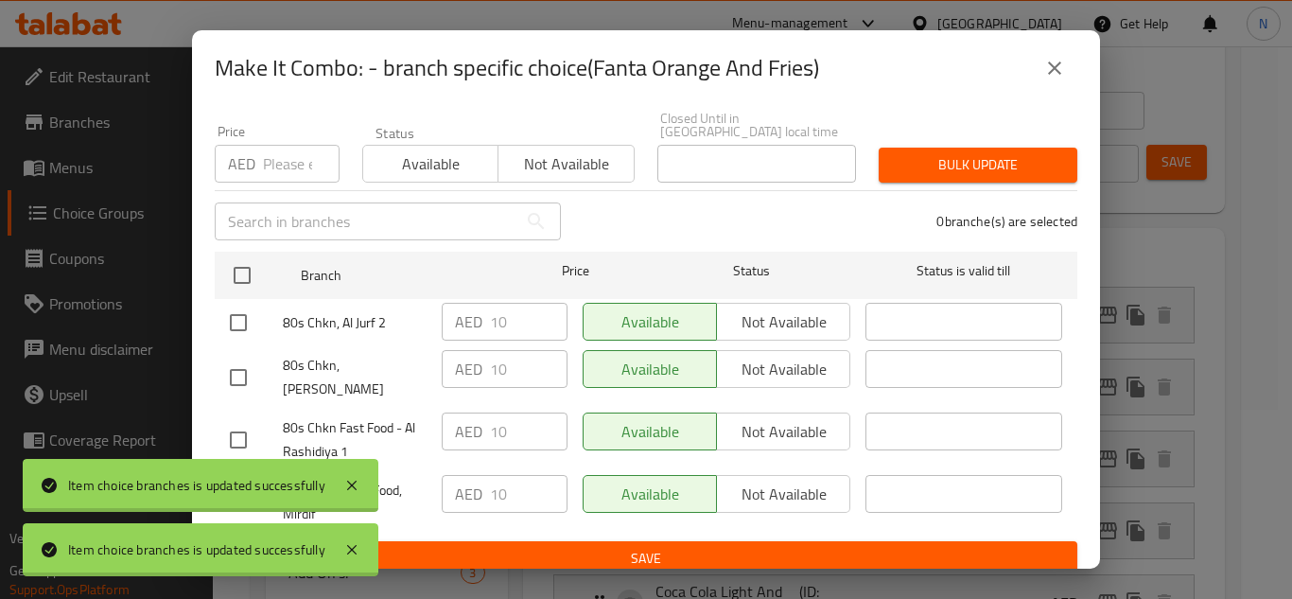
click at [1058, 83] on button "close" at bounding box center [1054, 67] width 45 height 45
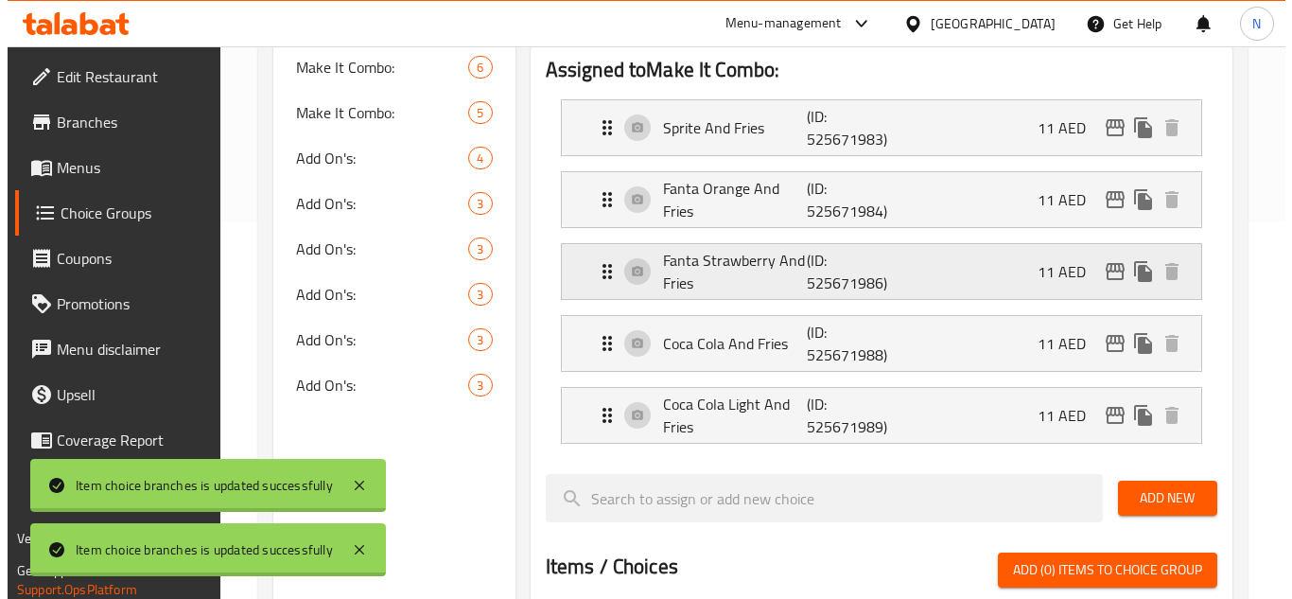
scroll to position [378, 0]
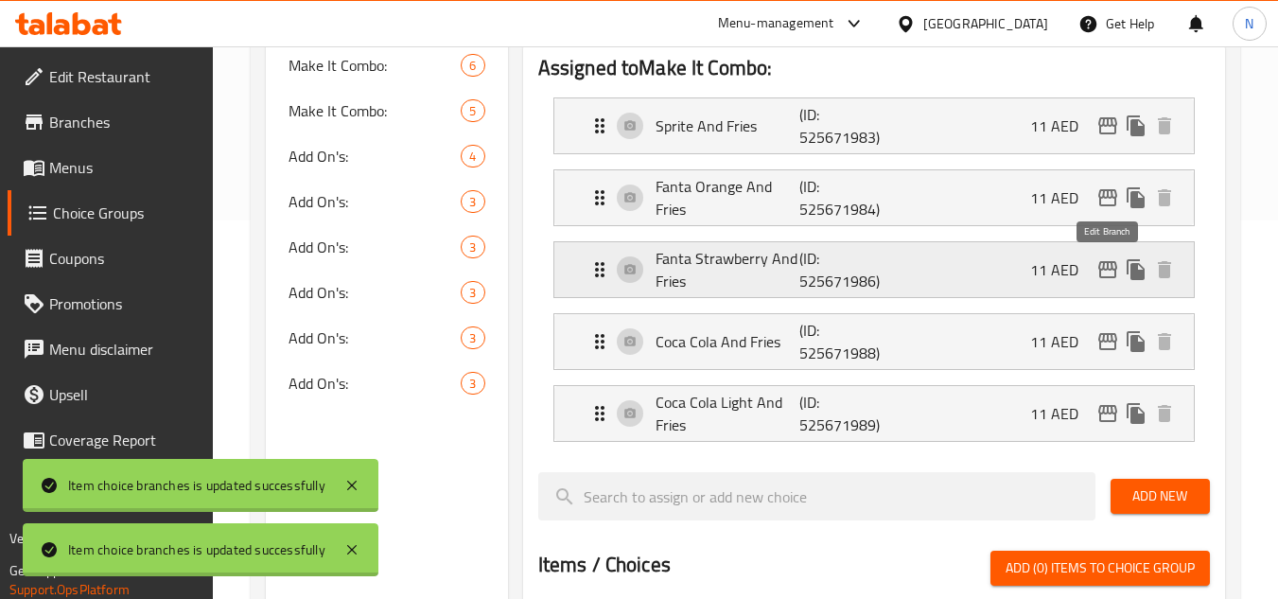
click at [1114, 274] on icon "edit" at bounding box center [1107, 269] width 19 height 17
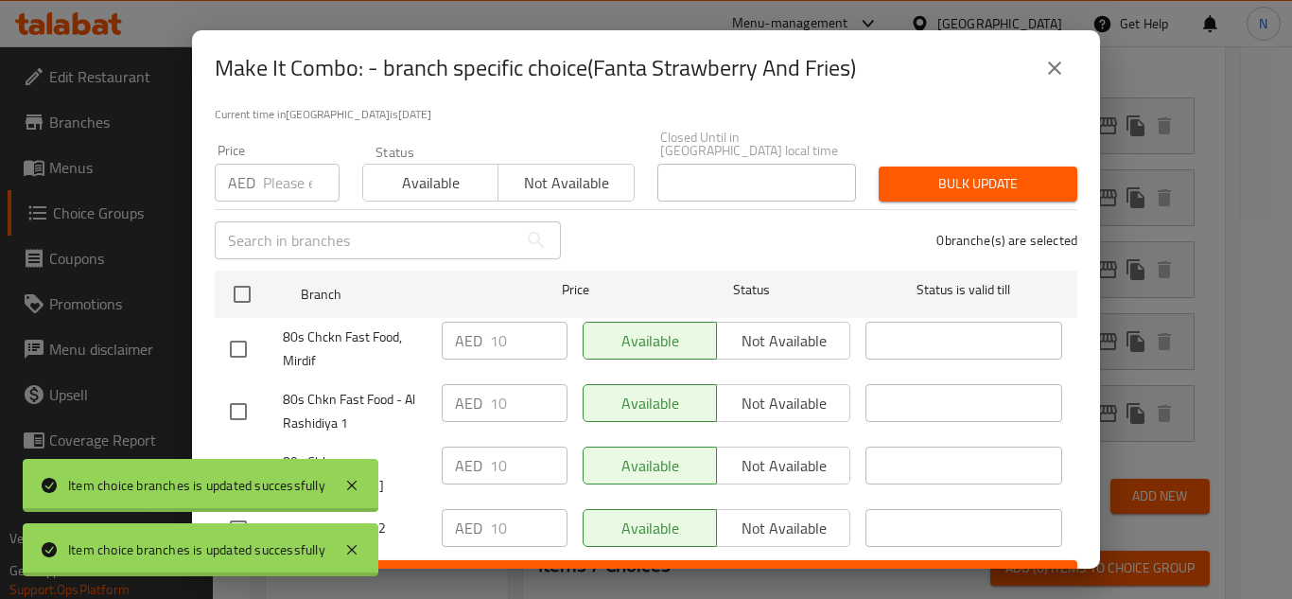
scroll to position [43, 0]
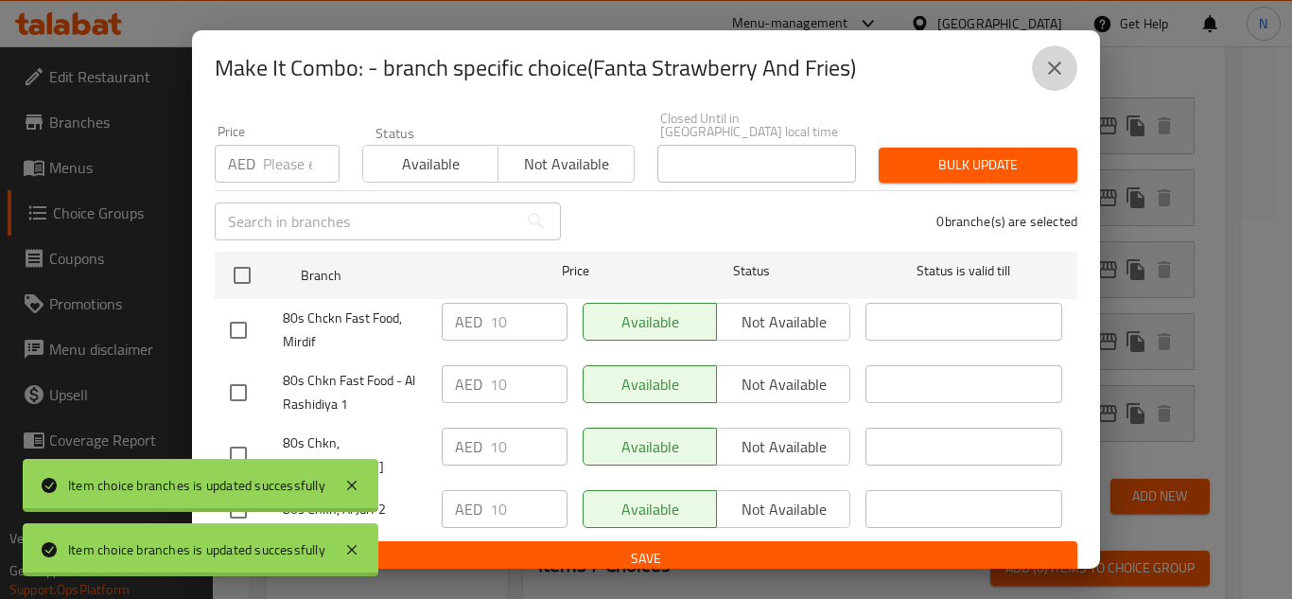
click at [1057, 71] on icon "close" at bounding box center [1054, 67] width 13 height 13
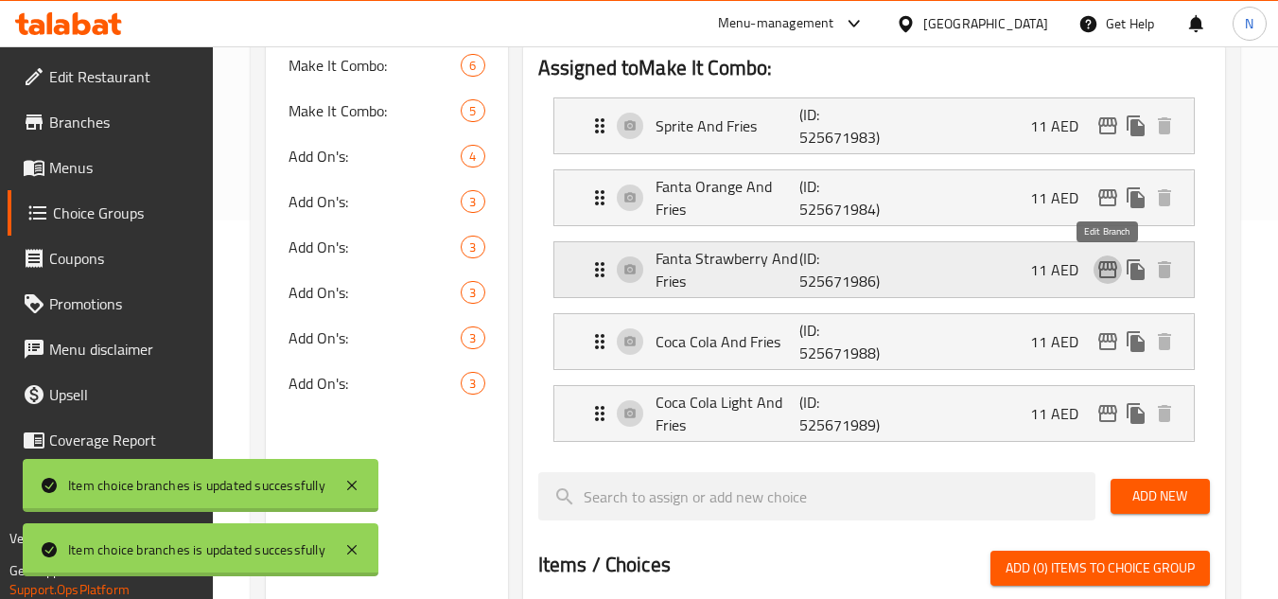
click at [1102, 266] on icon "edit" at bounding box center [1107, 269] width 23 height 23
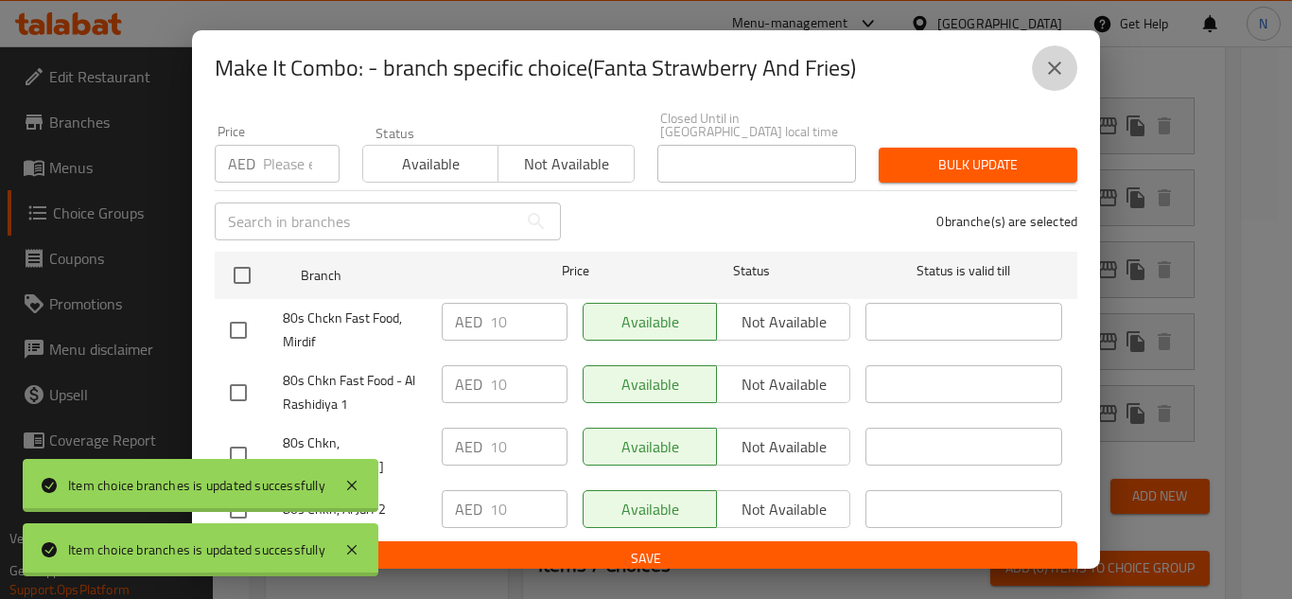
click at [1058, 71] on icon "close" at bounding box center [1054, 67] width 13 height 13
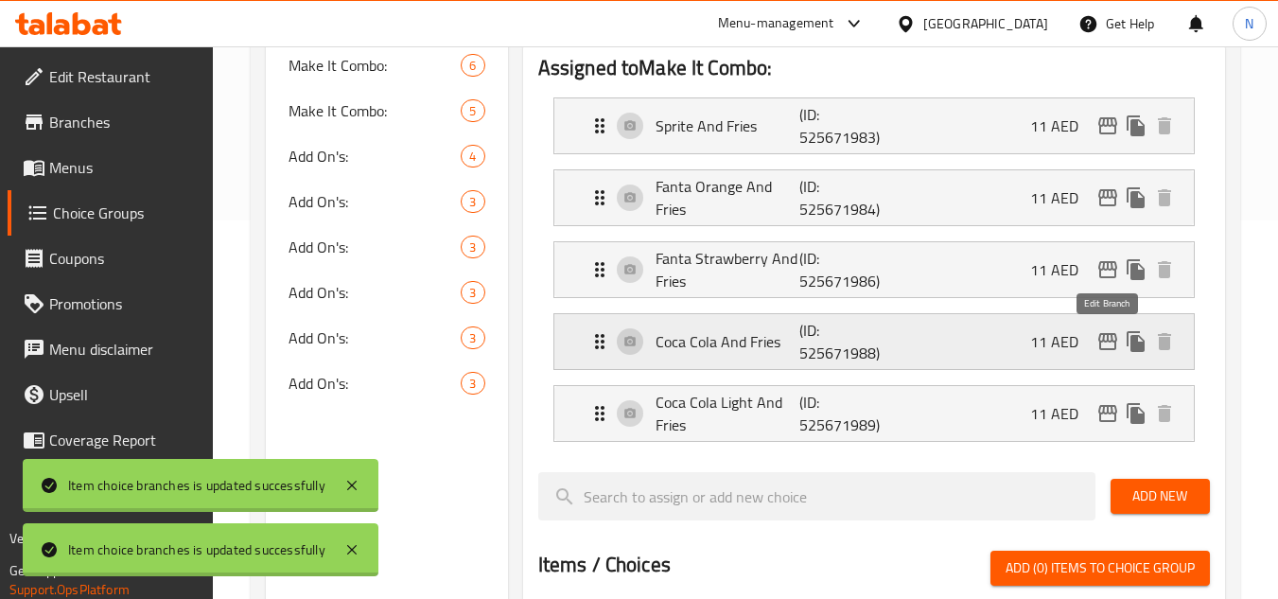
click at [1105, 345] on icon "edit" at bounding box center [1107, 341] width 23 height 23
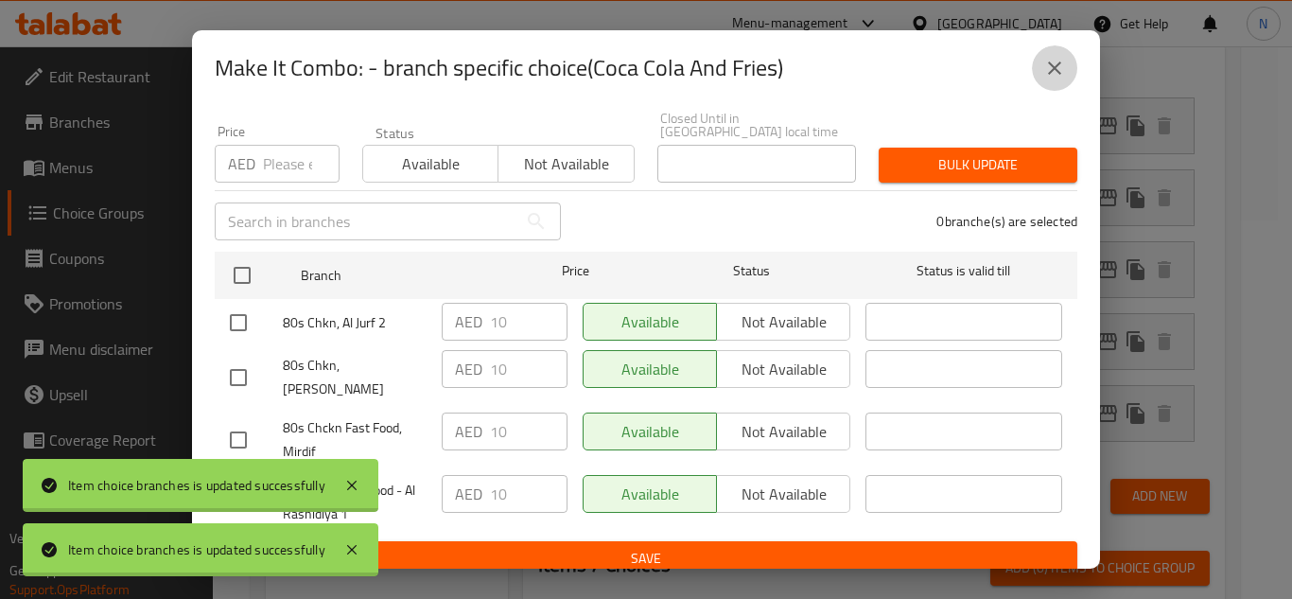
click at [1053, 83] on button "close" at bounding box center [1054, 67] width 45 height 45
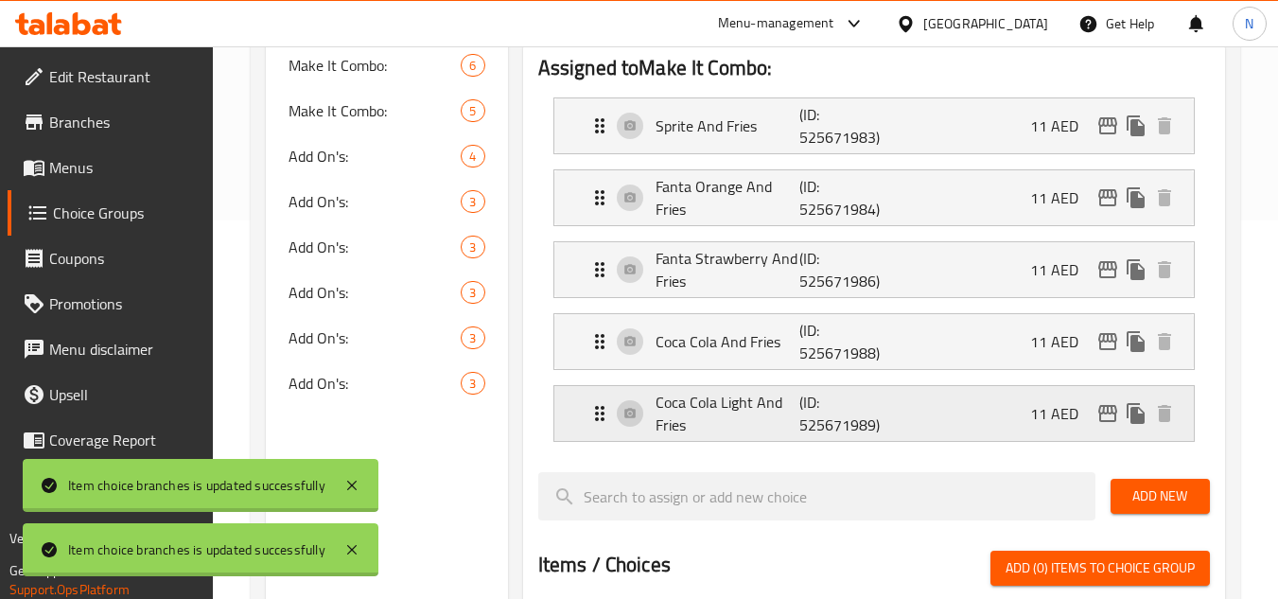
click at [1111, 399] on div "Coca Cola Light And Fries (ID: 525671989) 11 AED" at bounding box center [879, 413] width 583 height 55
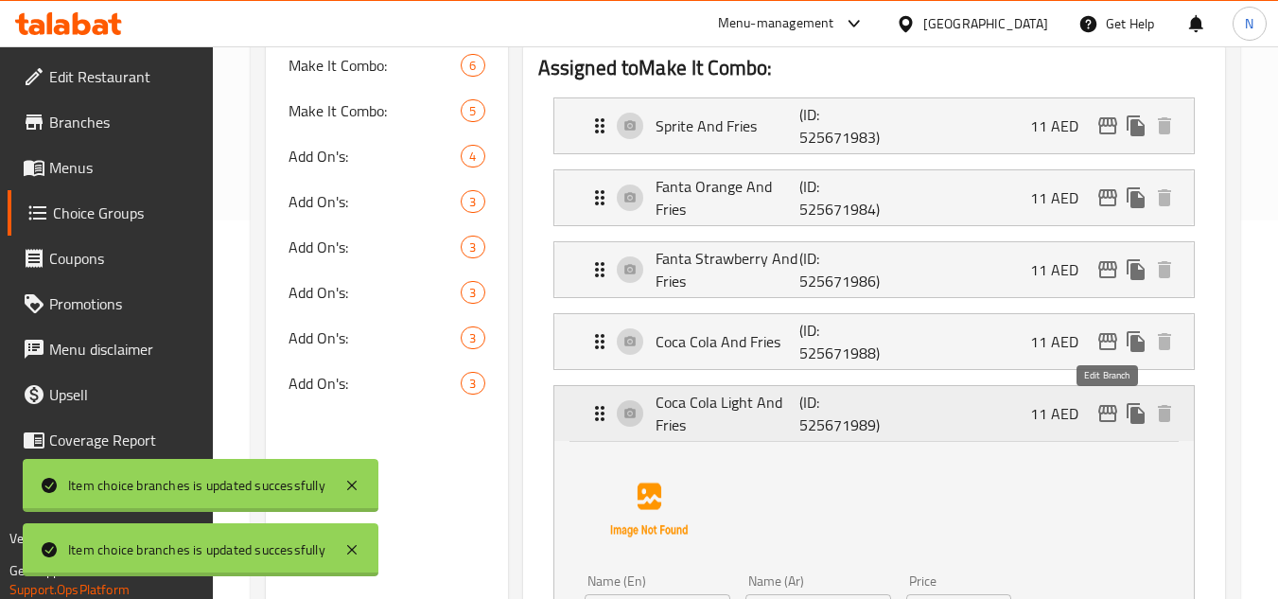
click at [1104, 406] on icon "edit" at bounding box center [1107, 413] width 19 height 17
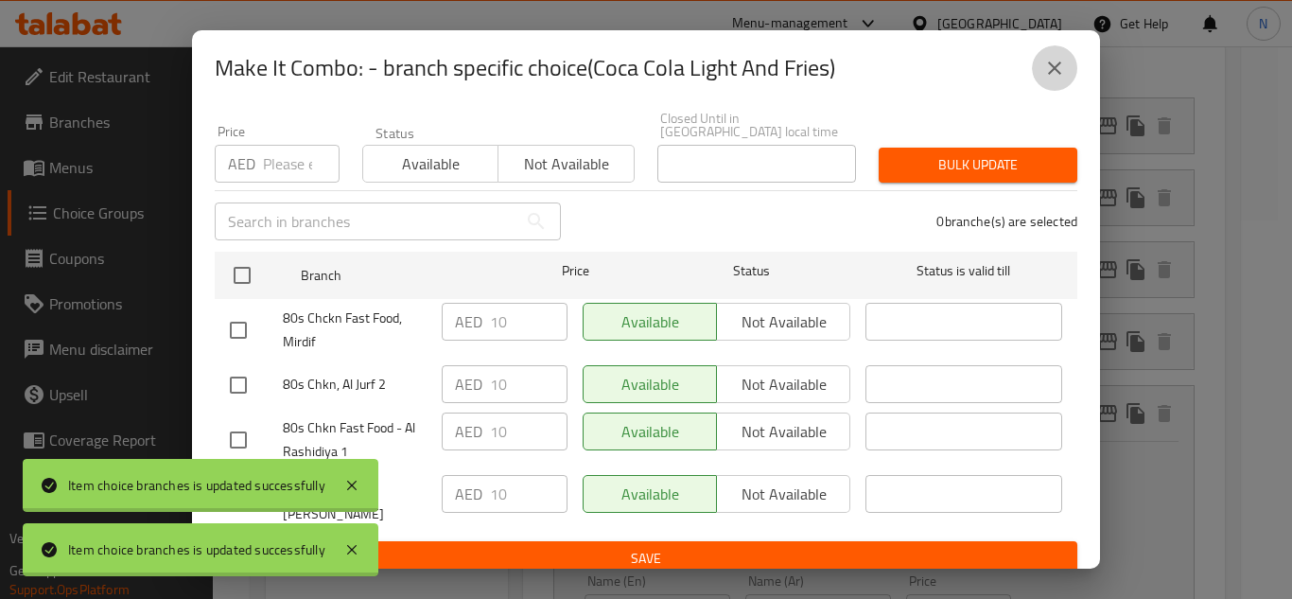
click at [1055, 66] on icon "close" at bounding box center [1054, 68] width 23 height 23
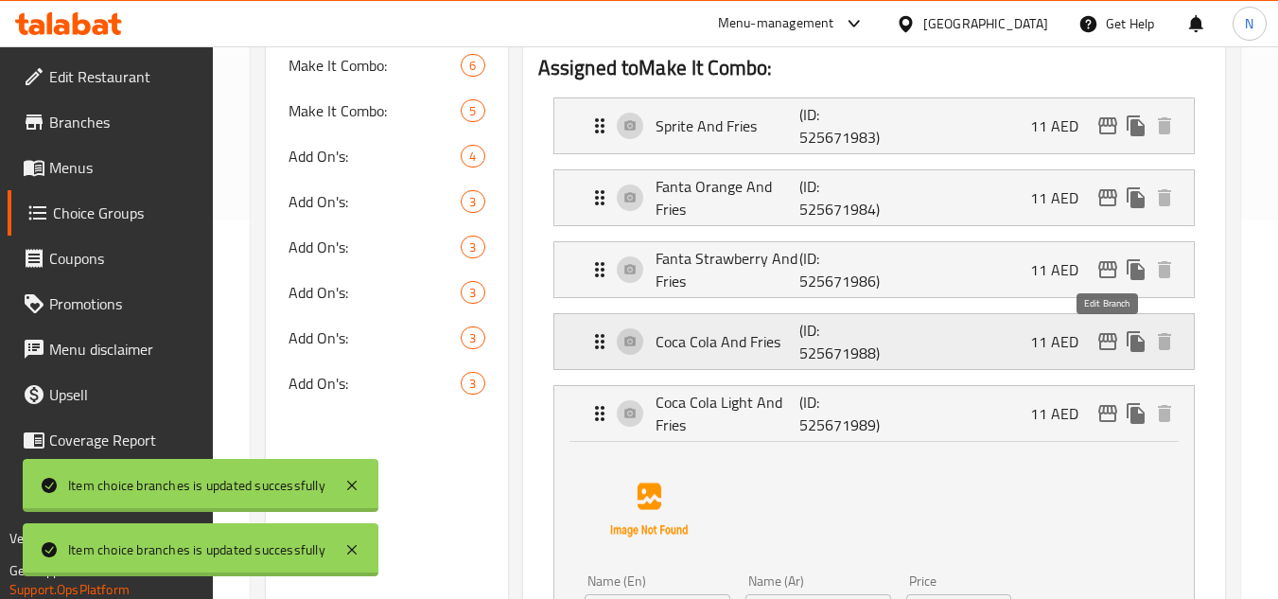
click at [1104, 339] on icon "edit" at bounding box center [1107, 341] width 19 height 17
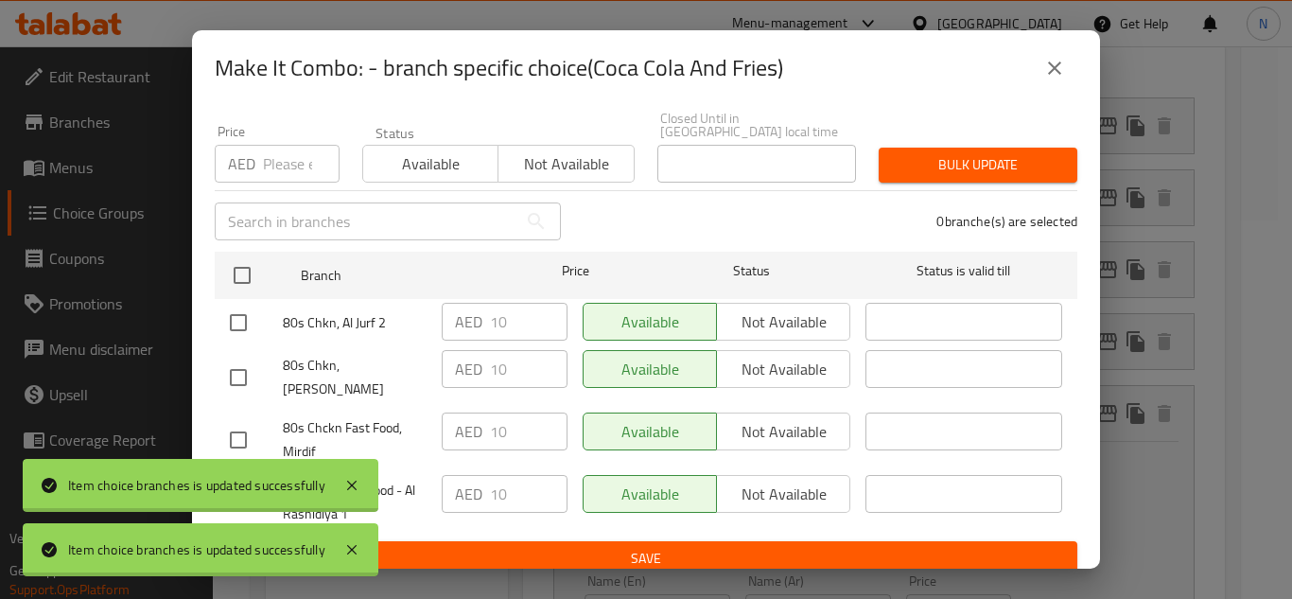
click at [1050, 70] on icon "close" at bounding box center [1054, 68] width 23 height 23
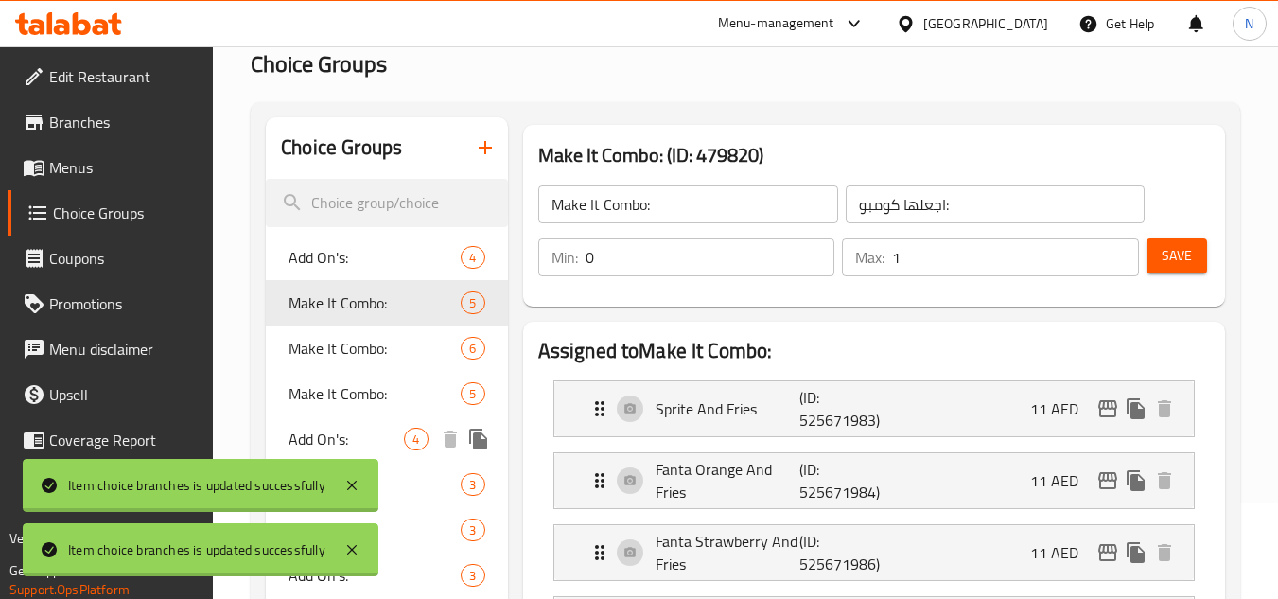
scroll to position [95, 0]
click at [360, 351] on span "Make It Combo:" at bounding box center [345, 349] width 115 height 23
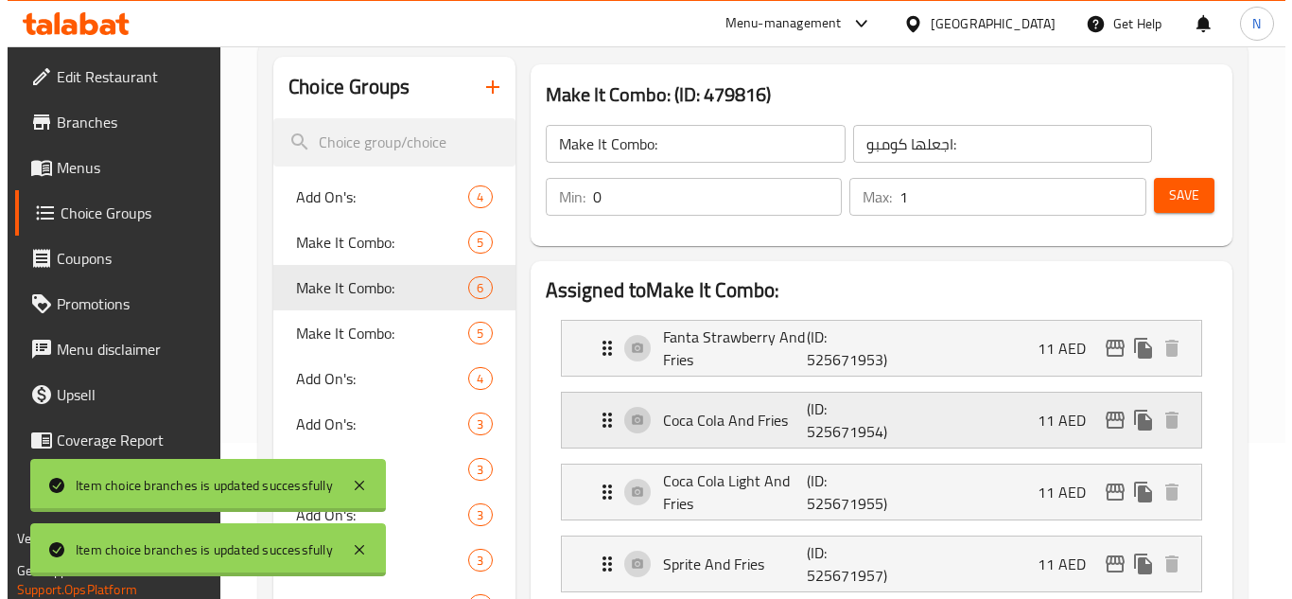
scroll to position [189, 0]
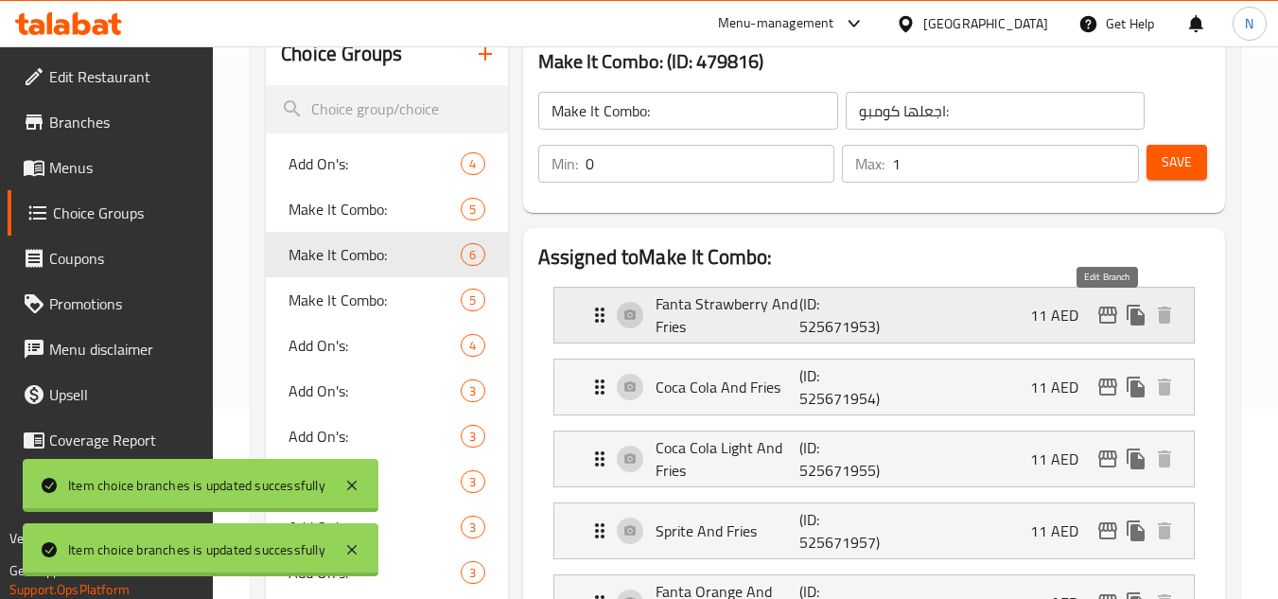
click at [1108, 316] on icon "edit" at bounding box center [1107, 315] width 23 height 23
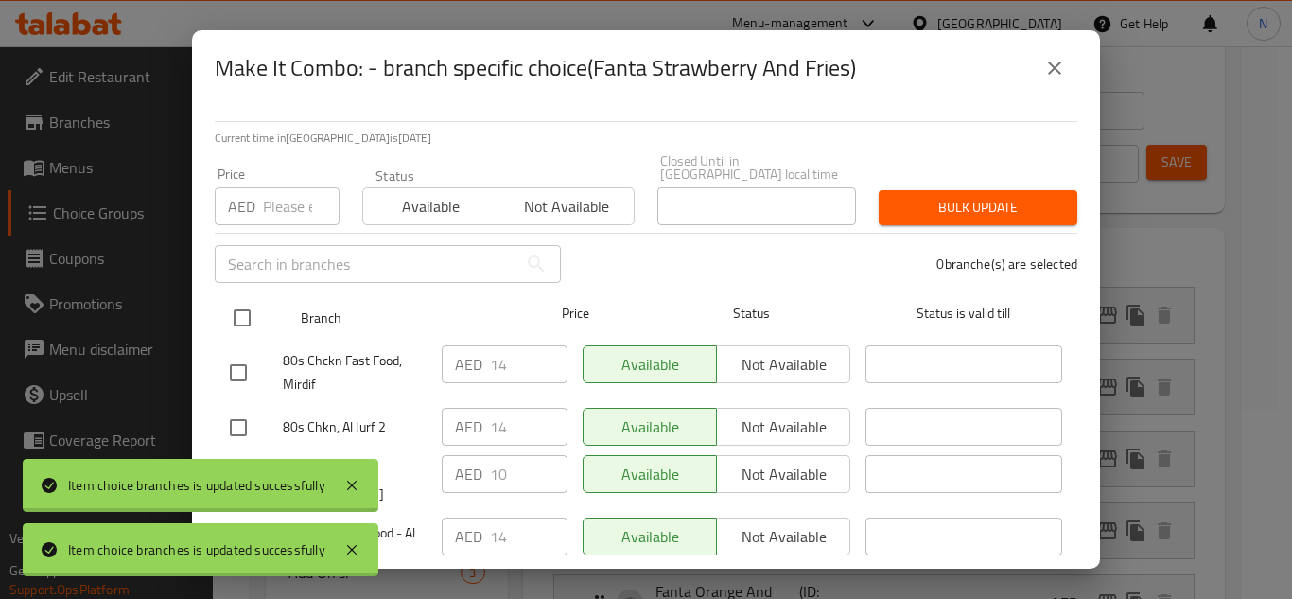
scroll to position [43, 0]
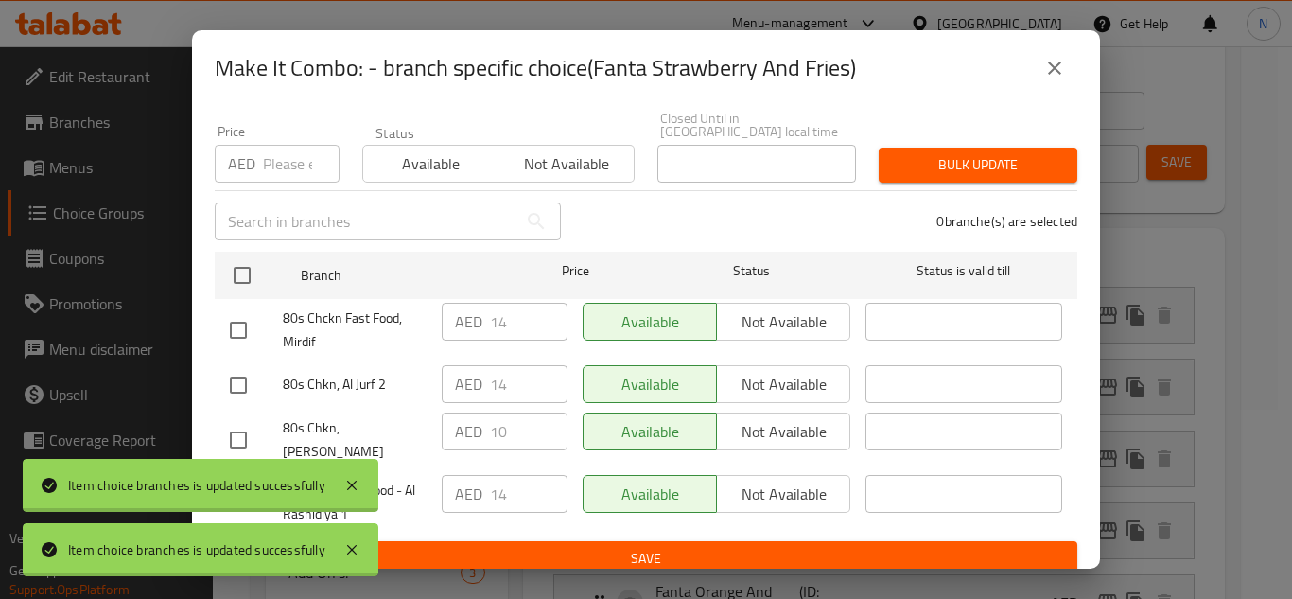
click at [233, 331] on input "checkbox" at bounding box center [238, 330] width 40 height 40
checkbox input "true"
click at [232, 386] on input "checkbox" at bounding box center [238, 385] width 40 height 40
checkbox input "true"
click at [355, 484] on icon at bounding box center [352, 485] width 23 height 23
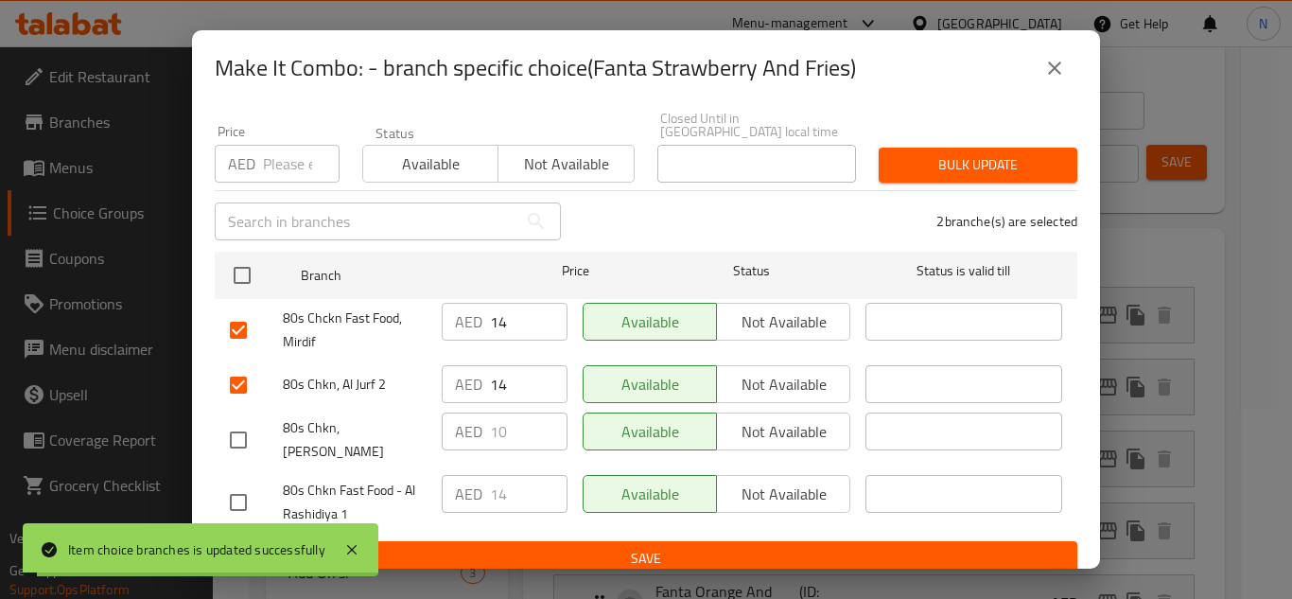
click at [233, 494] on input "checkbox" at bounding box center [238, 502] width 40 height 40
checkbox input "true"
click at [497, 484] on input "14" at bounding box center [529, 494] width 78 height 38
click at [497, 483] on input "14" at bounding box center [529, 494] width 78 height 38
paste input "0"
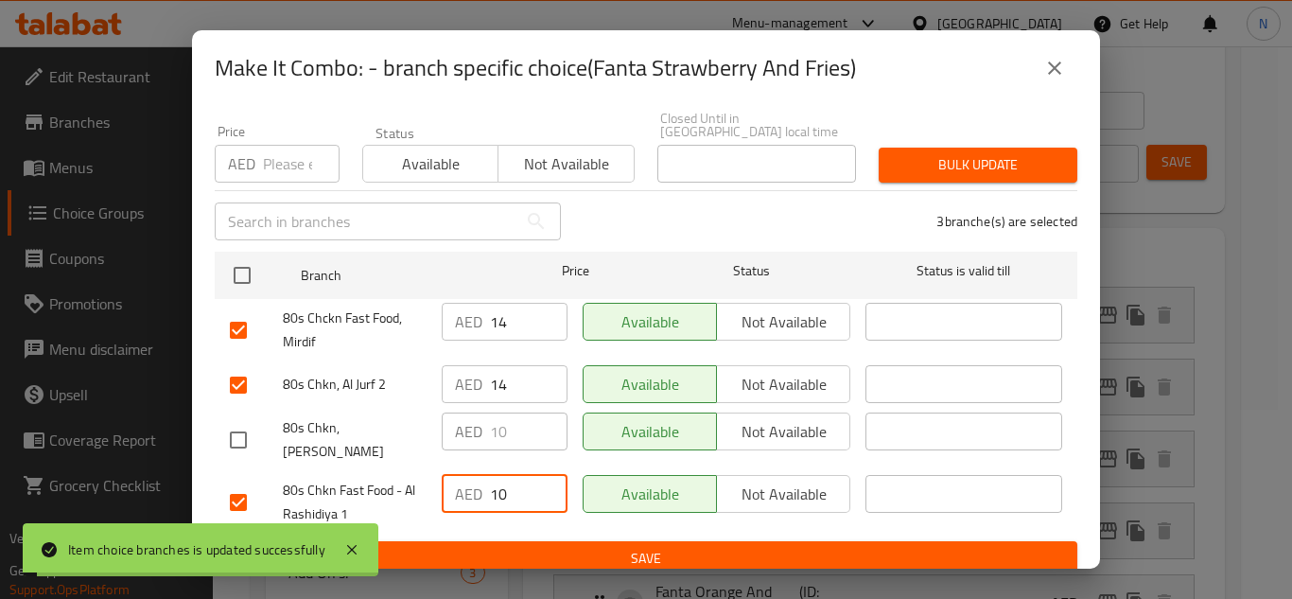
type input "10"
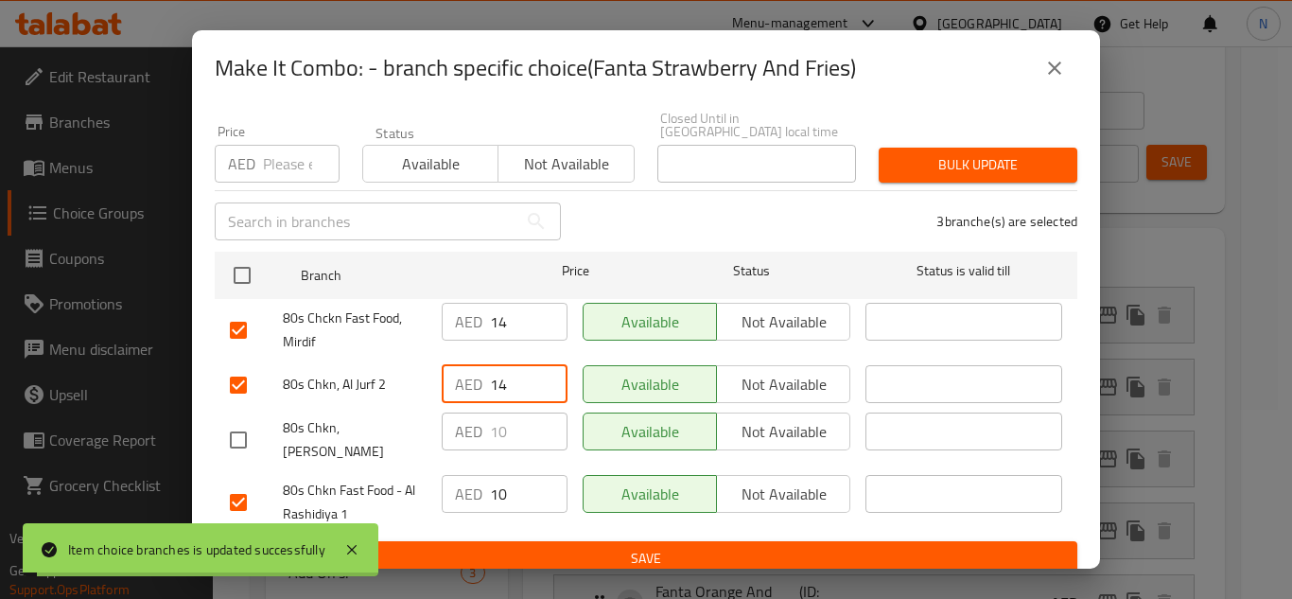
click at [492, 397] on input "14" at bounding box center [529, 384] width 78 height 38
paste input "0"
type input "10"
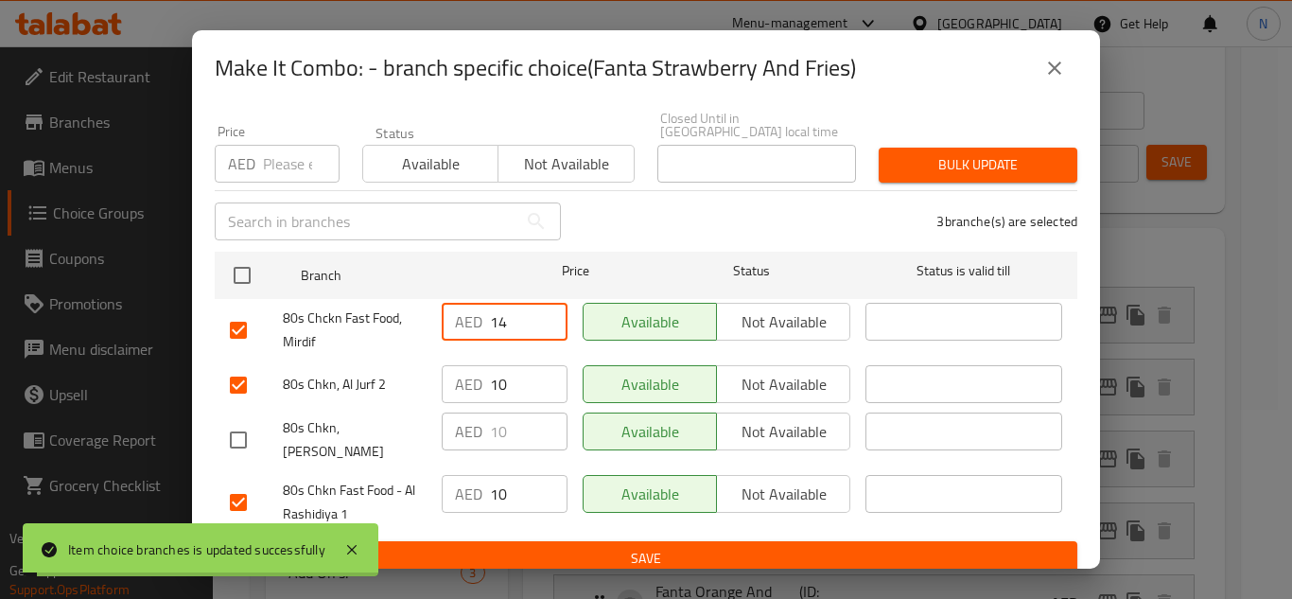
click at [497, 331] on input "14" at bounding box center [529, 322] width 78 height 38
paste input "0"
type input "10"
click at [577, 547] on span "Save" at bounding box center [646, 559] width 832 height 24
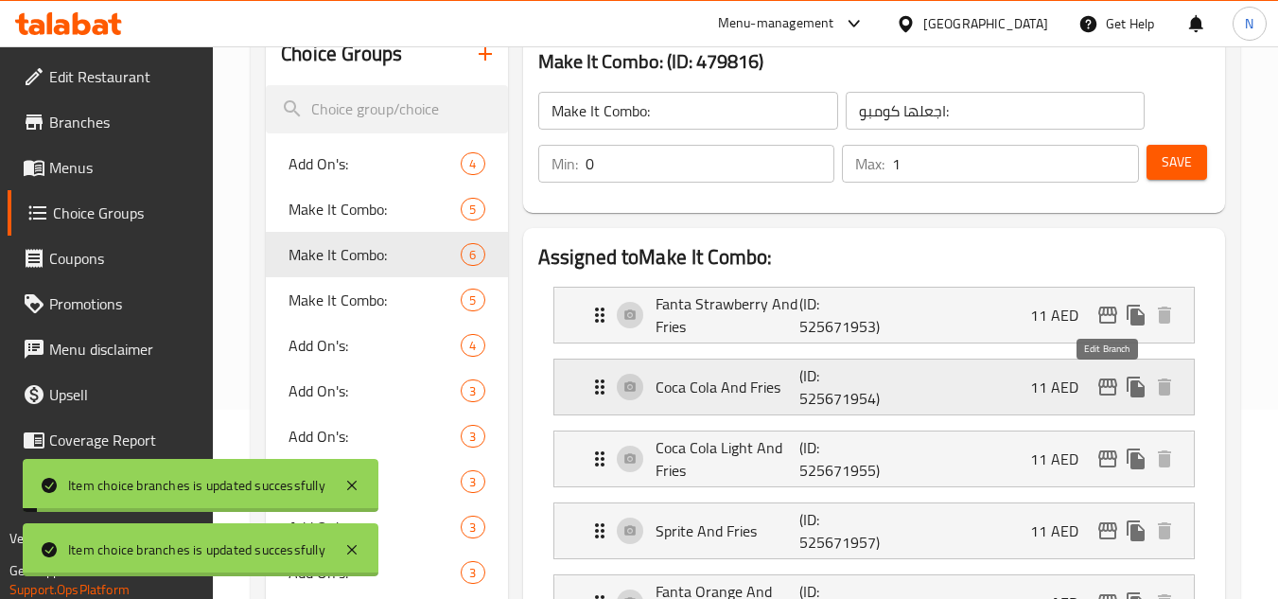
click at [1109, 396] on icon "edit" at bounding box center [1107, 387] width 23 height 23
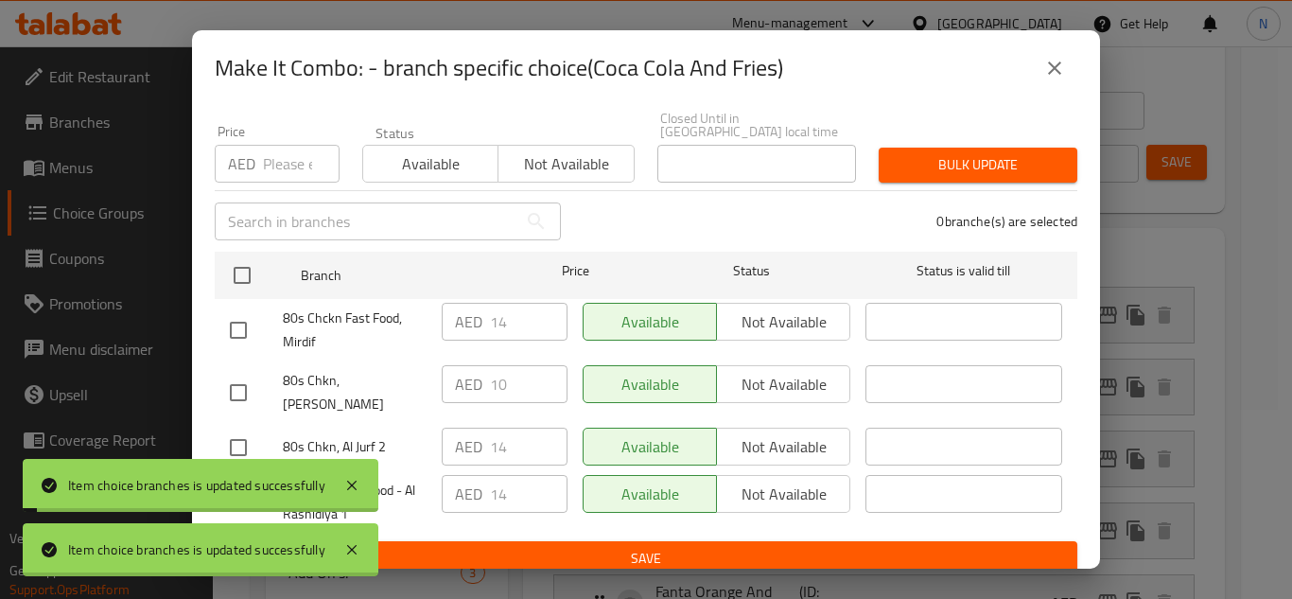
drag, startPoint x: 237, startPoint y: 334, endPoint x: 240, endPoint y: 382, distance: 48.3
click at [239, 335] on input "checkbox" at bounding box center [238, 330] width 40 height 40
checkbox input "true"
click at [234, 428] on input "checkbox" at bounding box center [238, 448] width 40 height 40
checkbox input "true"
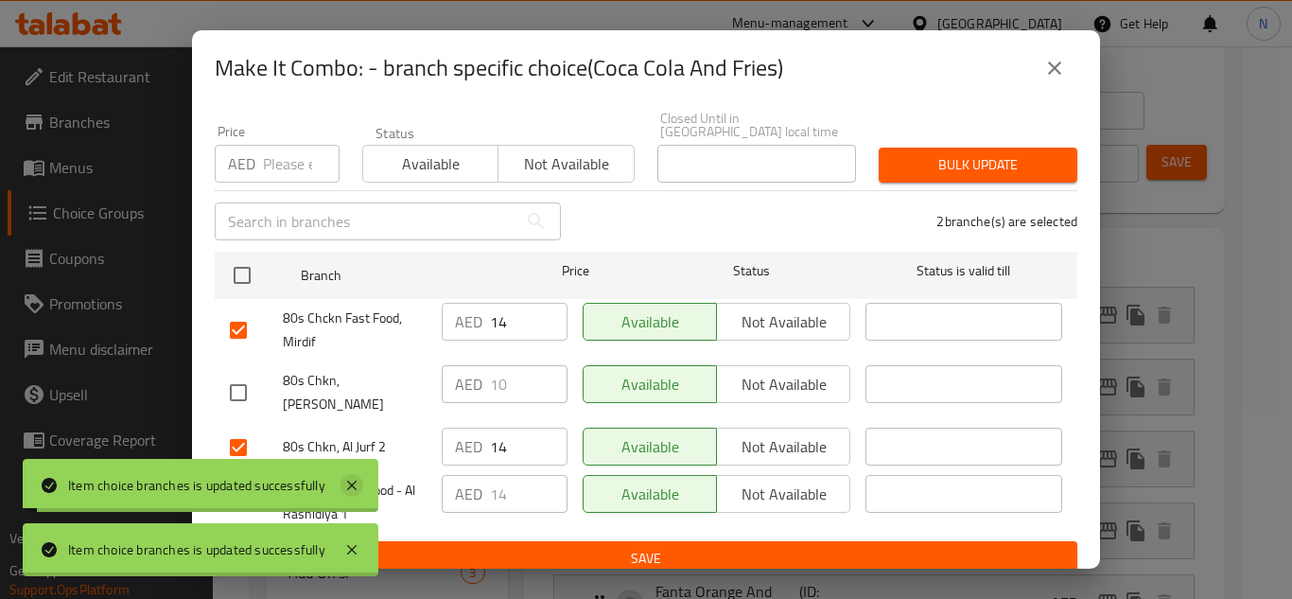
click at [350, 482] on icon at bounding box center [351, 484] width 9 height 9
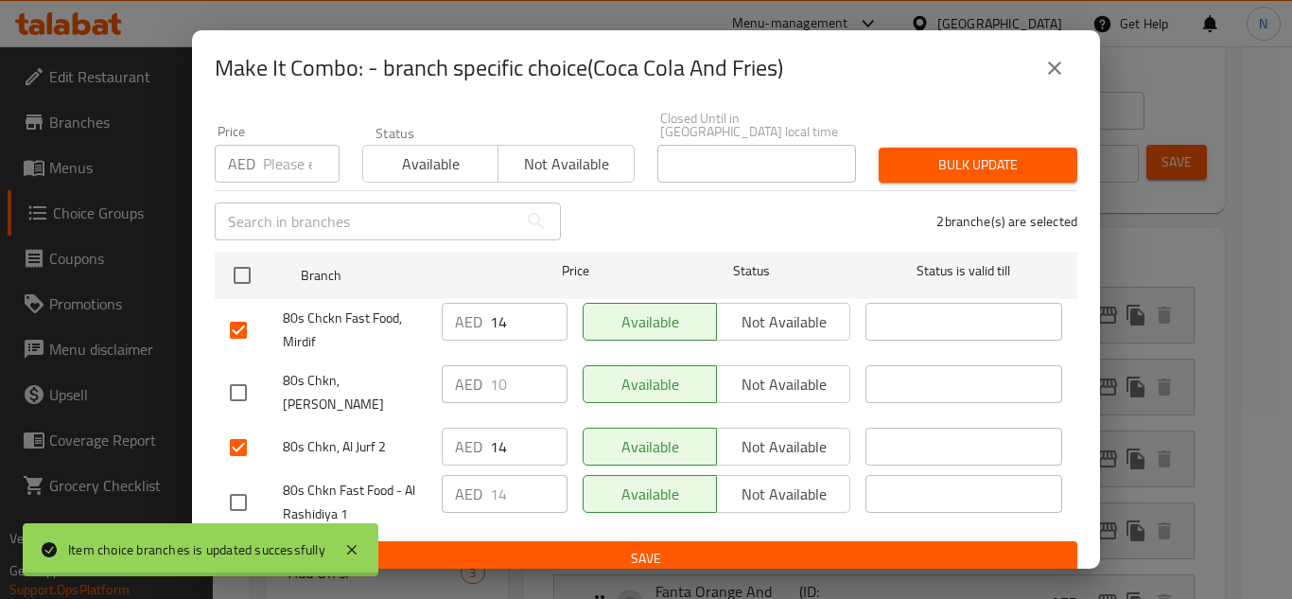
click at [236, 485] on input "checkbox" at bounding box center [238, 502] width 40 height 40
checkbox input "true"
click at [490, 318] on input "14" at bounding box center [529, 322] width 78 height 38
paste input "0"
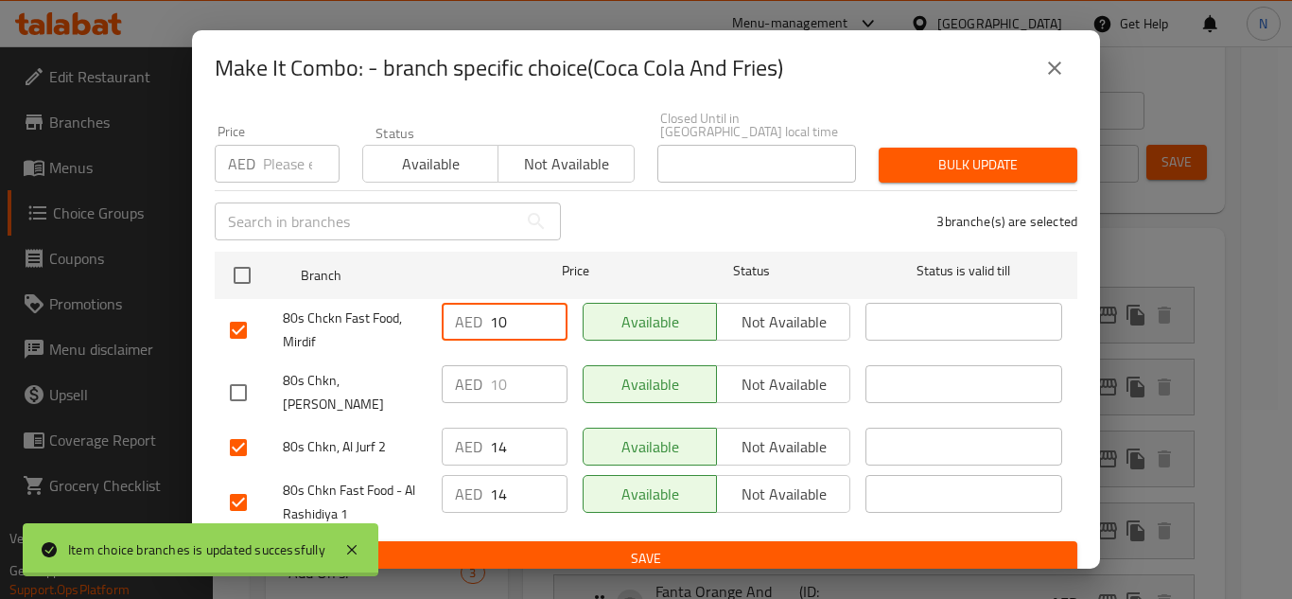
type input "10"
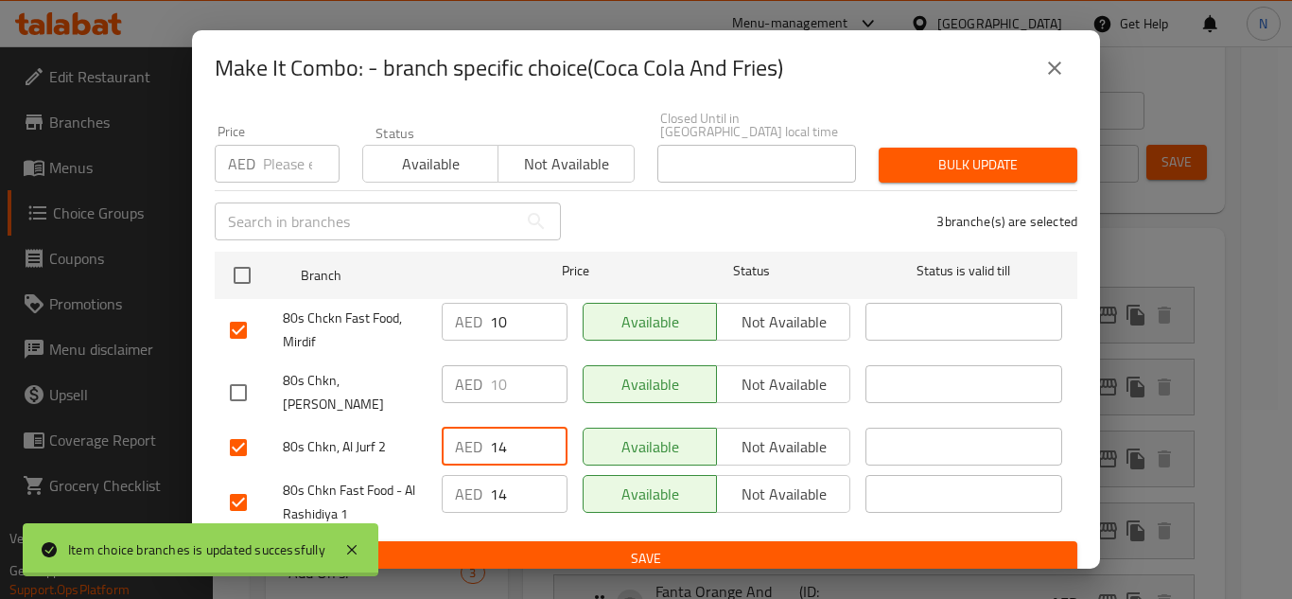
click at [497, 433] on input "14" at bounding box center [529, 447] width 78 height 38
click at [497, 434] on input "14" at bounding box center [529, 447] width 78 height 38
paste input "0"
type input "10"
click at [507, 482] on input "14" at bounding box center [529, 494] width 78 height 38
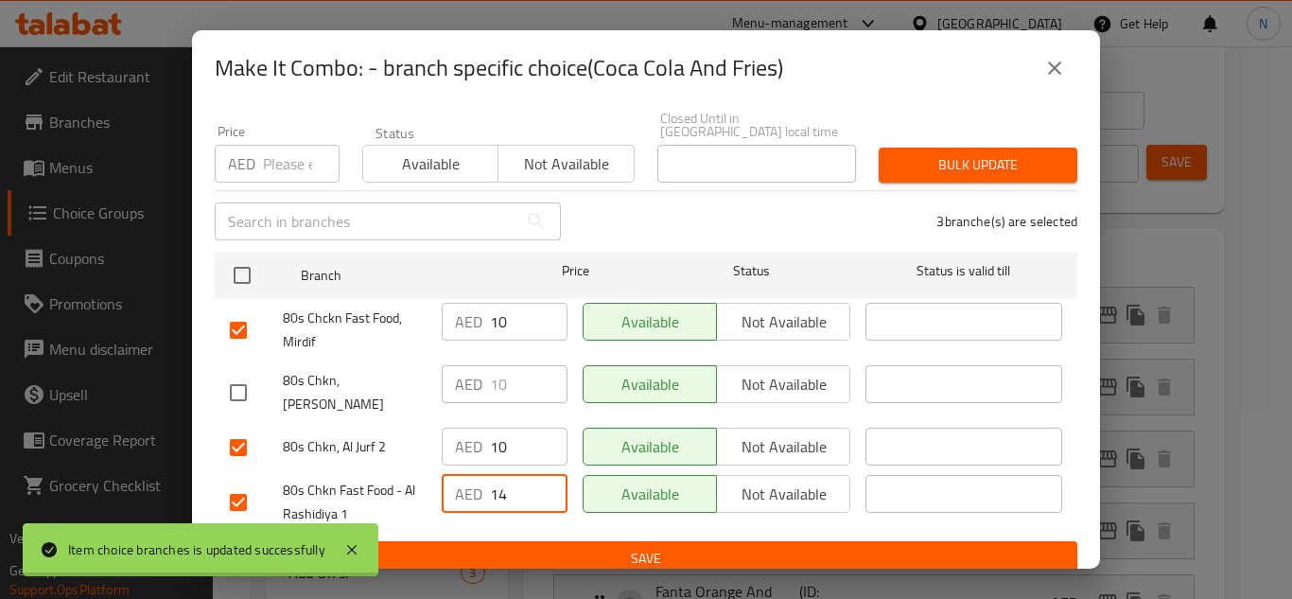
click at [507, 483] on input "14" at bounding box center [529, 494] width 78 height 38
paste input "0"
type input "10"
click at [554, 541] on button "Save" at bounding box center [646, 558] width 863 height 35
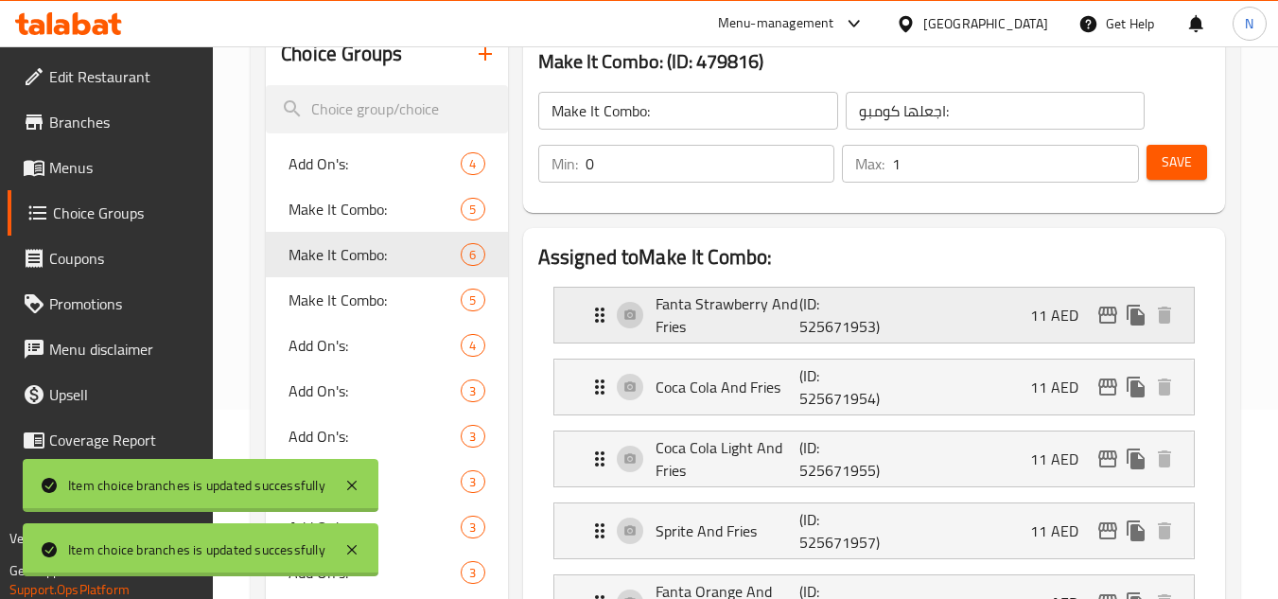
click at [1107, 317] on icon "edit" at bounding box center [1107, 315] width 23 height 23
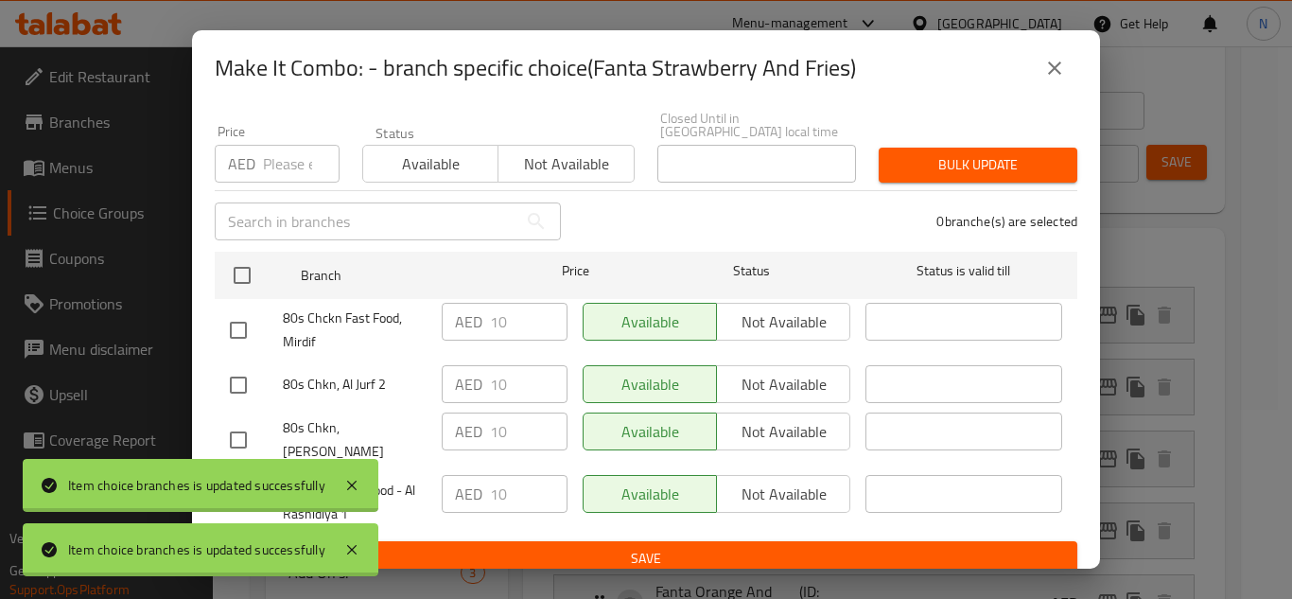
click at [1051, 79] on button "close" at bounding box center [1054, 67] width 45 height 45
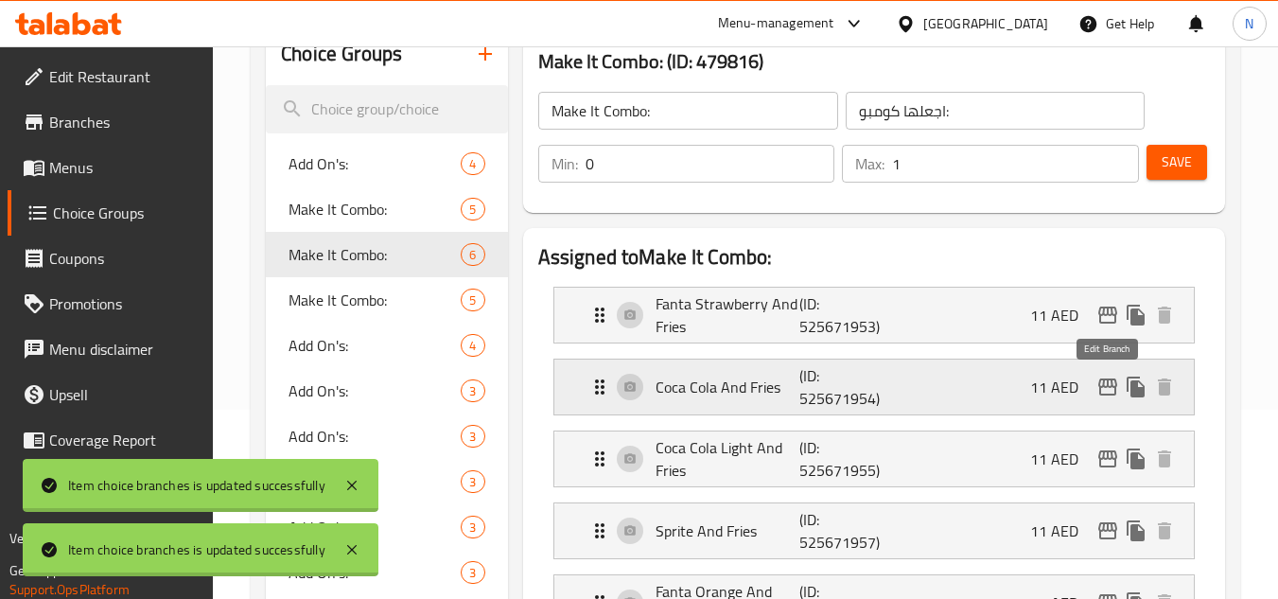
click at [1109, 392] on icon "edit" at bounding box center [1107, 387] width 23 height 23
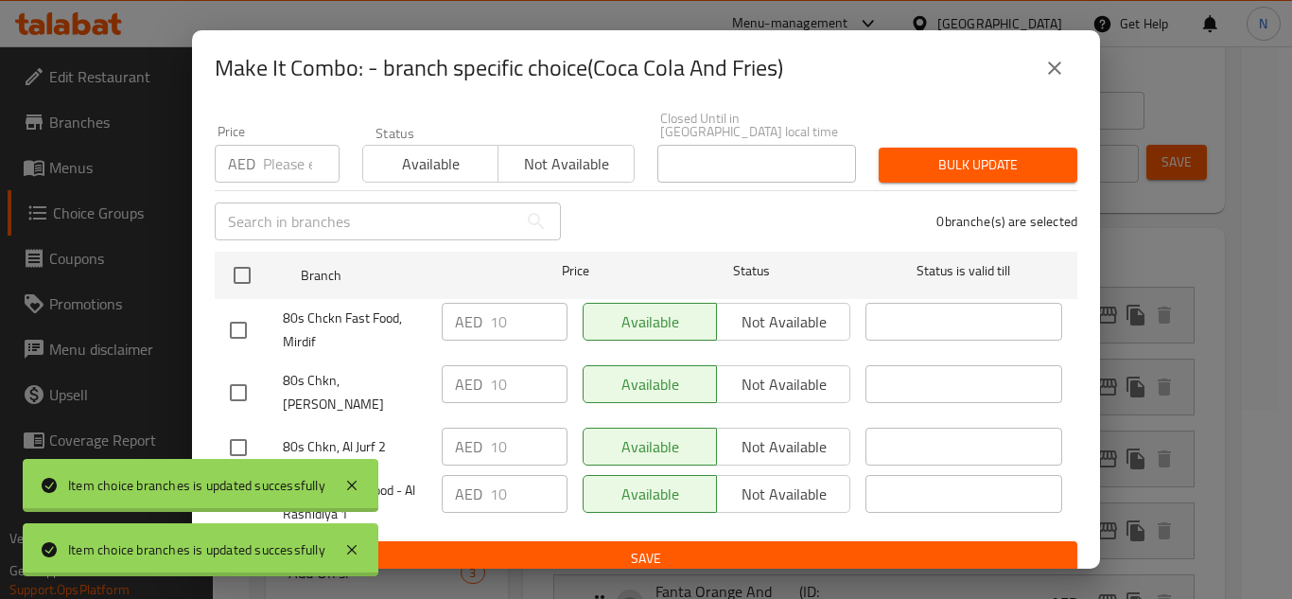
click at [1068, 73] on button "close" at bounding box center [1054, 67] width 45 height 45
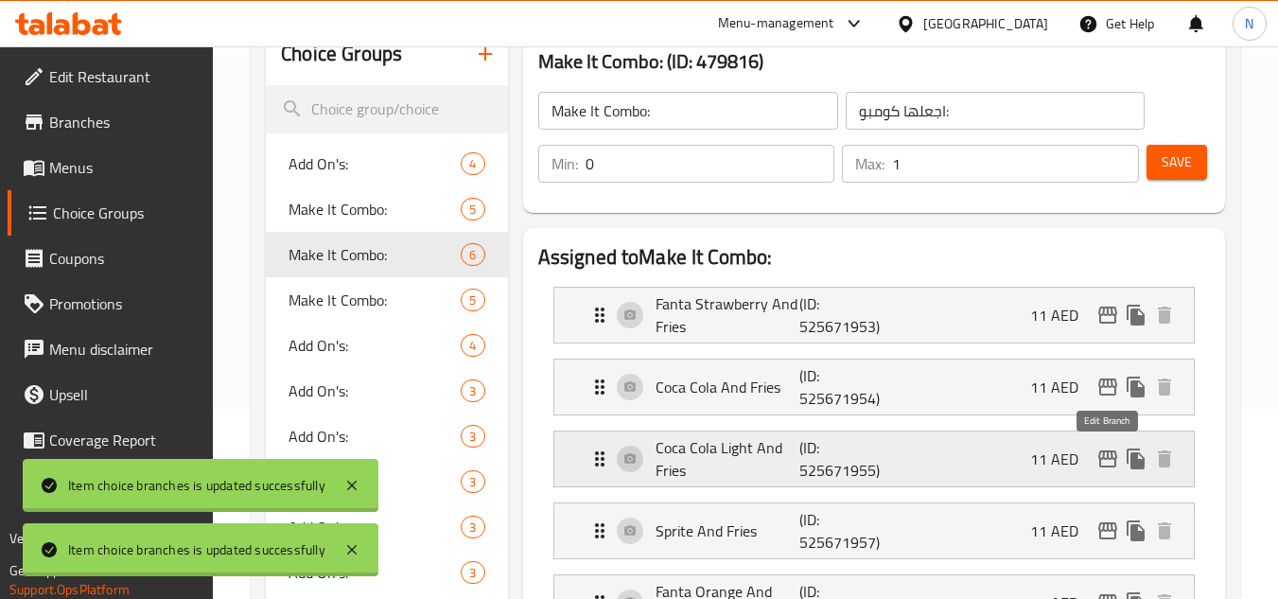
click at [1102, 457] on icon "edit" at bounding box center [1107, 458] width 23 height 23
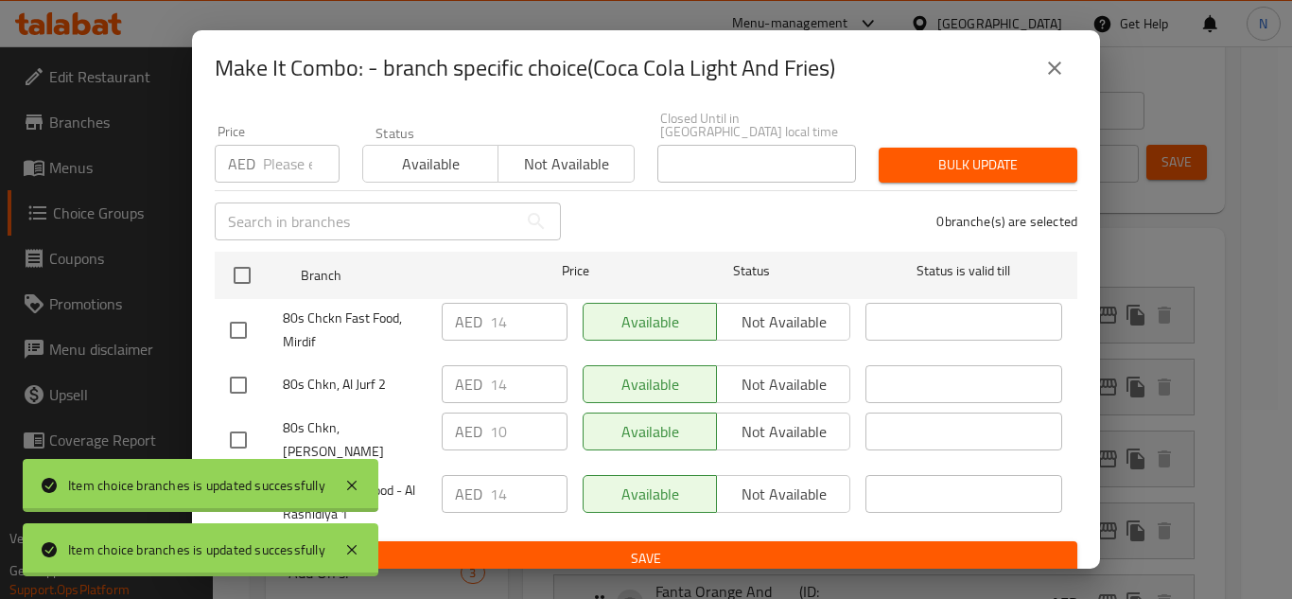
click at [235, 340] on input "checkbox" at bounding box center [238, 330] width 40 height 40
checkbox input "true"
click at [240, 399] on input "checkbox" at bounding box center [238, 385] width 40 height 40
checkbox input "true"
click at [491, 322] on input "14" at bounding box center [529, 322] width 78 height 38
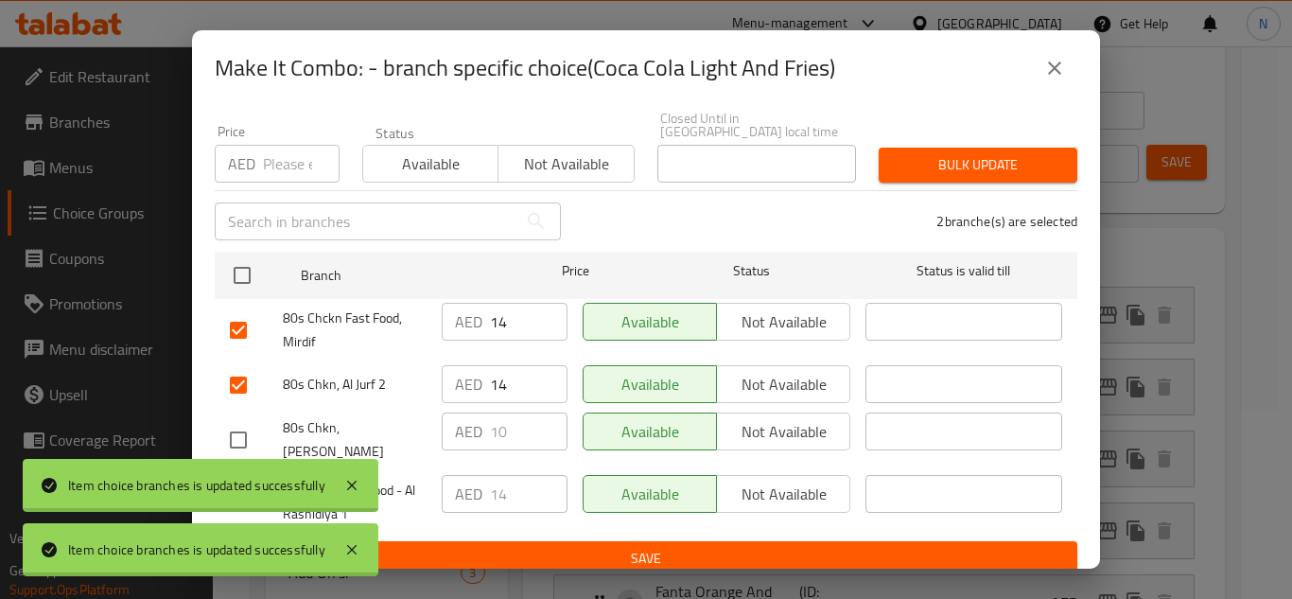
click at [492, 323] on input "14" at bounding box center [529, 322] width 78 height 38
paste input "0"
type input "10"
click at [506, 398] on input "14" at bounding box center [529, 384] width 78 height 38
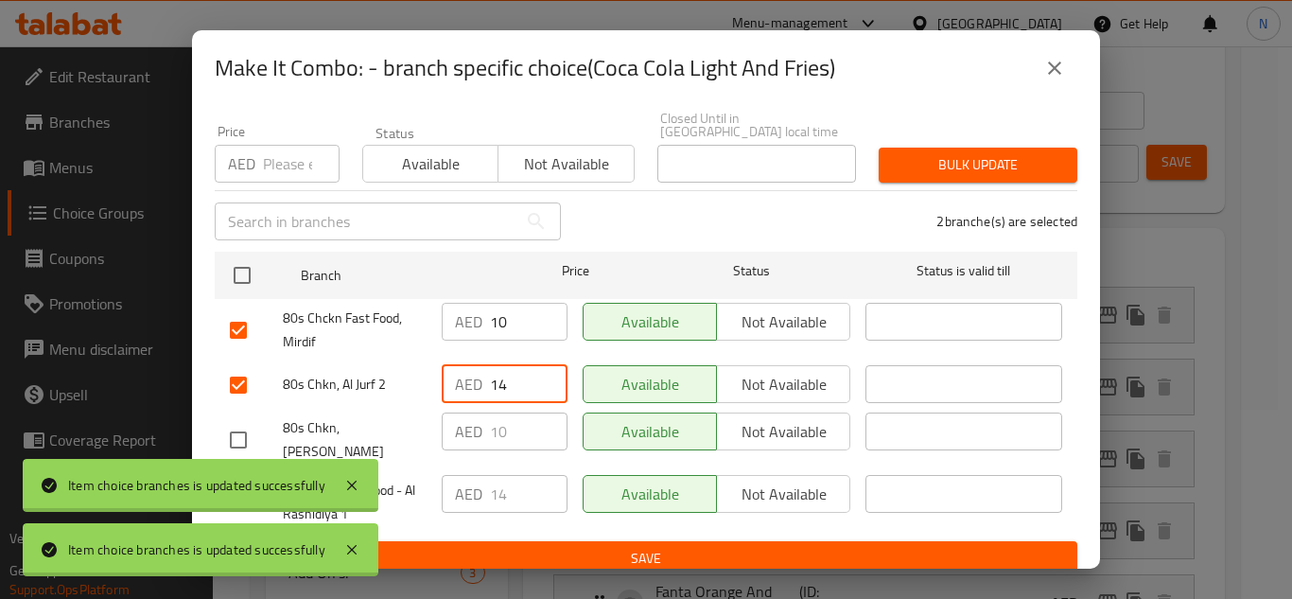
click at [506, 398] on input "14" at bounding box center [529, 384] width 78 height 38
paste input "0"
type input "10"
click at [354, 478] on icon at bounding box center [352, 485] width 23 height 23
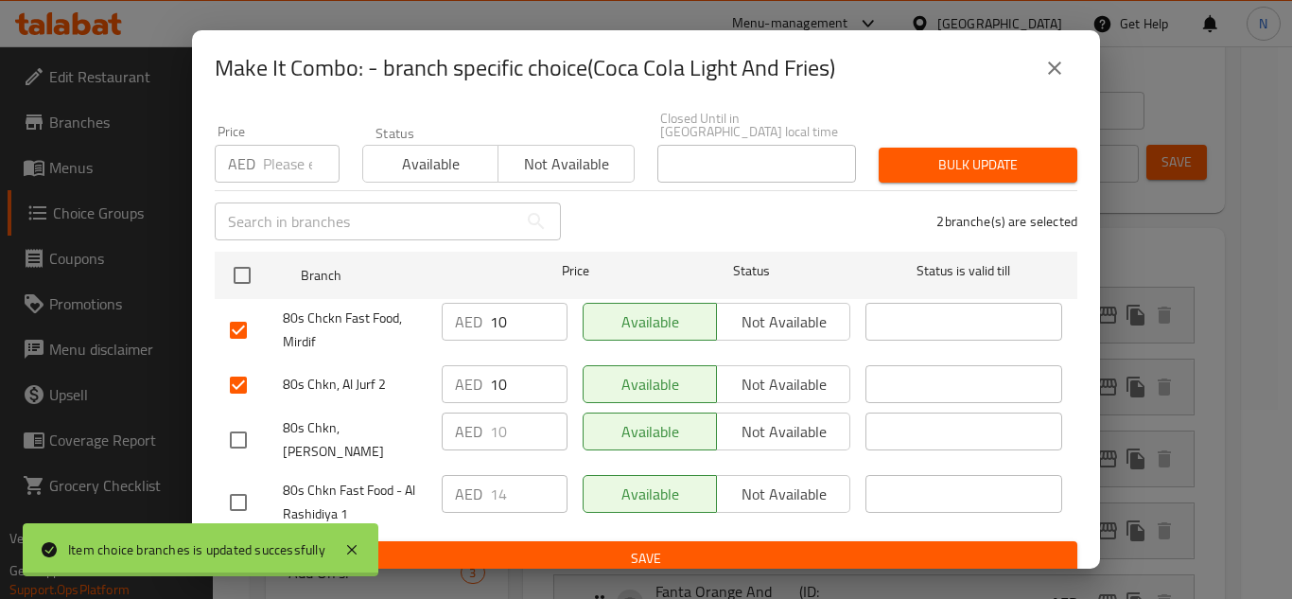
click at [242, 493] on input "checkbox" at bounding box center [238, 502] width 40 height 40
checkbox input "true"
click at [493, 491] on input "14" at bounding box center [529, 494] width 78 height 38
paste input "0"
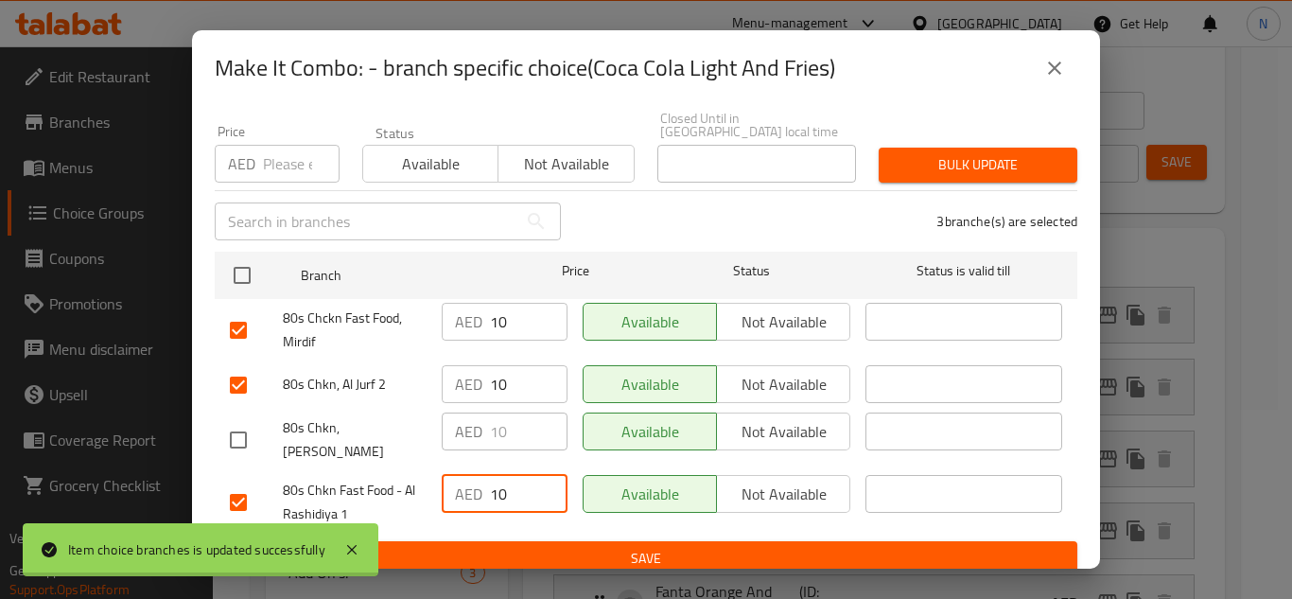
type input "10"
click at [562, 547] on span "Save" at bounding box center [646, 559] width 832 height 24
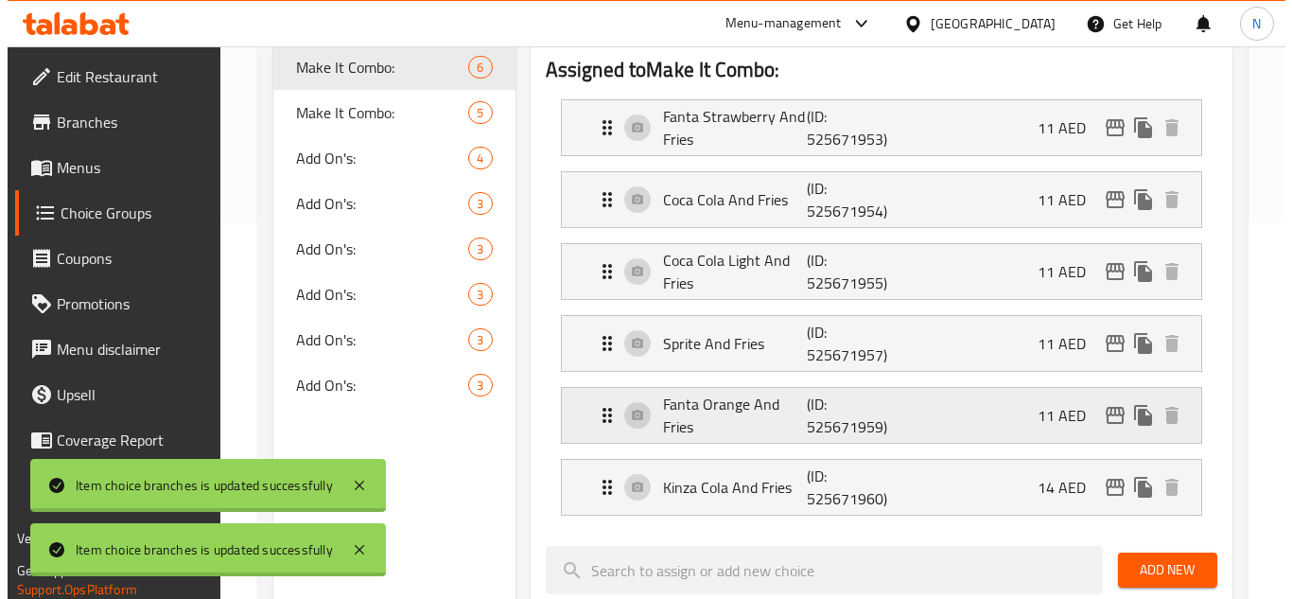
scroll to position [378, 0]
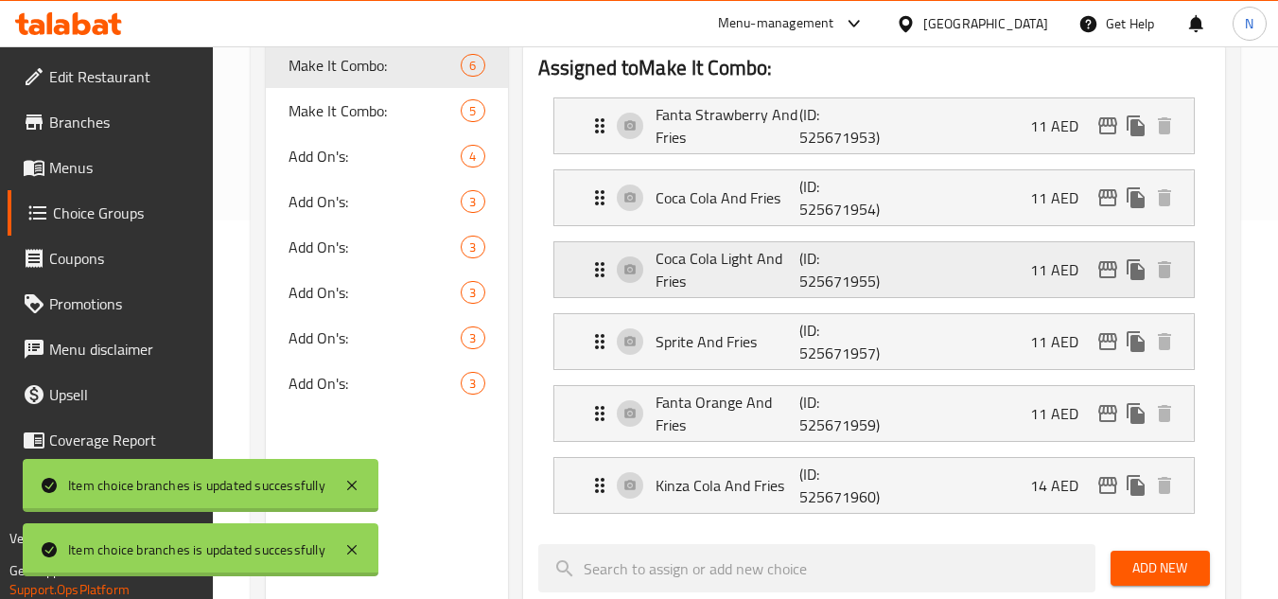
click at [1108, 276] on icon "edit" at bounding box center [1107, 269] width 23 height 23
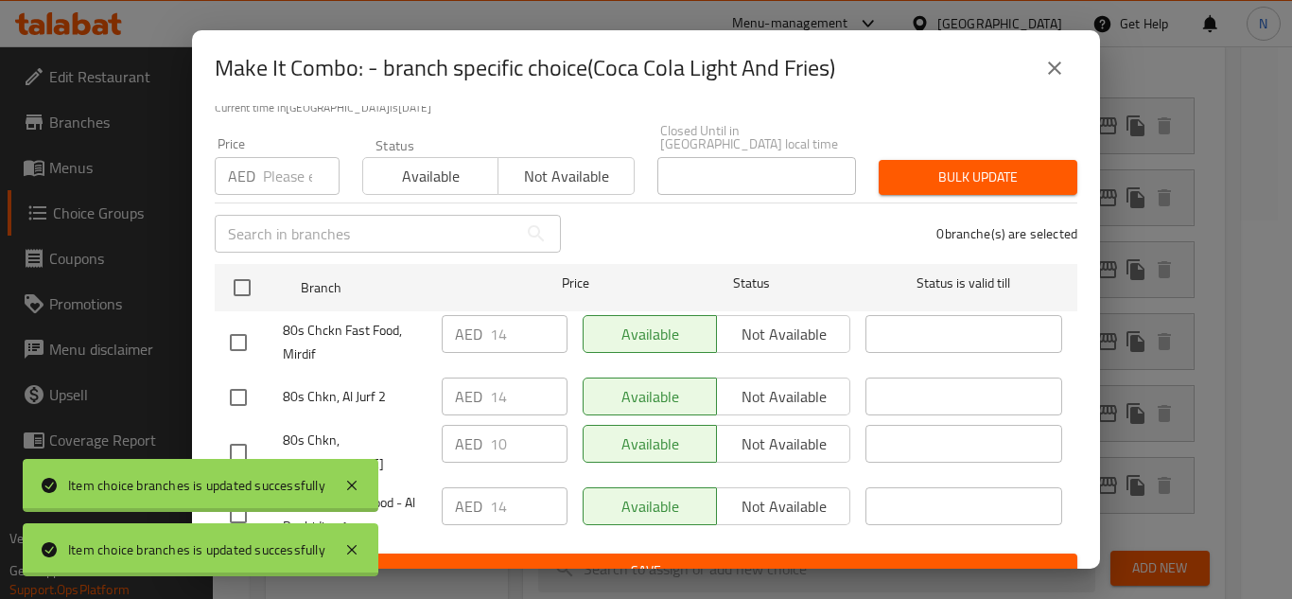
scroll to position [43, 0]
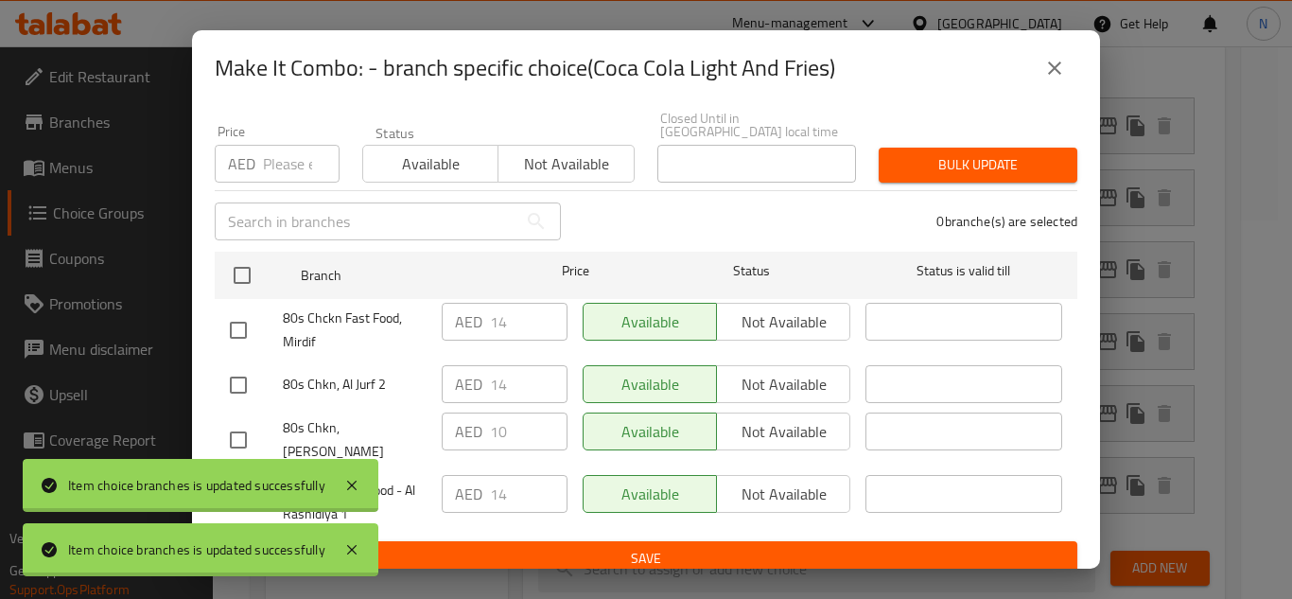
click at [243, 327] on input "checkbox" at bounding box center [238, 330] width 40 height 40
checkbox input "true"
click at [242, 386] on input "checkbox" at bounding box center [238, 385] width 40 height 40
checkbox input "true"
click at [352, 484] on icon at bounding box center [351, 484] width 9 height 9
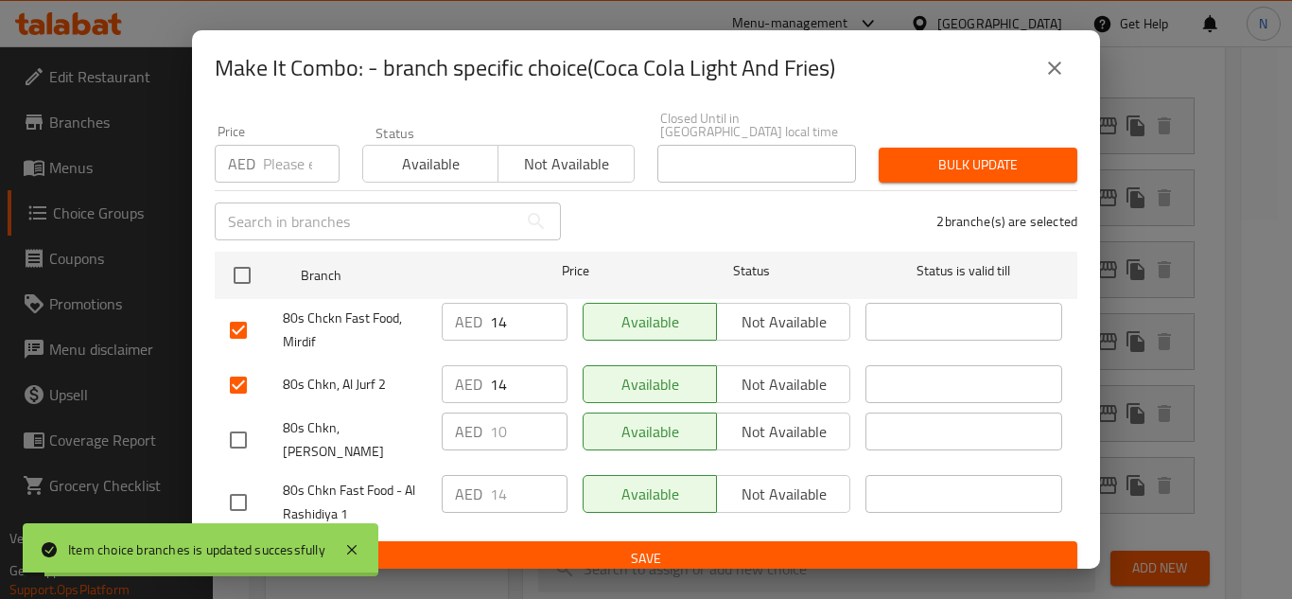
click at [237, 483] on input "checkbox" at bounding box center [238, 502] width 40 height 40
checkbox input "true"
click at [490, 311] on input "14" at bounding box center [529, 322] width 78 height 38
paste input "0"
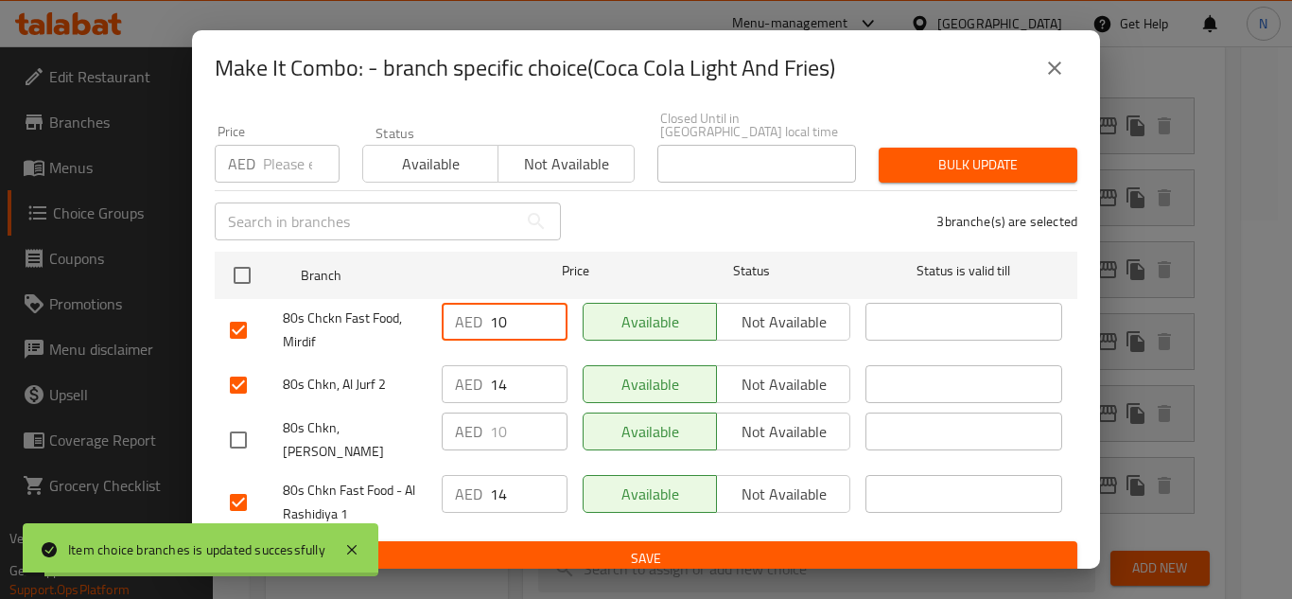
type input "10"
click at [499, 392] on input "14" at bounding box center [529, 384] width 78 height 38
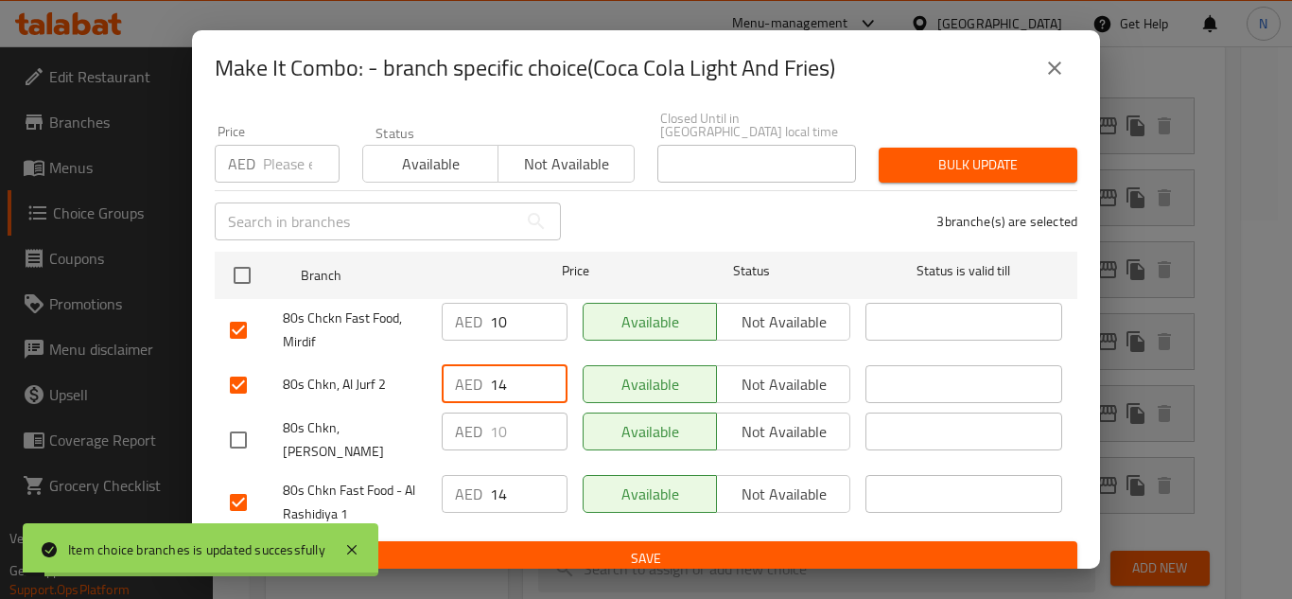
click at [499, 391] on input "14" at bounding box center [529, 384] width 78 height 38
paste input "0"
type input "10"
click at [498, 488] on input "14" at bounding box center [529, 494] width 78 height 38
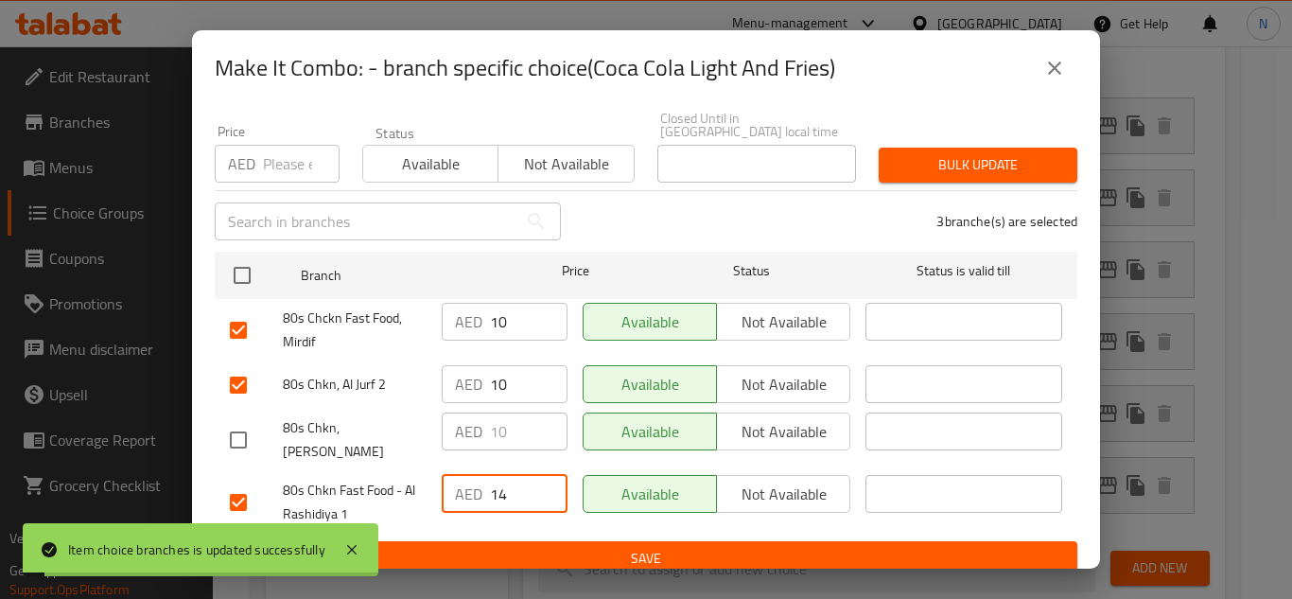
click at [498, 490] on input "14" at bounding box center [529, 494] width 78 height 38
paste input "0"
type input "10"
click at [537, 547] on span "Save" at bounding box center [646, 559] width 832 height 24
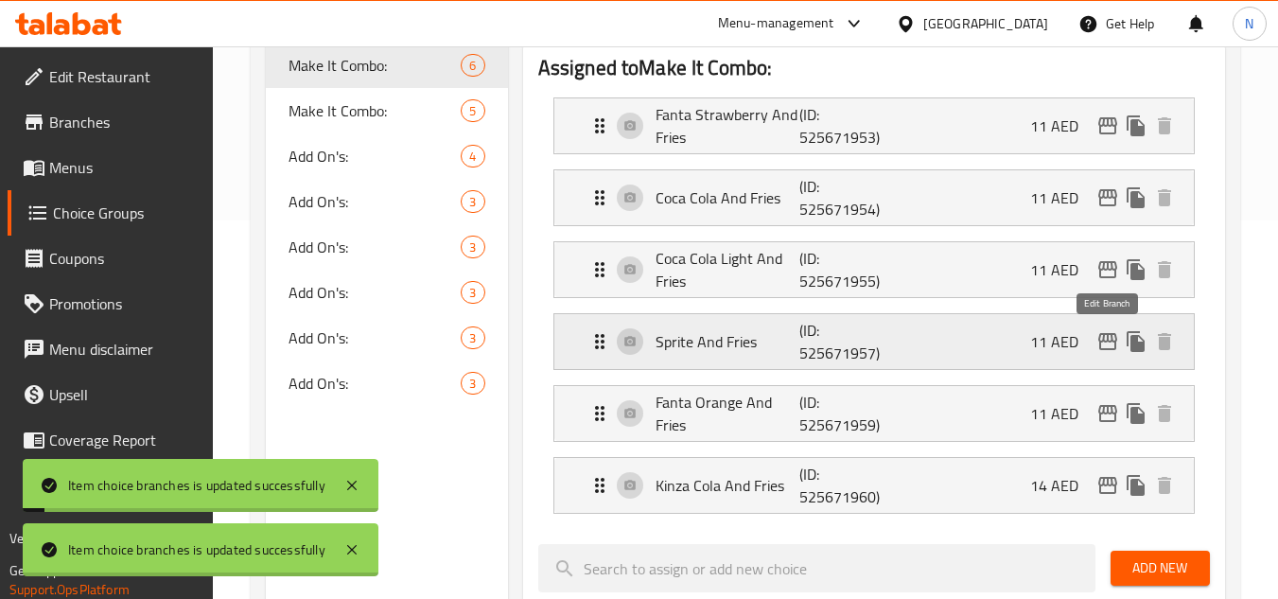
click at [1106, 341] on icon "edit" at bounding box center [1107, 341] width 19 height 17
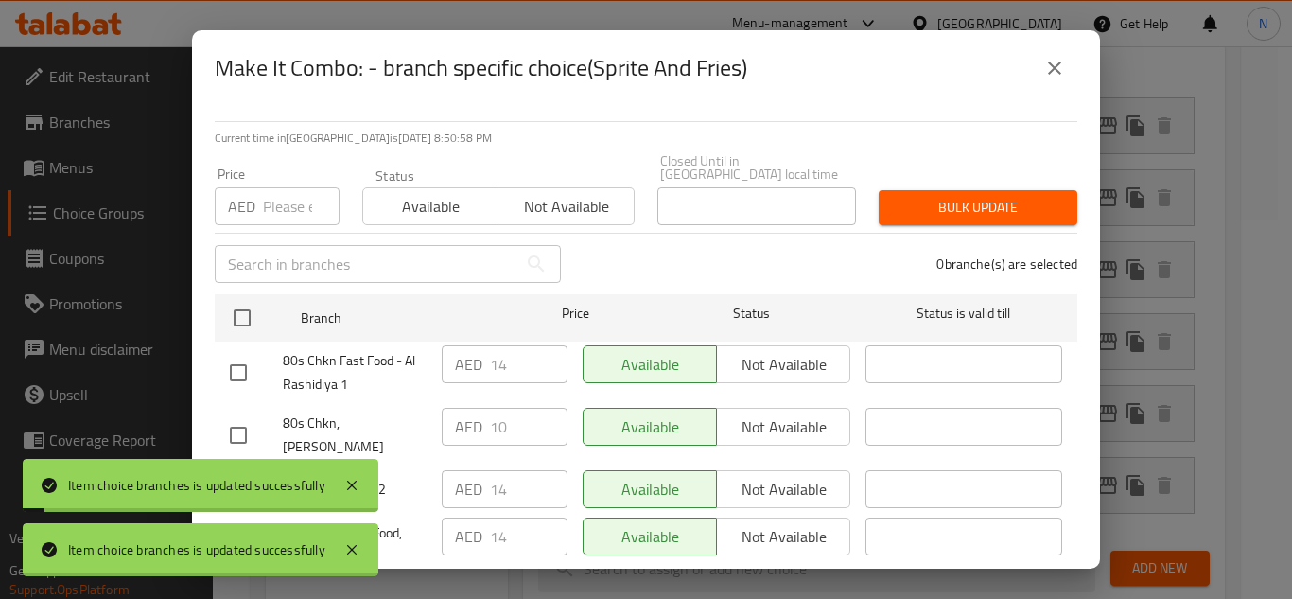
click at [230, 372] on input "checkbox" at bounding box center [238, 373] width 40 height 40
checkbox input "true"
click at [227, 423] on input "checkbox" at bounding box center [238, 435] width 40 height 40
click at [231, 427] on input "checkbox" at bounding box center [238, 435] width 40 height 40
checkbox input "false"
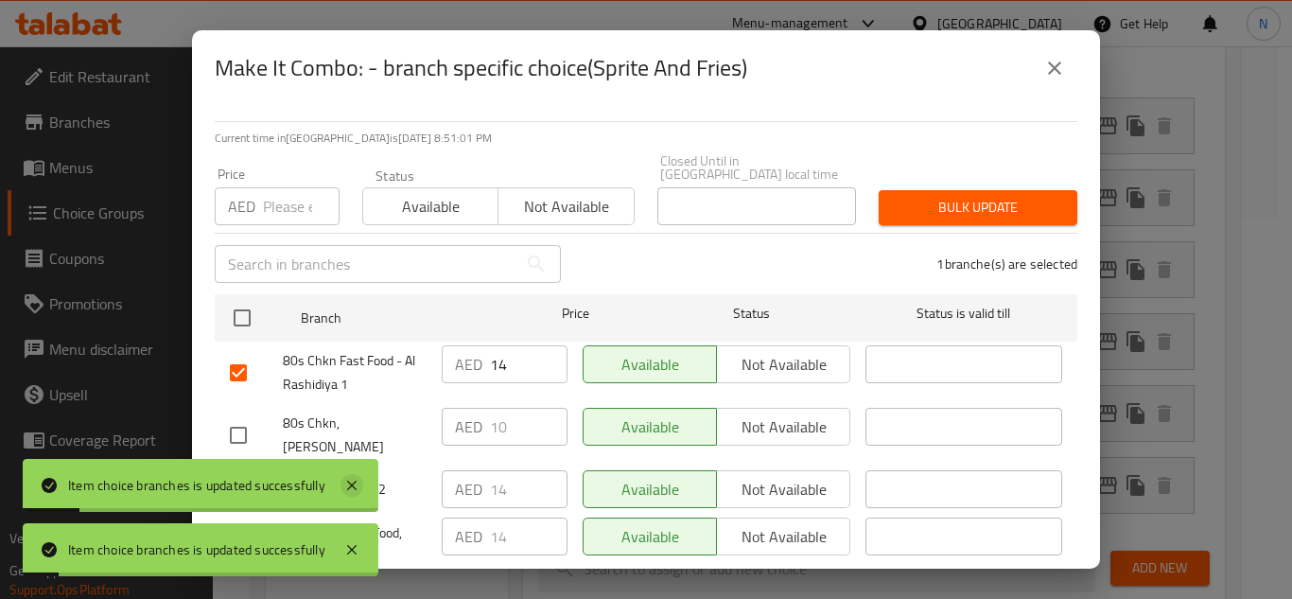
click at [349, 488] on icon at bounding box center [351, 484] width 9 height 9
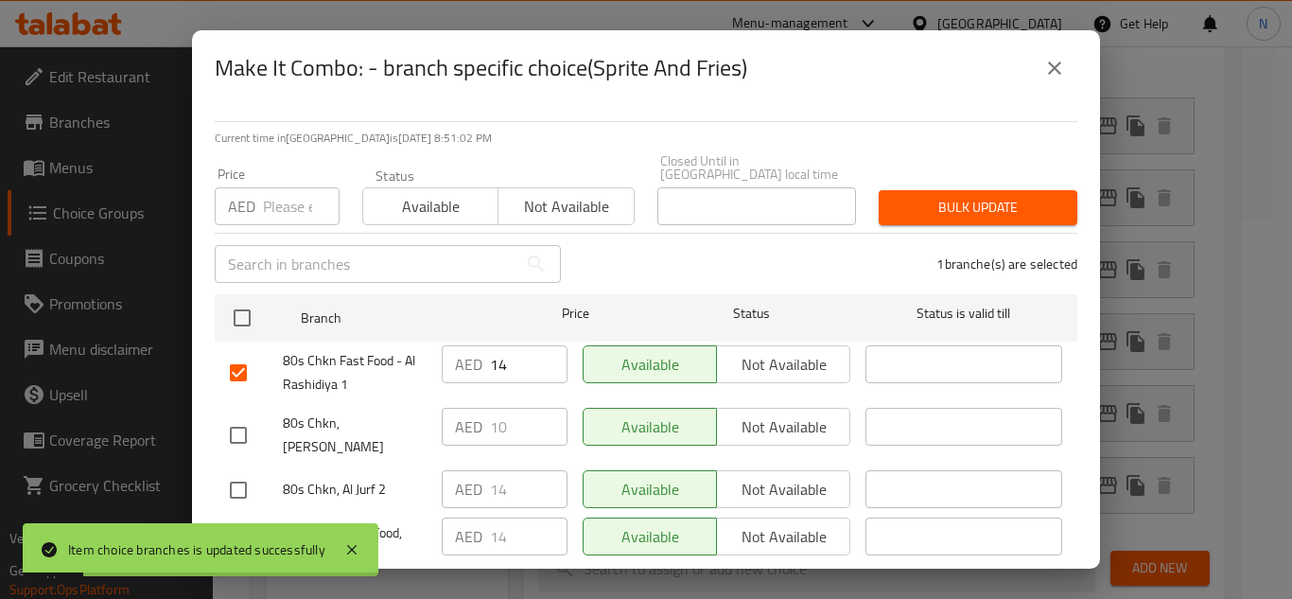
click at [234, 478] on input "checkbox" at bounding box center [238, 490] width 40 height 40
checkbox input "true"
click at [358, 549] on icon at bounding box center [352, 549] width 23 height 23
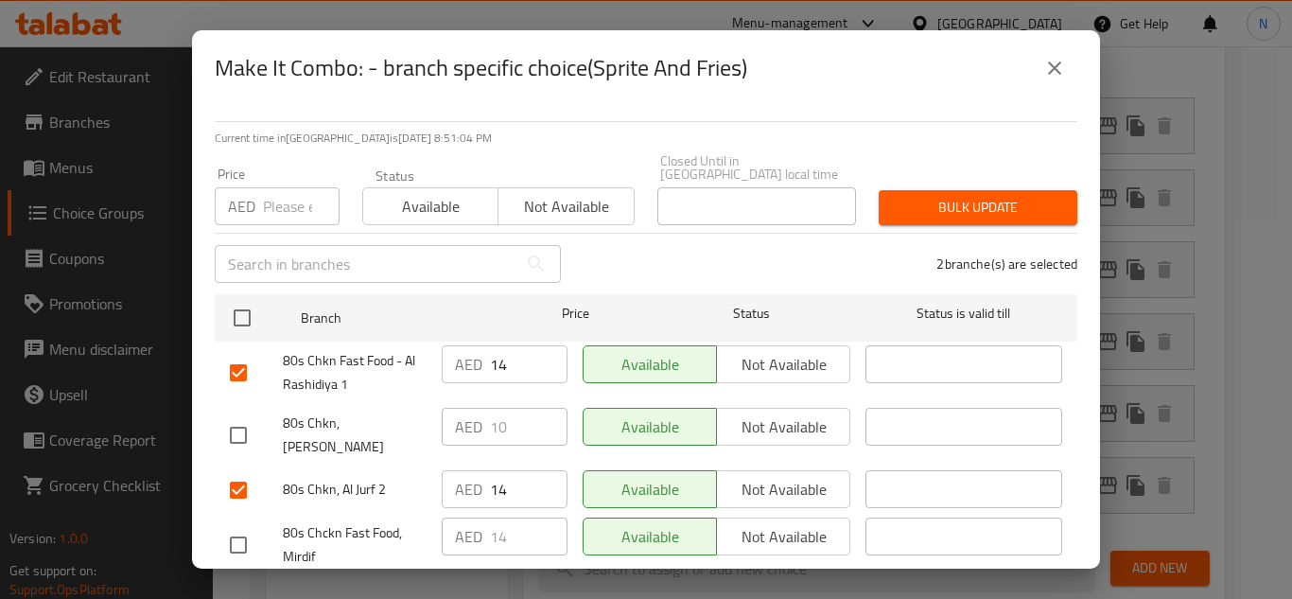
click at [229, 525] on input "checkbox" at bounding box center [238, 545] width 40 height 40
checkbox input "true"
click at [496, 368] on input "14" at bounding box center [529, 364] width 78 height 38
paste input "0"
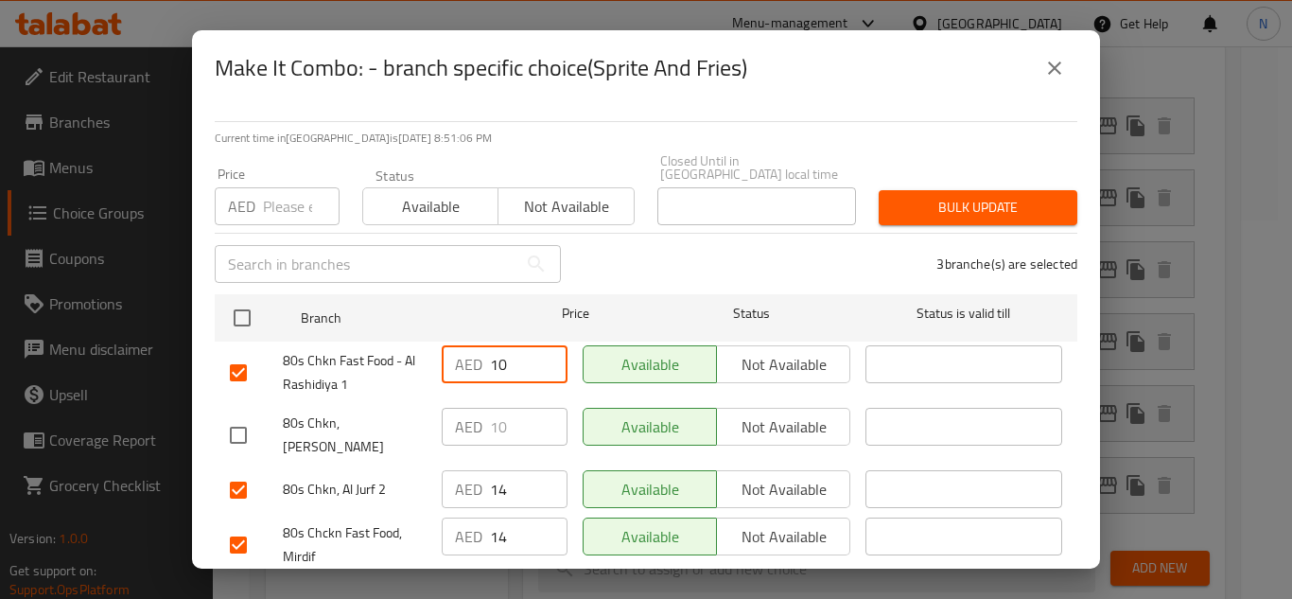
type input "10"
click at [494, 470] on input "14" at bounding box center [529, 489] width 78 height 38
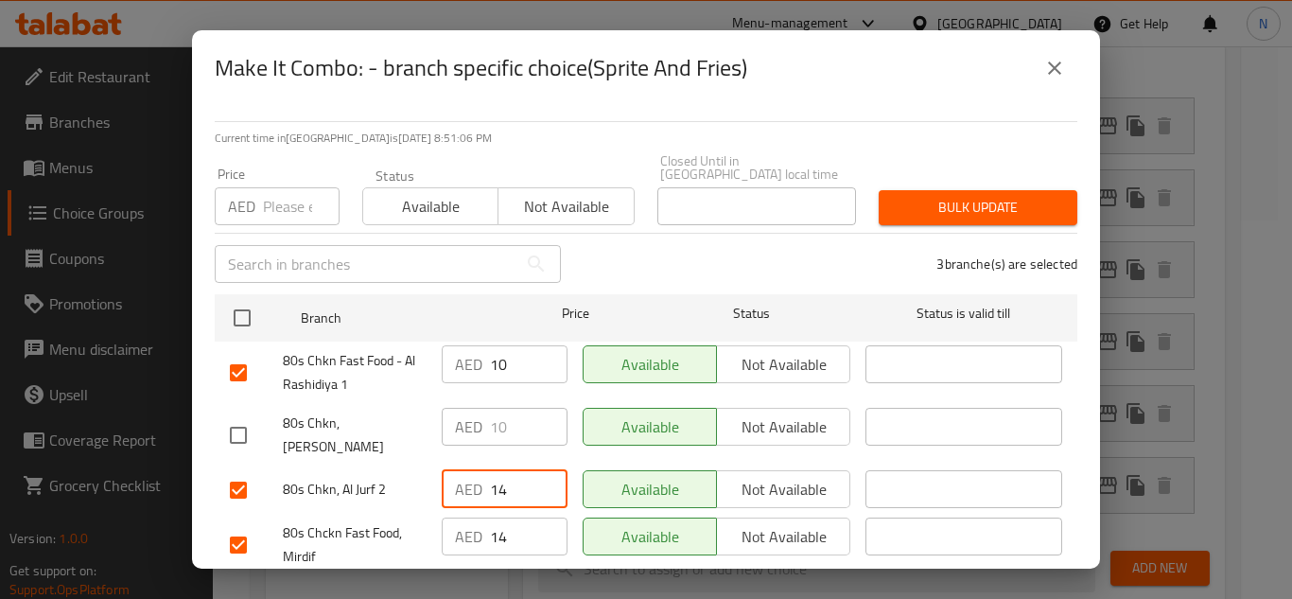
click at [494, 470] on input "14" at bounding box center [529, 489] width 78 height 38
paste input "0"
type input "10"
click at [493, 534] on input "14" at bounding box center [529, 536] width 78 height 38
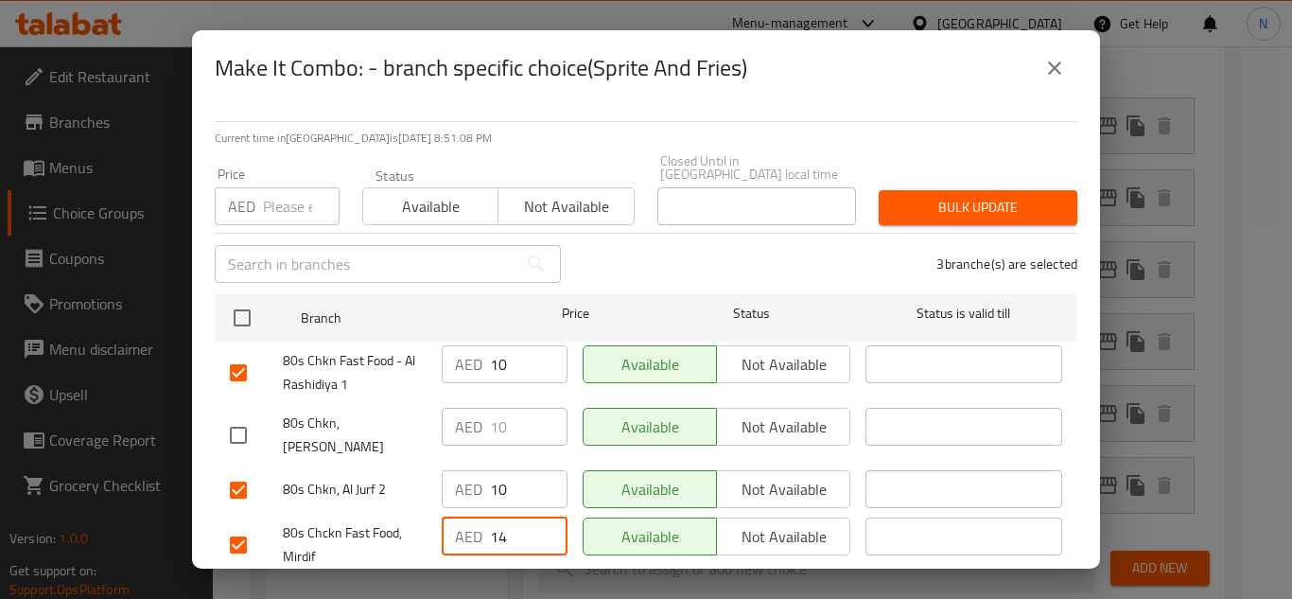
paste input "0"
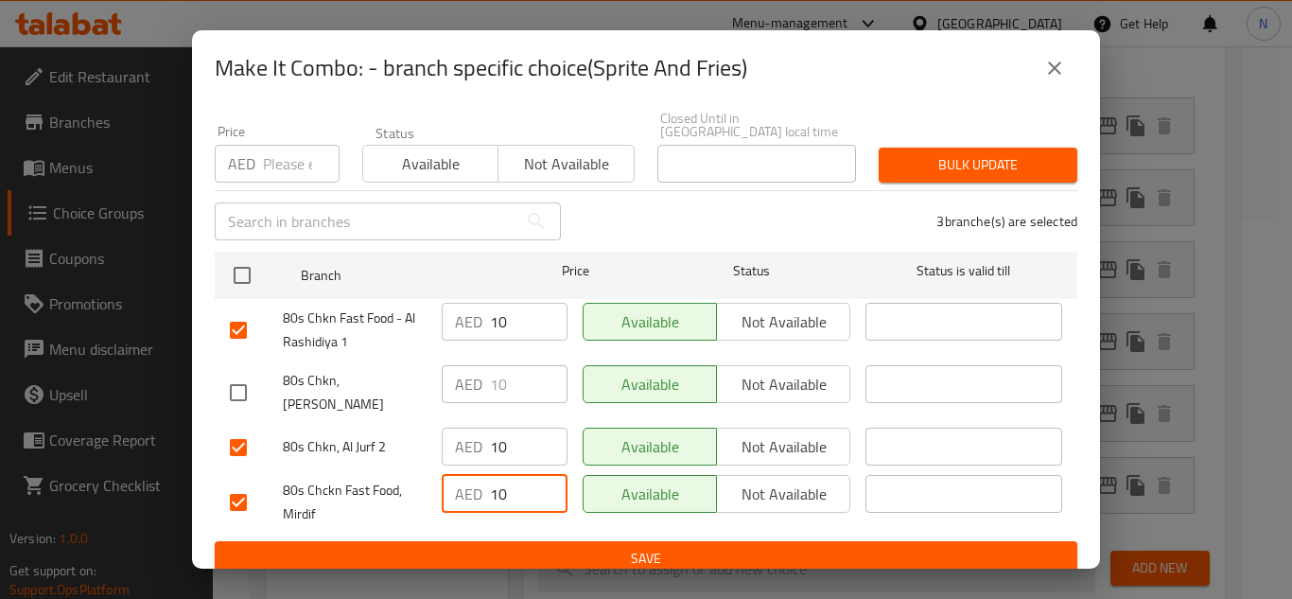
type input "10"
click at [641, 547] on span "Save" at bounding box center [646, 559] width 832 height 24
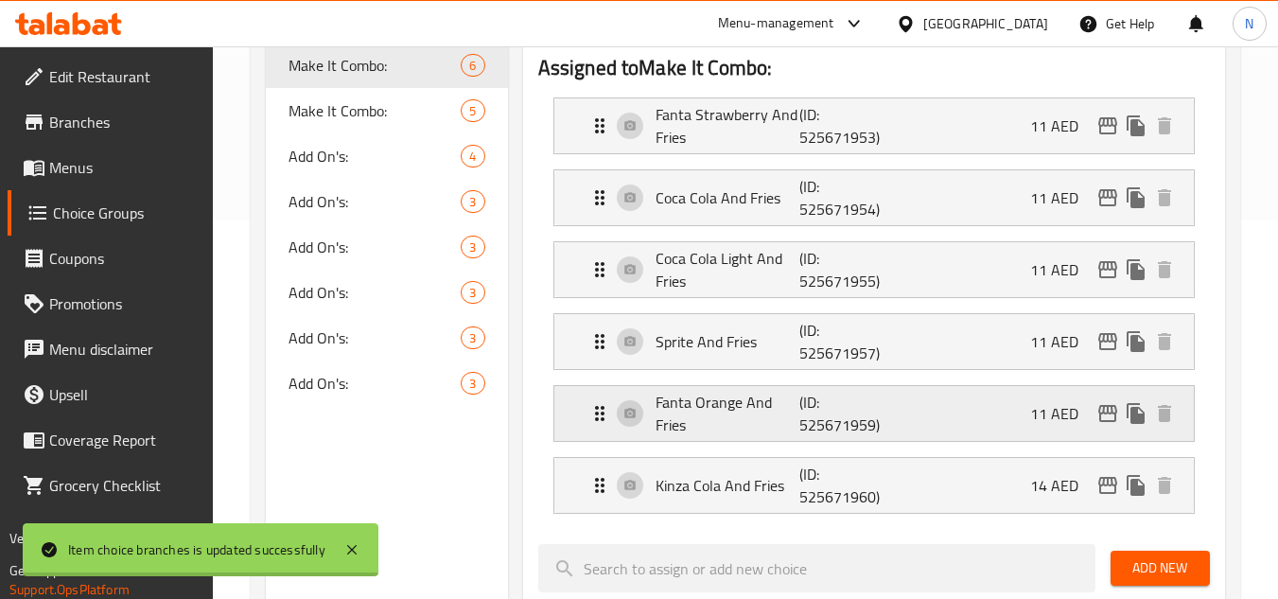
click at [1096, 417] on icon "edit" at bounding box center [1107, 413] width 23 height 23
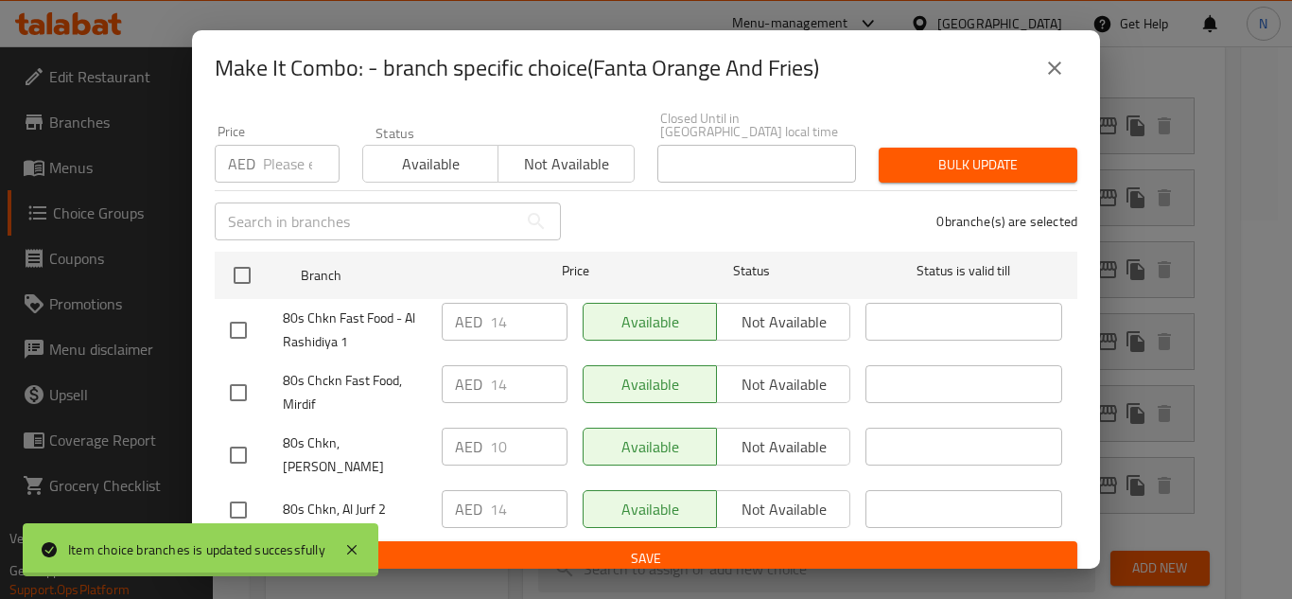
click at [238, 335] on input "checkbox" at bounding box center [238, 330] width 40 height 40
checkbox input "true"
click at [238, 376] on input "checkbox" at bounding box center [238, 393] width 40 height 40
checkbox input "true"
click at [239, 491] on input "checkbox" at bounding box center [238, 510] width 40 height 40
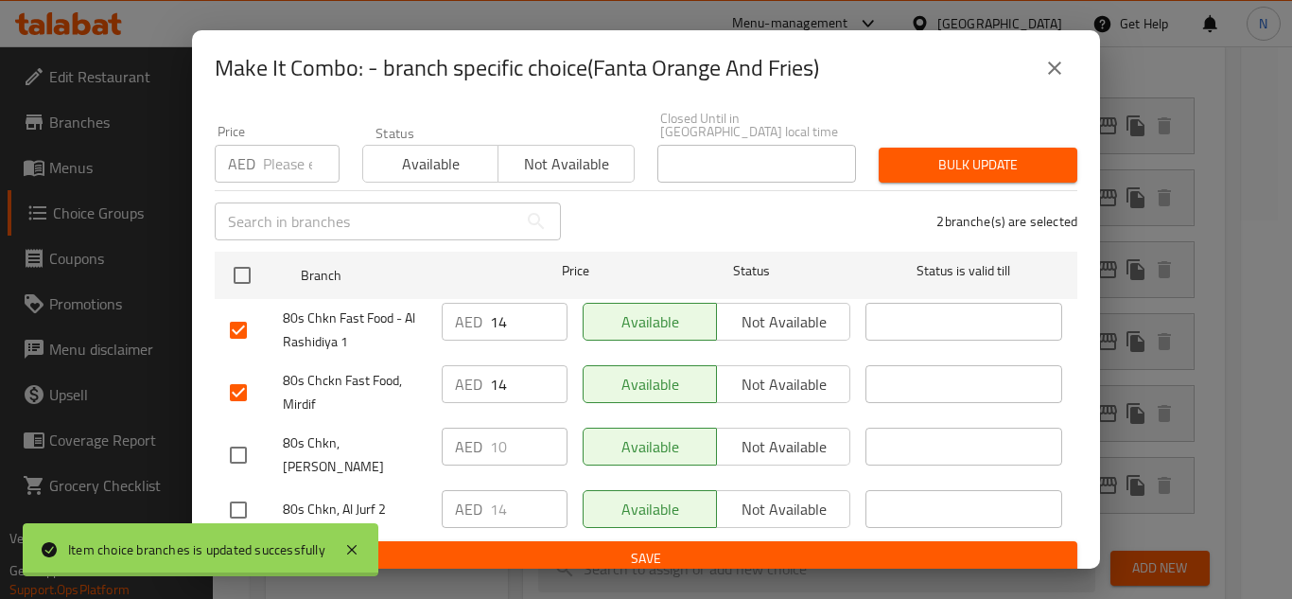
checkbox input "true"
click at [490, 320] on input "14" at bounding box center [529, 322] width 78 height 38
paste input "0"
type input "10"
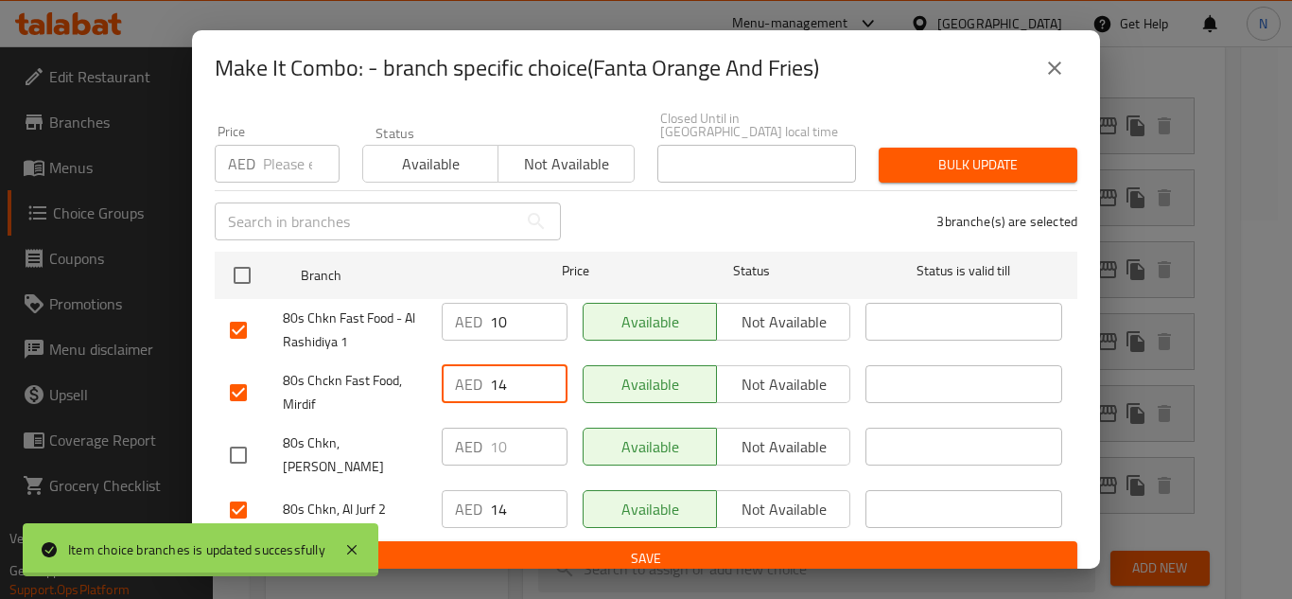
click at [499, 386] on input "14" at bounding box center [529, 384] width 78 height 38
click at [498, 387] on input "14" at bounding box center [529, 384] width 78 height 38
paste input "0"
type input "10"
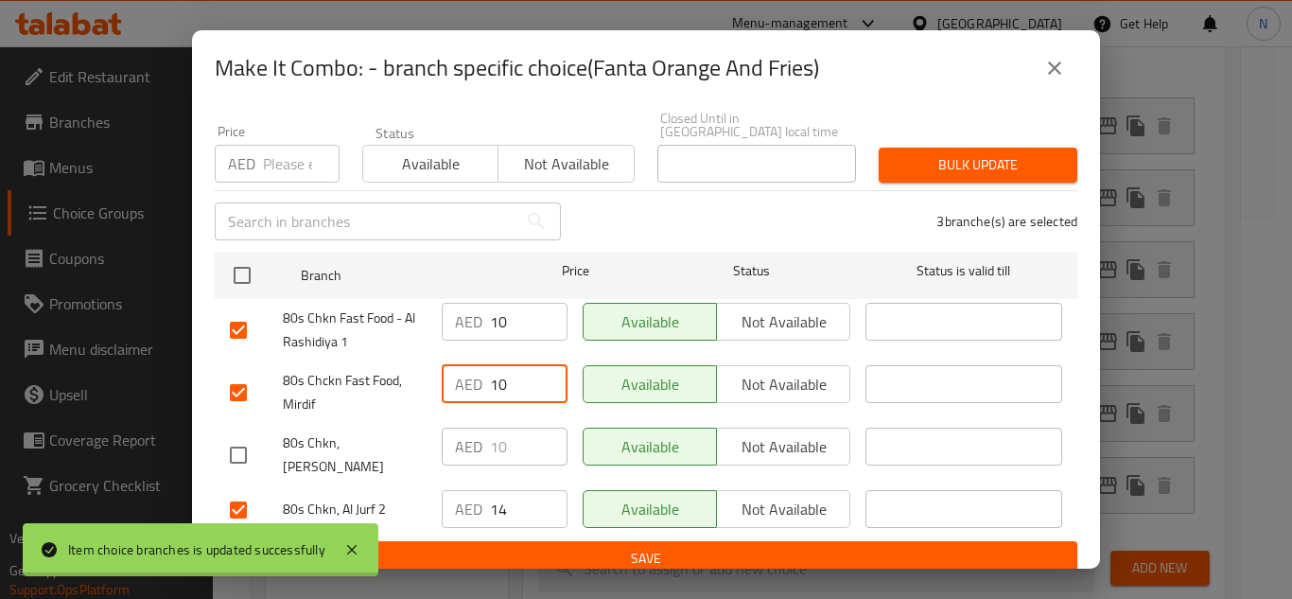
click at [504, 499] on input "14" at bounding box center [529, 509] width 78 height 38
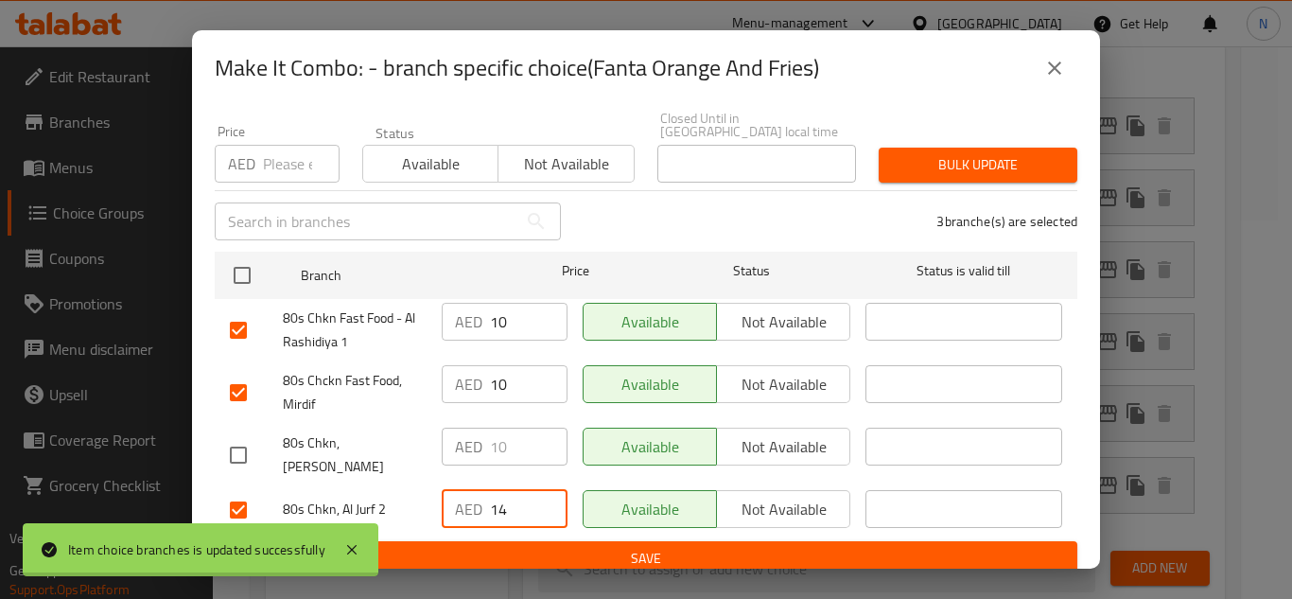
click at [504, 501] on input "14" at bounding box center [529, 509] width 78 height 38
paste input "0"
type input "10"
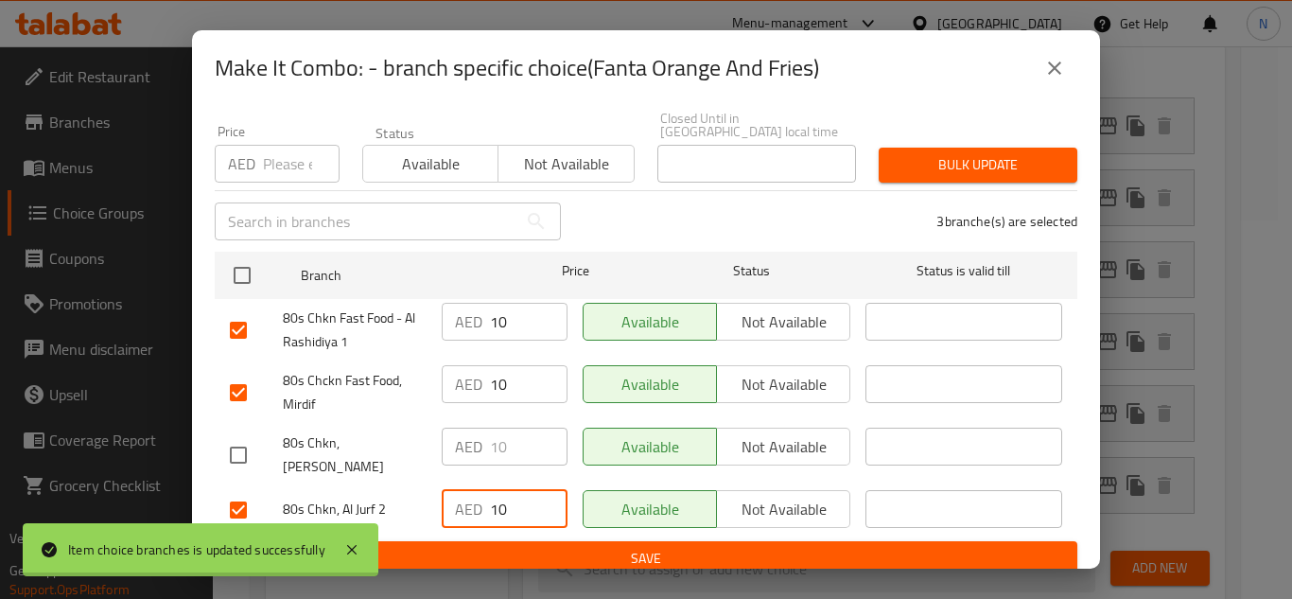
click at [586, 547] on span "Save" at bounding box center [646, 559] width 832 height 24
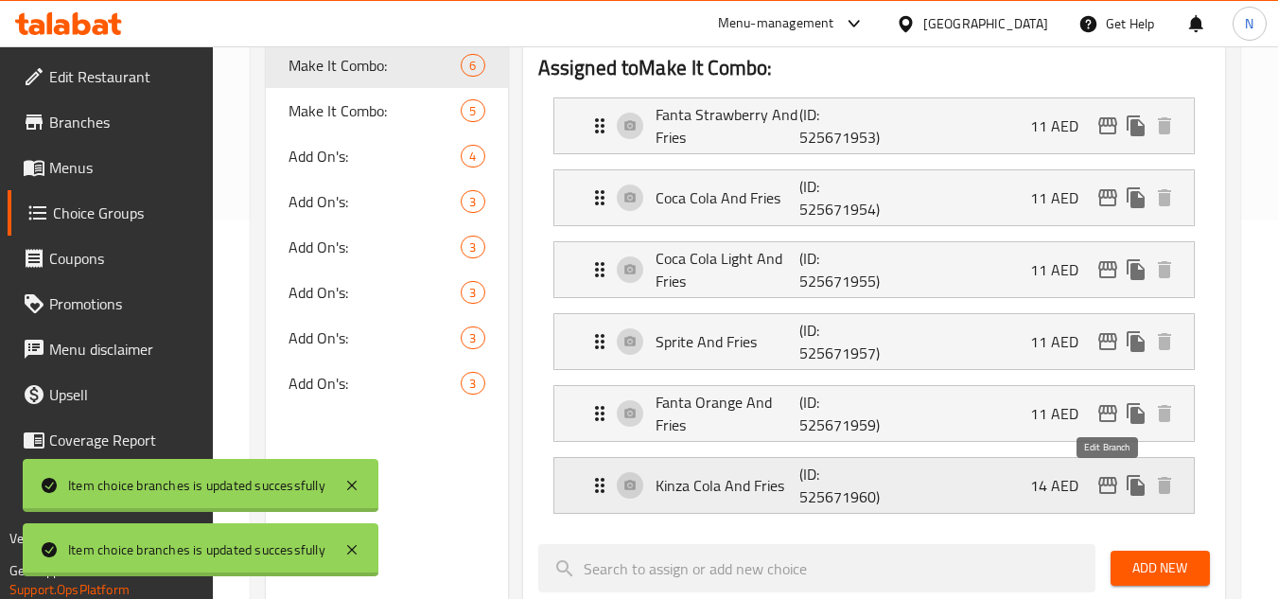
click at [1106, 484] on icon "edit" at bounding box center [1107, 485] width 19 height 17
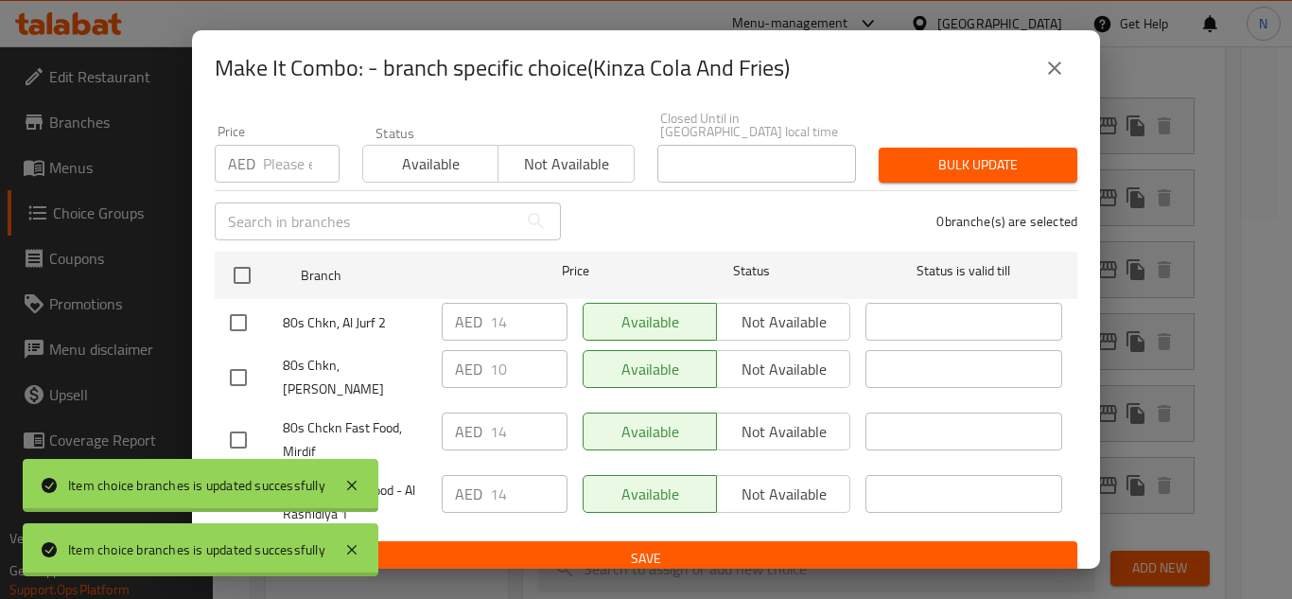
click at [234, 327] on input "checkbox" at bounding box center [238, 323] width 40 height 40
checkbox input "true"
click at [234, 420] on input "checkbox" at bounding box center [238, 440] width 40 height 40
checkbox input "true"
click at [362, 486] on icon at bounding box center [352, 485] width 23 height 23
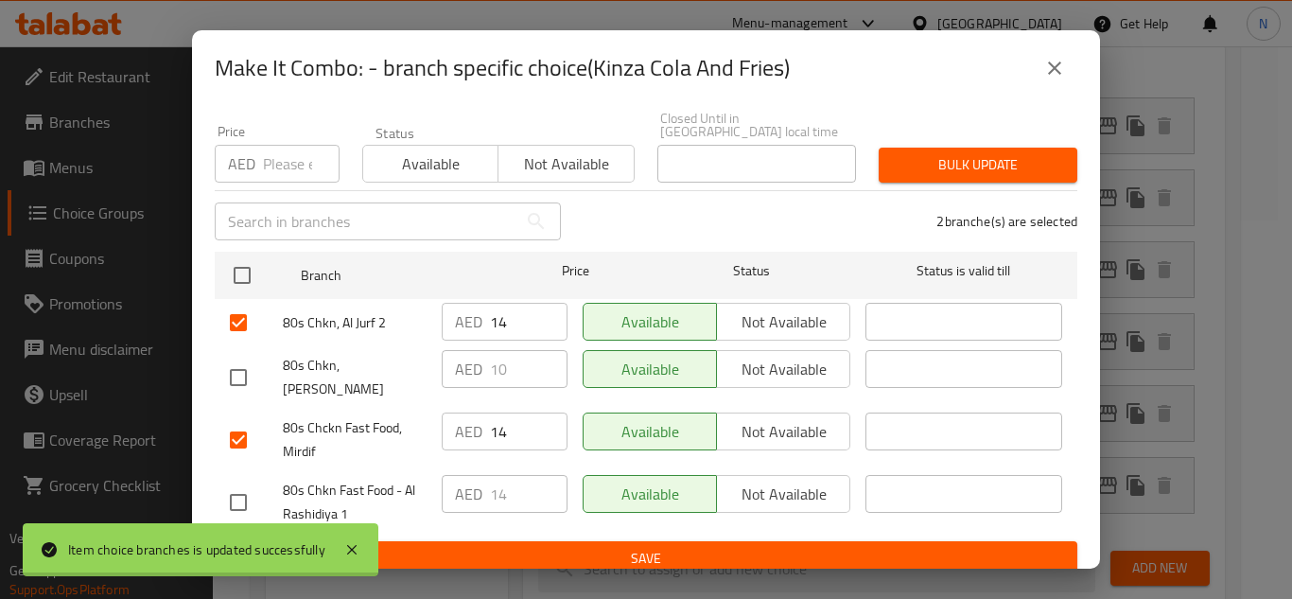
click at [237, 492] on input "checkbox" at bounding box center [238, 502] width 40 height 40
checkbox input "true"
click at [487, 342] on div "AED 10 ​" at bounding box center [504, 377] width 141 height 70
drag, startPoint x: 487, startPoint y: 342, endPoint x: 495, endPoint y: 332, distance: 12.9
click at [487, 341] on ul "Branch Price Status Status is valid till 80s Chkn, Al Jurf 2 AED 14 ​ Available…" at bounding box center [646, 392] width 863 height 297
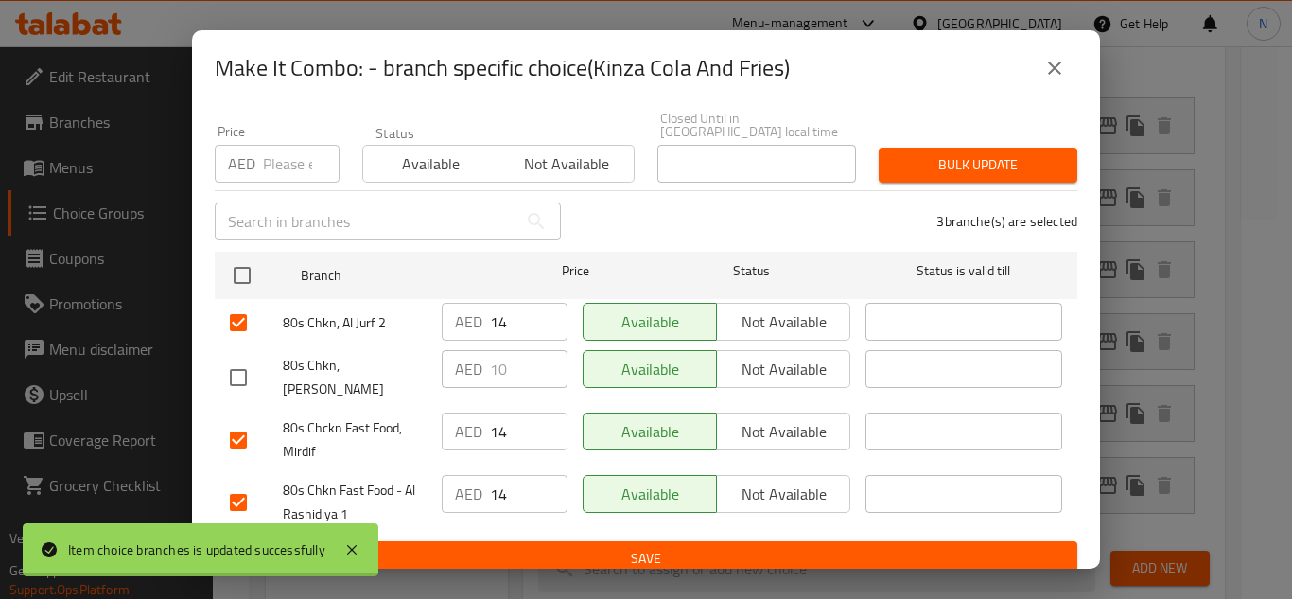
click at [497, 330] on input "14" at bounding box center [529, 322] width 78 height 38
paste input "0"
type input "10"
click at [509, 422] on input "14" at bounding box center [529, 431] width 78 height 38
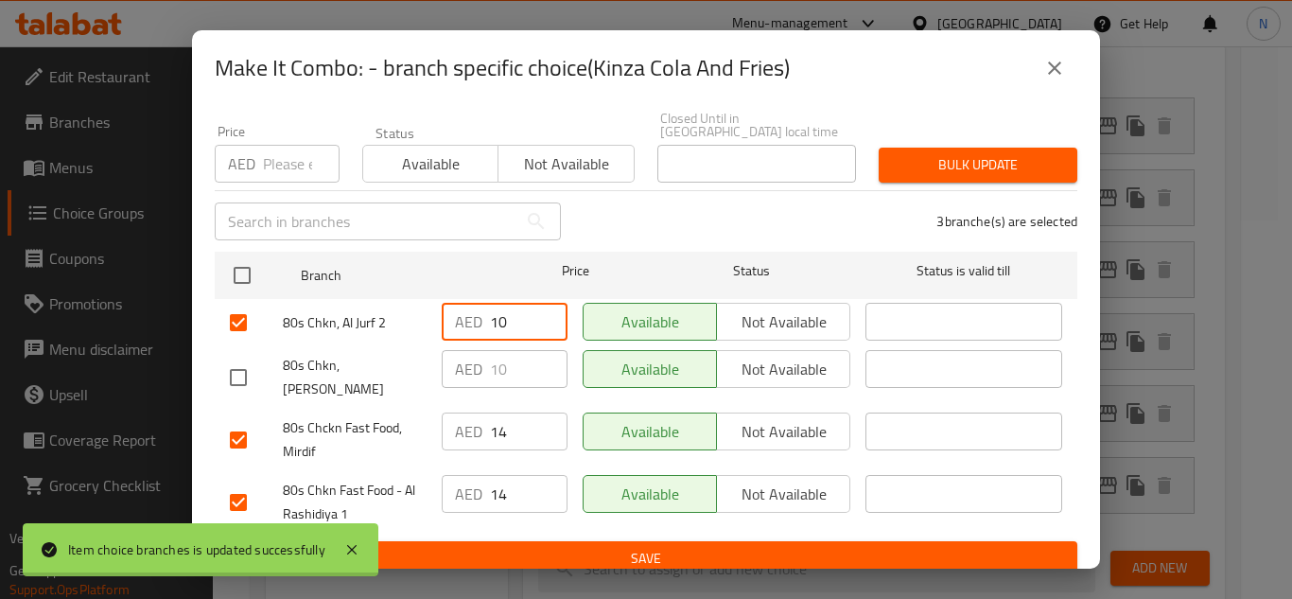
click at [509, 422] on input "14" at bounding box center [529, 431] width 78 height 38
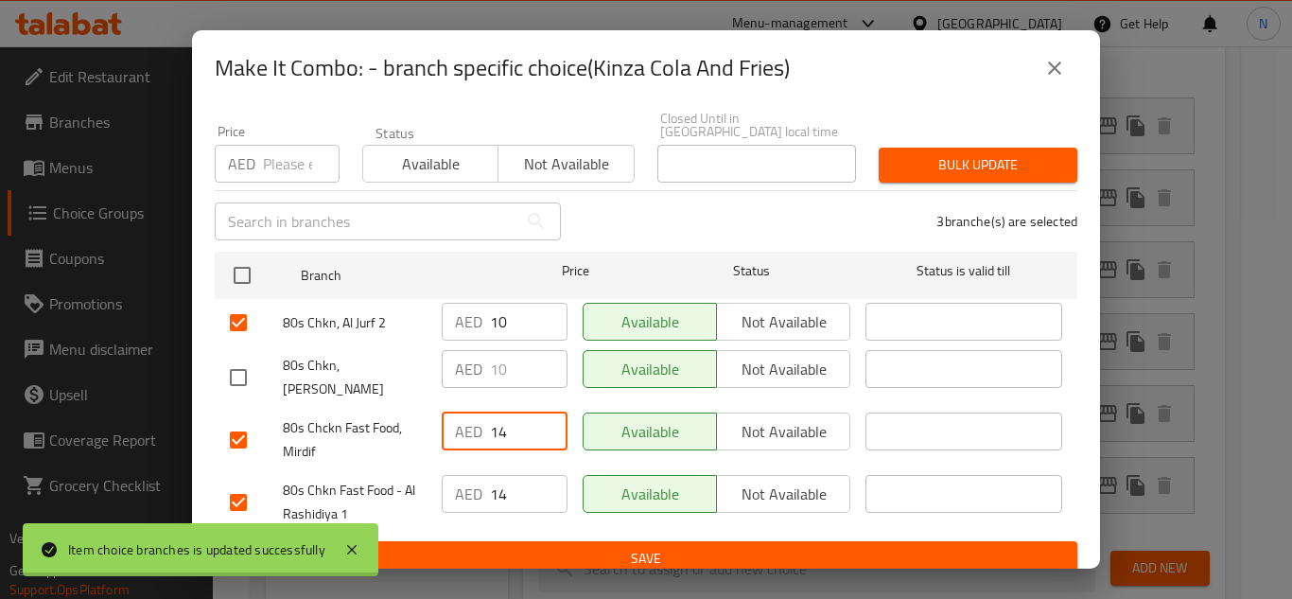
click at [509, 422] on input "14" at bounding box center [529, 431] width 78 height 38
paste input "0"
type input "10"
click at [515, 487] on input "14" at bounding box center [529, 494] width 78 height 38
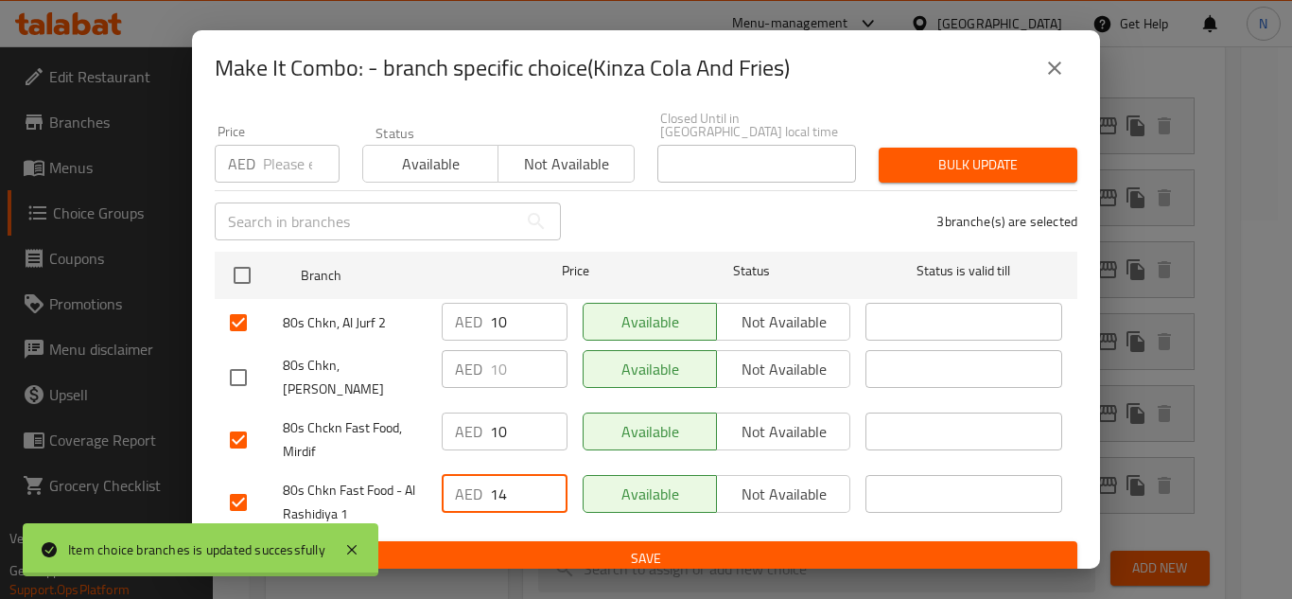
click at [515, 487] on input "14" at bounding box center [529, 494] width 78 height 38
paste input "0"
type input "10"
click at [525, 550] on span "Save" at bounding box center [646, 559] width 832 height 24
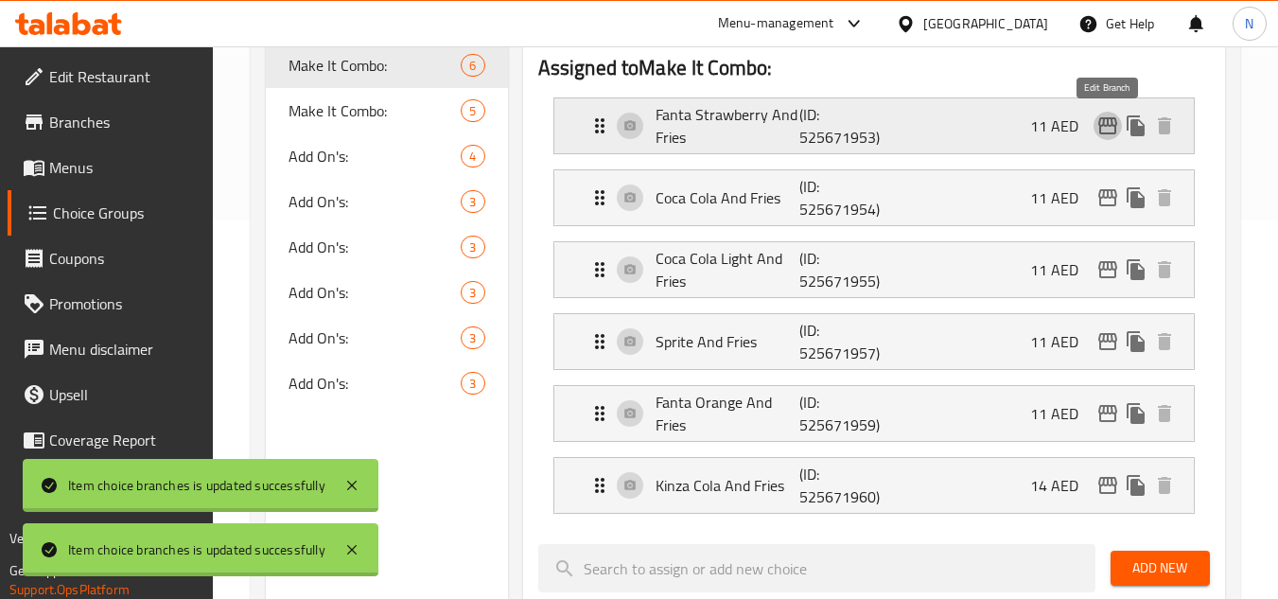
click at [1109, 124] on icon "edit" at bounding box center [1107, 125] width 23 height 23
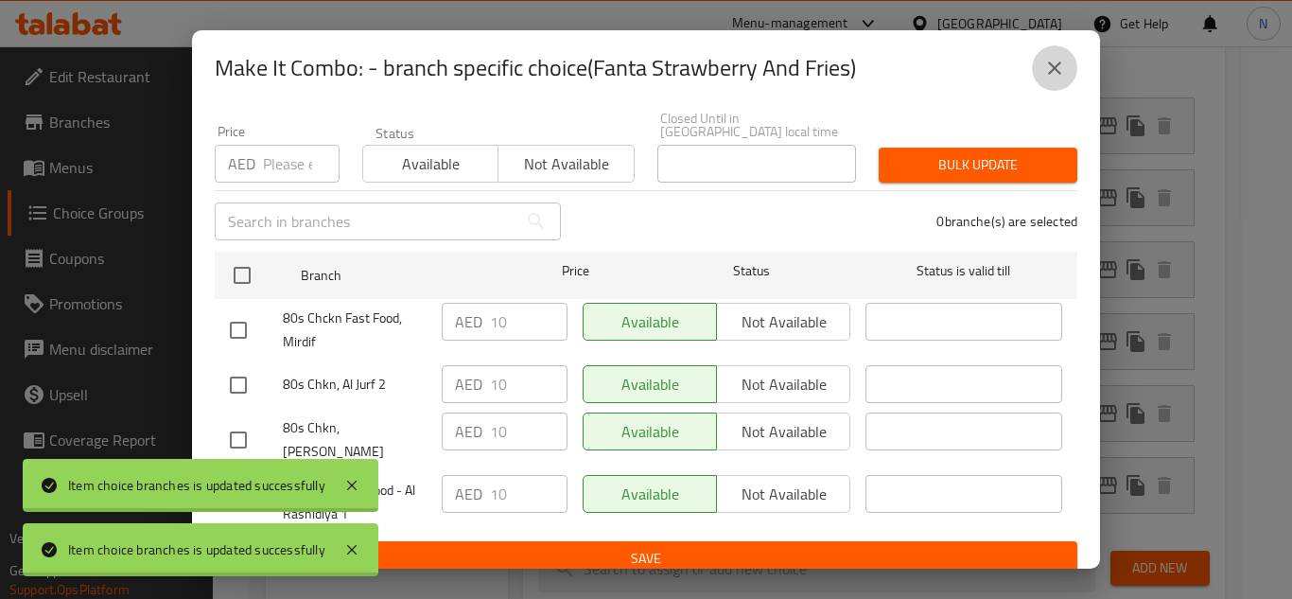
click at [1060, 79] on button "close" at bounding box center [1054, 67] width 45 height 45
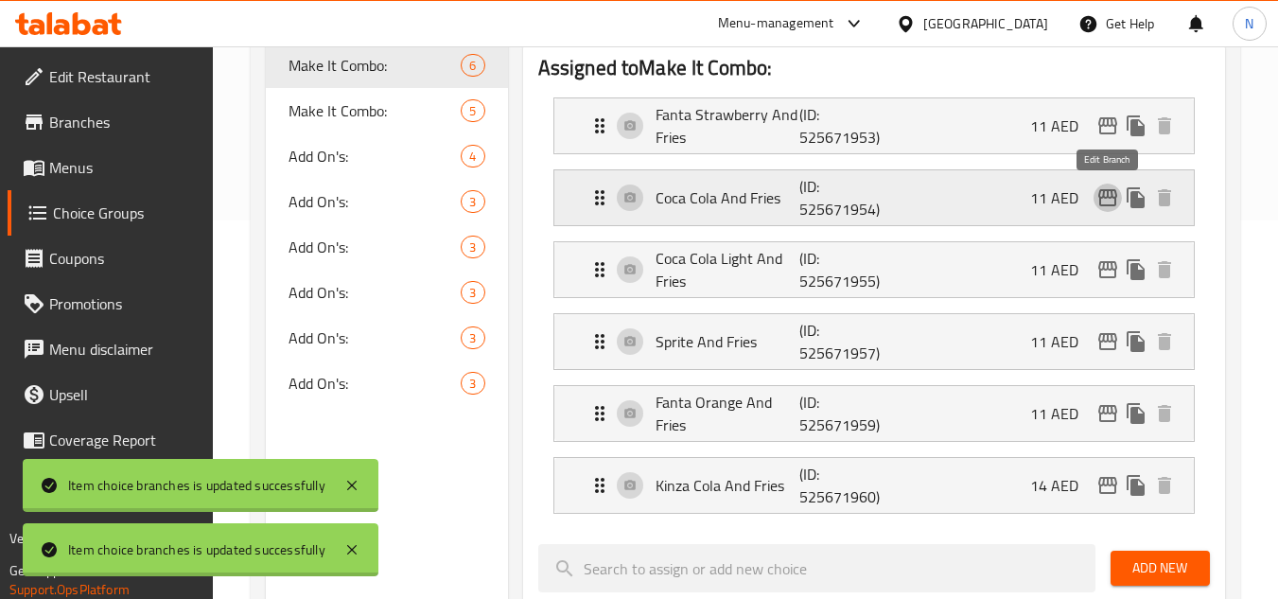
click at [1102, 198] on icon "edit" at bounding box center [1107, 197] width 19 height 17
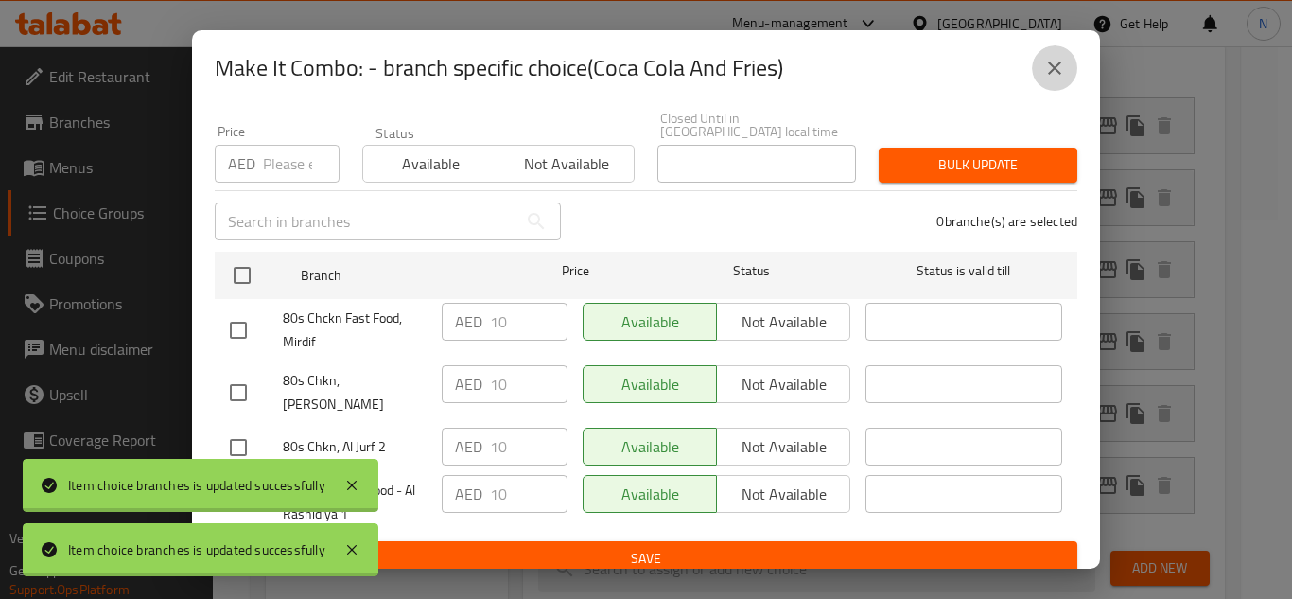
click at [1050, 83] on button "close" at bounding box center [1054, 67] width 45 height 45
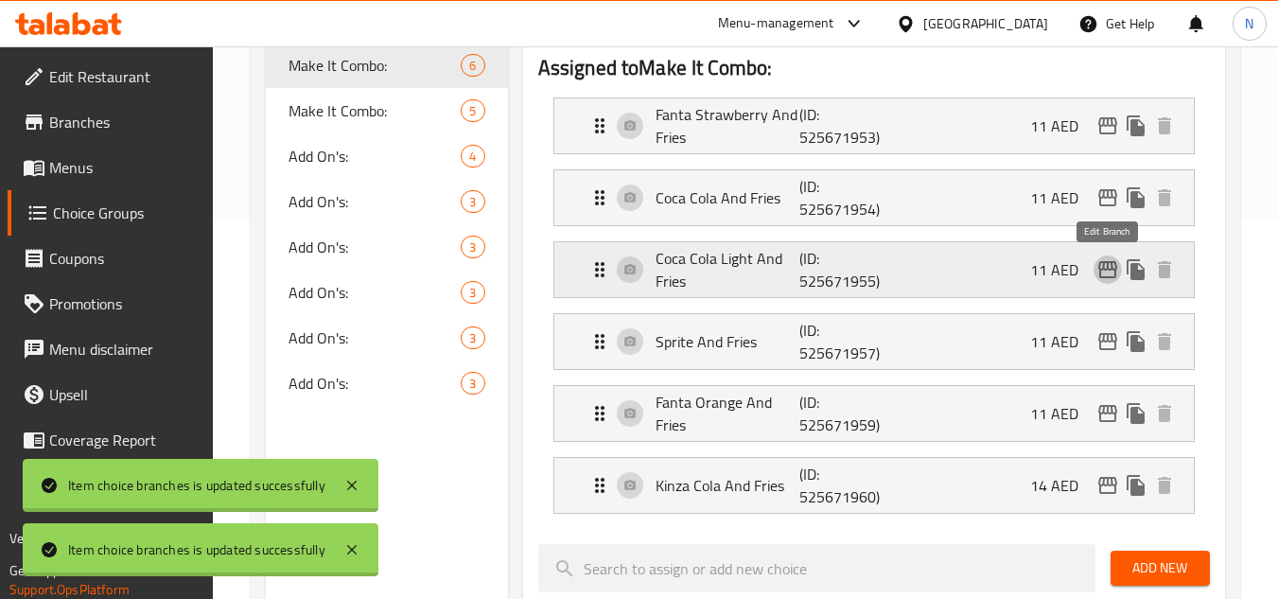
click at [1100, 277] on icon "edit" at bounding box center [1107, 269] width 19 height 17
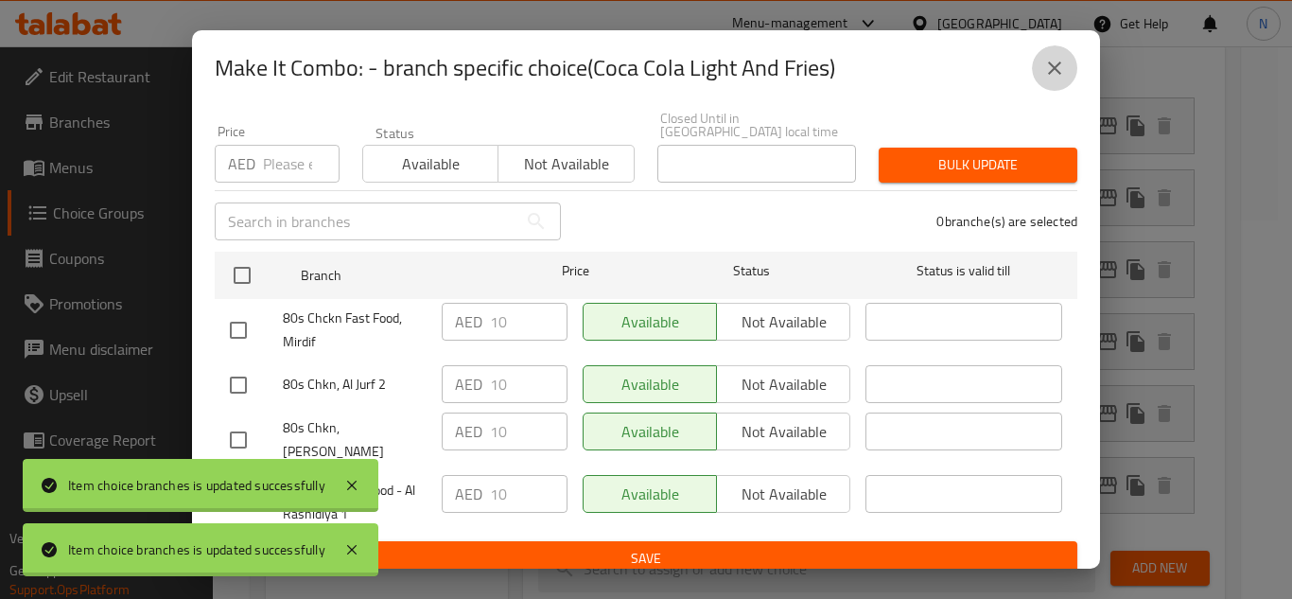
click at [1054, 72] on icon "close" at bounding box center [1054, 68] width 23 height 23
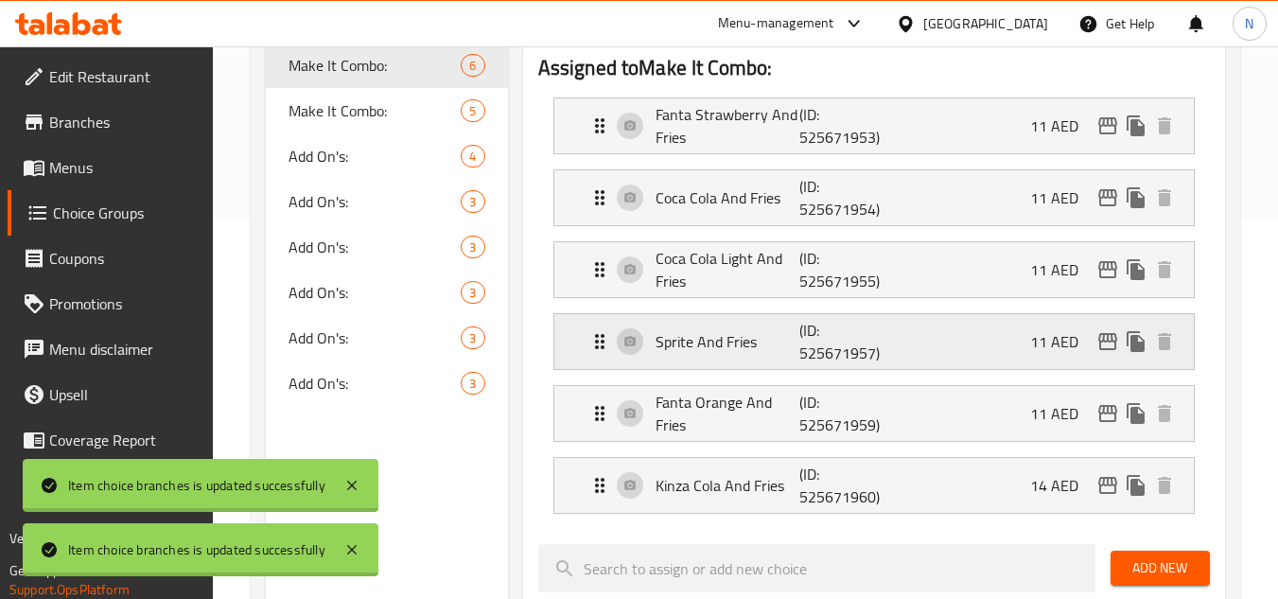
click at [1107, 358] on div "Sprite And Fries (ID: 525671957) 11 AED" at bounding box center [879, 341] width 583 height 55
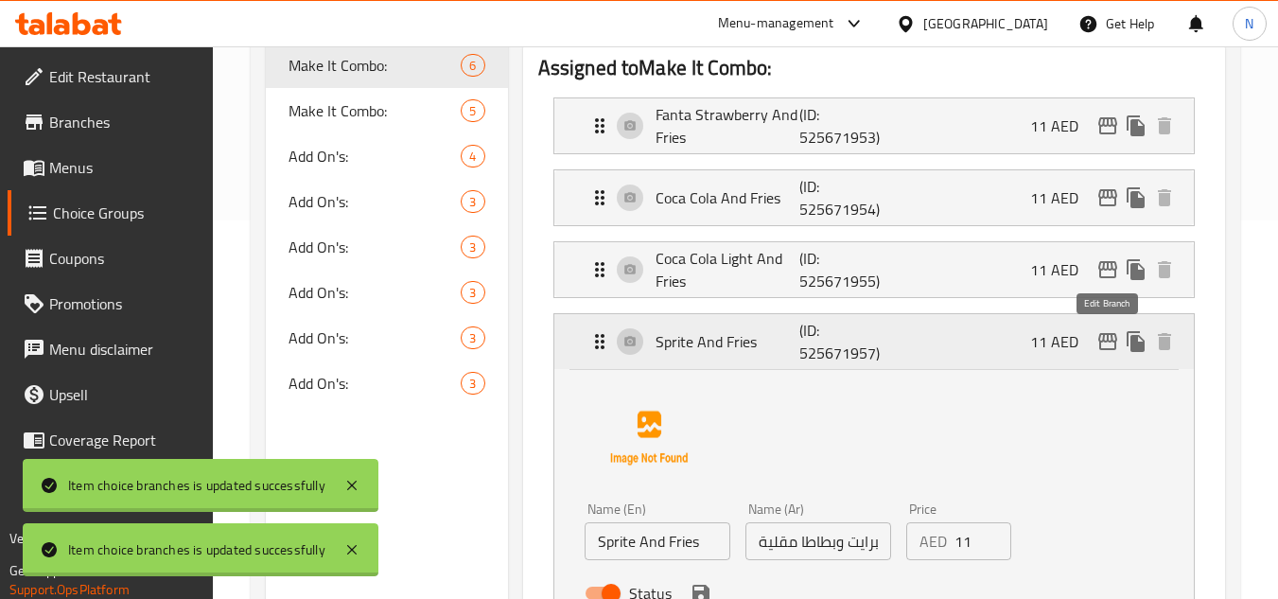
click at [1111, 348] on icon "edit" at bounding box center [1107, 341] width 19 height 17
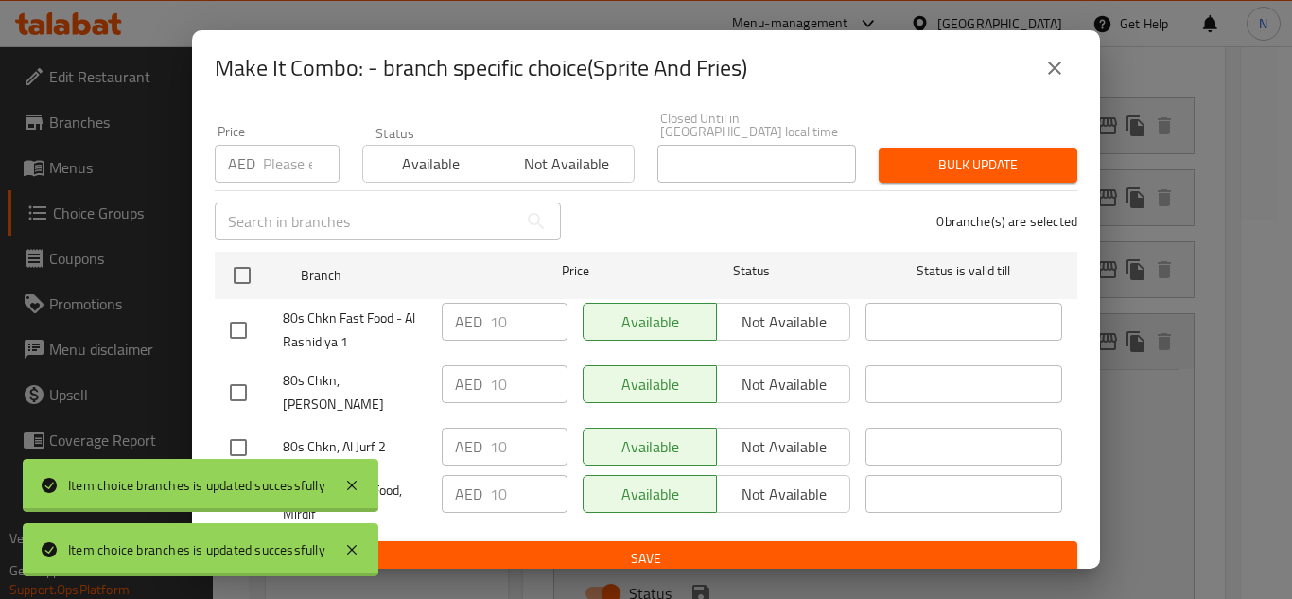
drag, startPoint x: 1045, startPoint y: 75, endPoint x: 1074, endPoint y: 340, distance: 266.5
click at [1046, 75] on icon "close" at bounding box center [1054, 68] width 23 height 23
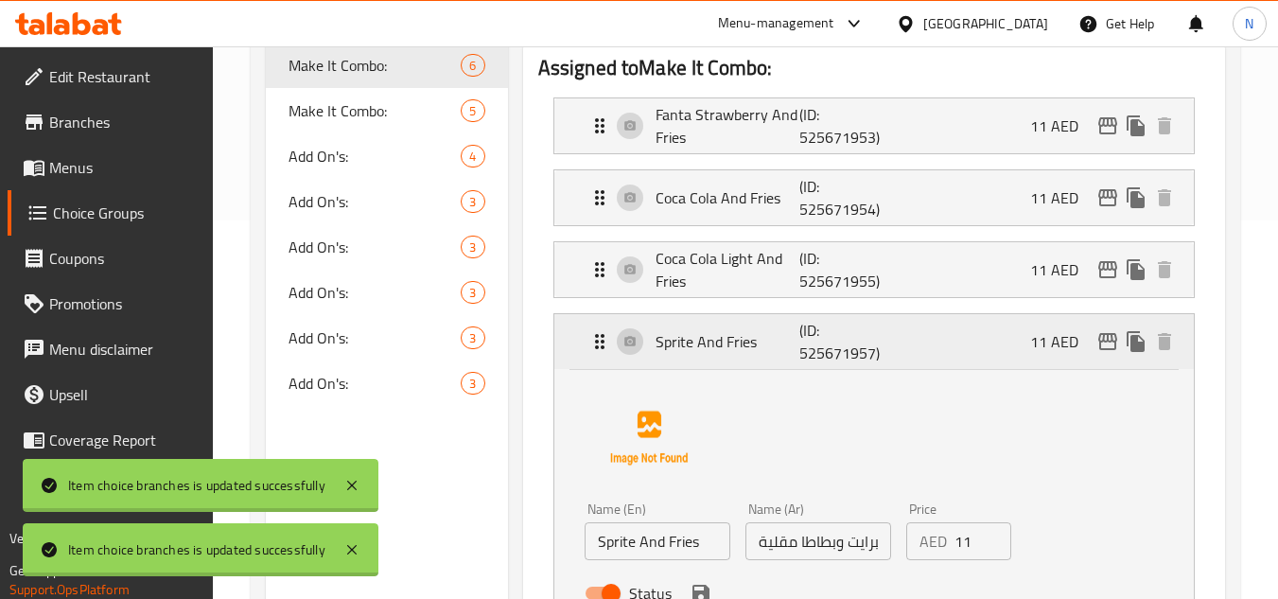
click at [1019, 336] on div "Sprite And Fries (ID: 525671957) 11 AED" at bounding box center [879, 341] width 583 height 55
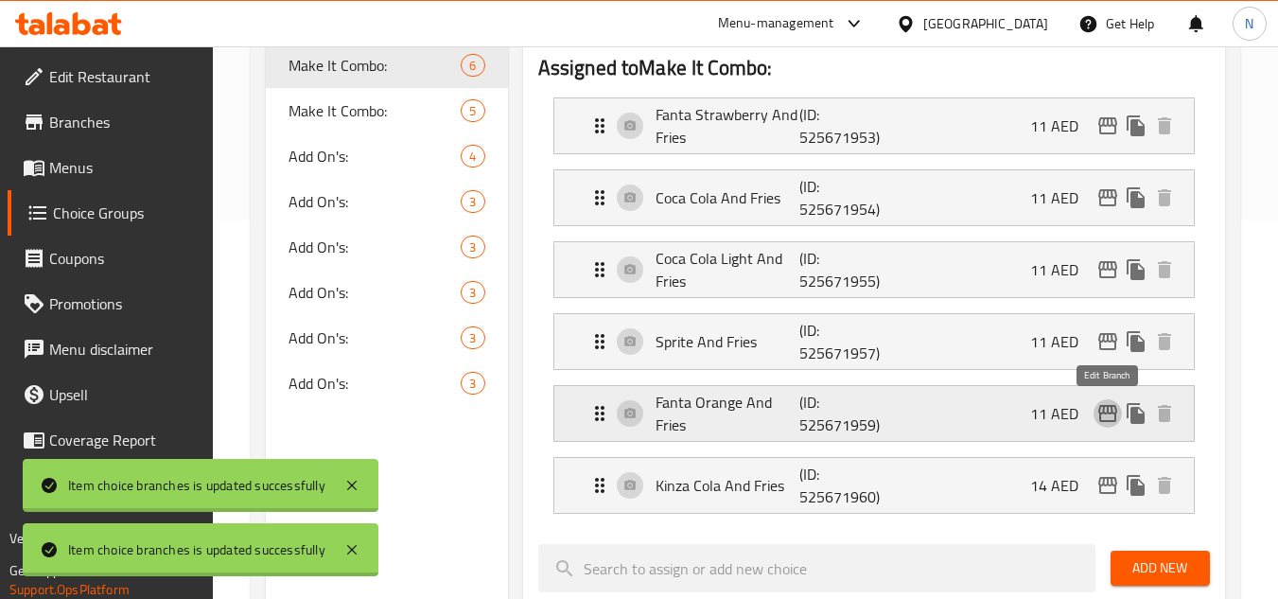
click at [1114, 421] on icon "edit" at bounding box center [1107, 413] width 23 height 23
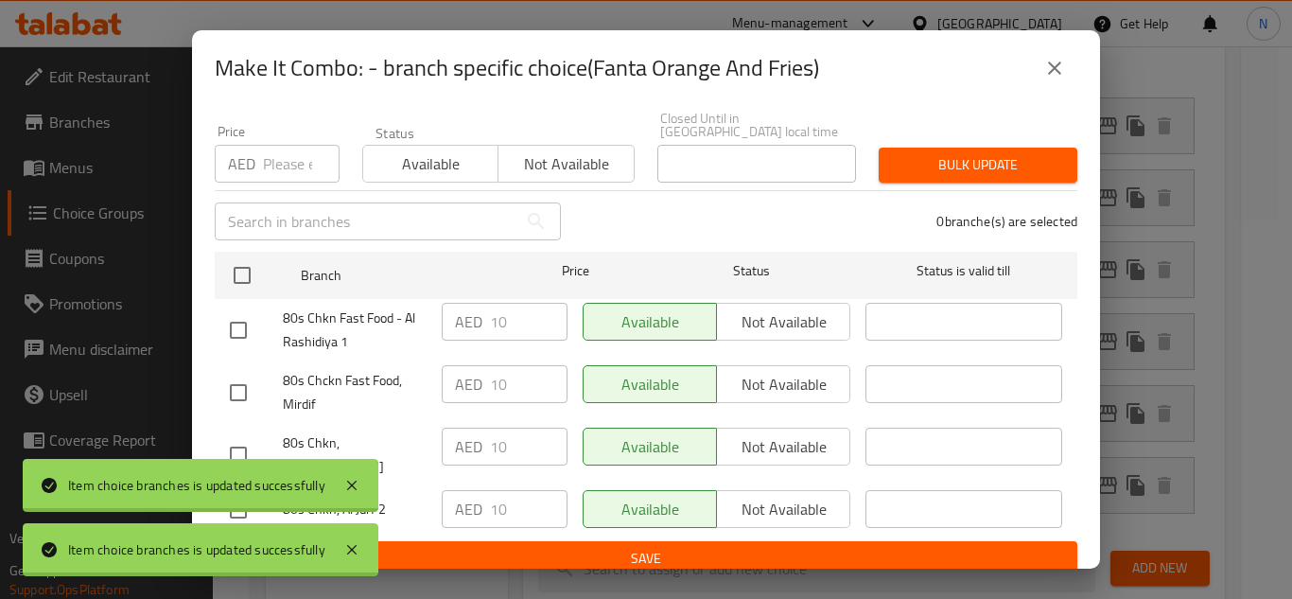
click at [1058, 56] on button "close" at bounding box center [1054, 67] width 45 height 45
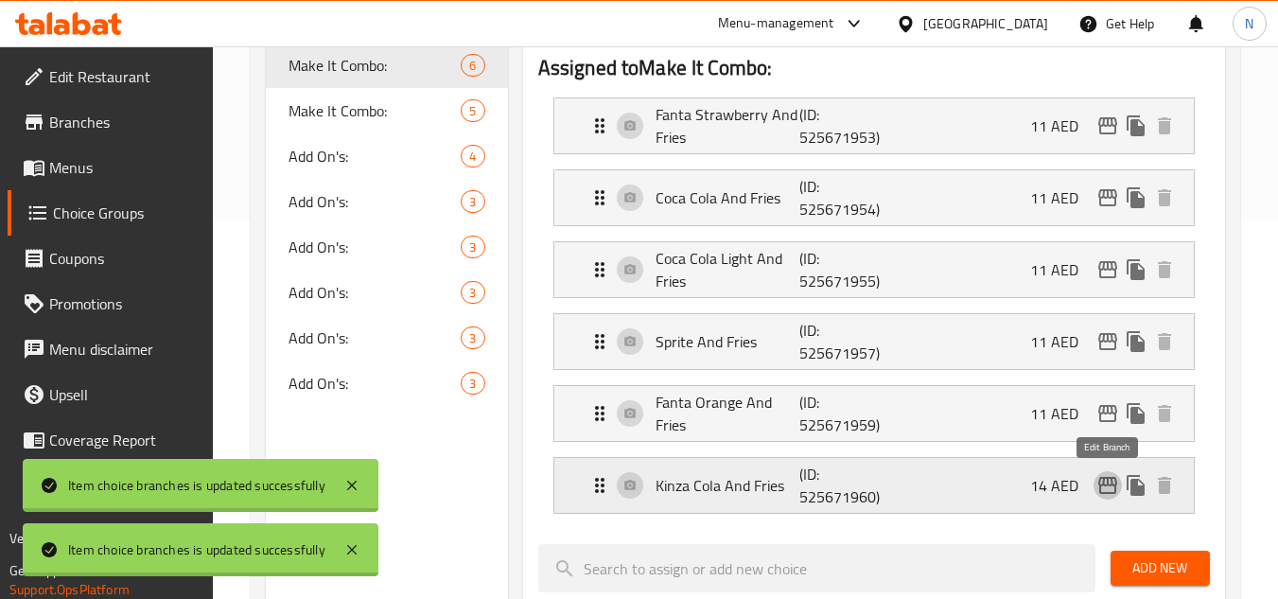
click at [1115, 492] on icon "edit" at bounding box center [1107, 485] width 19 height 17
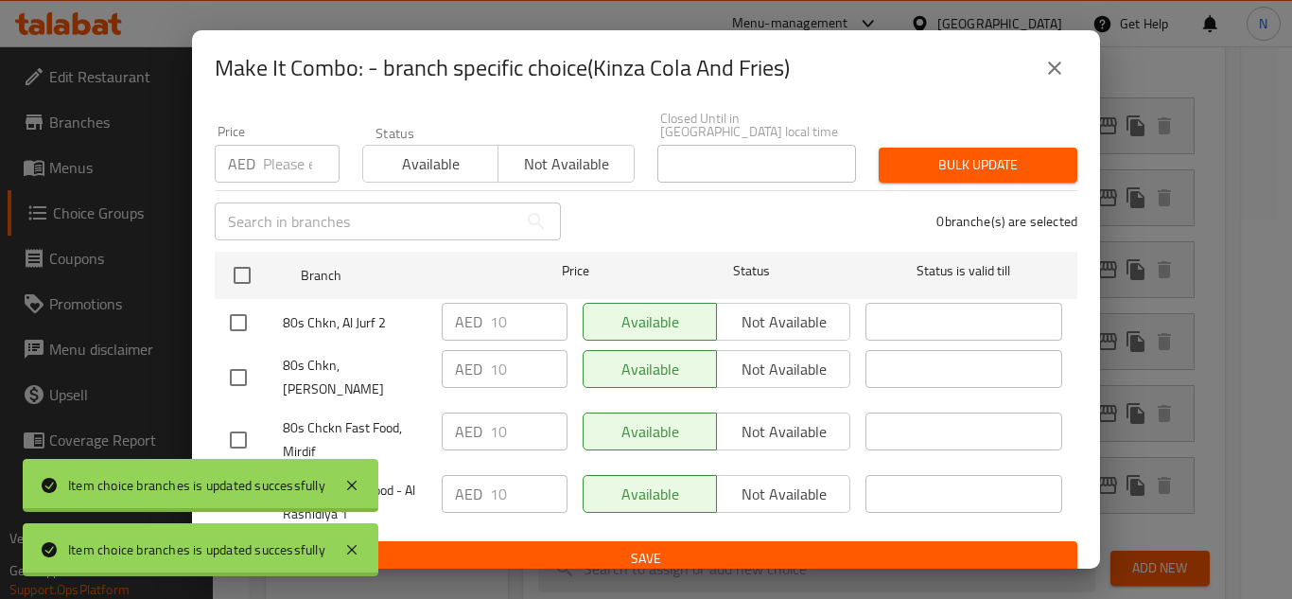
click at [1065, 67] on icon "close" at bounding box center [1054, 68] width 23 height 23
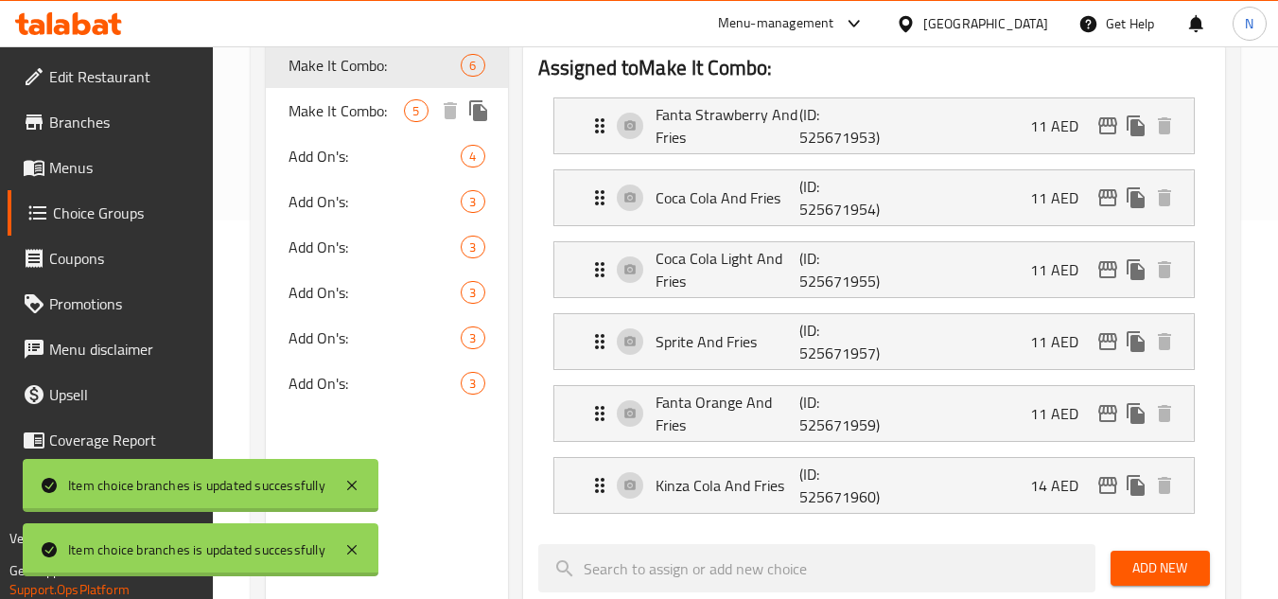
click at [371, 112] on span "Make It Combo:" at bounding box center [345, 110] width 115 height 23
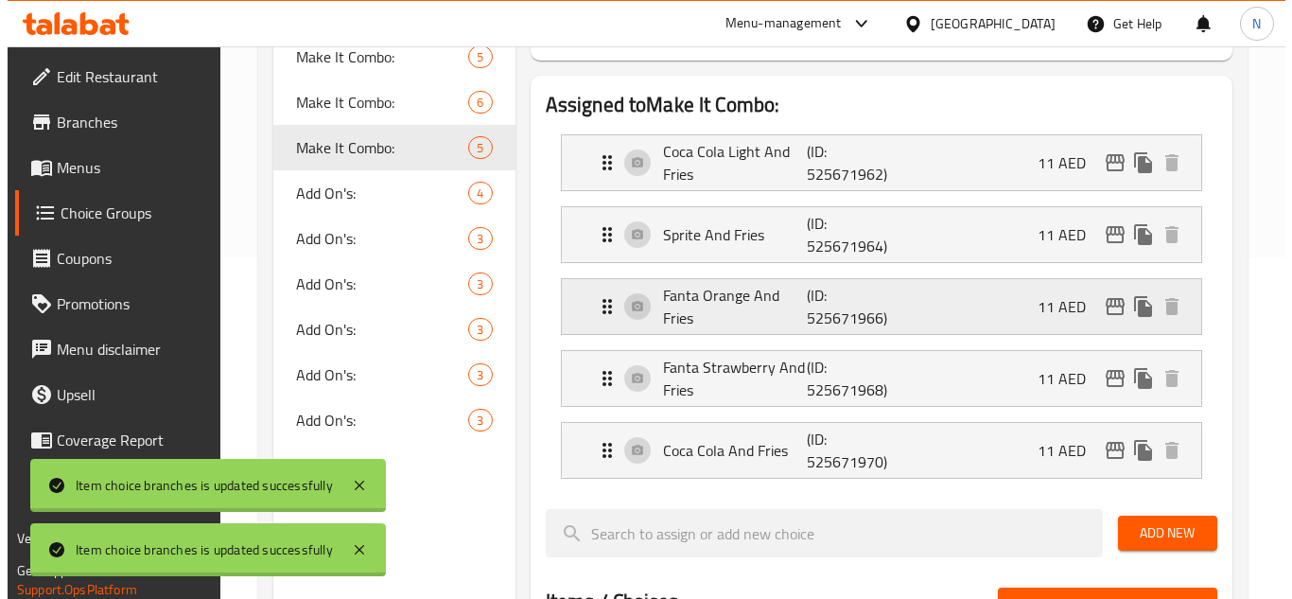
scroll to position [284, 0]
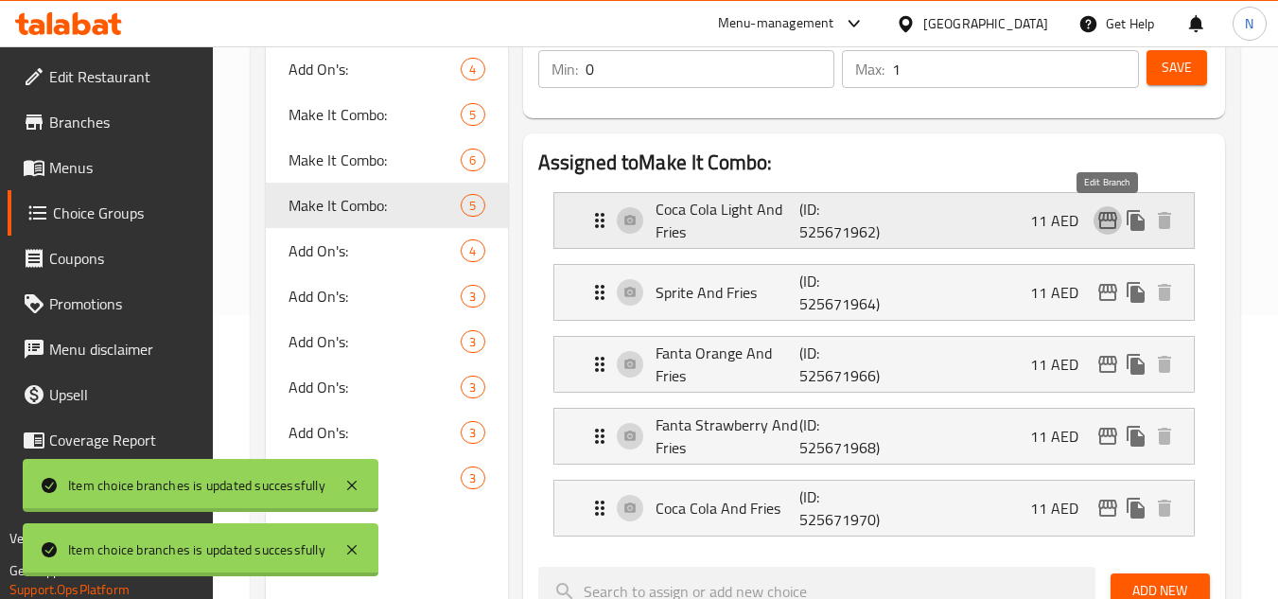
click at [1105, 222] on icon "edit" at bounding box center [1107, 220] width 23 height 23
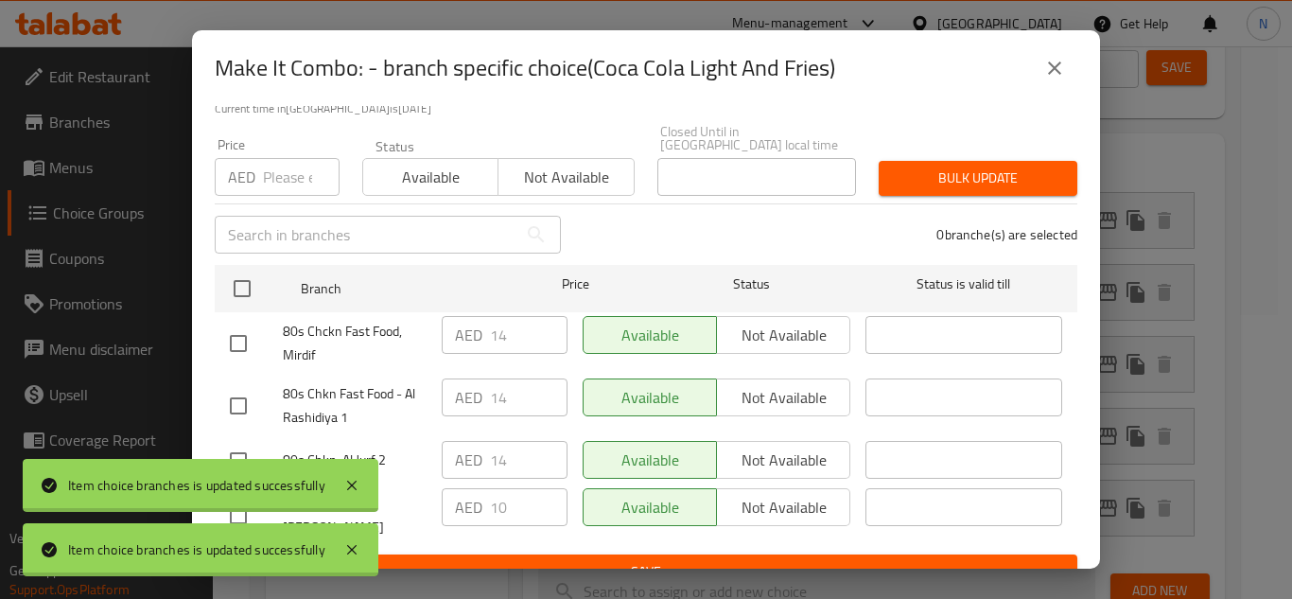
scroll to position [43, 0]
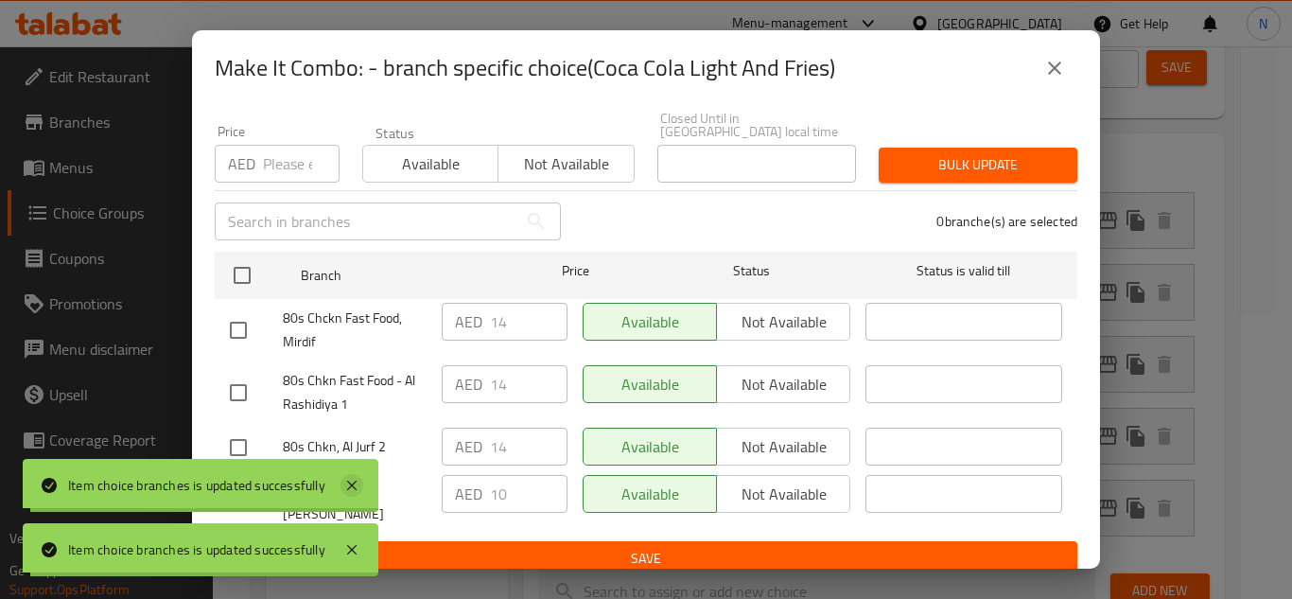
click at [354, 478] on icon at bounding box center [352, 485] width 23 height 23
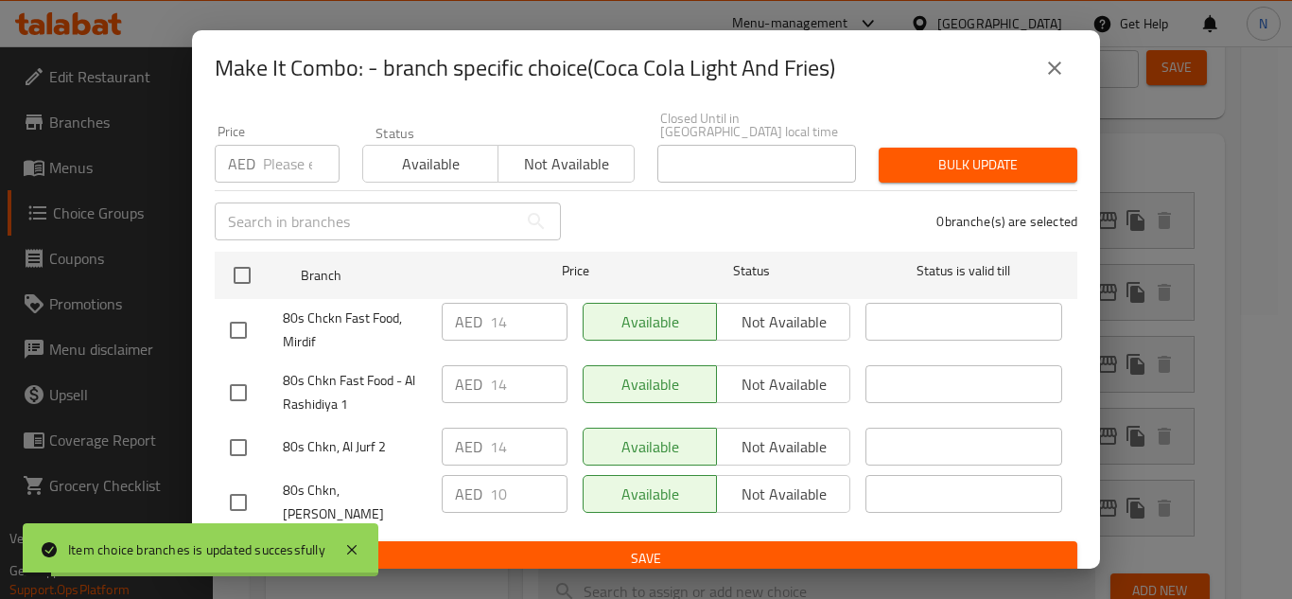
click at [244, 450] on input "checkbox" at bounding box center [238, 448] width 40 height 40
checkbox input "true"
click at [232, 393] on input "checkbox" at bounding box center [238, 393] width 40 height 40
checkbox input "true"
click at [239, 335] on input "checkbox" at bounding box center [238, 330] width 40 height 40
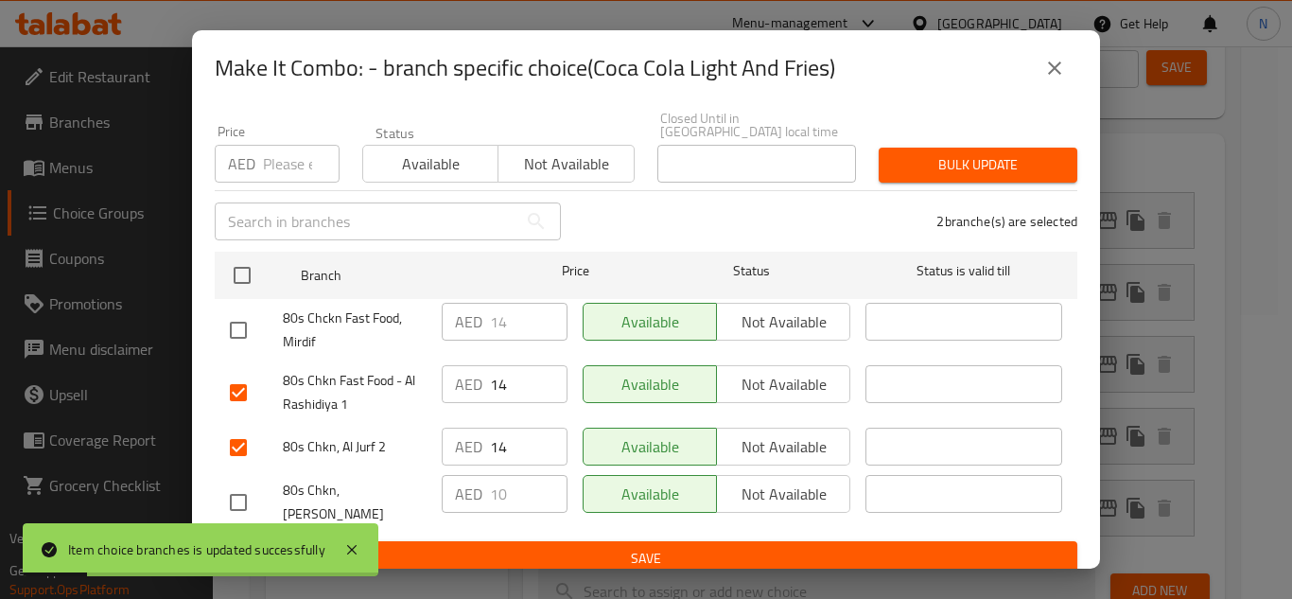
checkbox input "true"
click at [495, 317] on input "14" at bounding box center [529, 322] width 78 height 38
paste input "0"
type input "10"
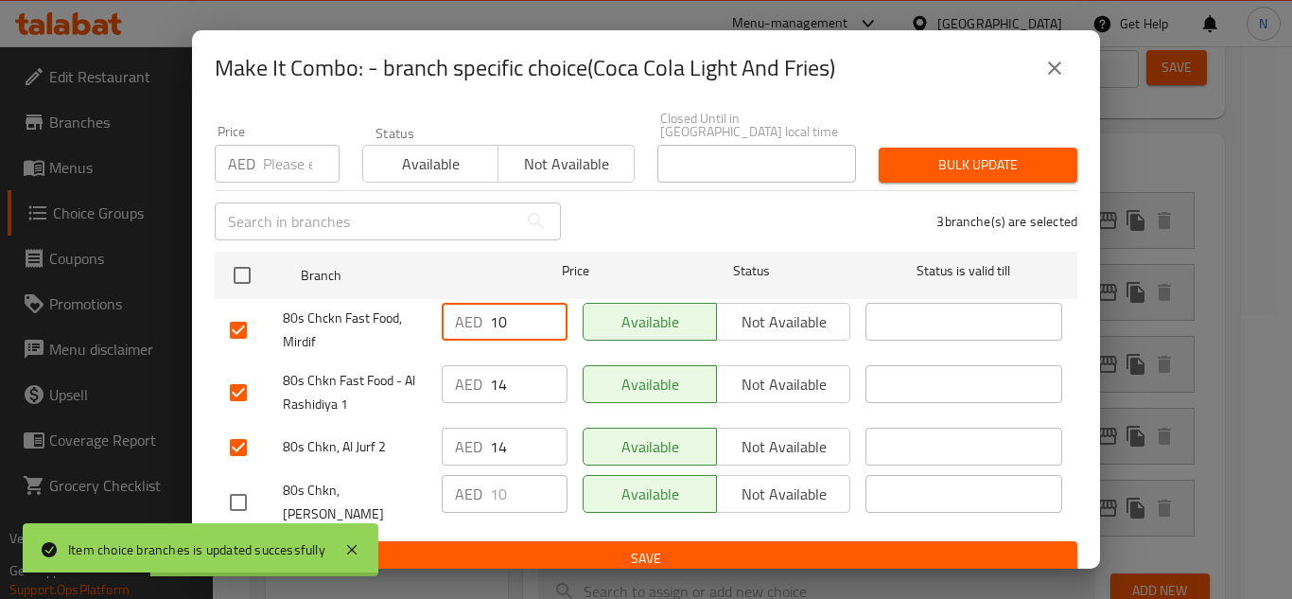
click at [497, 382] on input "14" at bounding box center [529, 384] width 78 height 38
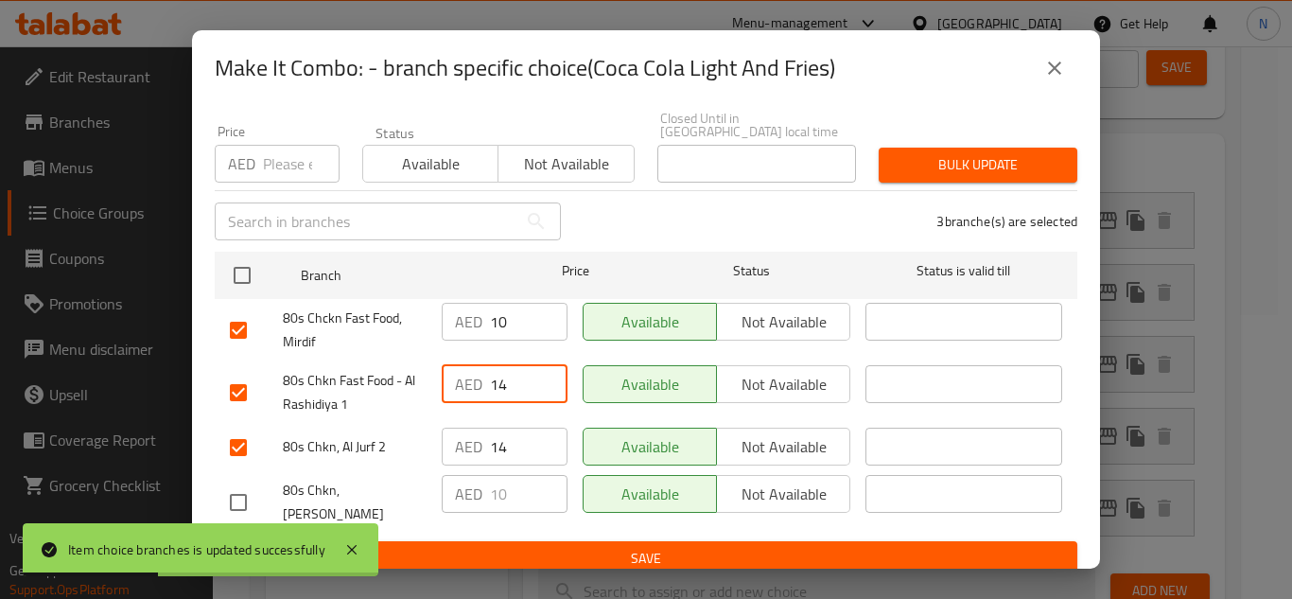
click at [497, 382] on input "14" at bounding box center [529, 384] width 78 height 38
paste input "0"
type input "10"
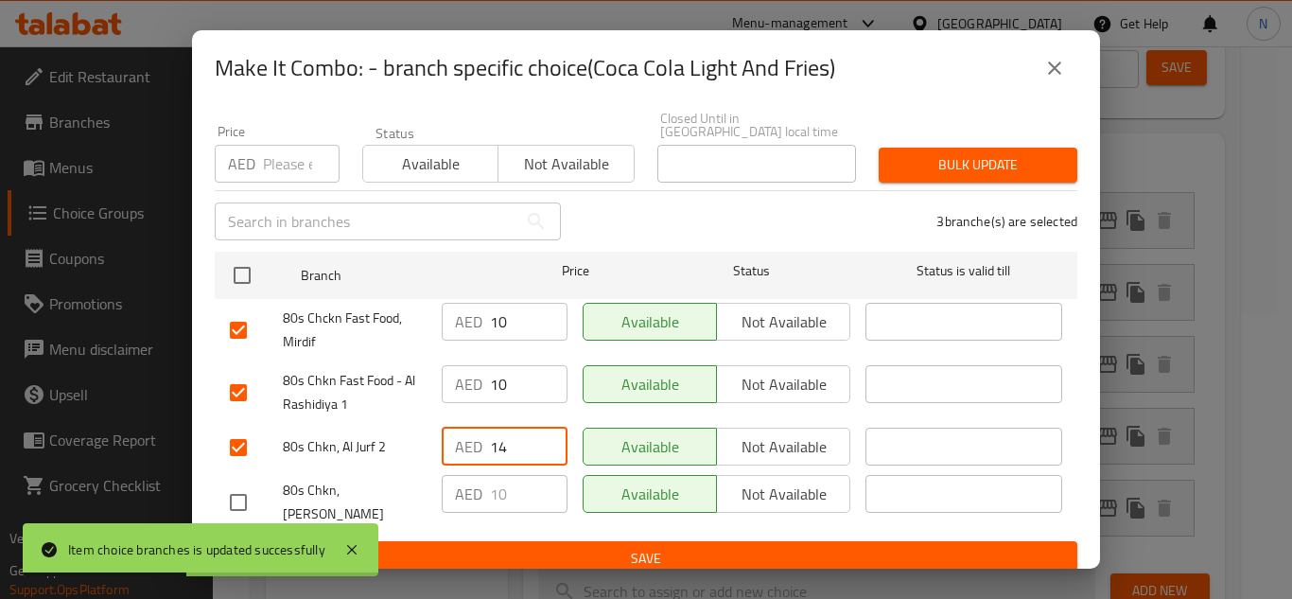
click at [514, 452] on input "14" at bounding box center [529, 447] width 78 height 38
paste input "0"
type input "10"
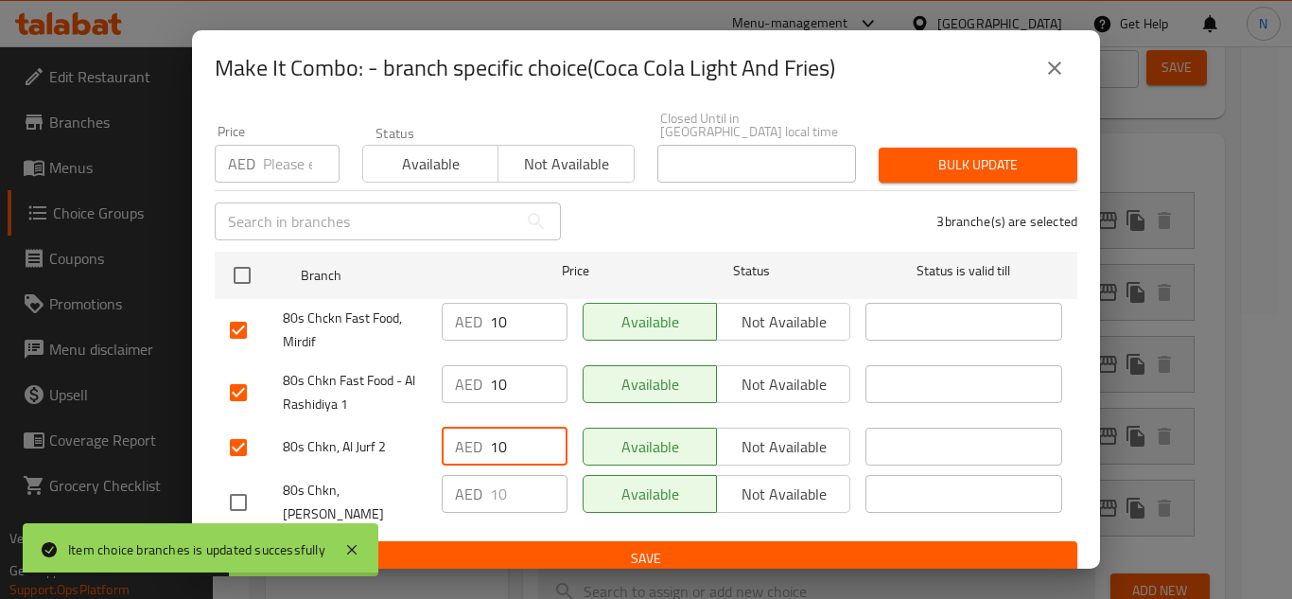
click at [642, 547] on span "Save" at bounding box center [646, 559] width 832 height 24
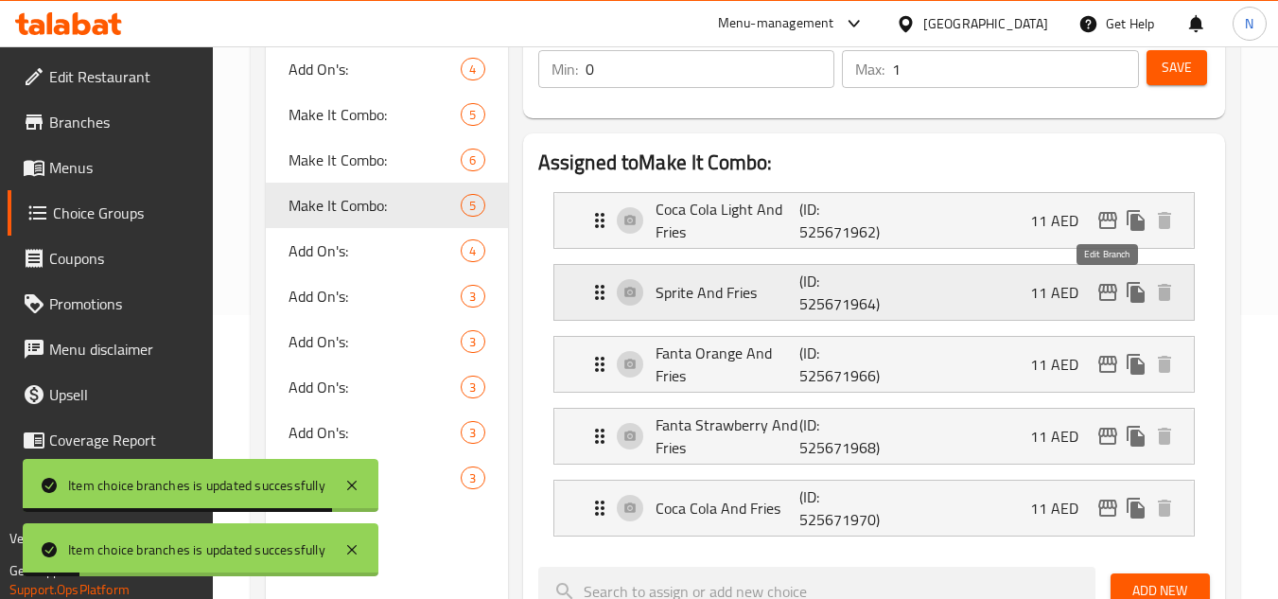
click at [1102, 303] on icon "edit" at bounding box center [1107, 292] width 23 height 23
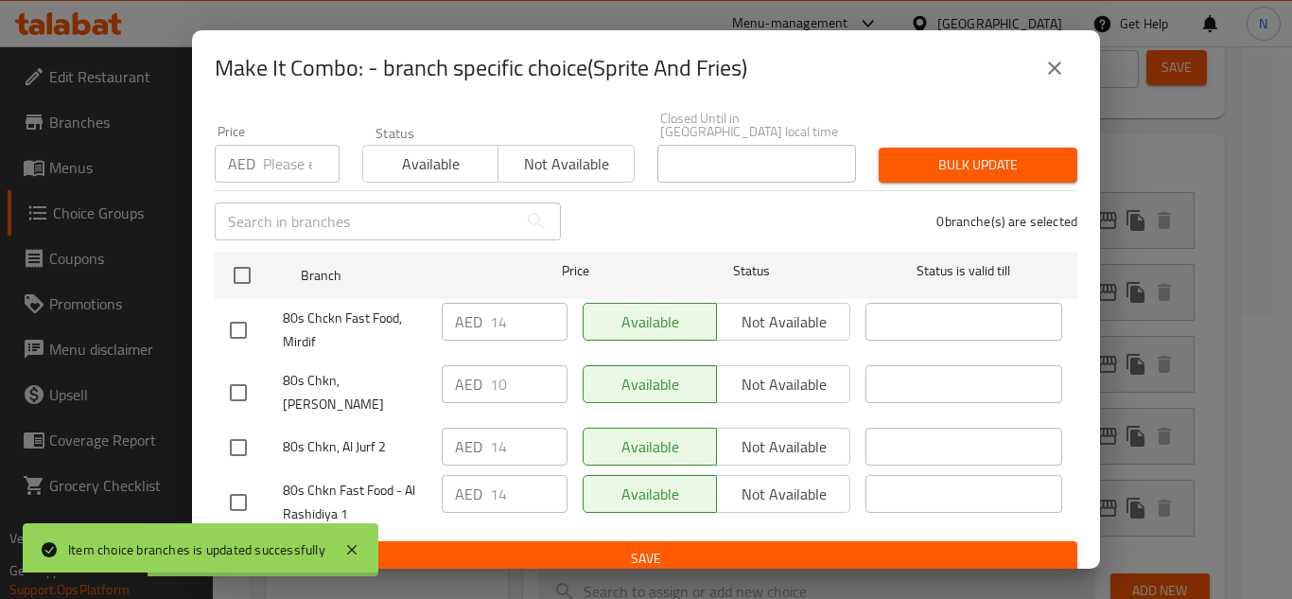
click at [240, 436] on input "checkbox" at bounding box center [238, 448] width 40 height 40
checkbox input "true"
click at [241, 495] on input "checkbox" at bounding box center [238, 502] width 40 height 40
checkbox input "true"
click at [239, 332] on input "checkbox" at bounding box center [238, 330] width 40 height 40
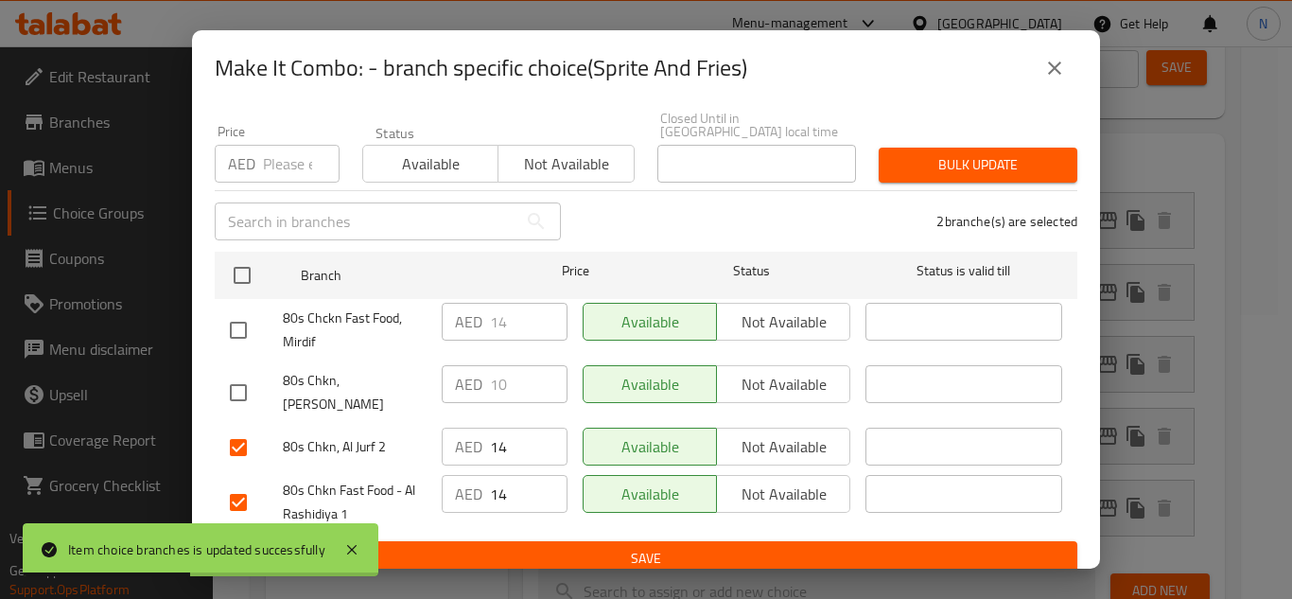
checkbox input "true"
click at [498, 326] on input "14" at bounding box center [529, 322] width 78 height 38
paste input "0"
type input "10"
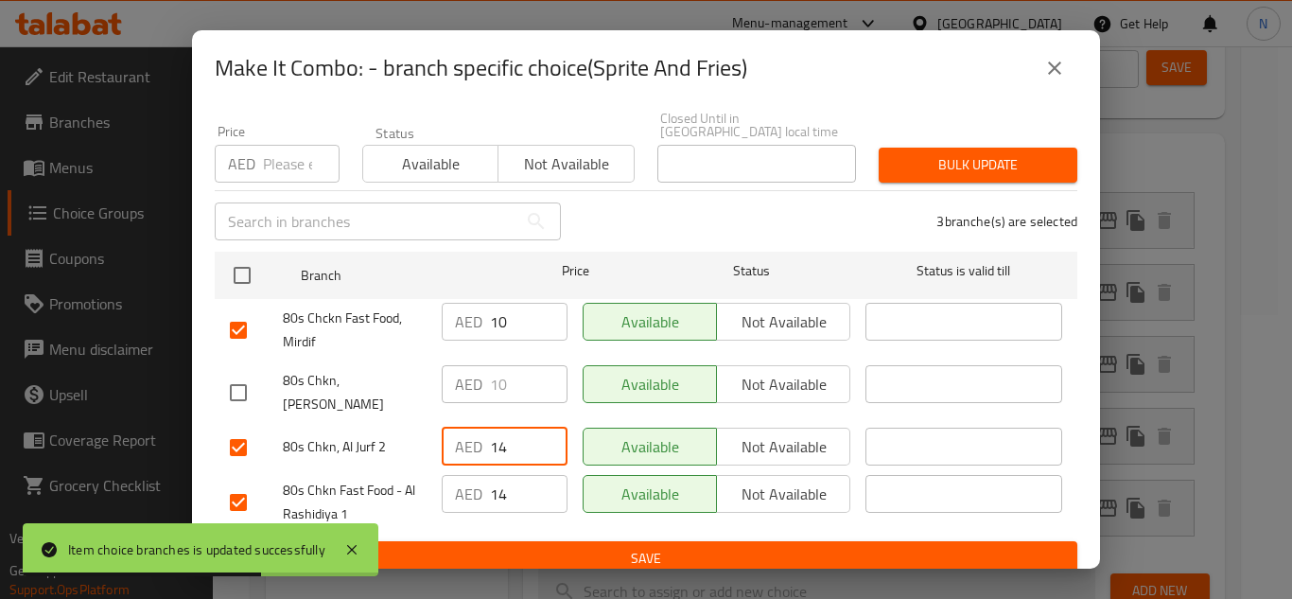
click at [499, 432] on input "14" at bounding box center [529, 447] width 78 height 38
click at [497, 441] on input "14" at bounding box center [529, 447] width 78 height 38
drag, startPoint x: 497, startPoint y: 441, endPoint x: 511, endPoint y: 477, distance: 38.6
click at [498, 441] on input "14" at bounding box center [529, 447] width 78 height 38
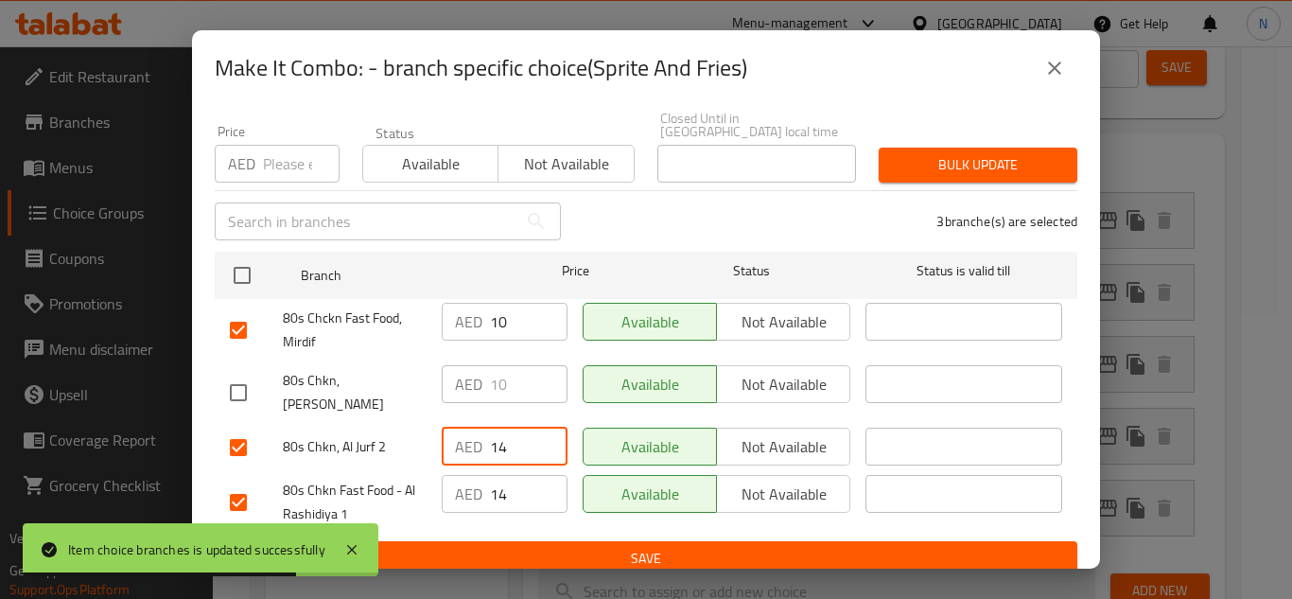
paste input "0"
type input "10"
click at [515, 492] on input "14" at bounding box center [529, 494] width 78 height 38
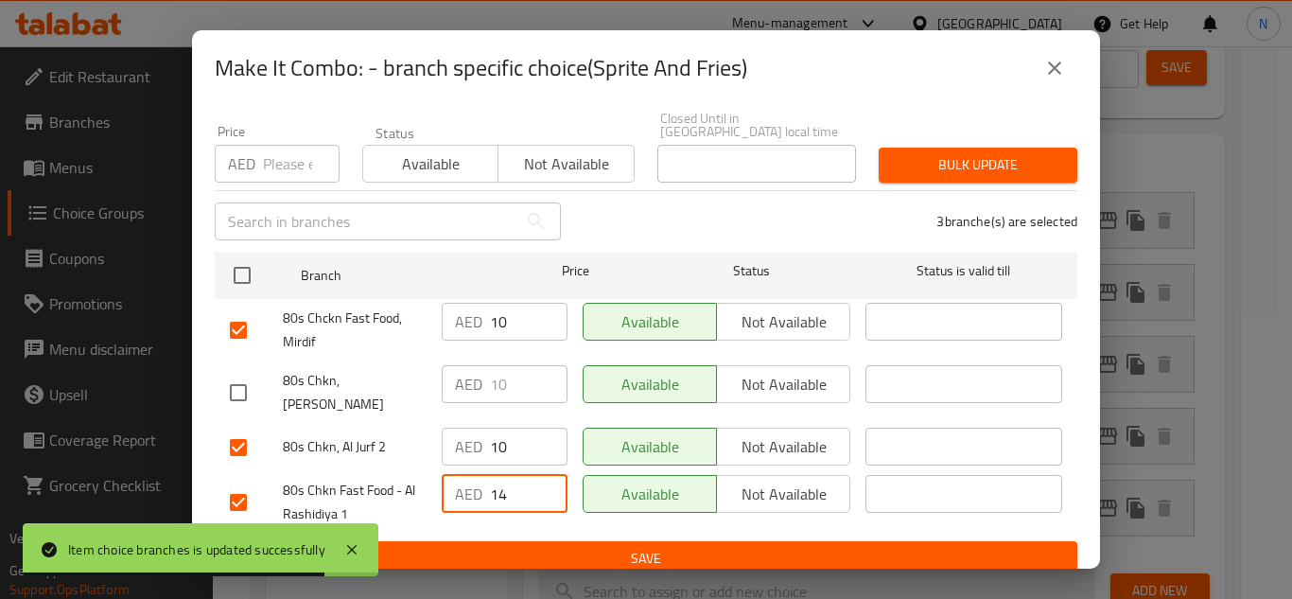
paste input "0"
type input "10"
click at [537, 547] on span "Save" at bounding box center [646, 559] width 832 height 24
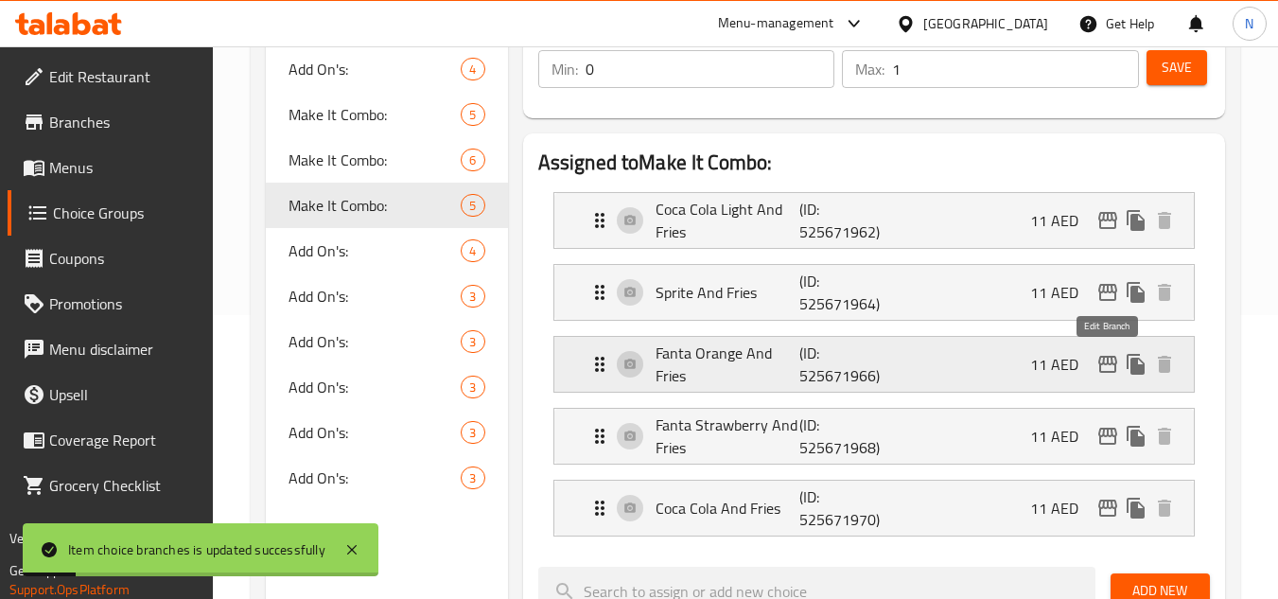
click at [1098, 364] on icon "edit" at bounding box center [1107, 364] width 23 height 23
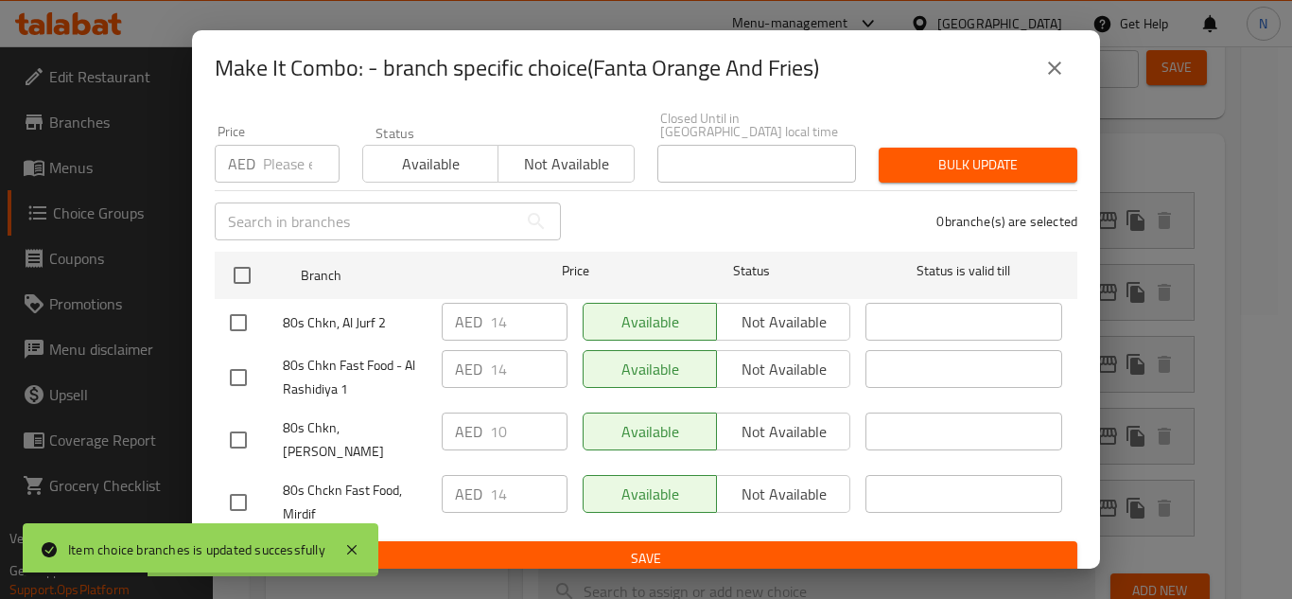
click at [242, 320] on input "checkbox" at bounding box center [238, 323] width 40 height 40
checkbox input "true"
click at [233, 380] on input "checkbox" at bounding box center [238, 378] width 40 height 40
checkbox input "true"
click at [243, 492] on input "checkbox" at bounding box center [238, 502] width 40 height 40
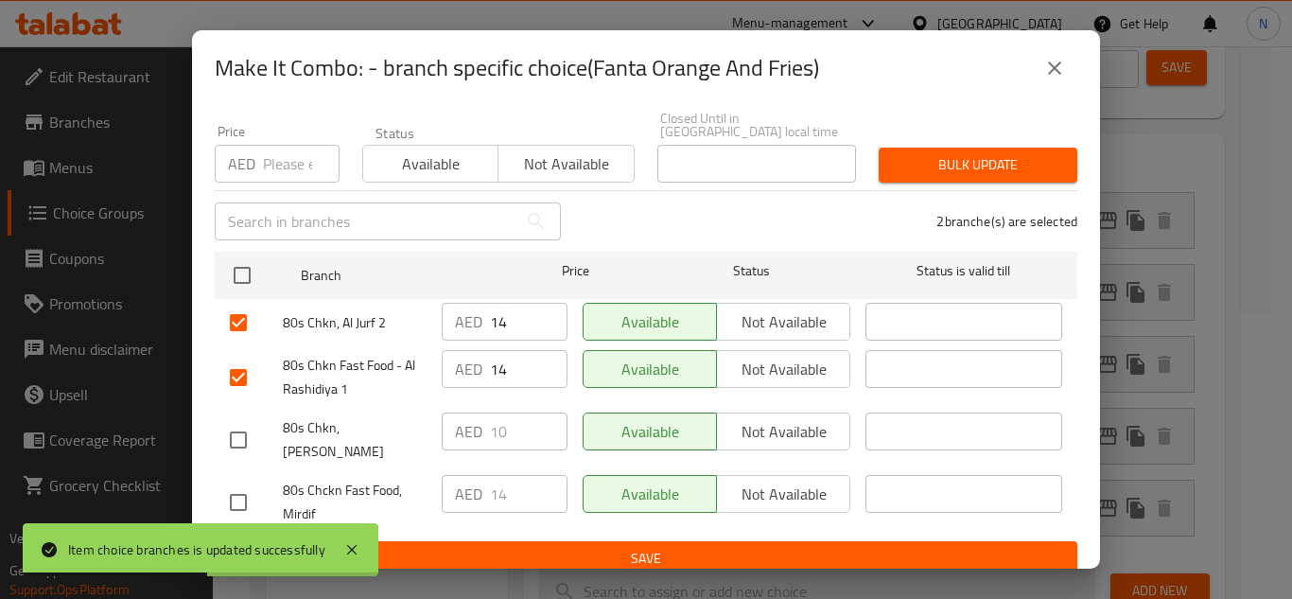
checkbox input "true"
click at [491, 312] on input "14" at bounding box center [529, 322] width 78 height 38
paste input "0"
type input "10"
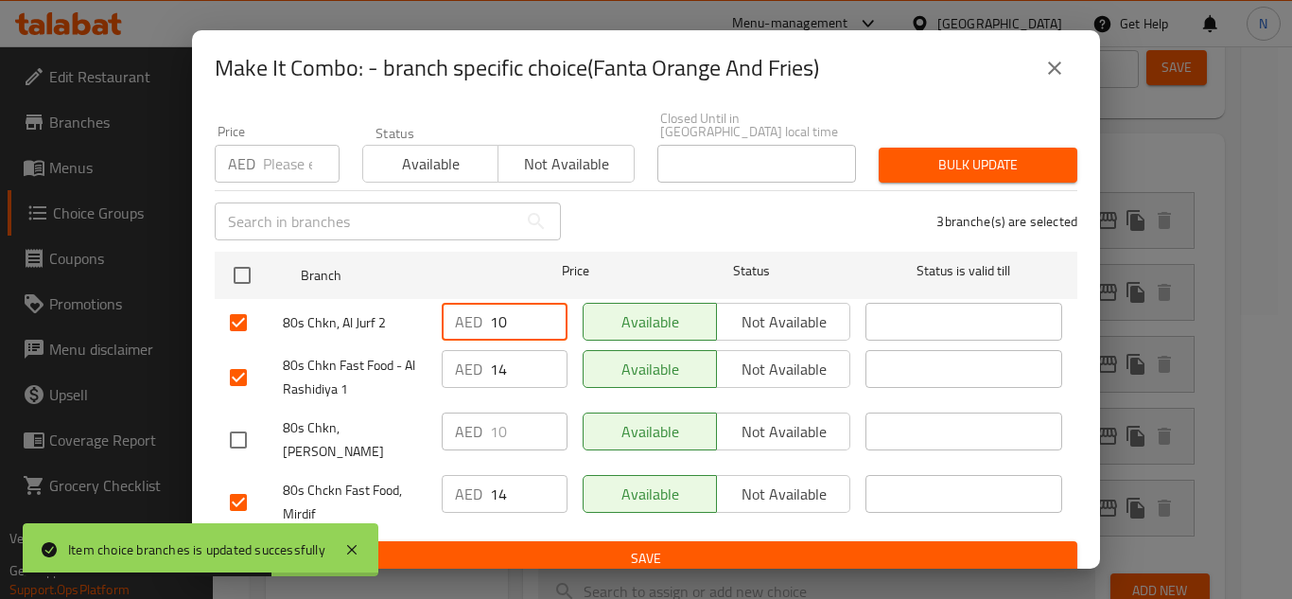
click at [494, 374] on input "14" at bounding box center [529, 369] width 78 height 38
paste input "0"
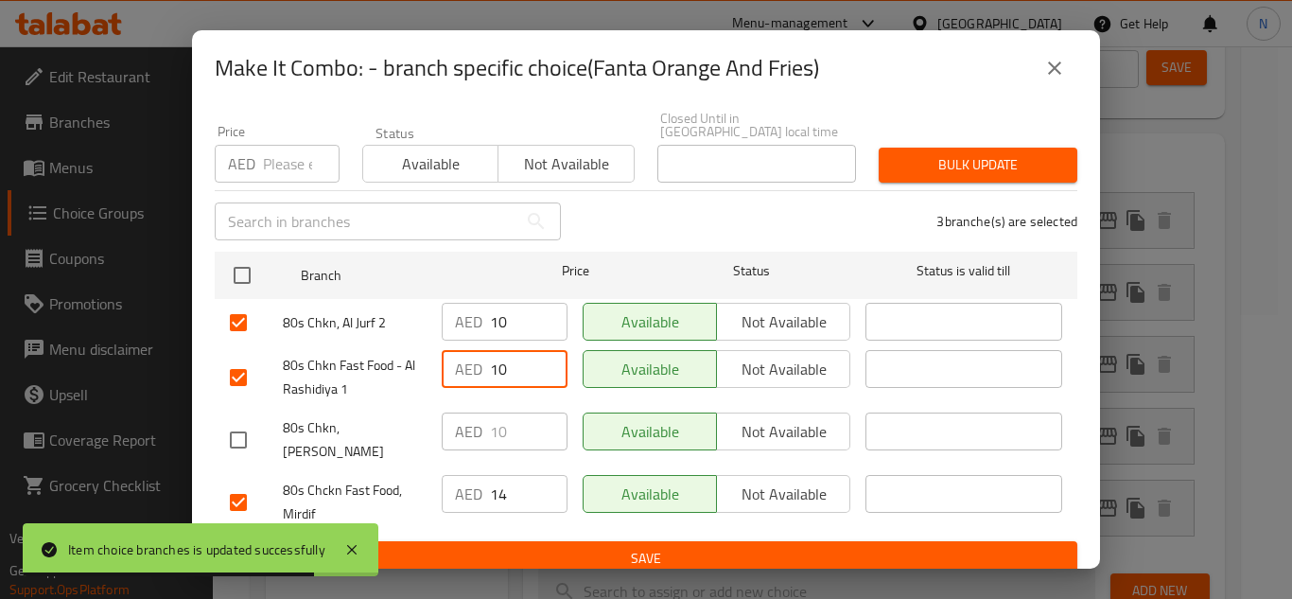
type input "10"
click at [498, 485] on input "14" at bounding box center [529, 494] width 78 height 38
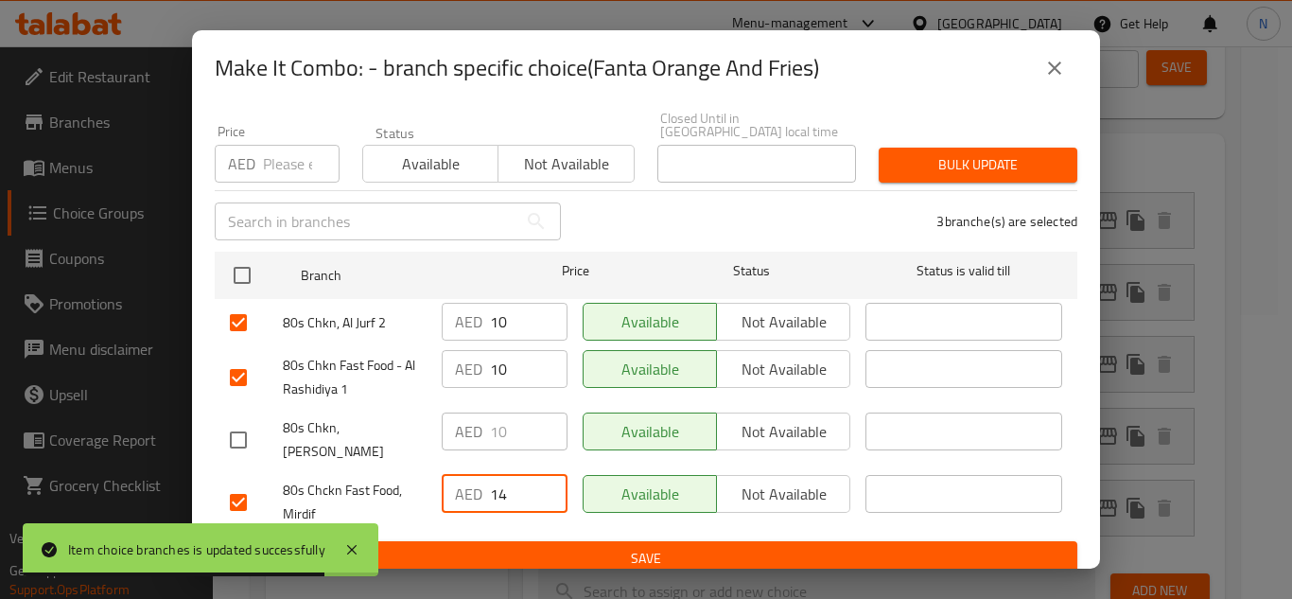
paste input "0"
type input "10"
click at [544, 547] on span "Save" at bounding box center [646, 559] width 832 height 24
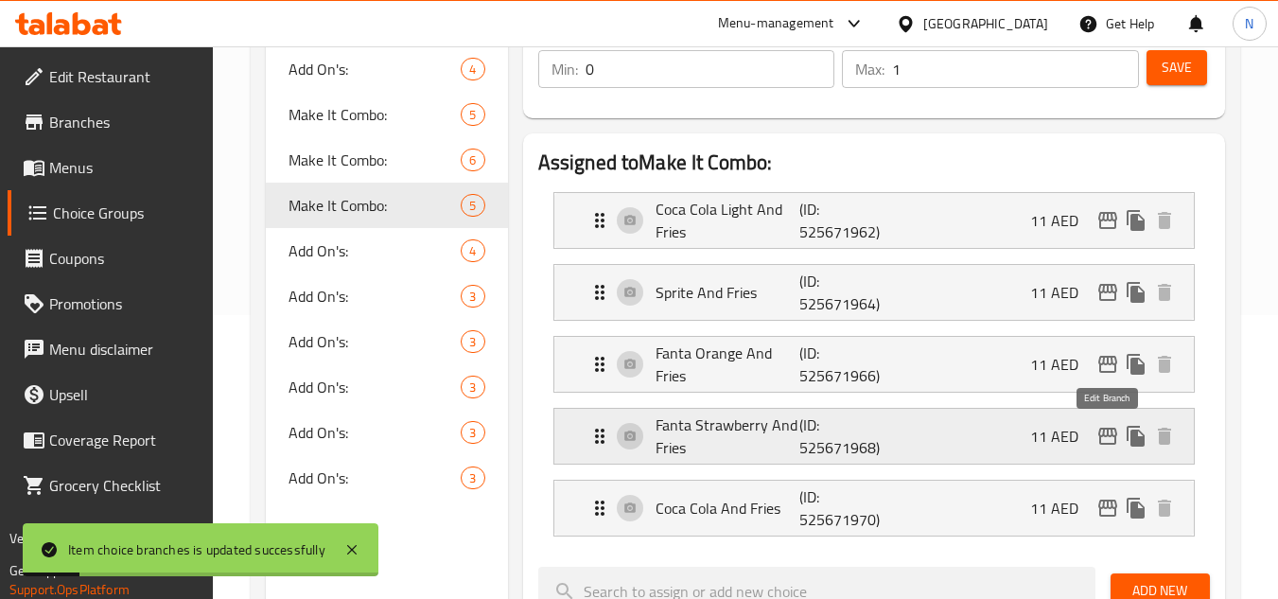
click at [1108, 437] on icon "edit" at bounding box center [1107, 436] width 23 height 23
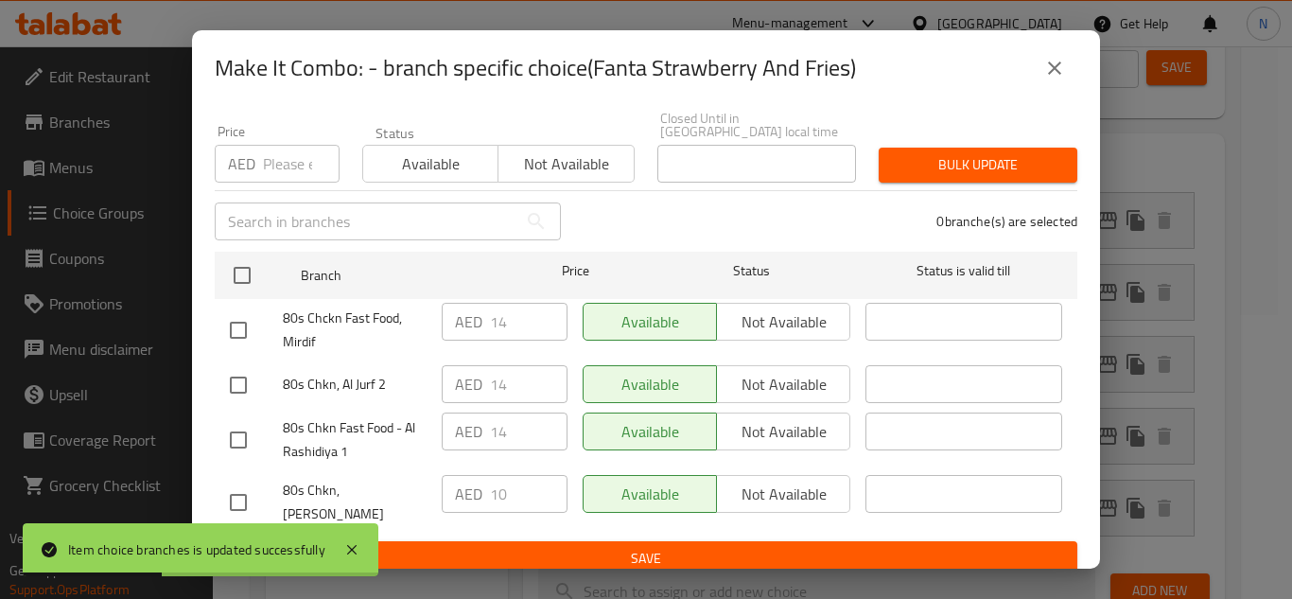
click at [240, 439] on input "checkbox" at bounding box center [238, 440] width 40 height 40
checkbox input "true"
click at [238, 380] on input "checkbox" at bounding box center [238, 385] width 40 height 40
checkbox input "true"
click at [232, 328] on input "checkbox" at bounding box center [238, 330] width 40 height 40
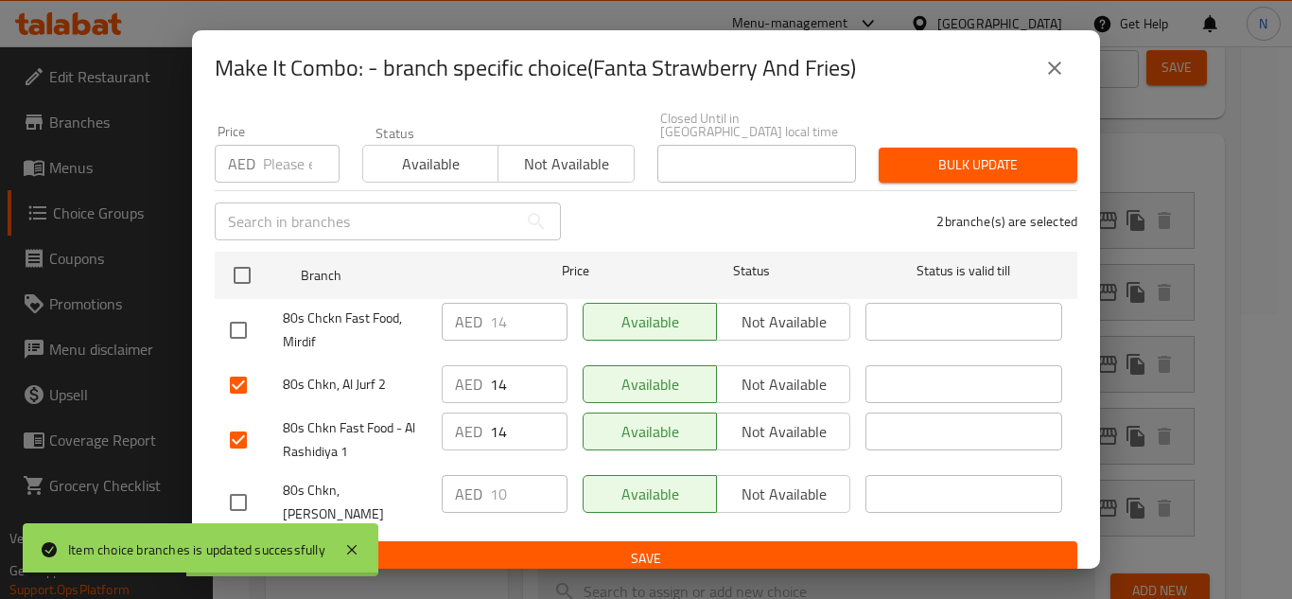
checkbox input "true"
click at [502, 331] on input "14" at bounding box center [529, 322] width 78 height 38
click at [502, 332] on input "14" at bounding box center [529, 322] width 78 height 38
paste input "0"
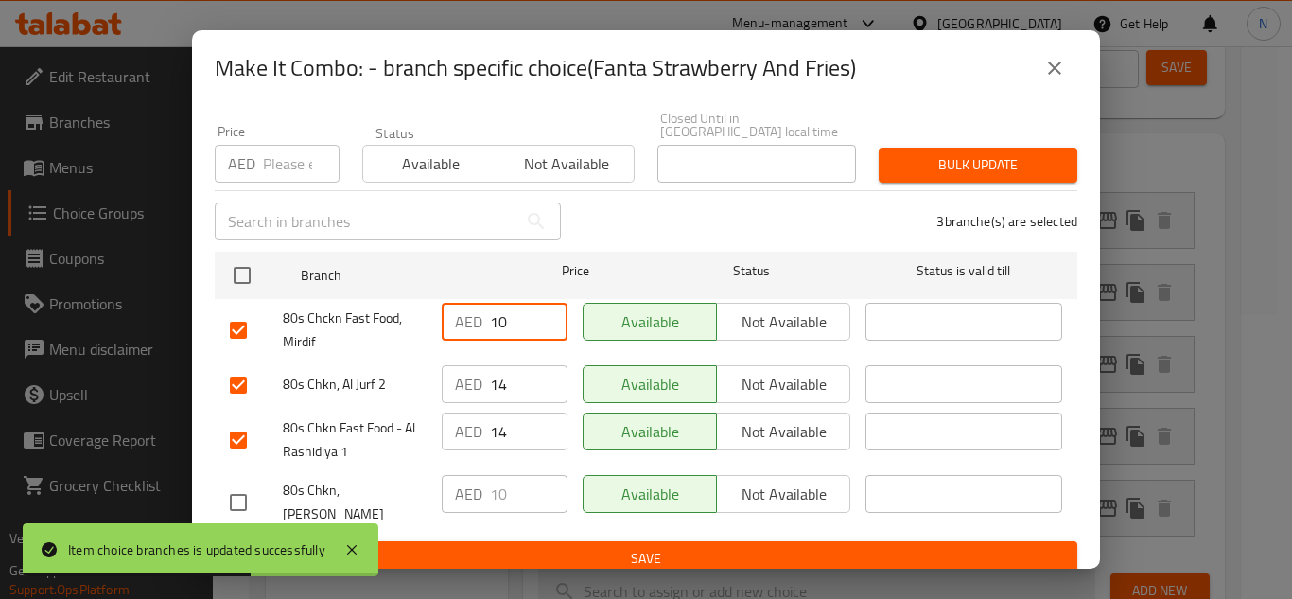
type input "10"
click at [508, 391] on input "14" at bounding box center [529, 384] width 78 height 38
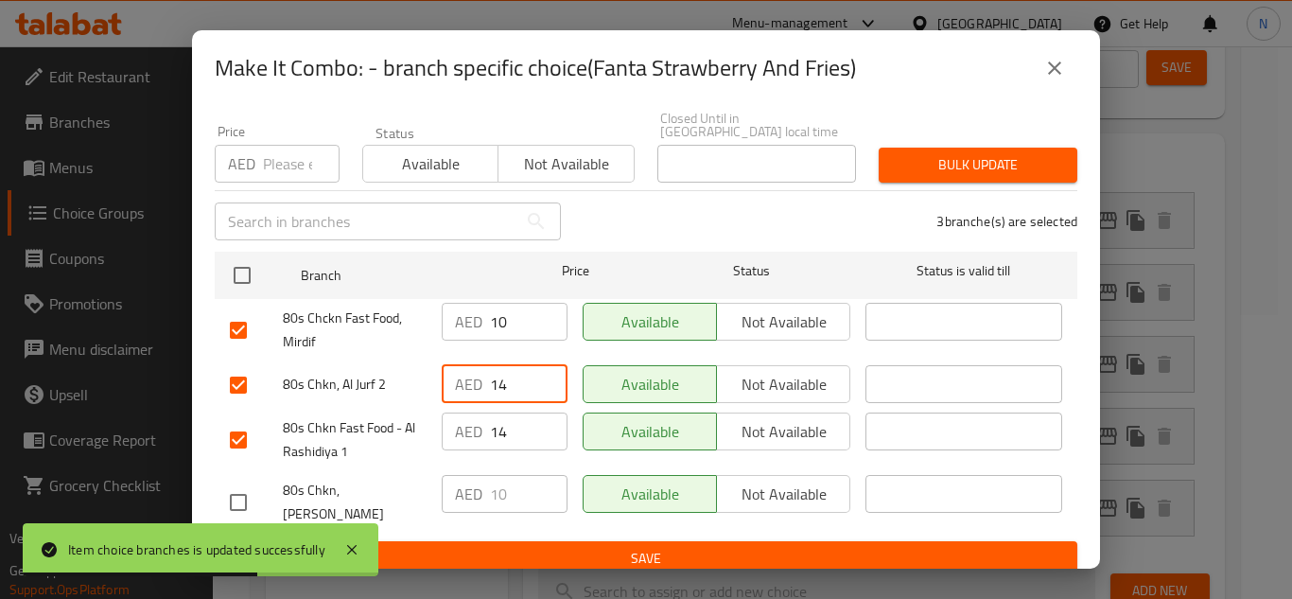
click at [508, 391] on input "14" at bounding box center [529, 384] width 78 height 38
paste input "0"
type input "10"
click at [509, 437] on input "14" at bounding box center [529, 431] width 78 height 38
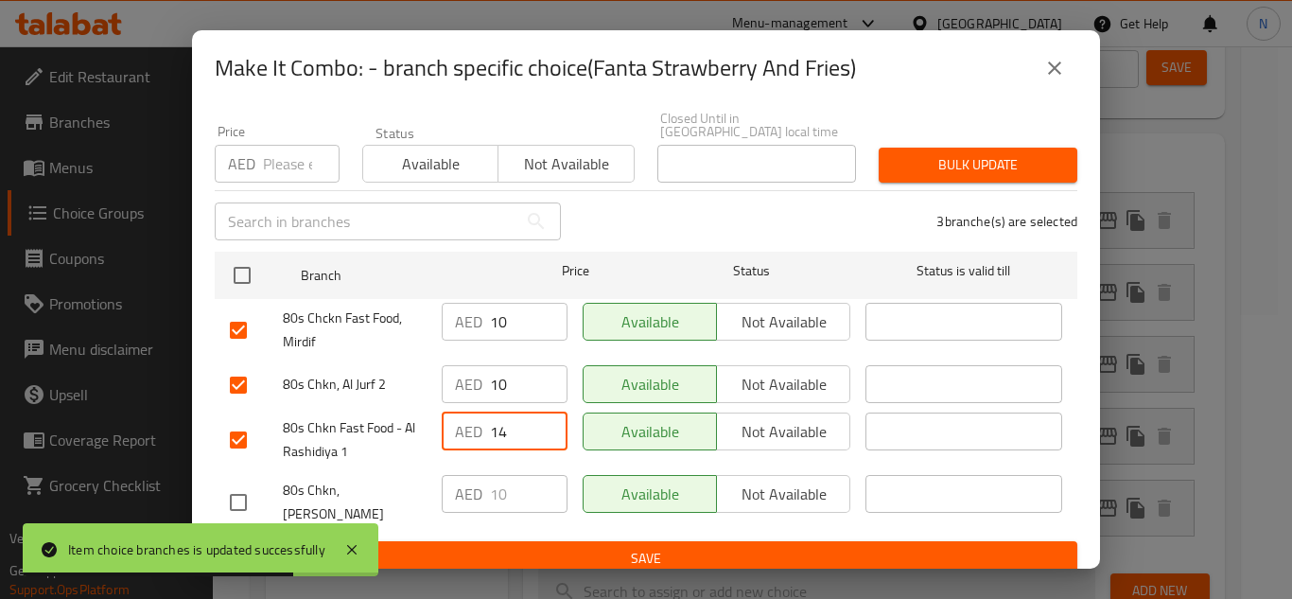
click at [509, 439] on input "14" at bounding box center [529, 431] width 78 height 38
paste input "0"
type input "10"
click at [603, 547] on span "Save" at bounding box center [646, 559] width 832 height 24
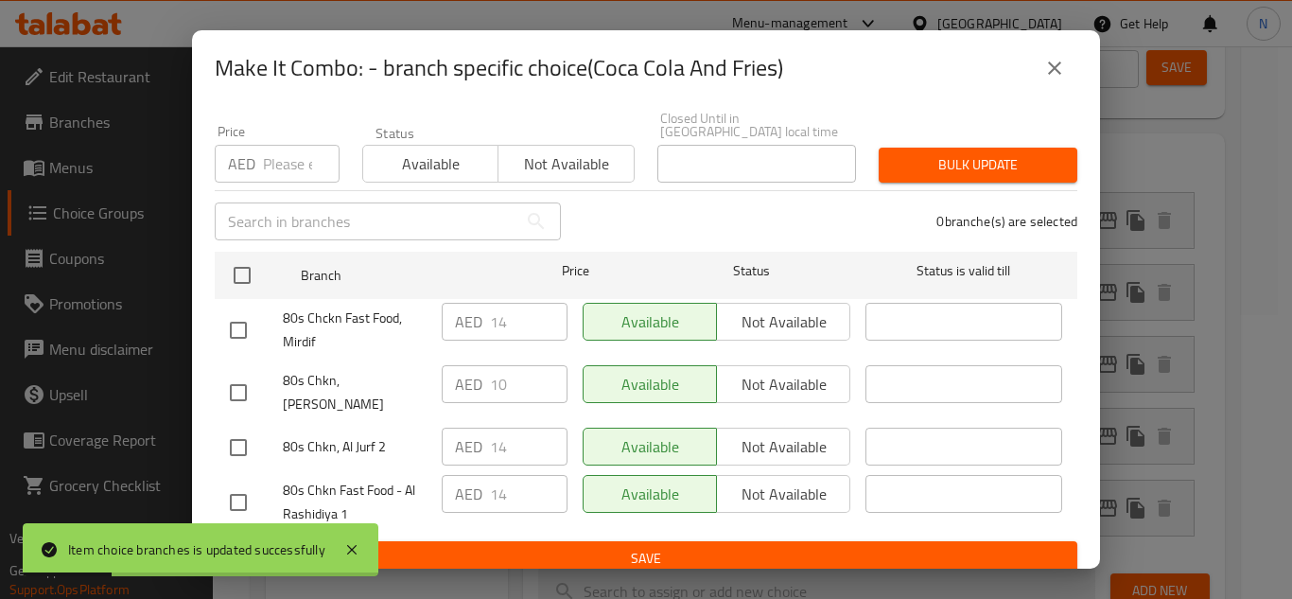
drag, startPoint x: 240, startPoint y: 329, endPoint x: 236, endPoint y: 342, distance: 13.8
click at [240, 328] on input "checkbox" at bounding box center [238, 330] width 40 height 40
checkbox input "true"
click at [237, 433] on input "checkbox" at bounding box center [238, 448] width 40 height 40
checkbox input "true"
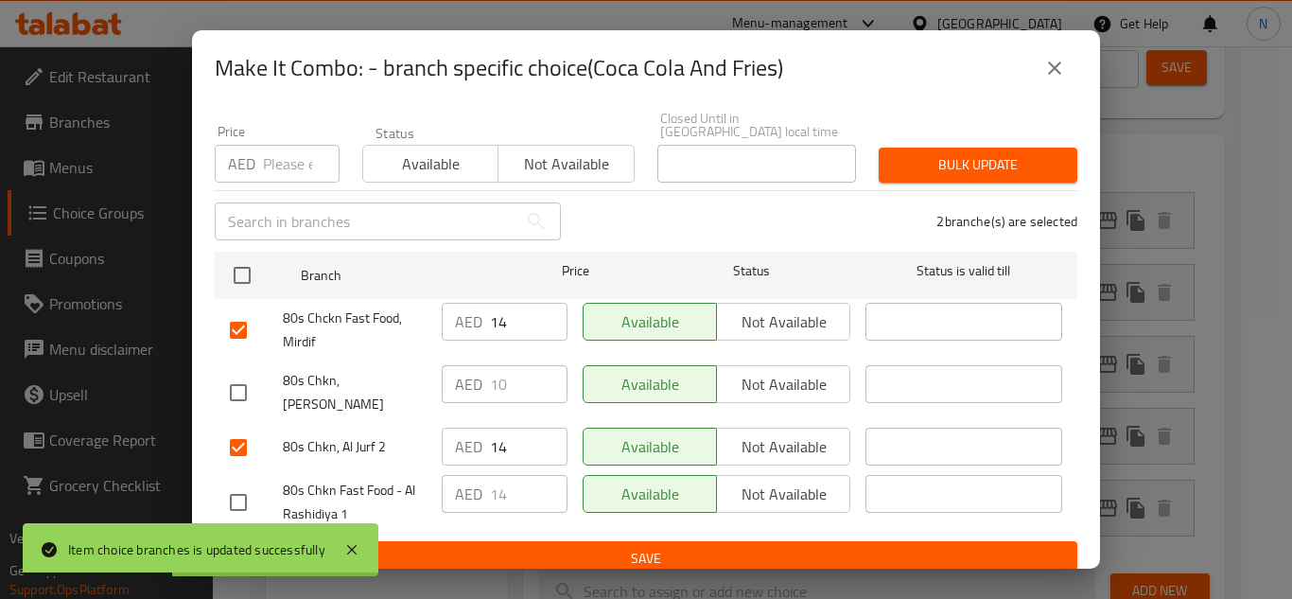
click at [237, 485] on input "checkbox" at bounding box center [238, 502] width 40 height 40
checkbox input "true"
click at [491, 325] on input "14" at bounding box center [529, 322] width 78 height 38
paste input "0"
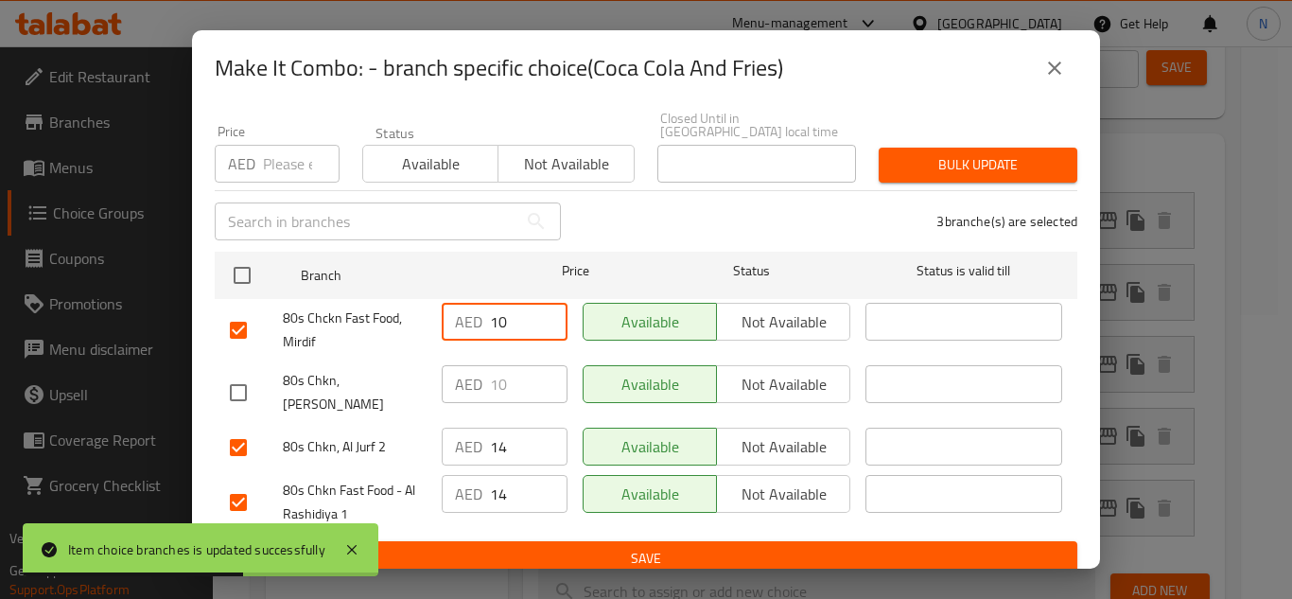
type input "10"
click at [505, 433] on input "14" at bounding box center [529, 447] width 78 height 38
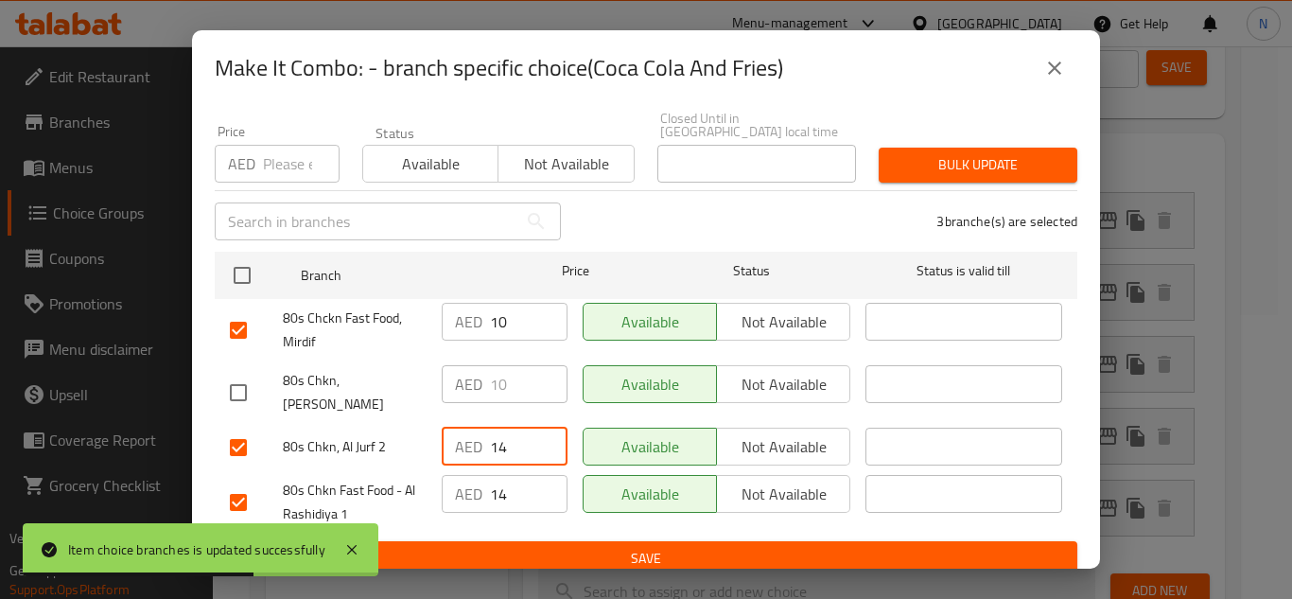
click at [505, 433] on input "14" at bounding box center [529, 447] width 78 height 38
paste input "0"
type input "10"
click at [518, 477] on input "14" at bounding box center [529, 494] width 78 height 38
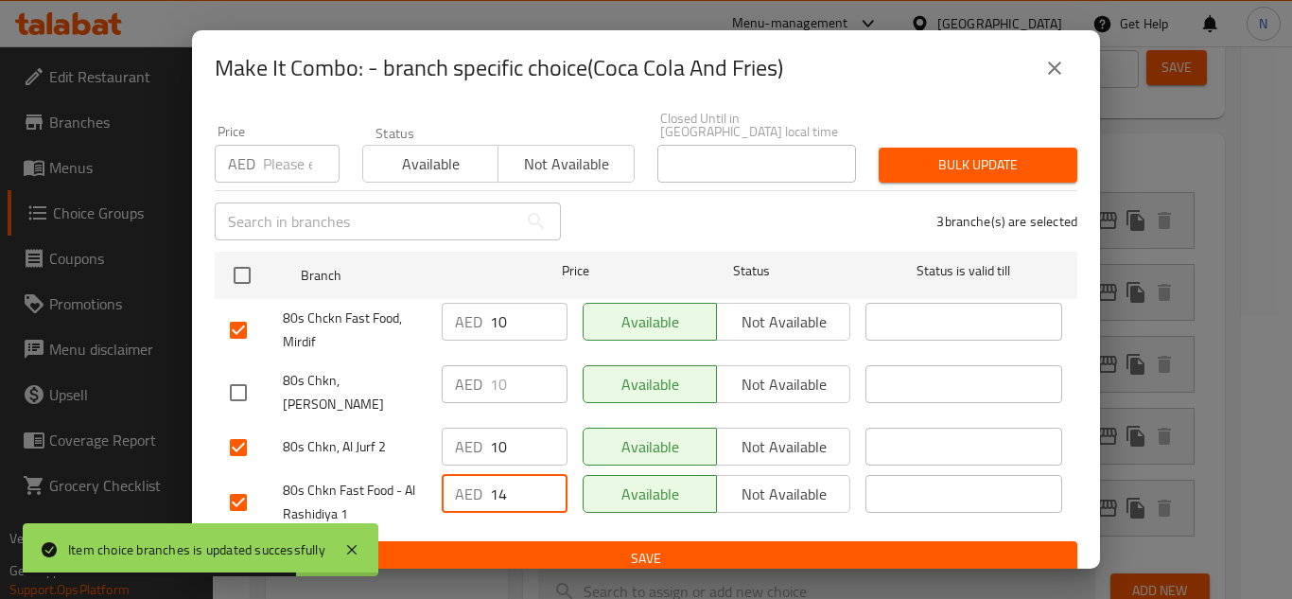
click at [518, 477] on input "14" at bounding box center [529, 494] width 78 height 38
paste input "0"
type input "10"
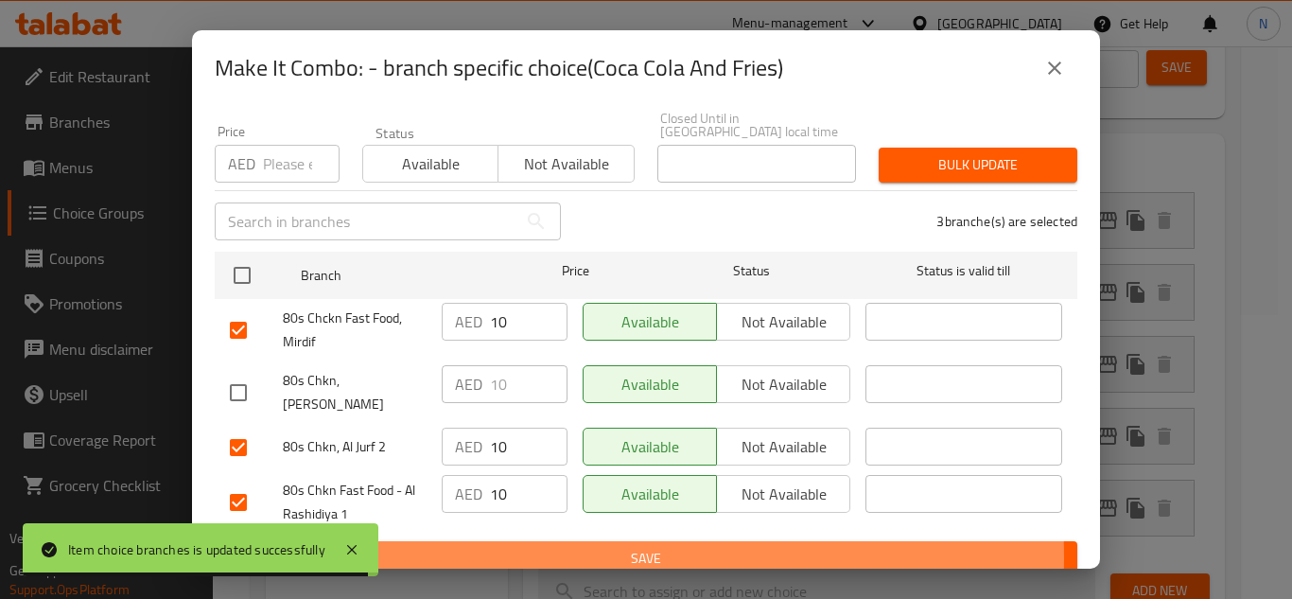
click at [546, 547] on span "Save" at bounding box center [646, 559] width 832 height 24
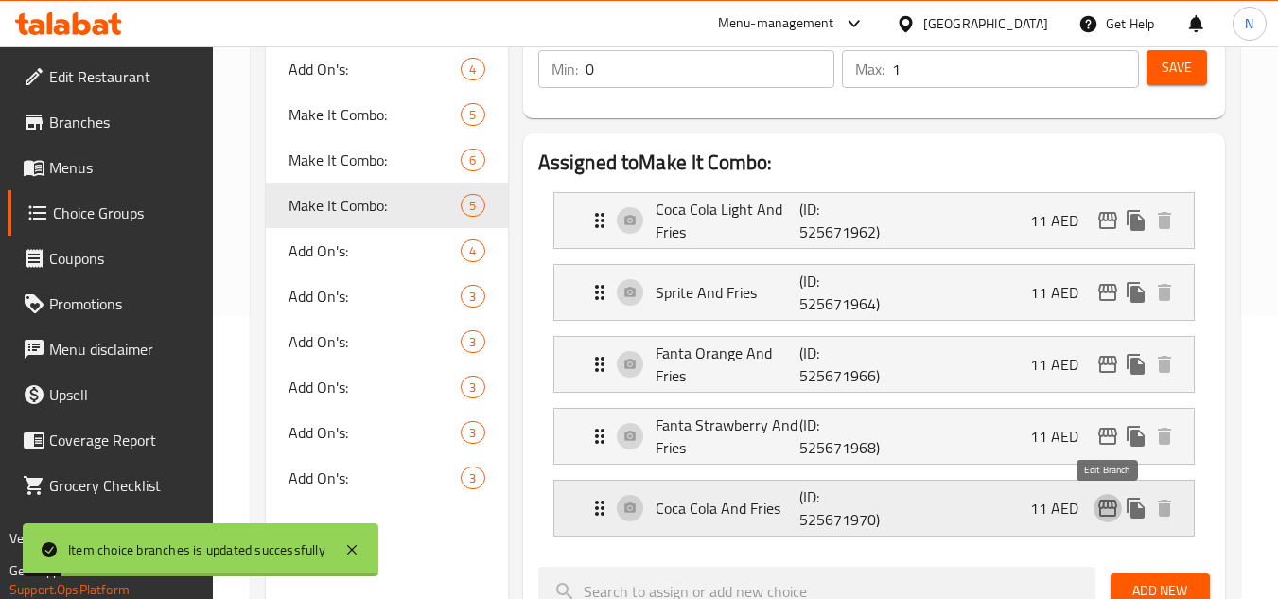
click at [1109, 517] on icon "edit" at bounding box center [1107, 508] width 23 height 23
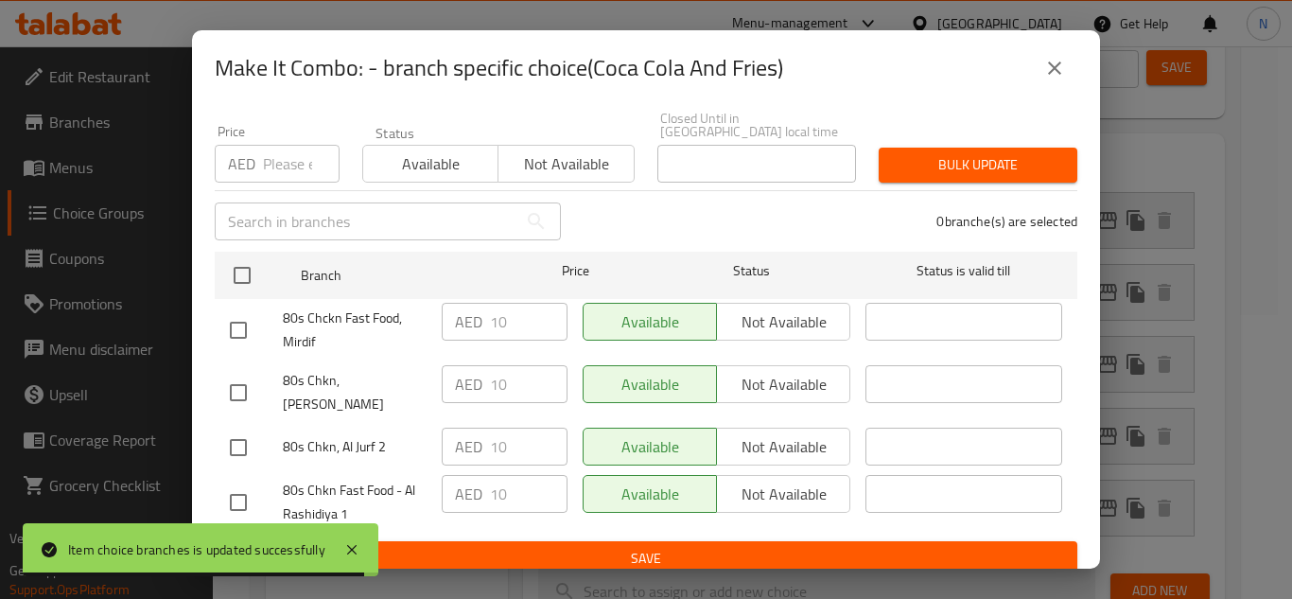
drag, startPoint x: 1042, startPoint y: 65, endPoint x: 1060, endPoint y: 216, distance: 151.5
click at [1041, 65] on button "close" at bounding box center [1054, 67] width 45 height 45
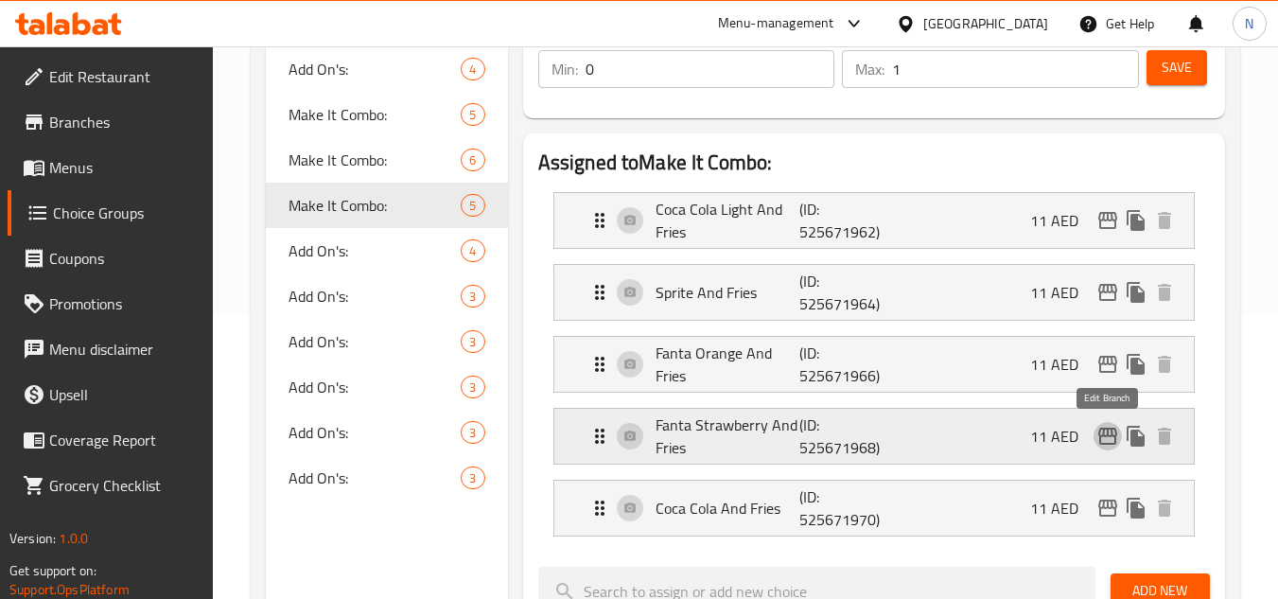
click at [1107, 432] on icon "edit" at bounding box center [1107, 436] width 19 height 17
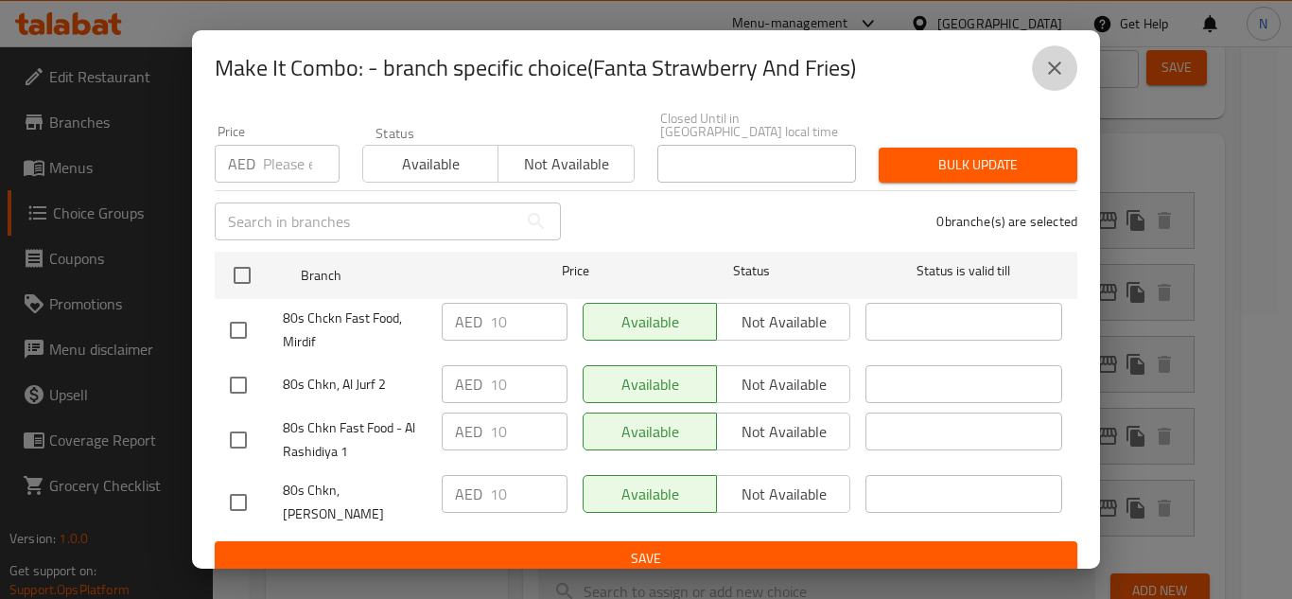
click at [1055, 77] on icon "close" at bounding box center [1054, 68] width 23 height 23
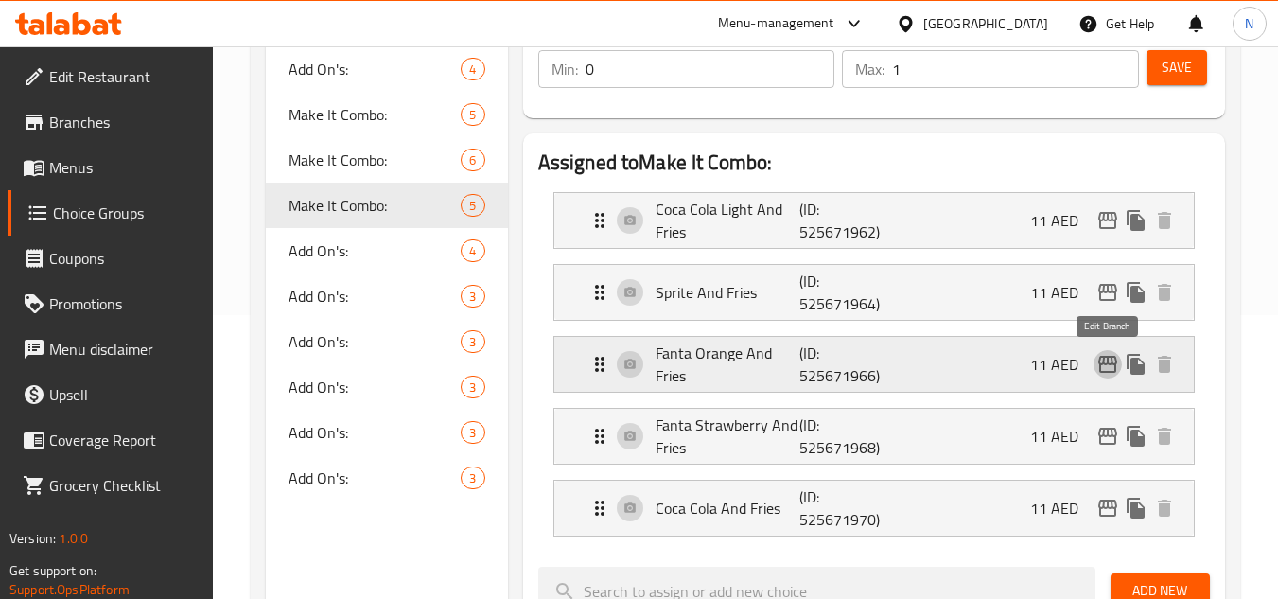
click at [1104, 369] on icon "edit" at bounding box center [1107, 364] width 23 height 23
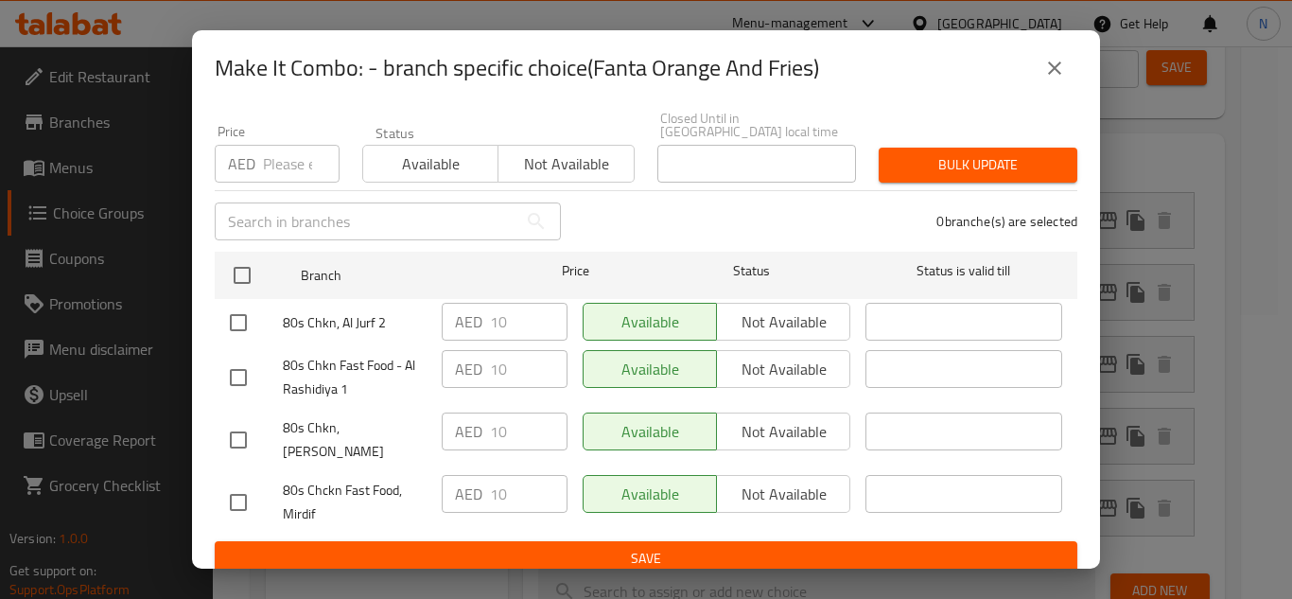
click at [1061, 65] on icon "close" at bounding box center [1054, 68] width 23 height 23
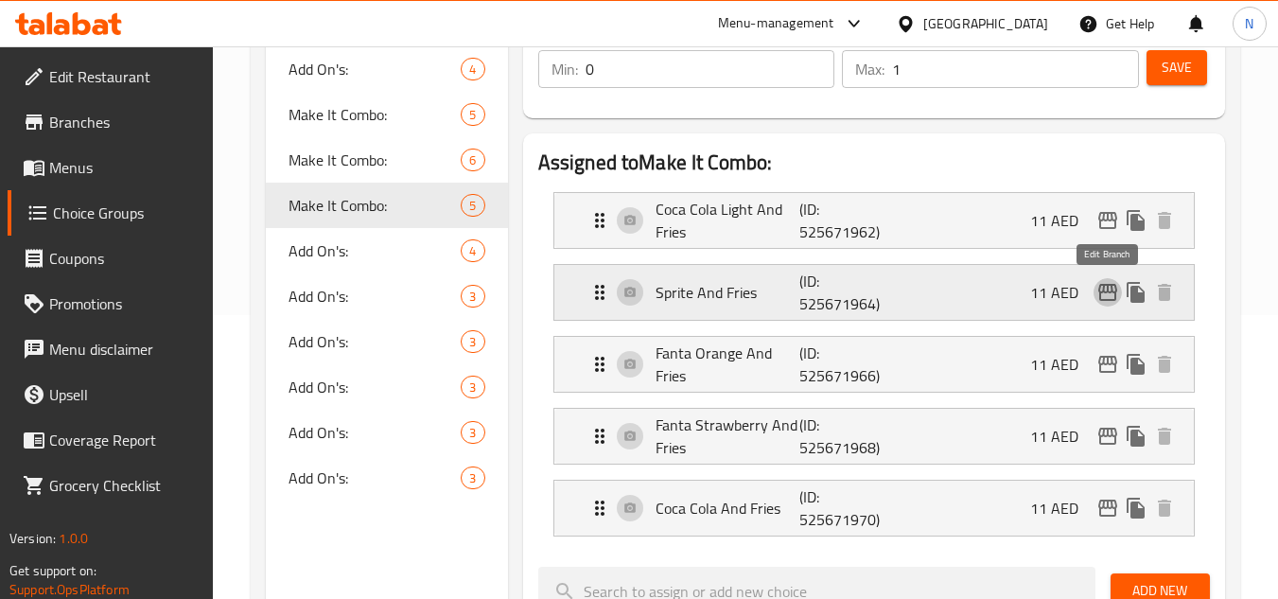
click at [1112, 296] on icon "edit" at bounding box center [1107, 292] width 23 height 23
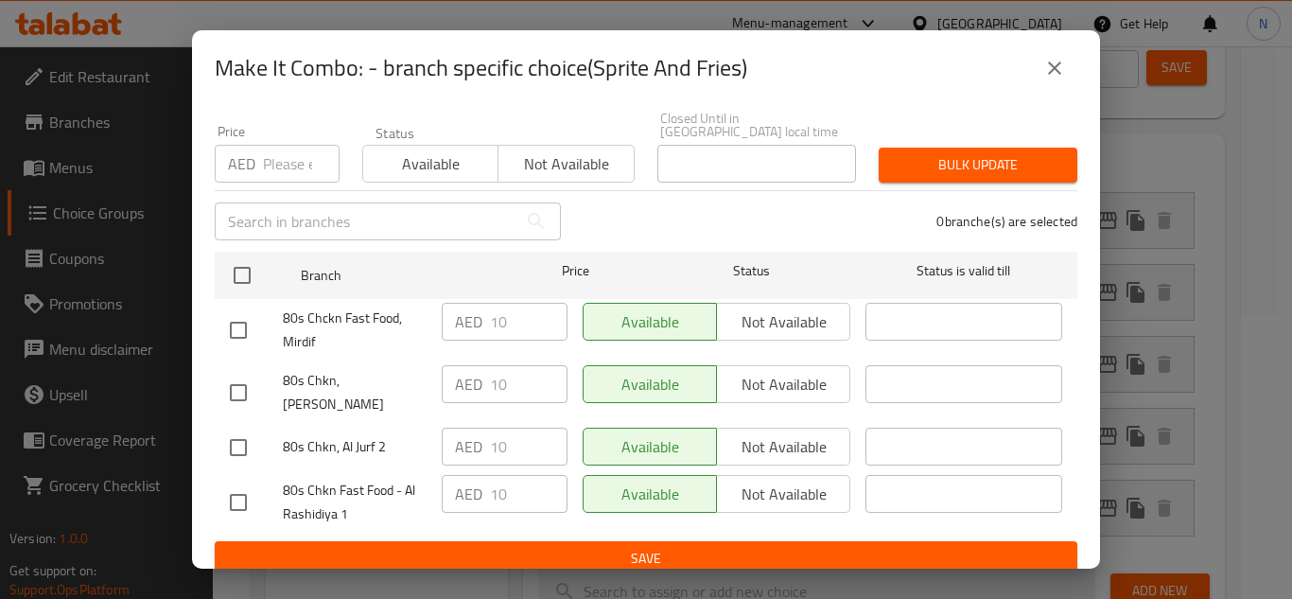
click at [1050, 76] on icon "close" at bounding box center [1054, 68] width 23 height 23
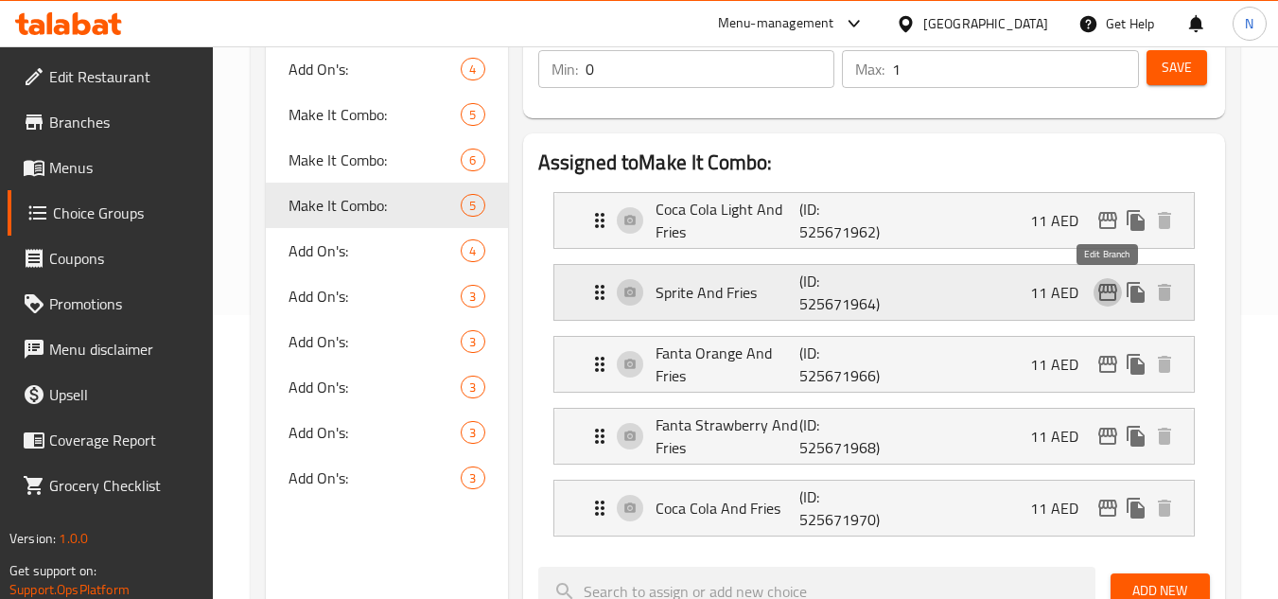
click at [1107, 292] on icon "edit" at bounding box center [1107, 292] width 19 height 17
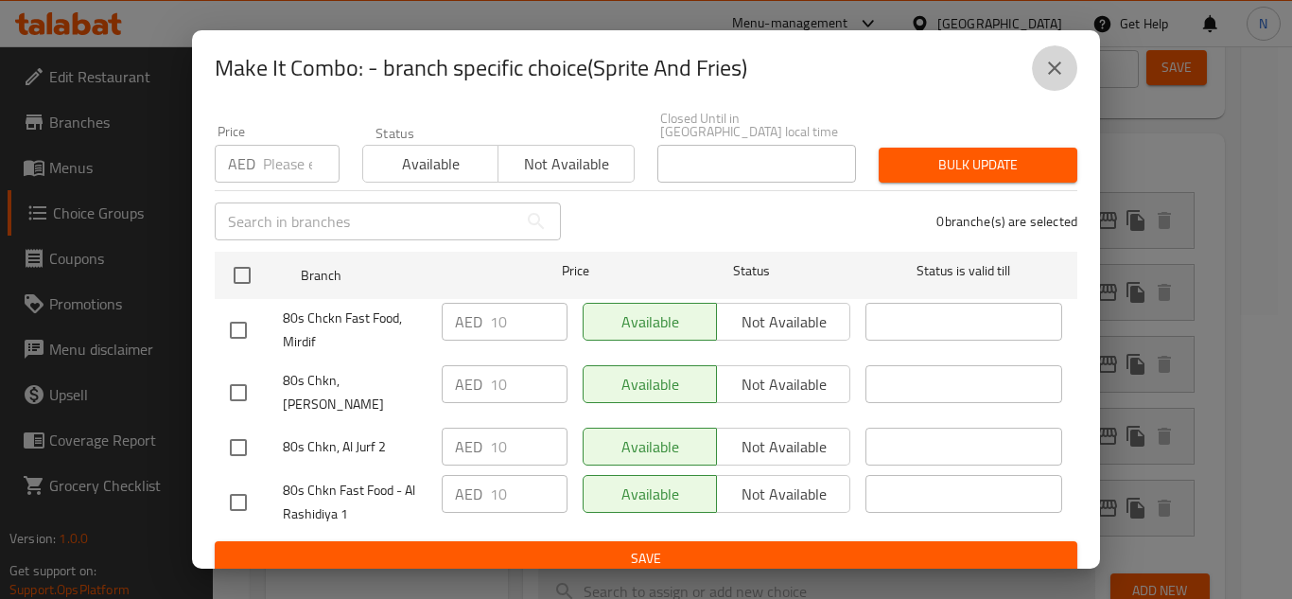
click at [1055, 85] on button "close" at bounding box center [1054, 67] width 45 height 45
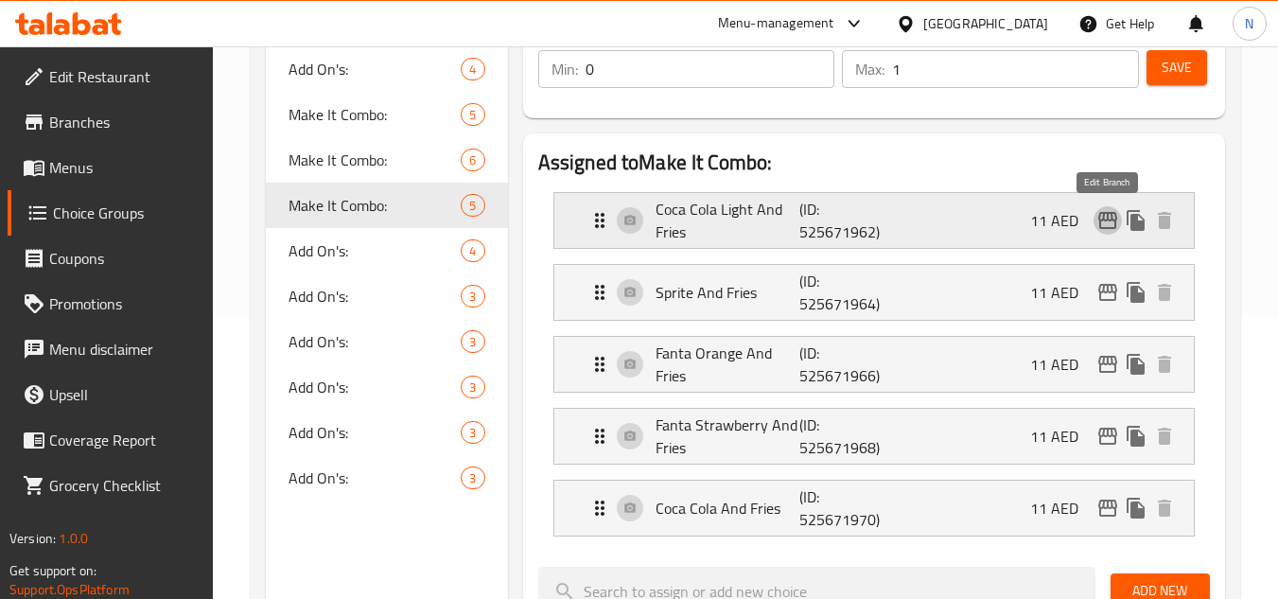
click at [1118, 223] on button "edit" at bounding box center [1107, 220] width 28 height 28
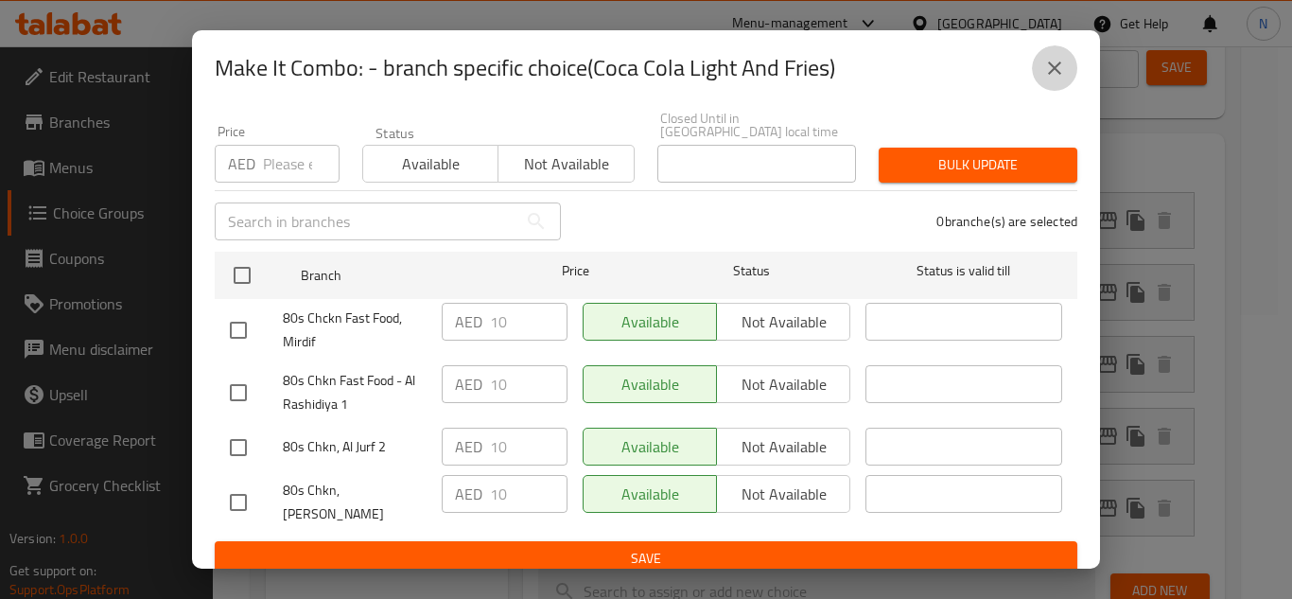
click at [1059, 77] on icon "close" at bounding box center [1054, 68] width 23 height 23
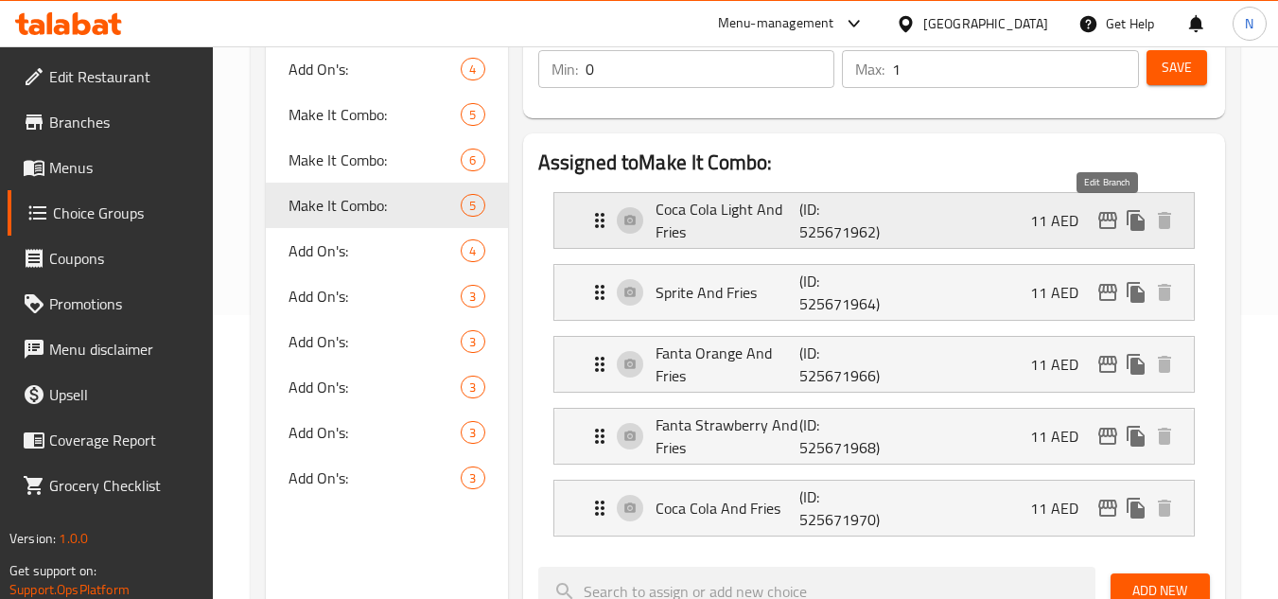
click at [1113, 218] on icon "edit" at bounding box center [1107, 220] width 23 height 23
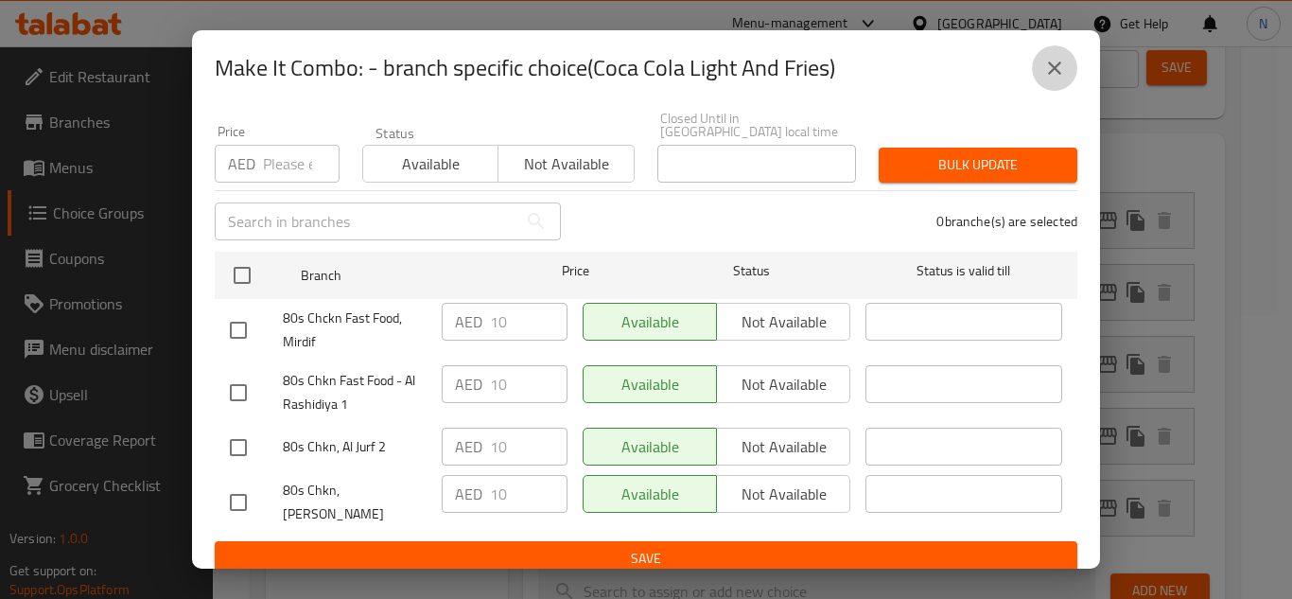
click at [1052, 82] on button "close" at bounding box center [1054, 67] width 45 height 45
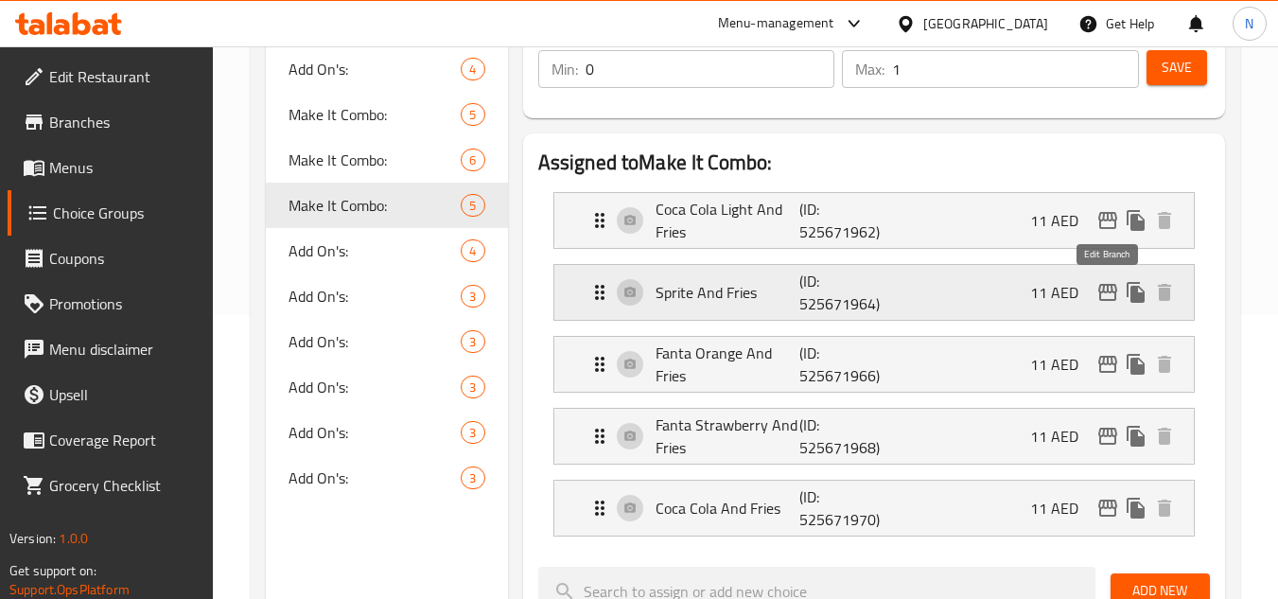
click at [1096, 290] on icon "edit" at bounding box center [1107, 292] width 23 height 23
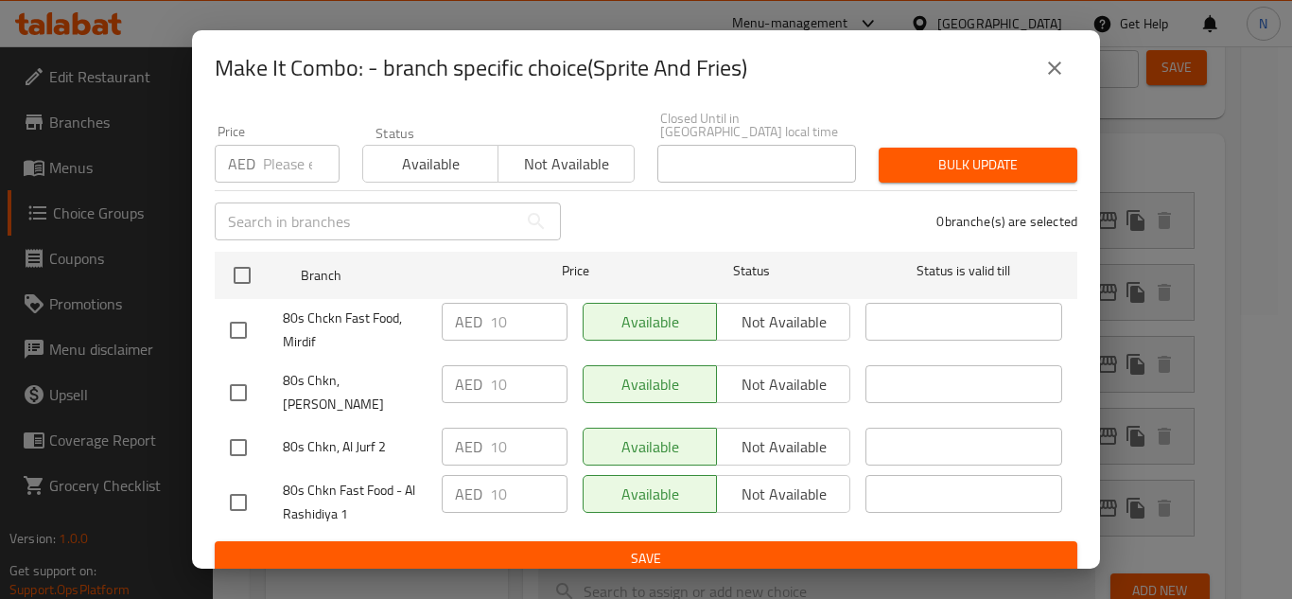
click at [1057, 64] on icon "close" at bounding box center [1054, 68] width 23 height 23
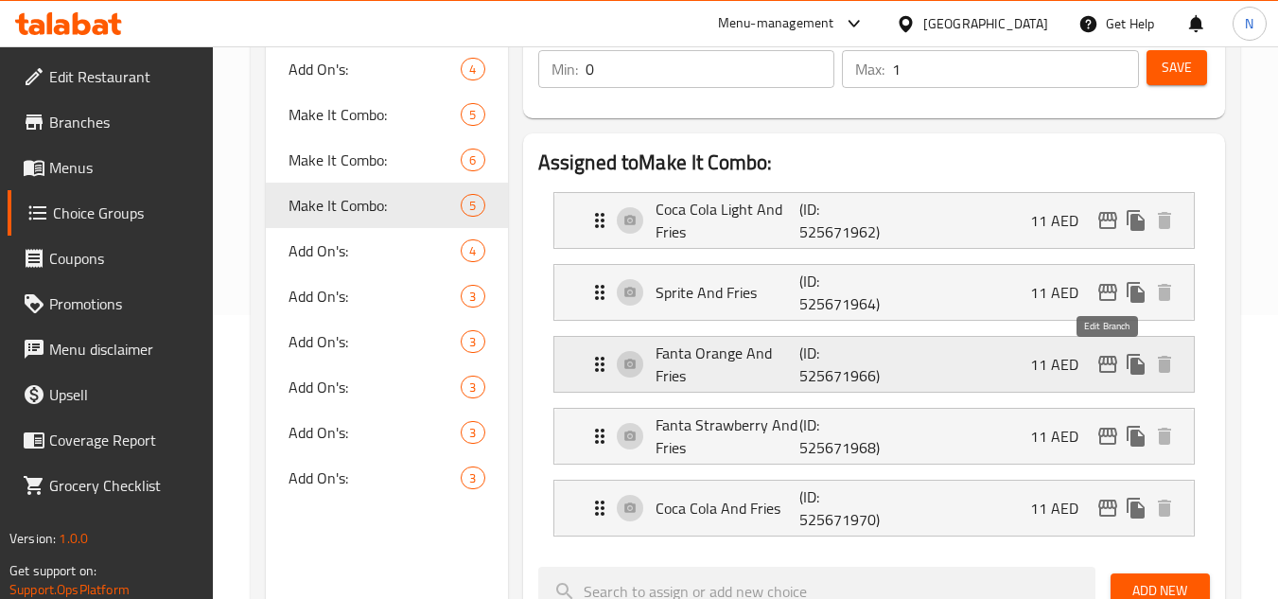
click at [1105, 365] on icon "edit" at bounding box center [1107, 364] width 23 height 23
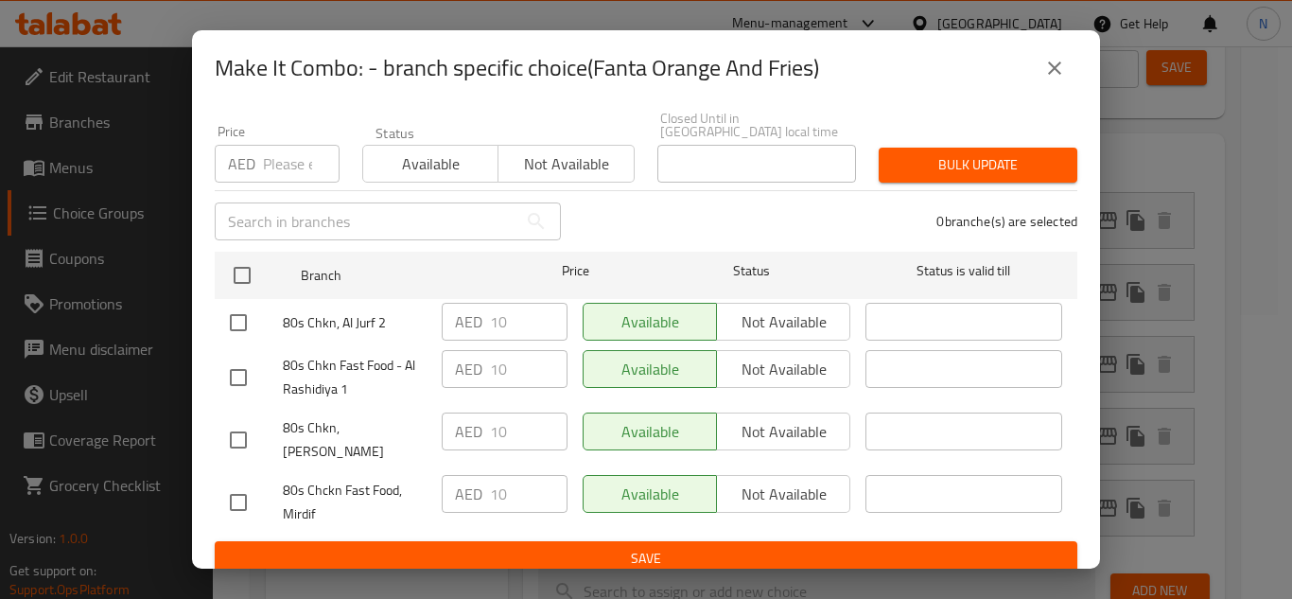
click at [1055, 70] on icon "close" at bounding box center [1054, 68] width 23 height 23
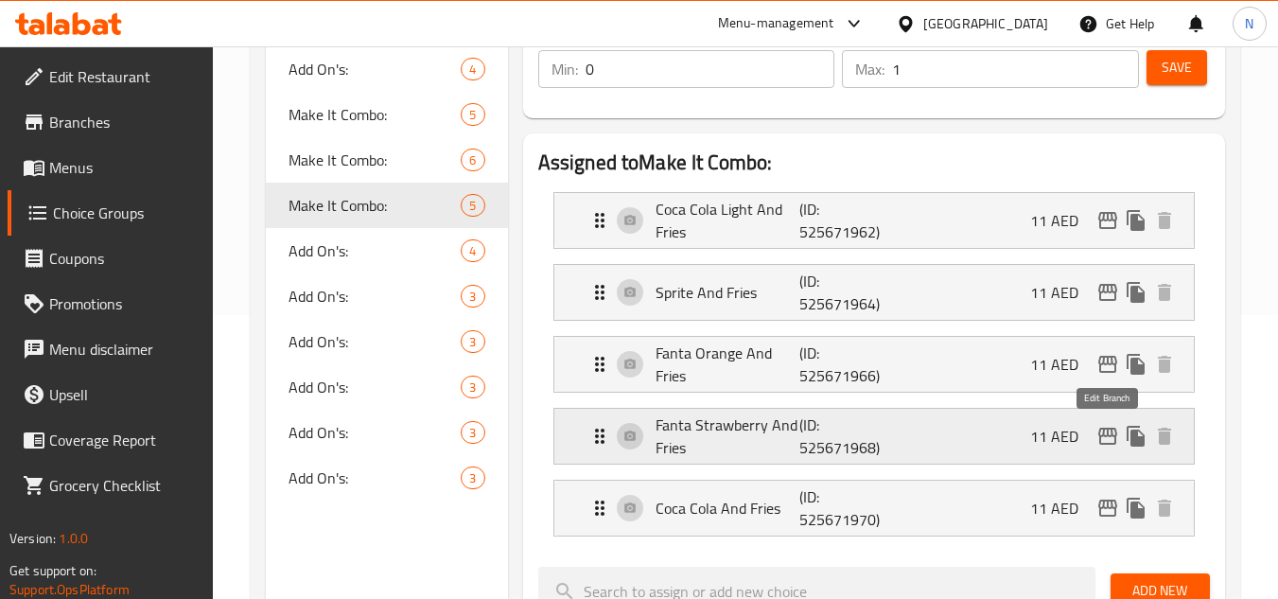
click at [1113, 439] on icon "edit" at bounding box center [1107, 436] width 23 height 23
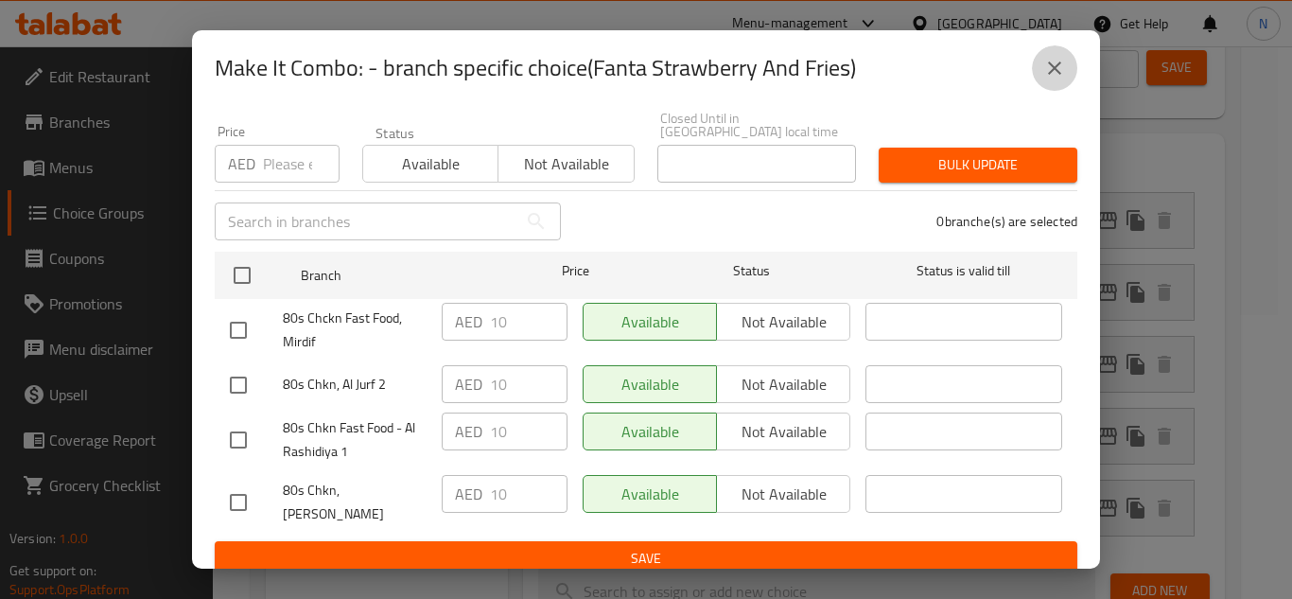
click at [1050, 73] on icon "close" at bounding box center [1054, 67] width 13 height 13
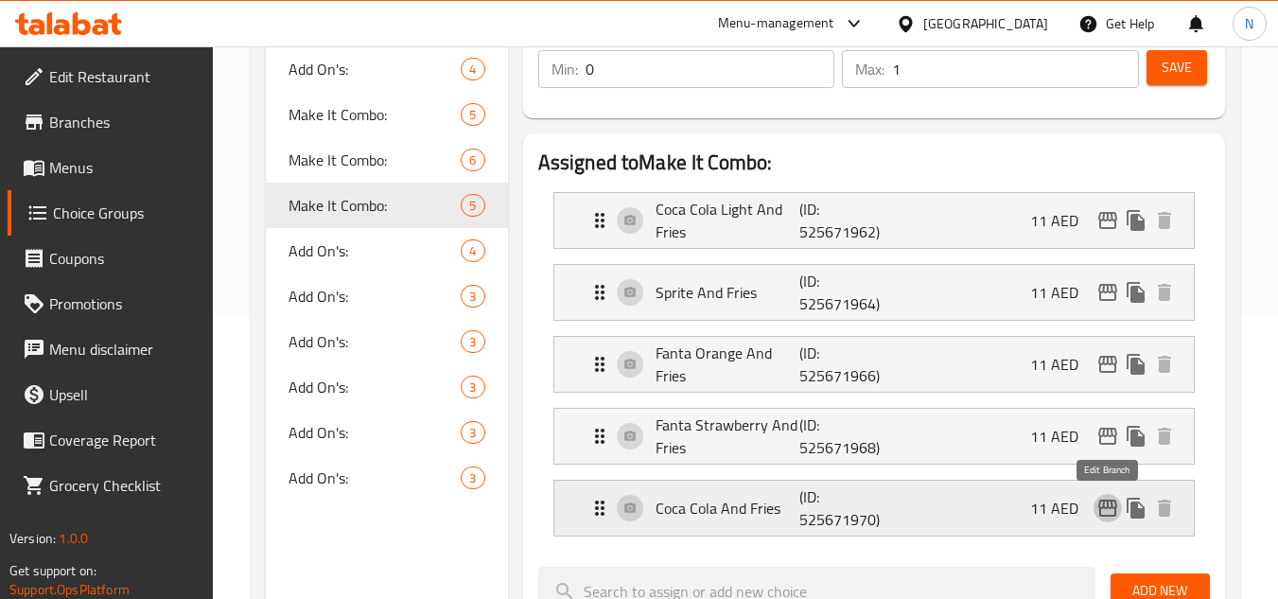
click at [1118, 517] on icon "edit" at bounding box center [1107, 508] width 23 height 23
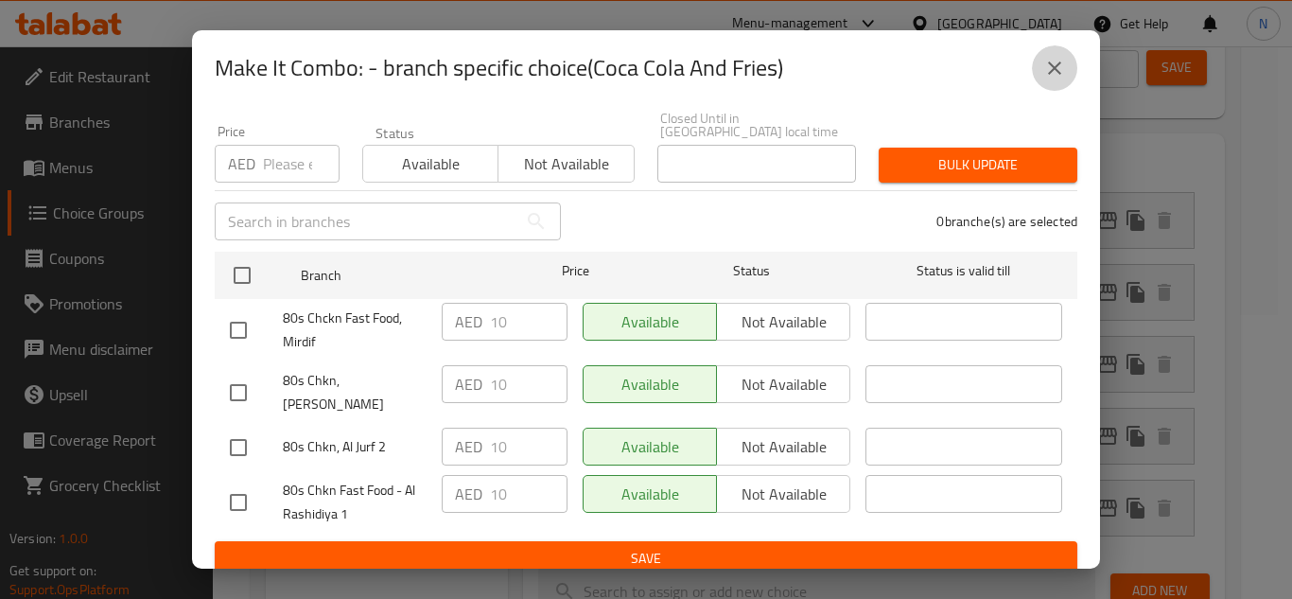
click at [1056, 72] on icon "close" at bounding box center [1054, 68] width 23 height 23
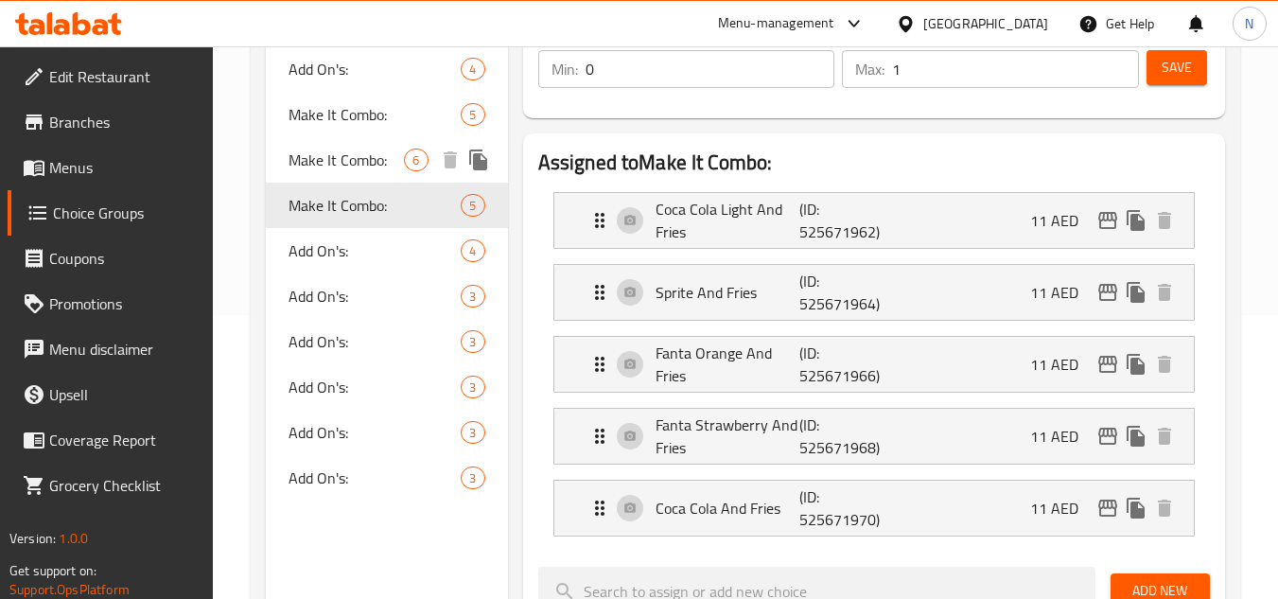
click at [368, 153] on span "Make It Combo:" at bounding box center [345, 159] width 115 height 23
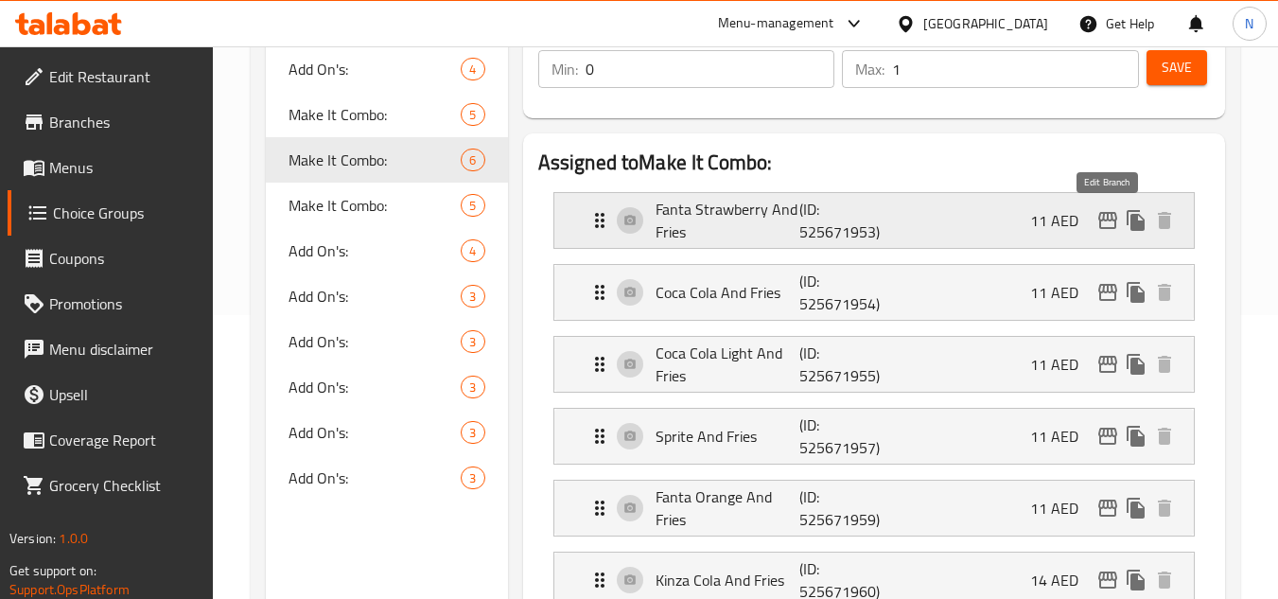
click at [1118, 228] on icon "edit" at bounding box center [1107, 220] width 23 height 23
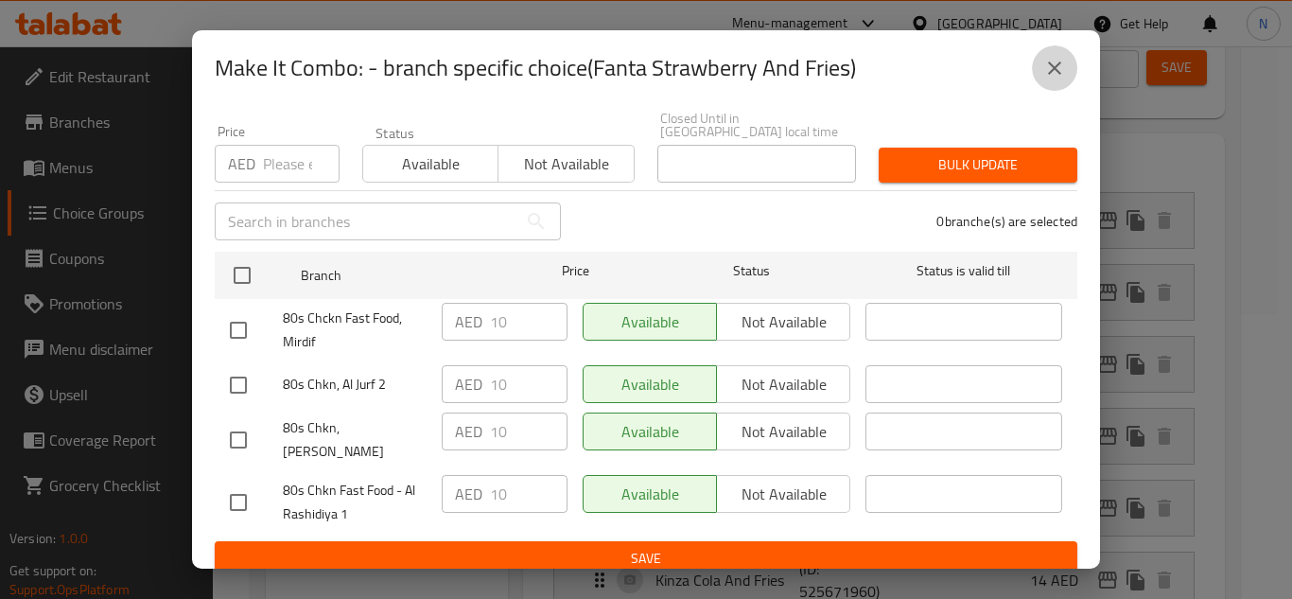
click at [1055, 66] on icon "close" at bounding box center [1054, 68] width 23 height 23
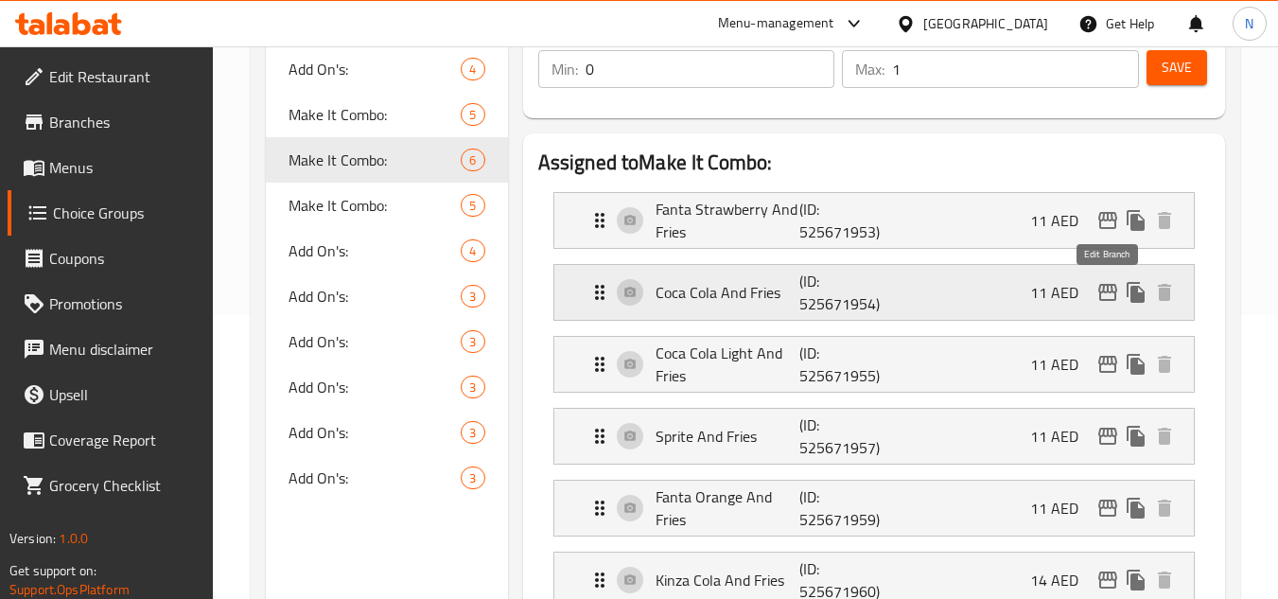
click at [1102, 306] on button "edit" at bounding box center [1107, 292] width 28 height 28
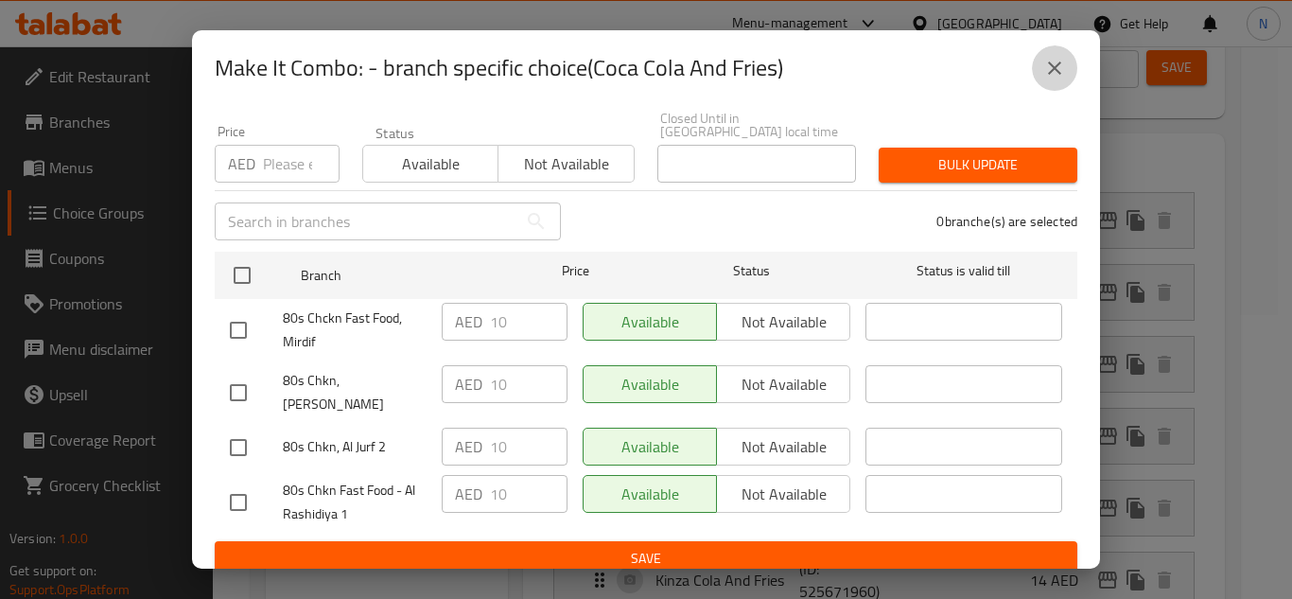
click at [1046, 70] on icon "close" at bounding box center [1054, 68] width 23 height 23
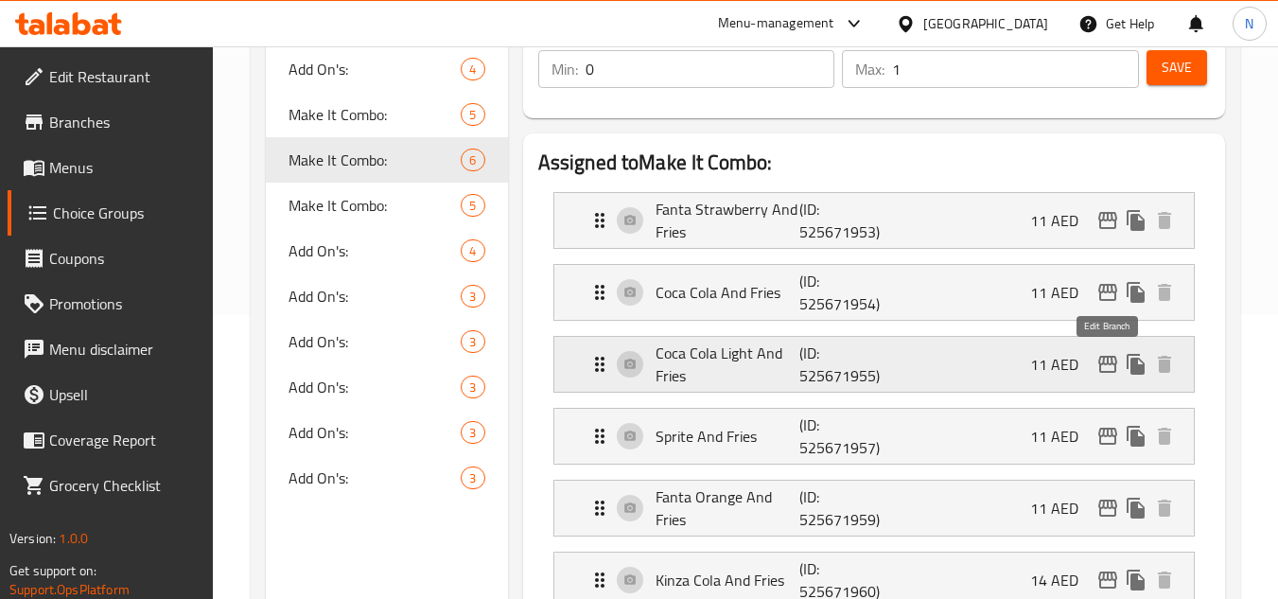
click at [1103, 373] on icon "edit" at bounding box center [1107, 364] width 19 height 17
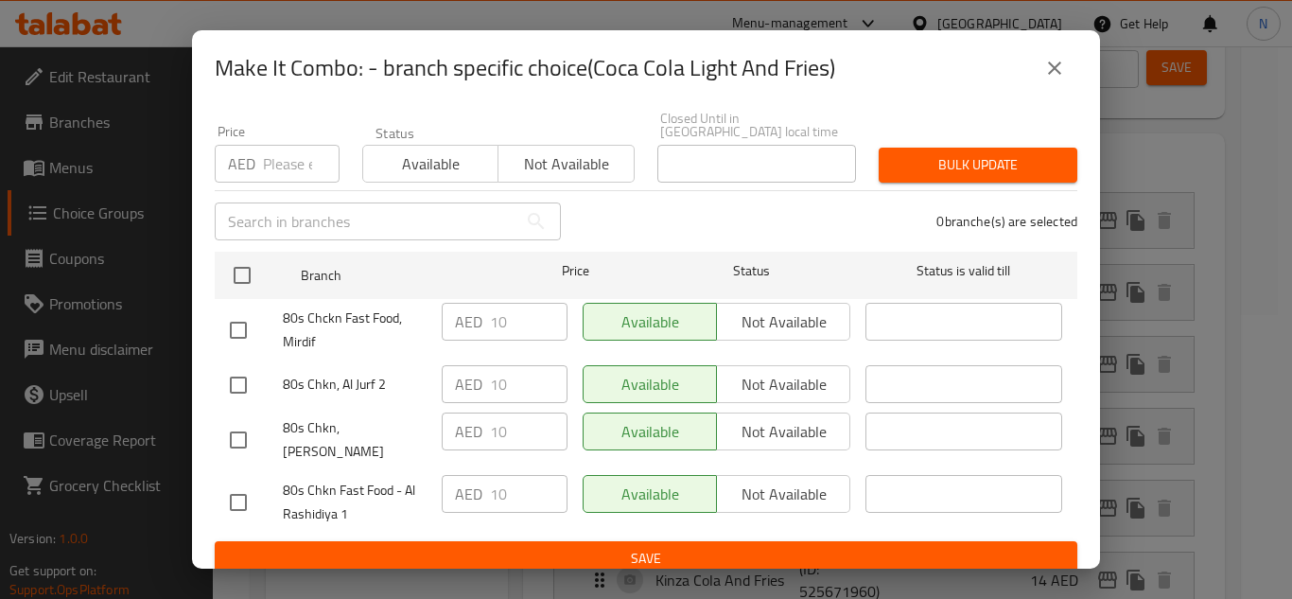
click at [1053, 80] on button "close" at bounding box center [1054, 67] width 45 height 45
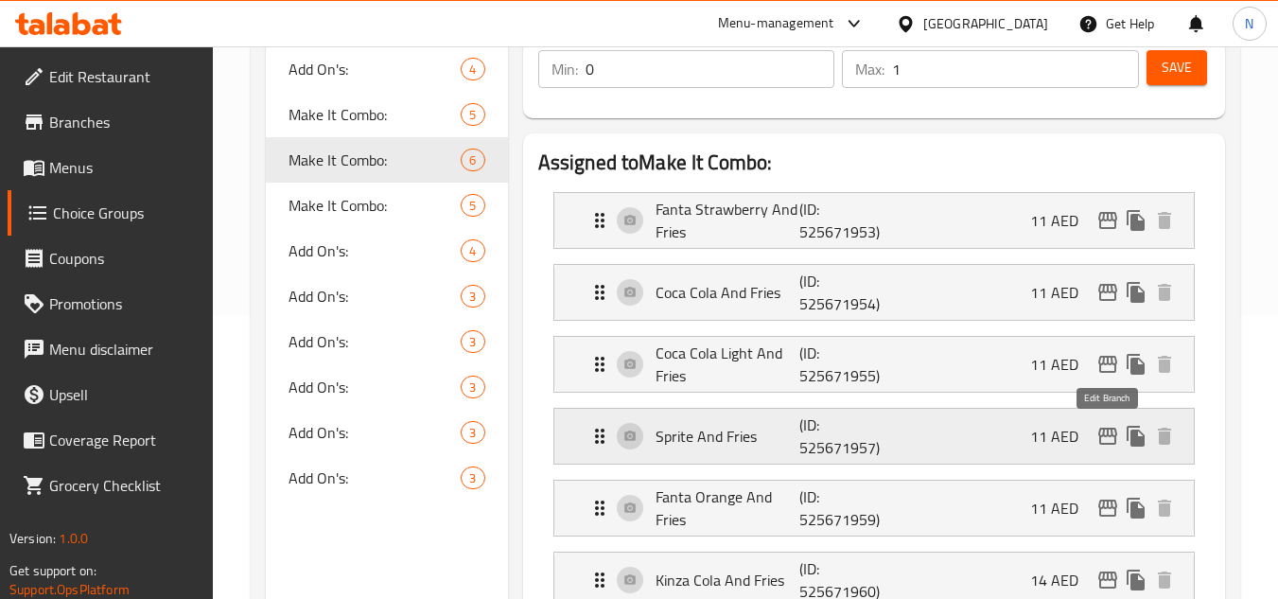
click at [1104, 428] on icon "edit" at bounding box center [1107, 436] width 23 height 23
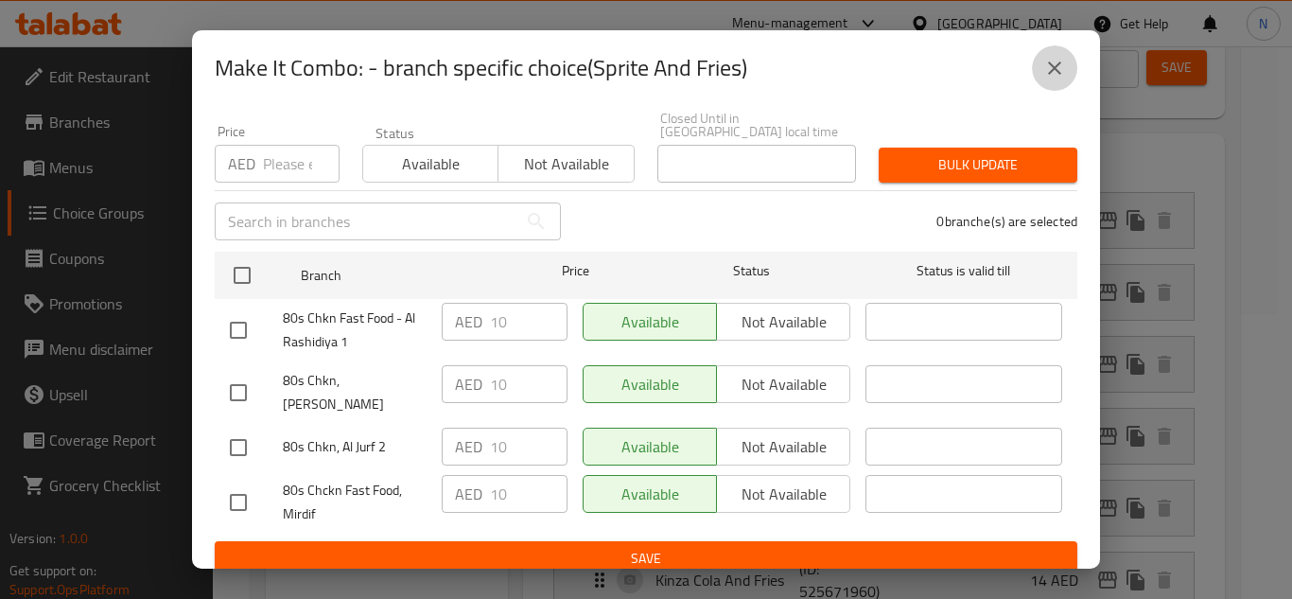
click at [1046, 75] on icon "close" at bounding box center [1054, 68] width 23 height 23
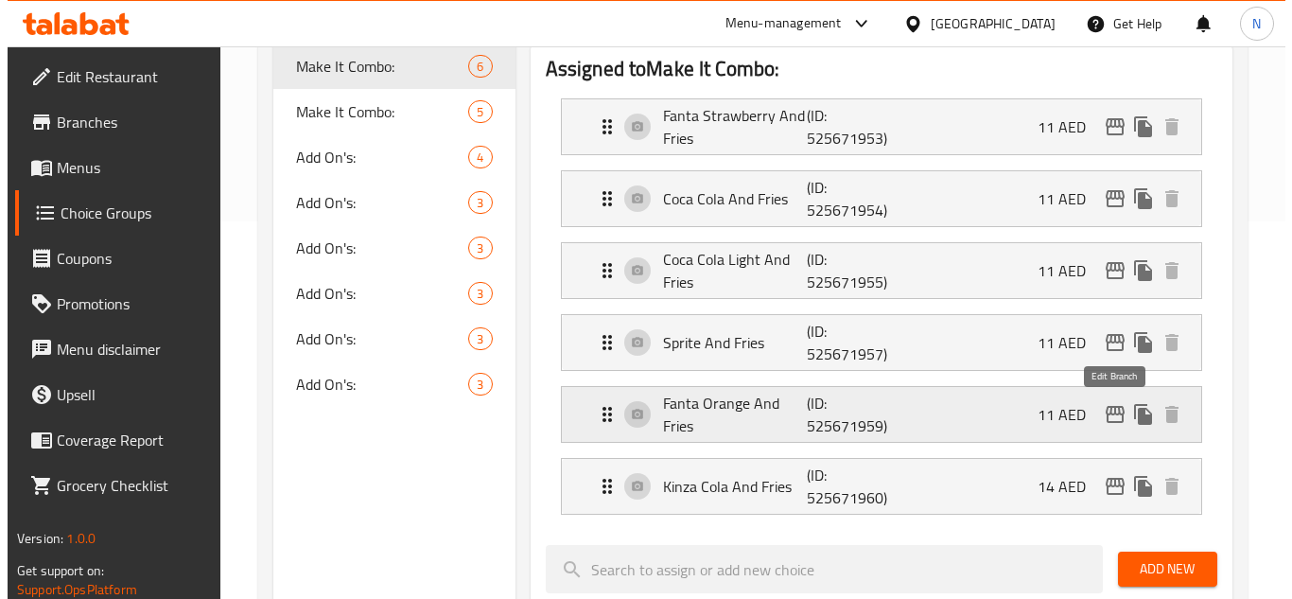
scroll to position [378, 0]
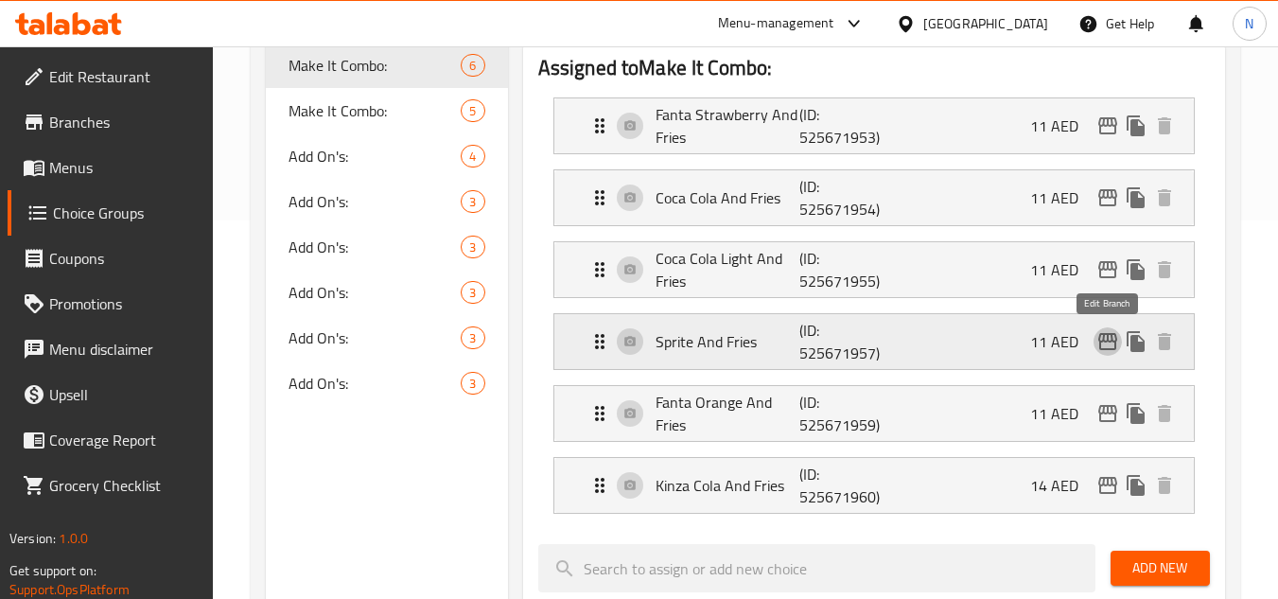
click at [1102, 341] on icon "edit" at bounding box center [1107, 341] width 19 height 17
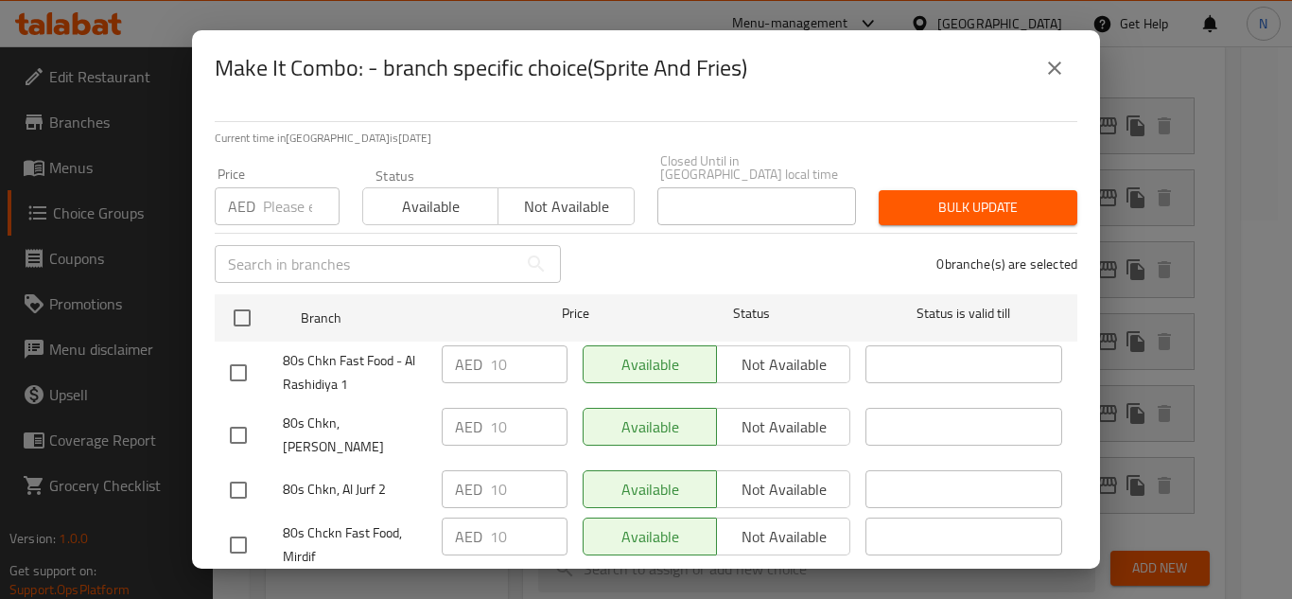
scroll to position [43, 0]
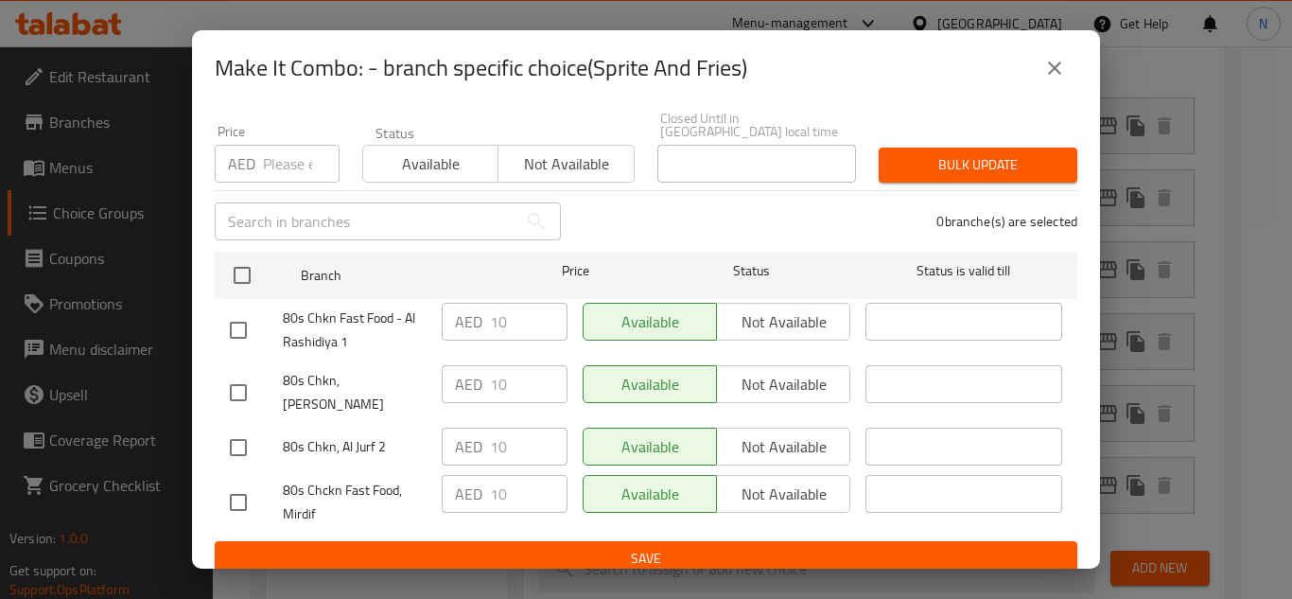
click at [1055, 68] on icon "close" at bounding box center [1054, 67] width 13 height 13
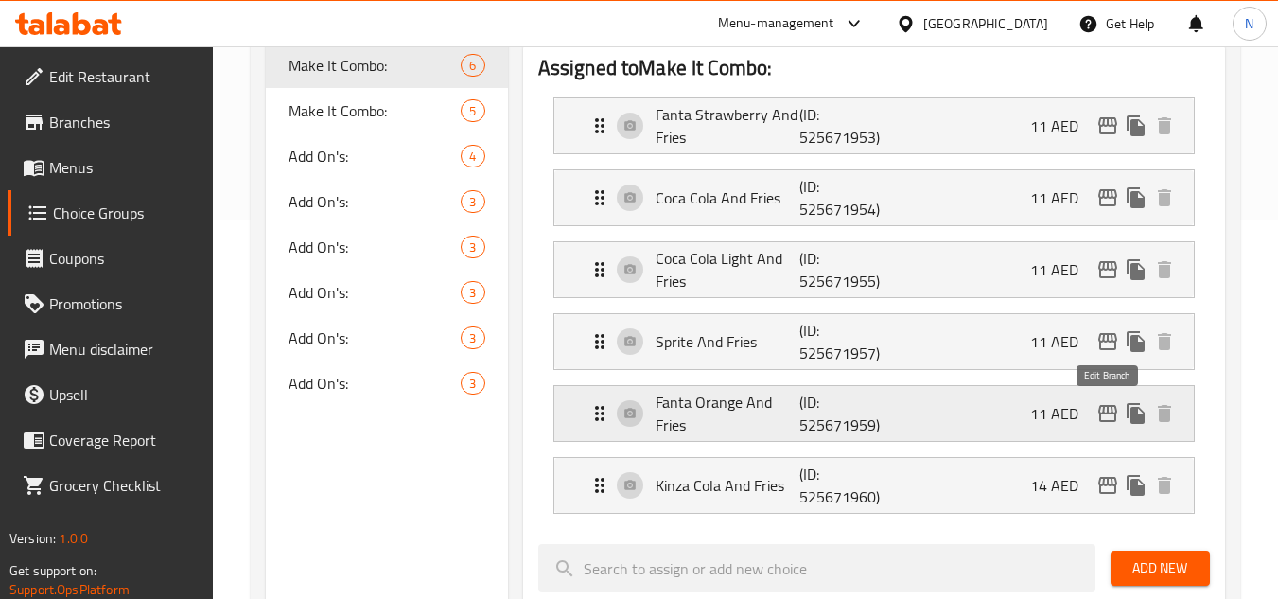
click at [1117, 416] on icon "edit" at bounding box center [1107, 413] width 23 height 23
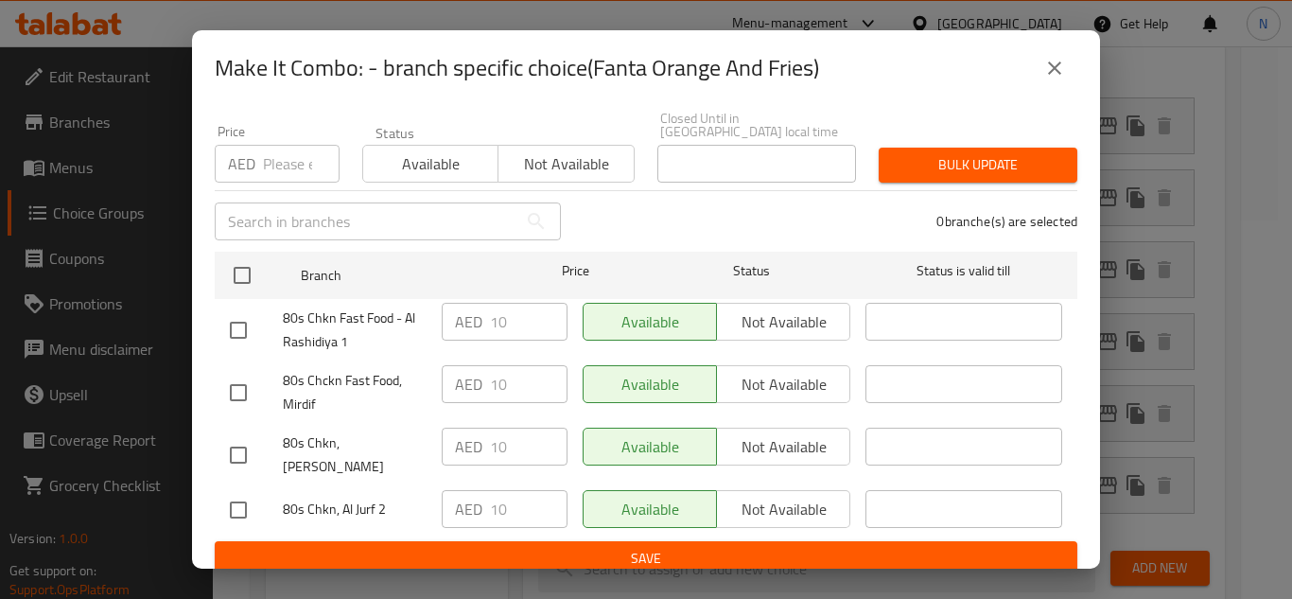
click at [1056, 78] on icon "close" at bounding box center [1054, 68] width 23 height 23
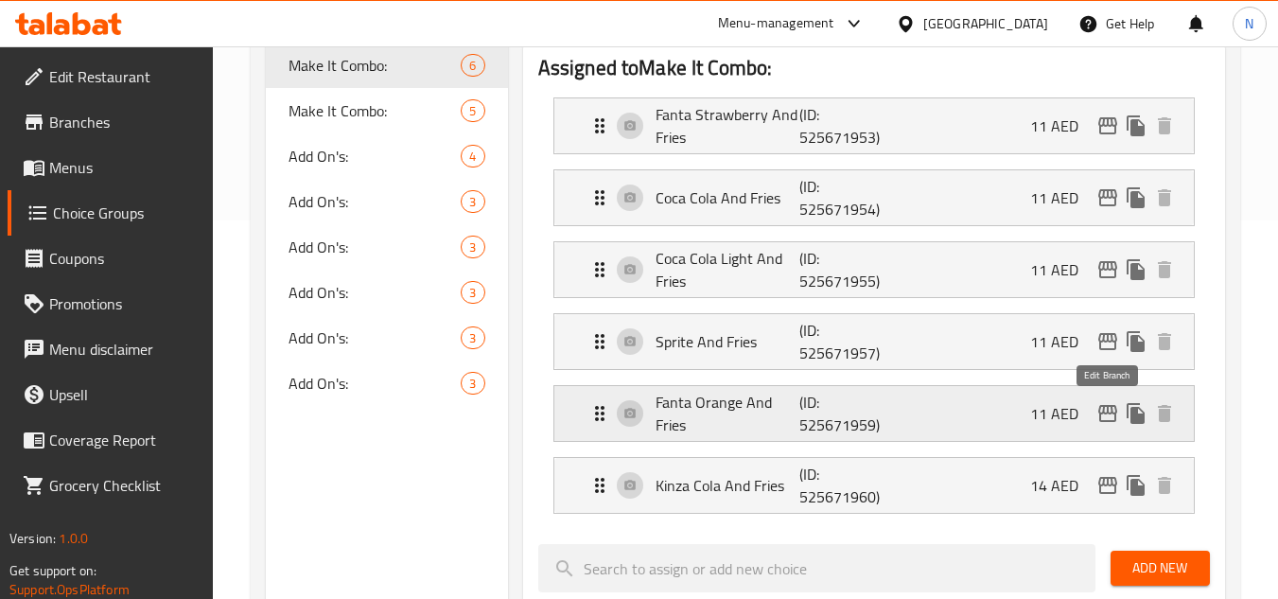
click at [1099, 413] on icon "edit" at bounding box center [1107, 413] width 19 height 17
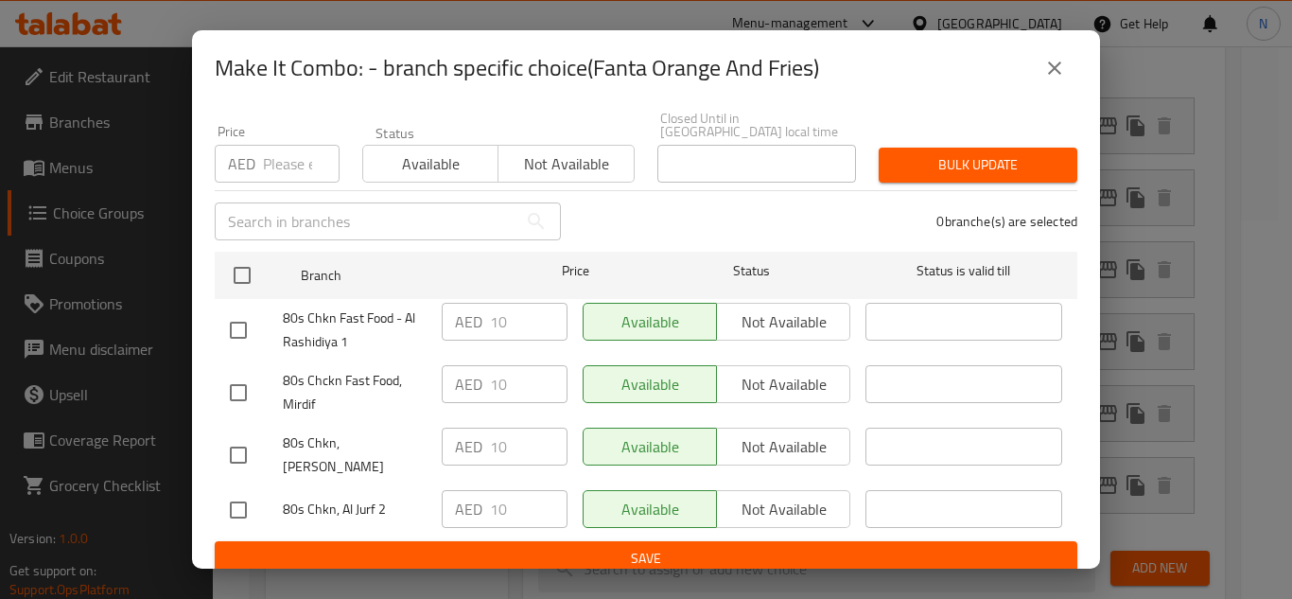
click at [1051, 74] on icon "close" at bounding box center [1054, 68] width 23 height 23
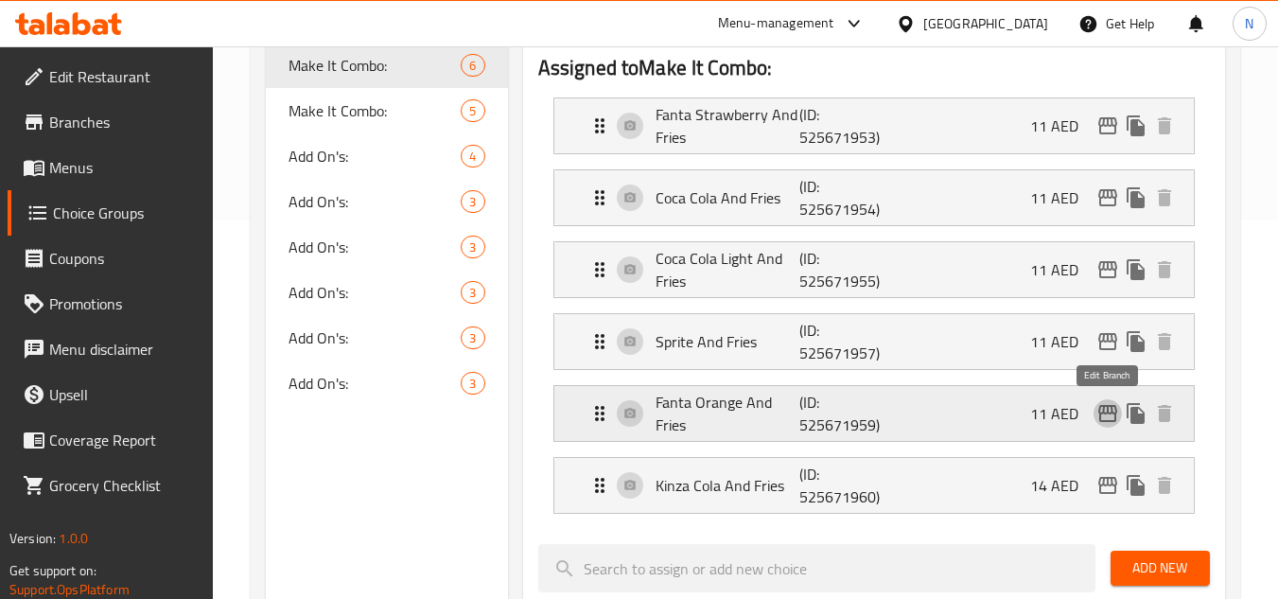
click at [1111, 423] on icon "edit" at bounding box center [1107, 413] width 23 height 23
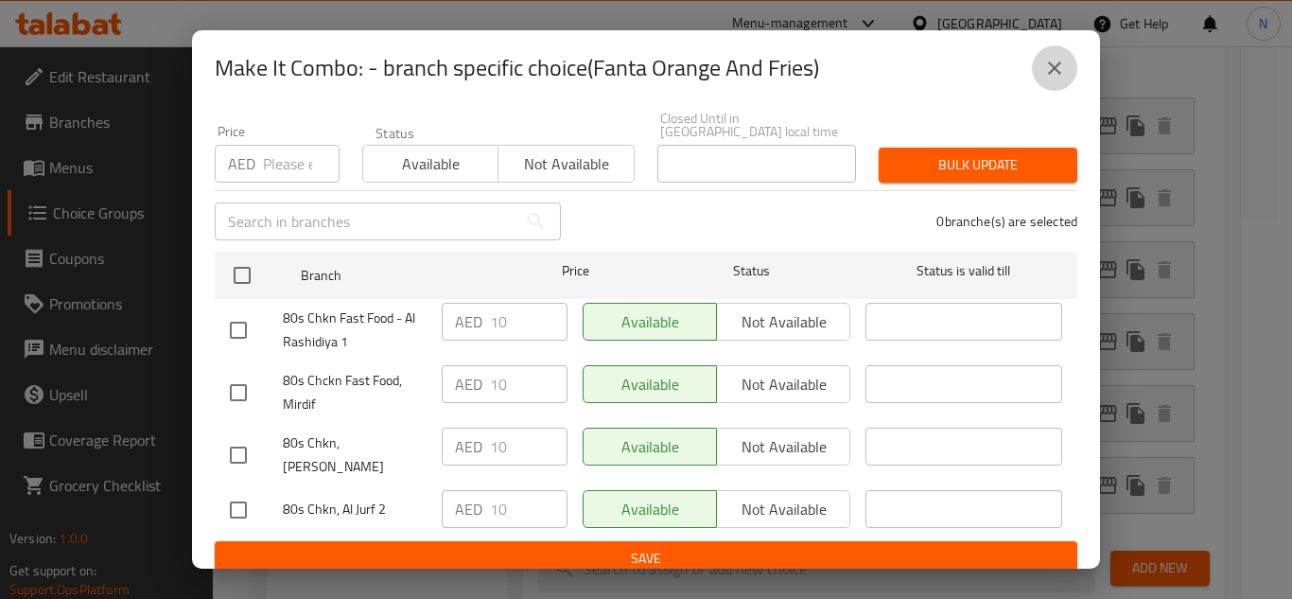
click at [1056, 61] on icon "close" at bounding box center [1054, 68] width 23 height 23
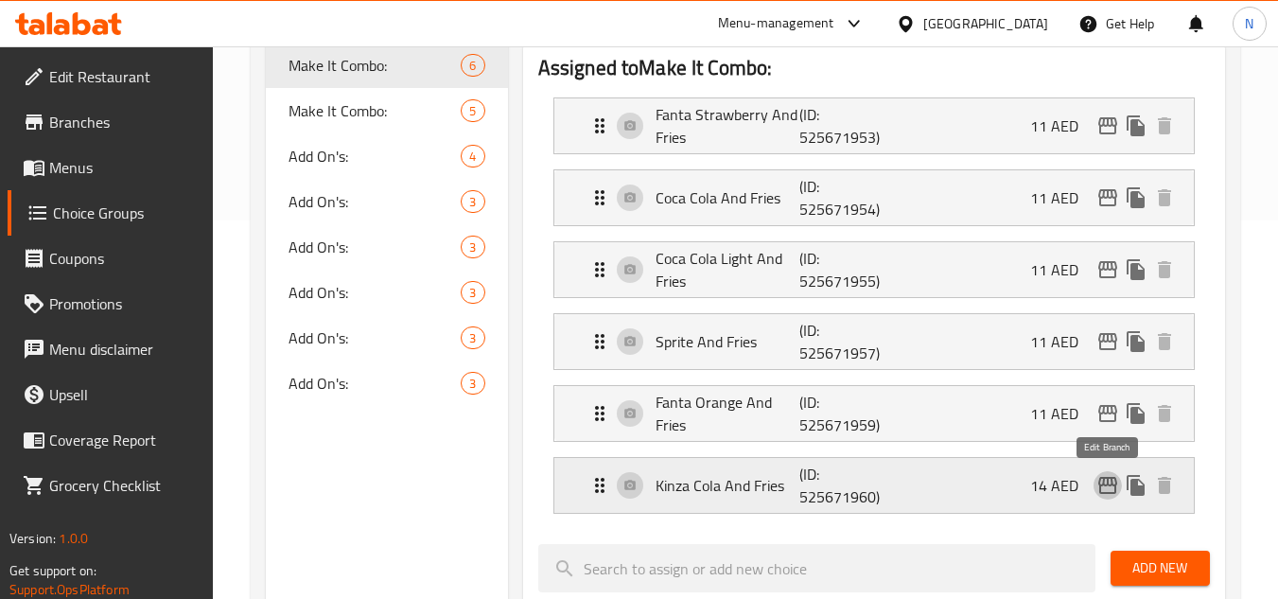
click at [1100, 485] on icon "edit" at bounding box center [1107, 485] width 19 height 17
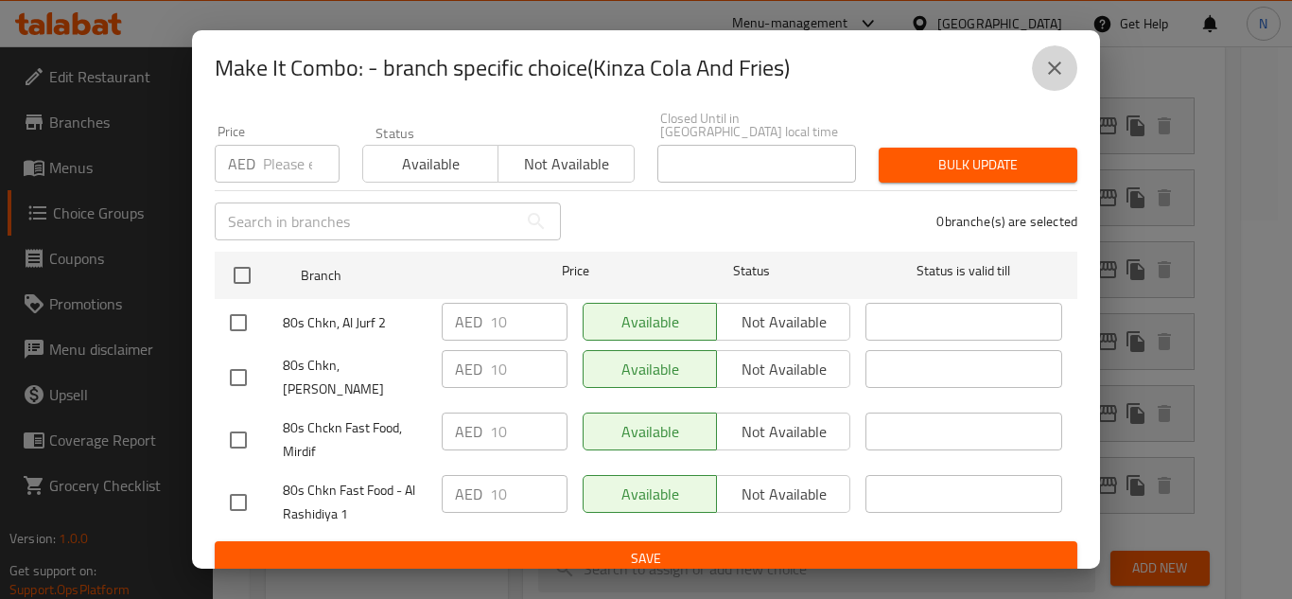
click at [1043, 69] on icon "close" at bounding box center [1054, 68] width 23 height 23
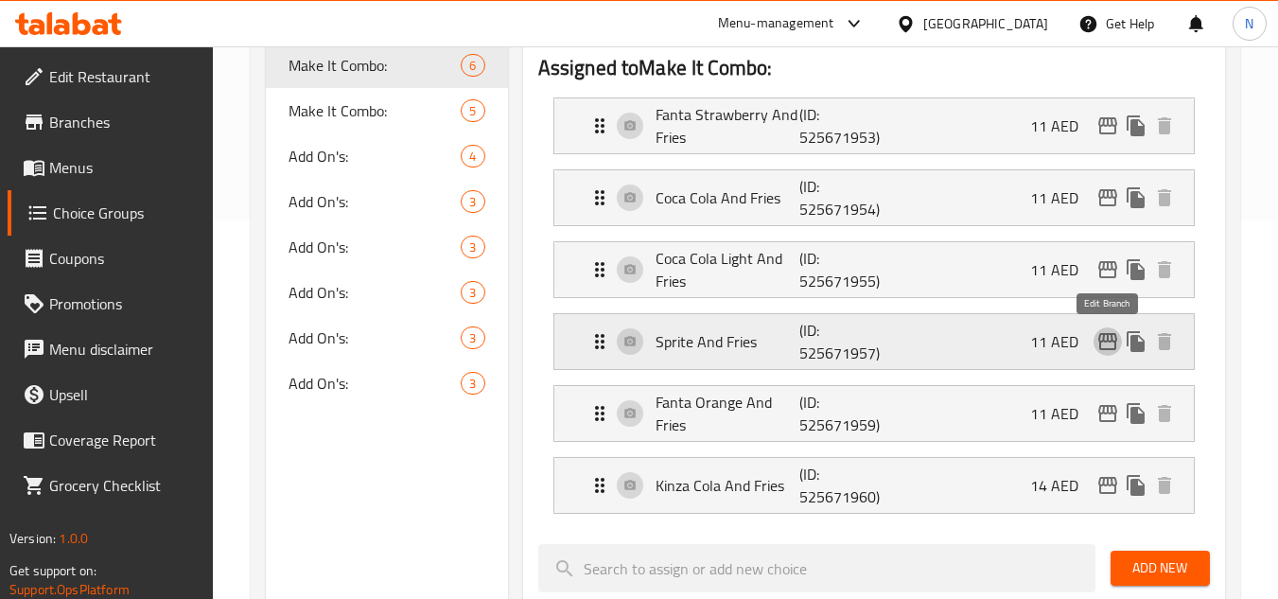
click at [1113, 350] on icon "edit" at bounding box center [1107, 341] width 19 height 17
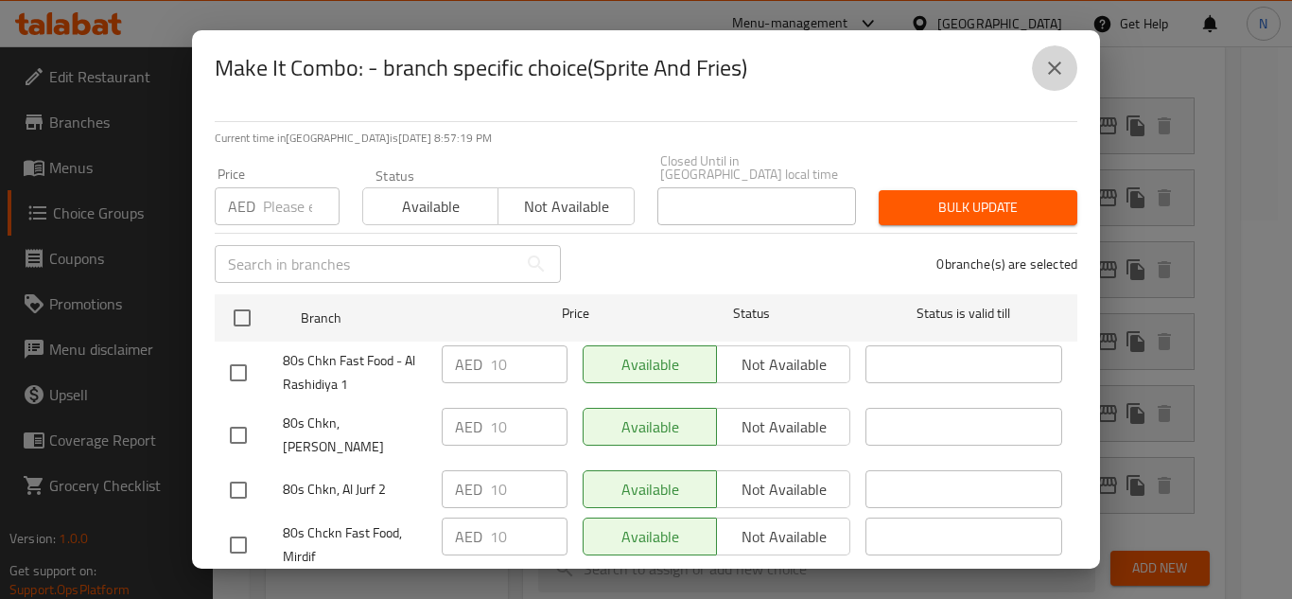
click at [1056, 79] on icon "close" at bounding box center [1054, 68] width 23 height 23
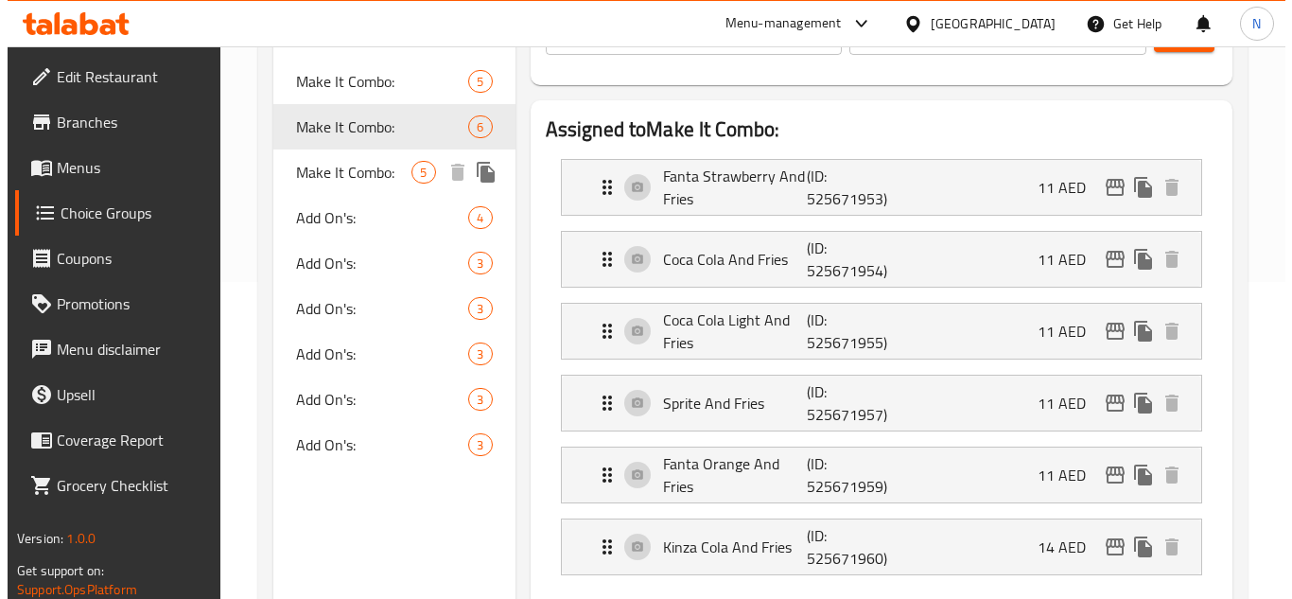
scroll to position [284, 0]
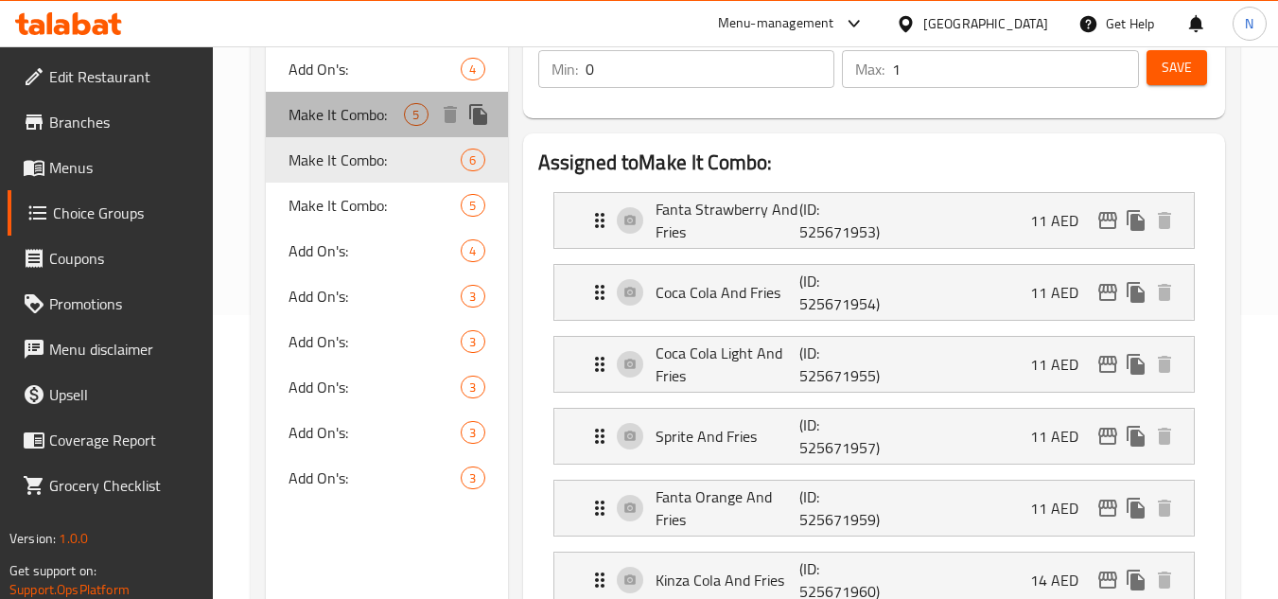
click at [395, 115] on span "Make It Combo:" at bounding box center [345, 114] width 115 height 23
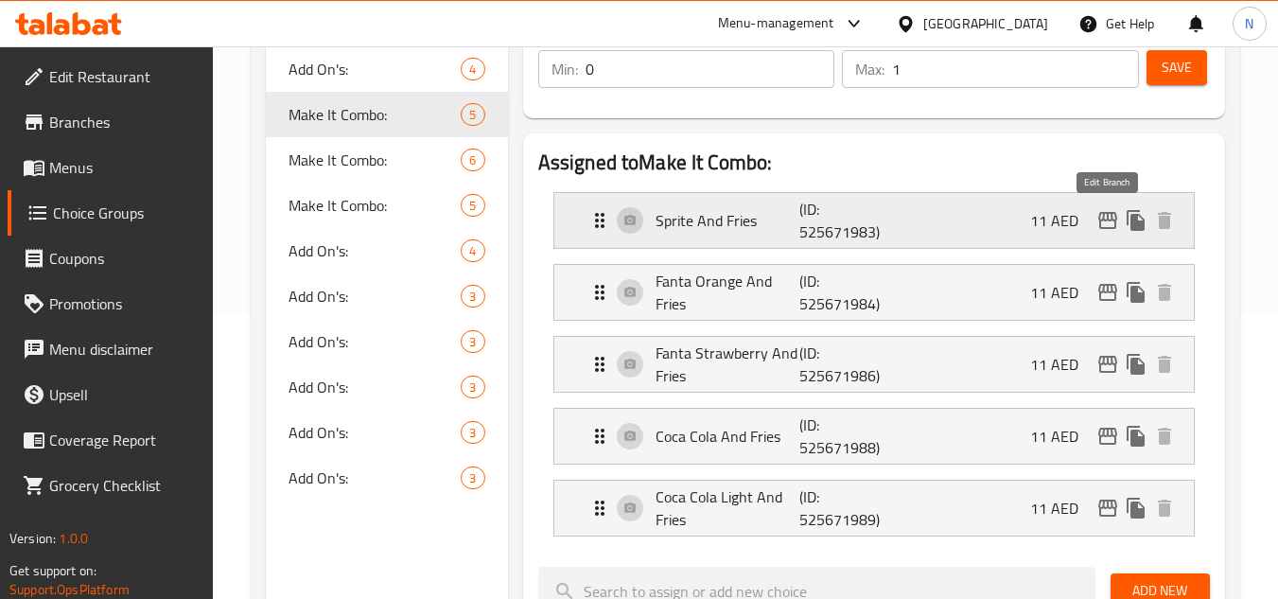
click at [1107, 219] on icon "edit" at bounding box center [1107, 220] width 19 height 17
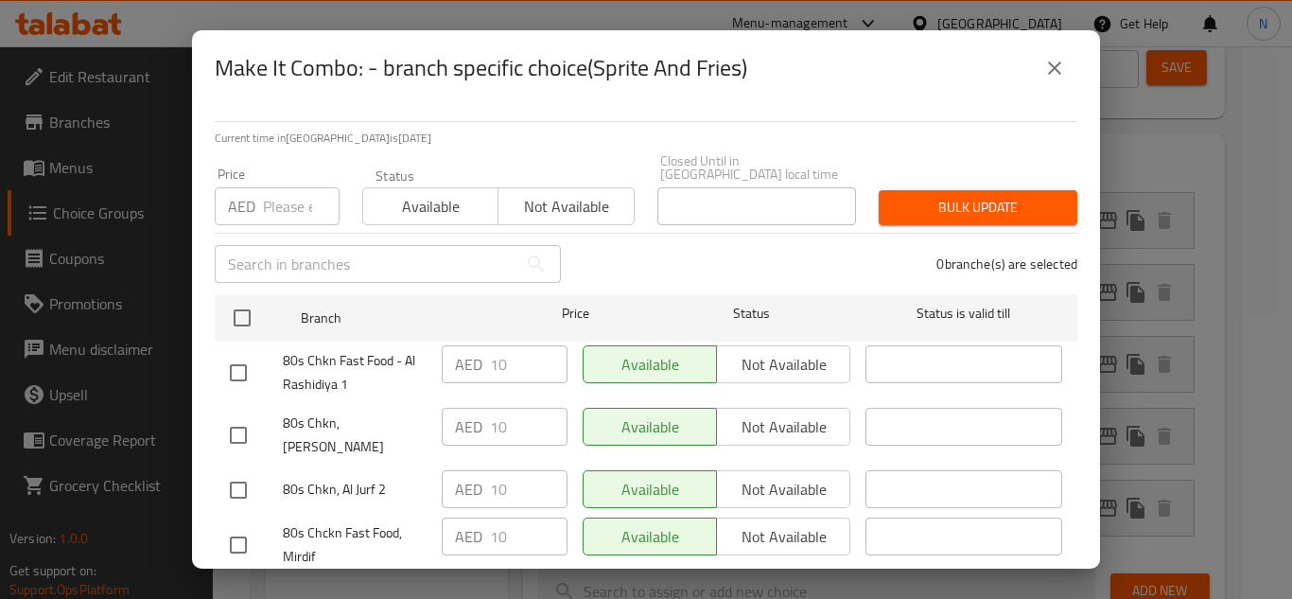
scroll to position [43, 0]
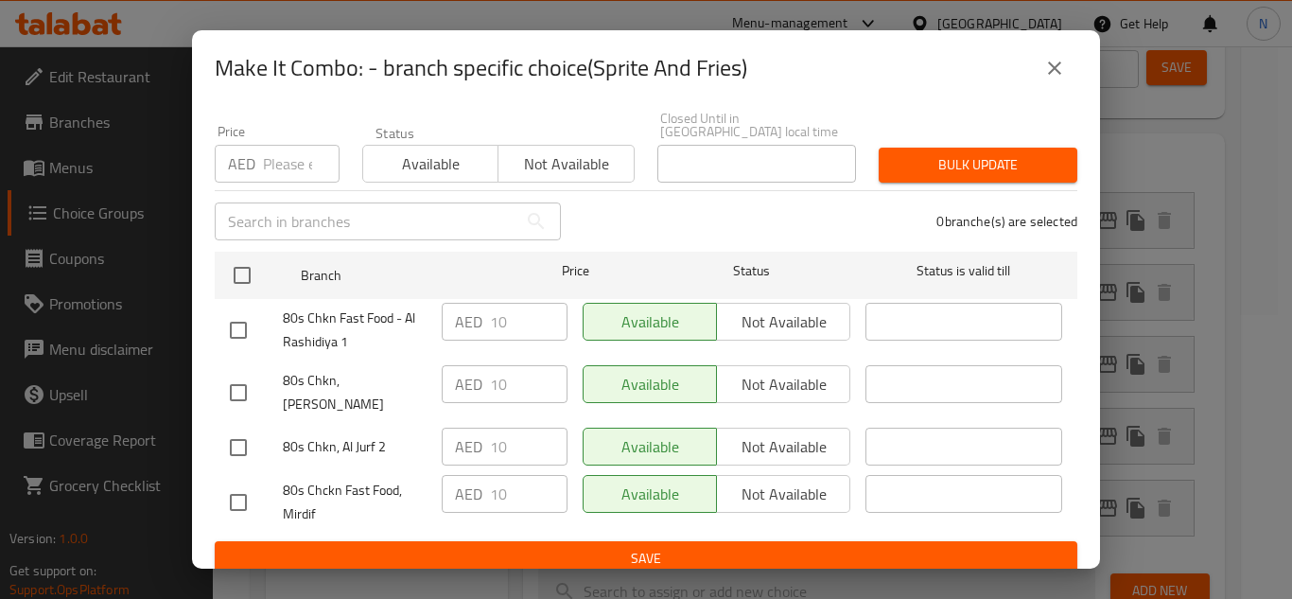
click at [1060, 69] on icon "close" at bounding box center [1054, 68] width 23 height 23
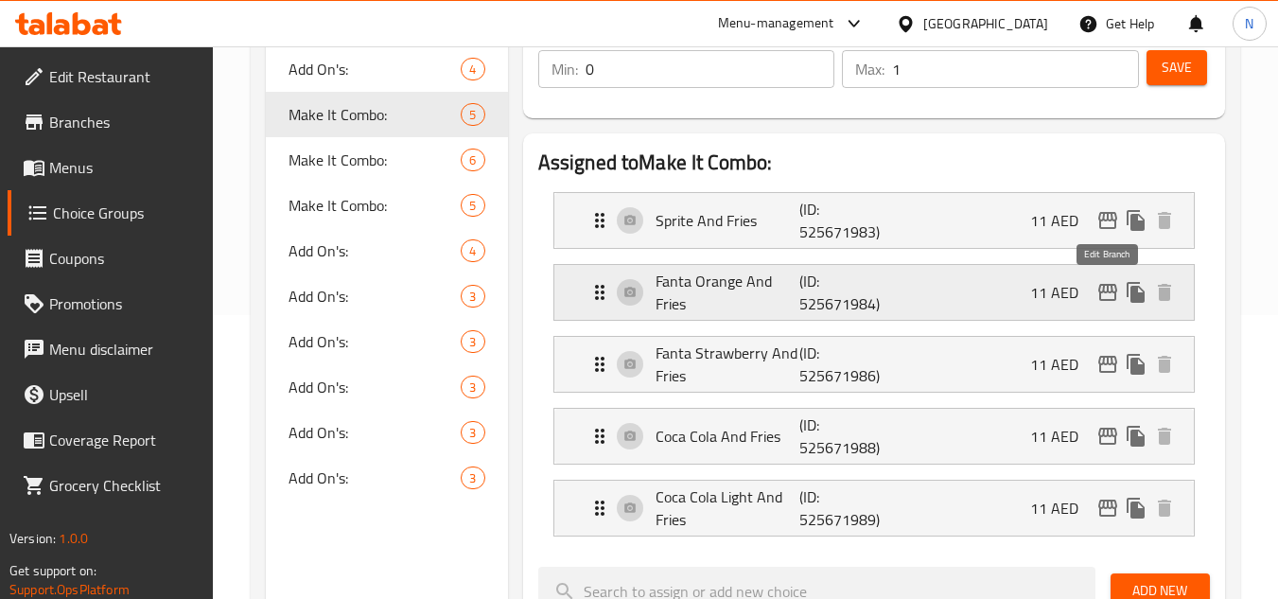
click at [1099, 296] on icon "edit" at bounding box center [1107, 292] width 19 height 17
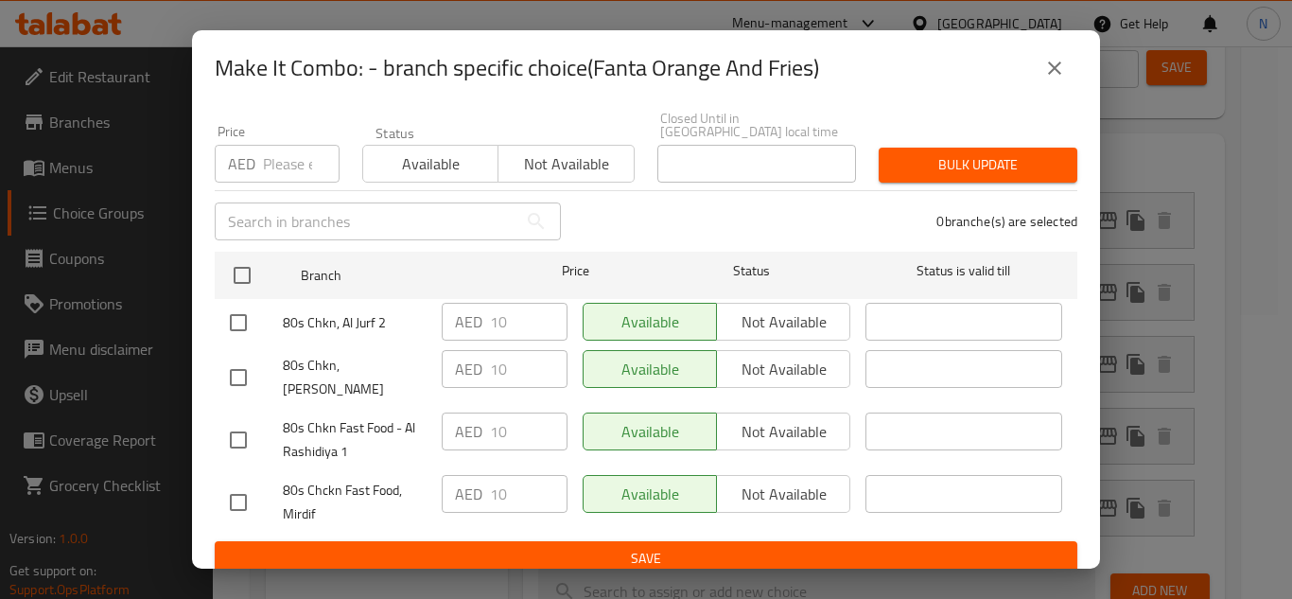
click at [1053, 83] on button "close" at bounding box center [1054, 67] width 45 height 45
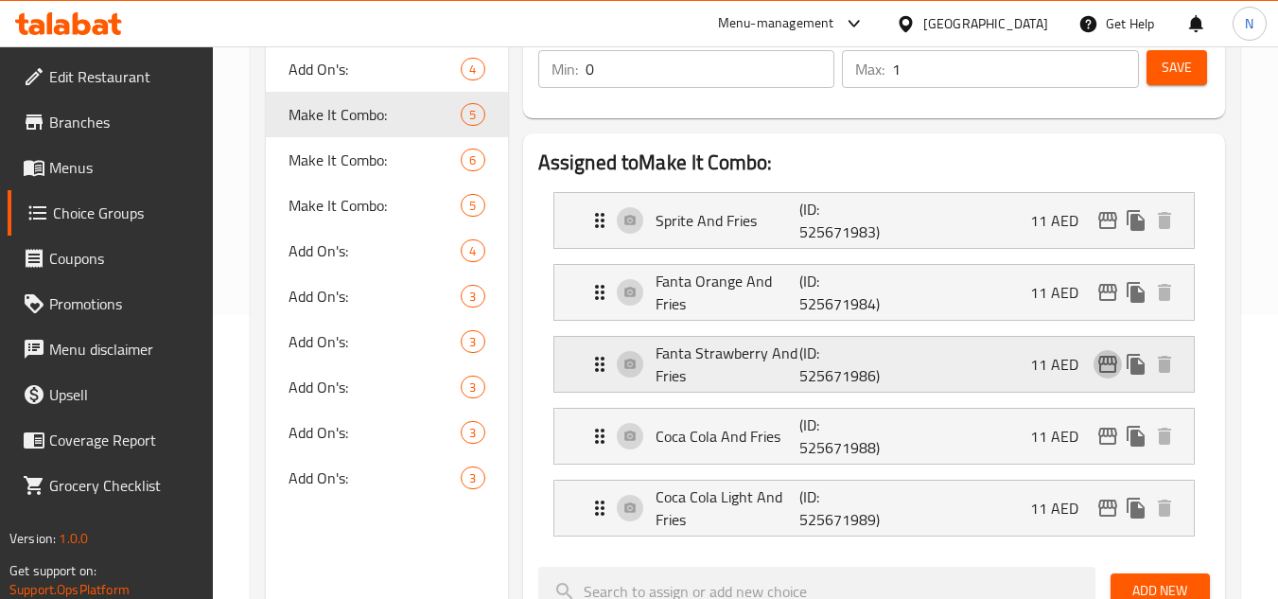
click at [1108, 376] on button "edit" at bounding box center [1107, 364] width 28 height 28
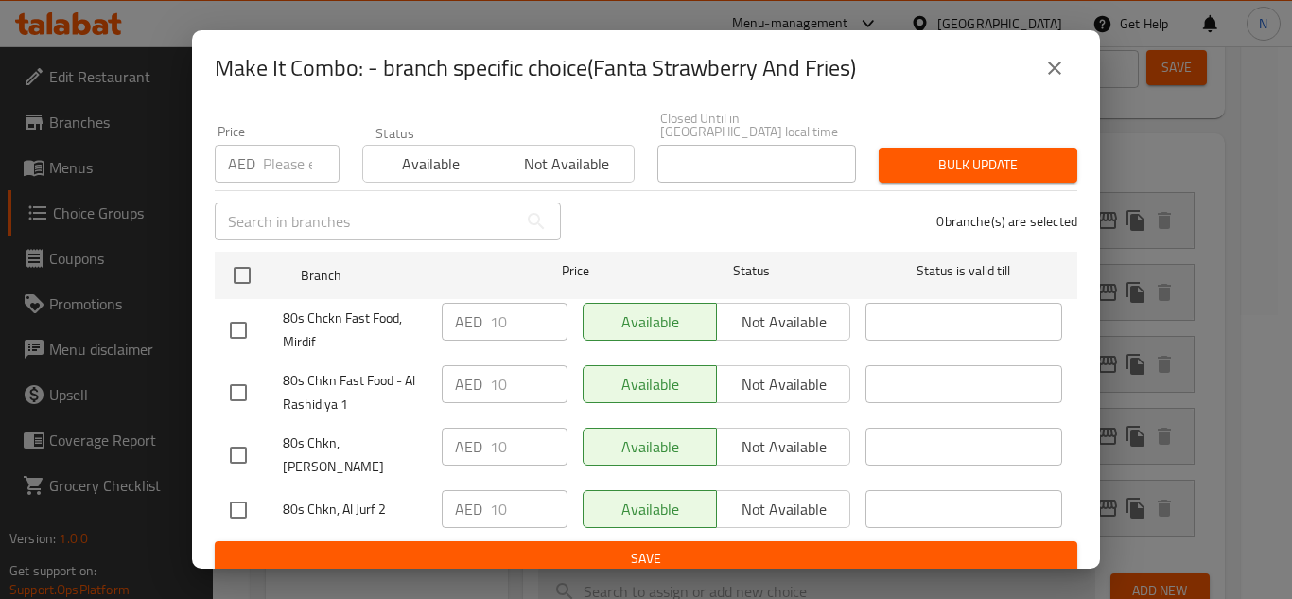
drag, startPoint x: 1063, startPoint y: 66, endPoint x: 1018, endPoint y: 164, distance: 107.5
click at [1064, 66] on icon "close" at bounding box center [1054, 68] width 23 height 23
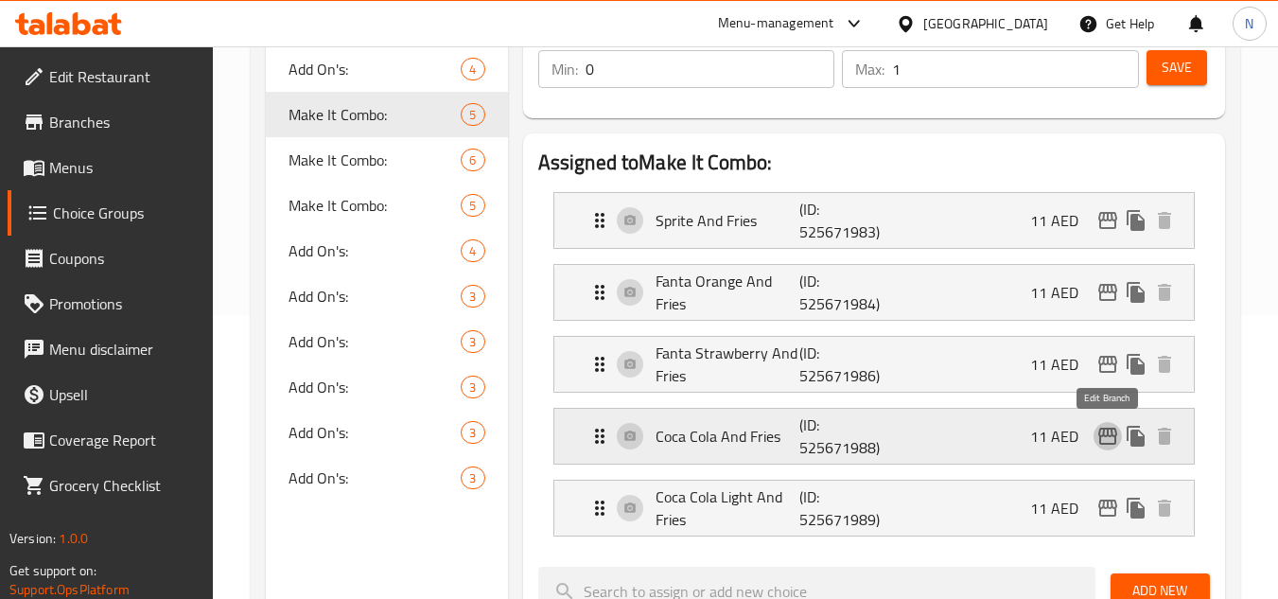
click at [1117, 442] on icon "edit" at bounding box center [1107, 436] width 23 height 23
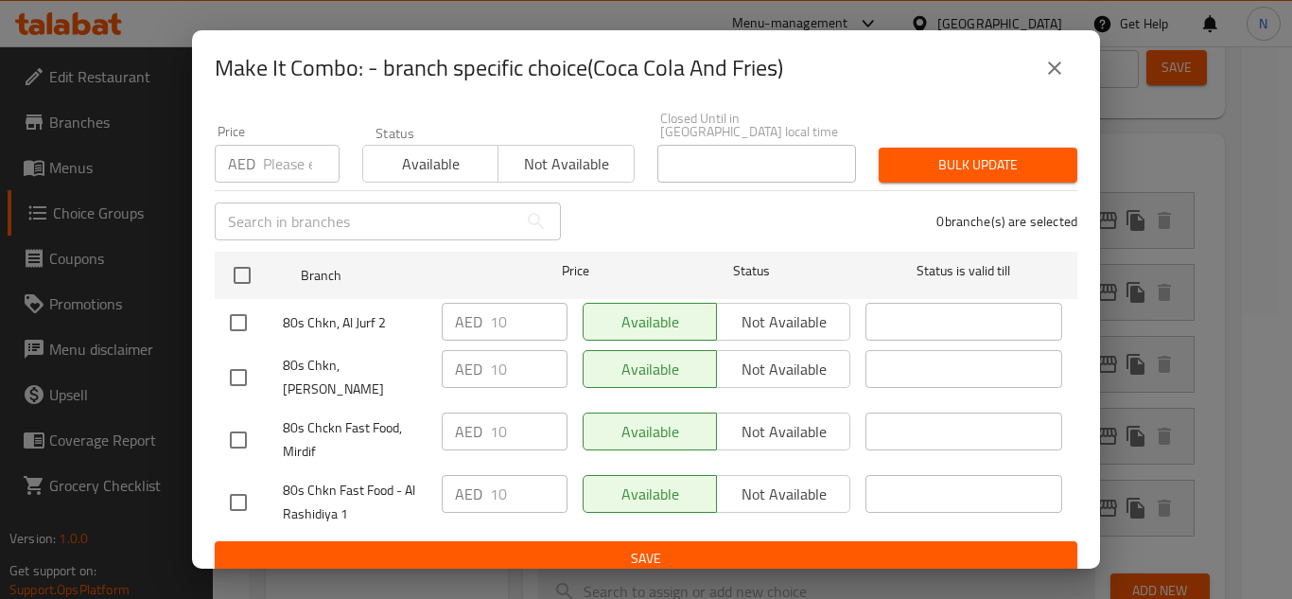
click at [1060, 65] on icon "close" at bounding box center [1054, 68] width 23 height 23
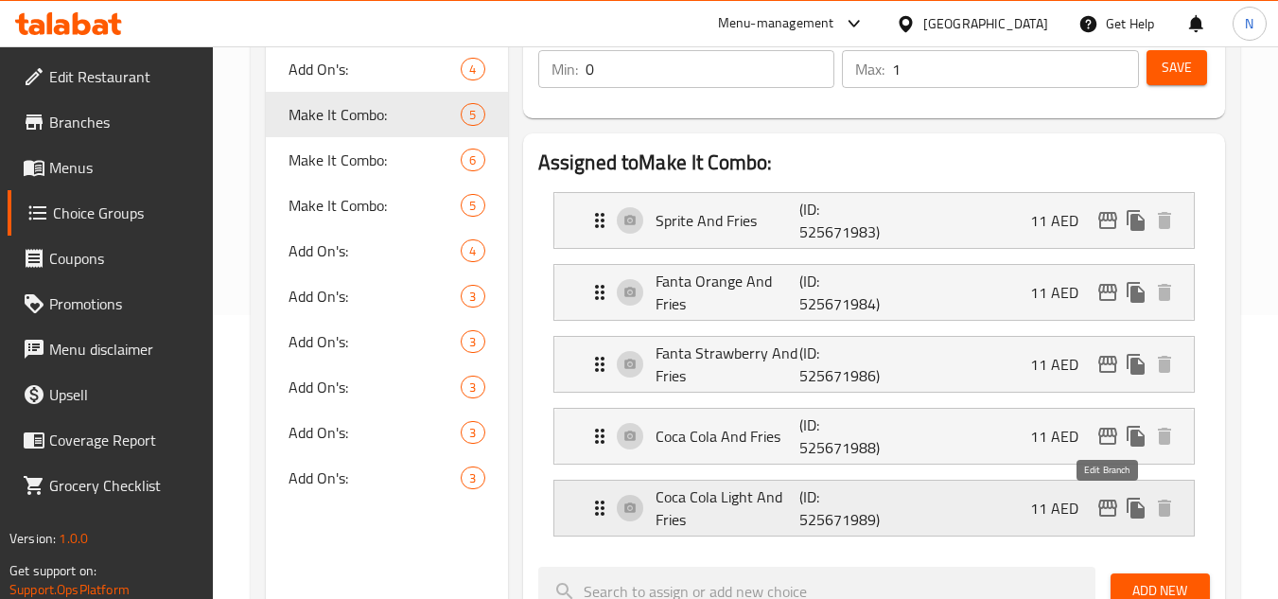
click at [1108, 502] on icon "edit" at bounding box center [1107, 507] width 19 height 17
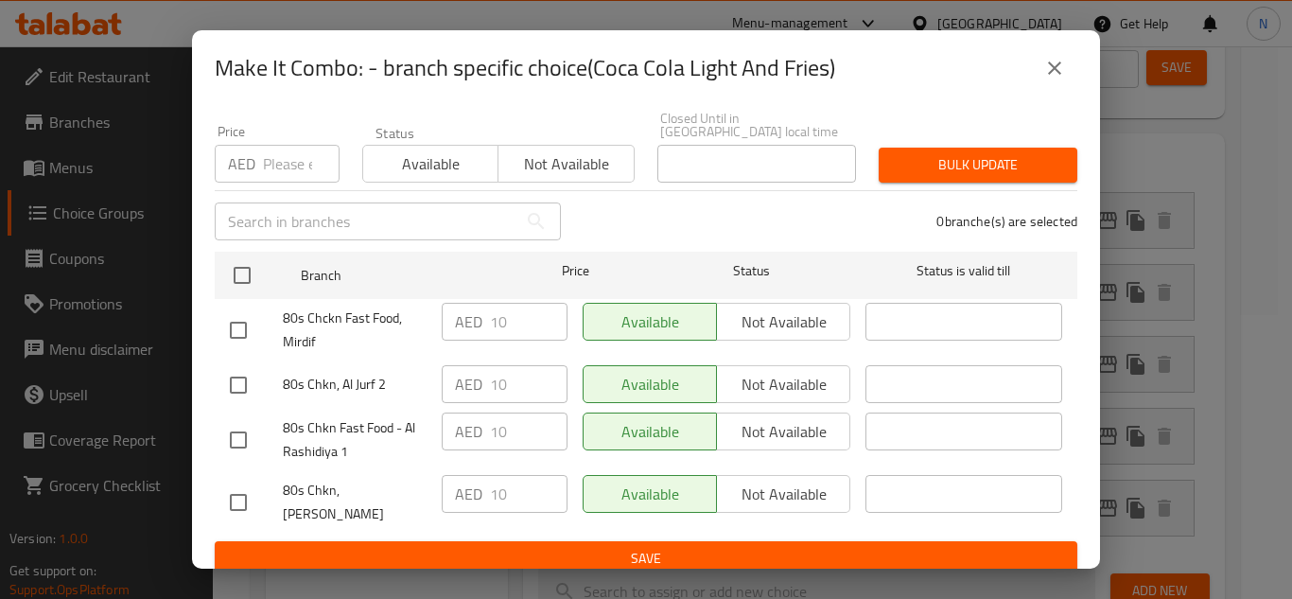
click at [1052, 76] on icon "close" at bounding box center [1054, 68] width 23 height 23
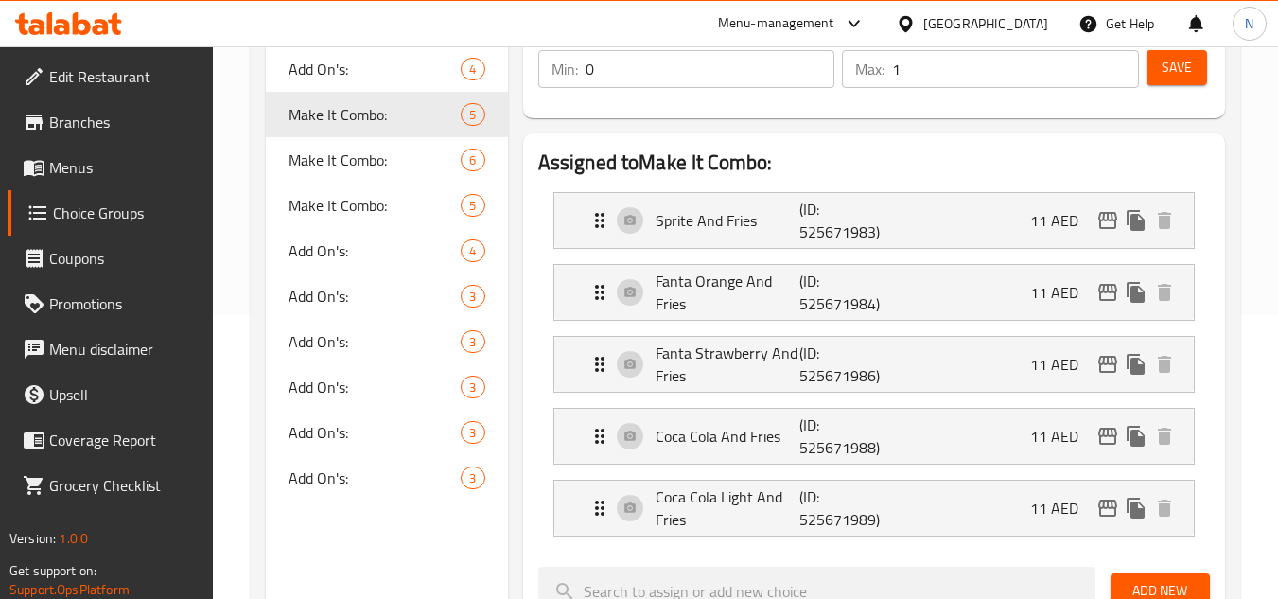
click at [129, 172] on span "Menus" at bounding box center [123, 167] width 149 height 23
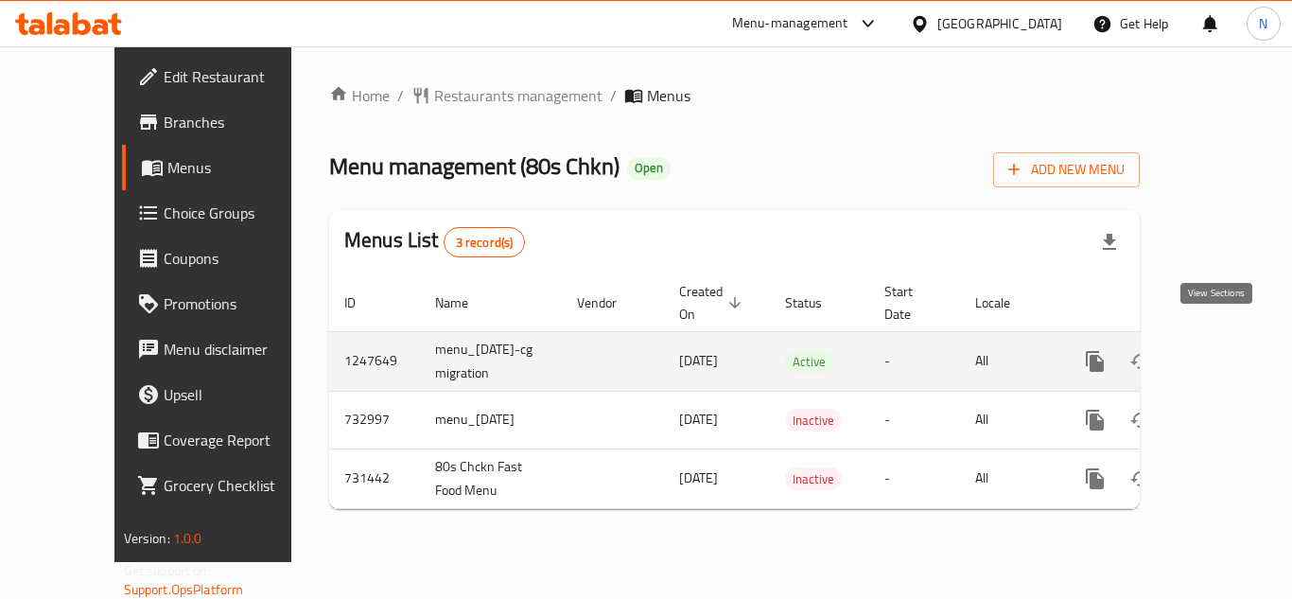
click at [1228, 347] on link "enhanced table" at bounding box center [1231, 361] width 45 height 45
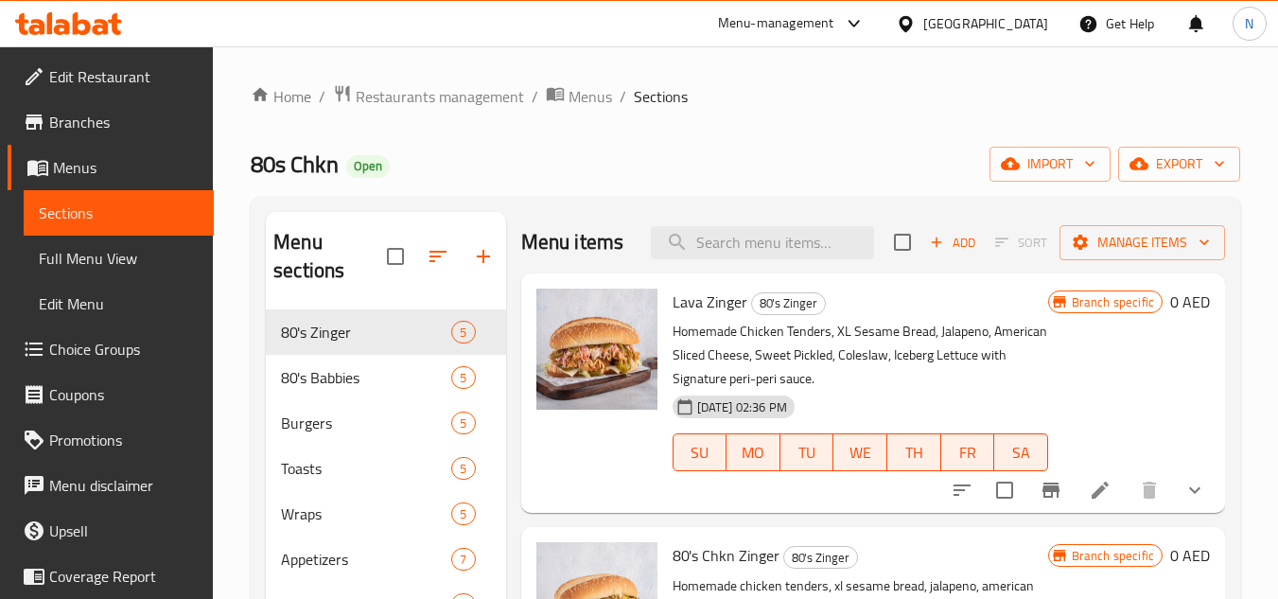
click at [133, 257] on span "Full Menu View" at bounding box center [119, 258] width 160 height 23
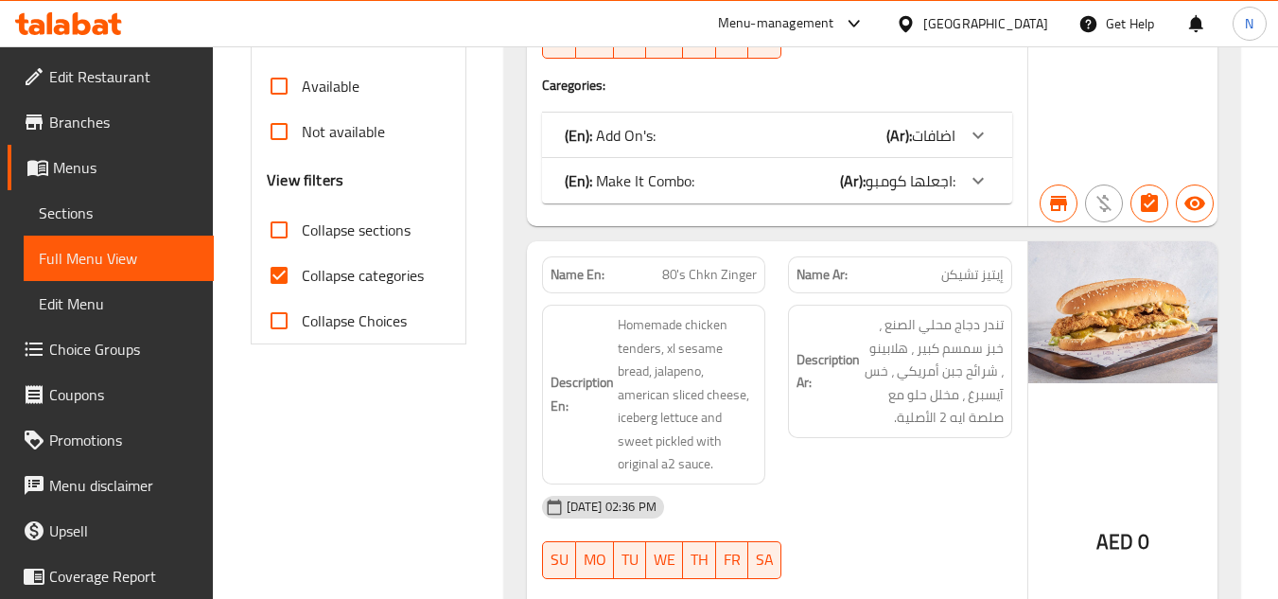
scroll to position [662, 0]
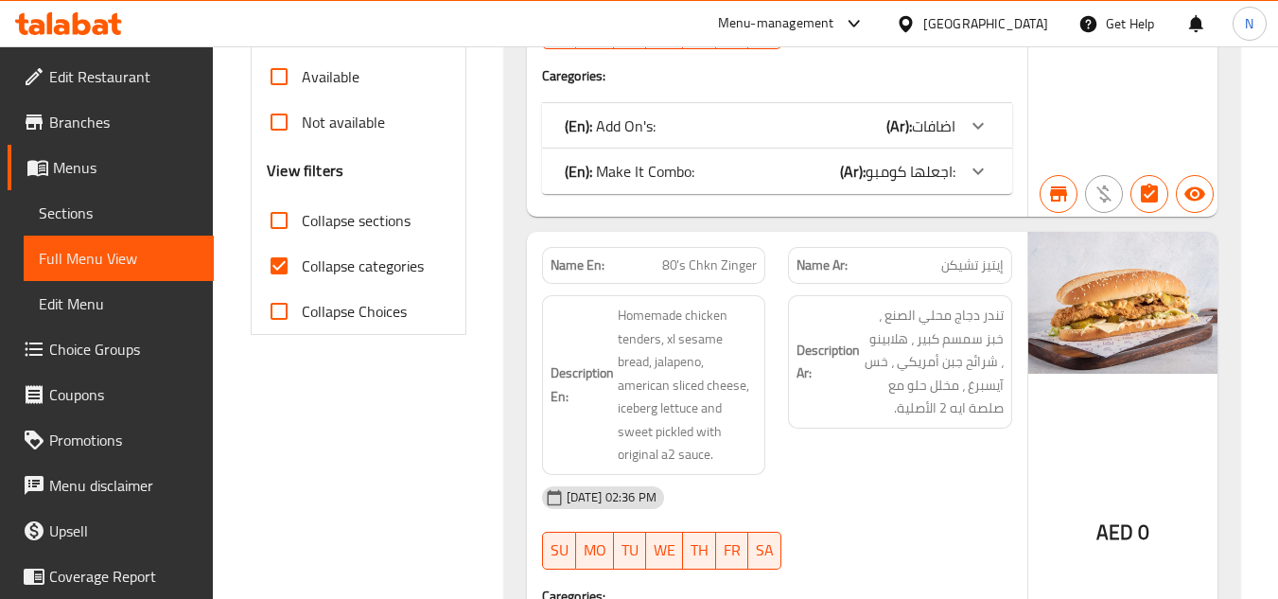
click at [270, 268] on input "Collapse categories" at bounding box center [278, 265] width 45 height 45
checkbox input "false"
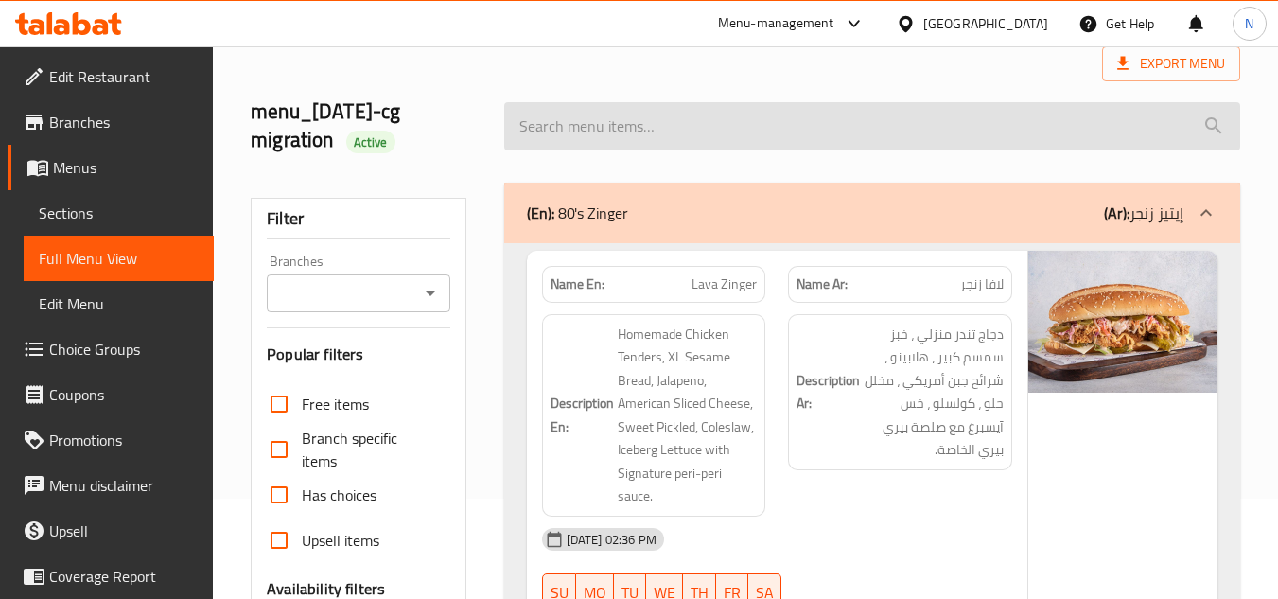
scroll to position [0, 0]
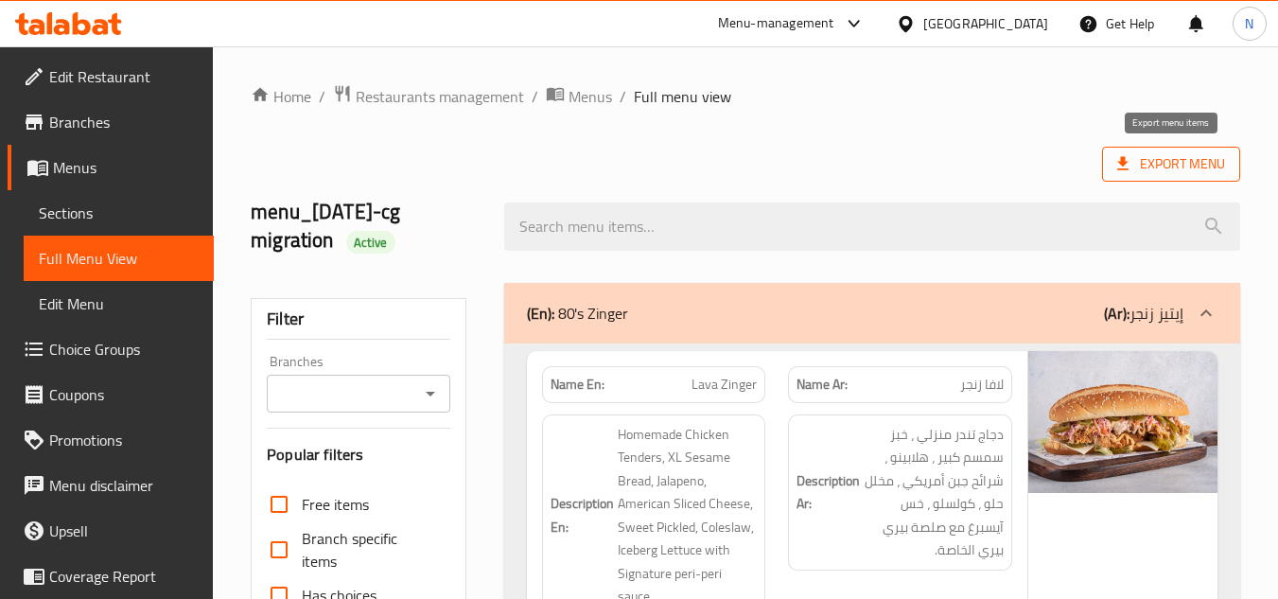
click at [1211, 160] on span "Export Menu" at bounding box center [1171, 164] width 108 height 24
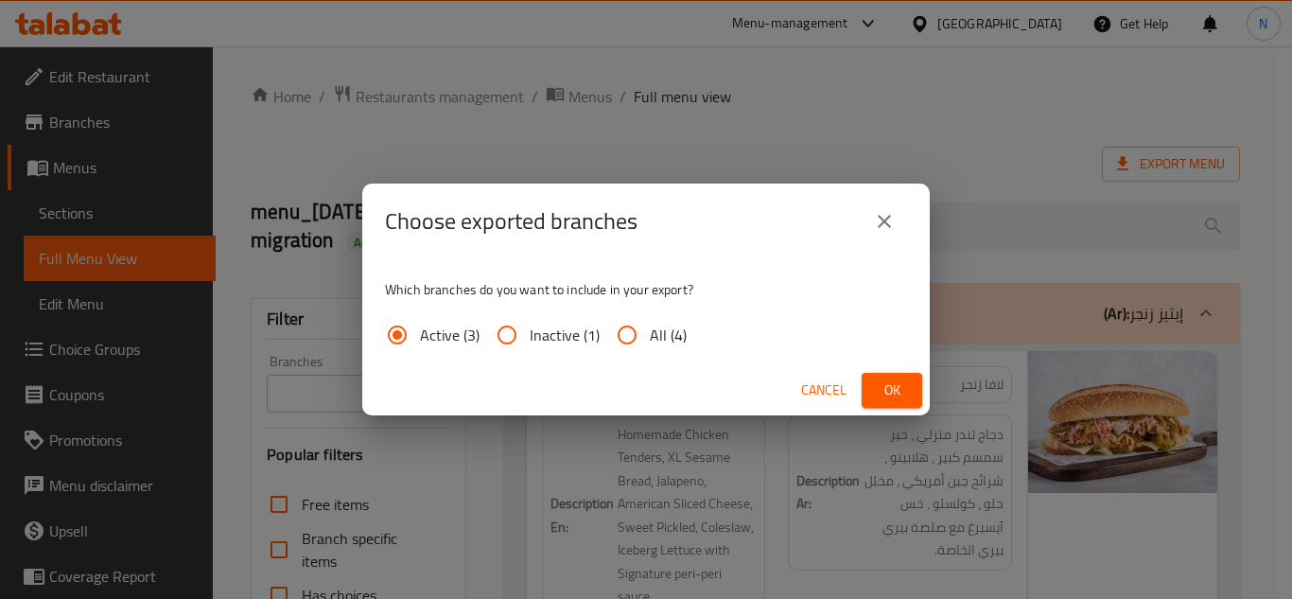
click at [672, 341] on span "All (4)" at bounding box center [668, 334] width 37 height 23
click at [650, 341] on input "All (4)" at bounding box center [626, 334] width 45 height 45
radio input "true"
click at [899, 390] on span "Ok" at bounding box center [892, 390] width 30 height 24
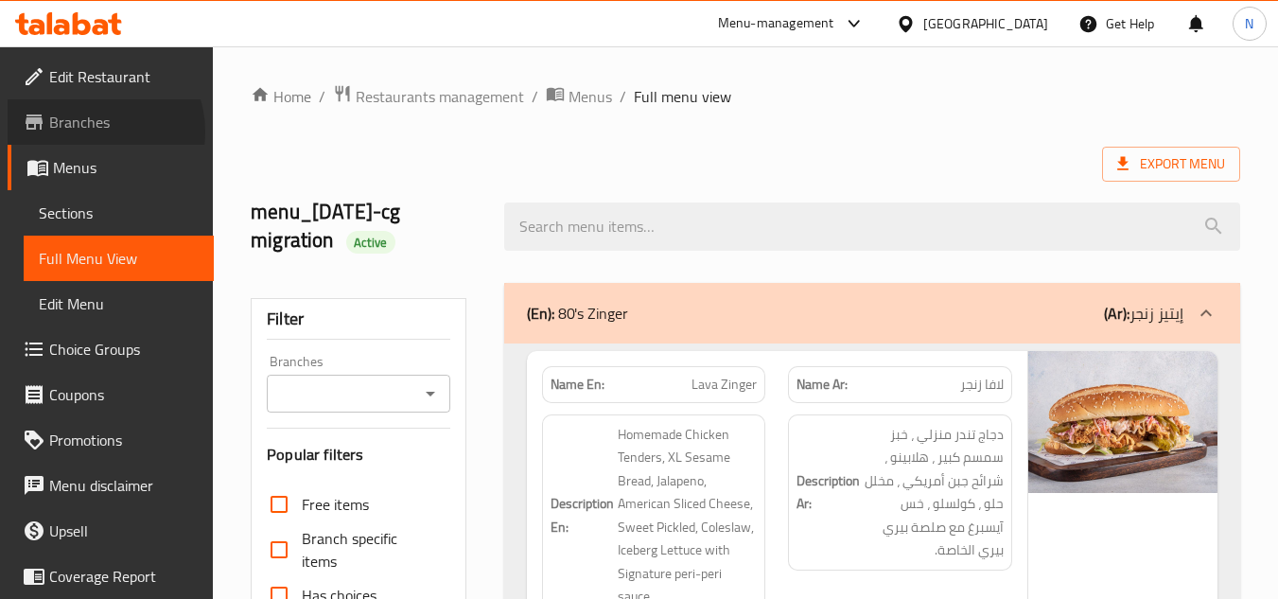
click at [96, 131] on span "Branches" at bounding box center [123, 122] width 149 height 23
click at [967, 29] on div "[GEOGRAPHIC_DATA]" at bounding box center [985, 23] width 125 height 21
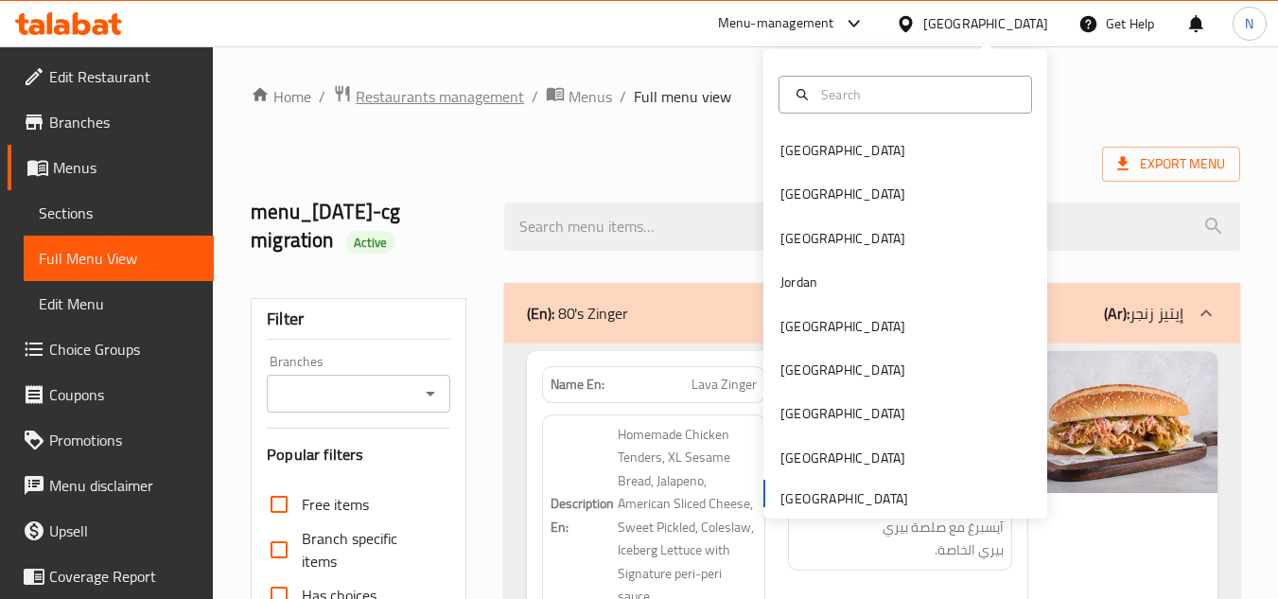
click at [385, 101] on span "Restaurants management" at bounding box center [440, 96] width 168 height 23
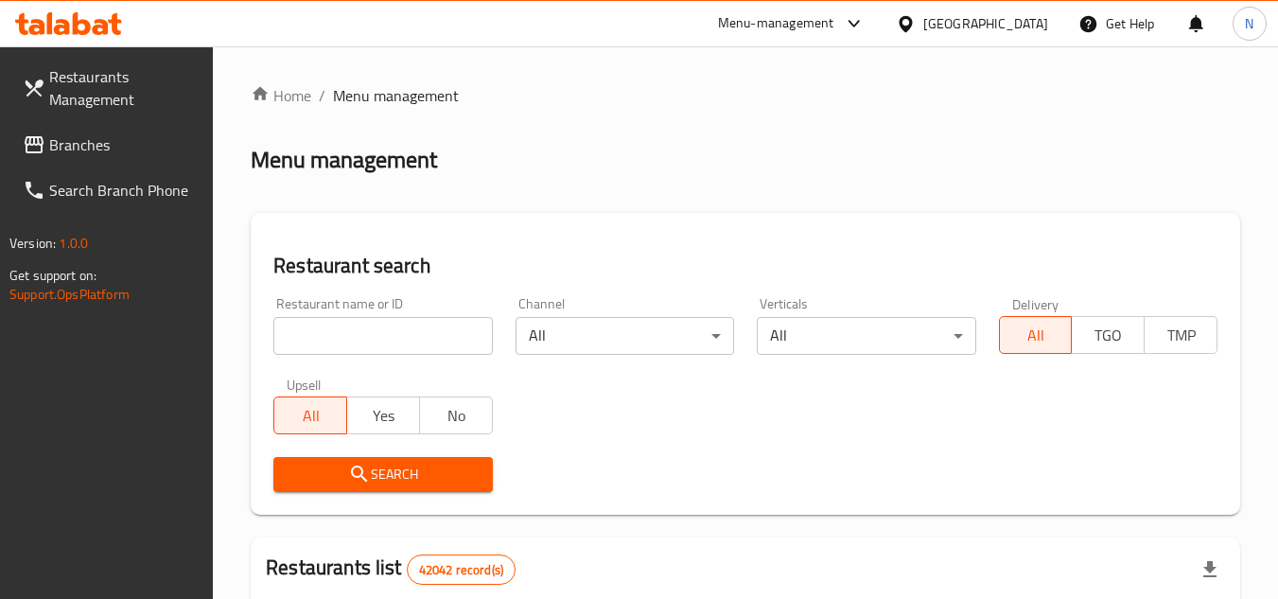
click at [90, 154] on span "Branches" at bounding box center [123, 144] width 149 height 23
